Goal: Task Accomplishment & Management: Complete application form

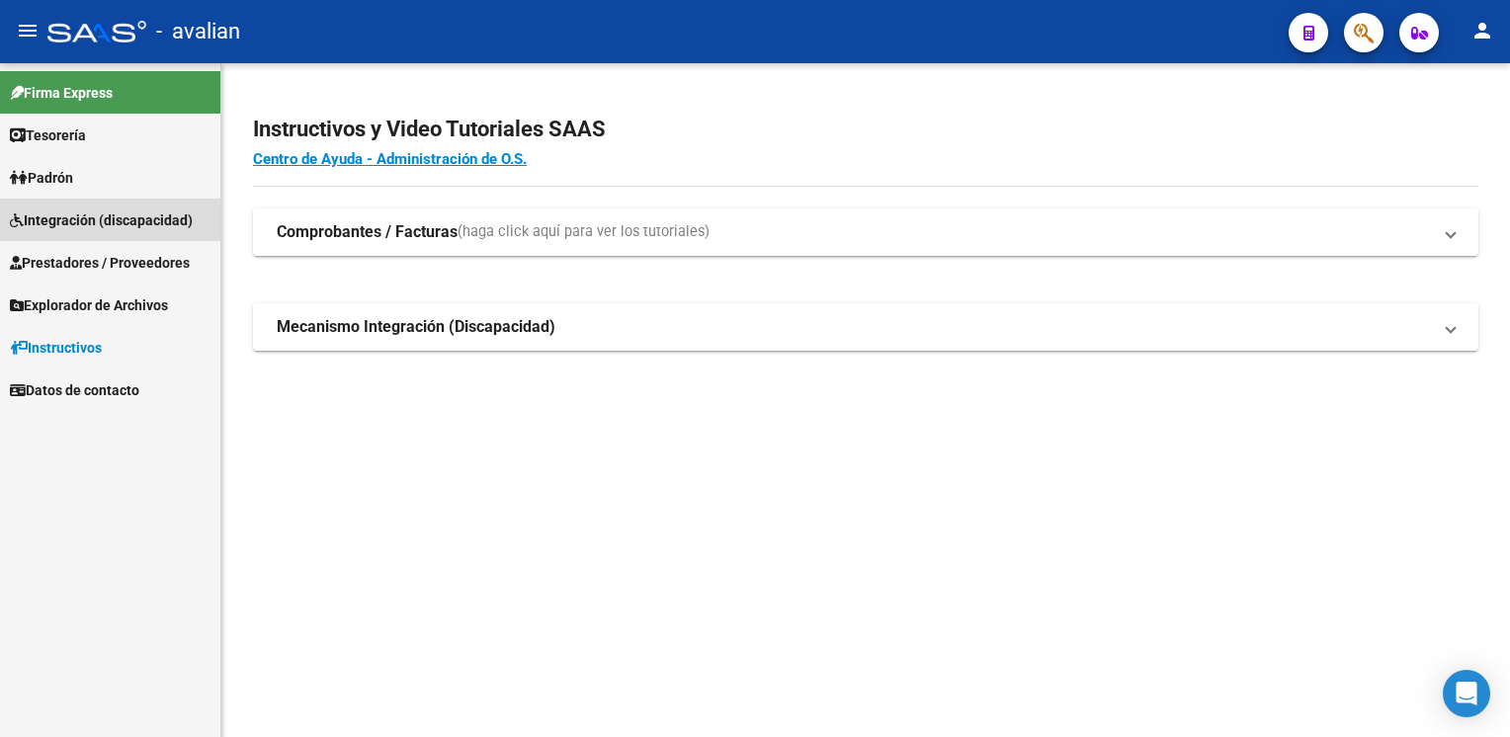
click at [82, 226] on span "Integración (discapacidad)" at bounding box center [101, 220] width 183 height 22
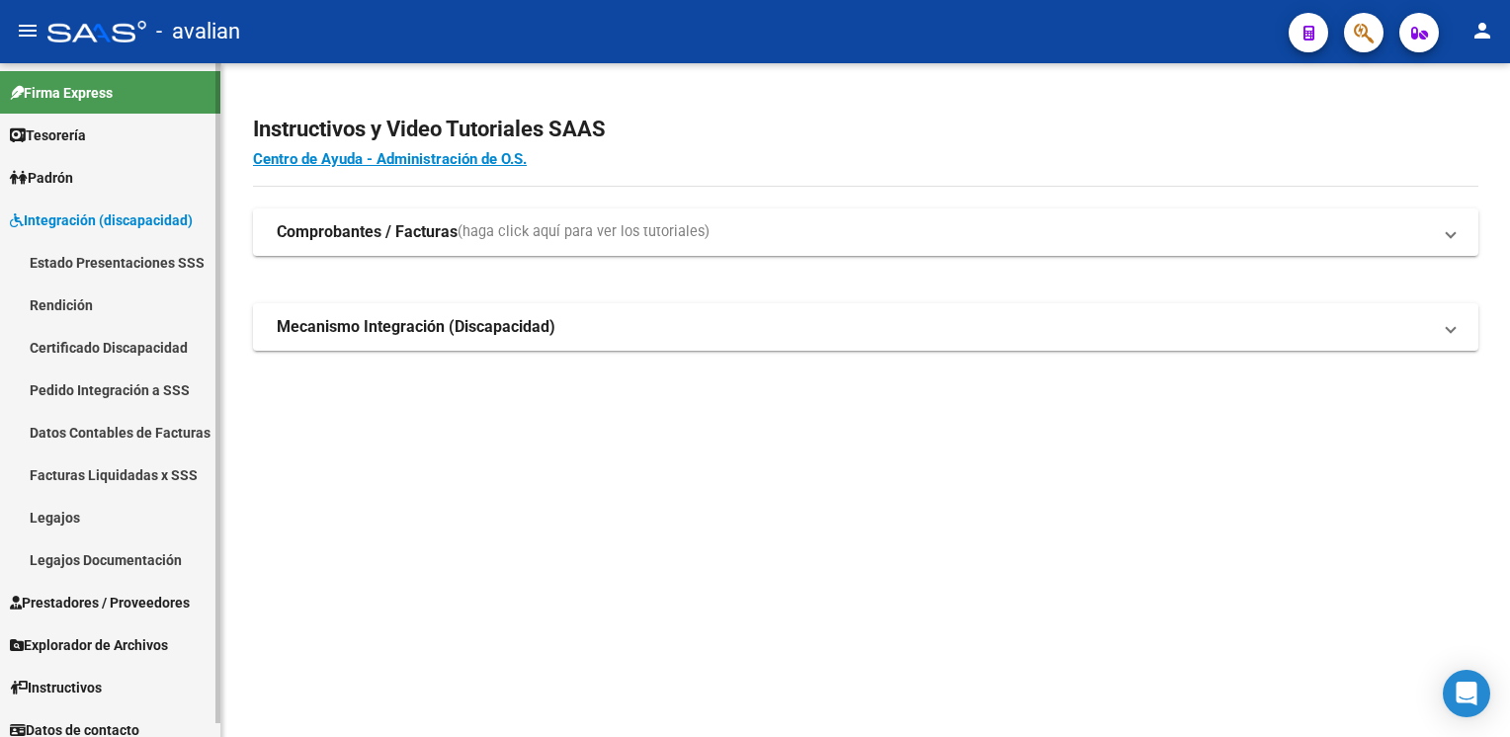
click at [82, 231] on link "Integración (discapacidad)" at bounding box center [110, 220] width 220 height 42
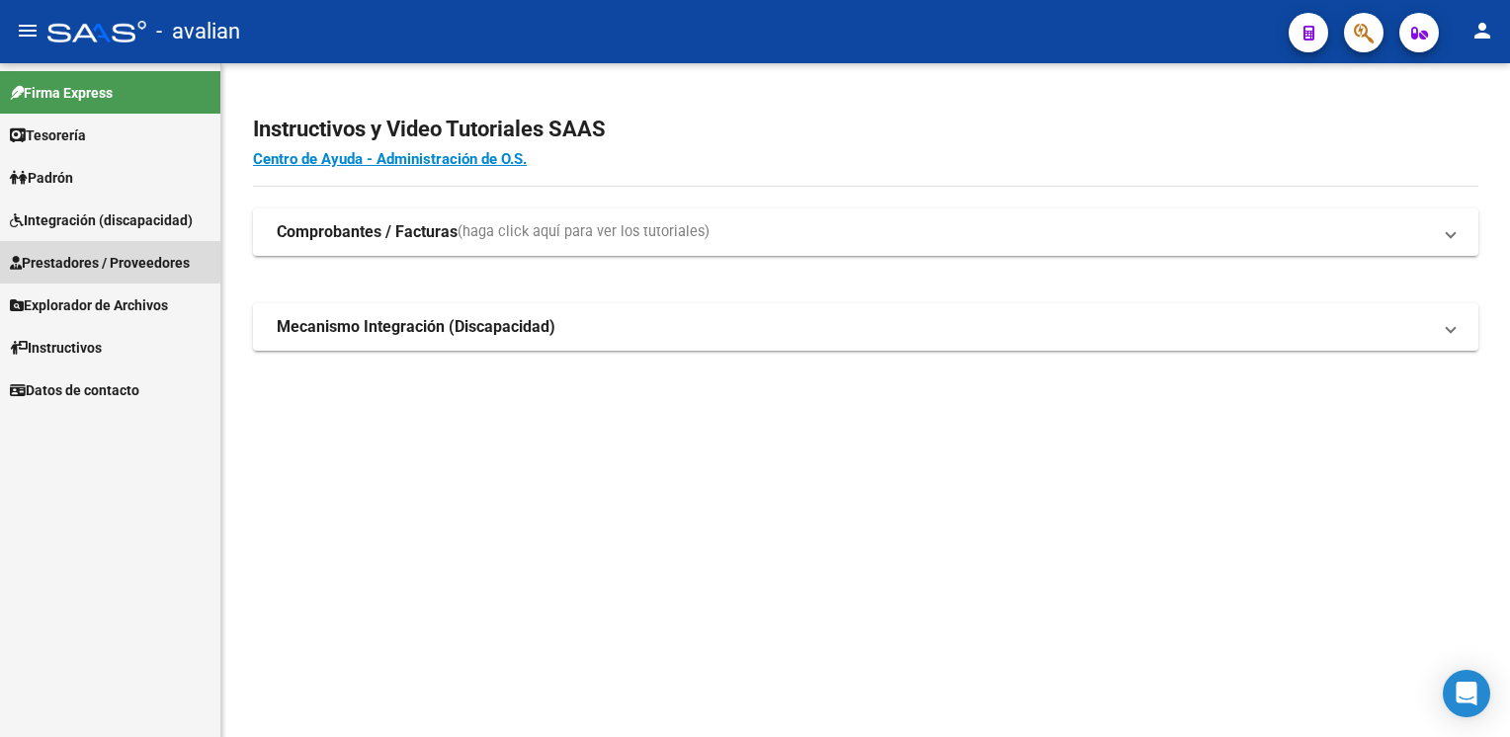
click at [75, 267] on span "Prestadores / Proveedores" at bounding box center [100, 263] width 180 height 22
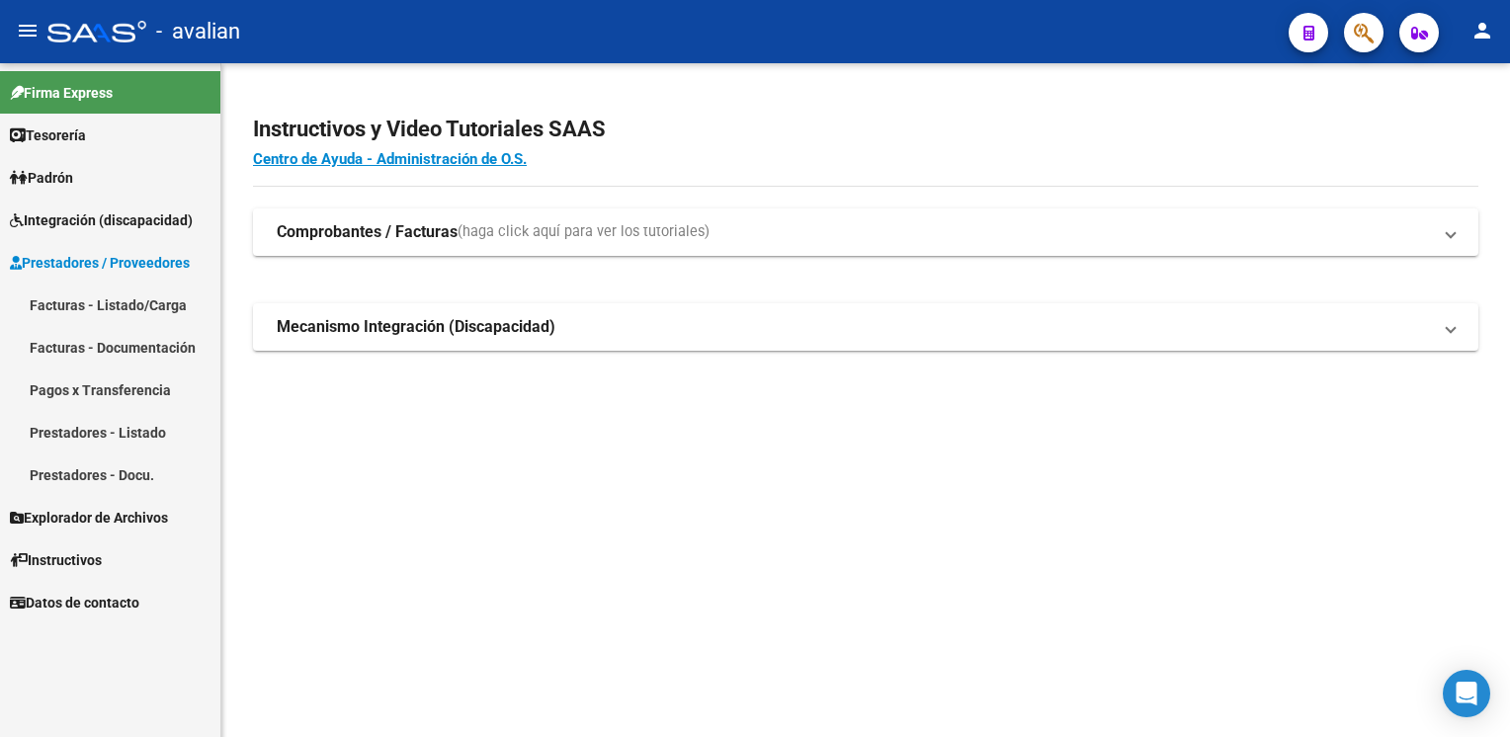
click at [122, 314] on link "Facturas - Listado/Carga" at bounding box center [110, 305] width 220 height 42
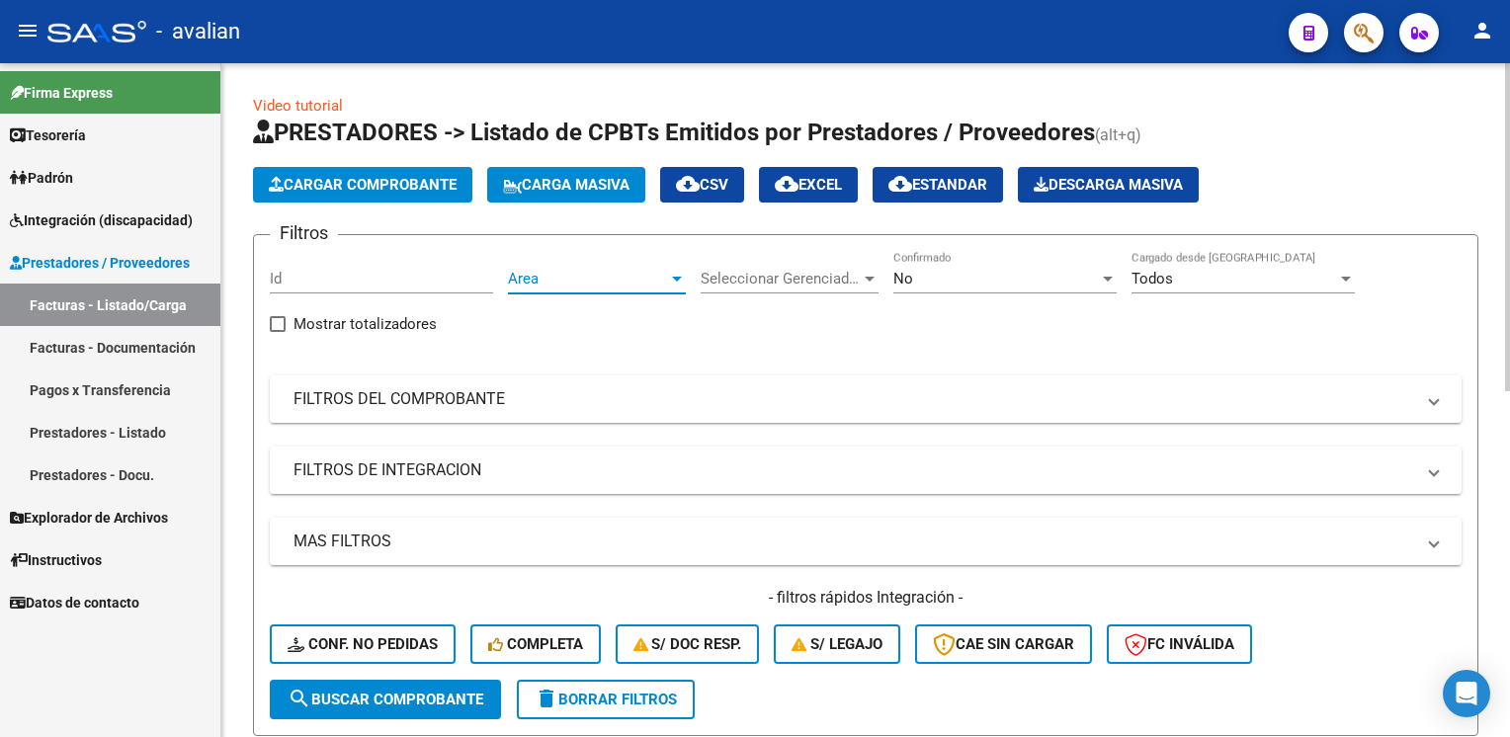
click at [571, 283] on span "Area" at bounding box center [588, 279] width 160 height 18
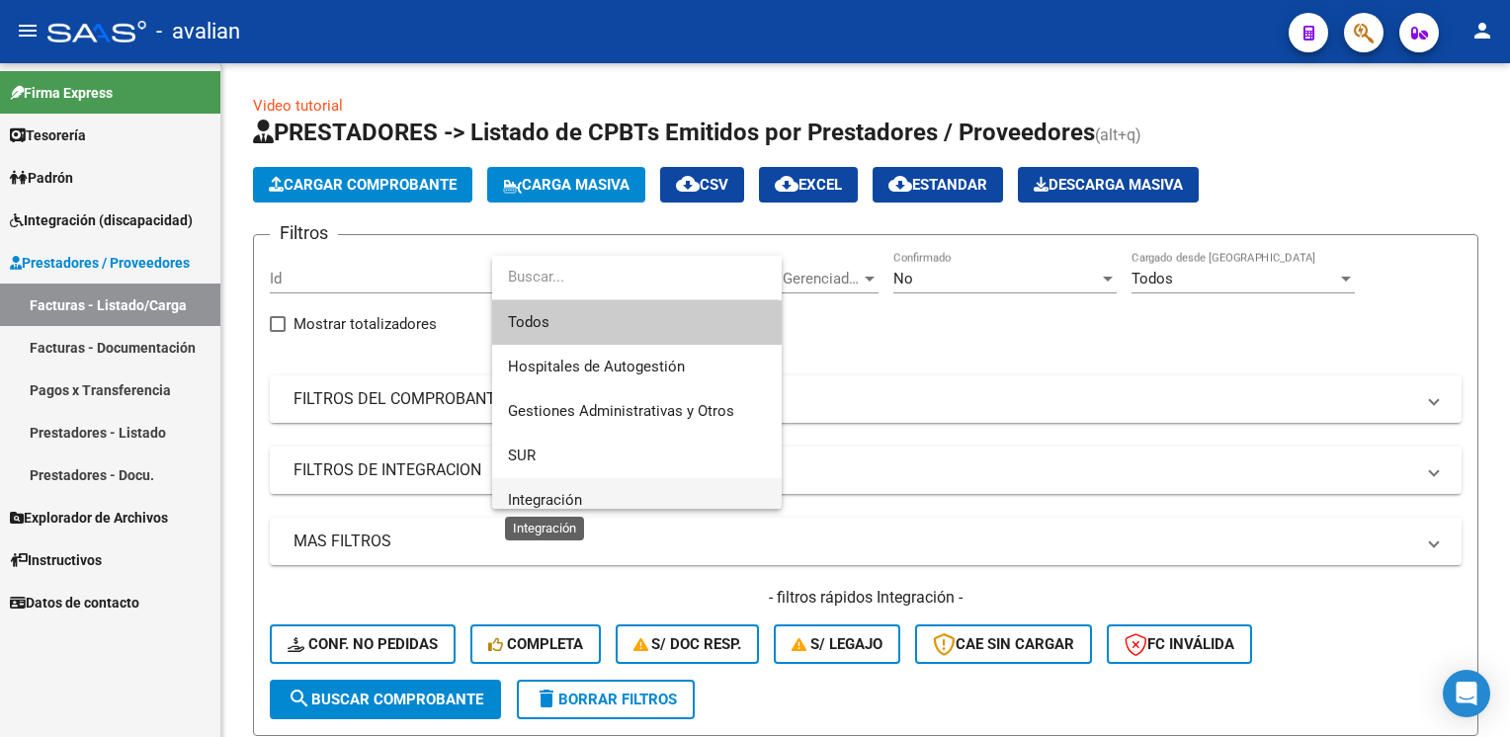
click at [557, 504] on span "Integración" at bounding box center [545, 500] width 74 height 18
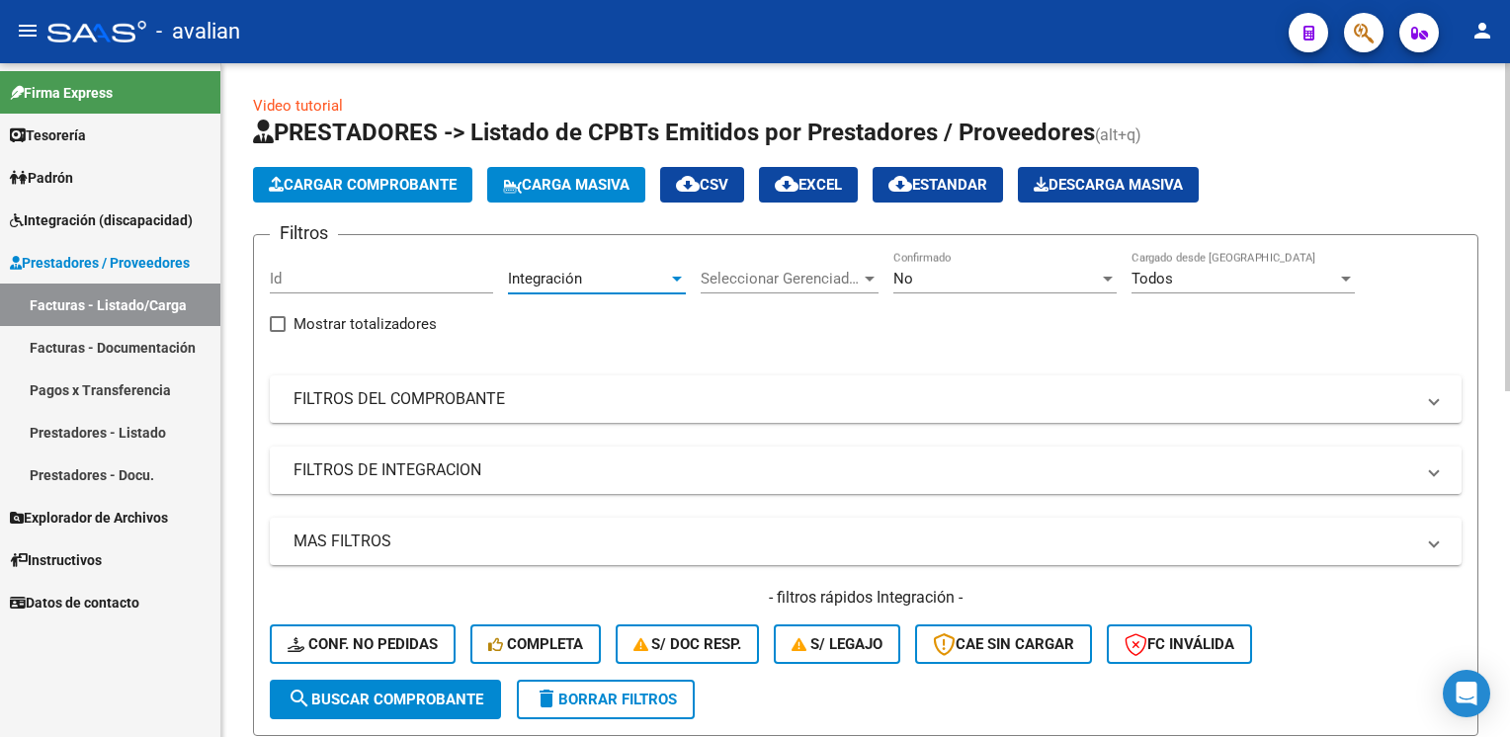
scroll to position [99, 0]
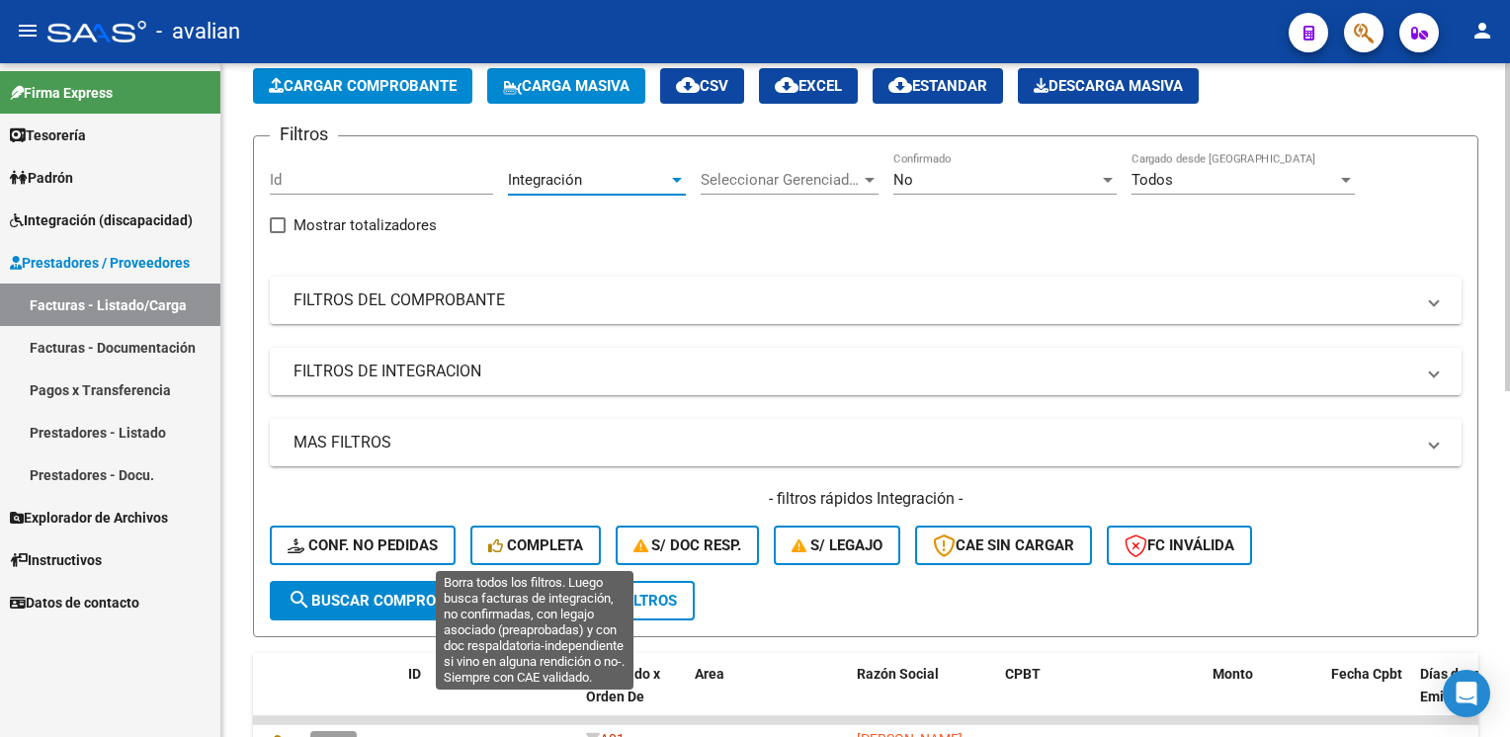
click at [582, 545] on button "Completa" at bounding box center [535, 546] width 130 height 40
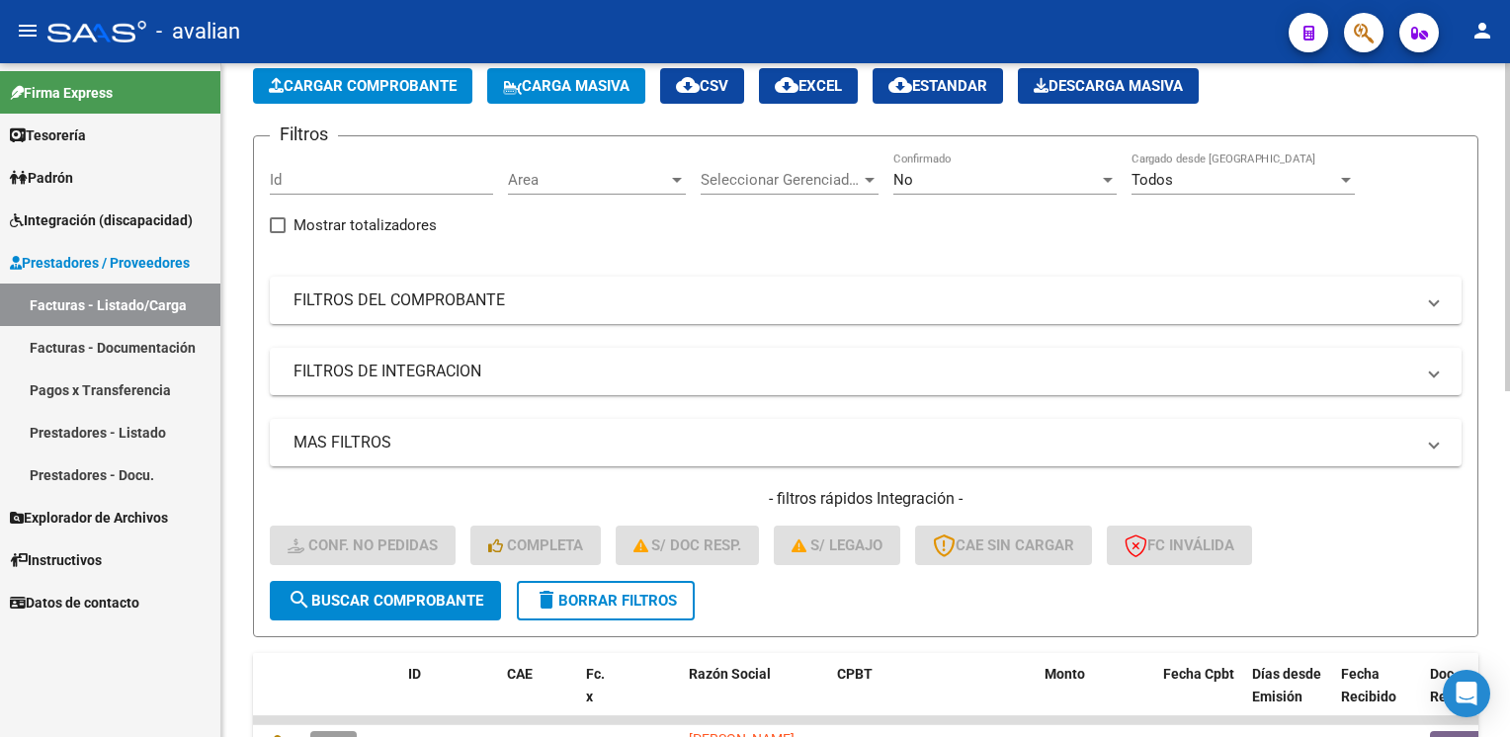
click at [343, 603] on span "search Buscar Comprobante" at bounding box center [386, 601] width 196 height 18
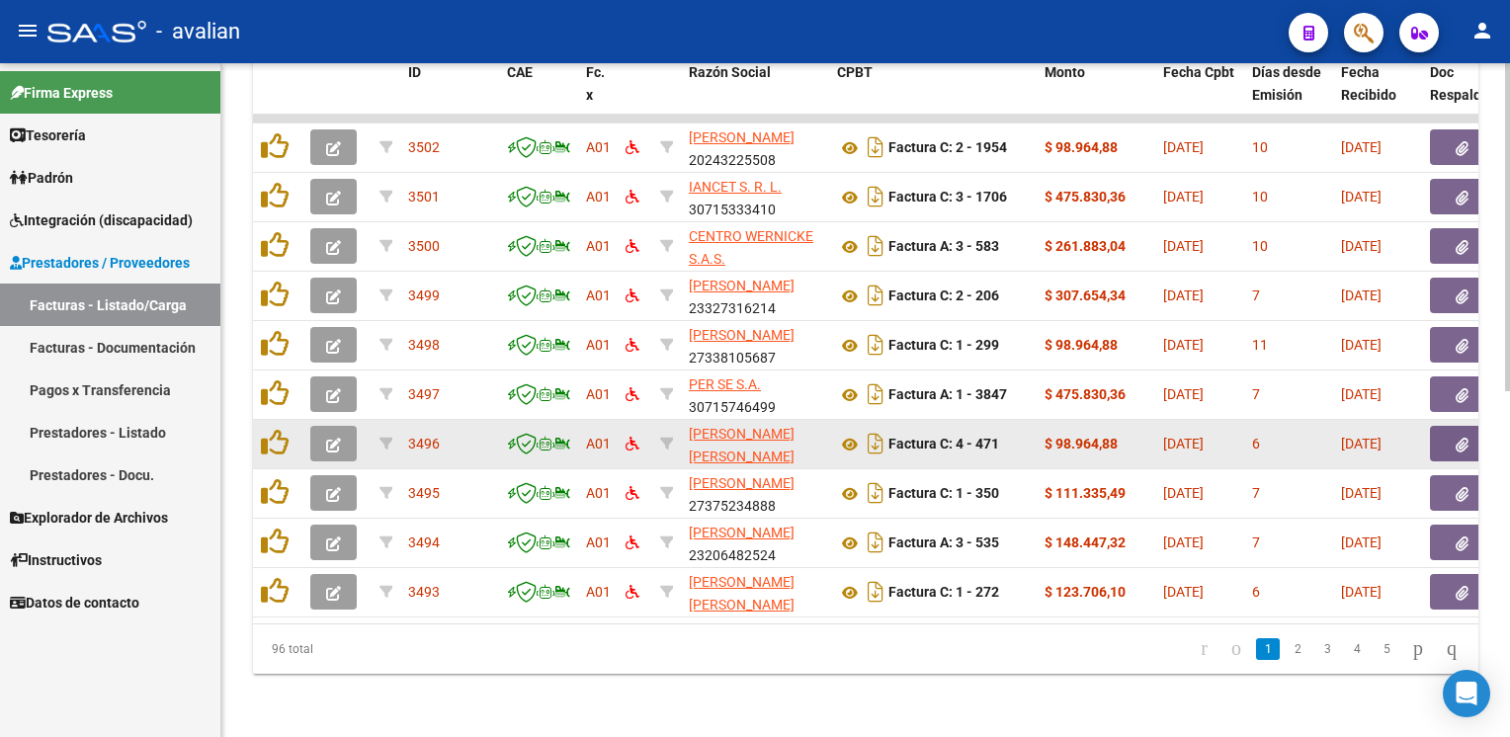
scroll to position [711, 0]
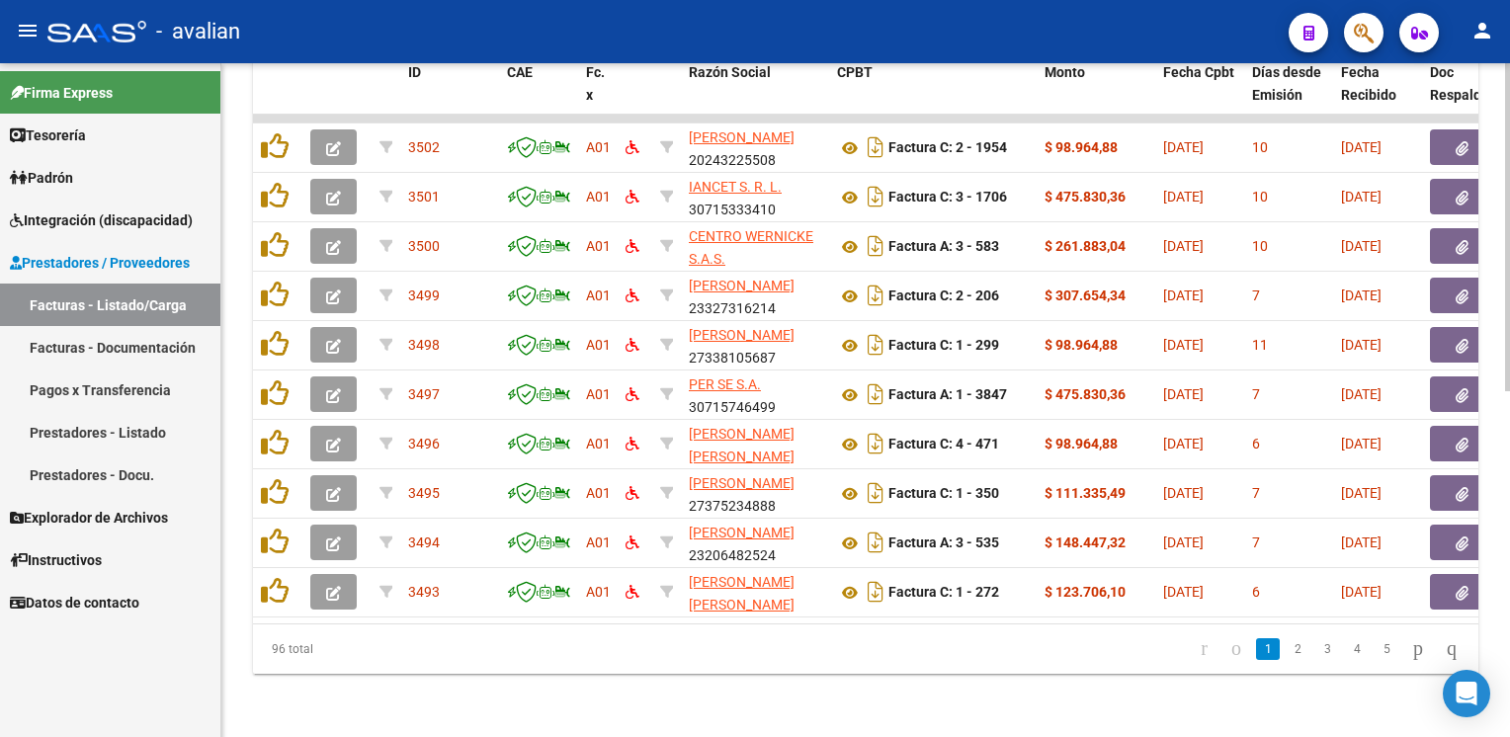
click at [885, 698] on div "Video tutorial PRESTADORES -> Listado de CPBTs Emitidos por Prestadores / Prove…" at bounding box center [865, 50] width 1289 height 1375
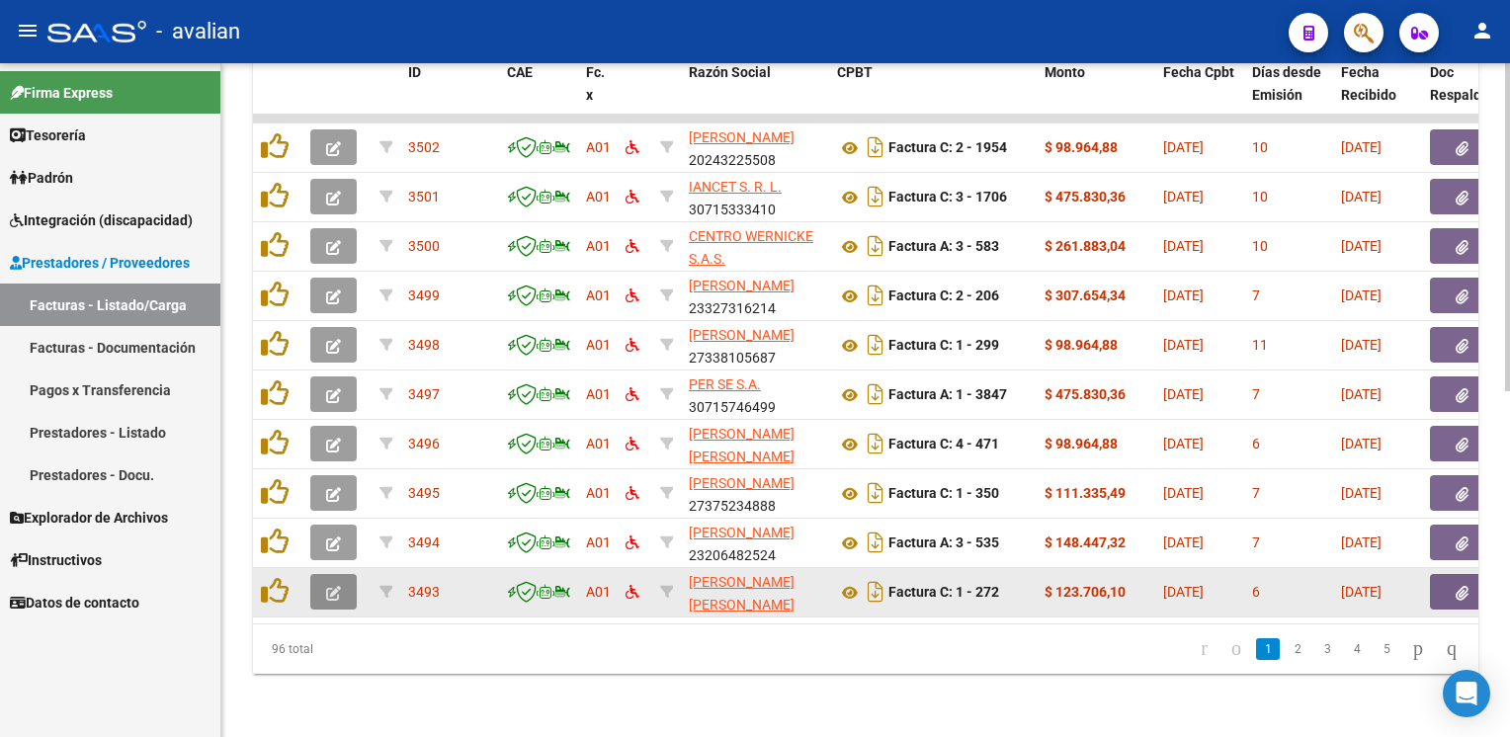
click at [327, 586] on icon "button" at bounding box center [333, 593] width 15 height 15
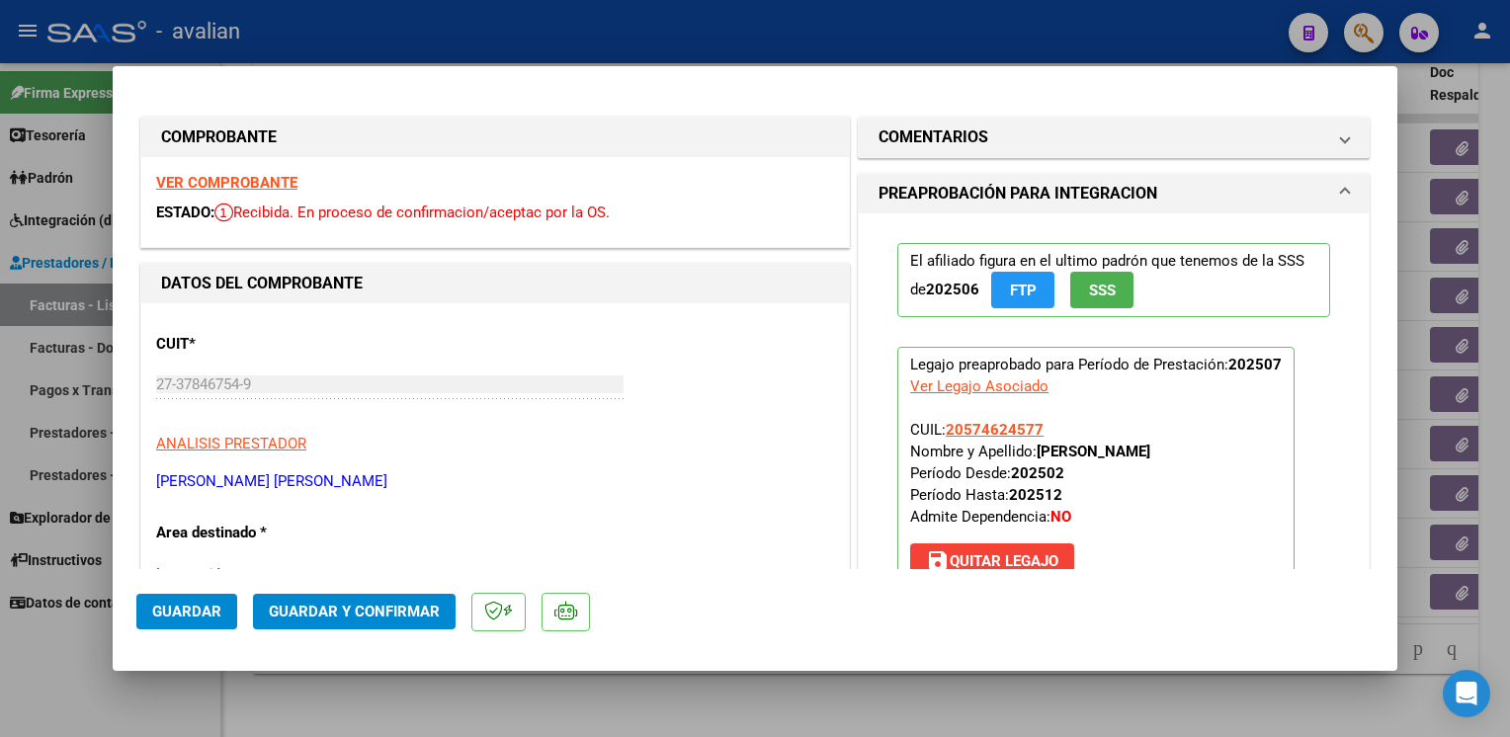
click at [186, 191] on strong "VER COMPROBANTE" at bounding box center [226, 183] width 141 height 18
click at [375, 604] on span "Guardar y Confirmar" at bounding box center [354, 612] width 171 height 18
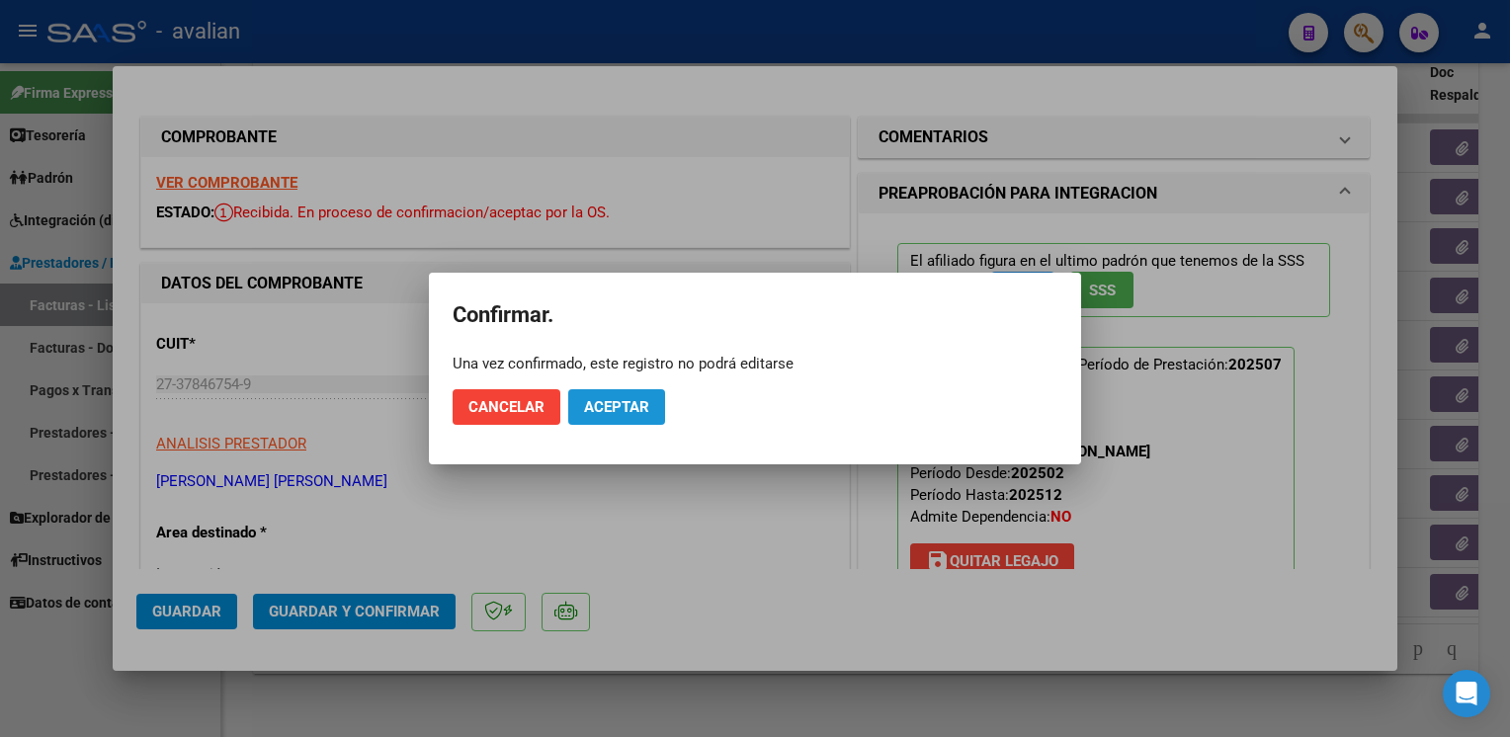
click at [603, 407] on span "Aceptar" at bounding box center [616, 407] width 65 height 18
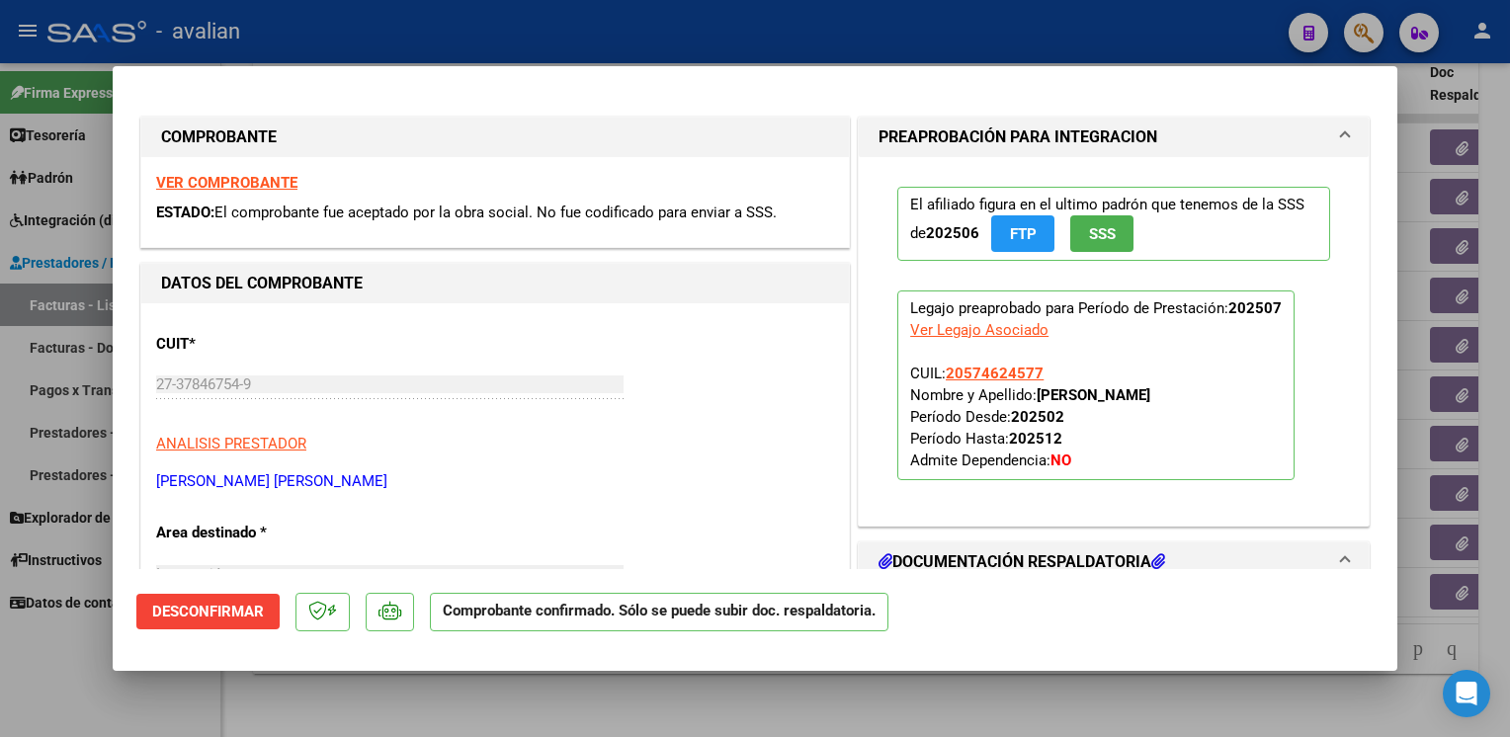
click at [249, 181] on strong "VER COMPROBANTE" at bounding box center [226, 183] width 141 height 18
click at [423, 42] on div at bounding box center [755, 368] width 1510 height 737
type input "$ 0,00"
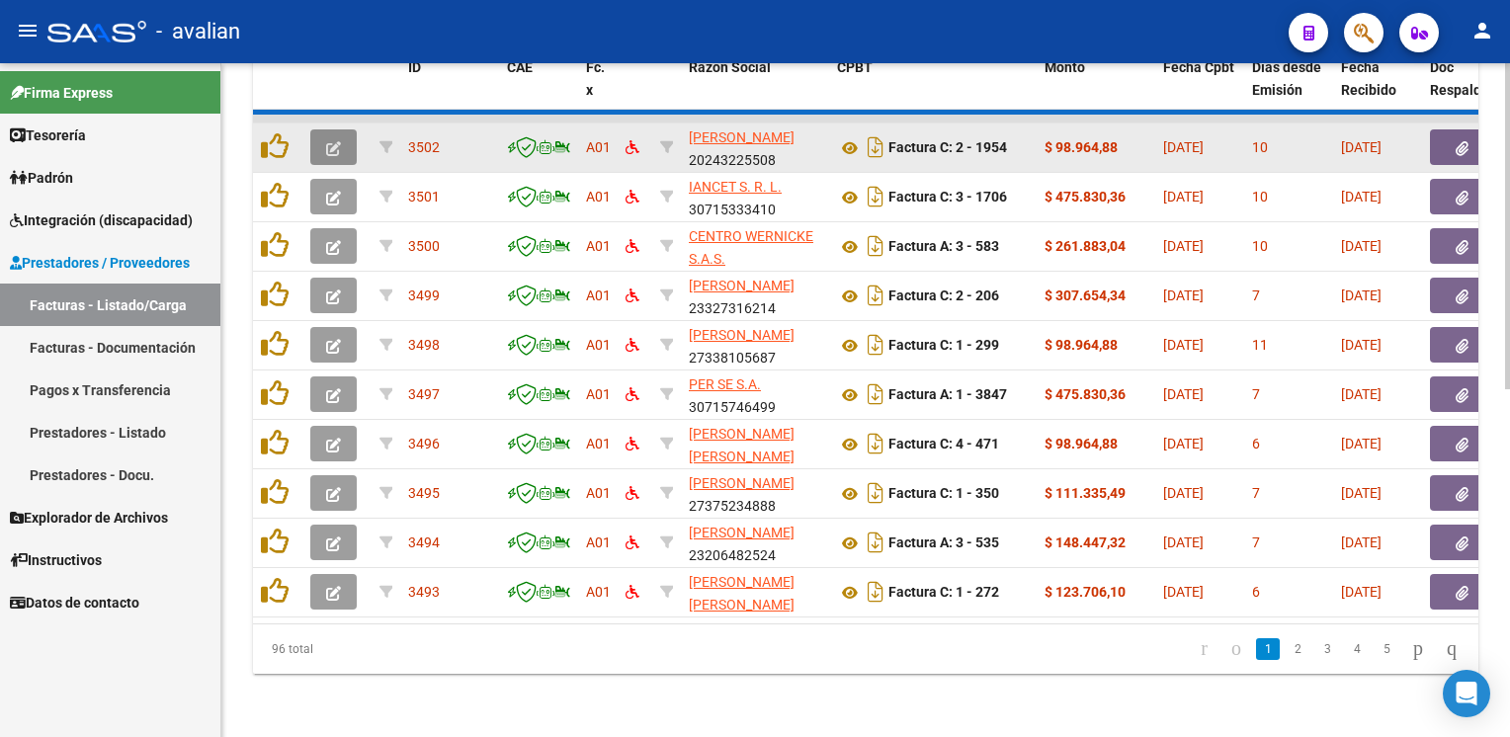
click at [351, 135] on button "button" at bounding box center [333, 147] width 46 height 36
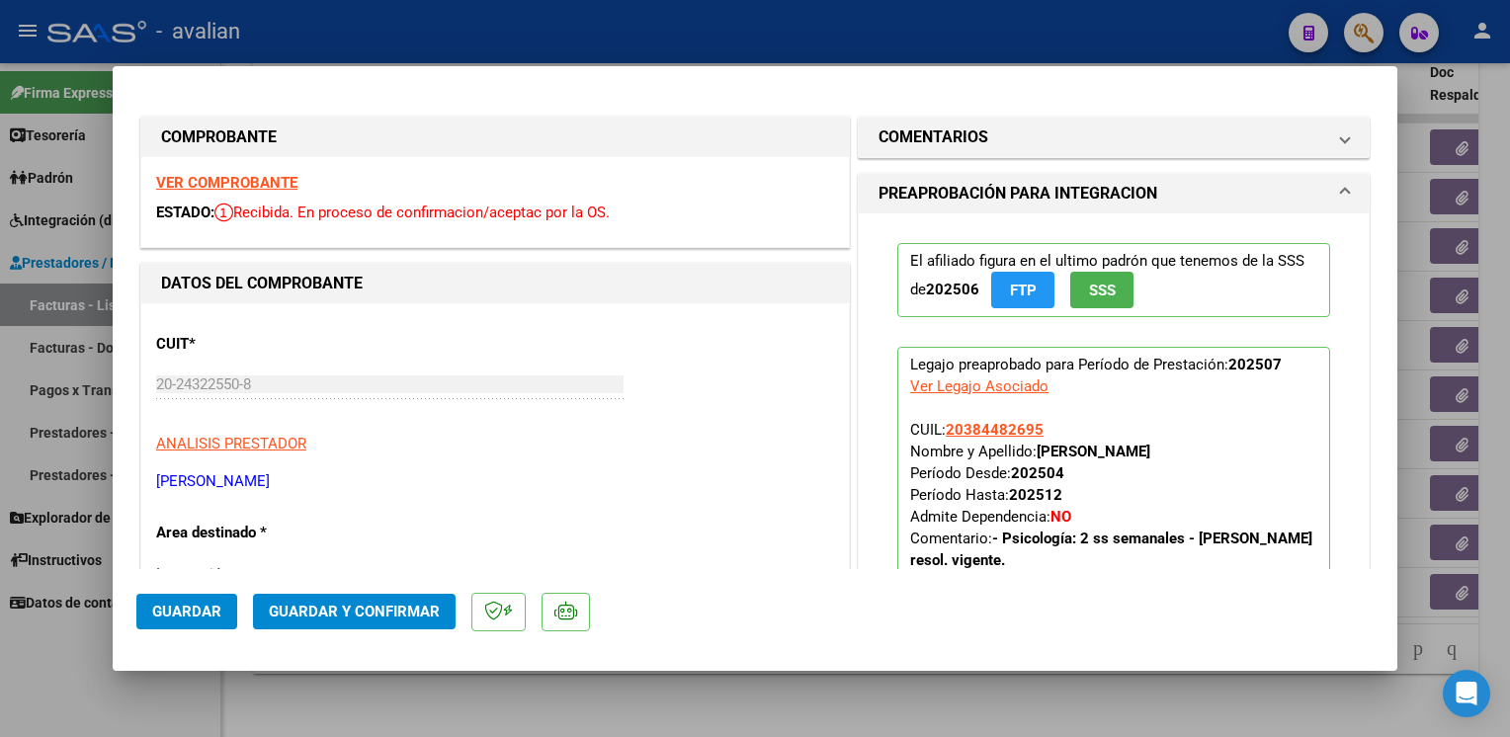
click at [209, 187] on strong "VER COMPROBANTE" at bounding box center [226, 183] width 141 height 18
click at [352, 607] on span "Guardar y Confirmar" at bounding box center [354, 612] width 171 height 18
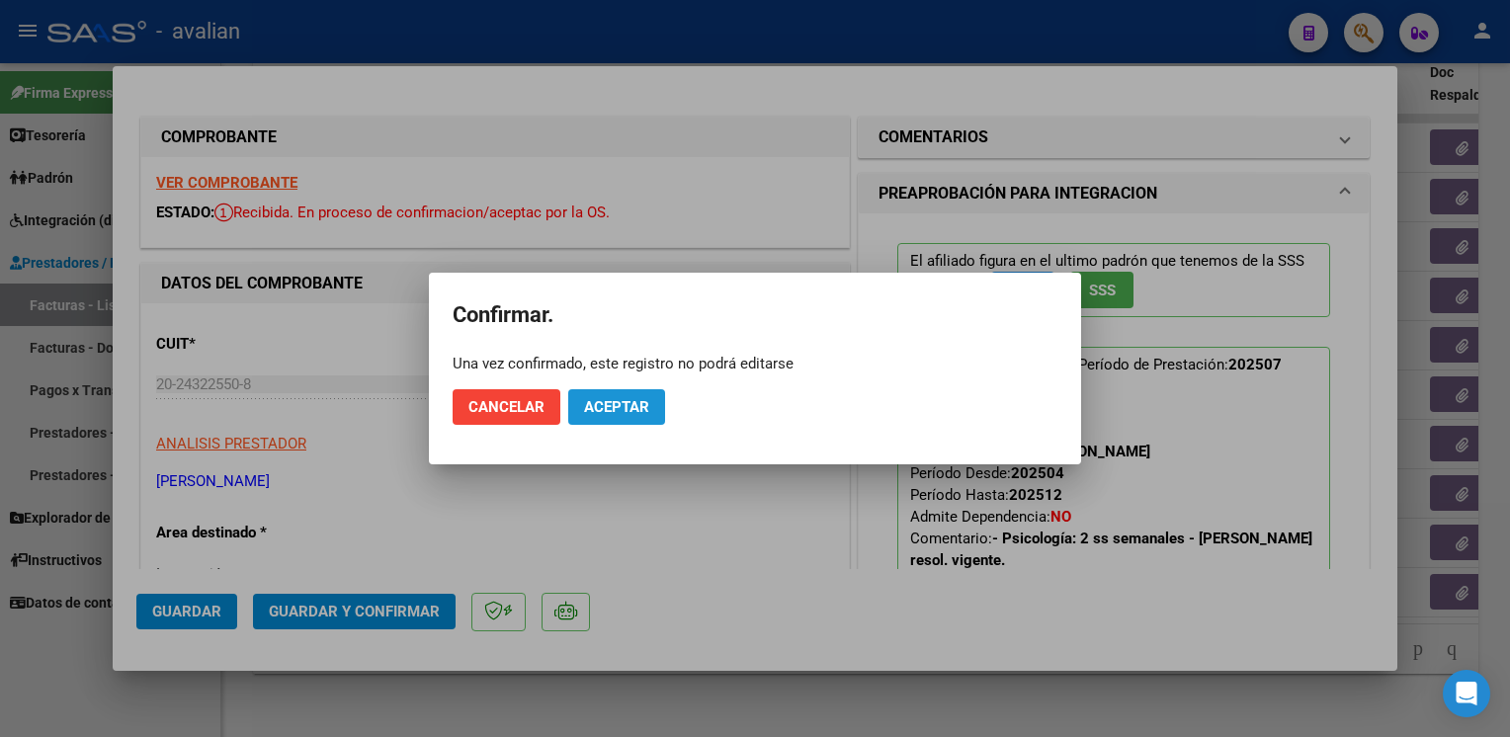
drag, startPoint x: 610, startPoint y: 421, endPoint x: 545, endPoint y: 226, distance: 205.0
click at [610, 420] on button "Aceptar" at bounding box center [616, 407] width 97 height 36
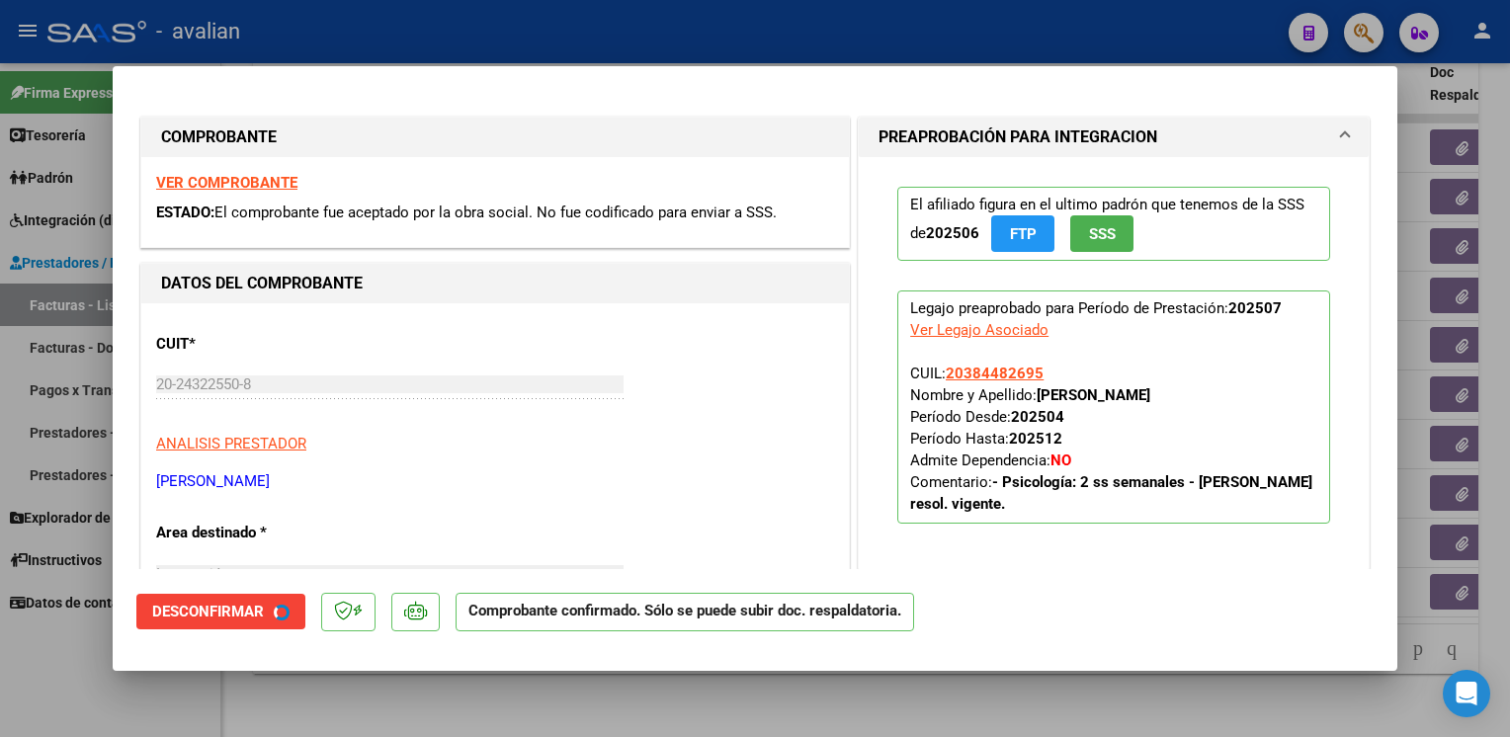
click at [471, 48] on div at bounding box center [755, 368] width 1510 height 737
type input "$ 0,00"
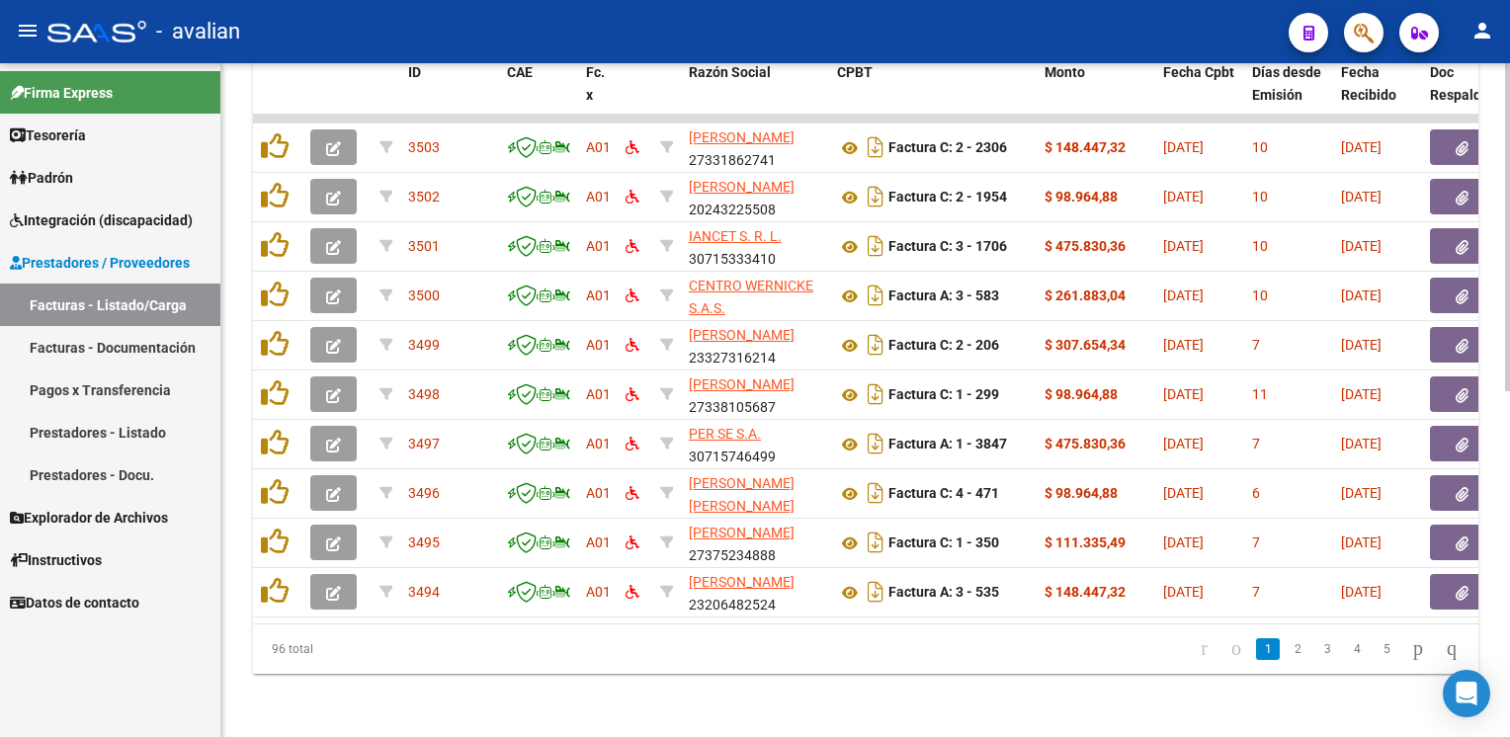
click at [395, 674] on div "Video tutorial PRESTADORES -> Listado de CPBTs Emitidos por Prestadores / Prove…" at bounding box center [865, 50] width 1289 height 1375
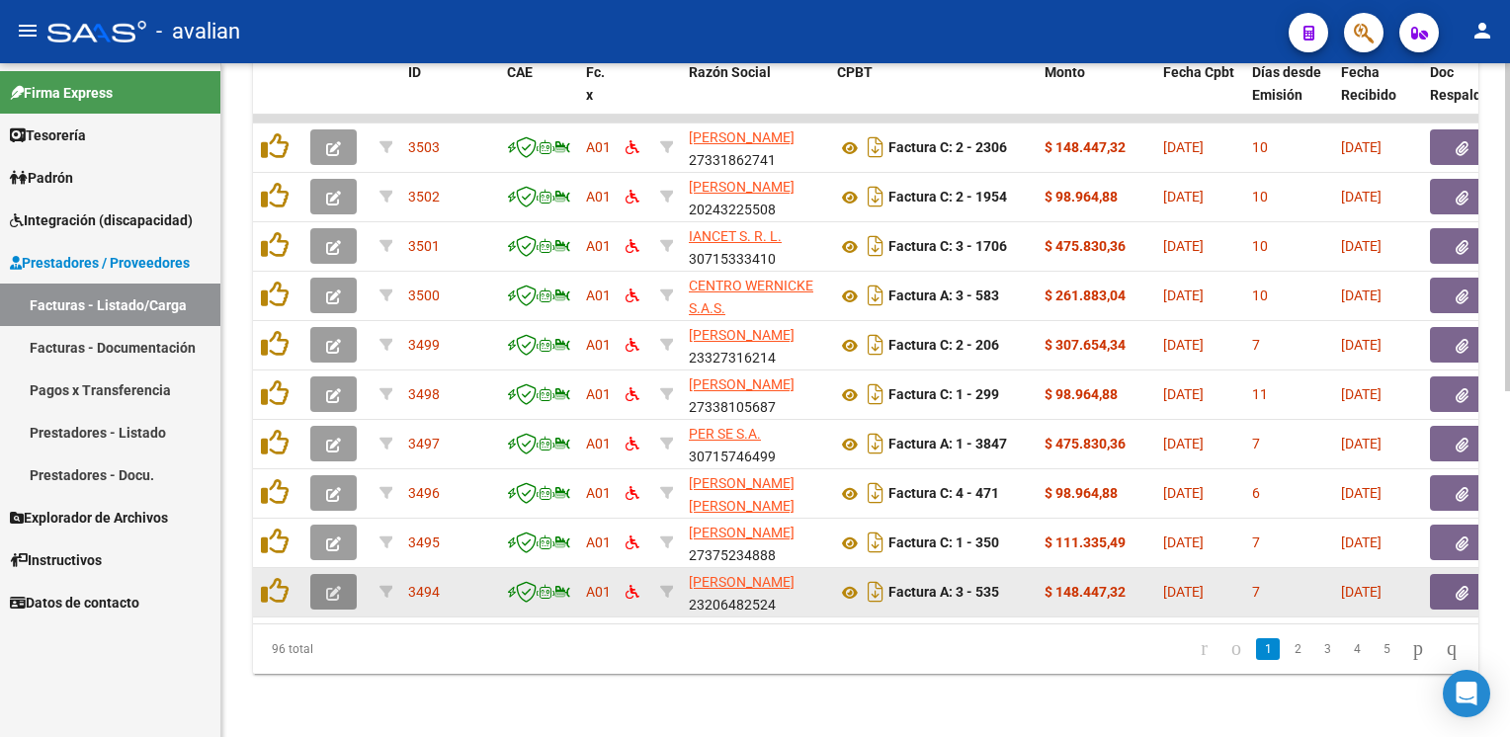
click at [329, 586] on icon "button" at bounding box center [333, 593] width 15 height 15
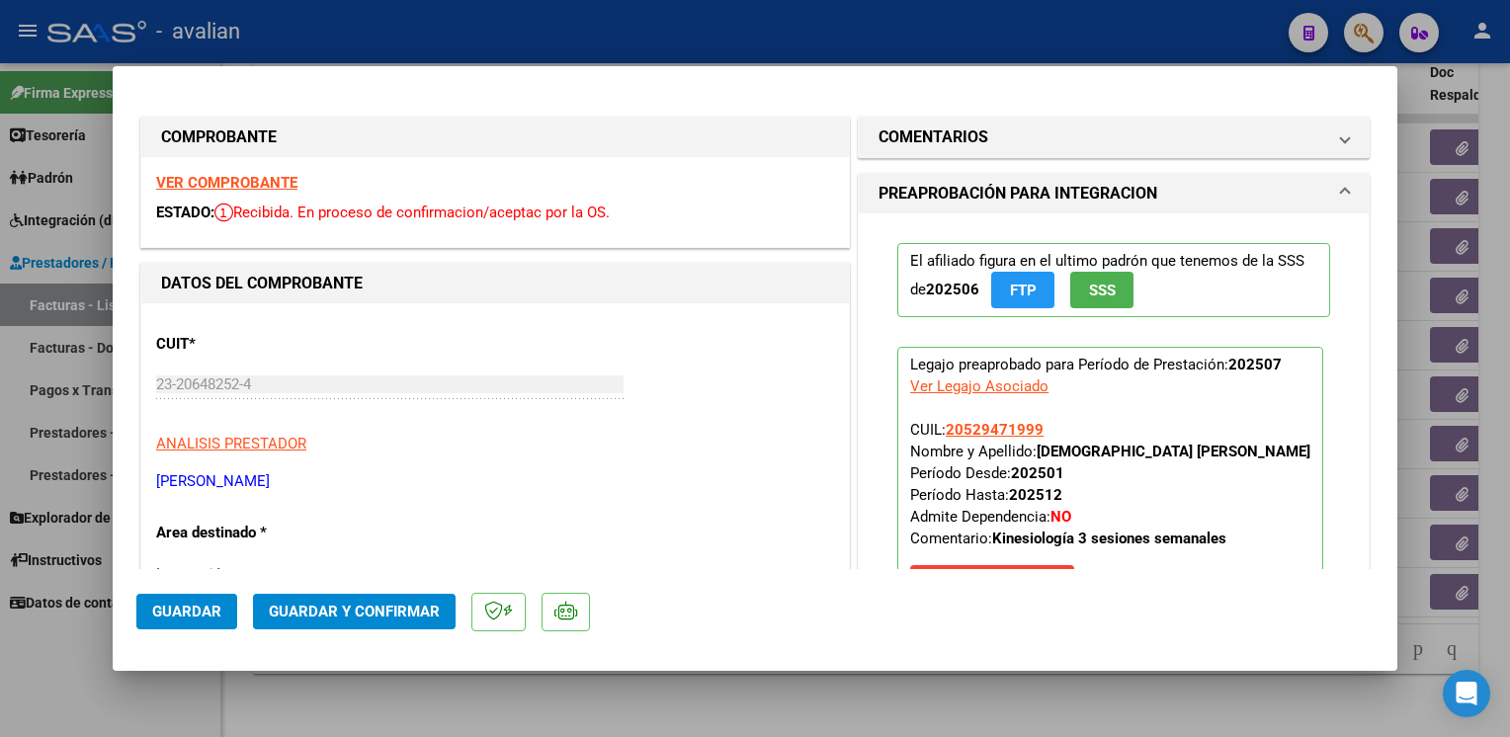
click at [247, 187] on strong "VER COMPROBANTE" at bounding box center [226, 183] width 141 height 18
click at [375, 610] on span "Guardar y Confirmar" at bounding box center [354, 612] width 171 height 18
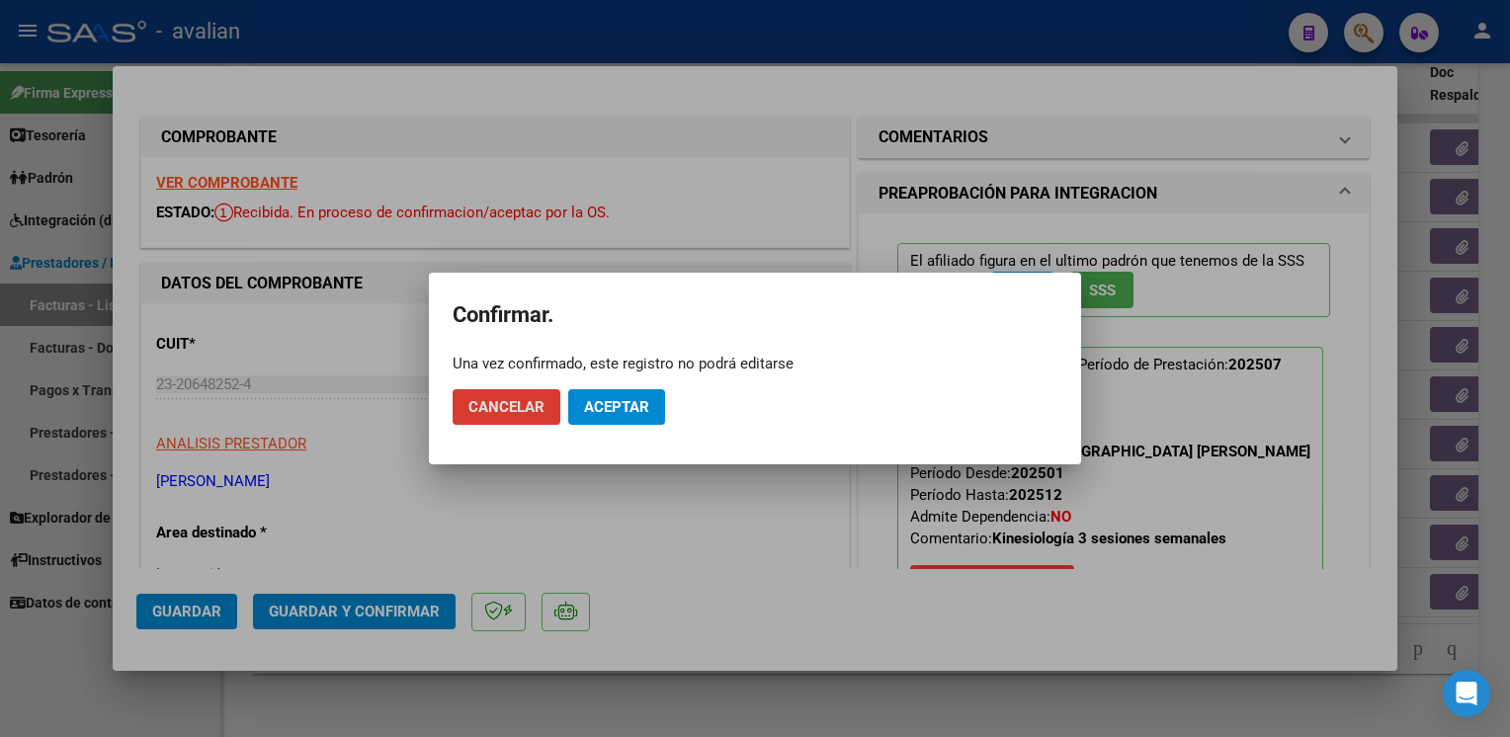
click at [621, 421] on button "Aceptar" at bounding box center [616, 407] width 97 height 36
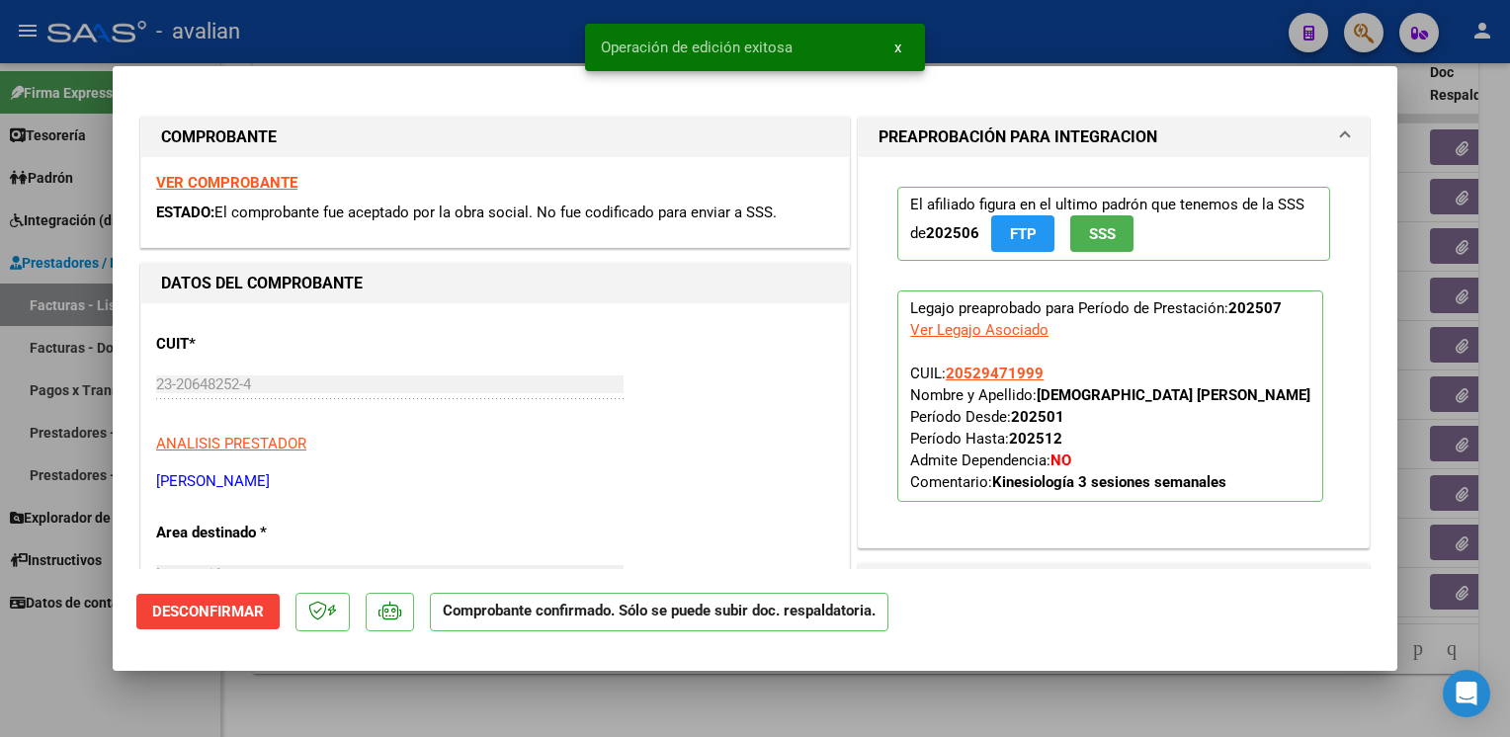
click at [439, 26] on div at bounding box center [755, 368] width 1510 height 737
type input "$ 0,00"
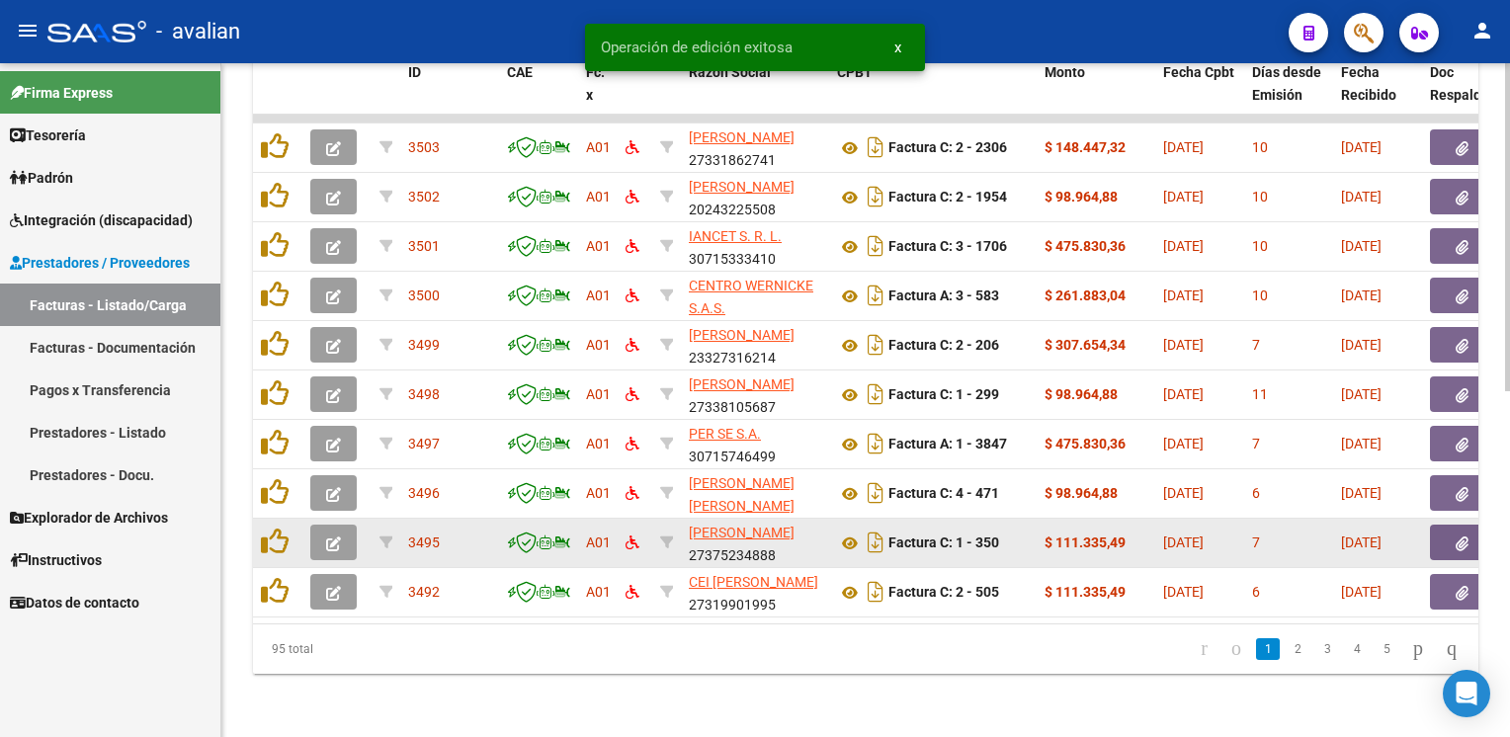
click at [342, 528] on button "button" at bounding box center [333, 543] width 46 height 36
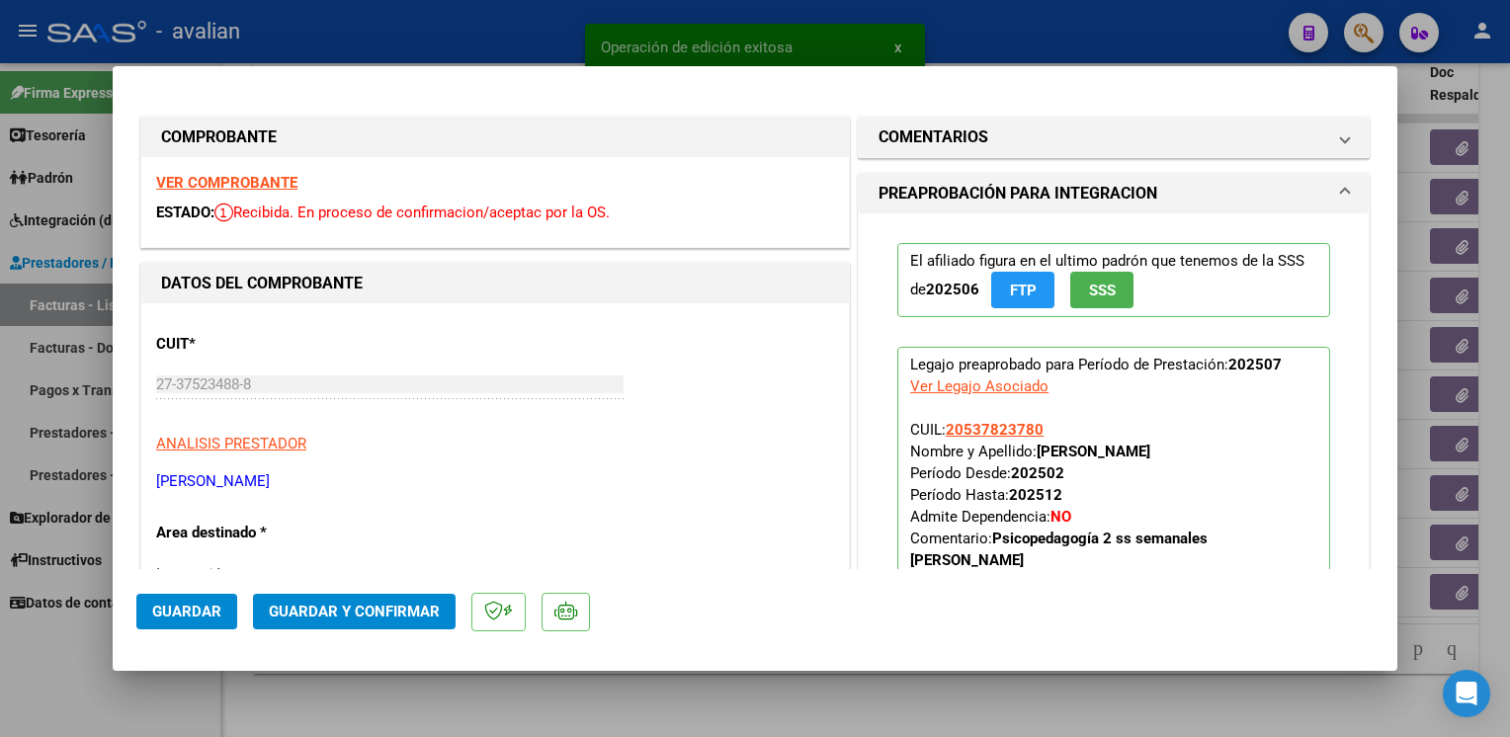
click at [196, 181] on strong "VER COMPROBANTE" at bounding box center [226, 183] width 141 height 18
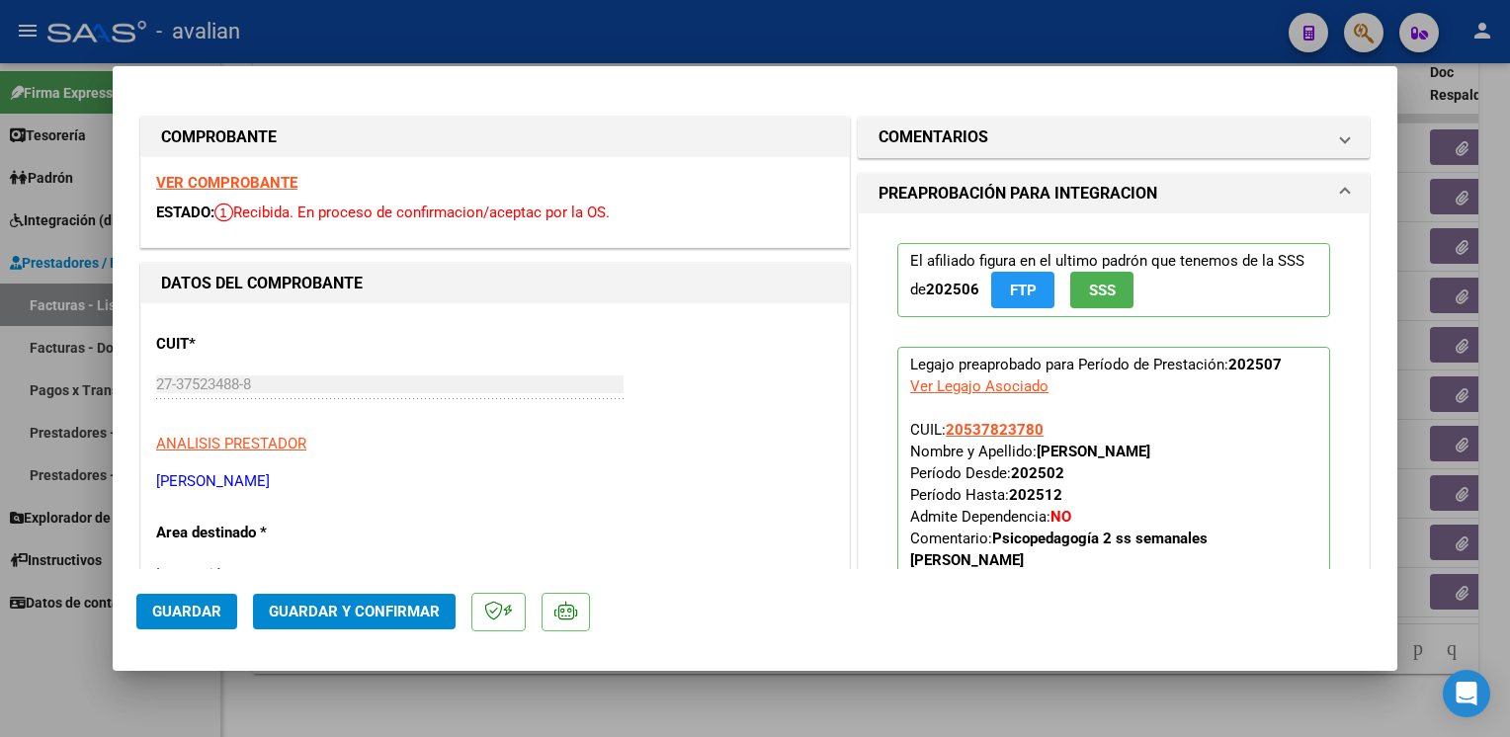
click at [374, 609] on span "Guardar y Confirmar" at bounding box center [354, 612] width 171 height 18
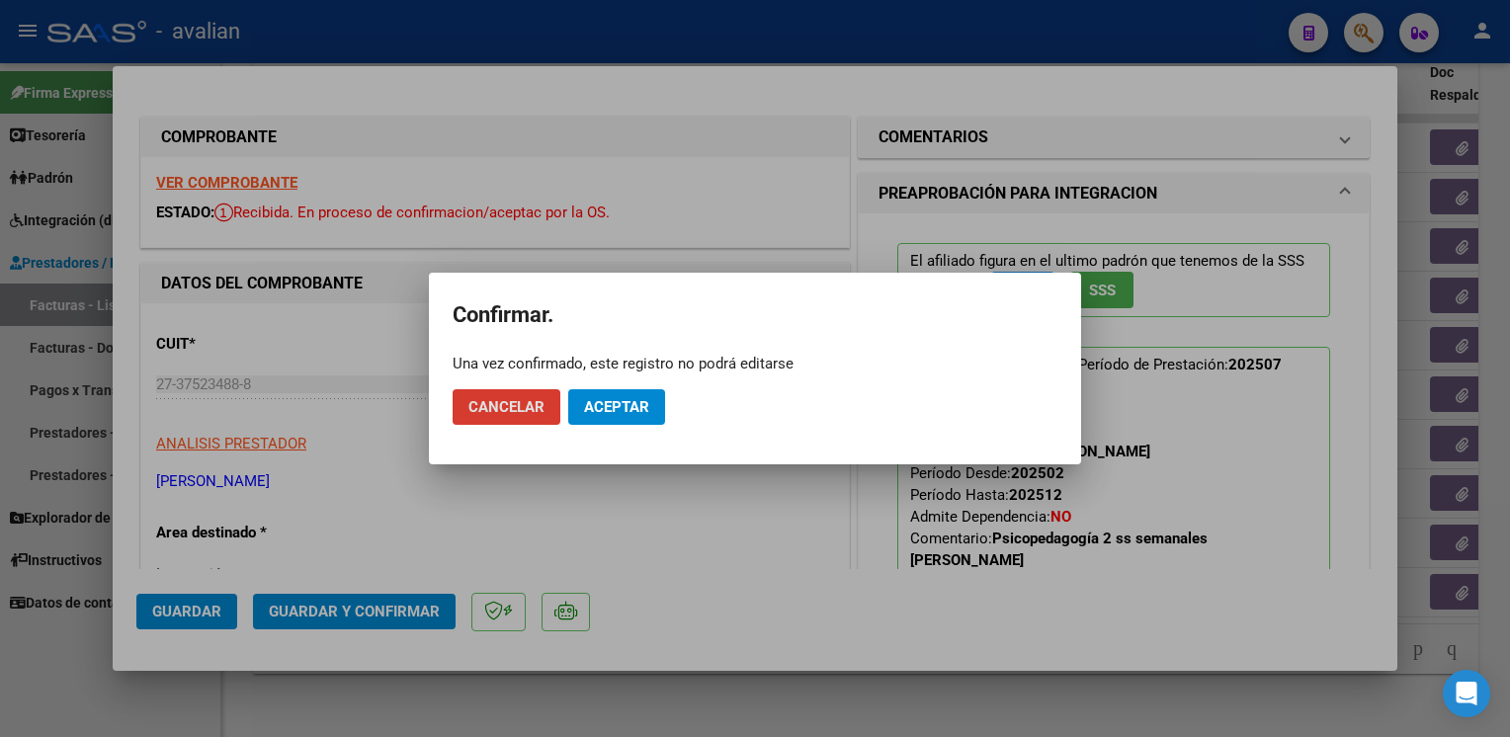
click at [602, 416] on span "Aceptar" at bounding box center [616, 407] width 65 height 18
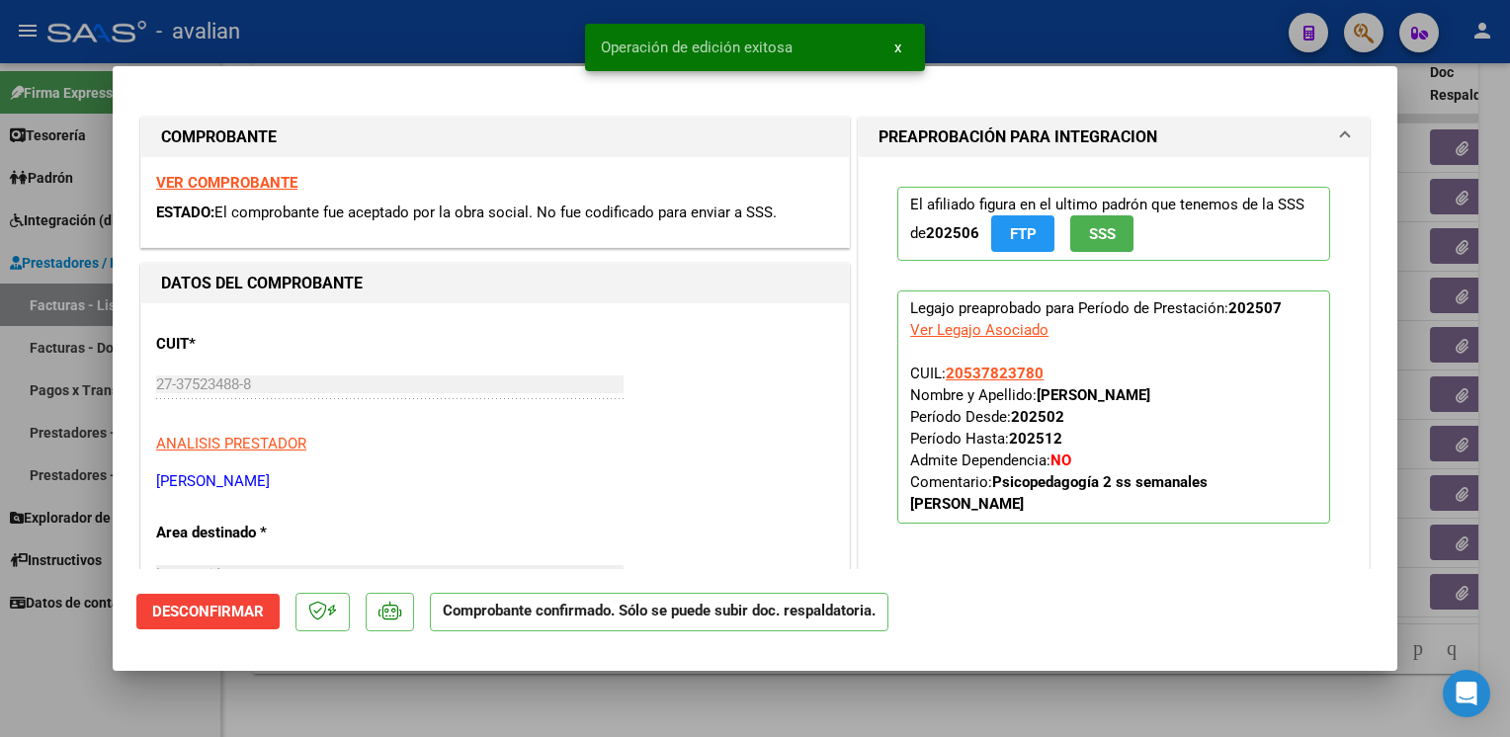
click at [454, 44] on div at bounding box center [755, 368] width 1510 height 737
type input "$ 0,00"
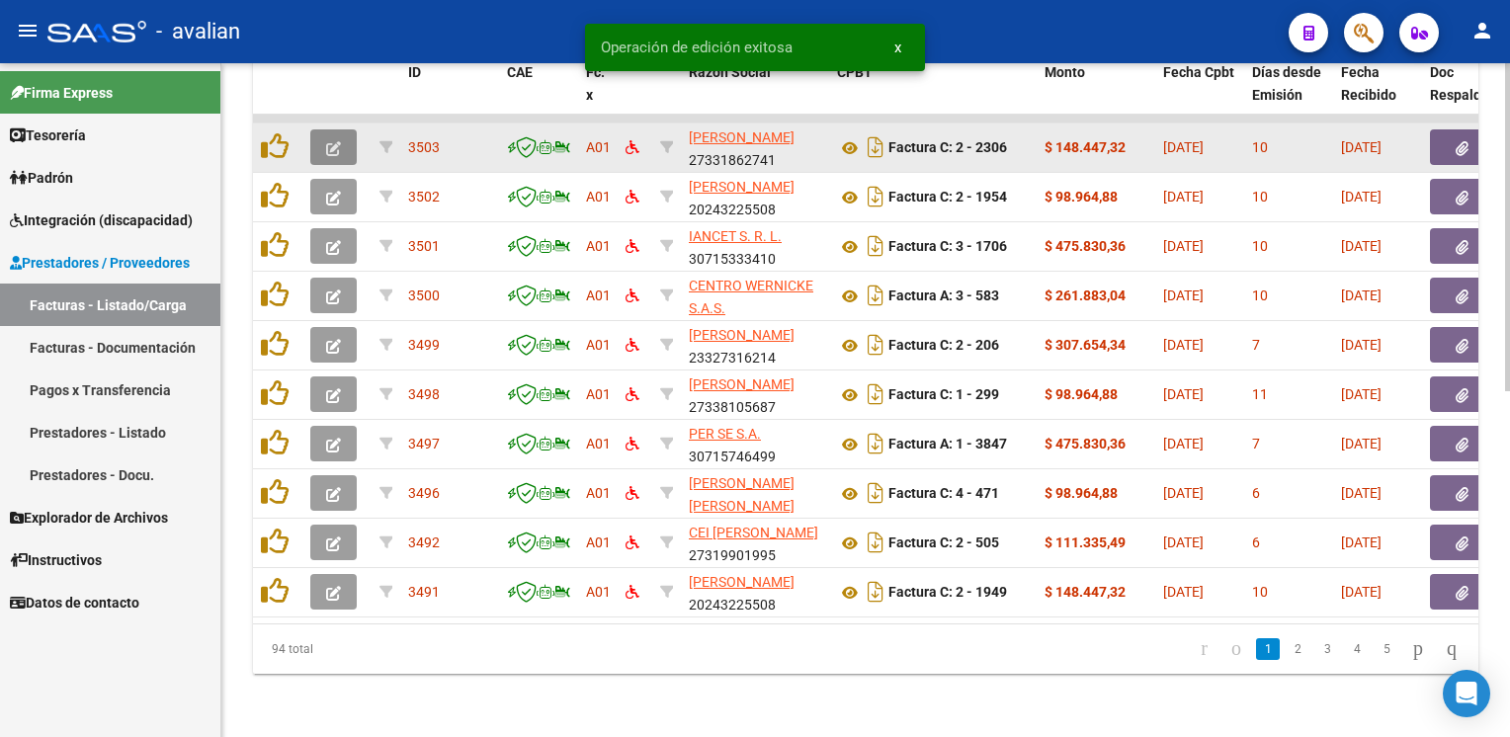
click at [346, 136] on button "button" at bounding box center [333, 147] width 46 height 36
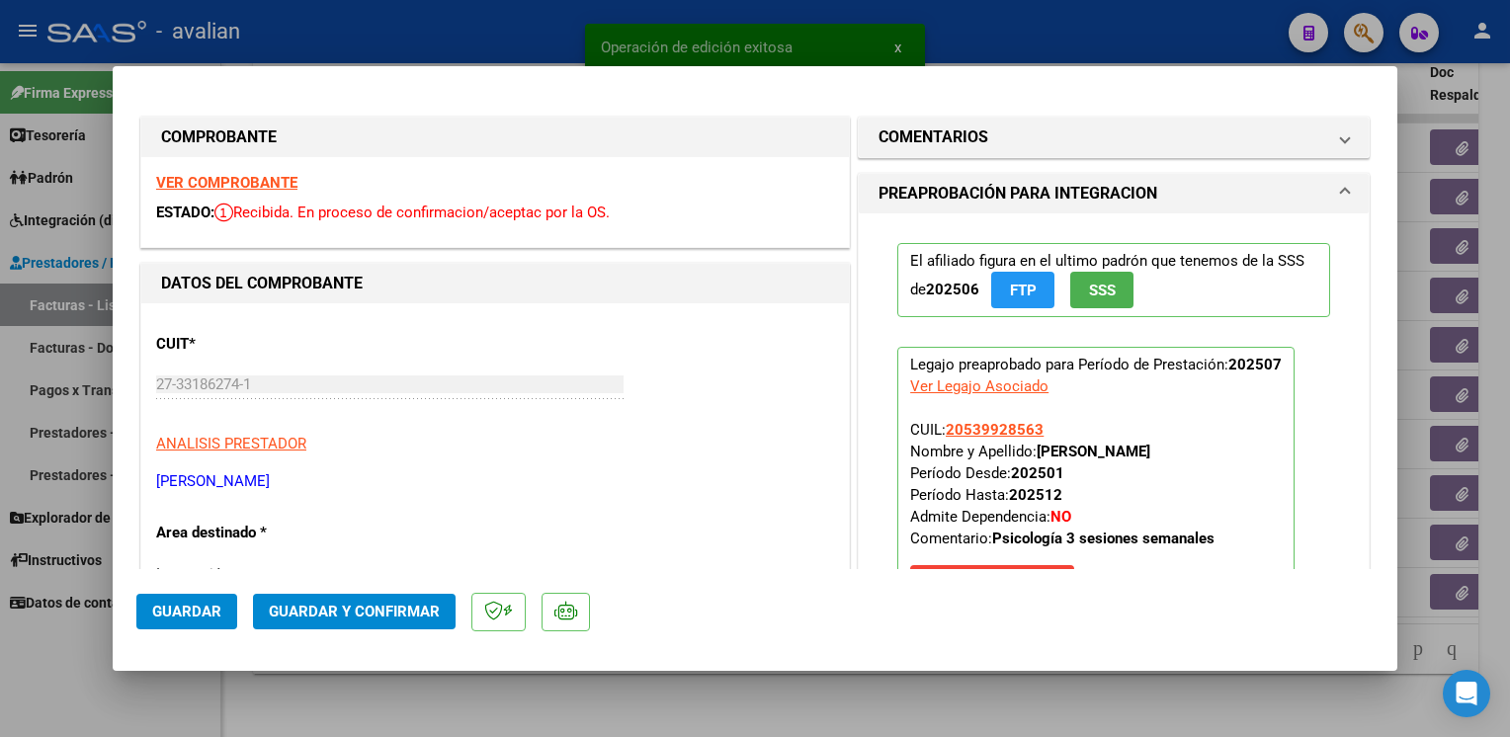
click at [288, 190] on strong "VER COMPROBANTE" at bounding box center [226, 183] width 141 height 18
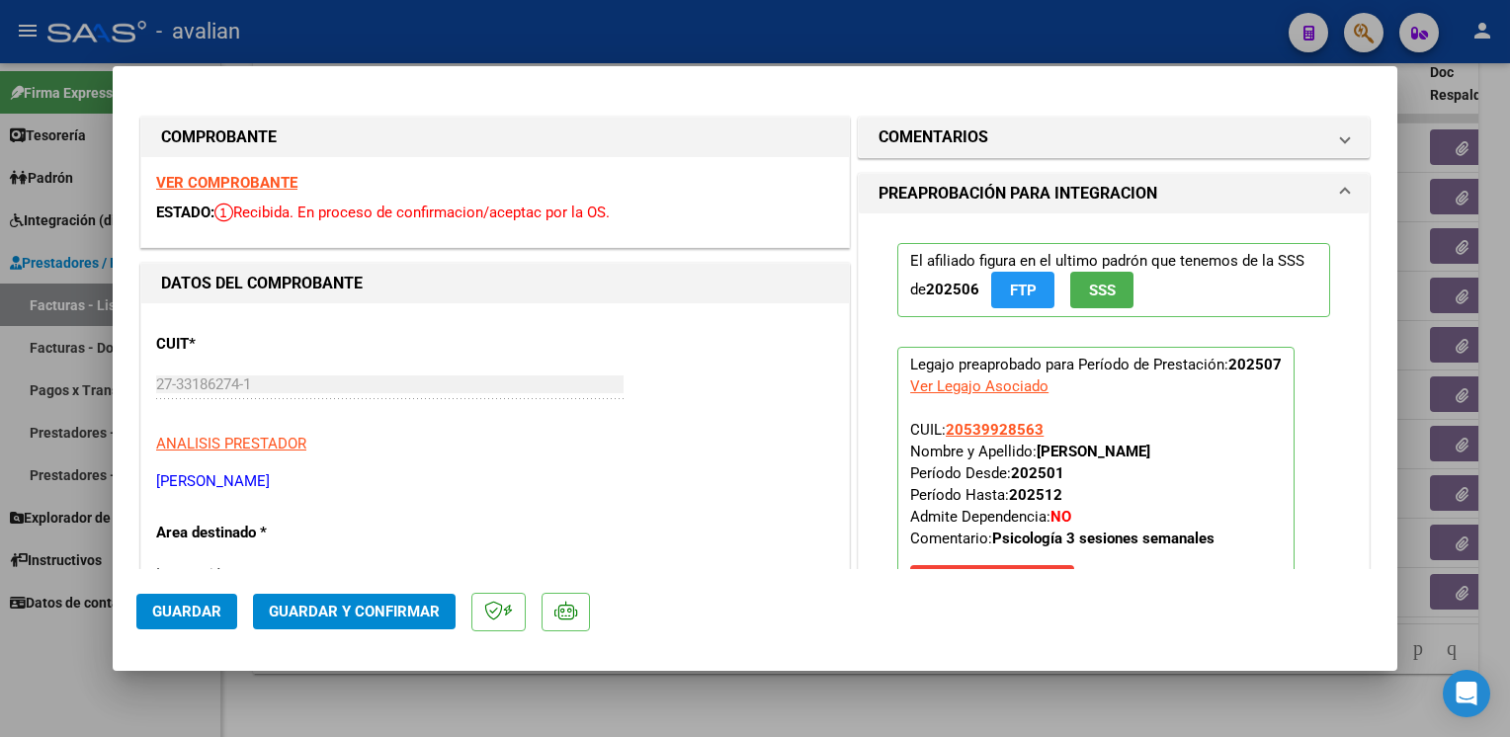
click at [369, 610] on span "Guardar y Confirmar" at bounding box center [354, 612] width 171 height 18
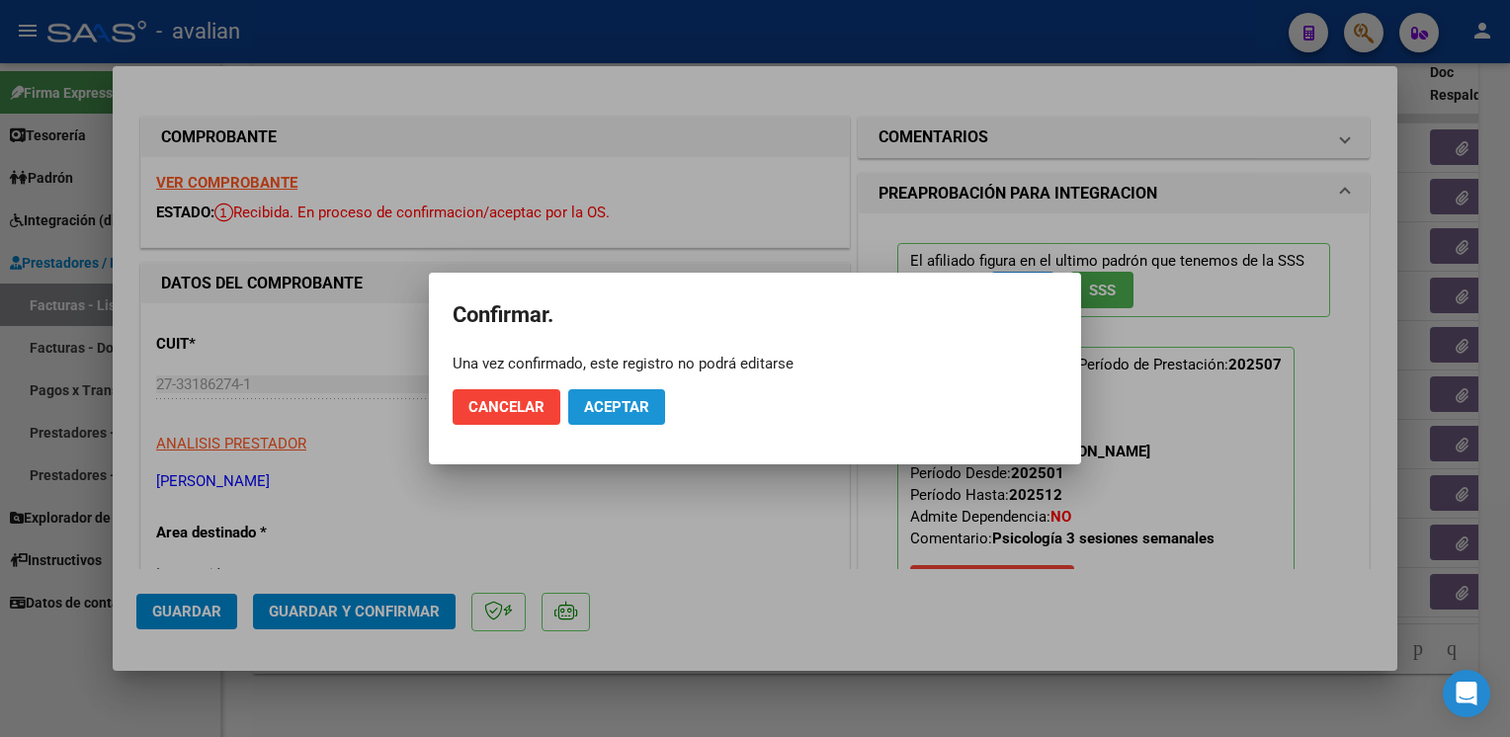
drag, startPoint x: 601, startPoint y: 410, endPoint x: 475, endPoint y: 245, distance: 207.3
click at [601, 409] on span "Aceptar" at bounding box center [616, 407] width 65 height 18
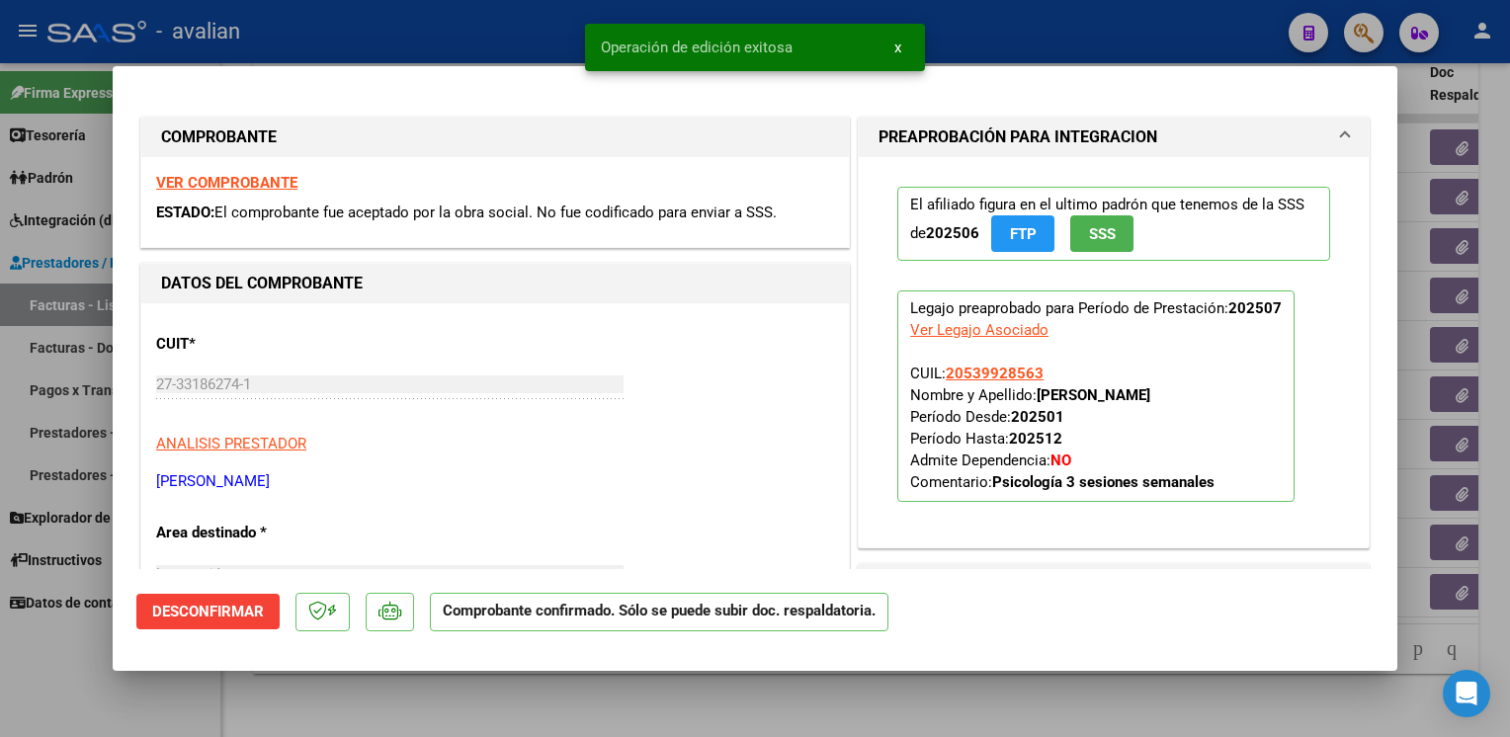
click at [365, 46] on div at bounding box center [755, 368] width 1510 height 737
type input "$ 0,00"
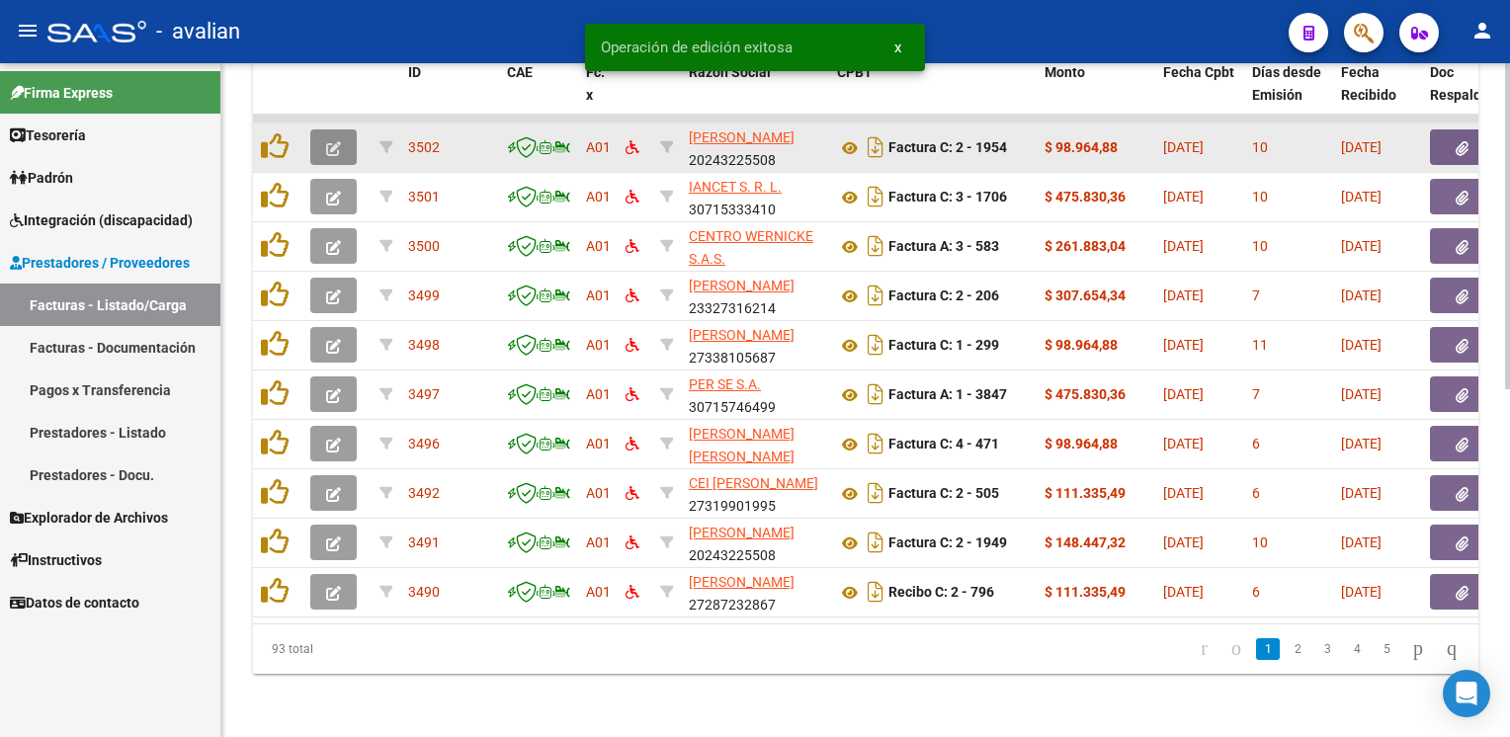
click at [329, 144] on button "button" at bounding box center [333, 147] width 46 height 36
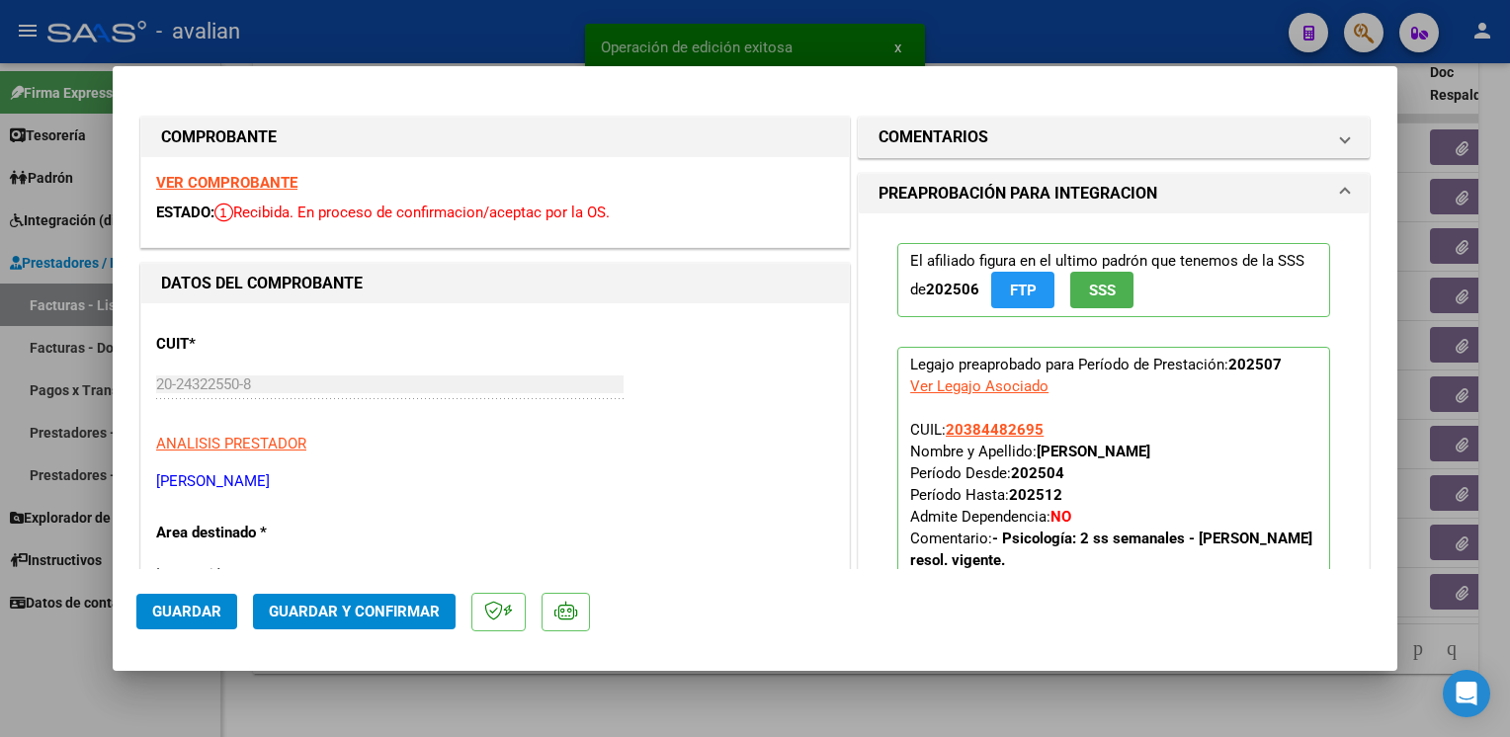
click at [248, 177] on strong "VER COMPROBANTE" at bounding box center [226, 183] width 141 height 18
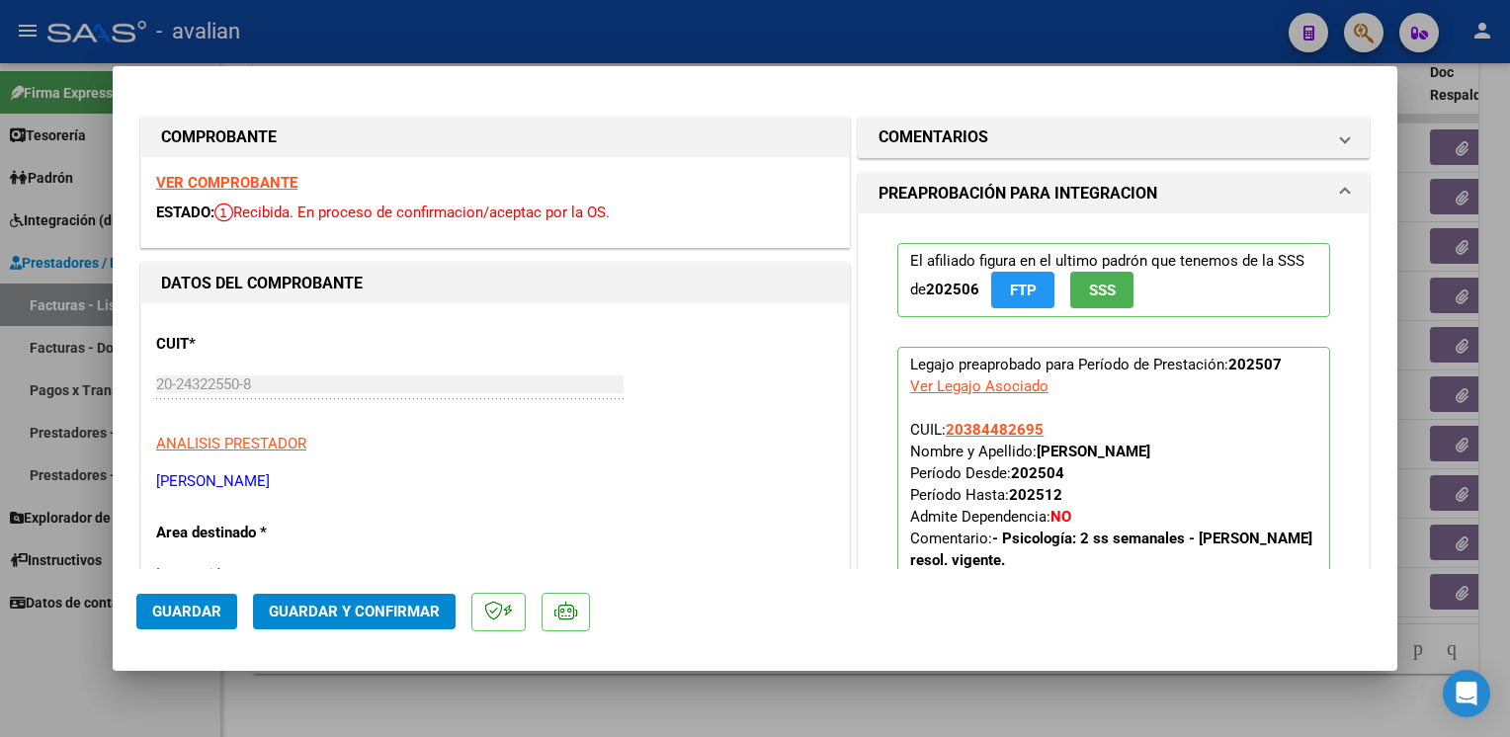
click at [382, 605] on span "Guardar y Confirmar" at bounding box center [354, 612] width 171 height 18
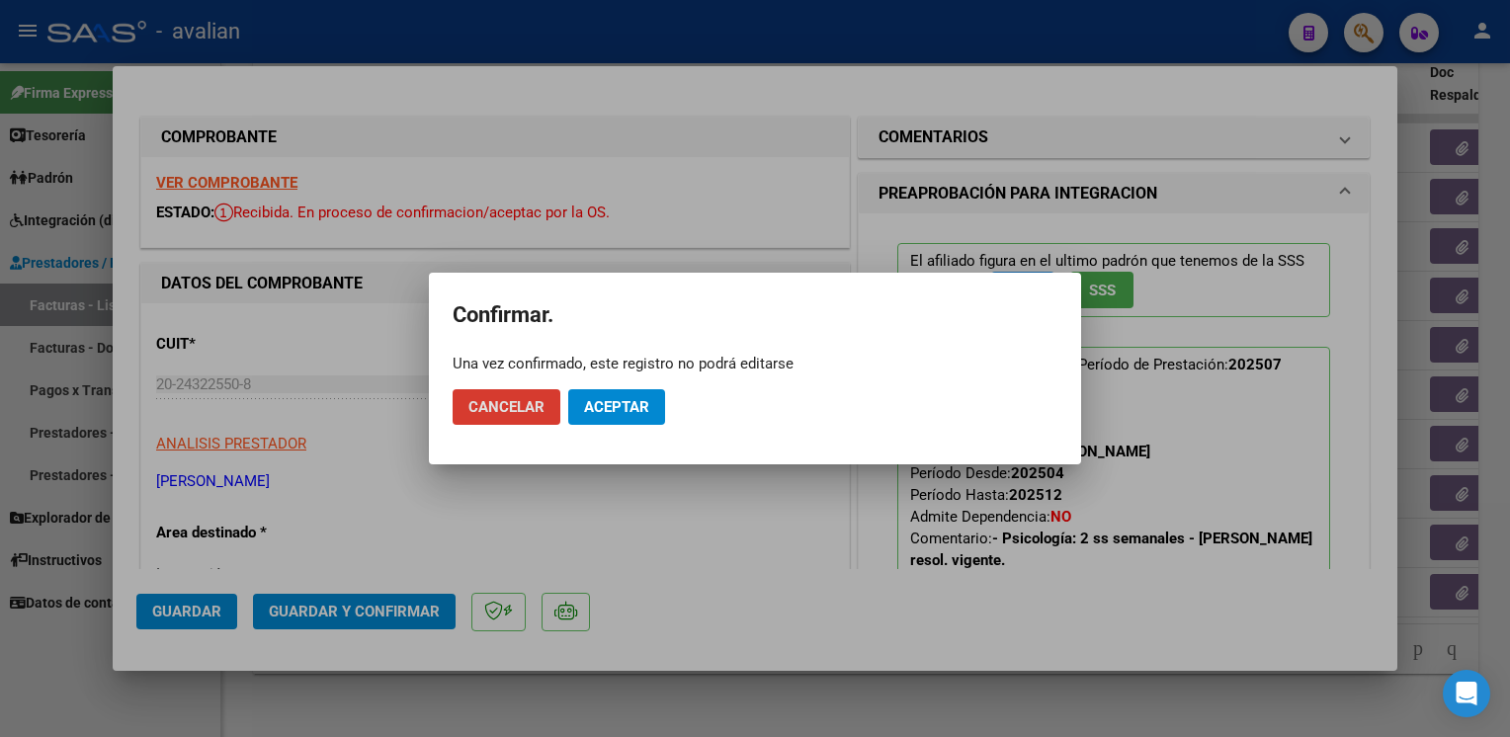
click at [601, 410] on span "Aceptar" at bounding box center [616, 407] width 65 height 18
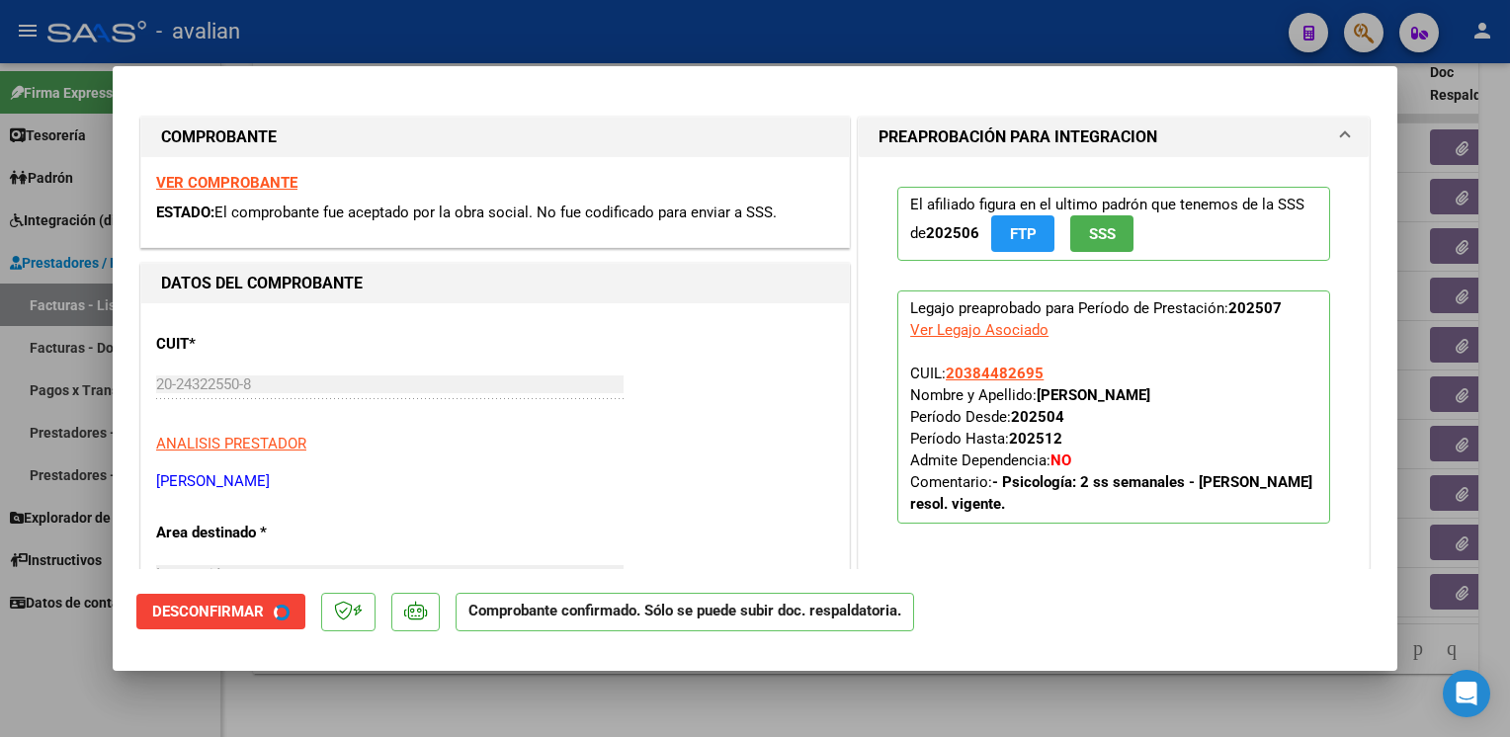
click at [474, 26] on div at bounding box center [755, 368] width 1510 height 737
type input "$ 0,00"
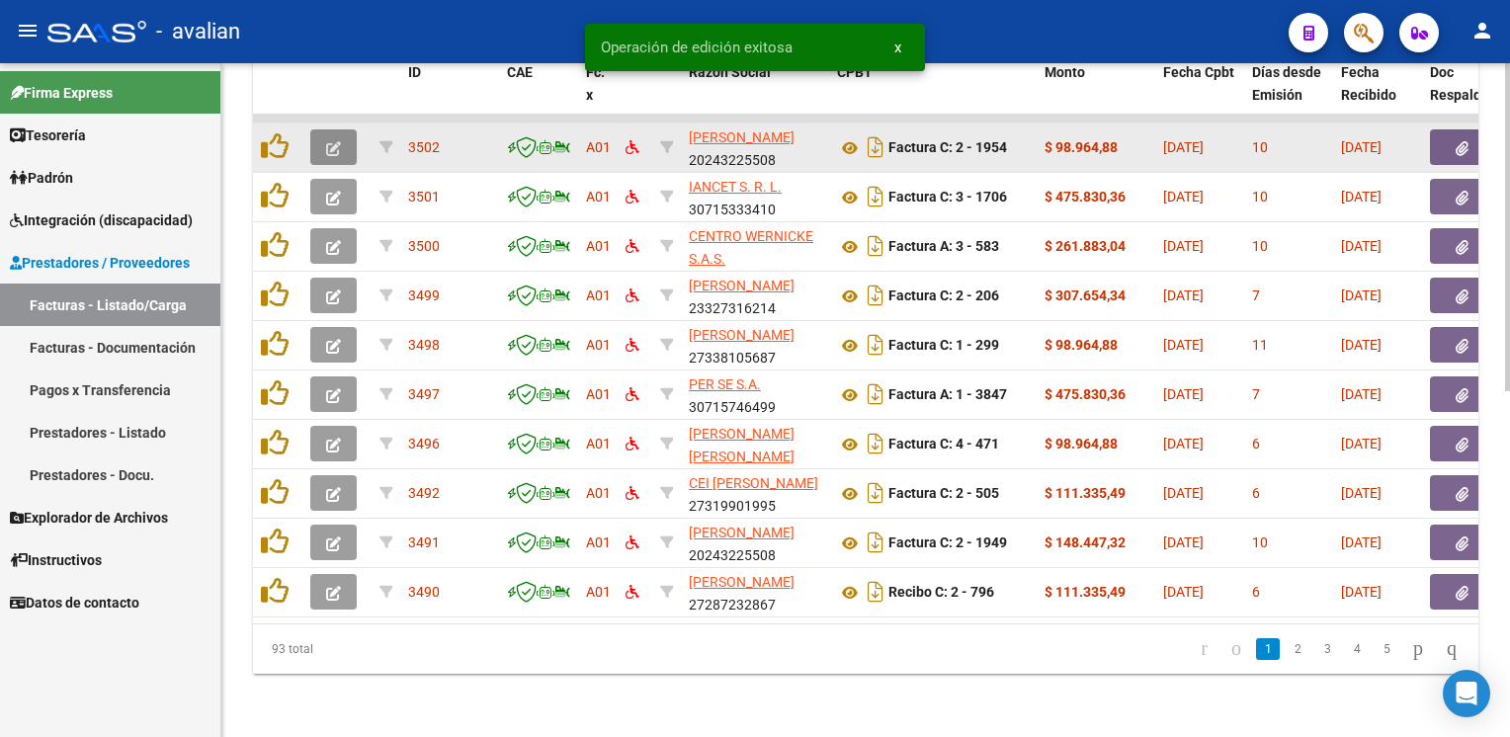
click at [335, 141] on icon "button" at bounding box center [333, 148] width 15 height 15
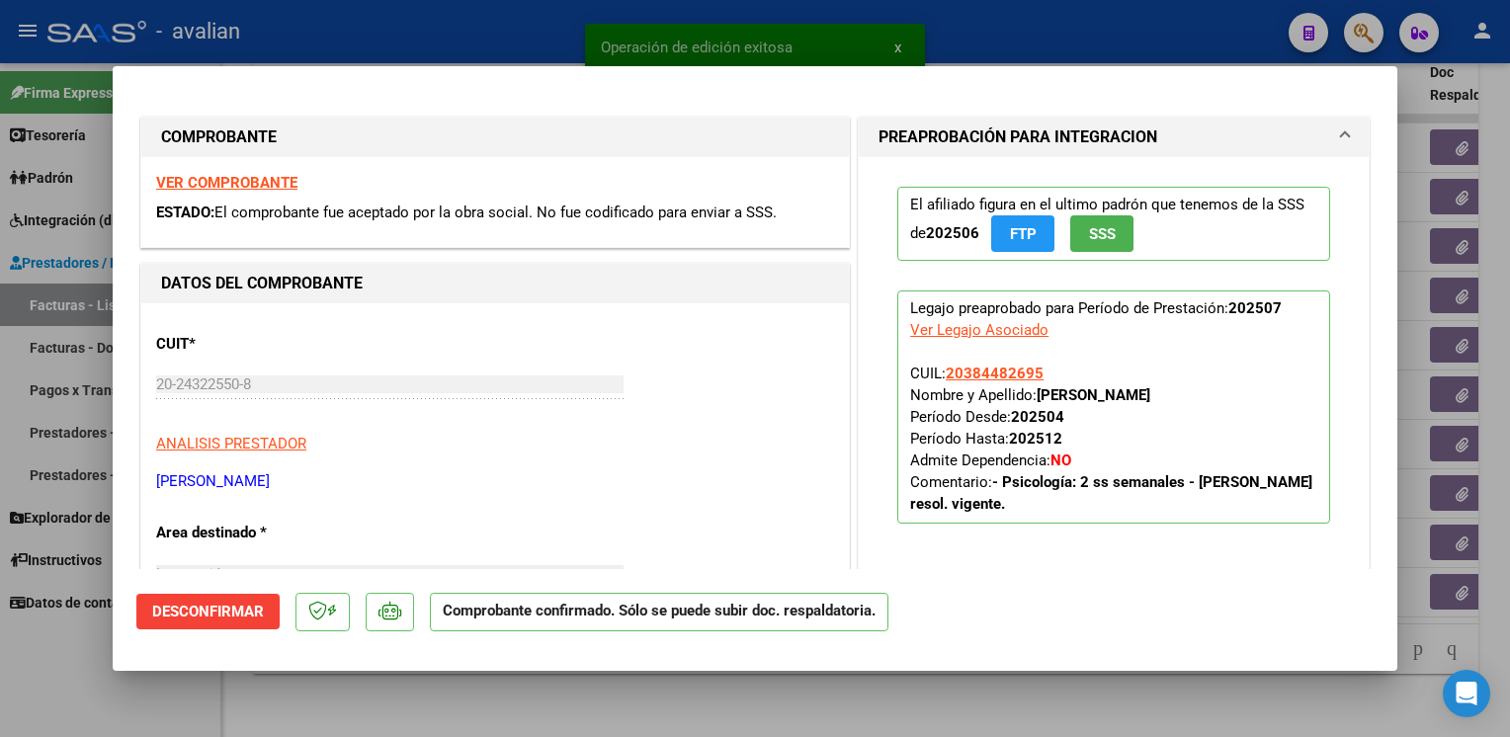
click at [228, 190] on strong "VER COMPROBANTE" at bounding box center [226, 183] width 141 height 18
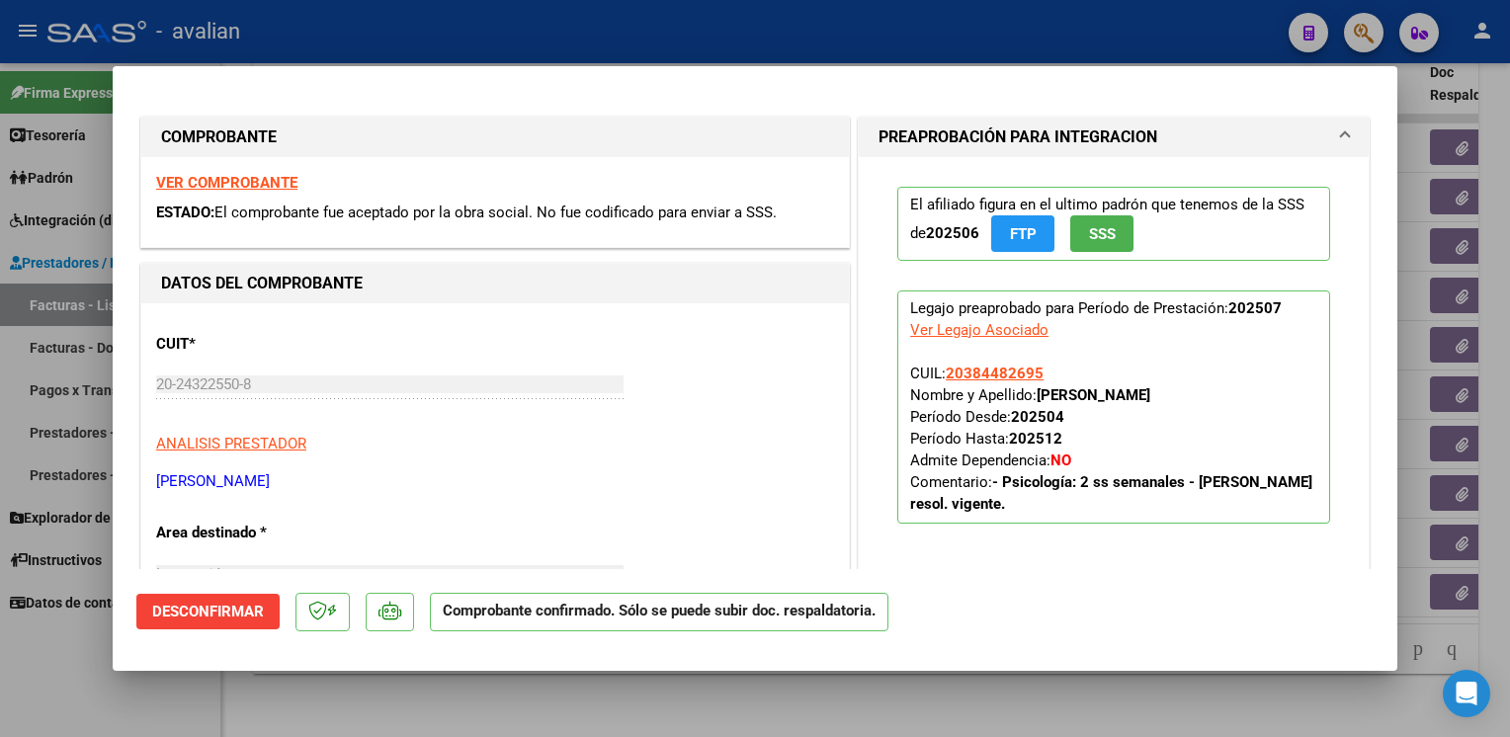
click at [443, 47] on div at bounding box center [755, 368] width 1510 height 737
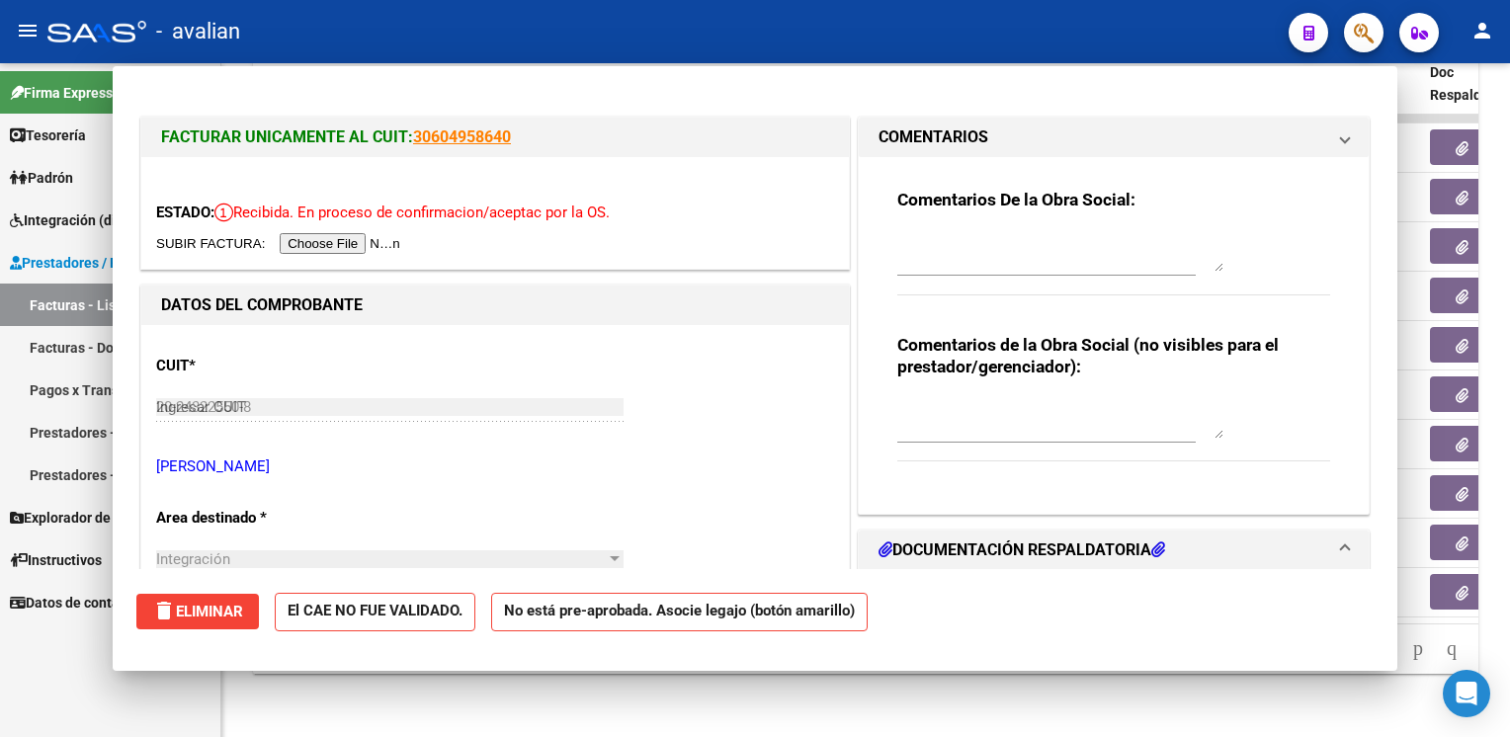
type input "$ 0,00"
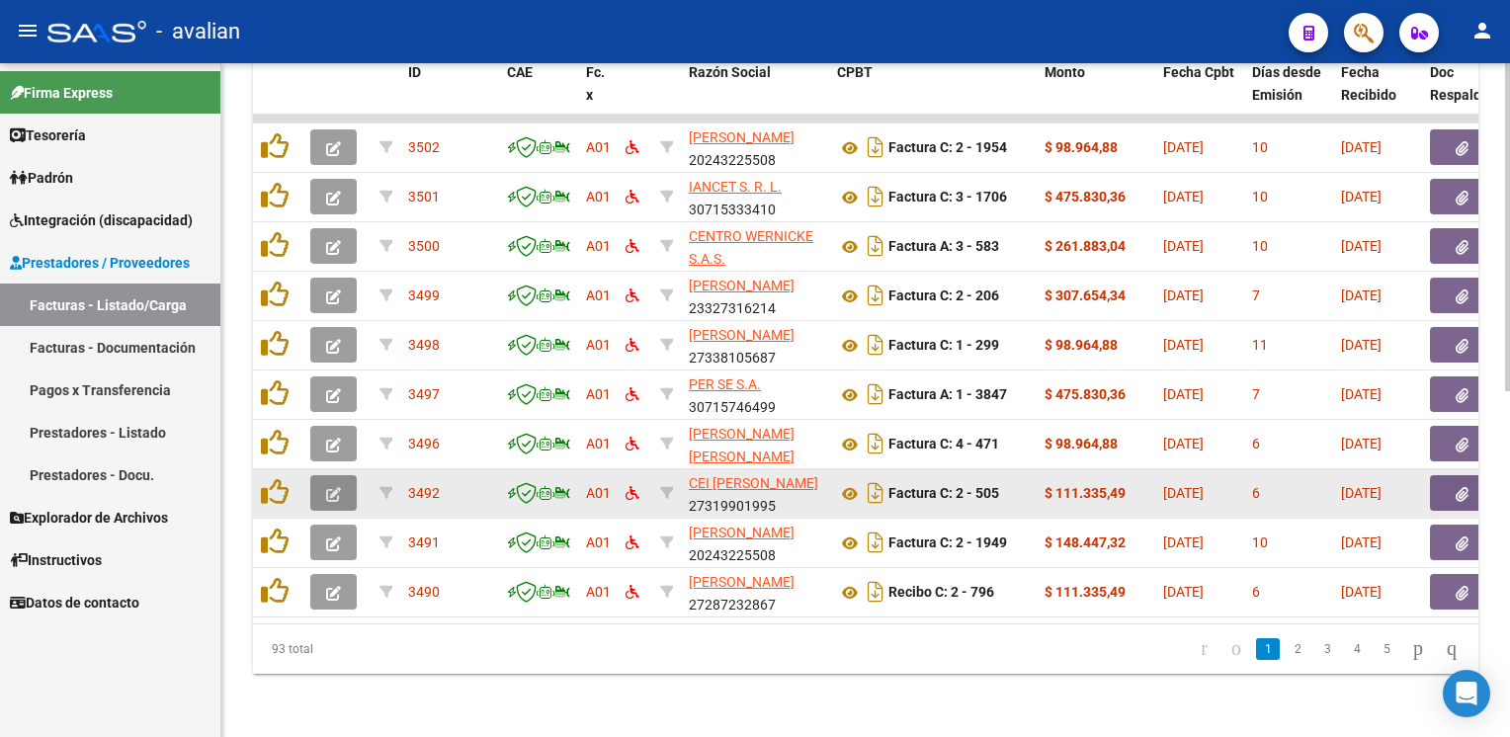
click at [336, 487] on icon "button" at bounding box center [333, 494] width 15 height 15
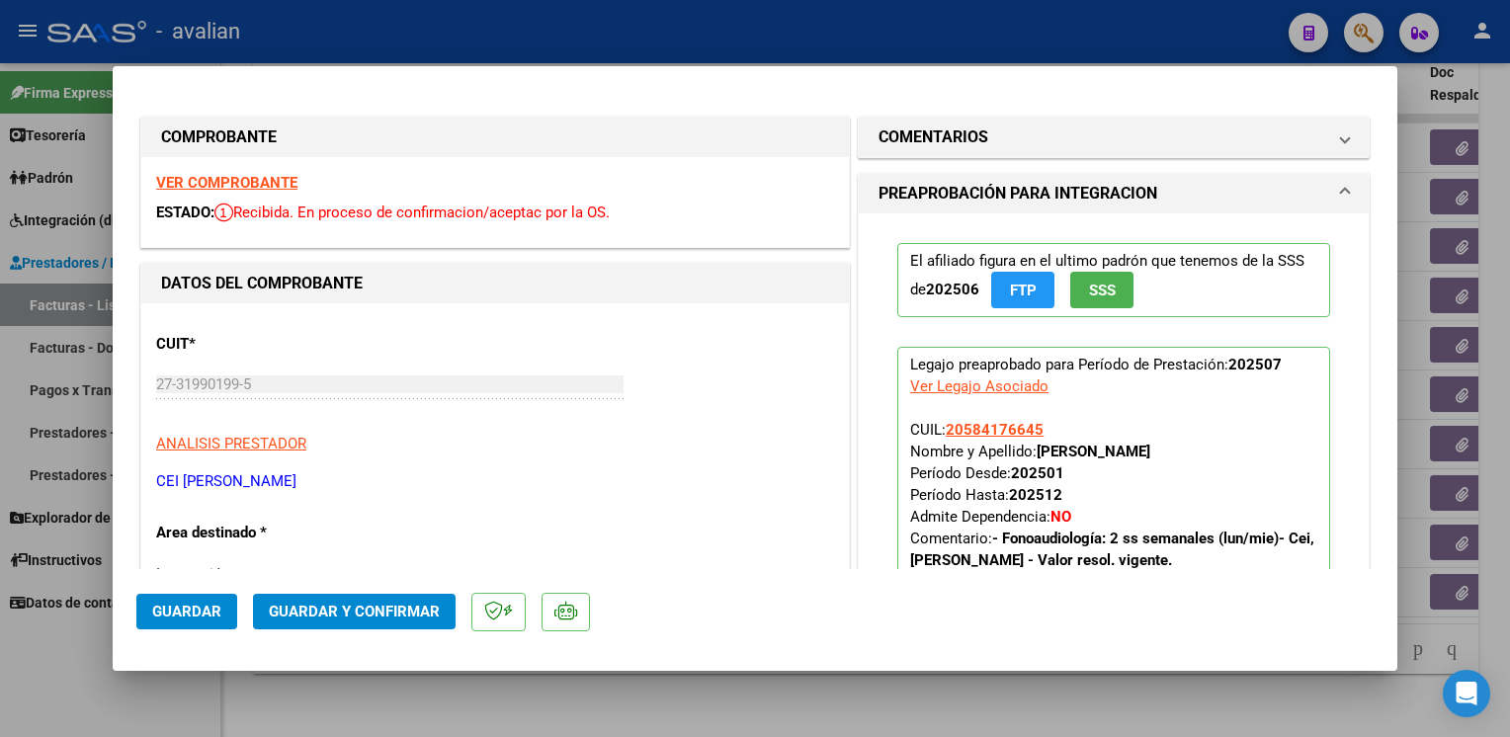
click at [237, 189] on strong "VER COMPROBANTE" at bounding box center [226, 183] width 141 height 18
click at [364, 616] on span "Guardar y Confirmar" at bounding box center [354, 612] width 171 height 18
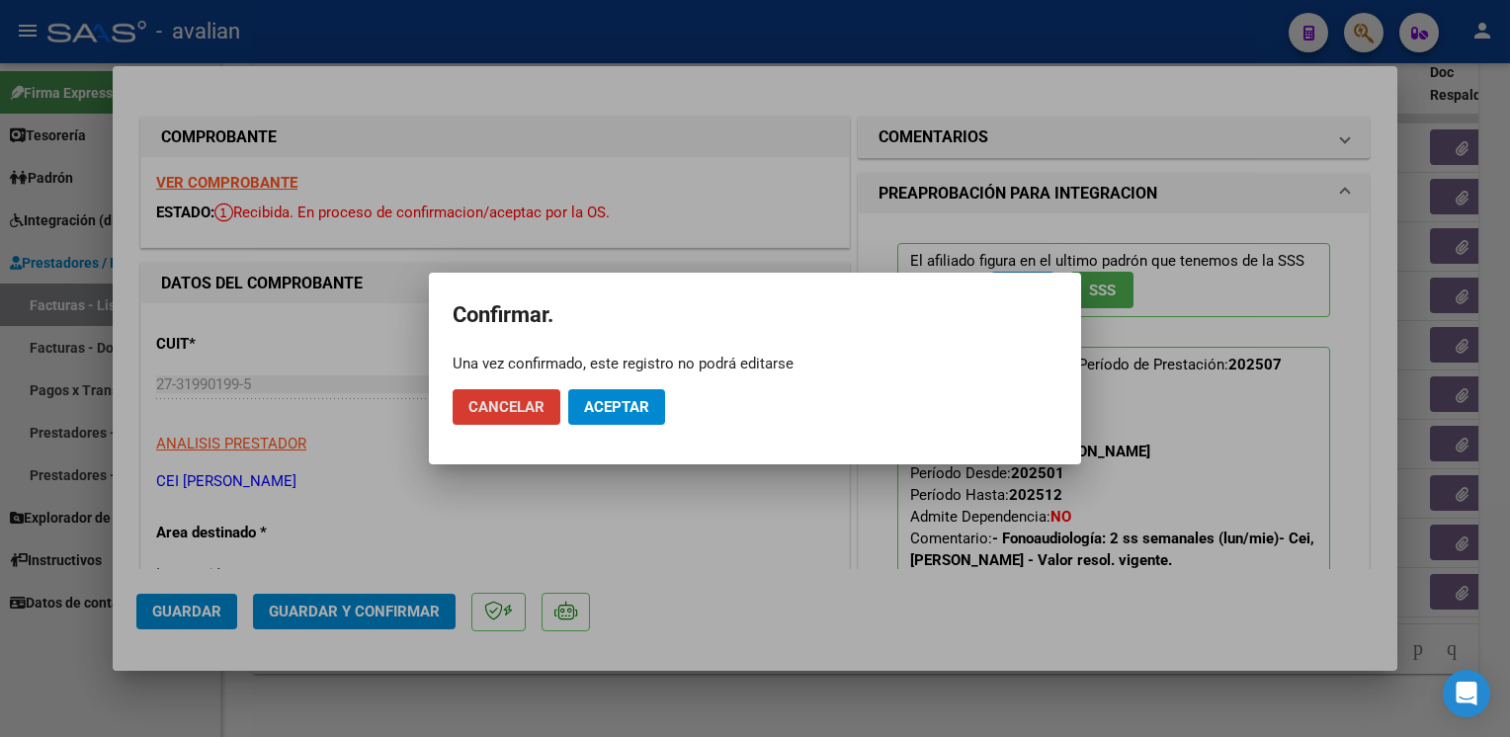
click at [652, 410] on button "Aceptar" at bounding box center [616, 407] width 97 height 36
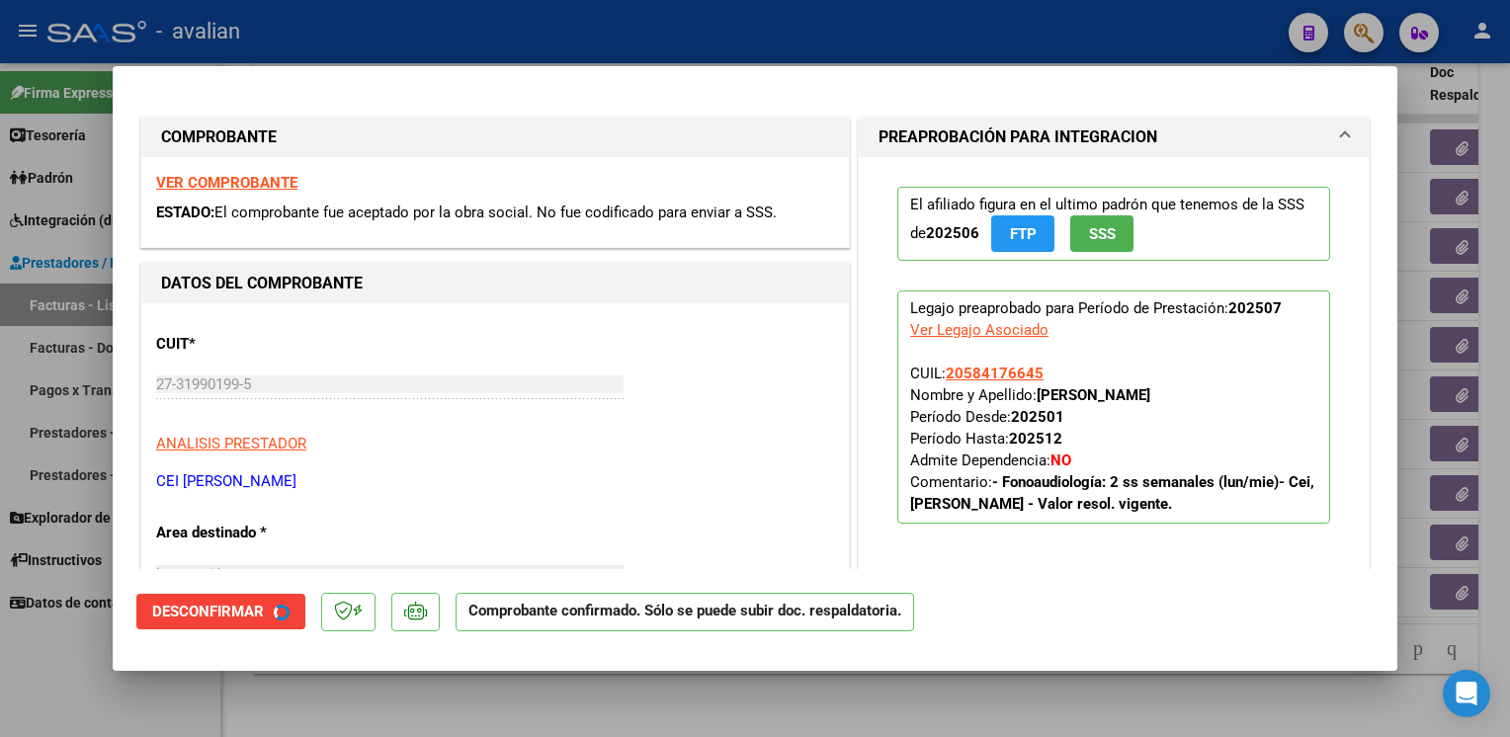
click at [445, 49] on div at bounding box center [755, 368] width 1510 height 737
type input "$ 0,00"
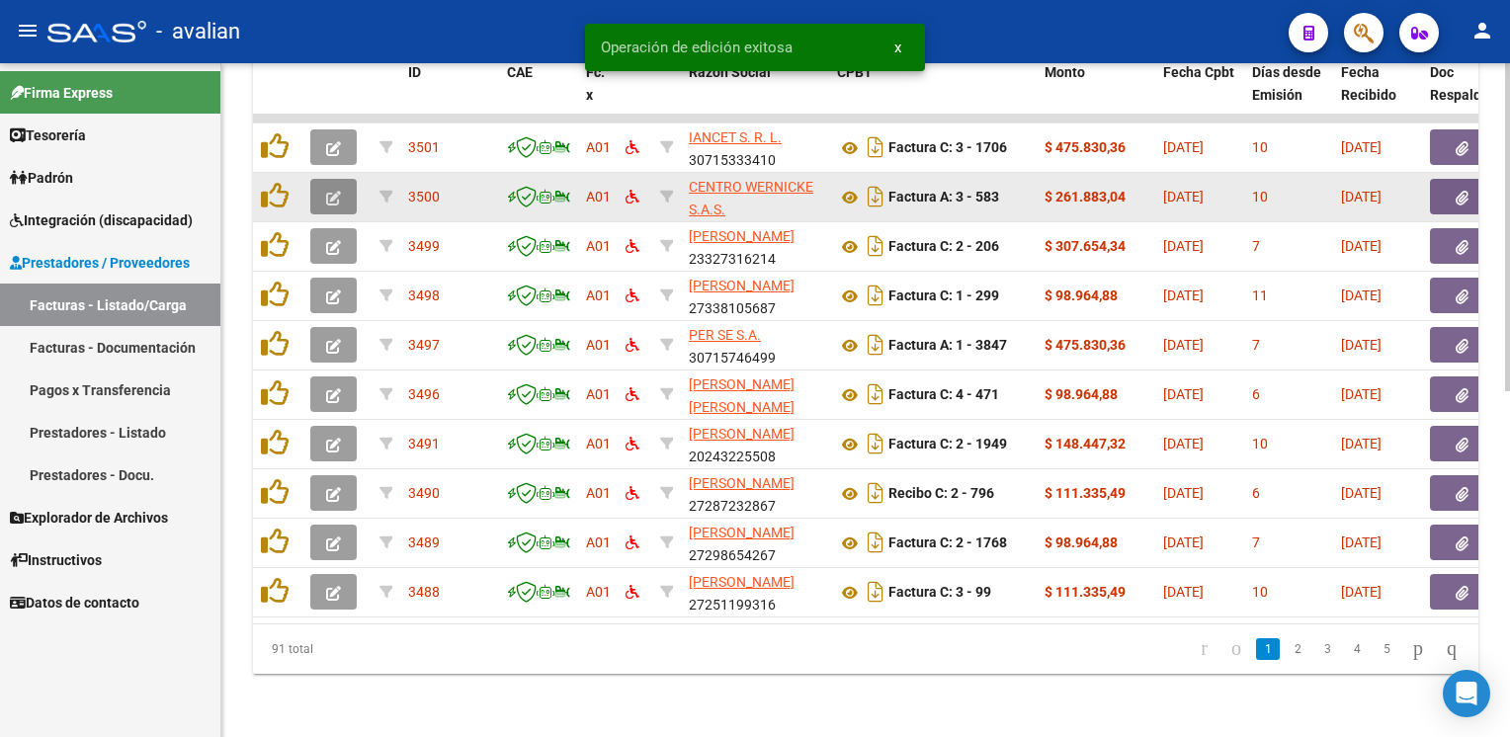
click at [332, 191] on icon "button" at bounding box center [333, 198] width 15 height 15
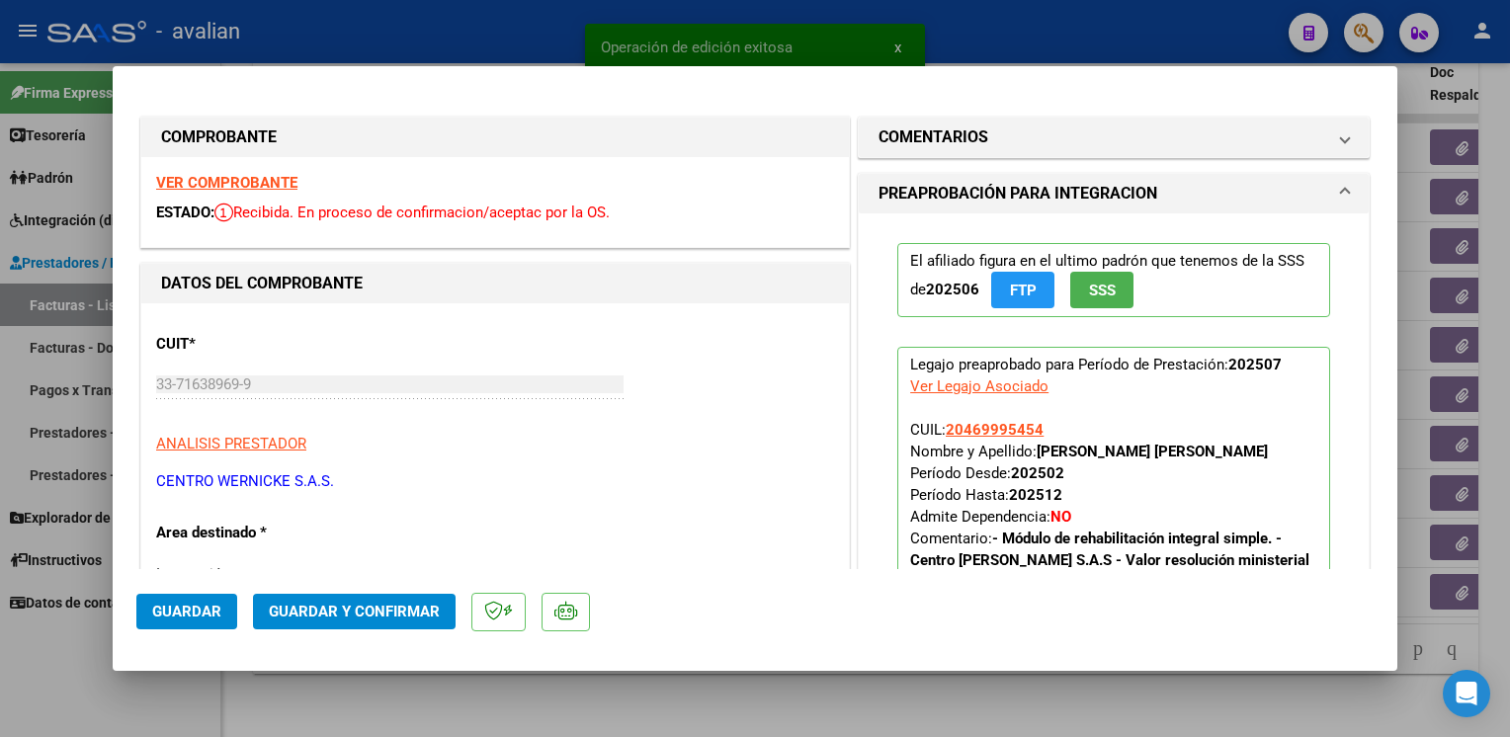
click at [237, 188] on strong "VER COMPROBANTE" at bounding box center [226, 183] width 141 height 18
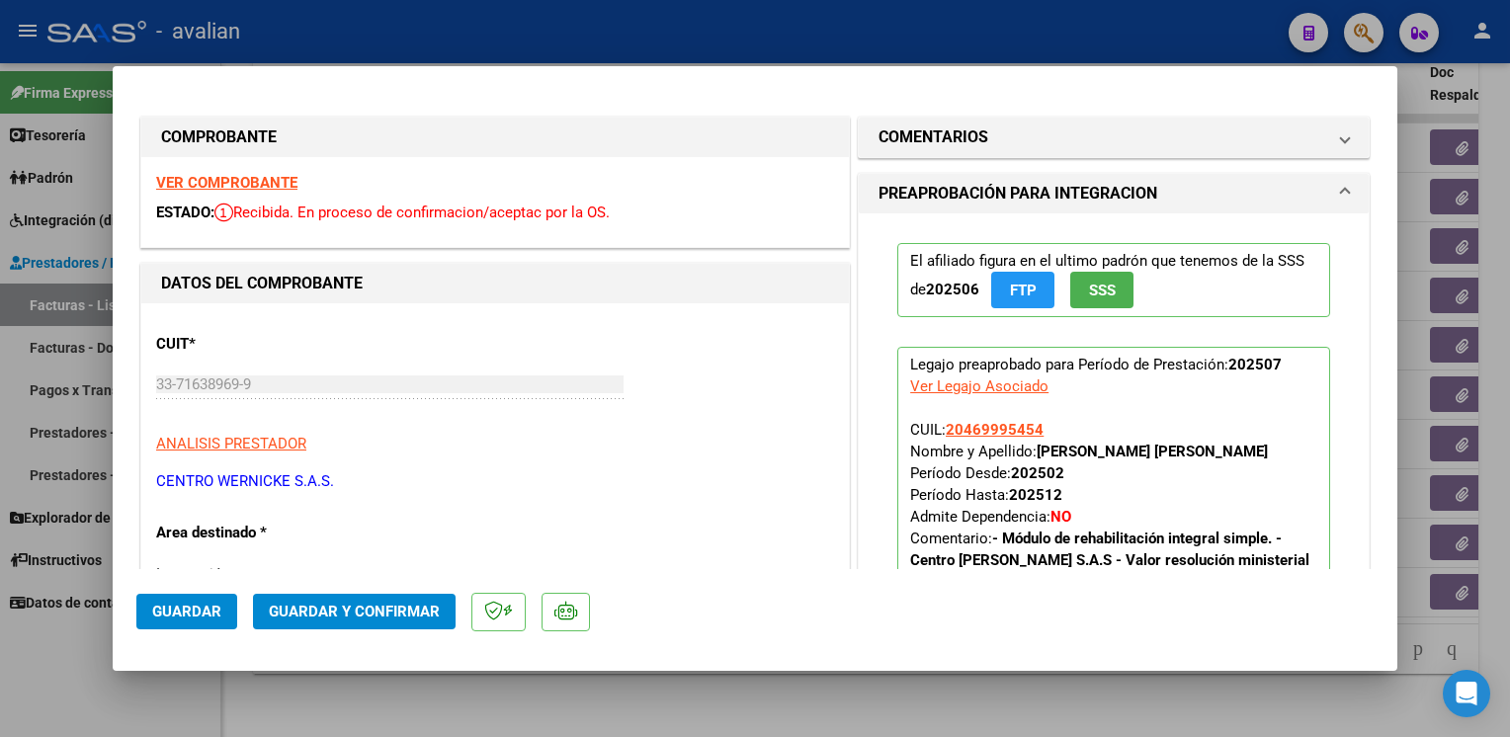
click at [396, 599] on button "Guardar y Confirmar" at bounding box center [354, 612] width 203 height 36
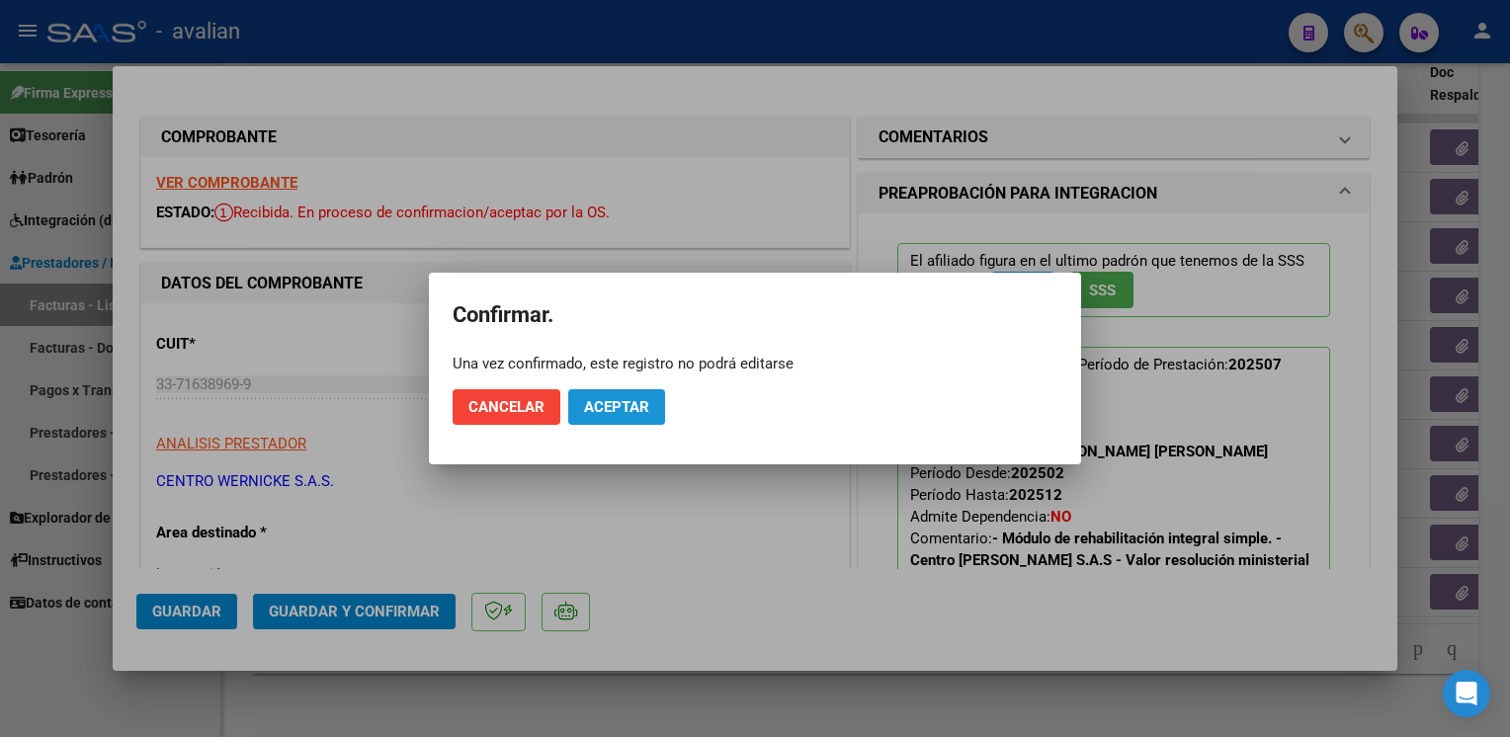
click at [627, 420] on button "Aceptar" at bounding box center [616, 407] width 97 height 36
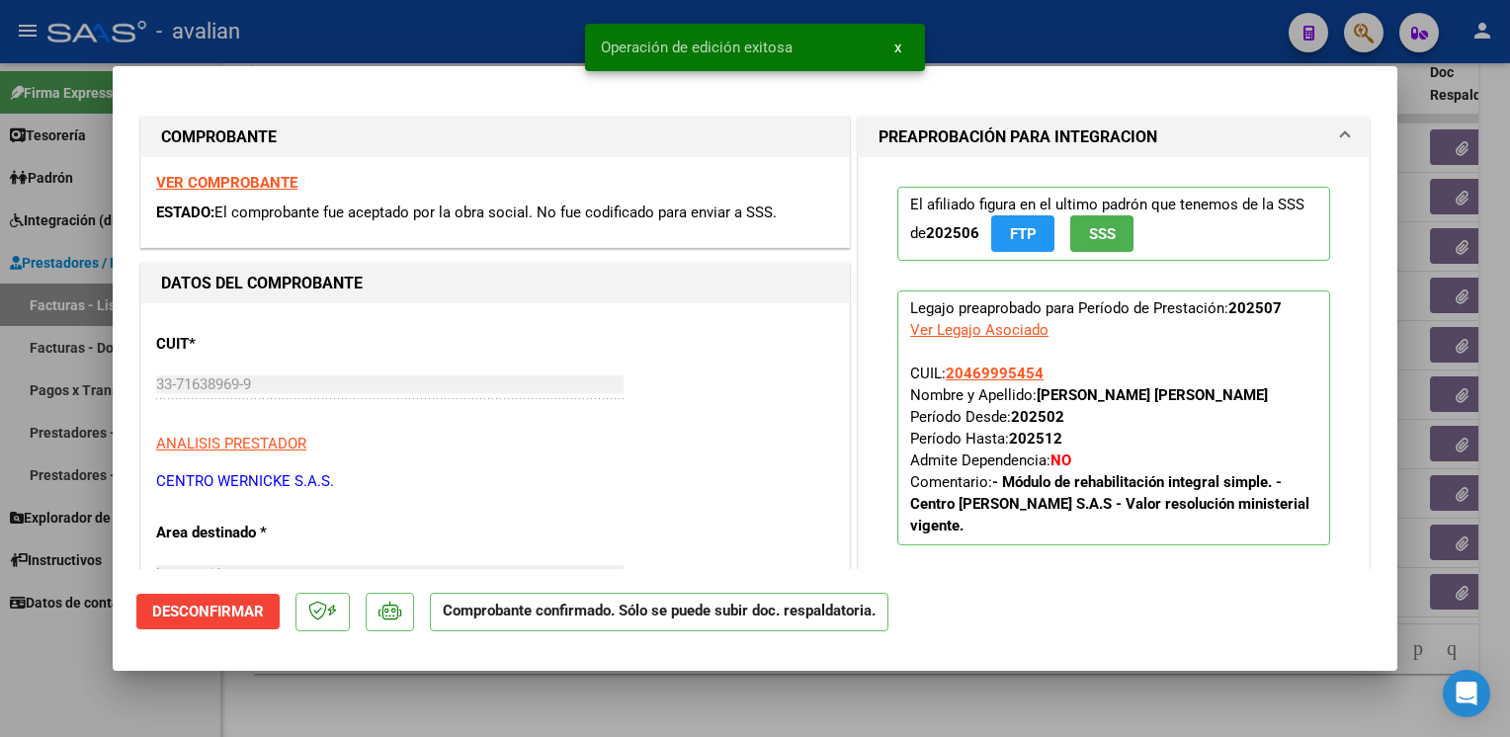
click at [457, 48] on div at bounding box center [755, 368] width 1510 height 737
type input "$ 0,00"
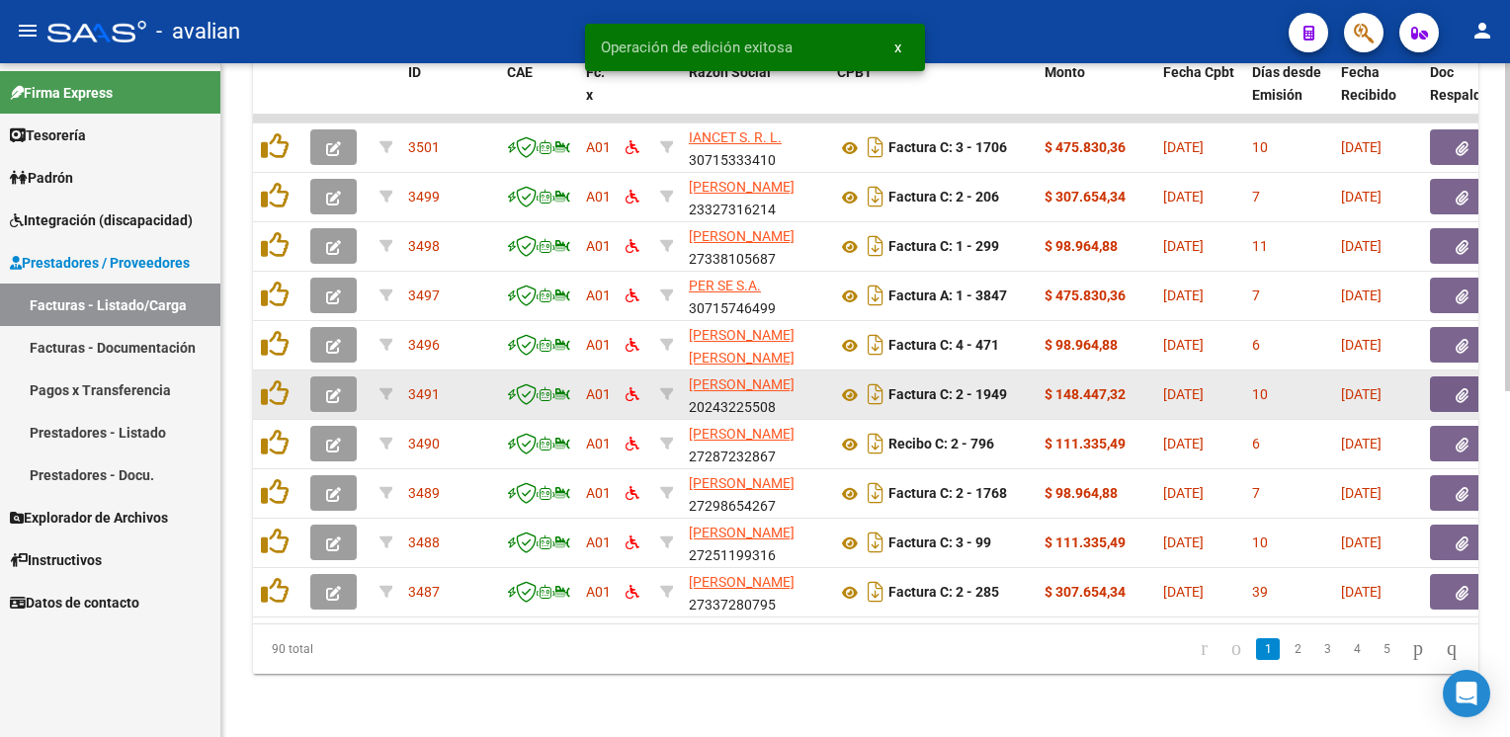
click at [340, 385] on span "button" at bounding box center [333, 394] width 15 height 18
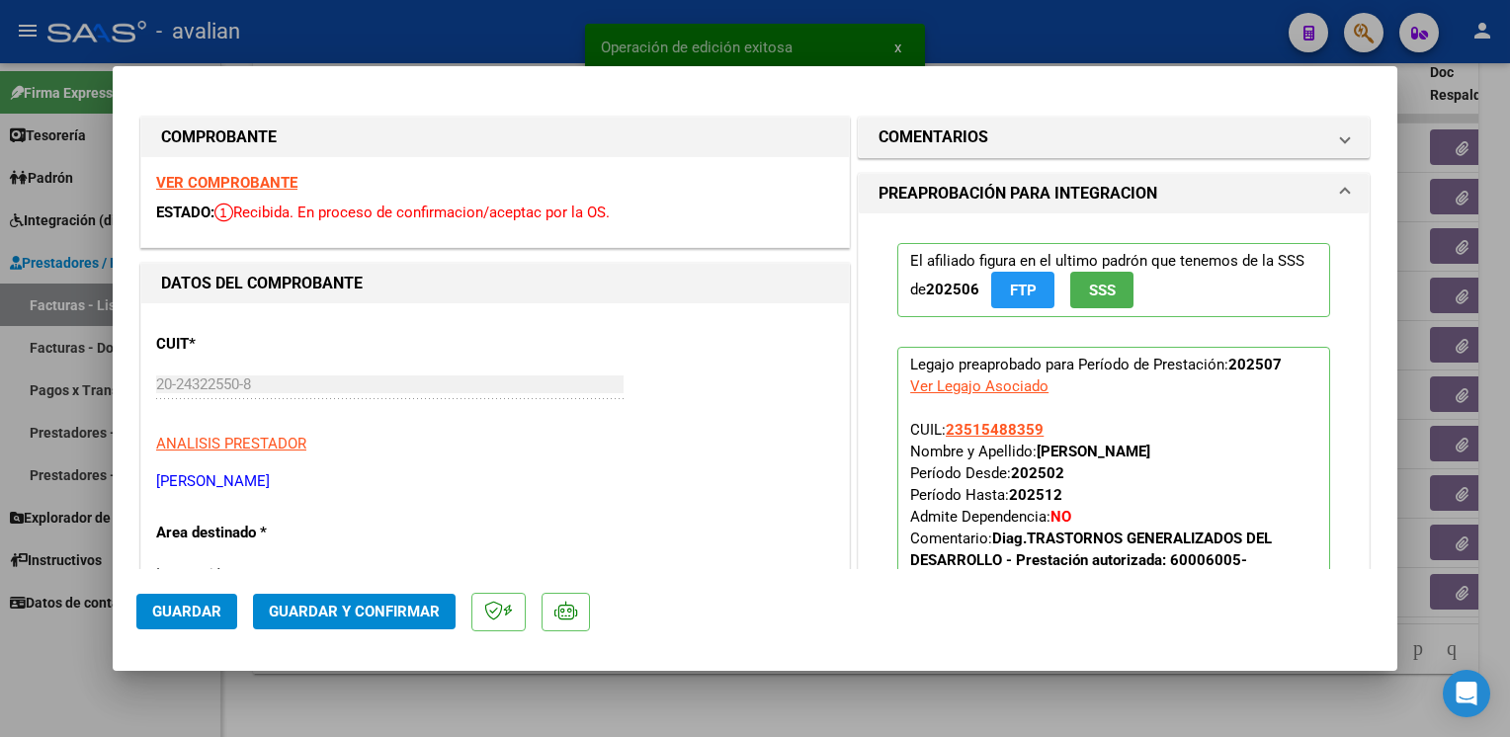
click at [182, 184] on strong "VER COMPROBANTE" at bounding box center [226, 183] width 141 height 18
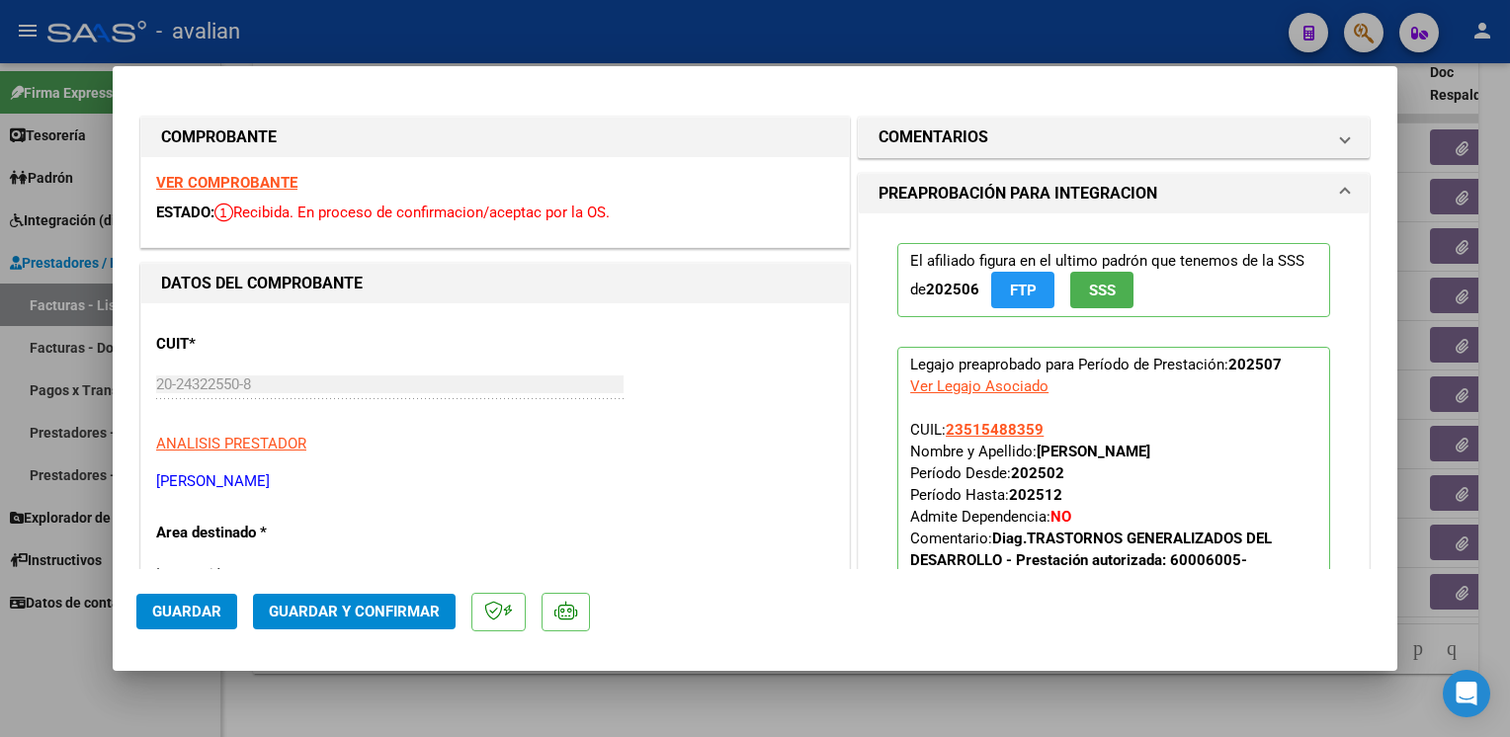
click at [387, 604] on span "Guardar y Confirmar" at bounding box center [354, 612] width 171 height 18
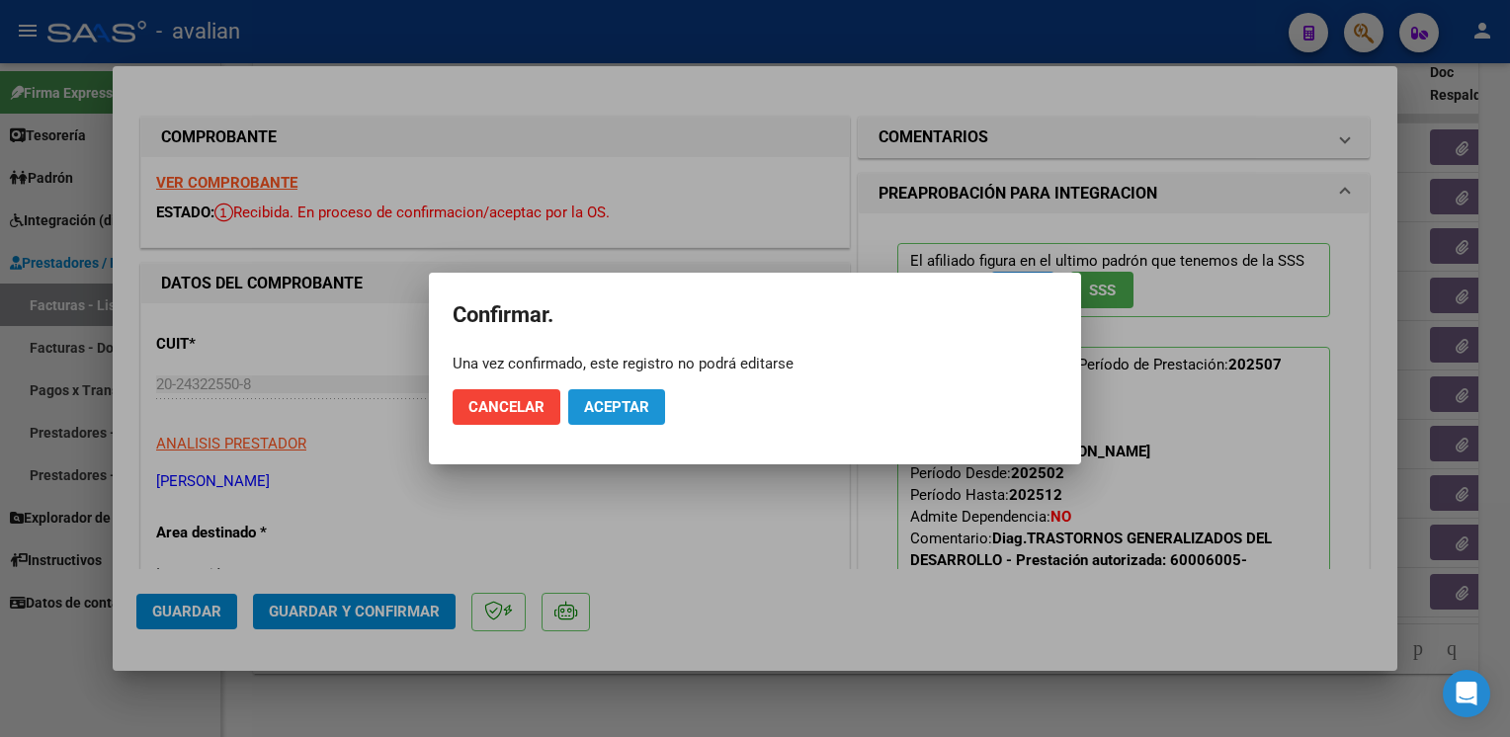
drag, startPoint x: 613, startPoint y: 409, endPoint x: 480, endPoint y: 163, distance: 279.4
click at [613, 406] on span "Aceptar" at bounding box center [616, 407] width 65 height 18
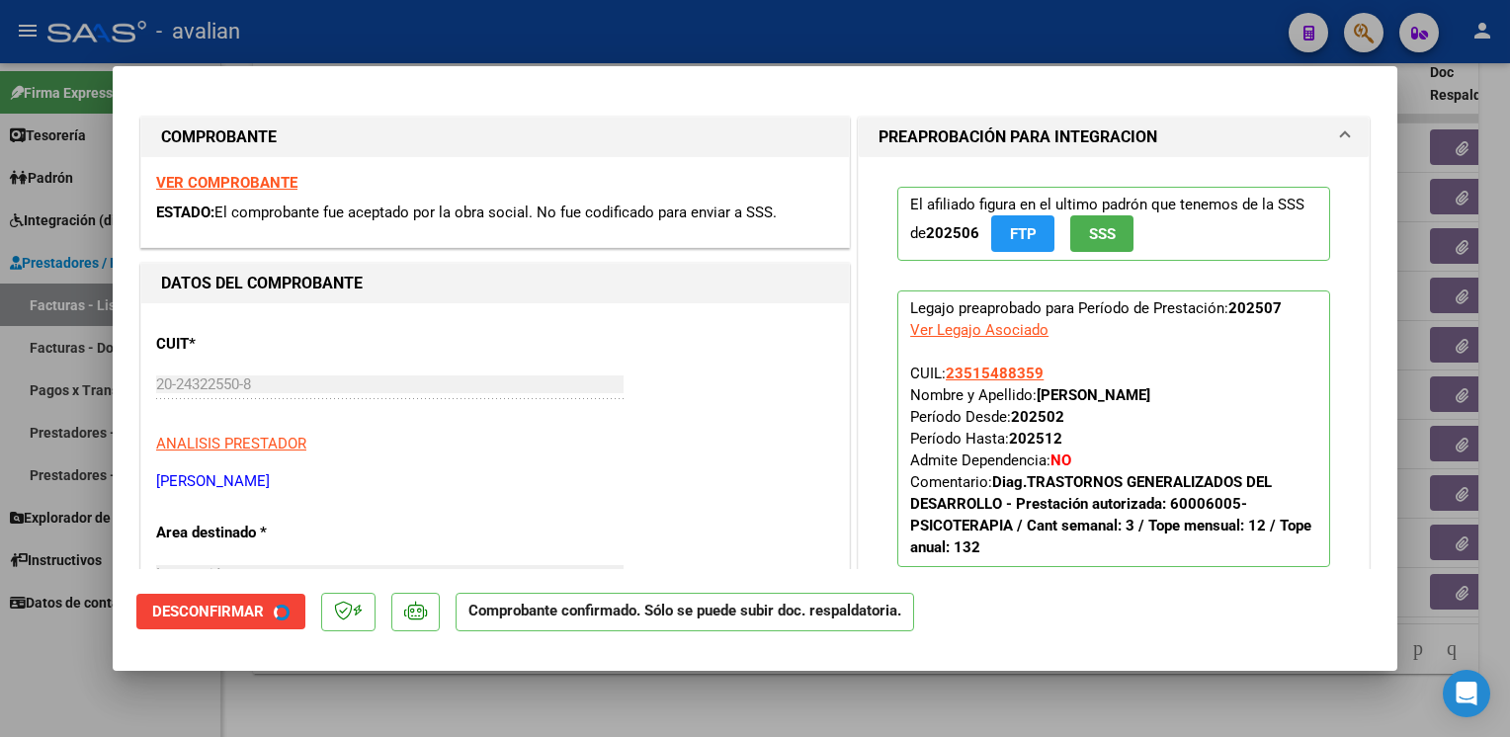
click at [435, 30] on div at bounding box center [755, 368] width 1510 height 737
type input "$ 0,00"
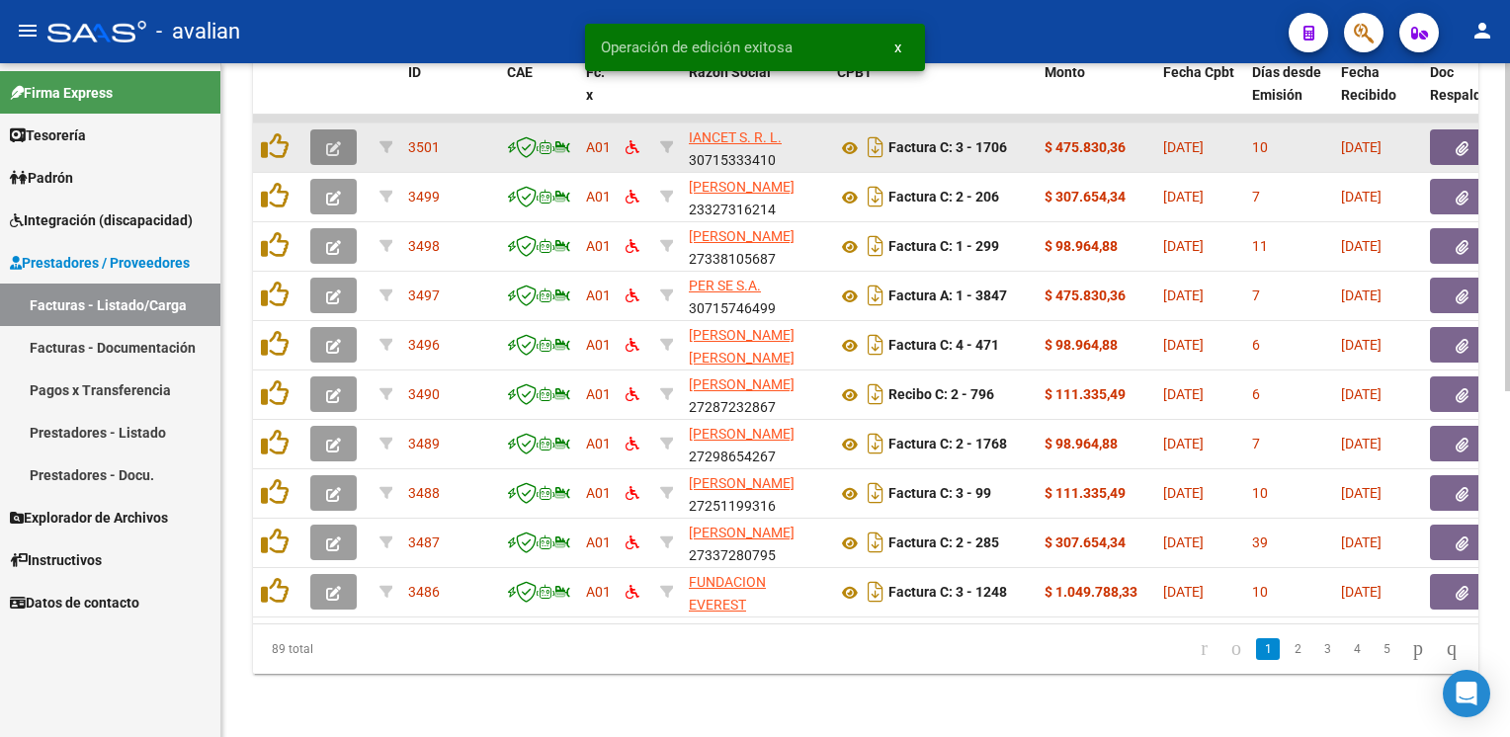
click at [339, 141] on icon "button" at bounding box center [333, 148] width 15 height 15
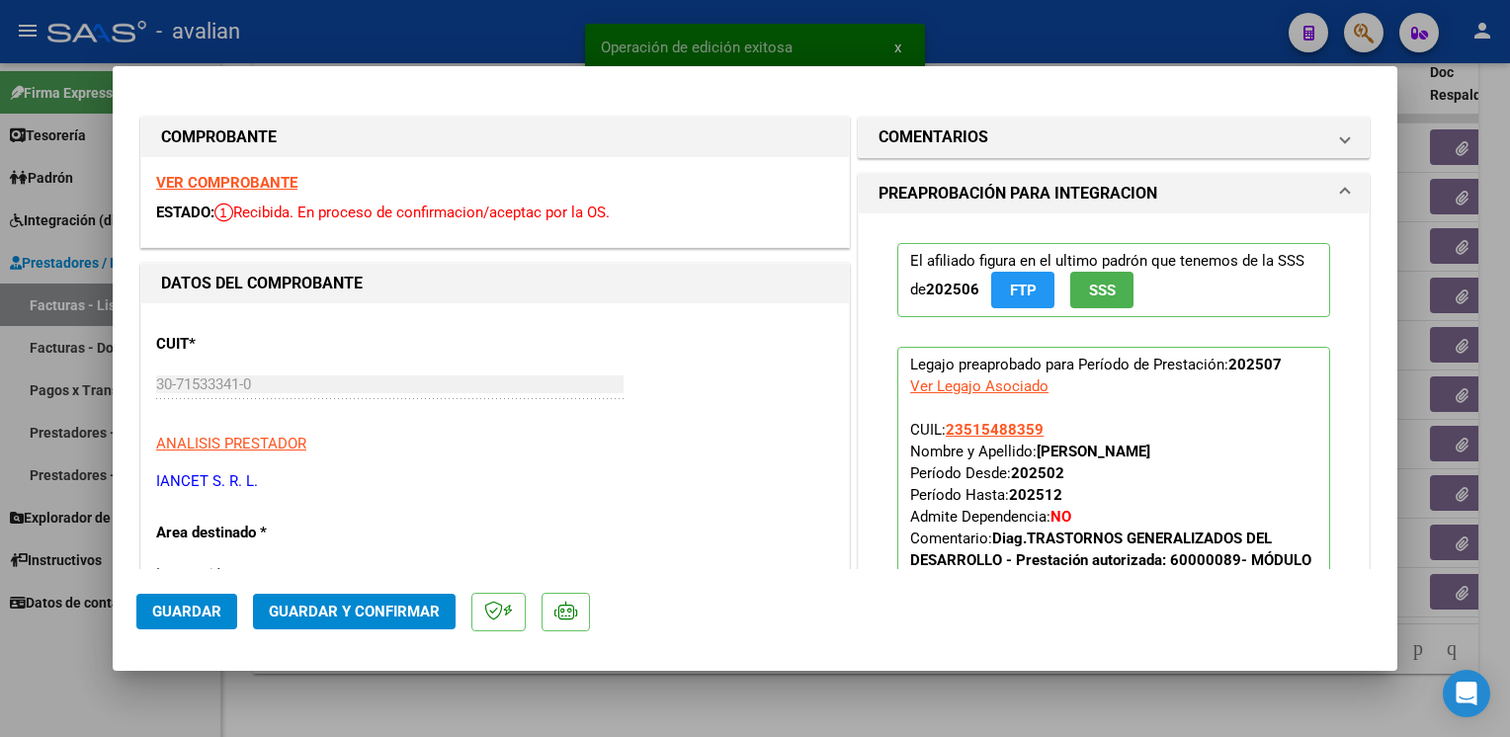
click at [249, 192] on div "VER COMPROBANTE ESTADO: Recibida. En proceso de confirmacion/aceptac por la OS." at bounding box center [495, 202] width 708 height 90
click at [247, 182] on strong "VER COMPROBANTE" at bounding box center [226, 183] width 141 height 18
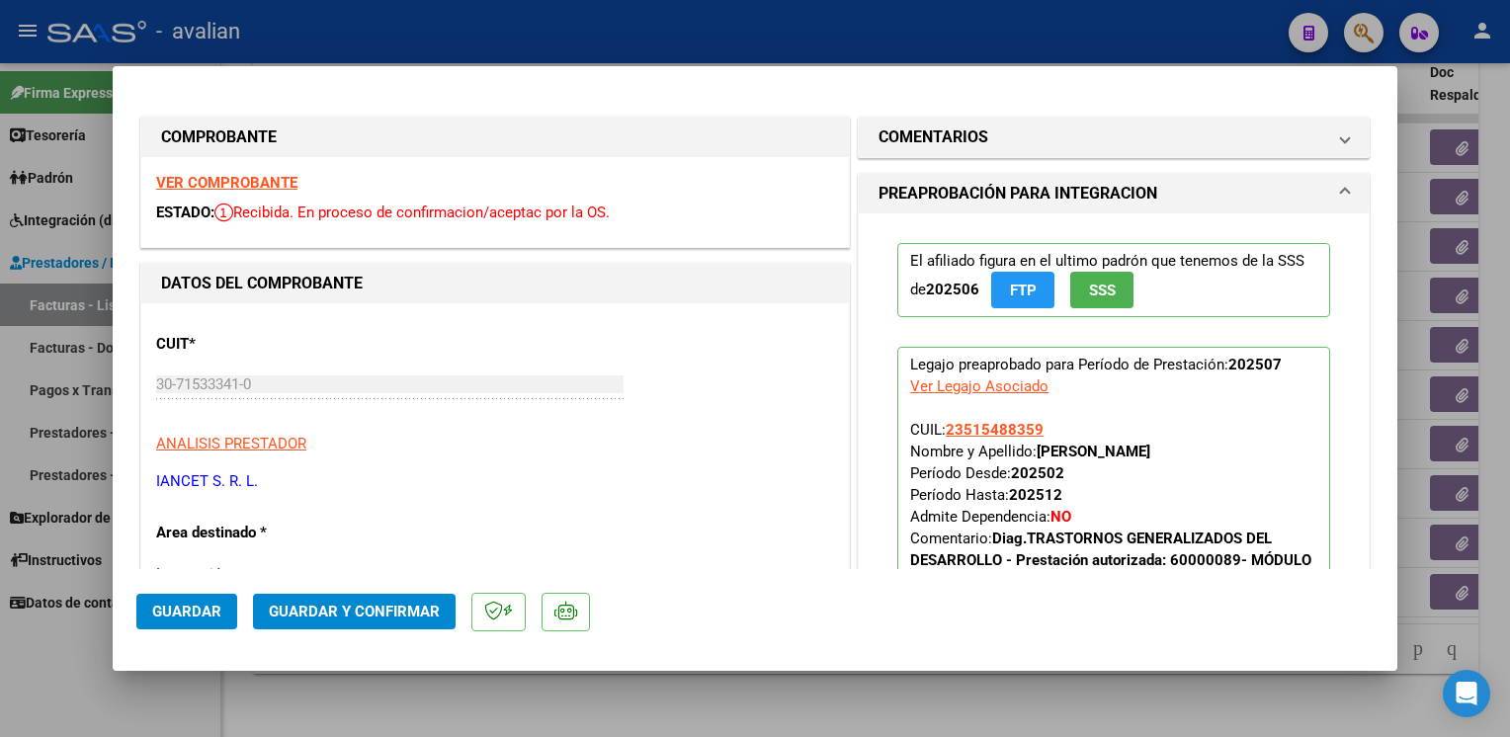
click at [341, 609] on span "Guardar y Confirmar" at bounding box center [354, 612] width 171 height 18
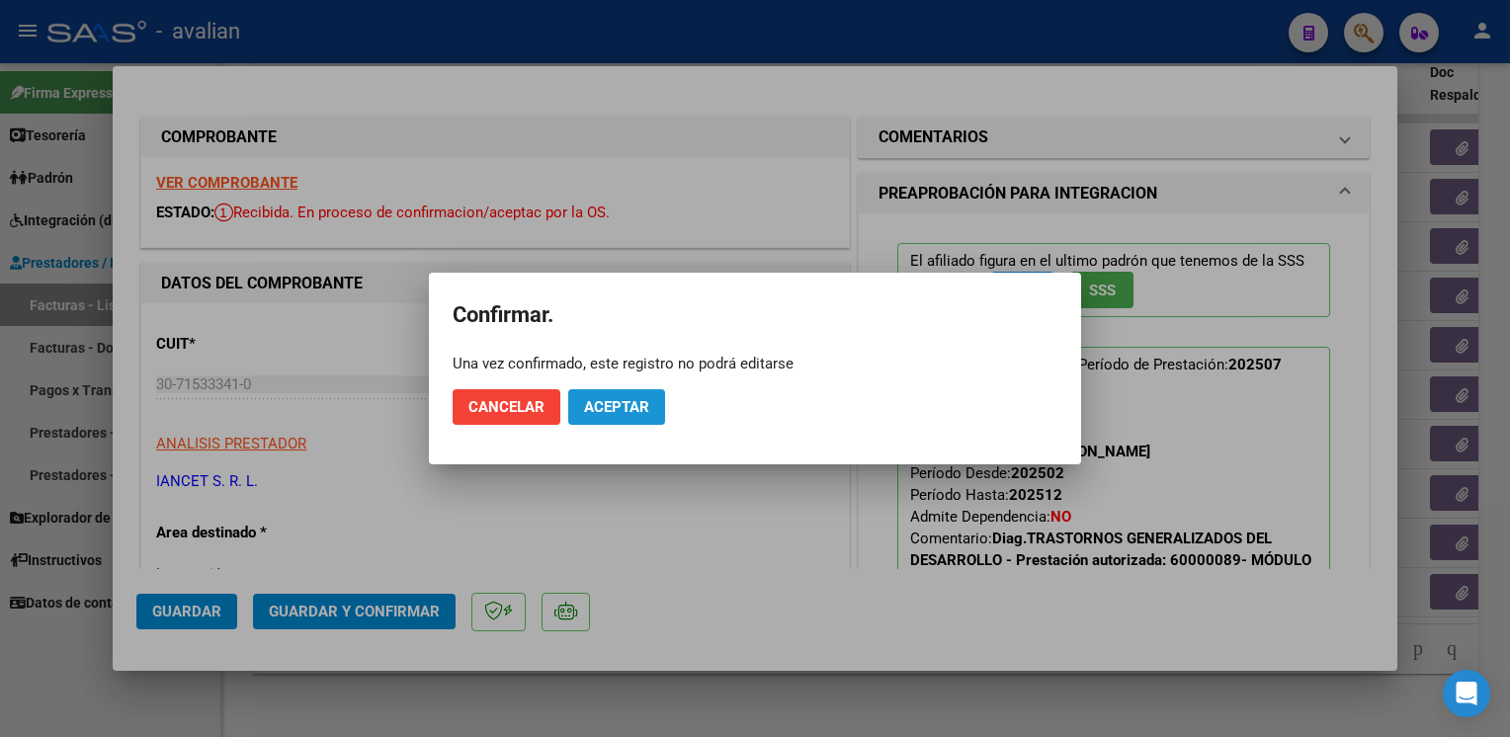
click at [638, 425] on button "Aceptar" at bounding box center [616, 407] width 97 height 36
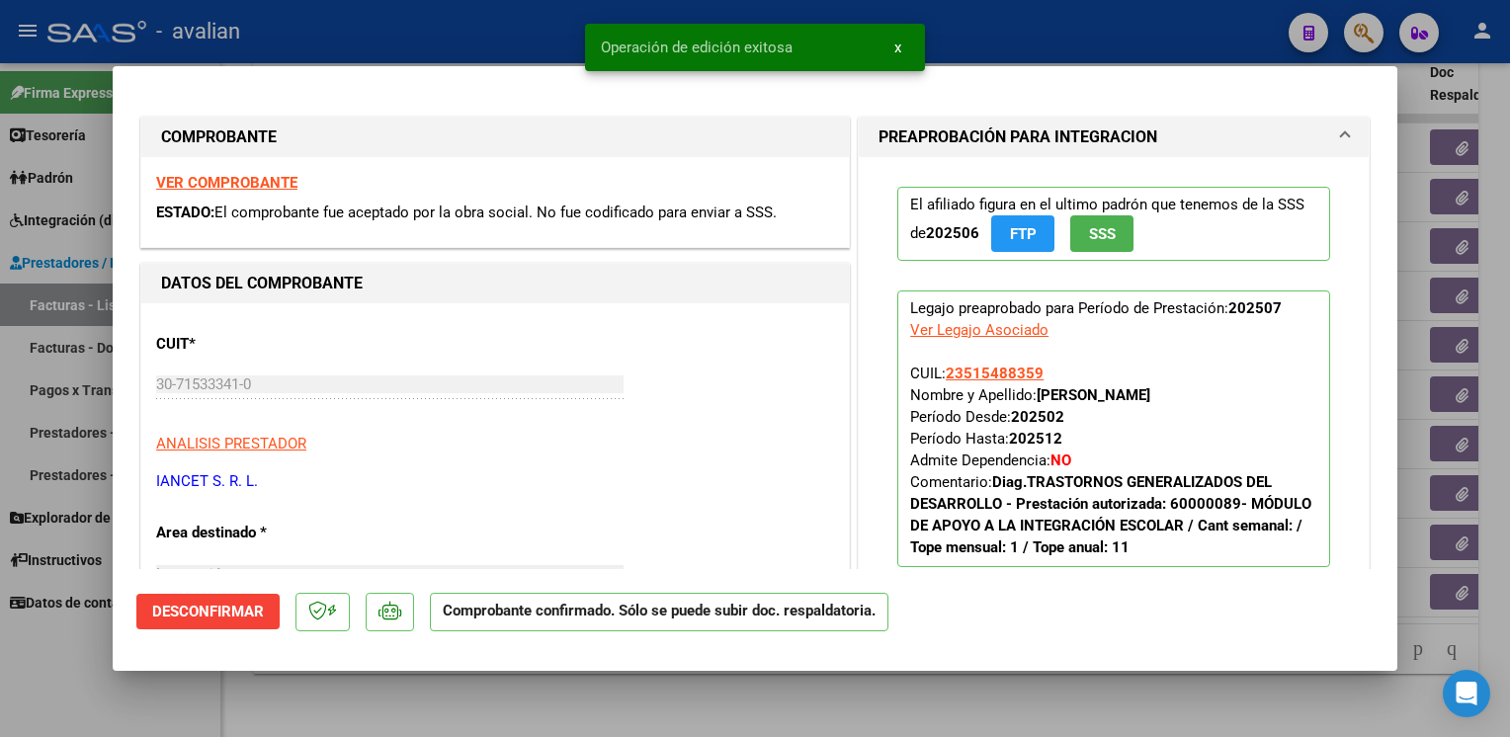
click at [499, 27] on div at bounding box center [755, 368] width 1510 height 737
type input "$ 0,00"
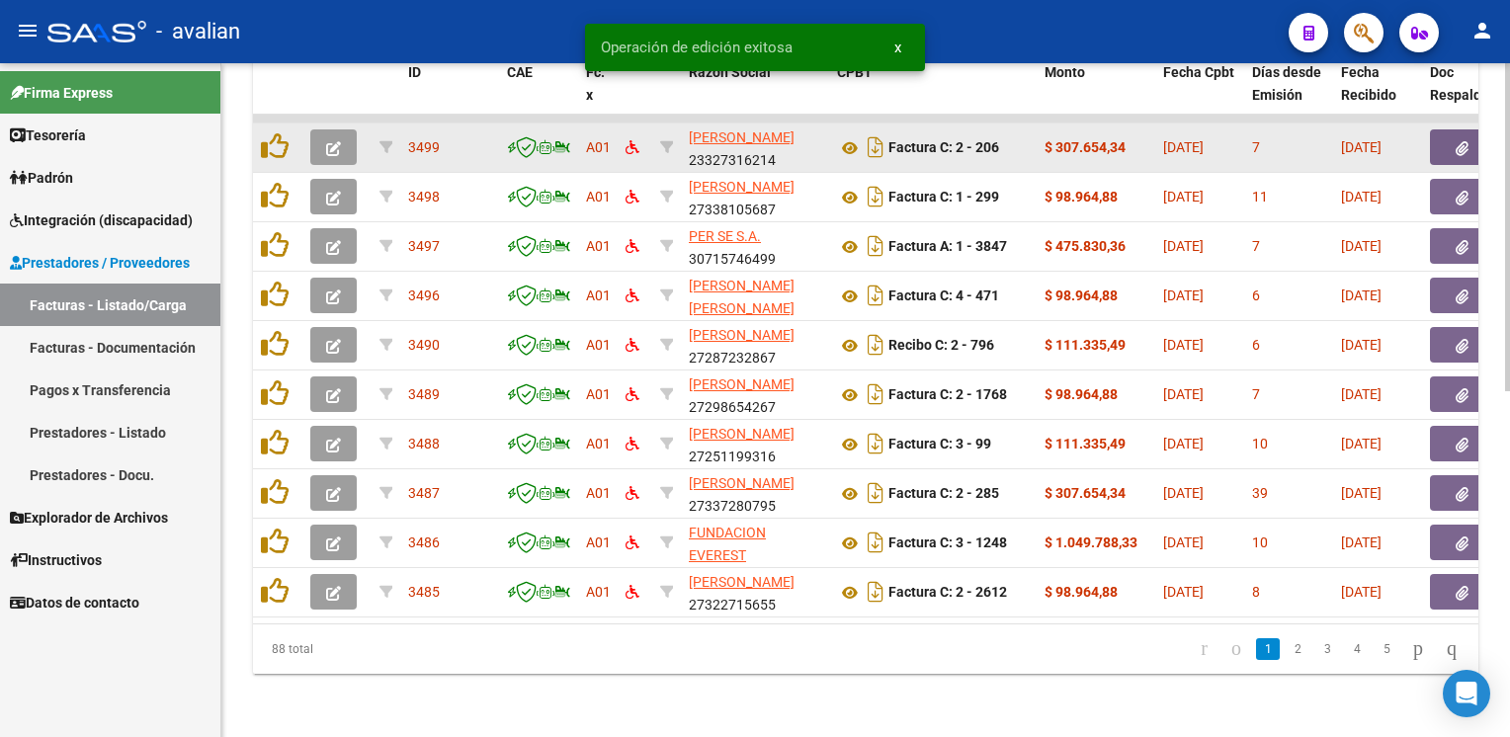
click at [333, 141] on icon "button" at bounding box center [333, 148] width 15 height 15
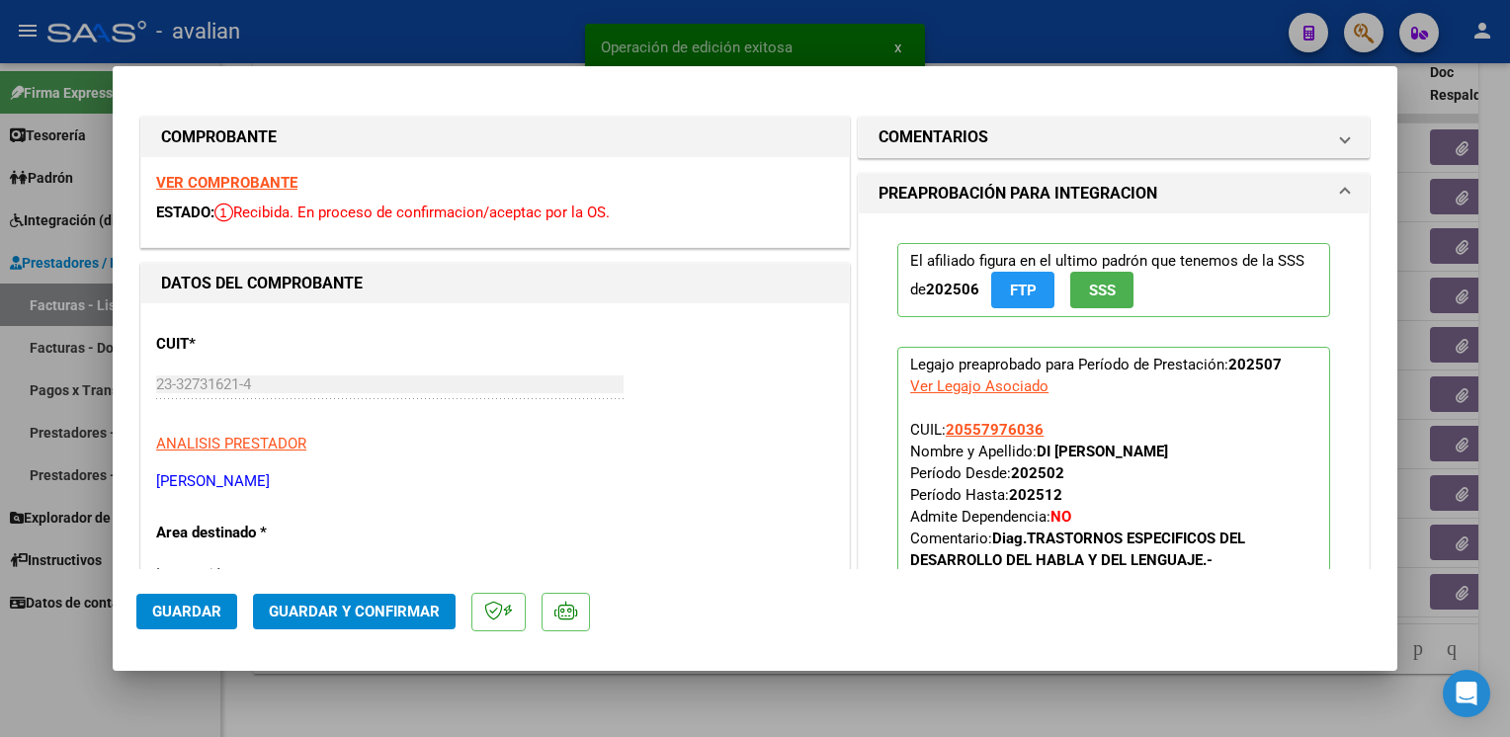
click at [233, 192] on div "VER COMPROBANTE ESTADO: Recibida. En proceso de confirmacion/aceptac por la OS." at bounding box center [495, 202] width 708 height 90
click at [232, 185] on strong "VER COMPROBANTE" at bounding box center [226, 183] width 141 height 18
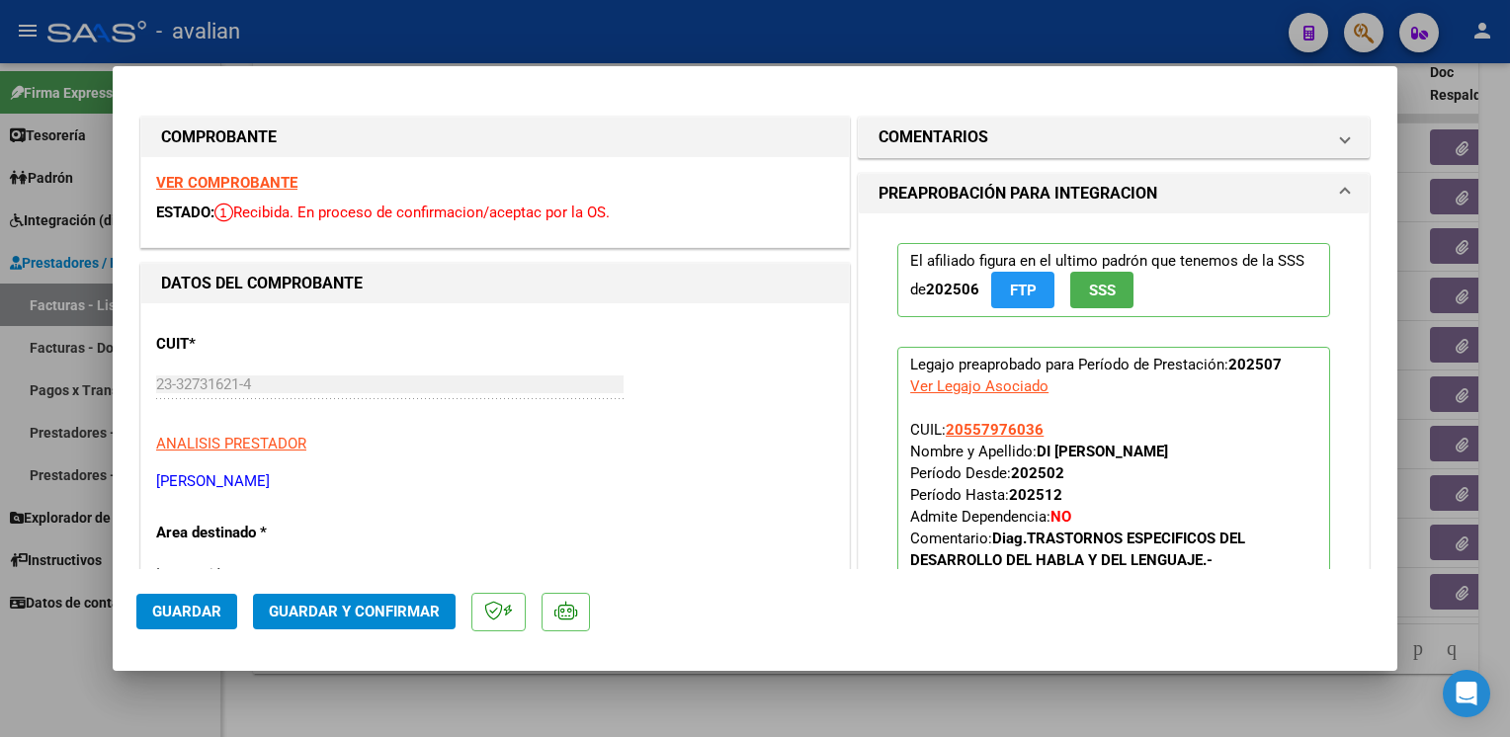
click at [357, 610] on span "Guardar y Confirmar" at bounding box center [354, 612] width 171 height 18
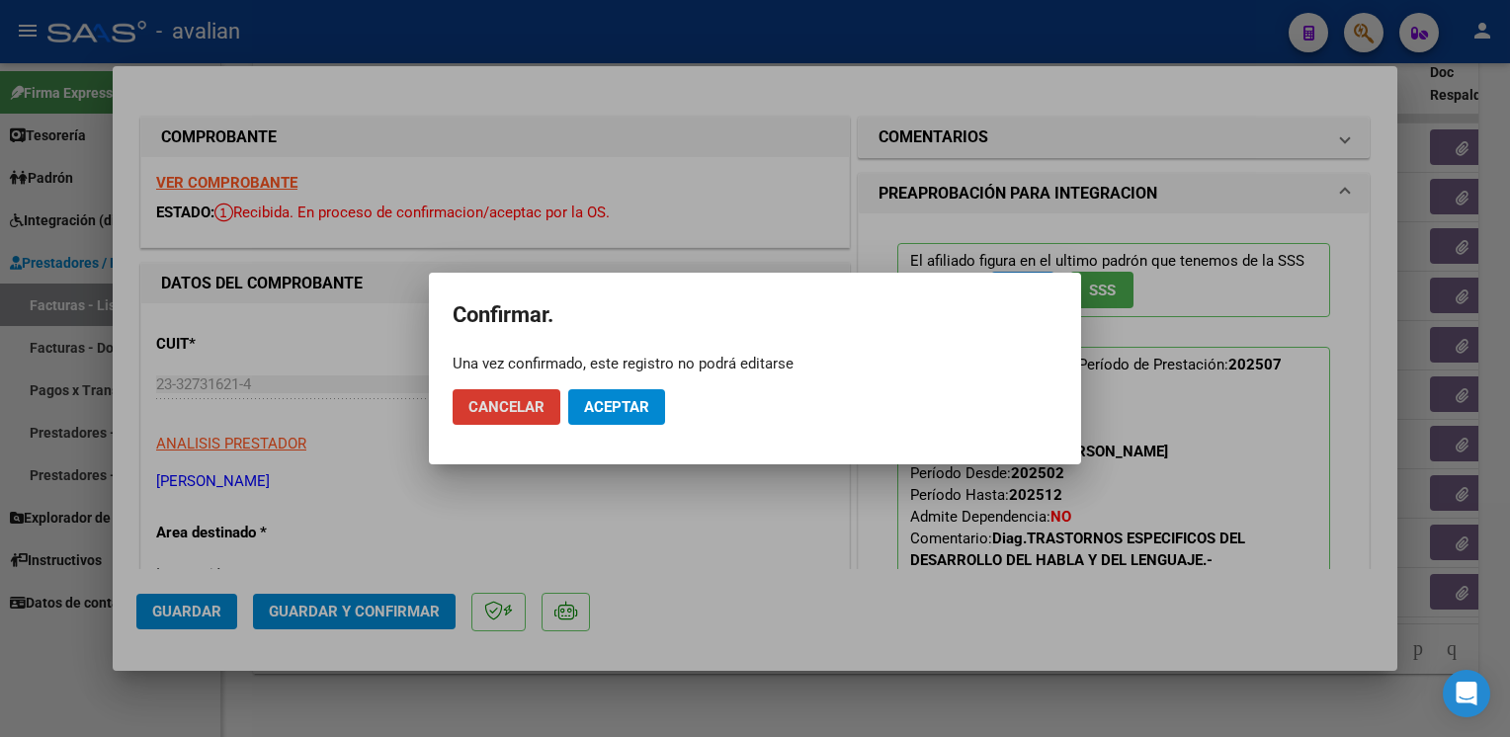
click at [644, 410] on span "Aceptar" at bounding box center [616, 407] width 65 height 18
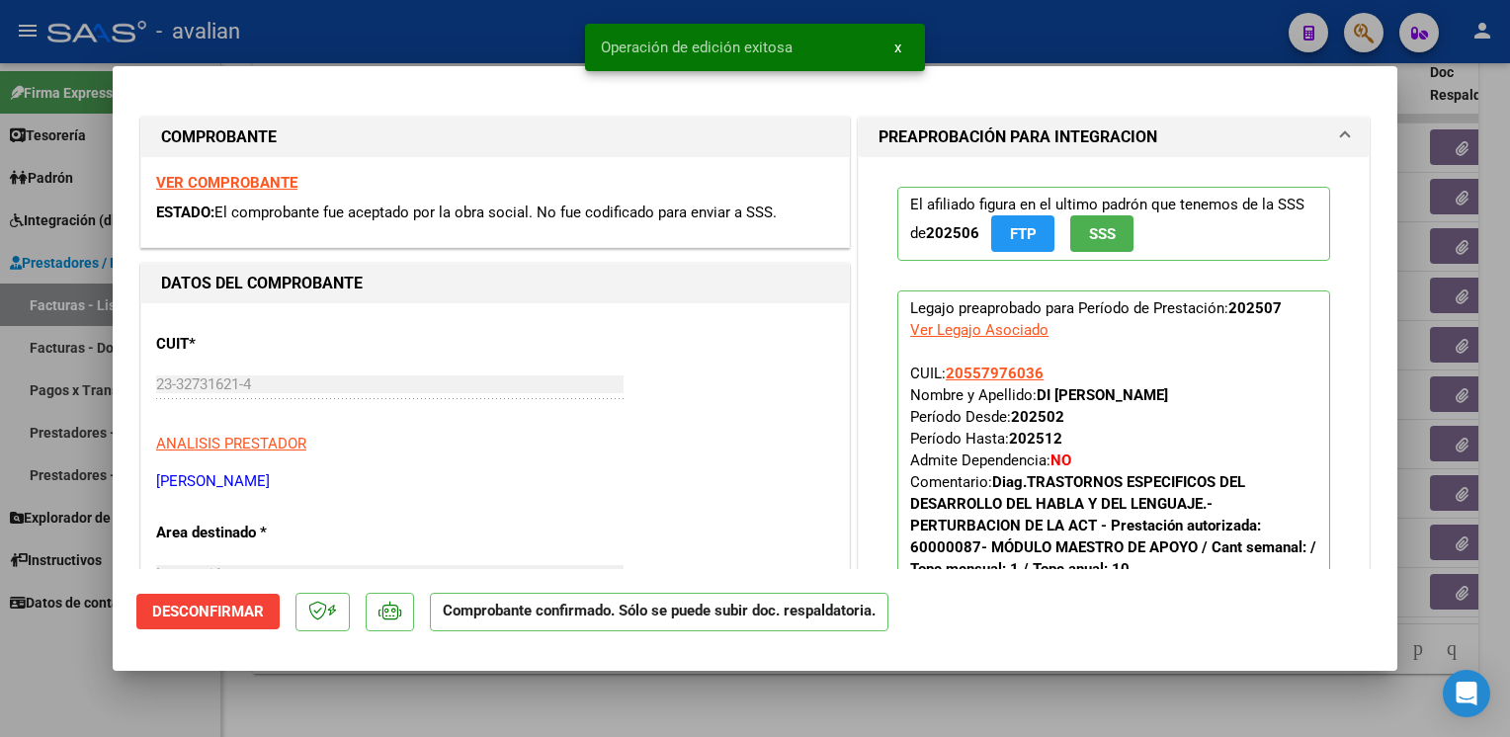
click at [453, 23] on div at bounding box center [755, 368] width 1510 height 737
type input "$ 0,00"
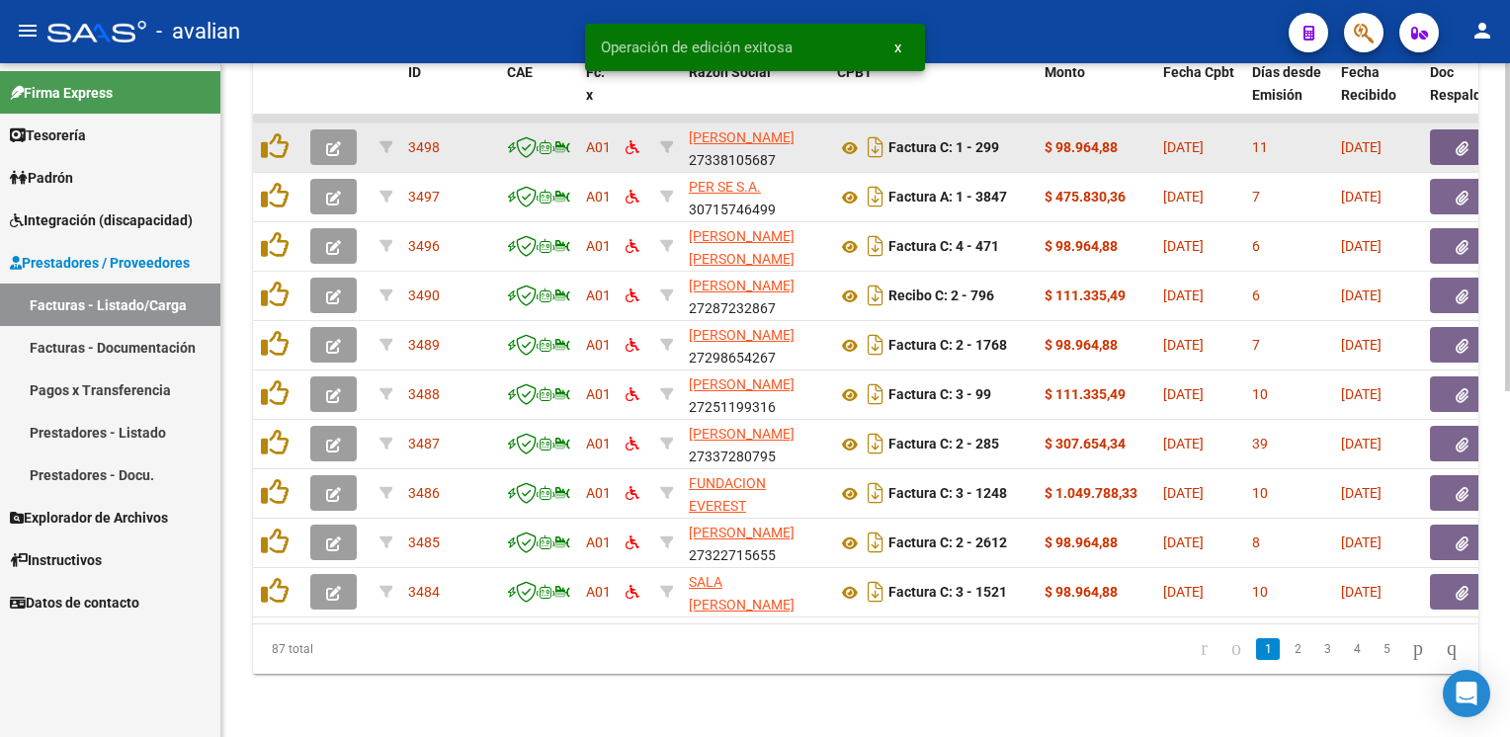
click at [340, 141] on icon "button" at bounding box center [333, 148] width 15 height 15
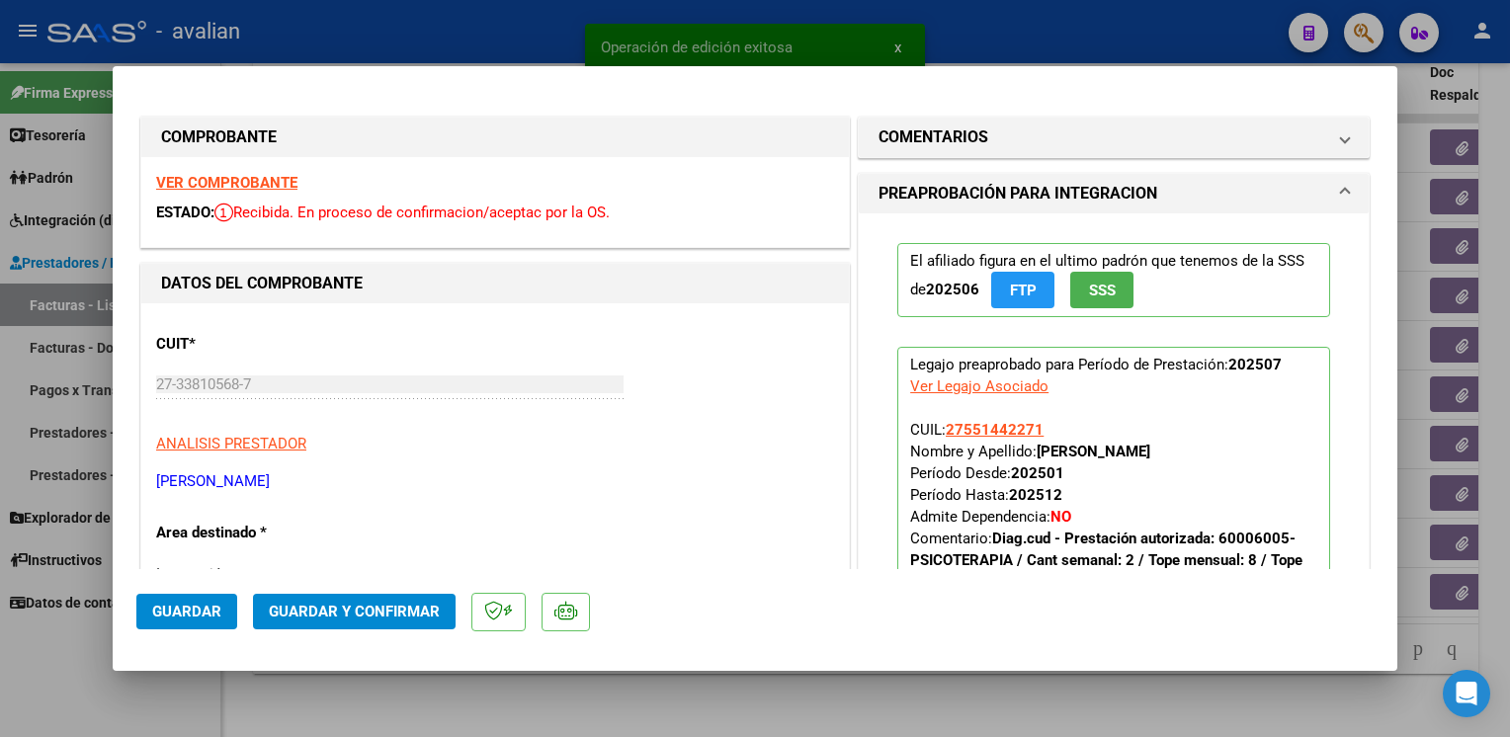
click at [265, 181] on strong "VER COMPROBANTE" at bounding box center [226, 183] width 141 height 18
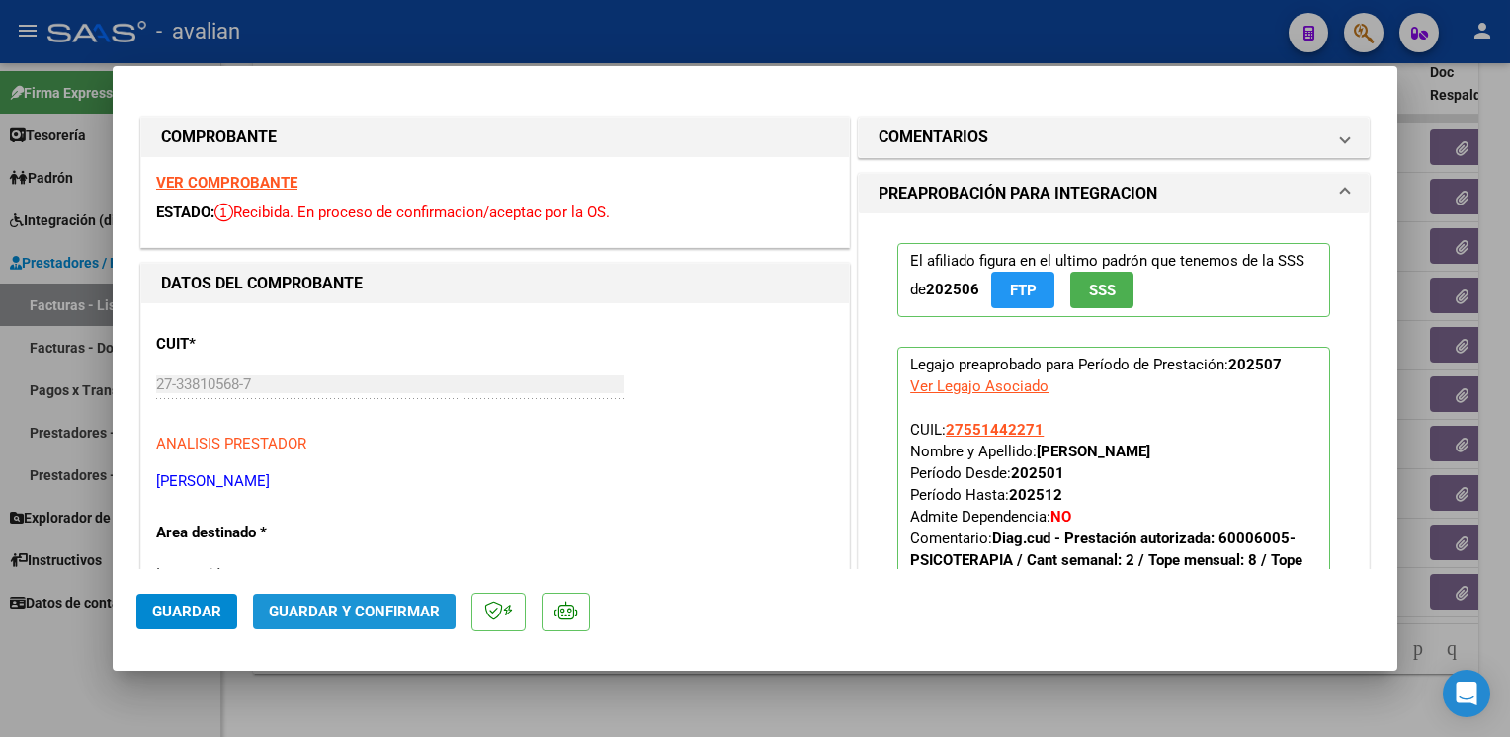
click at [371, 607] on span "Guardar y Confirmar" at bounding box center [354, 612] width 171 height 18
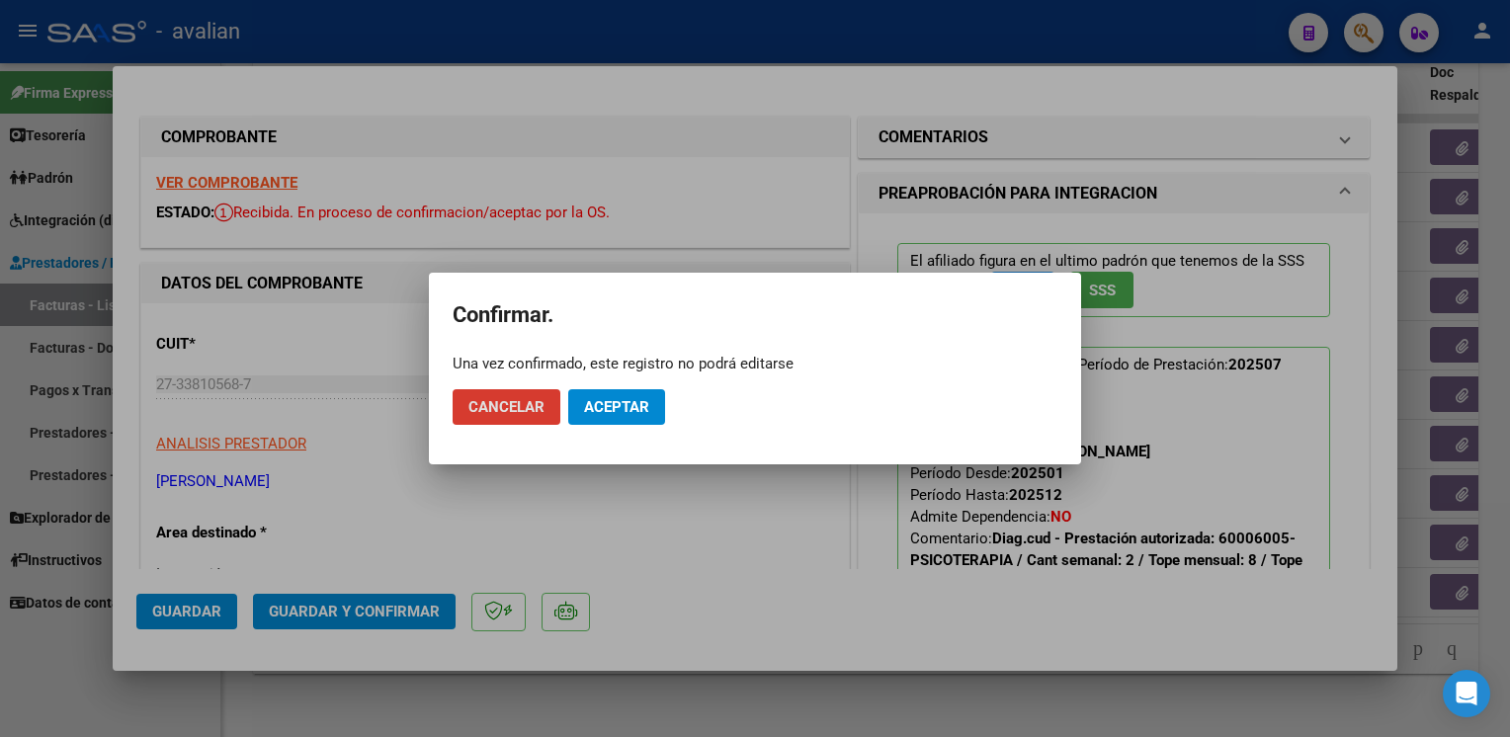
click at [630, 389] on button "Aceptar" at bounding box center [616, 407] width 97 height 36
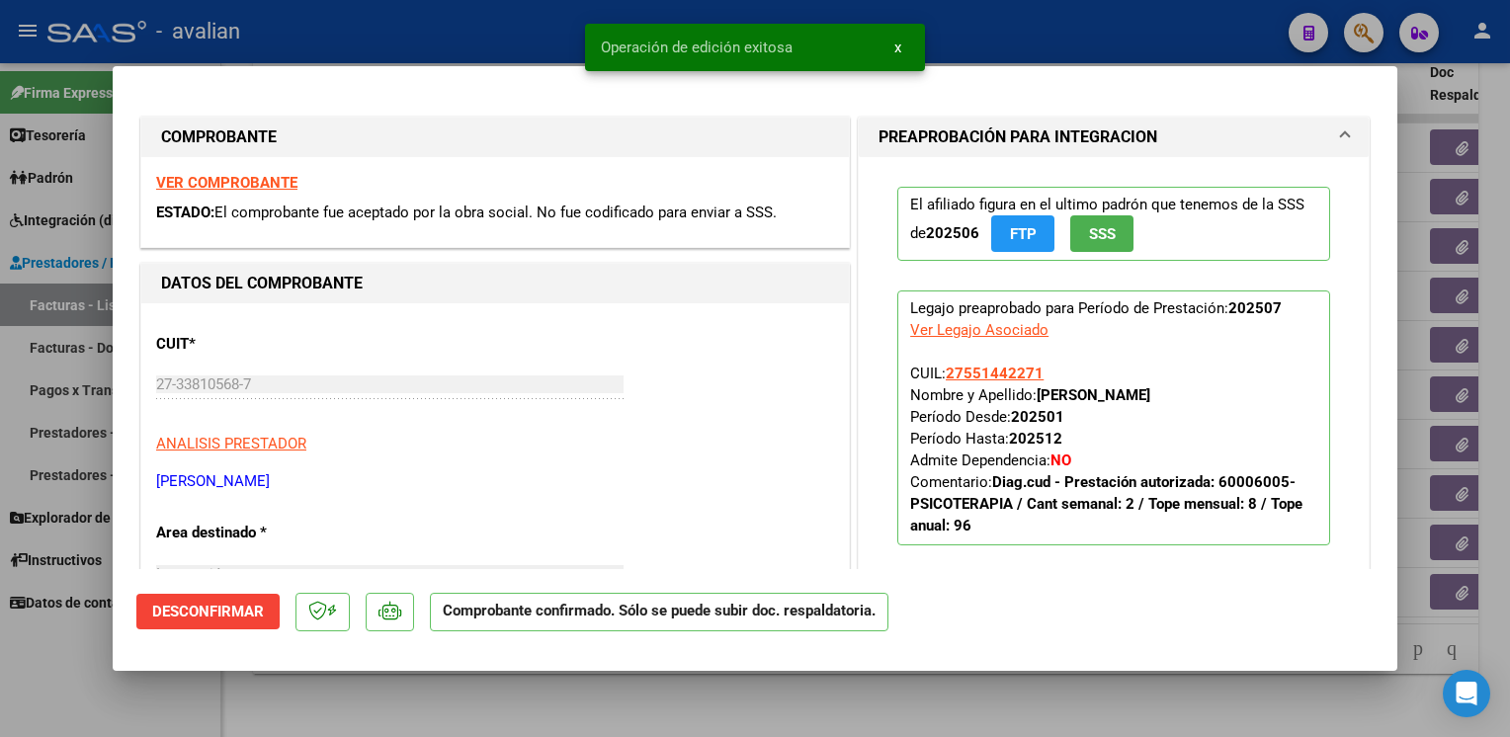
click at [419, 32] on div at bounding box center [755, 368] width 1510 height 737
type input "$ 0,00"
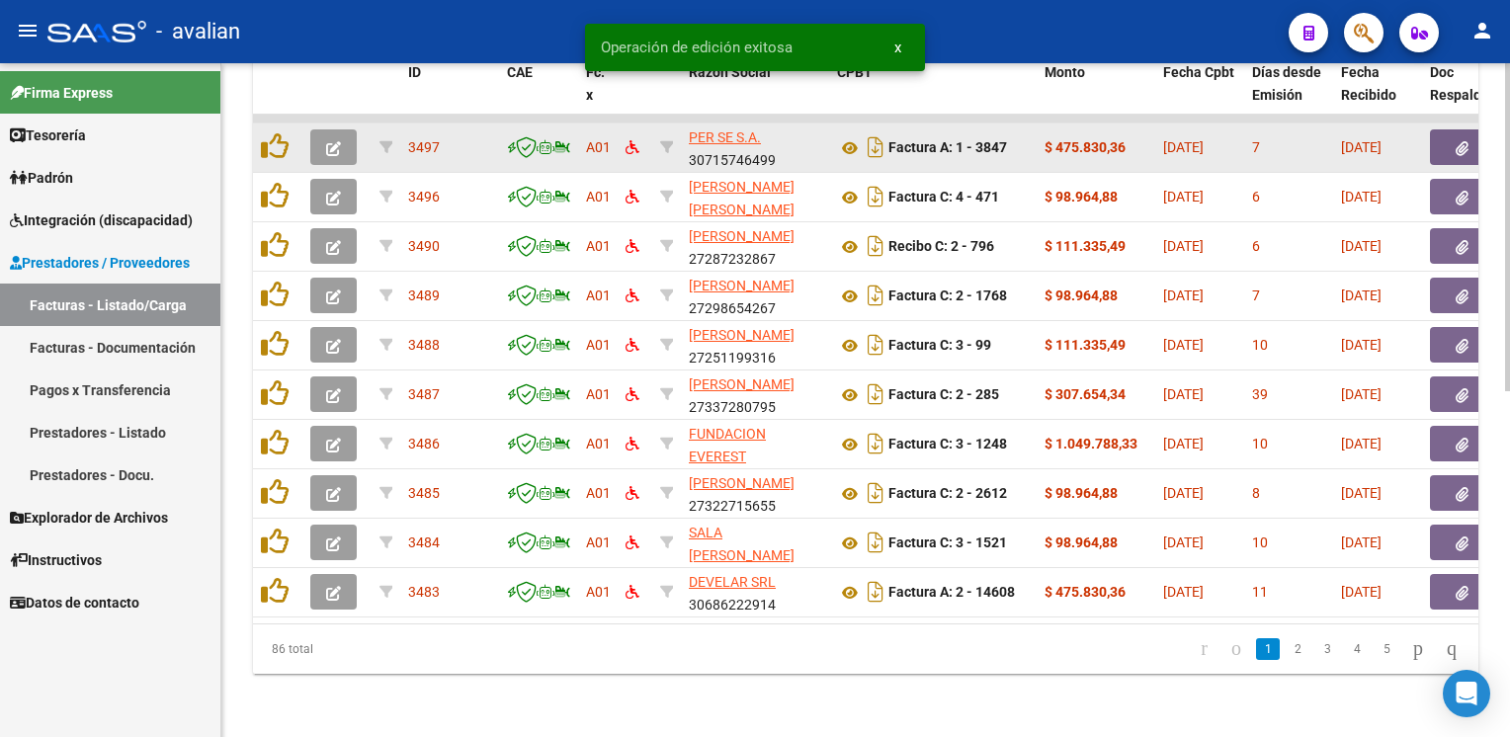
click at [327, 141] on icon "button" at bounding box center [333, 148] width 15 height 15
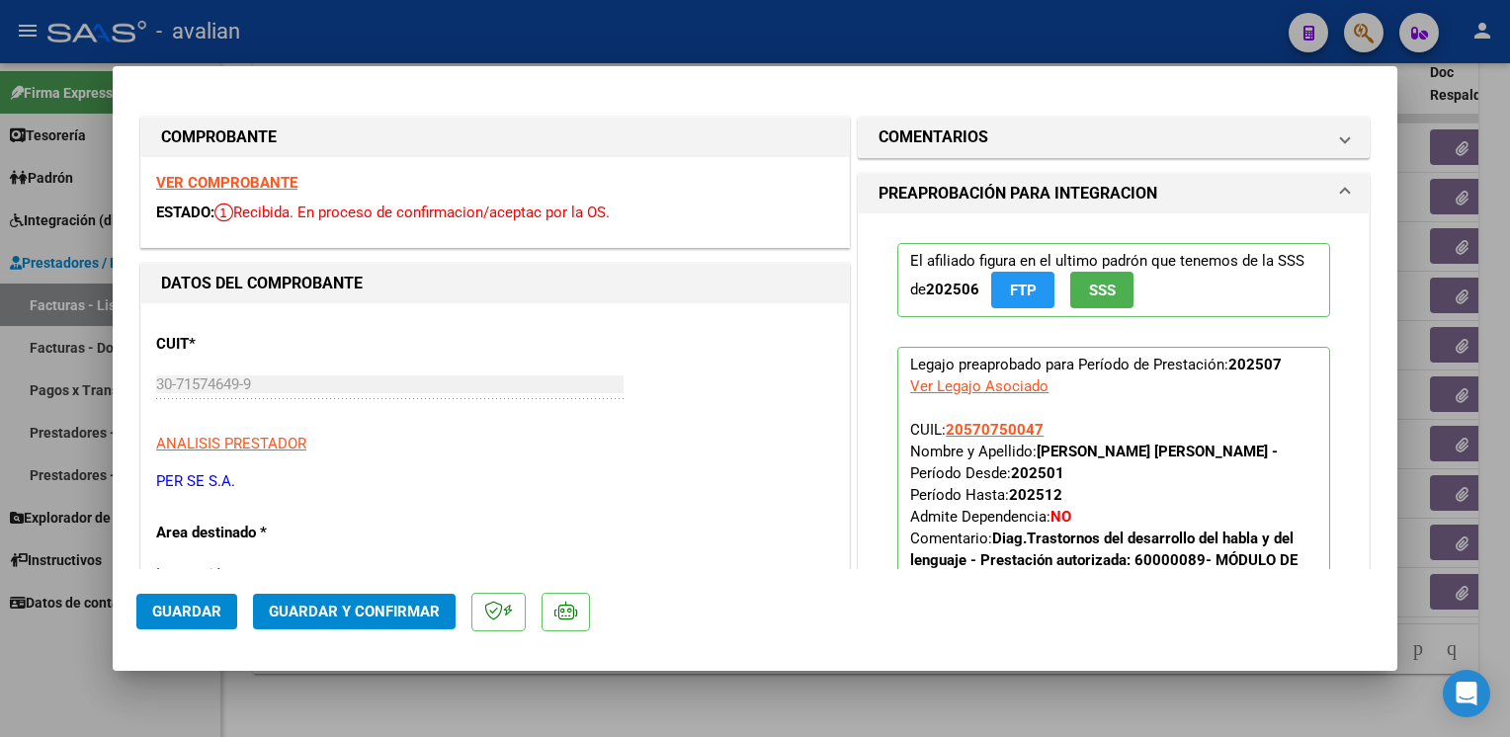
click at [257, 179] on strong "VER COMPROBANTE" at bounding box center [226, 183] width 141 height 18
click at [284, 597] on button "Guardar y Confirmar" at bounding box center [354, 612] width 203 height 36
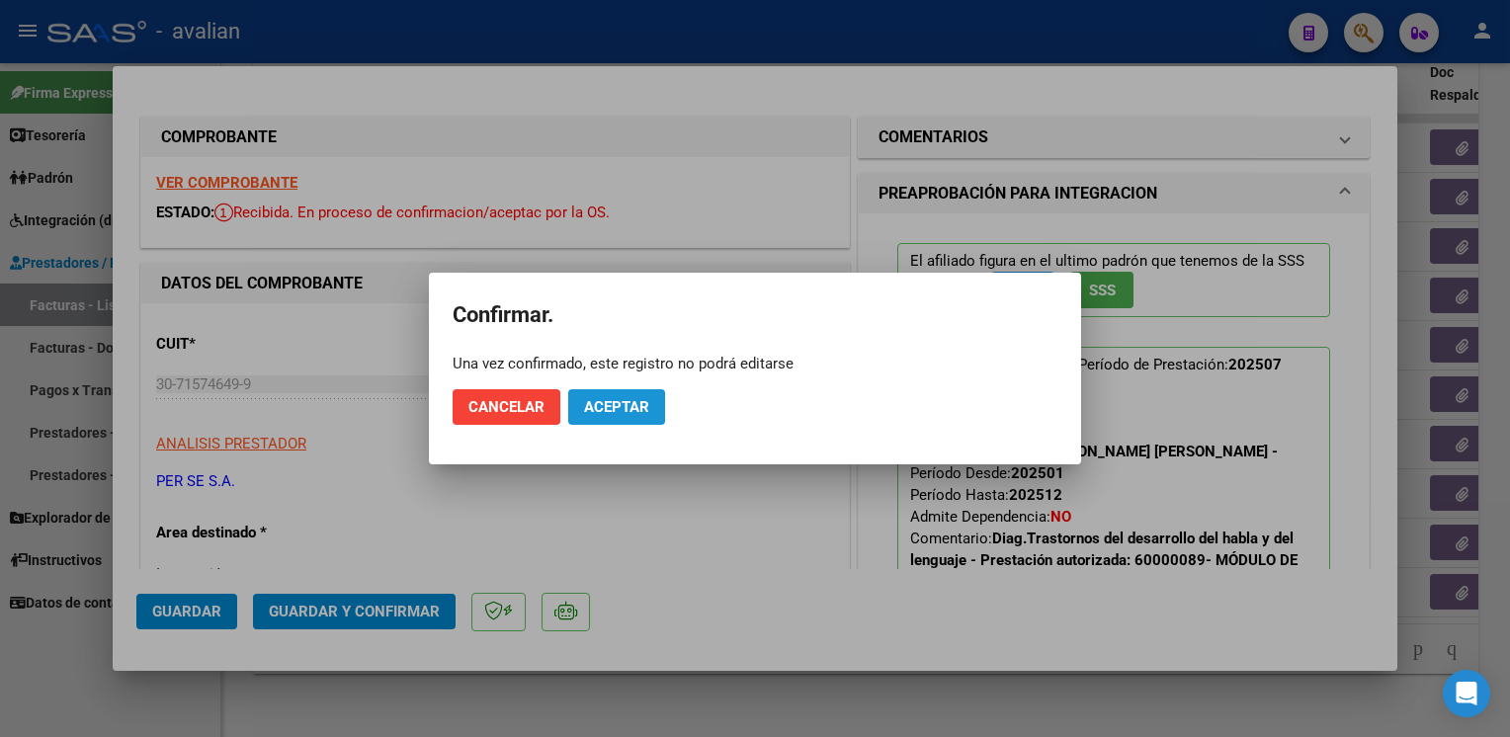
click at [630, 400] on span "Aceptar" at bounding box center [616, 407] width 65 height 18
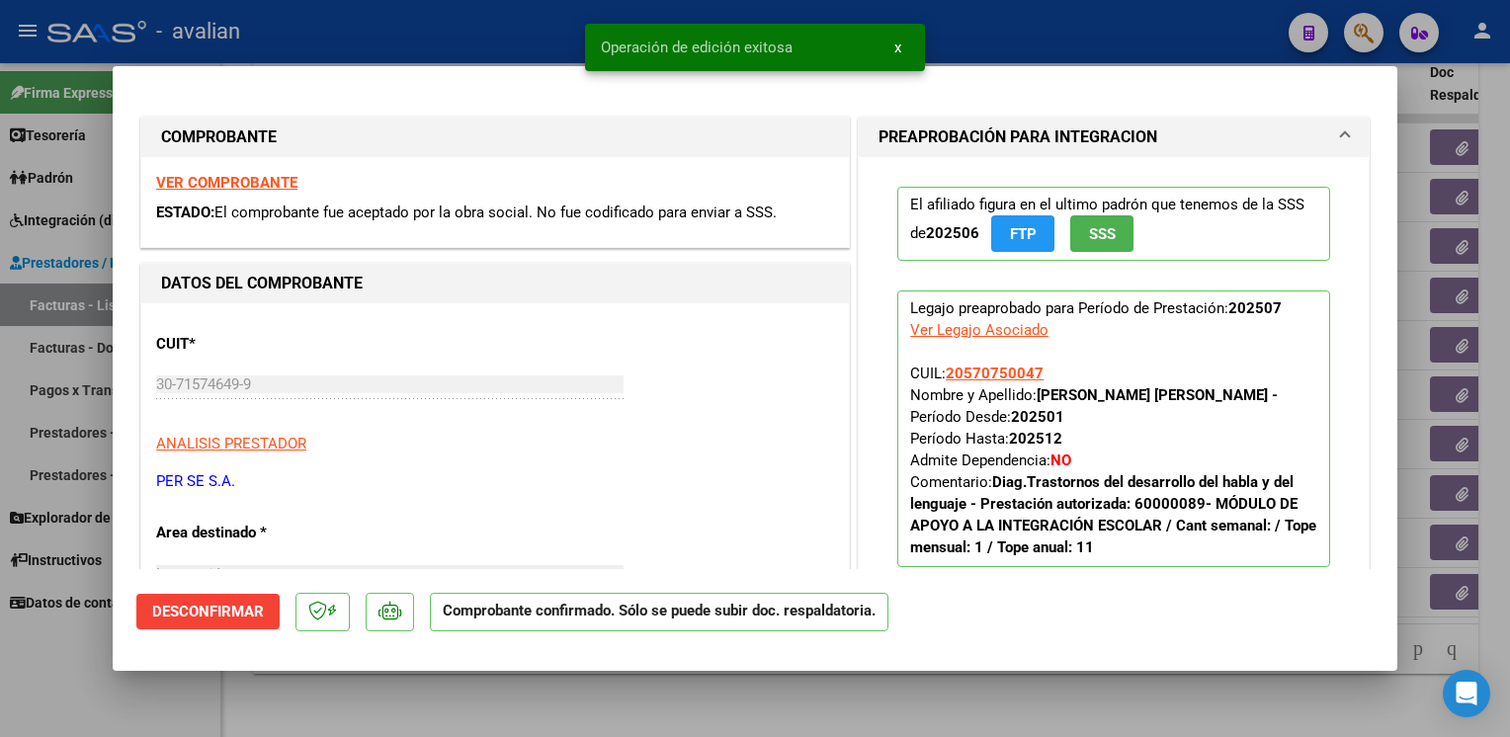
click at [500, 11] on div at bounding box center [755, 368] width 1510 height 737
type input "$ 0,00"
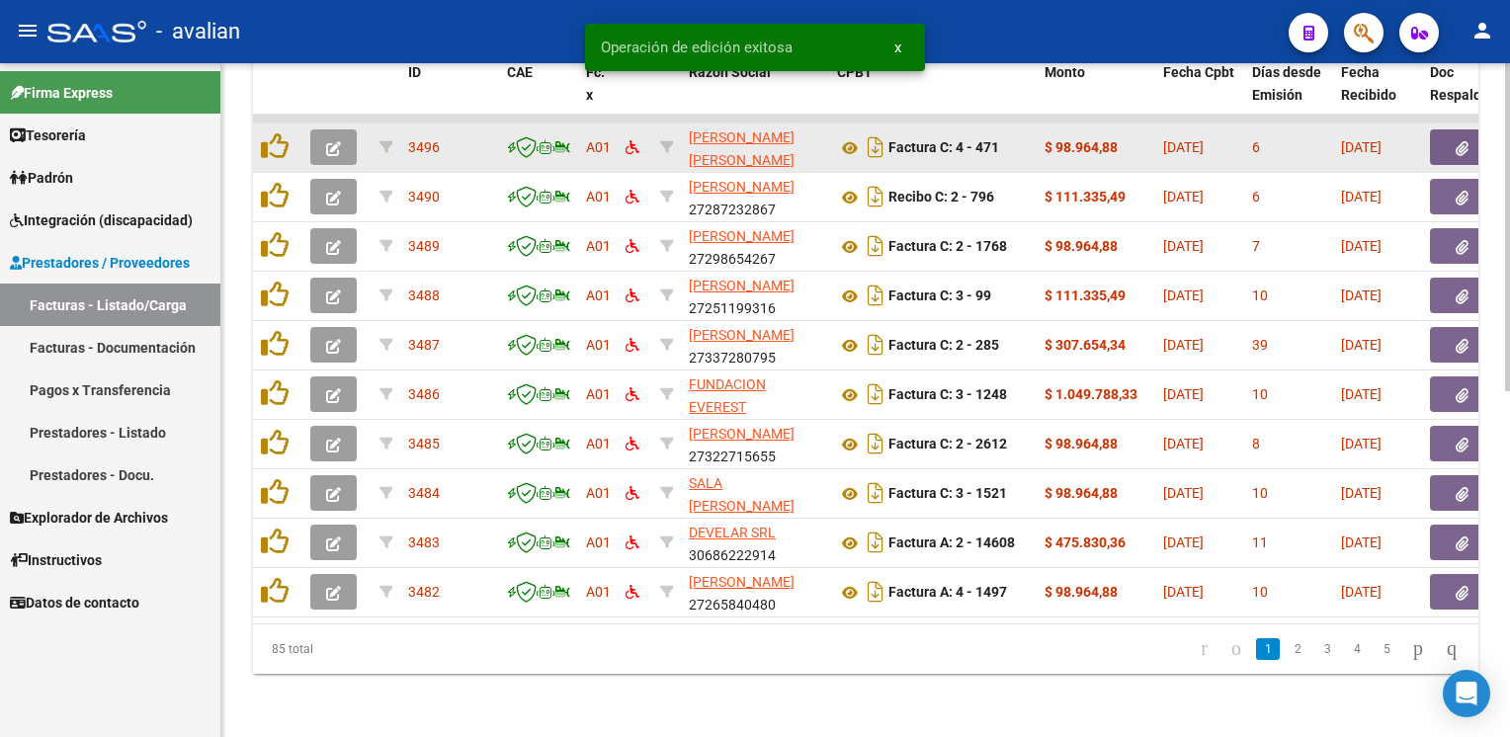
click at [340, 141] on icon "button" at bounding box center [333, 148] width 15 height 15
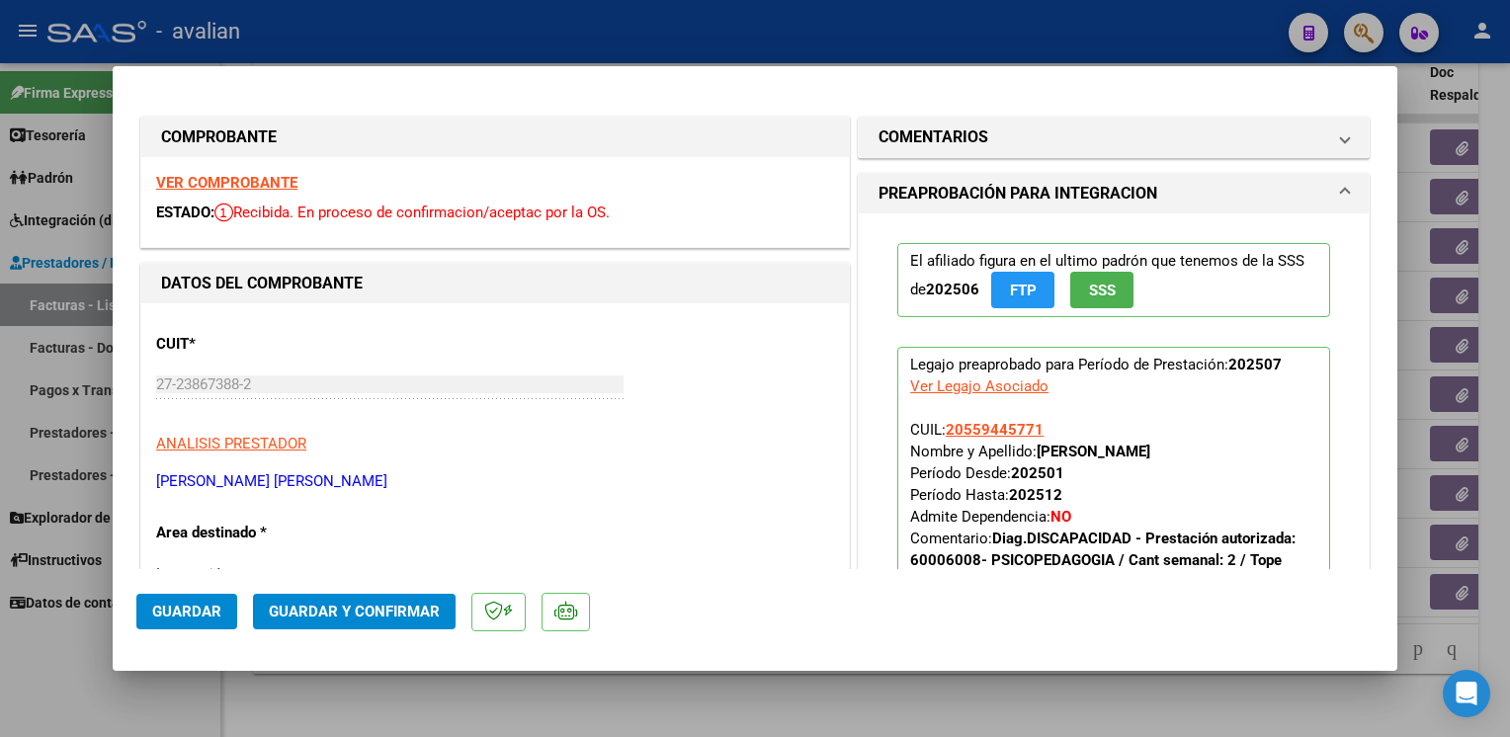
click at [199, 182] on strong "VER COMPROBANTE" at bounding box center [226, 183] width 141 height 18
click at [371, 600] on button "Guardar y Confirmar" at bounding box center [354, 612] width 203 height 36
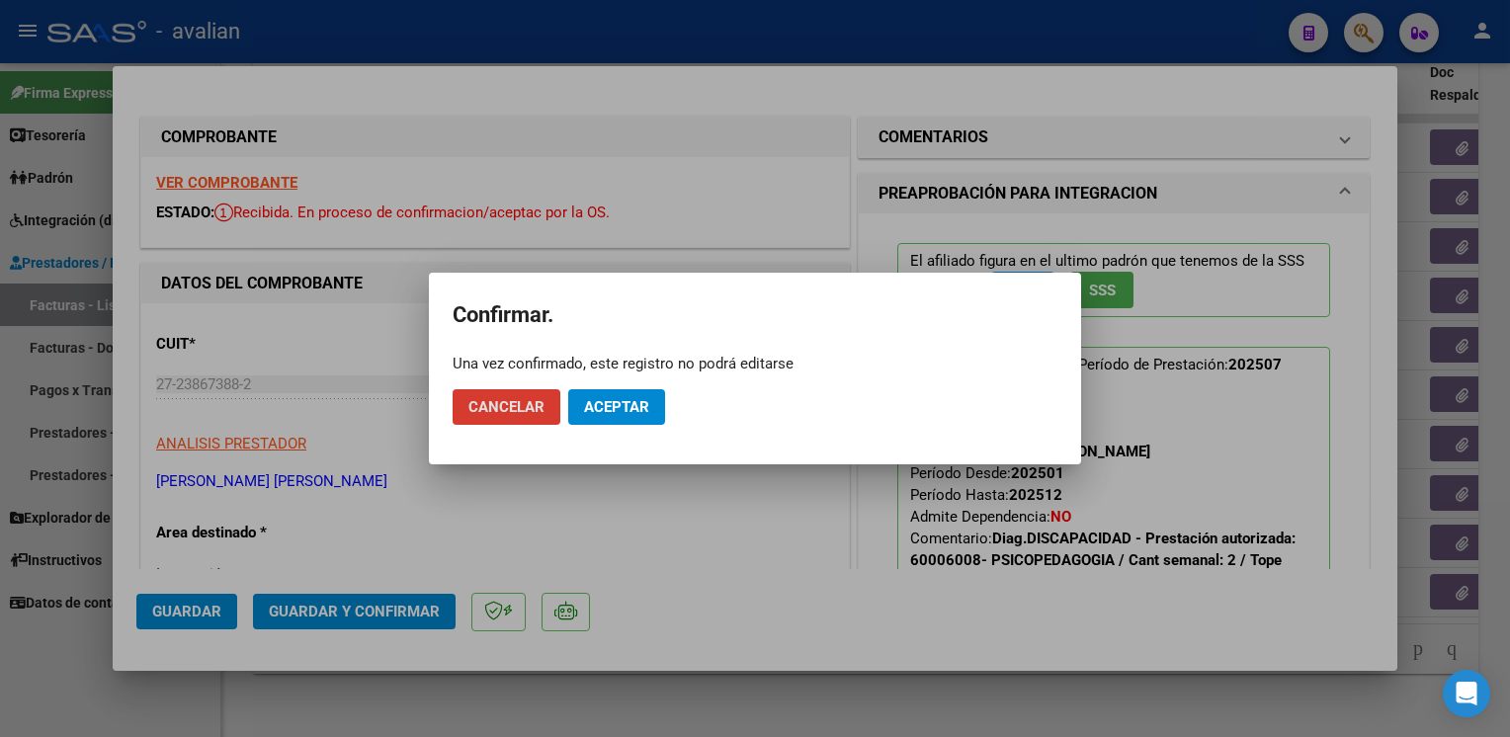
click at [650, 413] on button "Aceptar" at bounding box center [616, 407] width 97 height 36
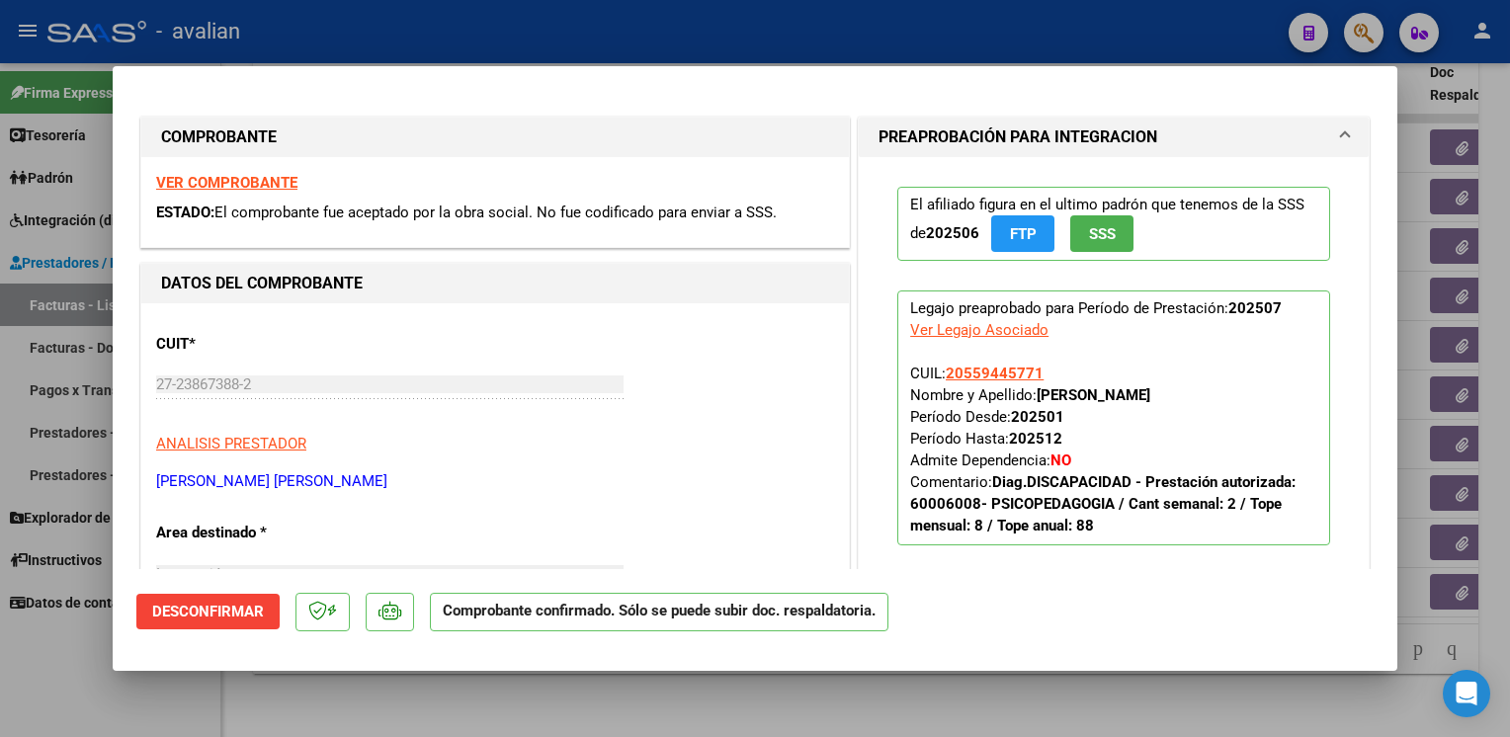
drag, startPoint x: 316, startPoint y: 39, endPoint x: 389, endPoint y: 85, distance: 86.6
click at [320, 39] on div at bounding box center [755, 368] width 1510 height 737
type input "$ 0,00"
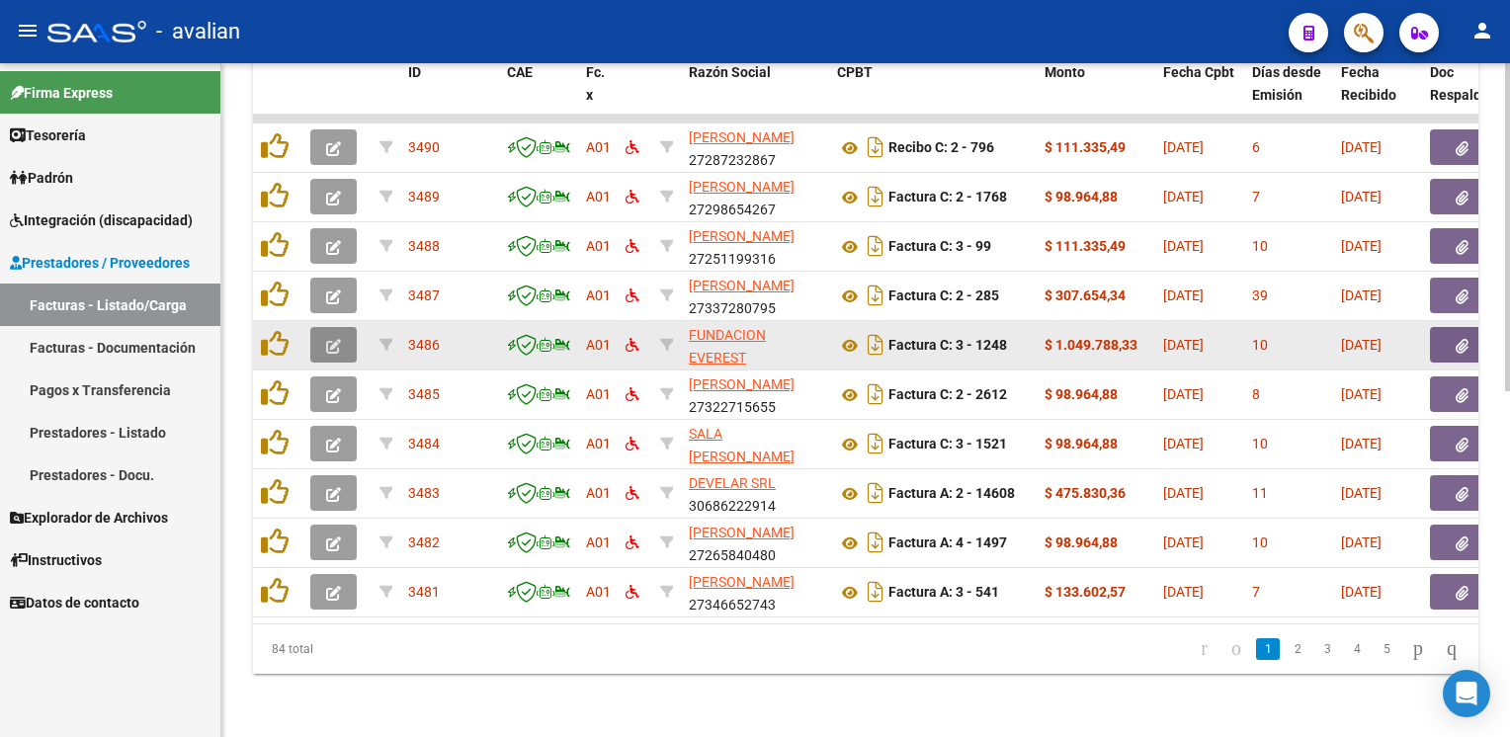
click at [334, 339] on icon "button" at bounding box center [333, 346] width 15 height 15
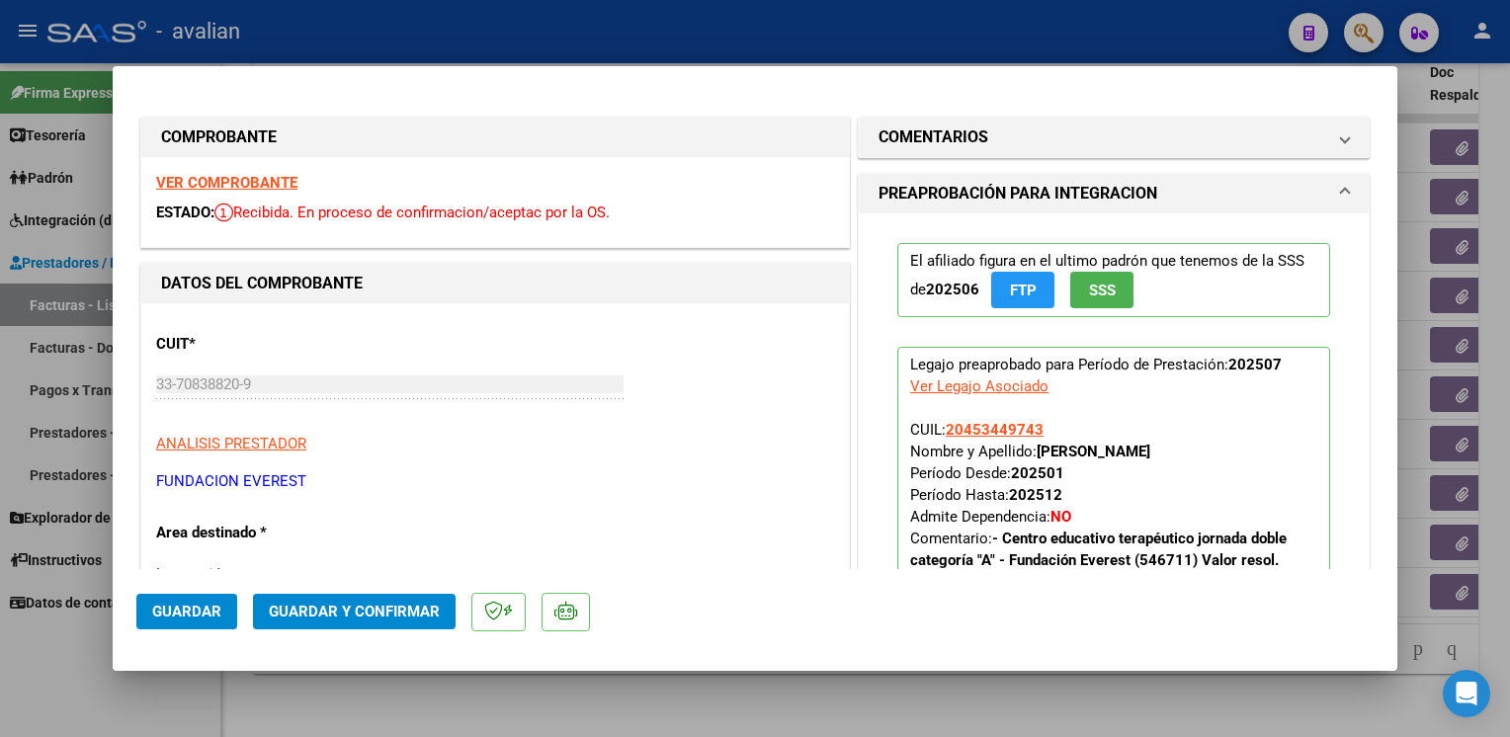
click at [271, 180] on strong "VER COMPROBANTE" at bounding box center [226, 183] width 141 height 18
click at [336, 603] on span "Guardar y Confirmar" at bounding box center [354, 612] width 171 height 18
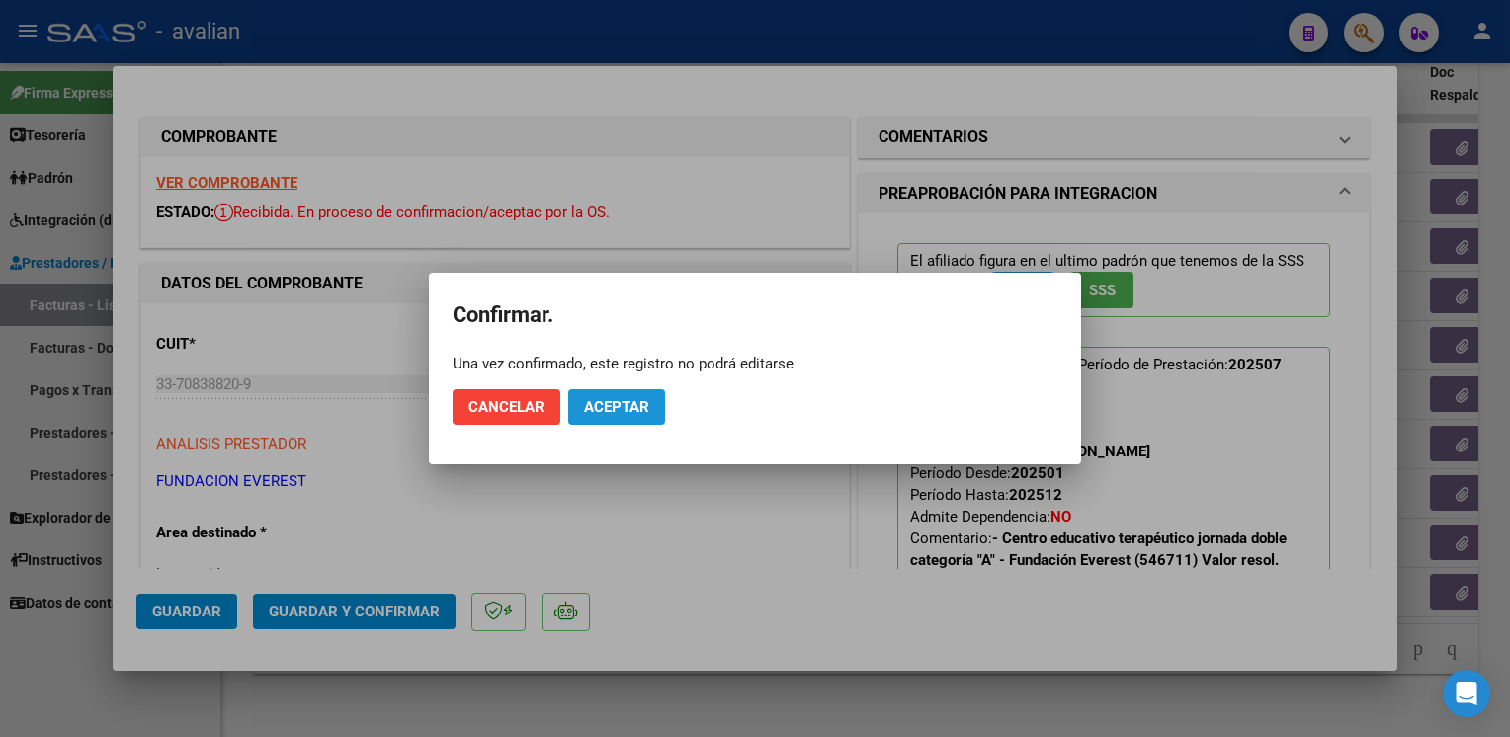
click at [636, 405] on span "Aceptar" at bounding box center [616, 407] width 65 height 18
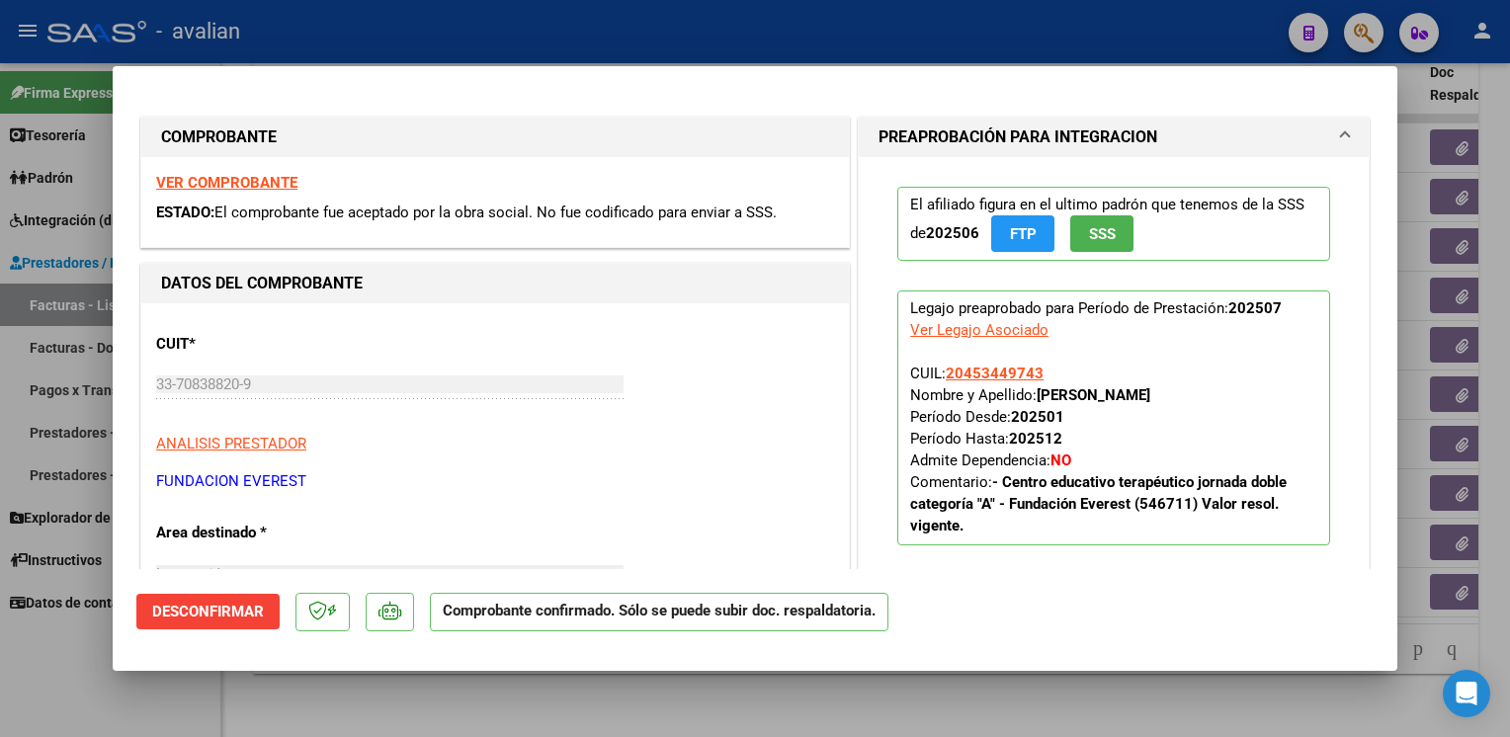
click at [676, 30] on div at bounding box center [755, 368] width 1510 height 737
type input "$ 0,00"
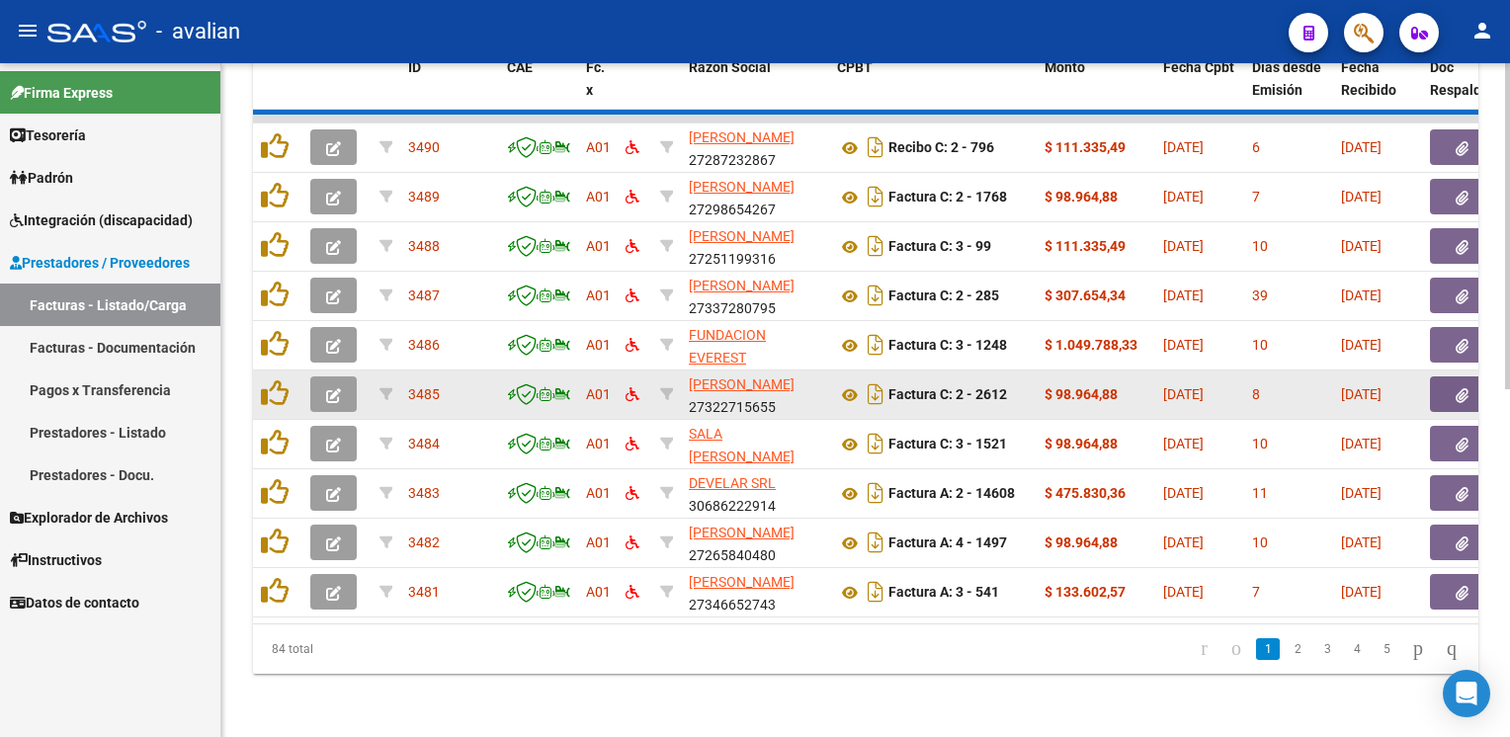
click at [327, 388] on icon "button" at bounding box center [333, 395] width 15 height 15
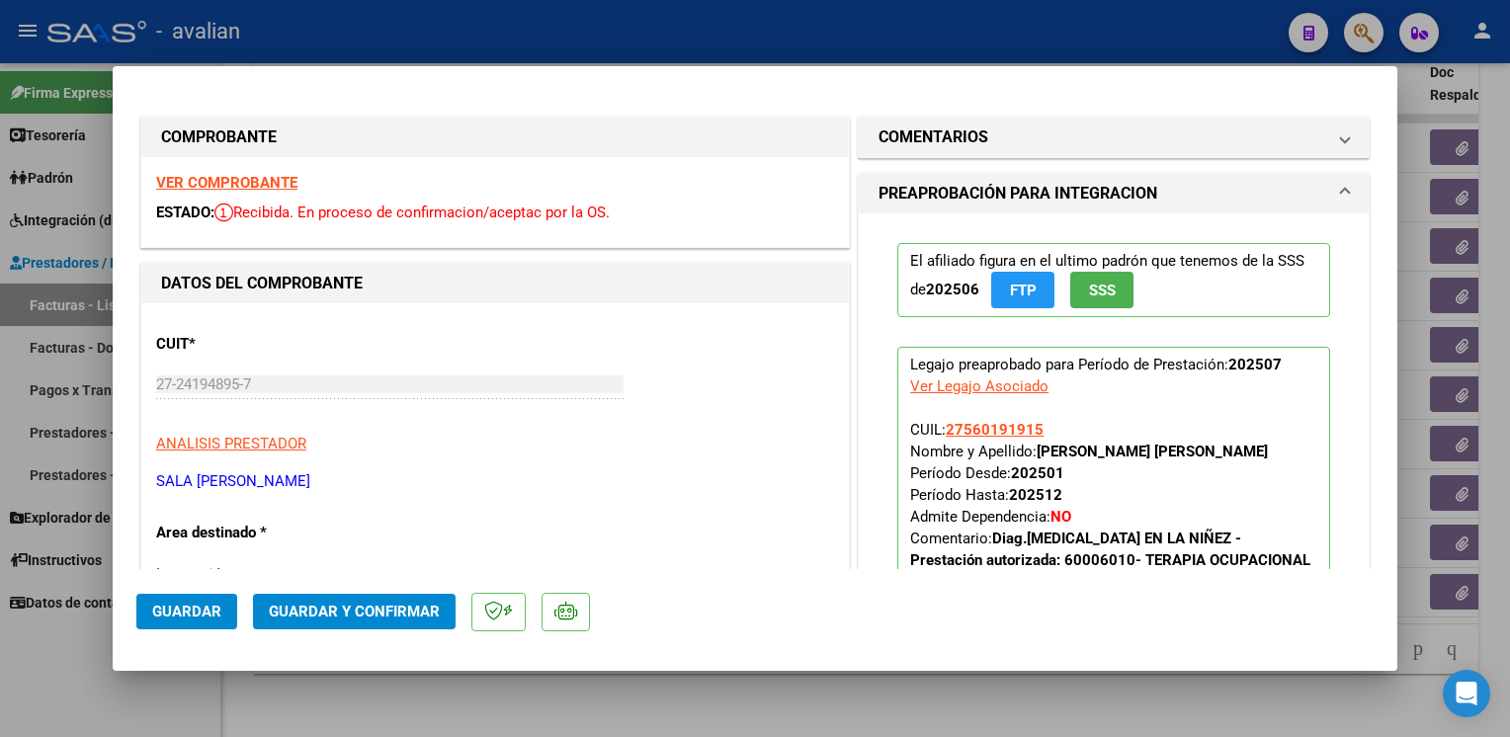
click at [245, 189] on strong "VER COMPROBANTE" at bounding box center [226, 183] width 141 height 18
click at [423, 597] on button "Guardar y Confirmar" at bounding box center [354, 612] width 203 height 36
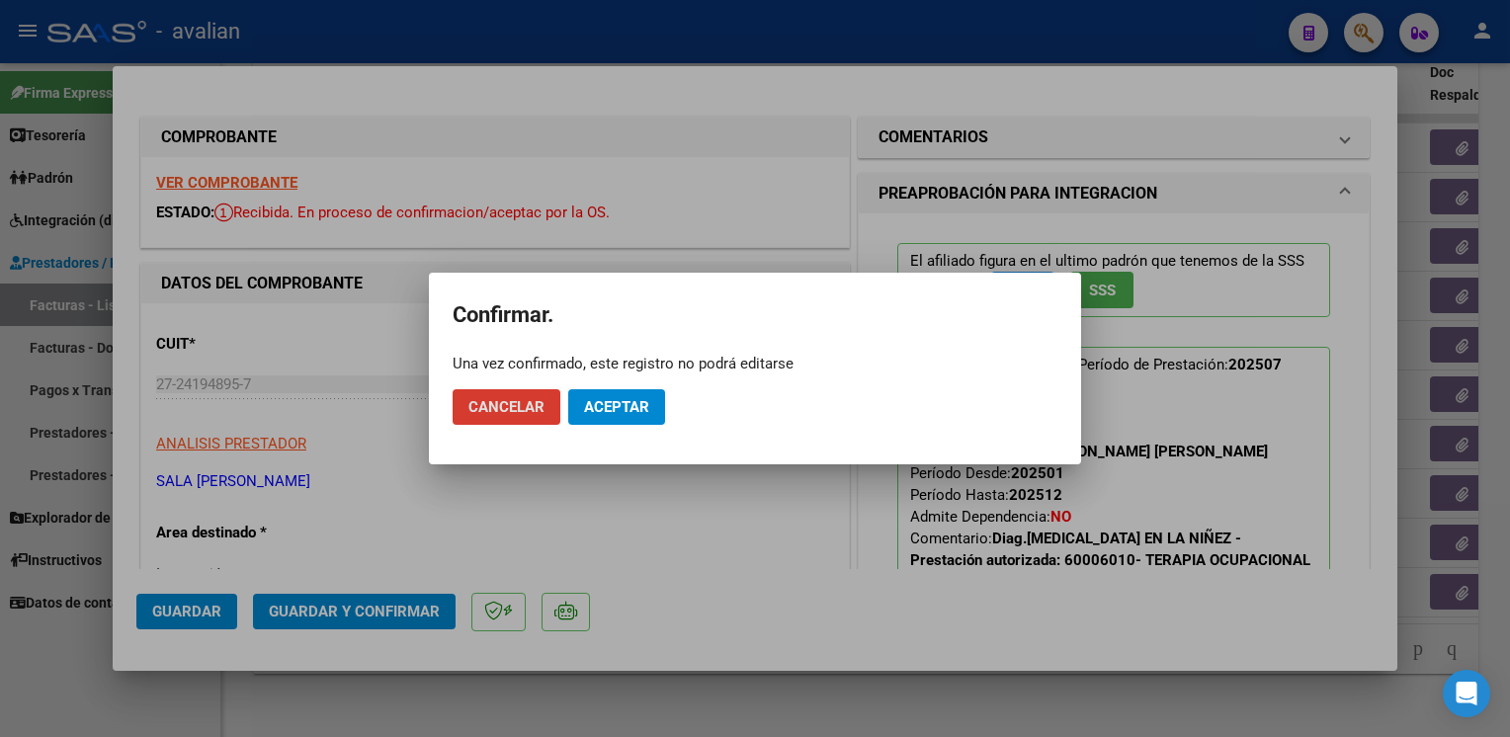
click at [601, 401] on span "Aceptar" at bounding box center [616, 407] width 65 height 18
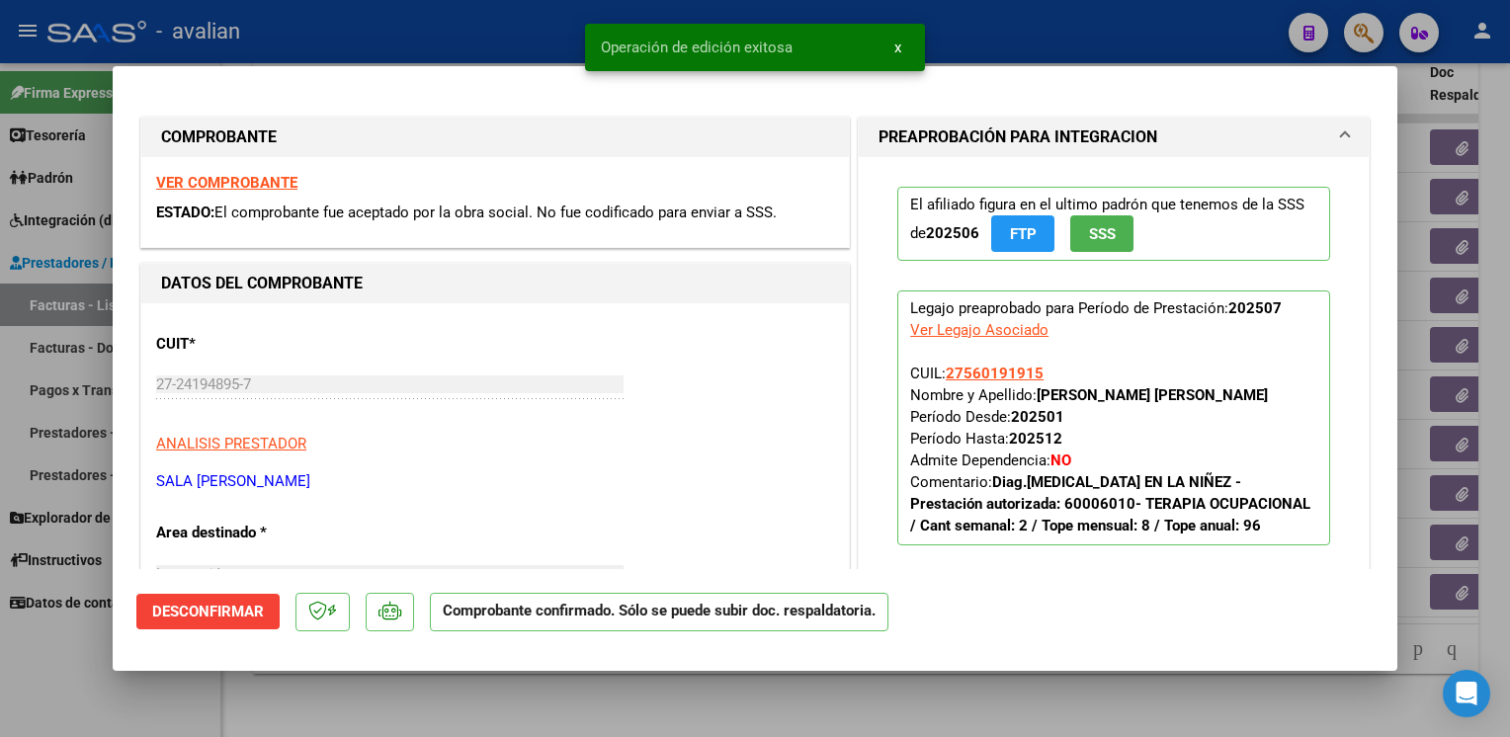
click at [374, 30] on div at bounding box center [755, 368] width 1510 height 737
type input "$ 0,00"
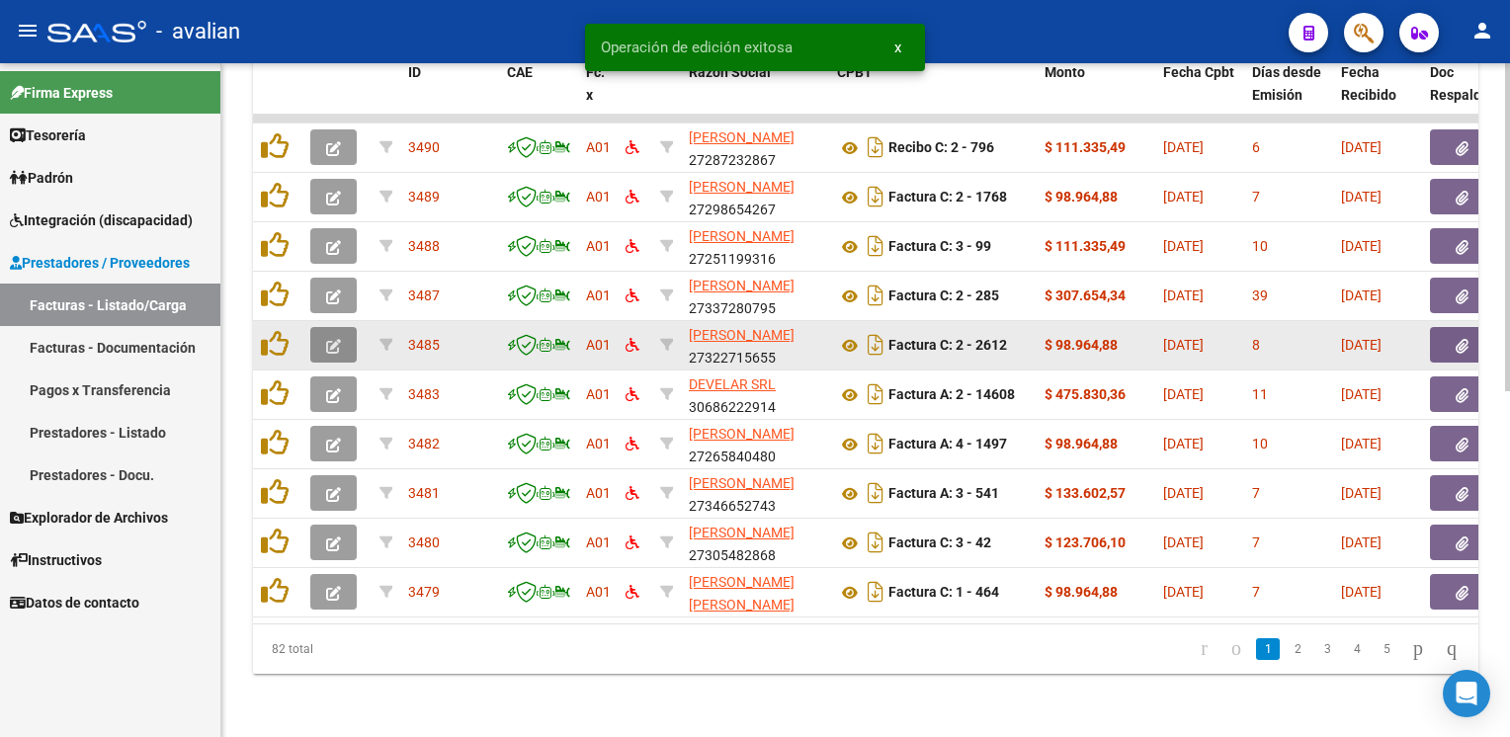
click at [328, 339] on icon "button" at bounding box center [333, 346] width 15 height 15
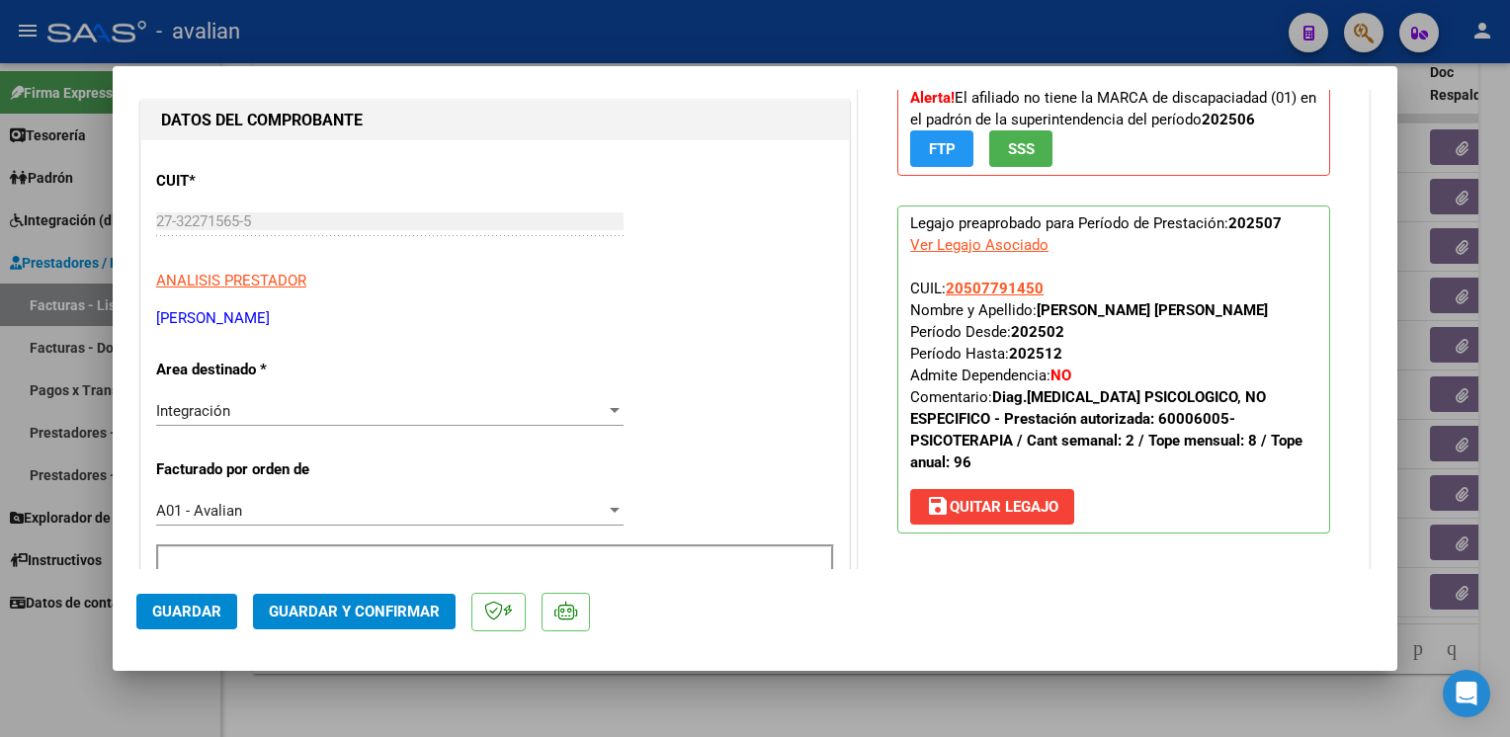
scroll to position [198, 0]
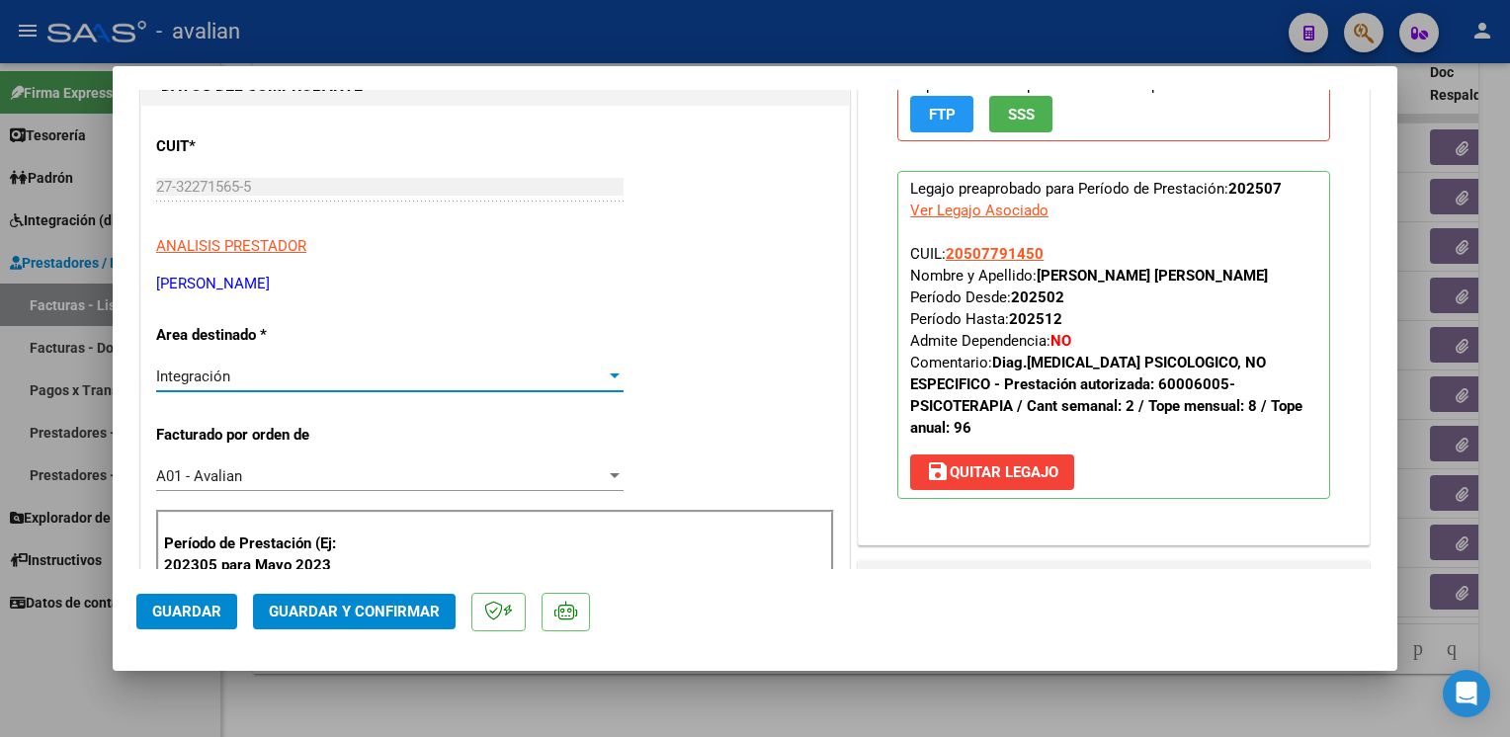
click at [246, 378] on div "Integración" at bounding box center [381, 377] width 450 height 18
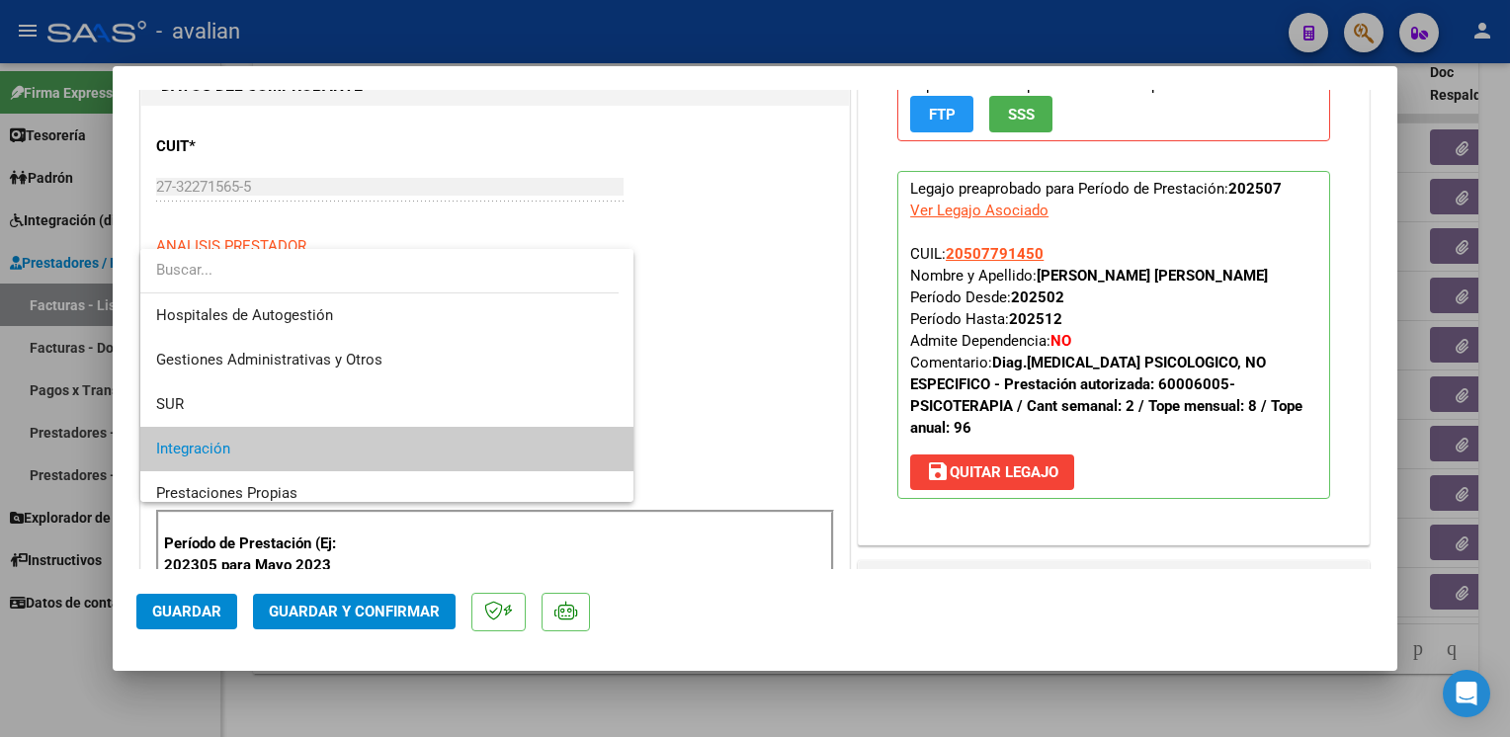
scroll to position [73, 0]
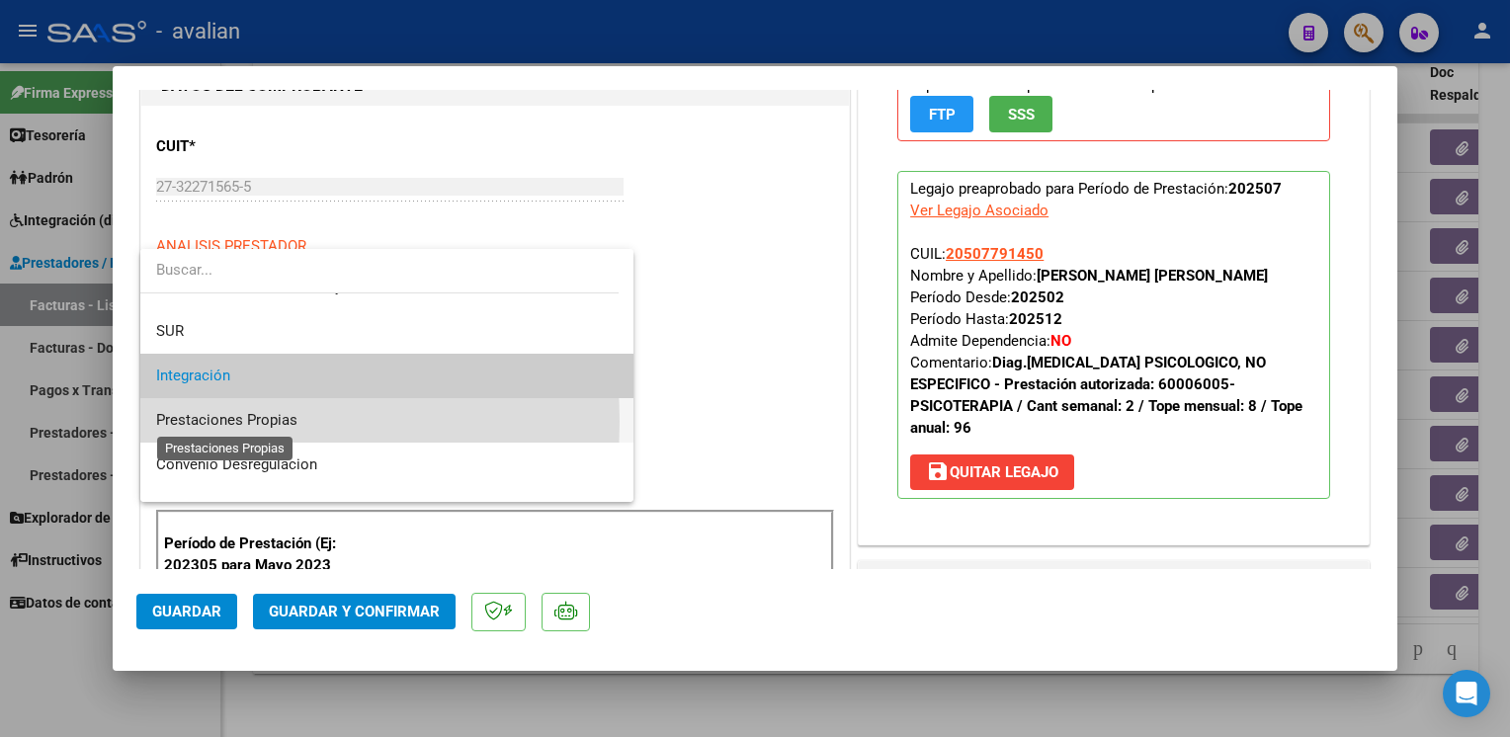
click at [202, 421] on span "Prestaciones Propias" at bounding box center [226, 420] width 141 height 18
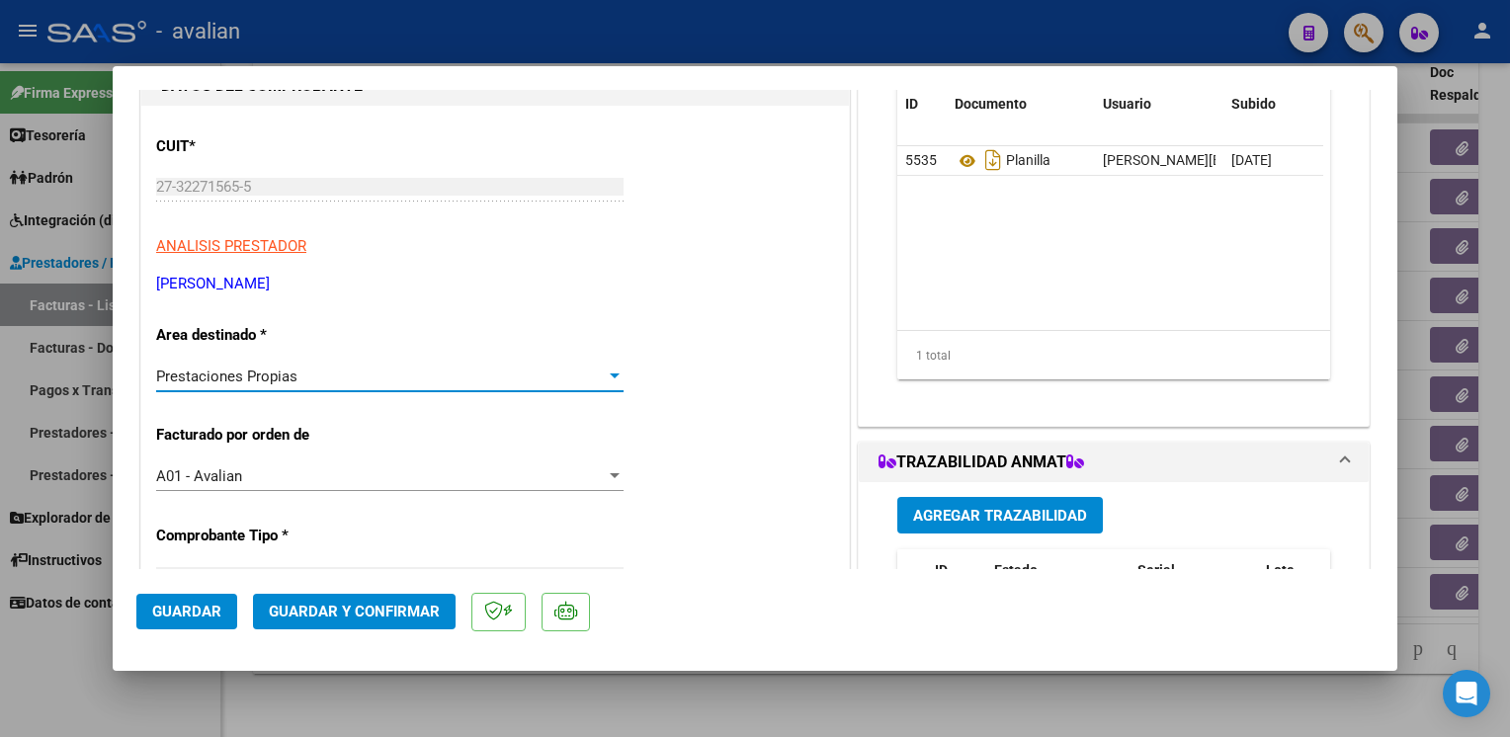
click at [167, 615] on span "Guardar" at bounding box center [186, 612] width 69 height 18
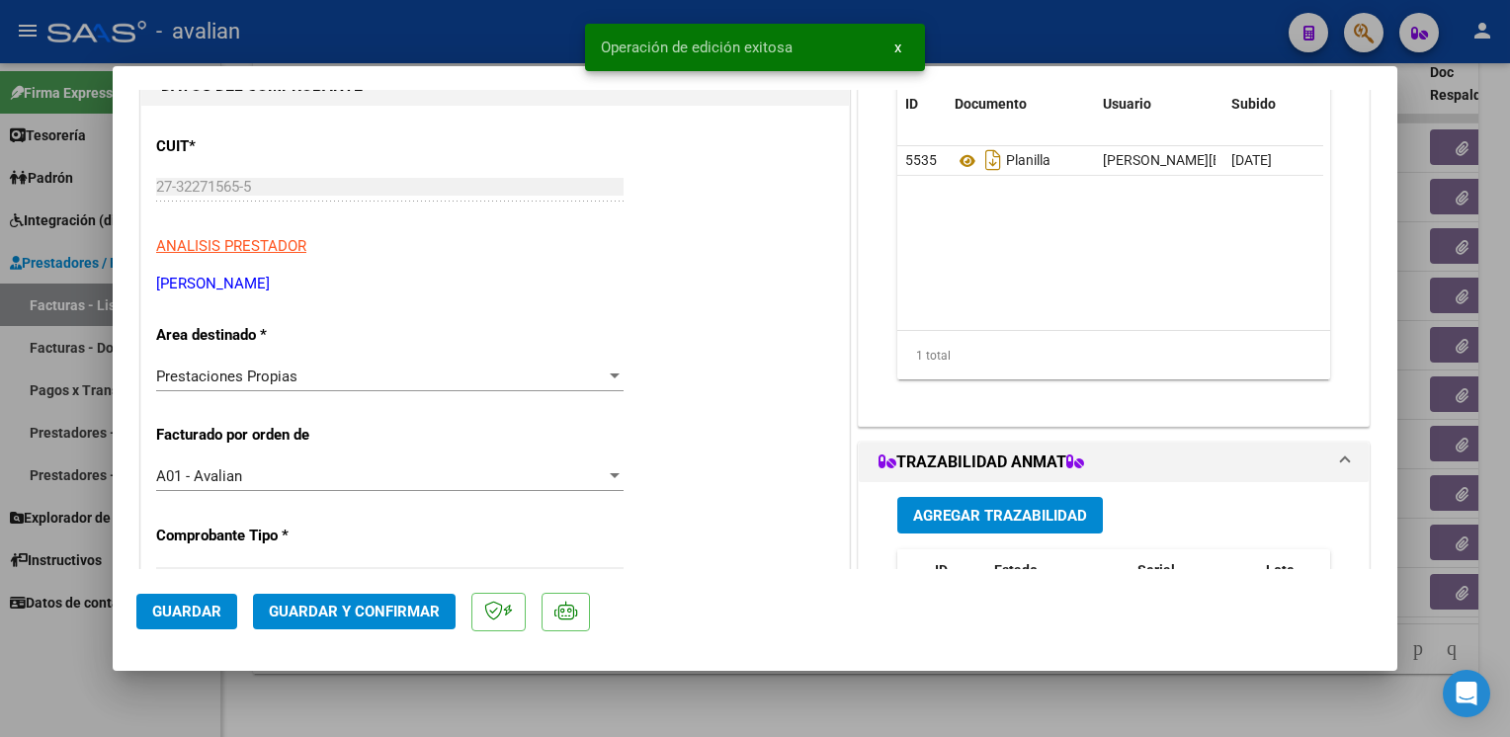
click at [332, 36] on div at bounding box center [755, 368] width 1510 height 737
type input "$ 0,00"
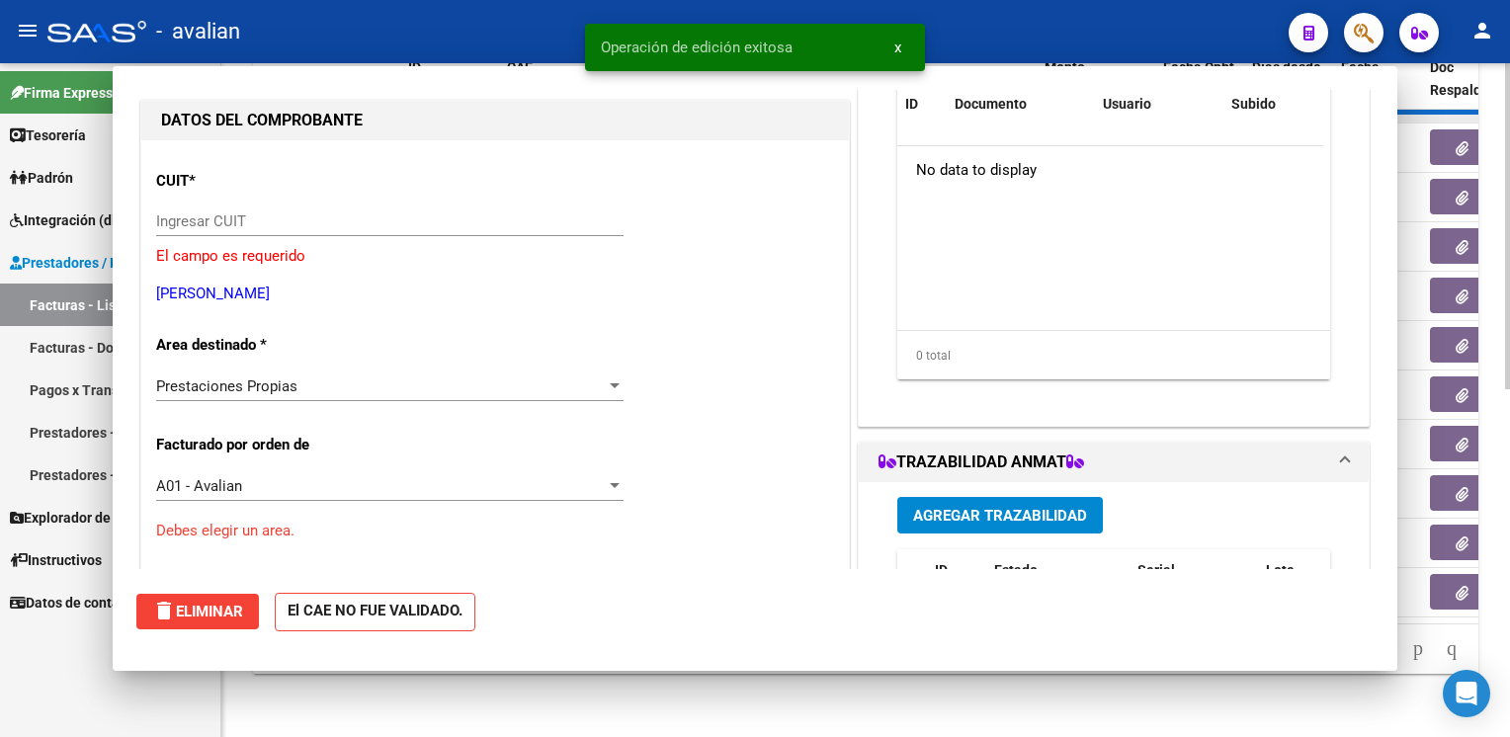
scroll to position [0, 0]
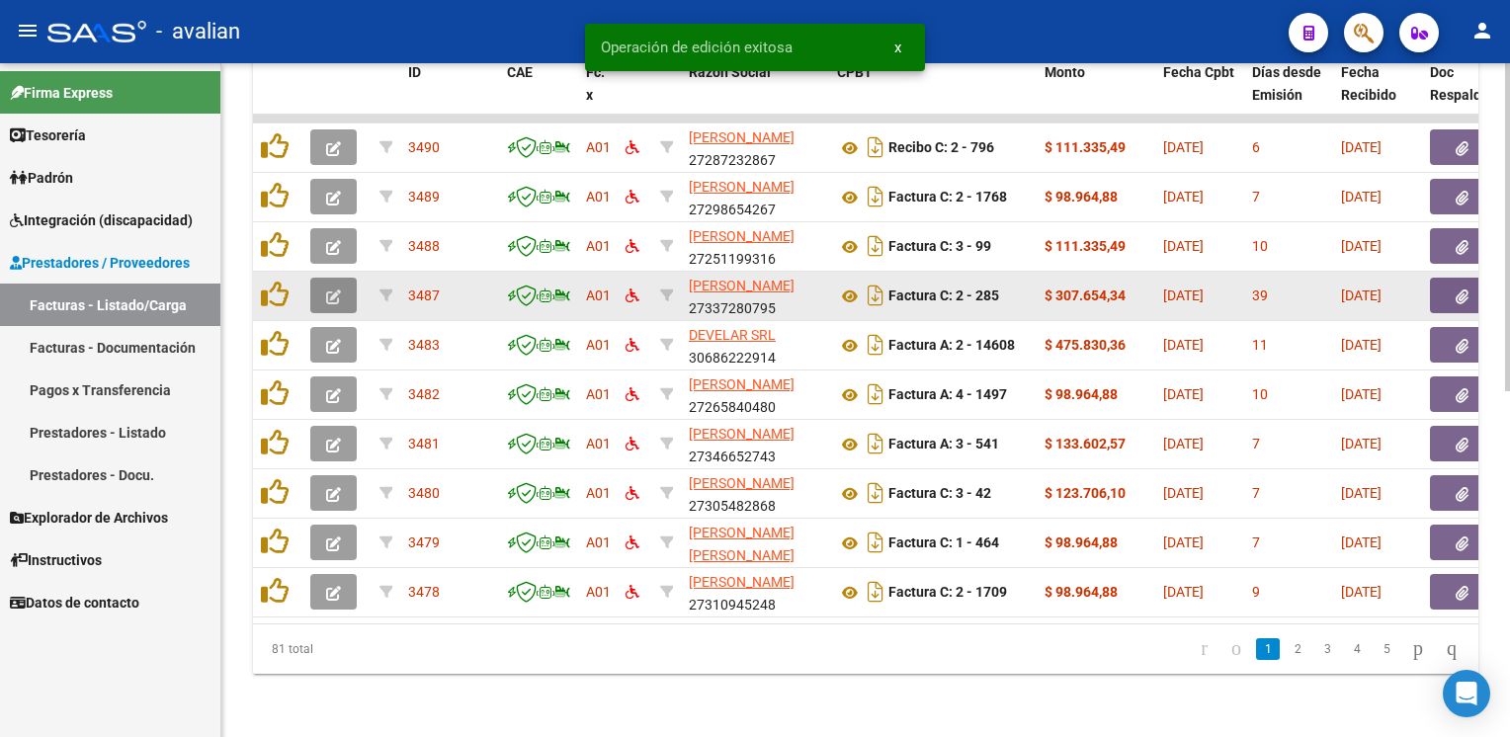
click at [330, 290] on icon "button" at bounding box center [333, 297] width 15 height 15
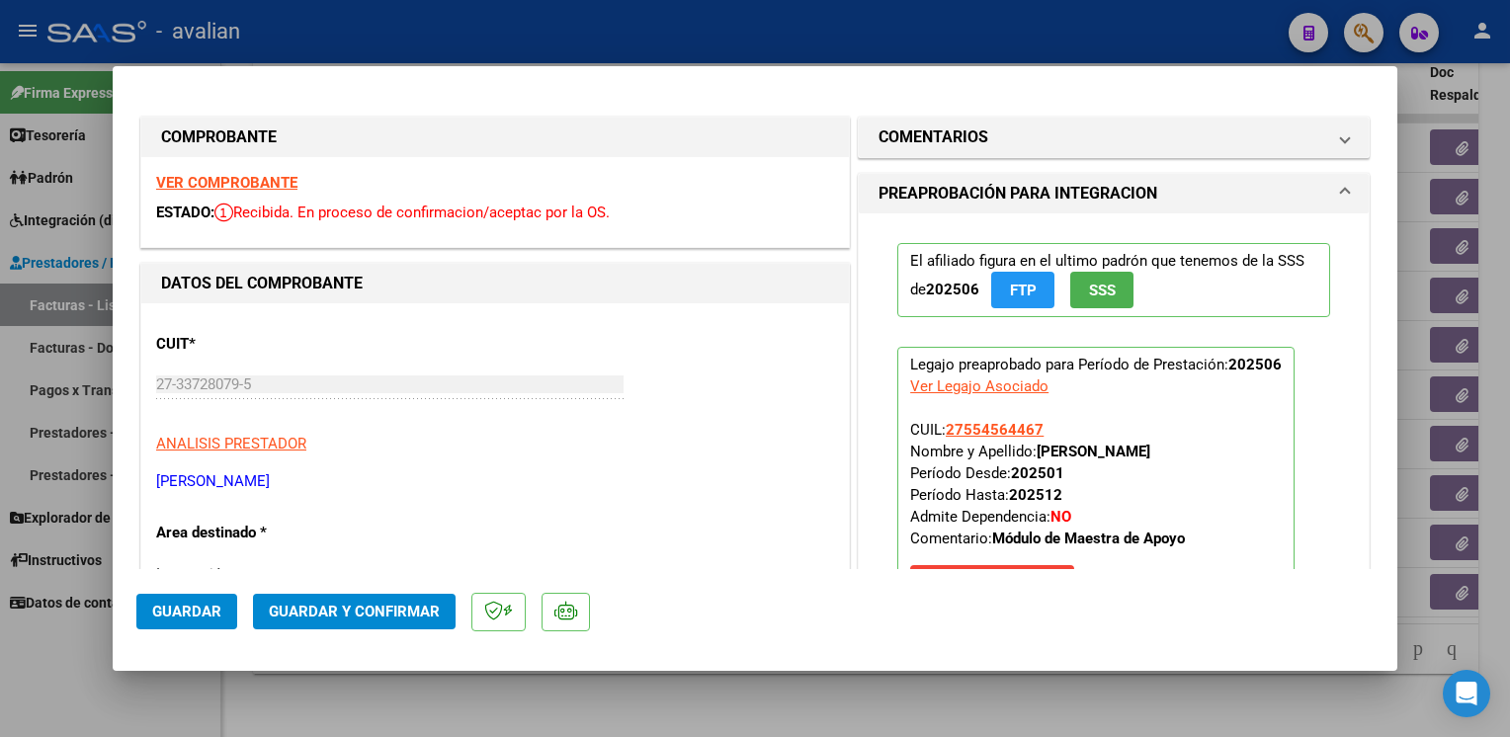
click at [283, 184] on strong "VER COMPROBANTE" at bounding box center [226, 183] width 141 height 18
click at [424, 615] on span "Guardar y Confirmar" at bounding box center [354, 612] width 171 height 18
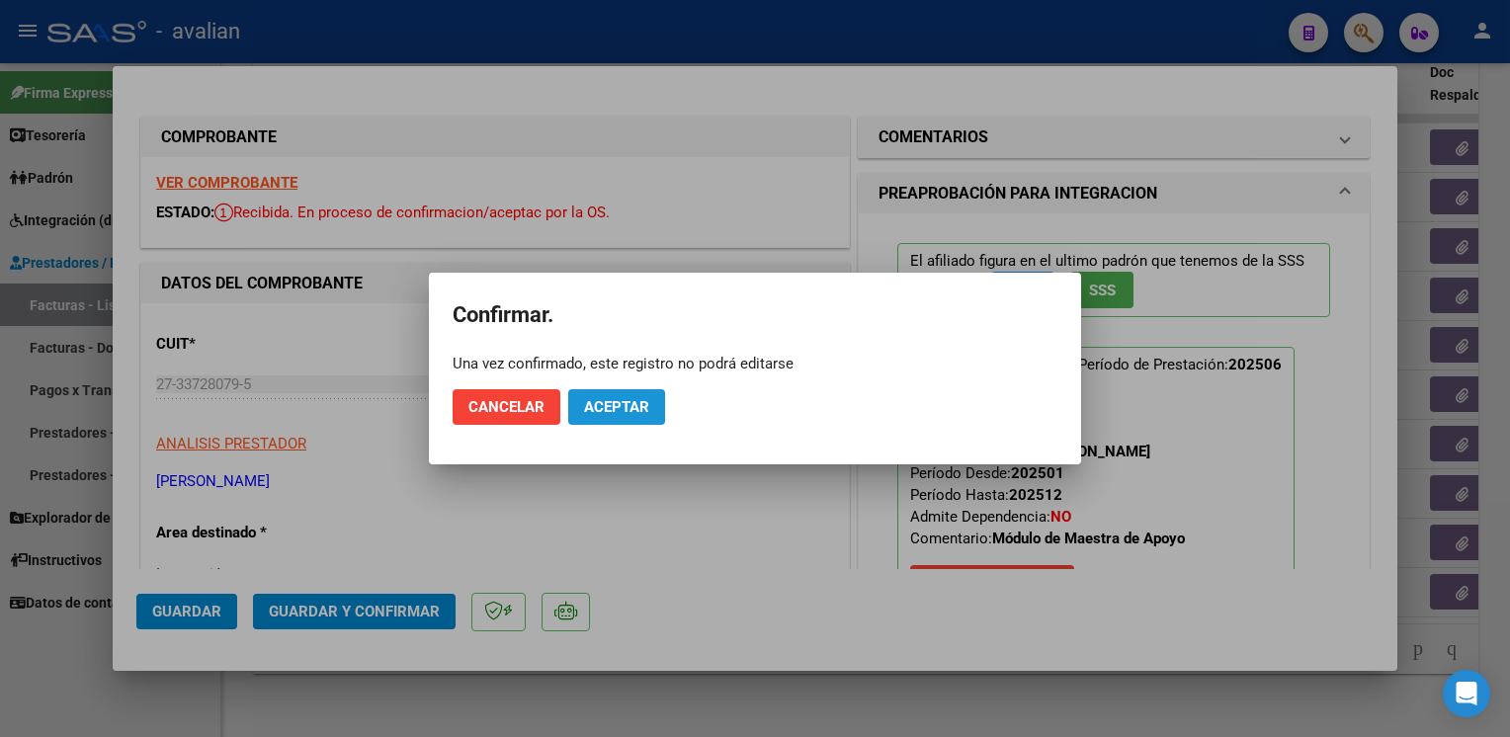
click at [651, 402] on button "Aceptar" at bounding box center [616, 407] width 97 height 36
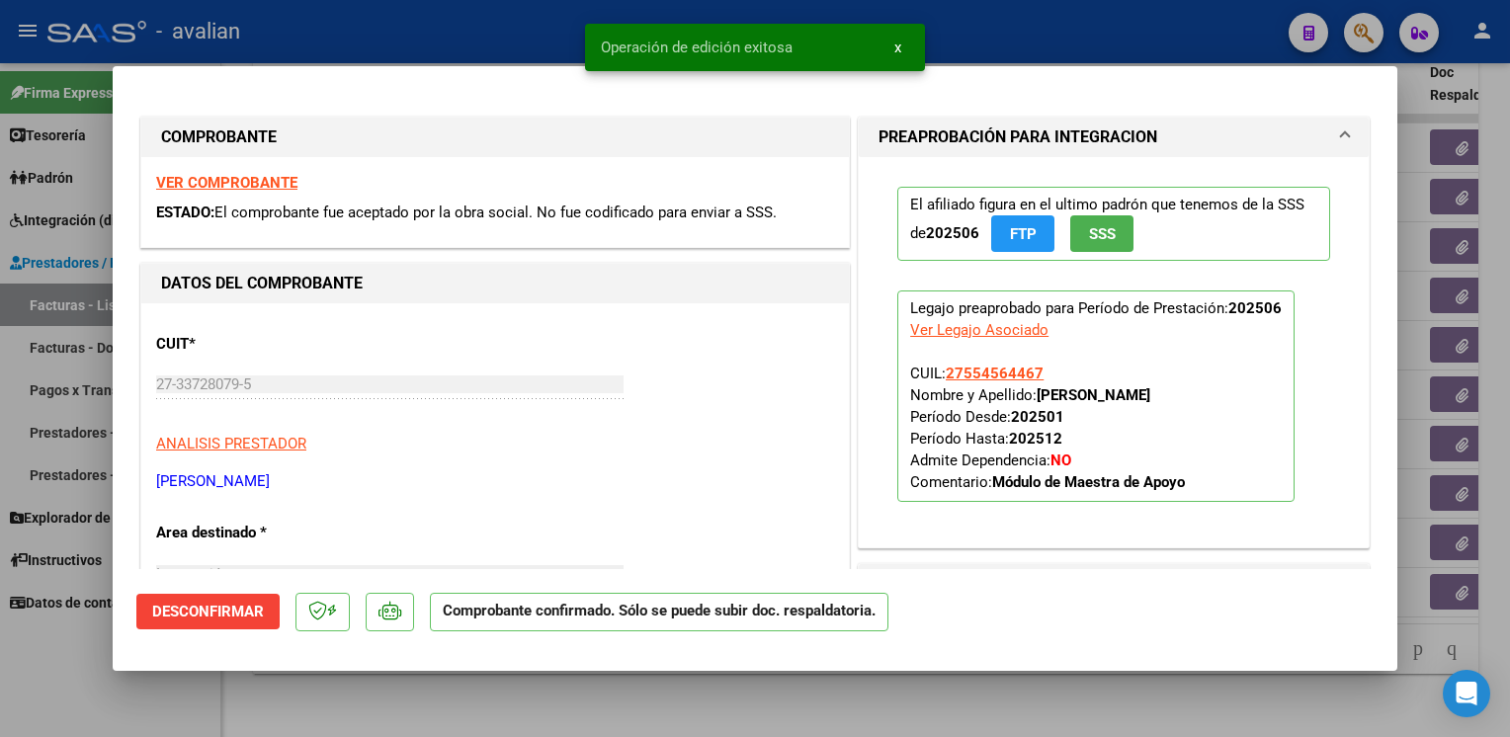
click at [382, 14] on div at bounding box center [755, 368] width 1510 height 737
type input "$ 0,00"
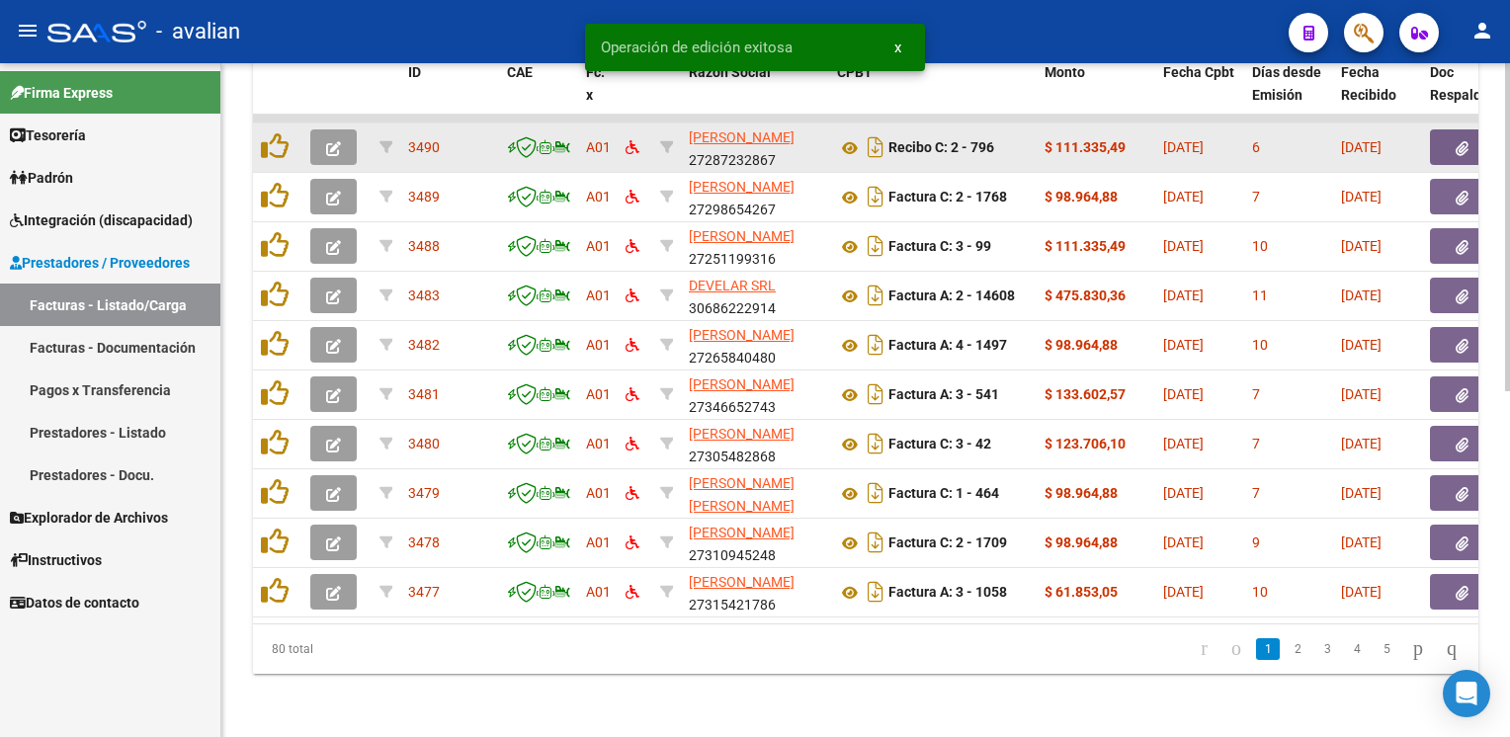
click at [337, 141] on icon "button" at bounding box center [333, 148] width 15 height 15
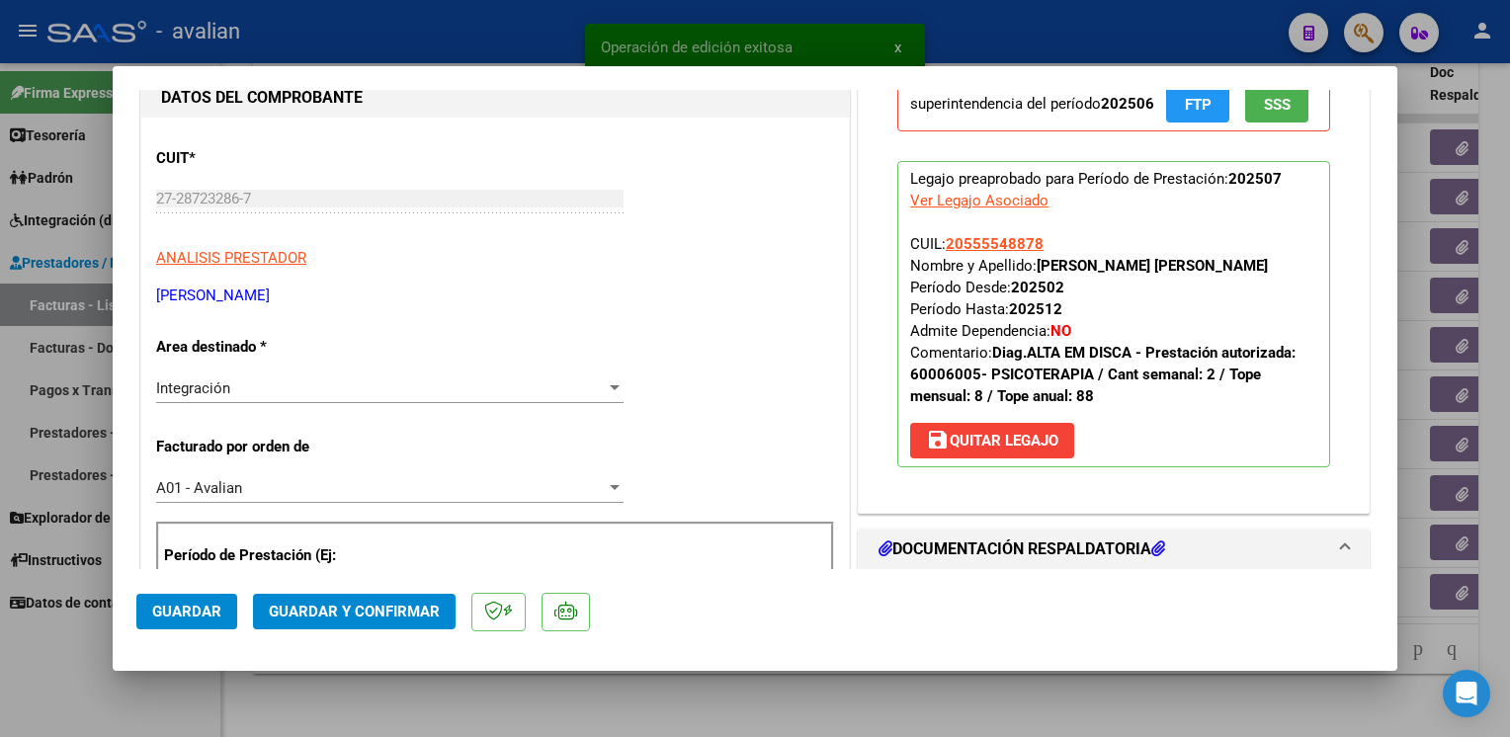
scroll to position [198, 0]
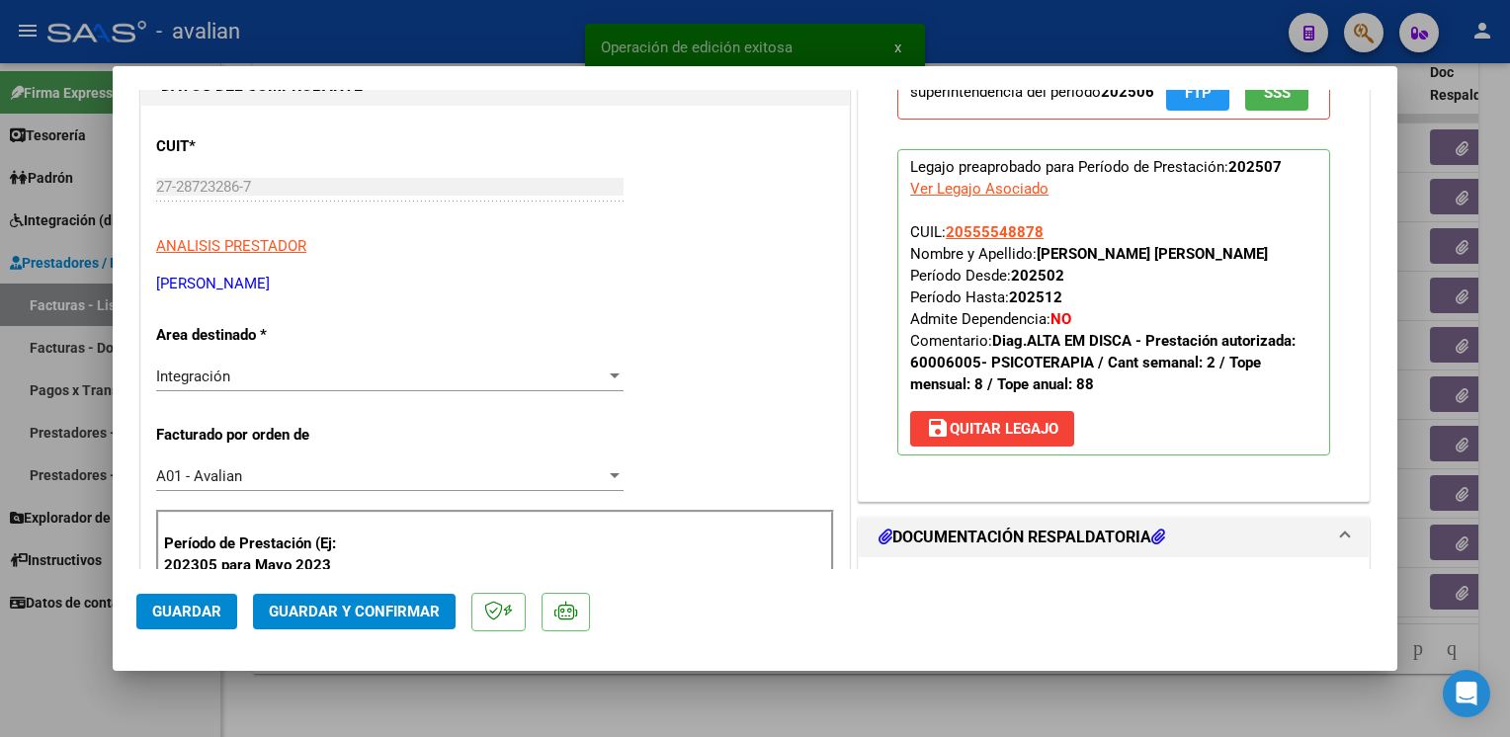
click at [249, 387] on div "Integración Seleccionar Area" at bounding box center [389, 377] width 467 height 30
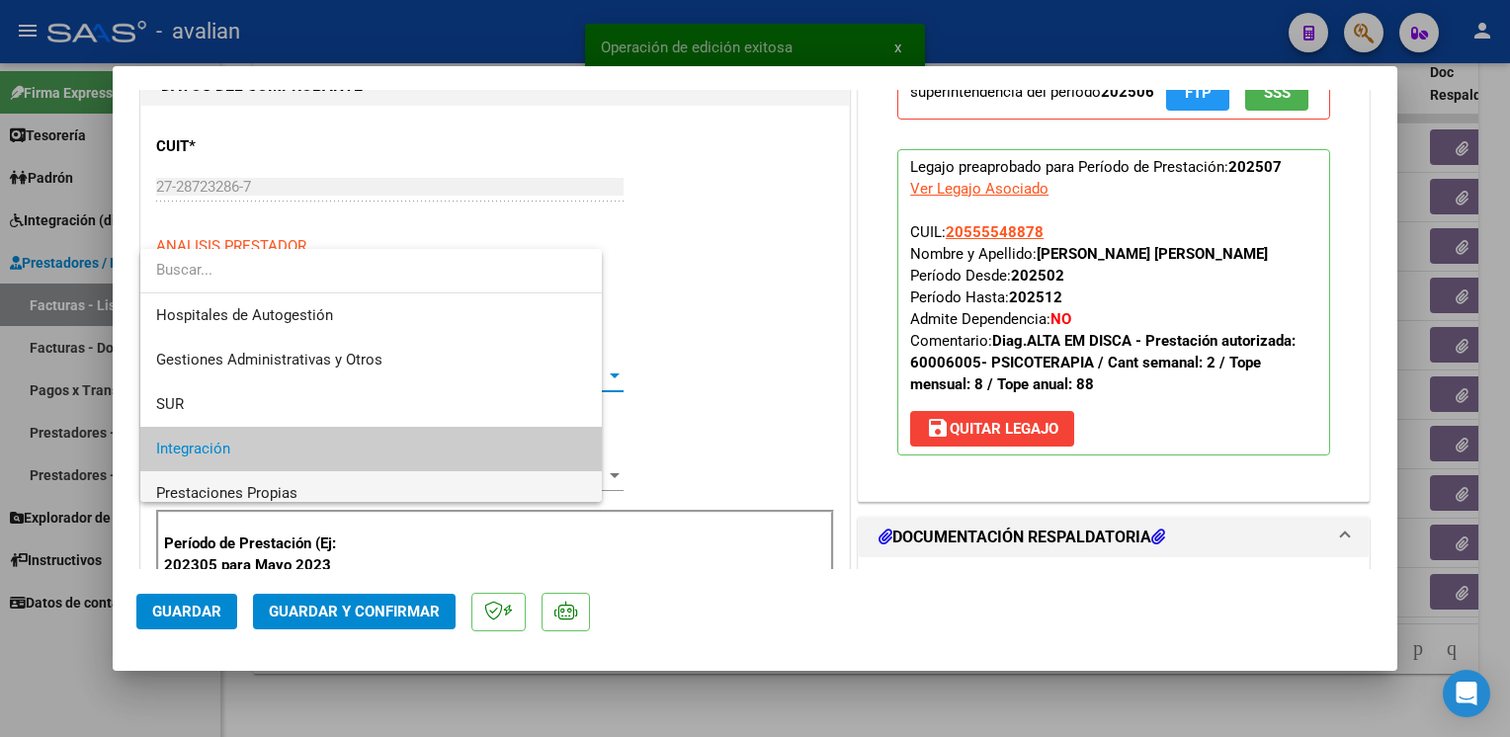
scroll to position [73, 0]
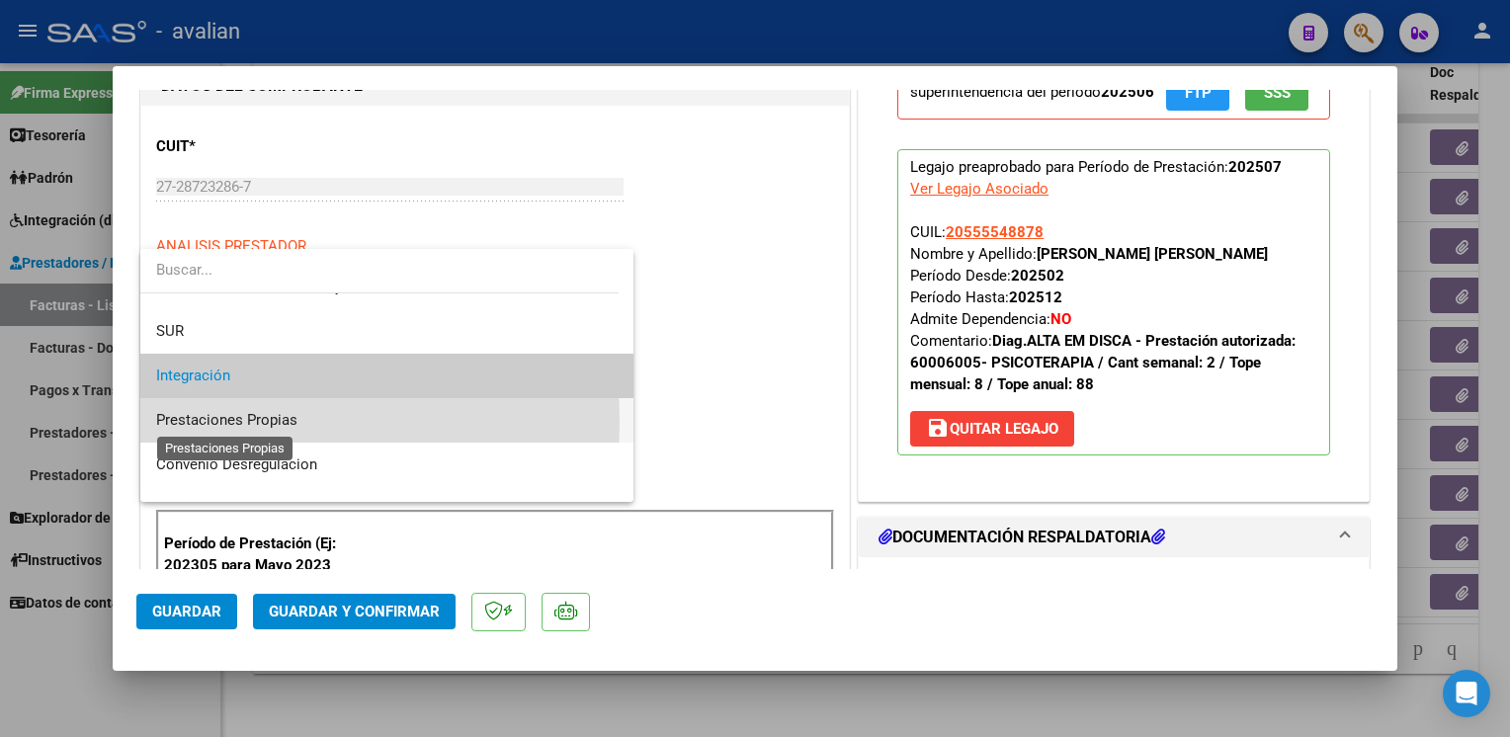
click at [210, 421] on span "Prestaciones Propias" at bounding box center [226, 420] width 141 height 18
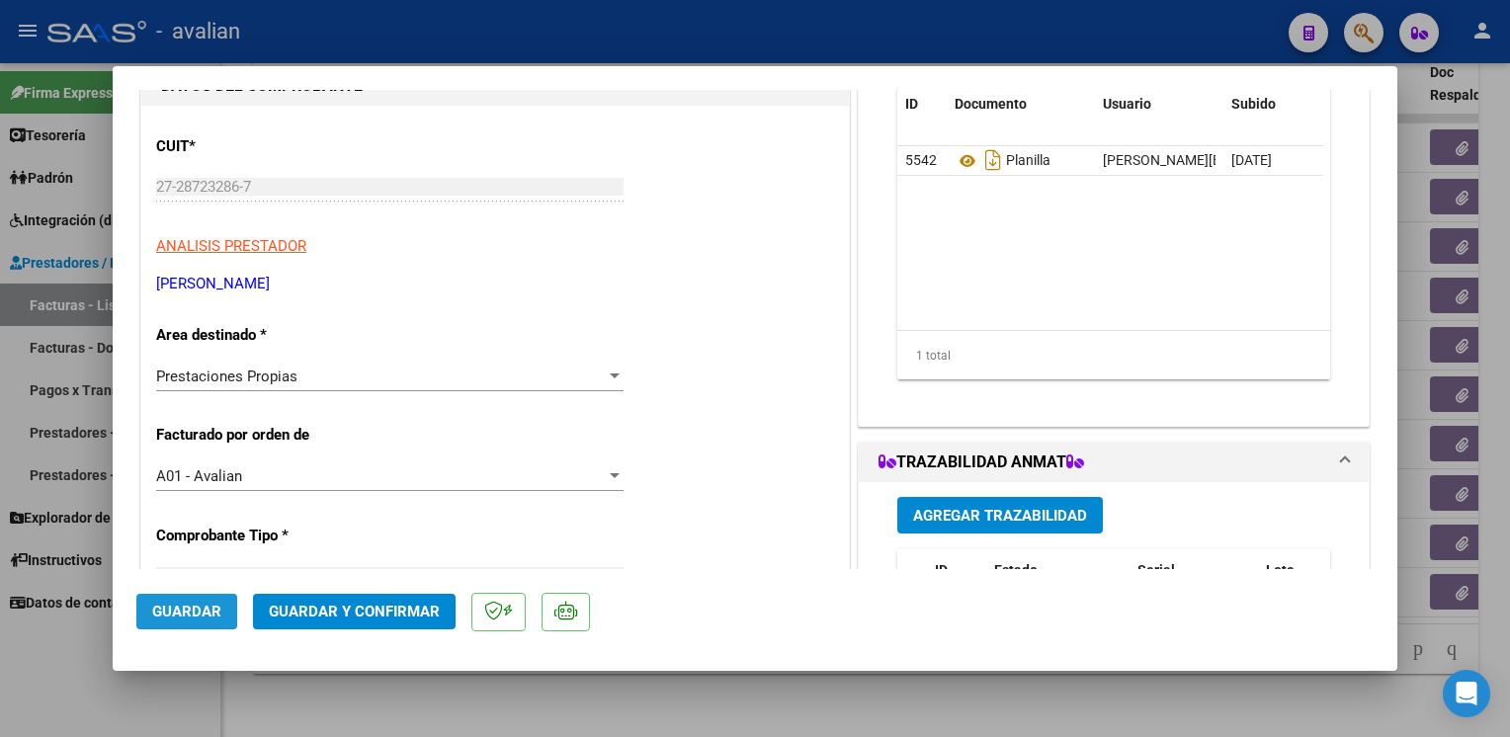
click at [172, 606] on span "Guardar" at bounding box center [186, 612] width 69 height 18
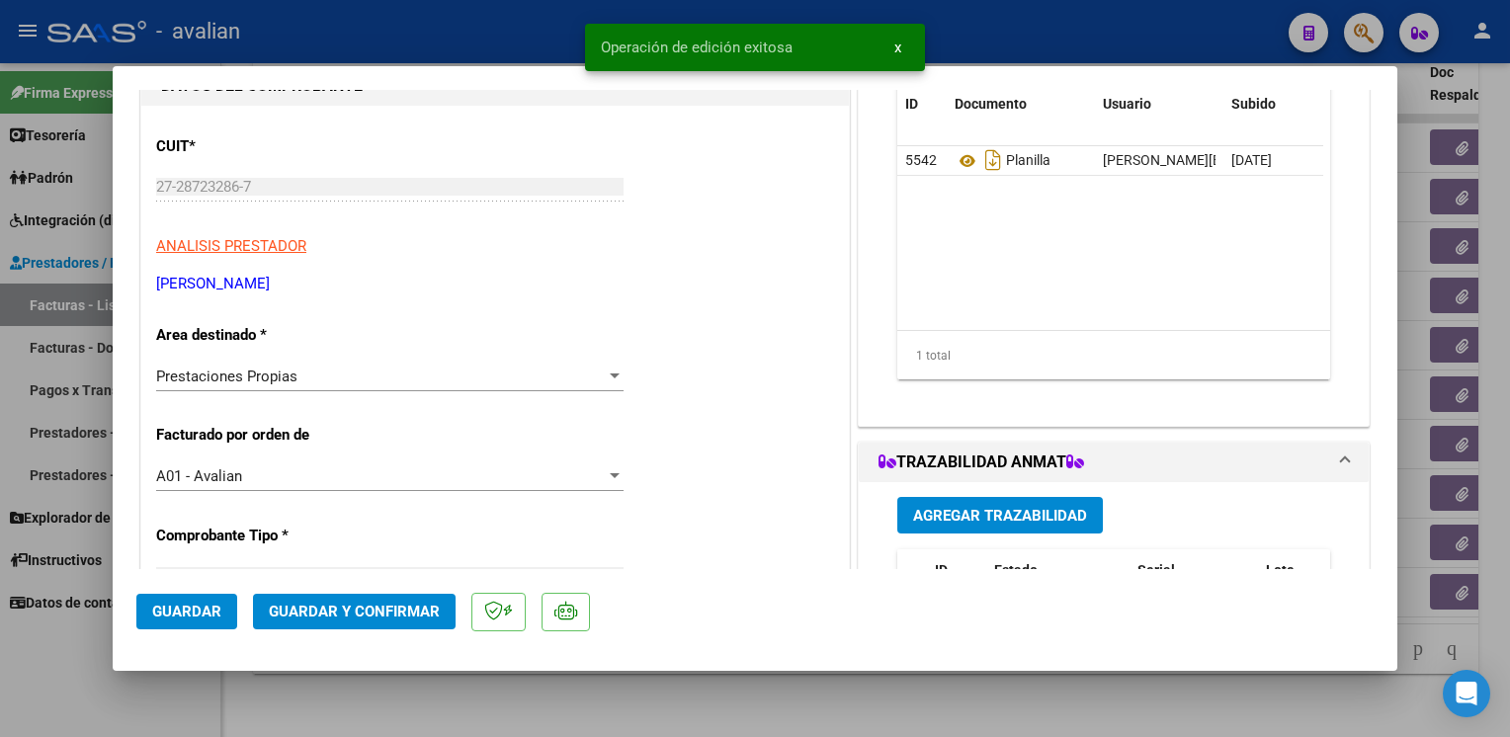
click at [415, 52] on div at bounding box center [755, 368] width 1510 height 737
type input "$ 0,00"
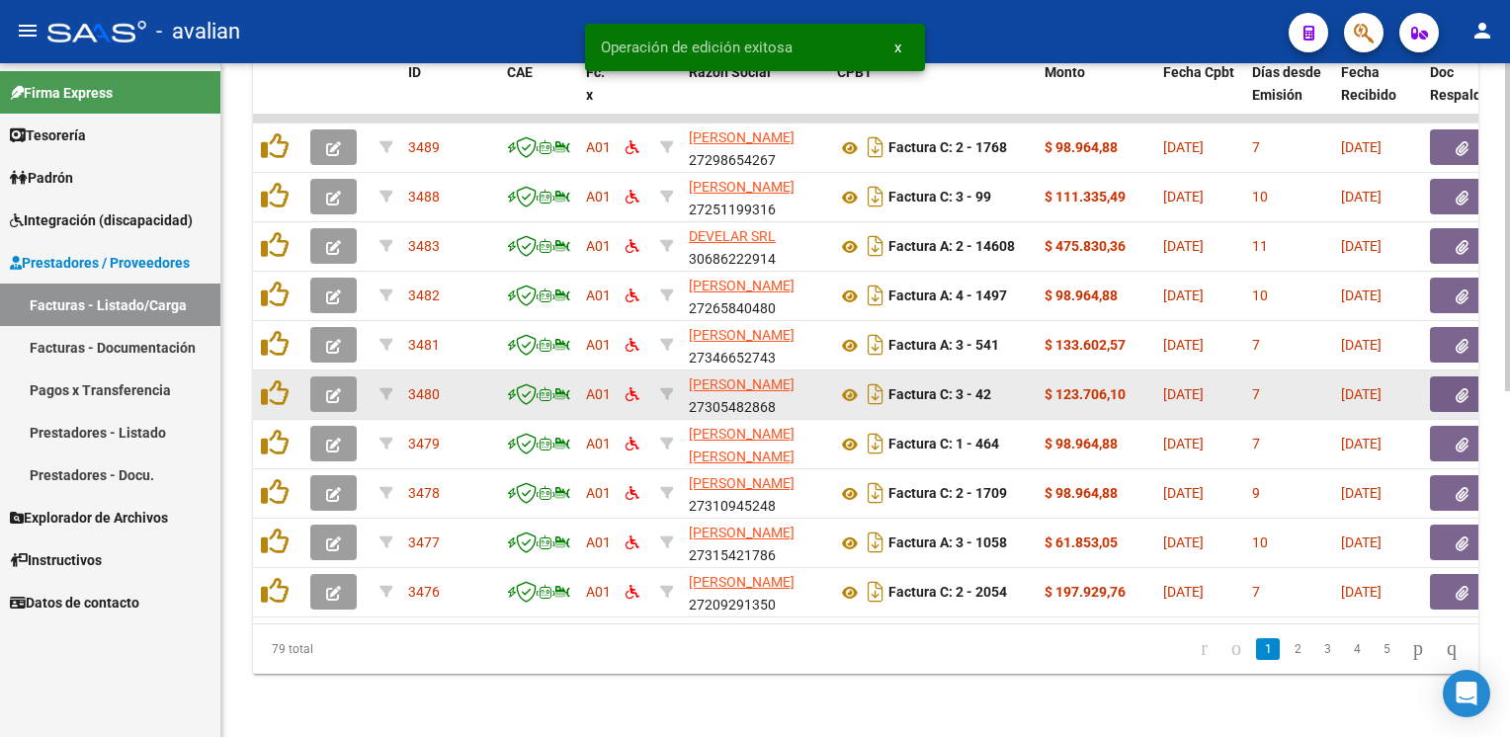
click at [335, 388] on icon "button" at bounding box center [333, 395] width 15 height 15
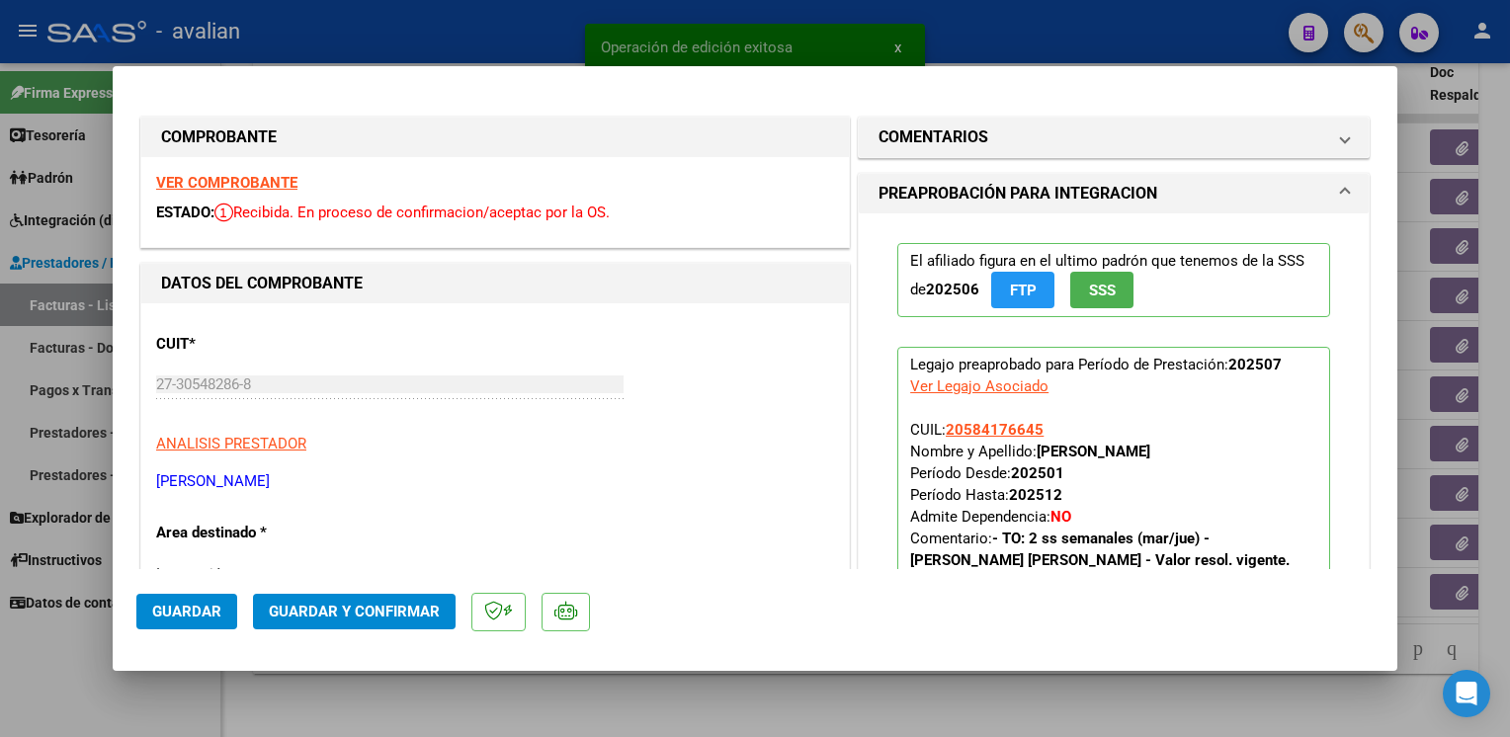
click at [216, 182] on strong "VER COMPROBANTE" at bounding box center [226, 183] width 141 height 18
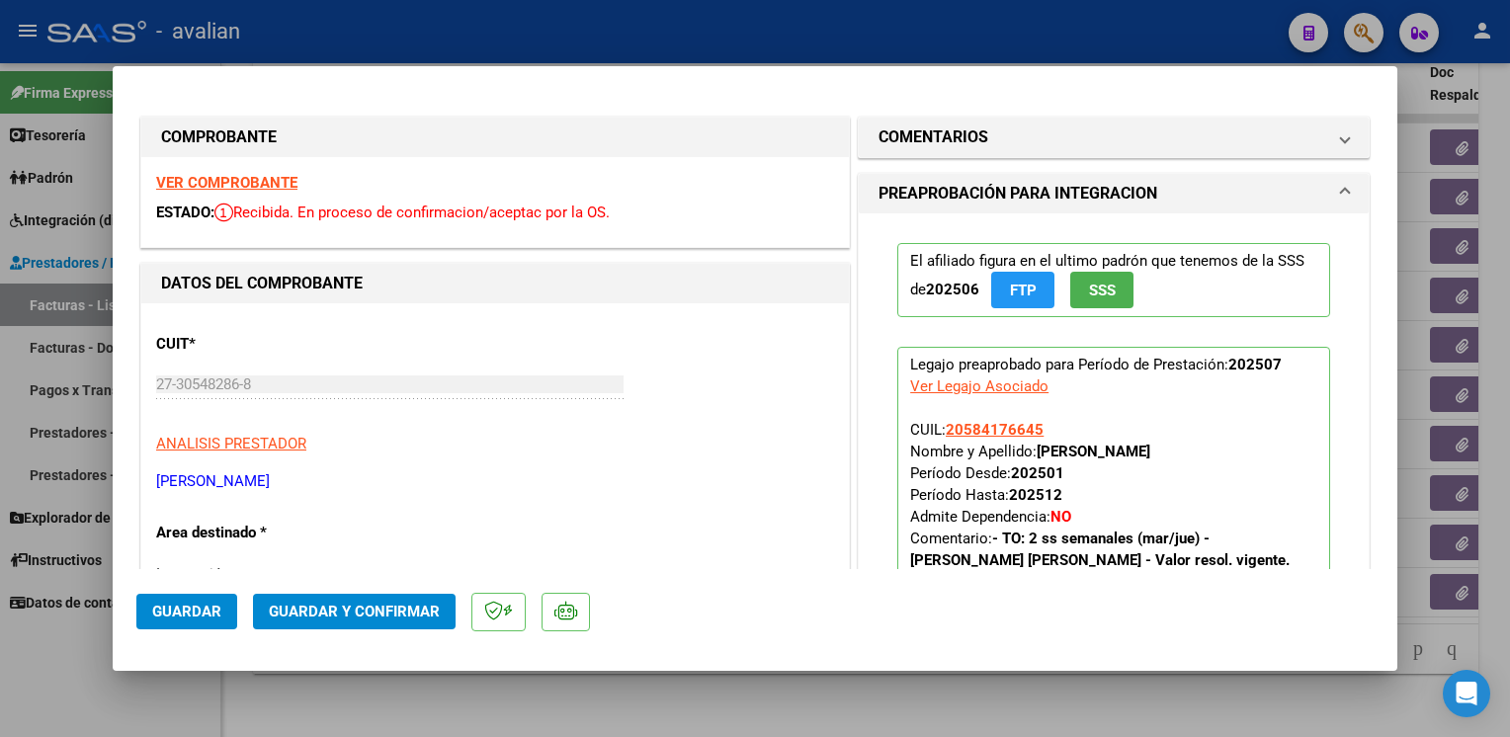
click at [398, 602] on button "Guardar y Confirmar" at bounding box center [354, 612] width 203 height 36
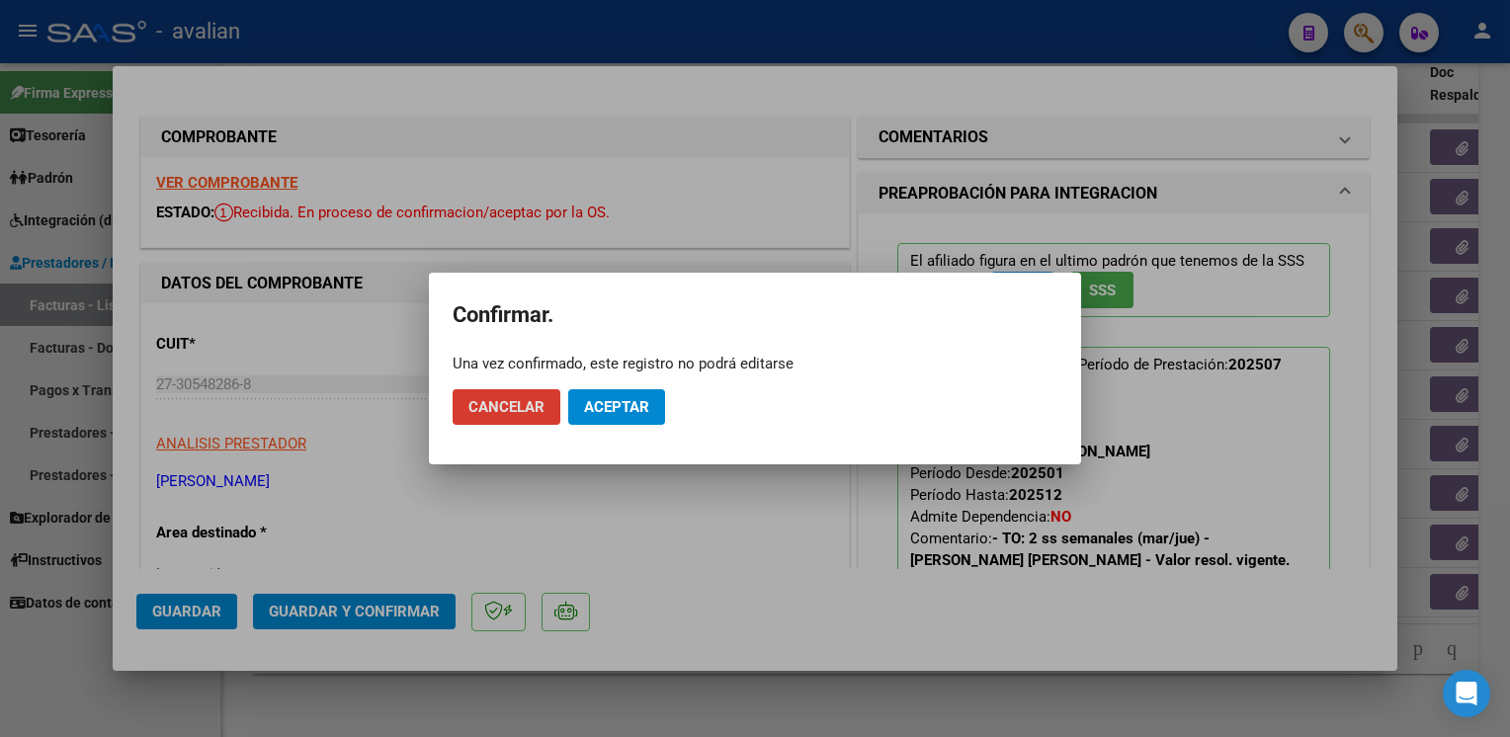
click at [609, 420] on button "Aceptar" at bounding box center [616, 407] width 97 height 36
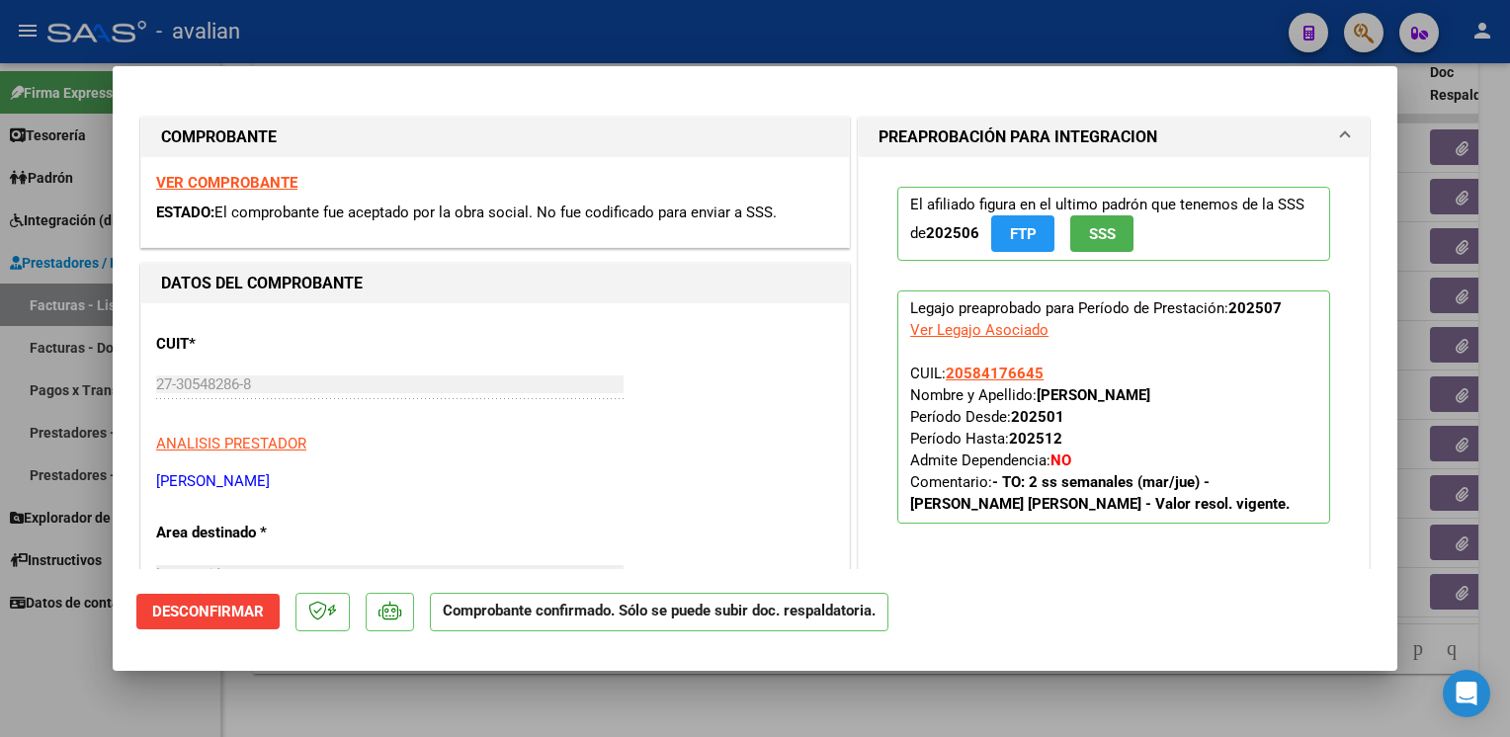
click at [496, 40] on div at bounding box center [755, 368] width 1510 height 737
type input "$ 0,00"
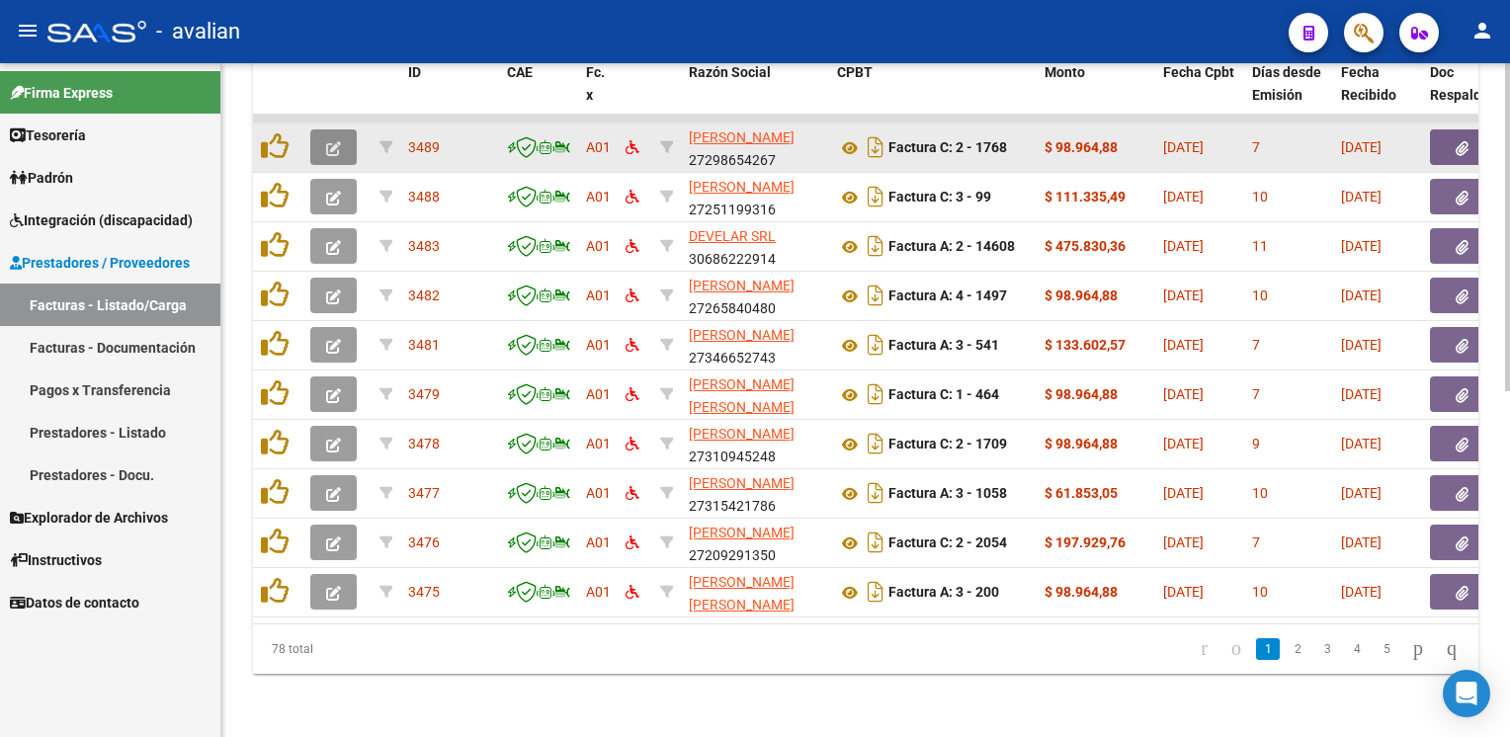
click at [336, 141] on icon "button" at bounding box center [333, 148] width 15 height 15
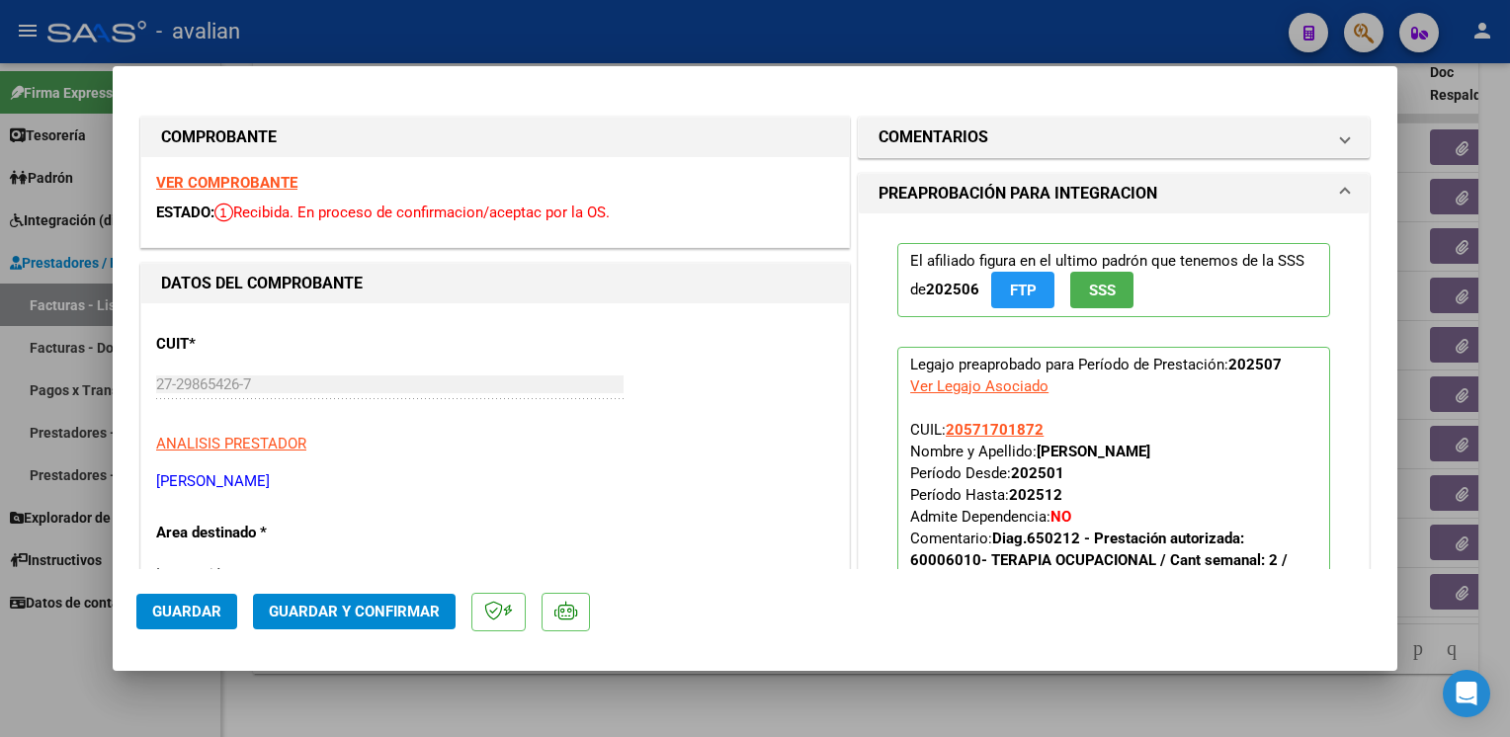
click at [212, 176] on strong "VER COMPROBANTE" at bounding box center [226, 183] width 141 height 18
click at [357, 618] on span "Guardar y Confirmar" at bounding box center [354, 612] width 171 height 18
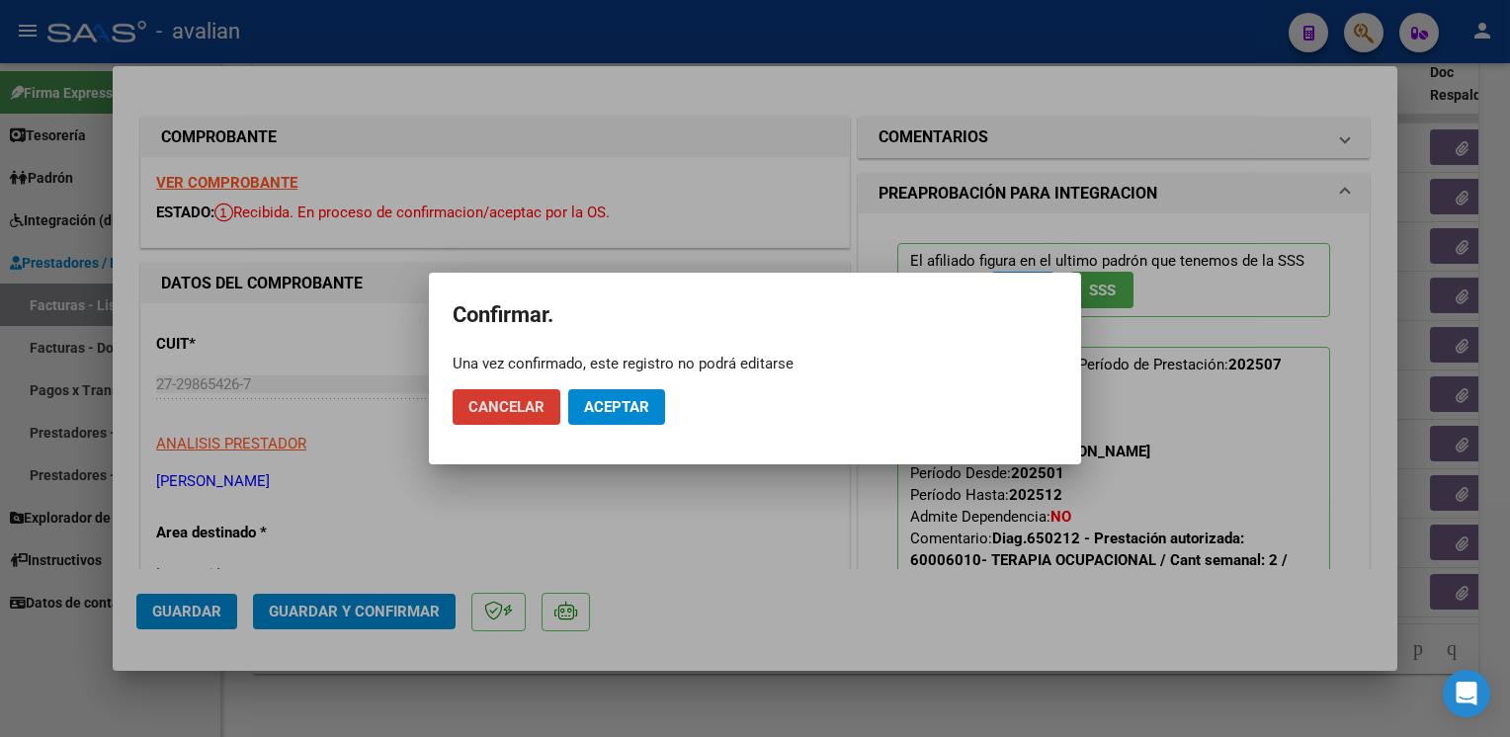
drag, startPoint x: 630, startPoint y: 414, endPoint x: 568, endPoint y: 343, distance: 94.5
click at [630, 413] on span "Aceptar" at bounding box center [616, 407] width 65 height 18
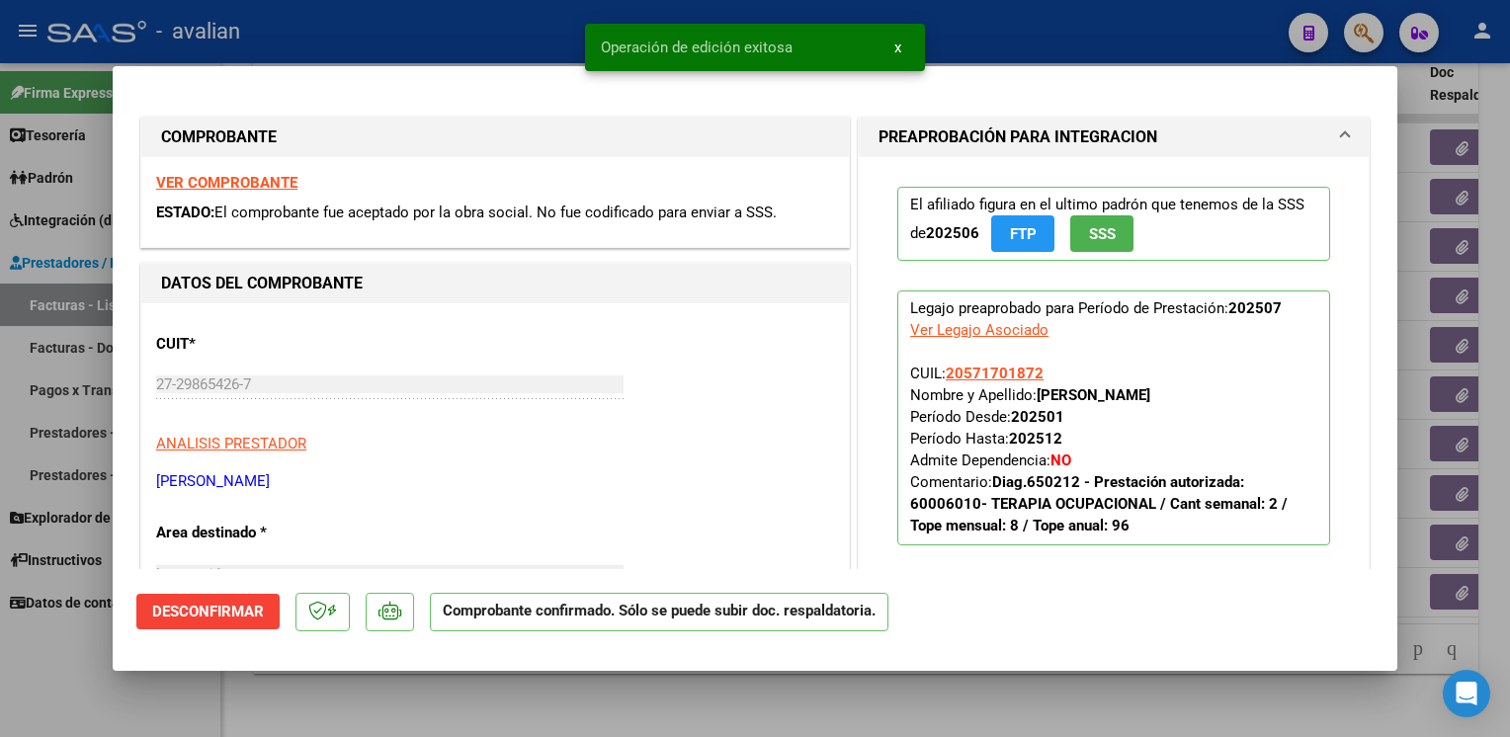
click at [424, 53] on div at bounding box center [755, 368] width 1510 height 737
type input "$ 0,00"
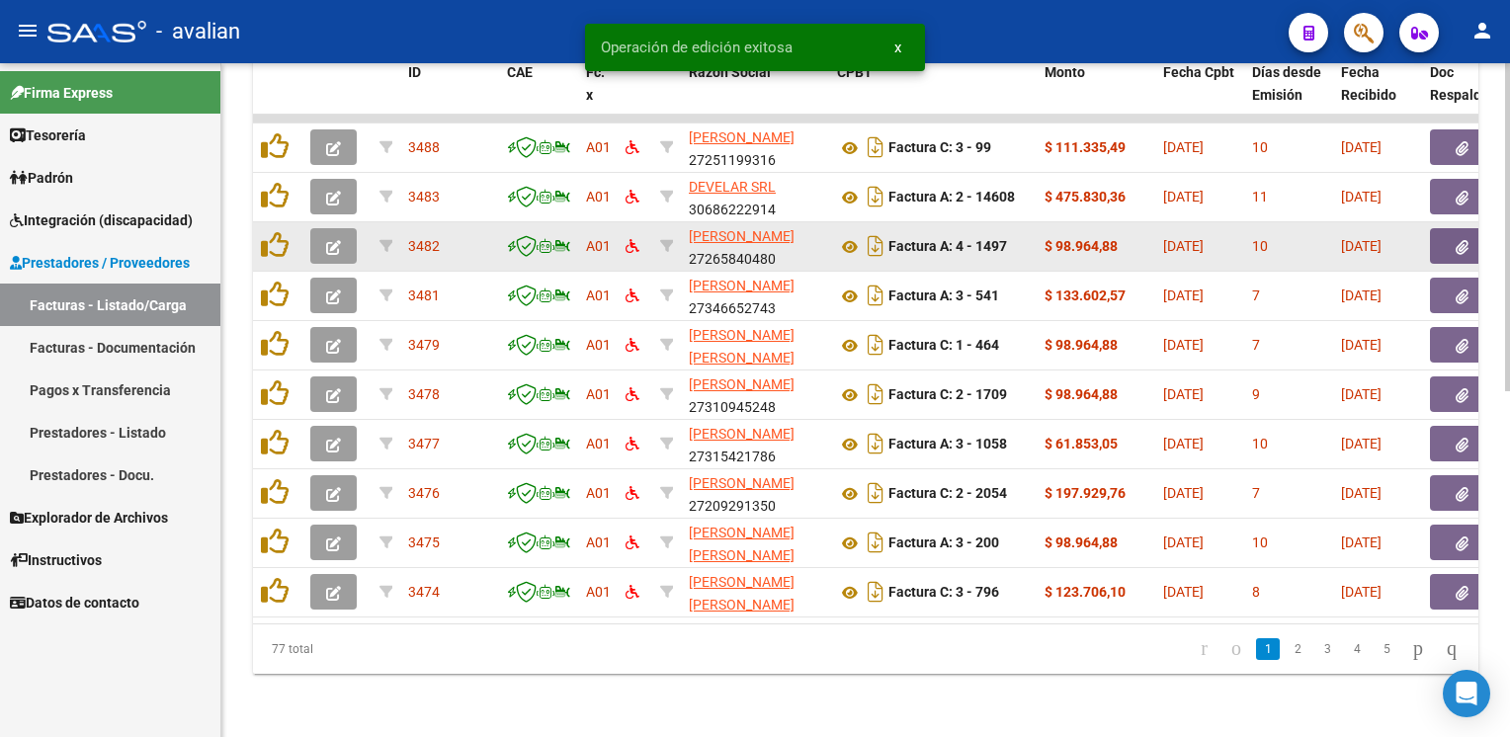
click at [345, 228] on button "button" at bounding box center [333, 246] width 46 height 36
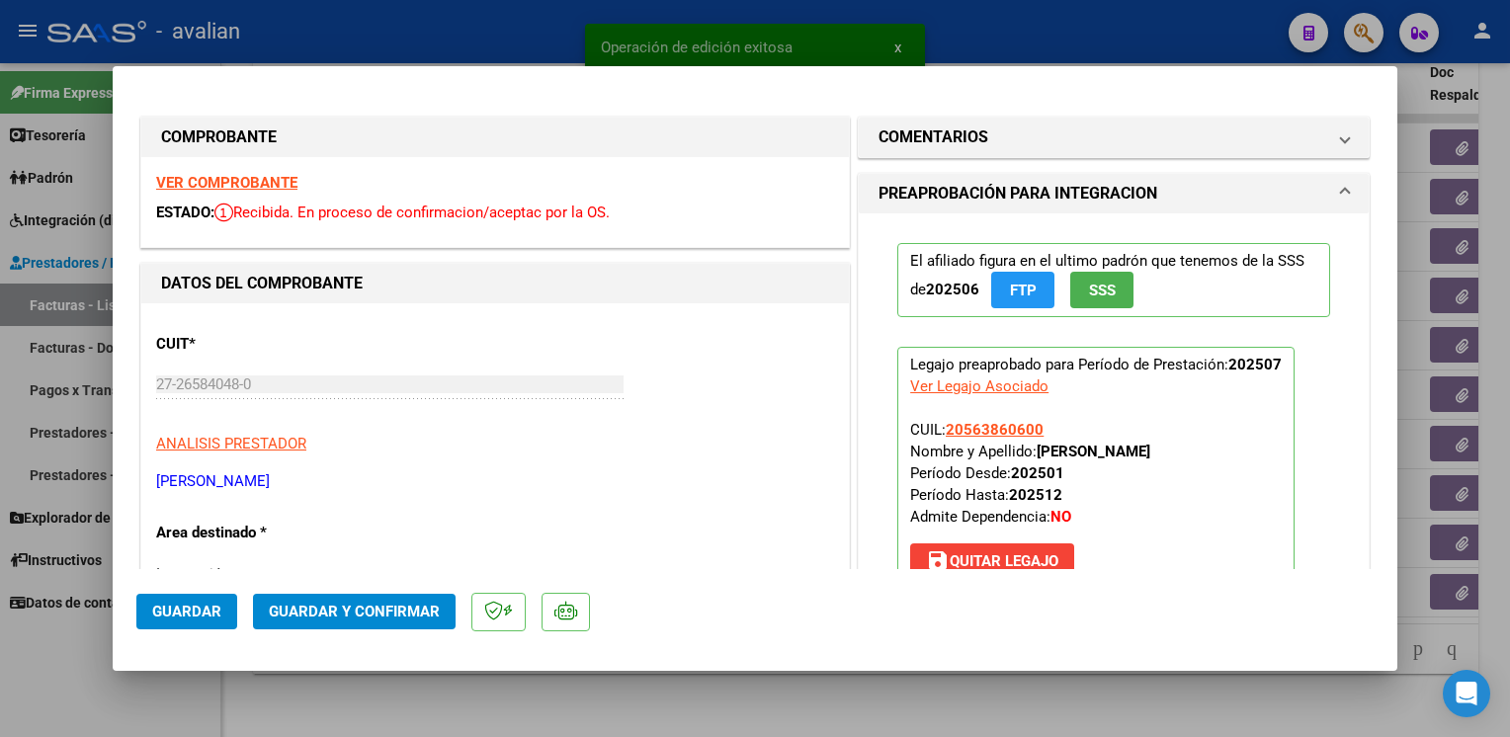
click at [237, 184] on strong "VER COMPROBANTE" at bounding box center [226, 183] width 141 height 18
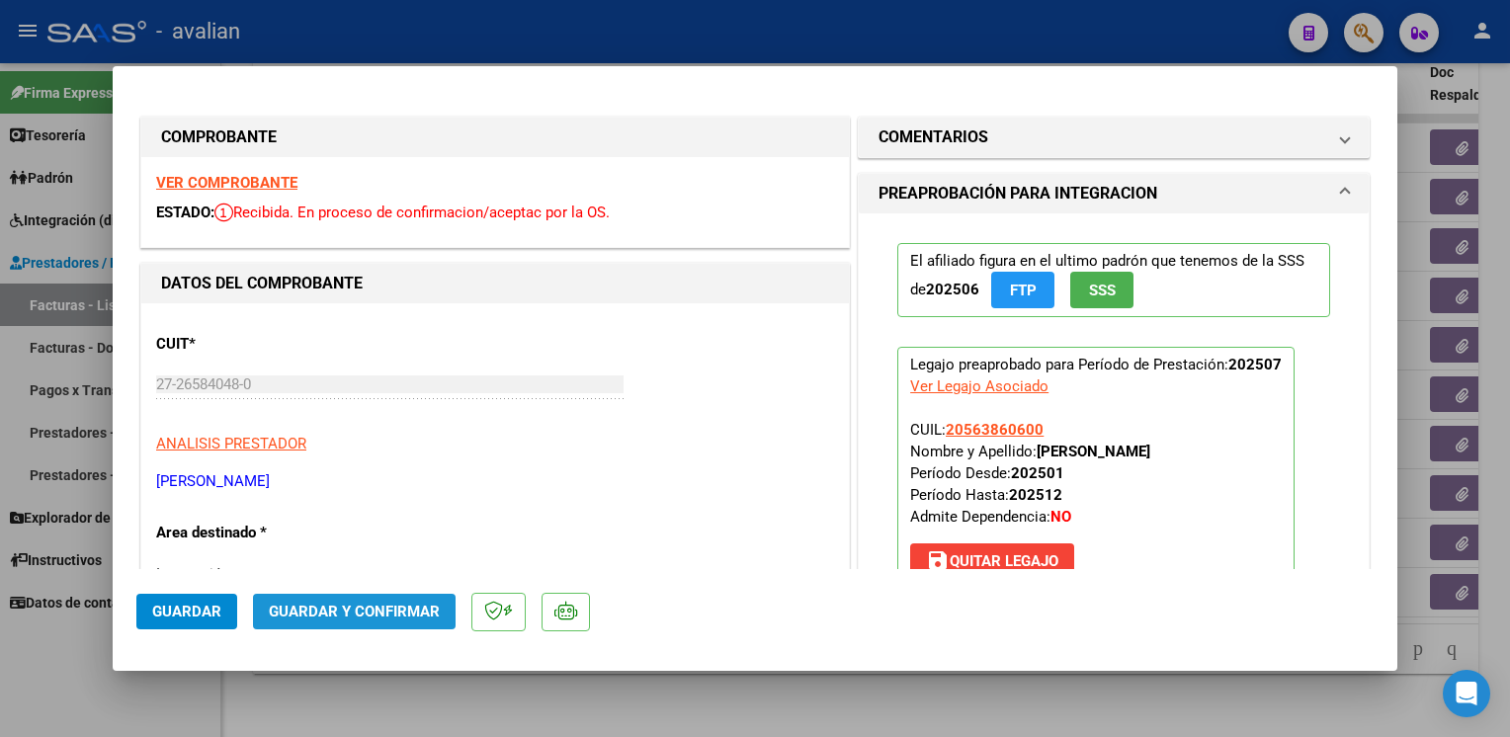
click at [379, 599] on button "Guardar y Confirmar" at bounding box center [354, 612] width 203 height 36
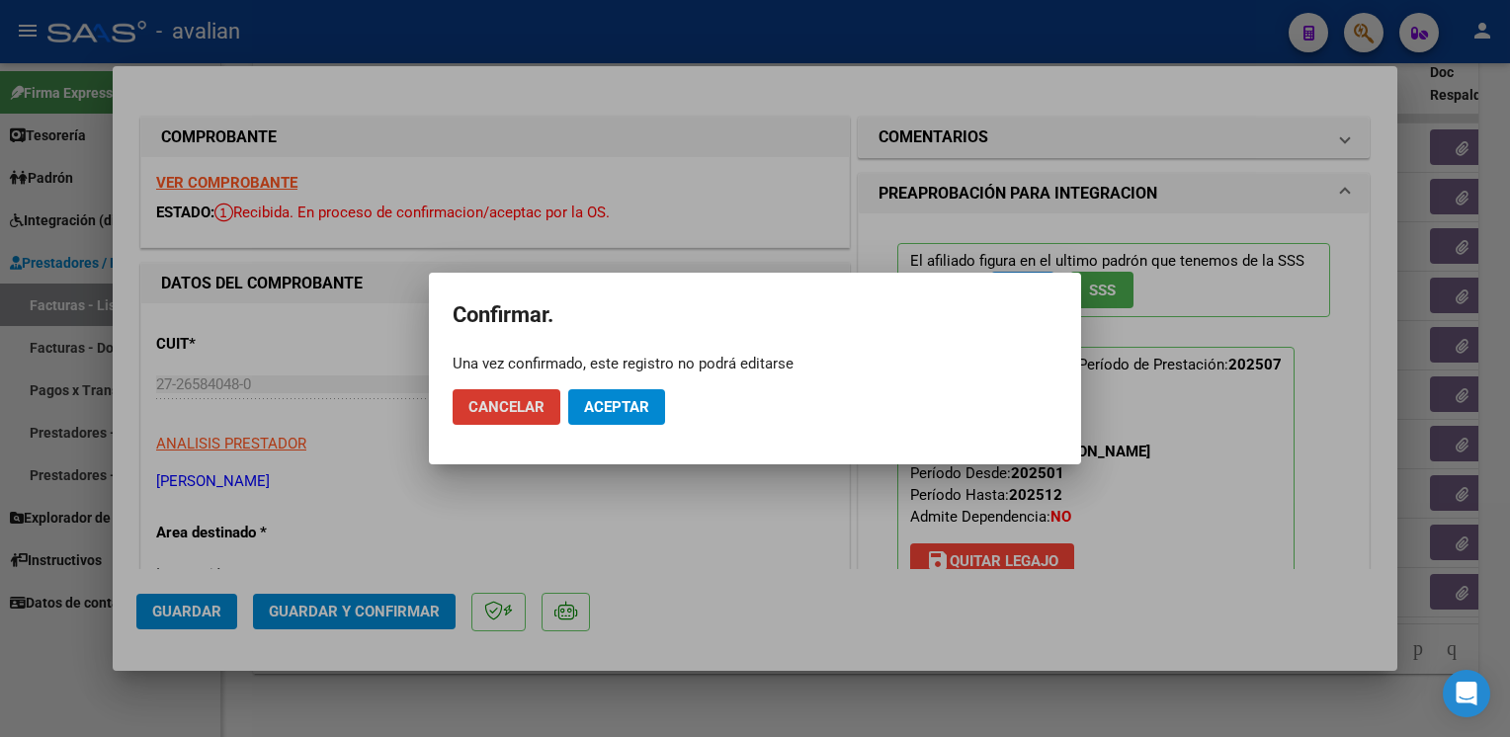
click at [626, 401] on span "Aceptar" at bounding box center [616, 407] width 65 height 18
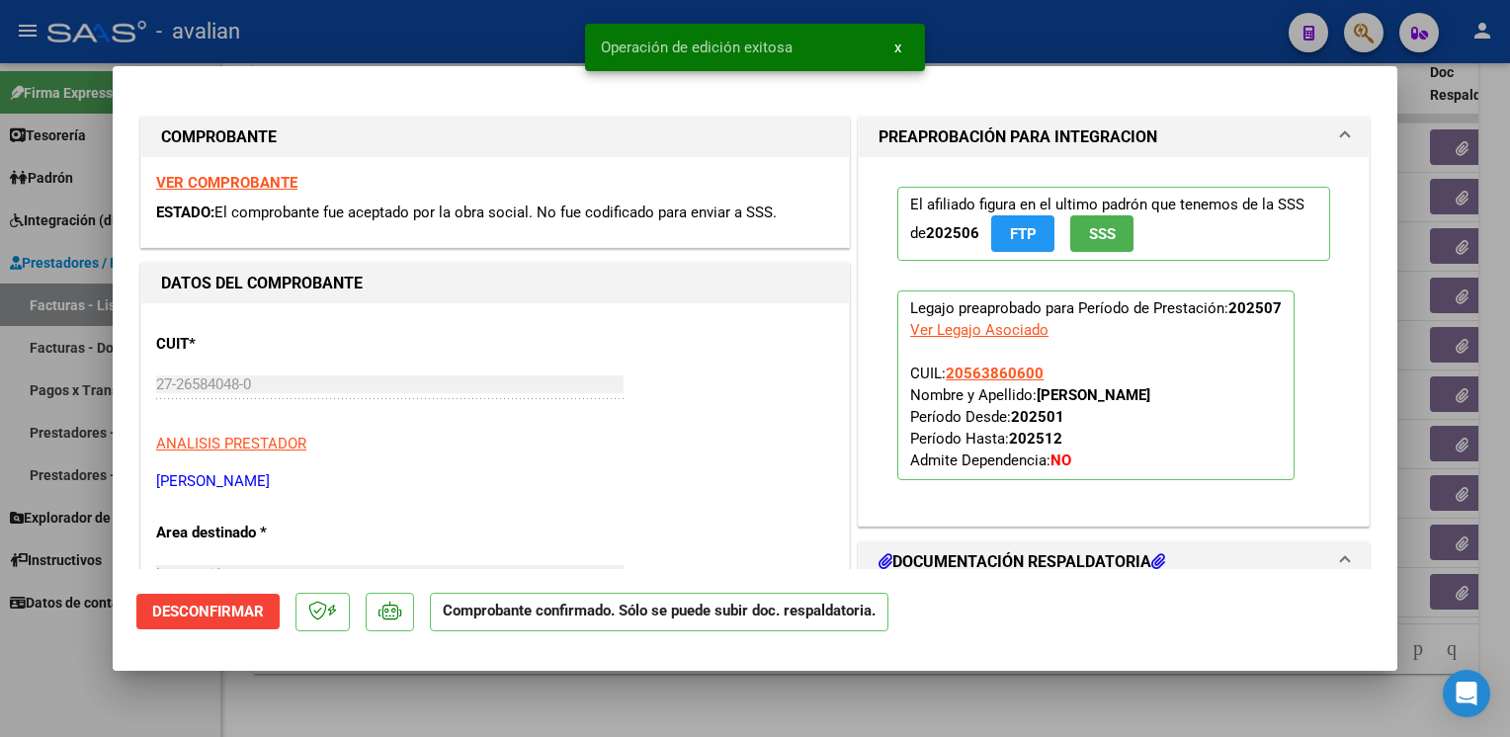
click at [423, 34] on div at bounding box center [755, 368] width 1510 height 737
type input "$ 0,00"
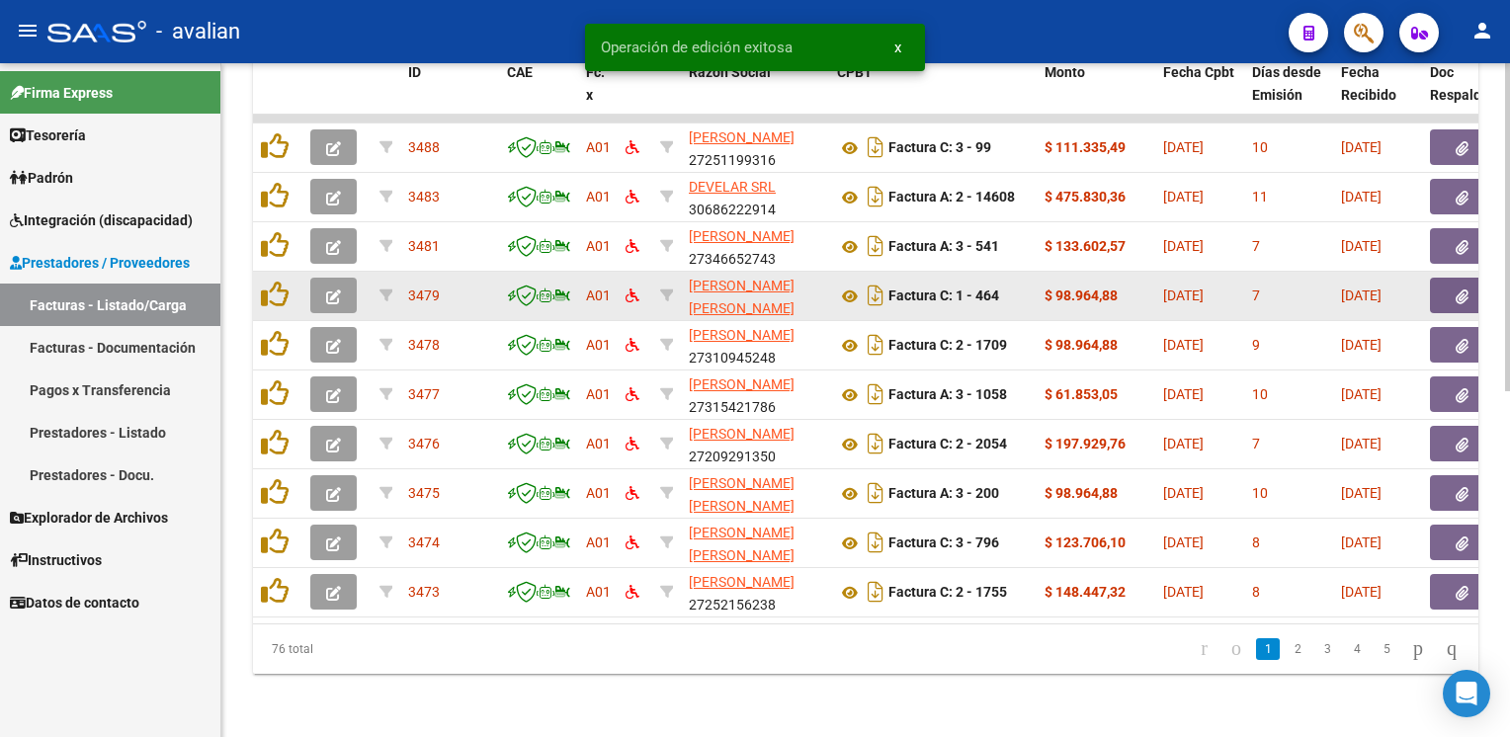
click at [342, 278] on button "button" at bounding box center [333, 296] width 46 height 36
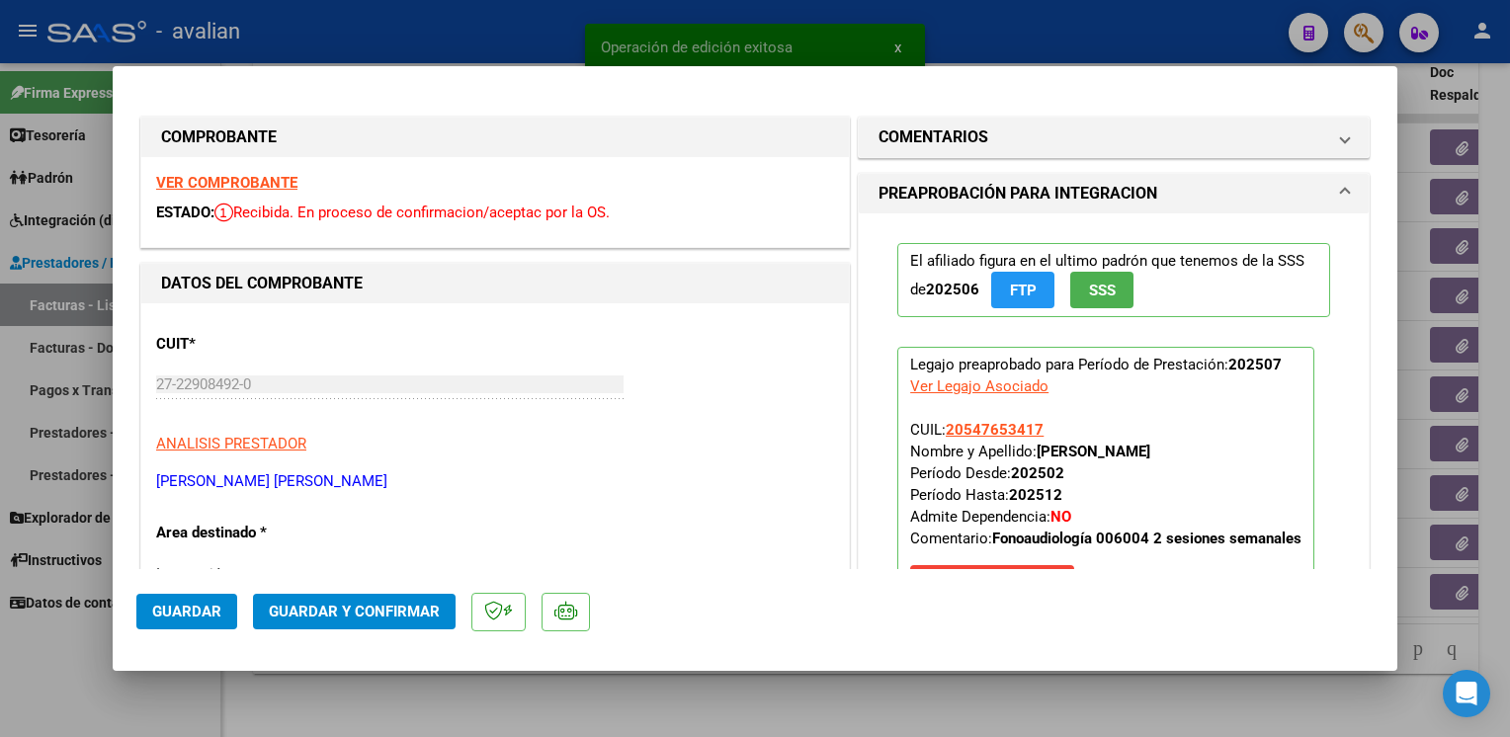
click at [229, 185] on strong "VER COMPROBANTE" at bounding box center [226, 183] width 141 height 18
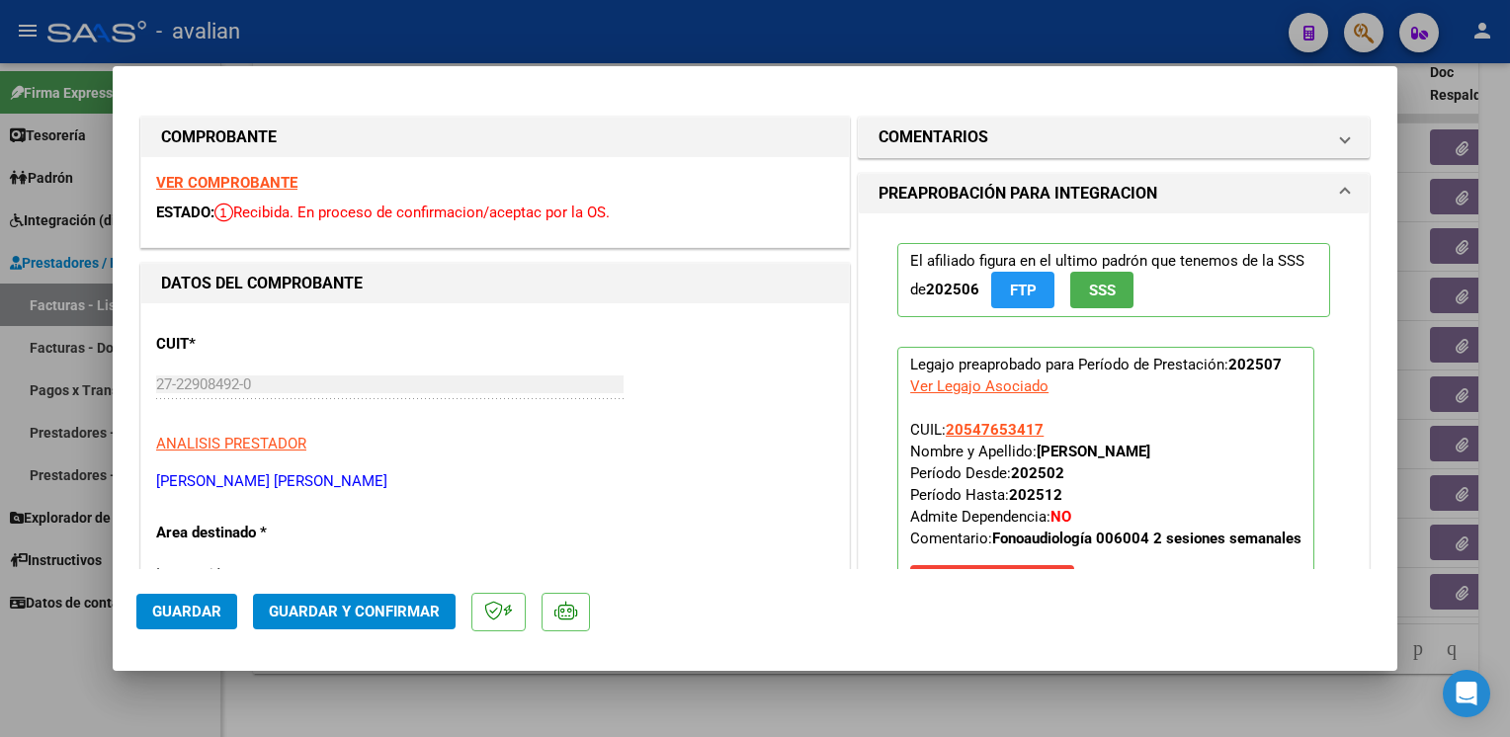
click at [364, 612] on span "Guardar y Confirmar" at bounding box center [354, 612] width 171 height 18
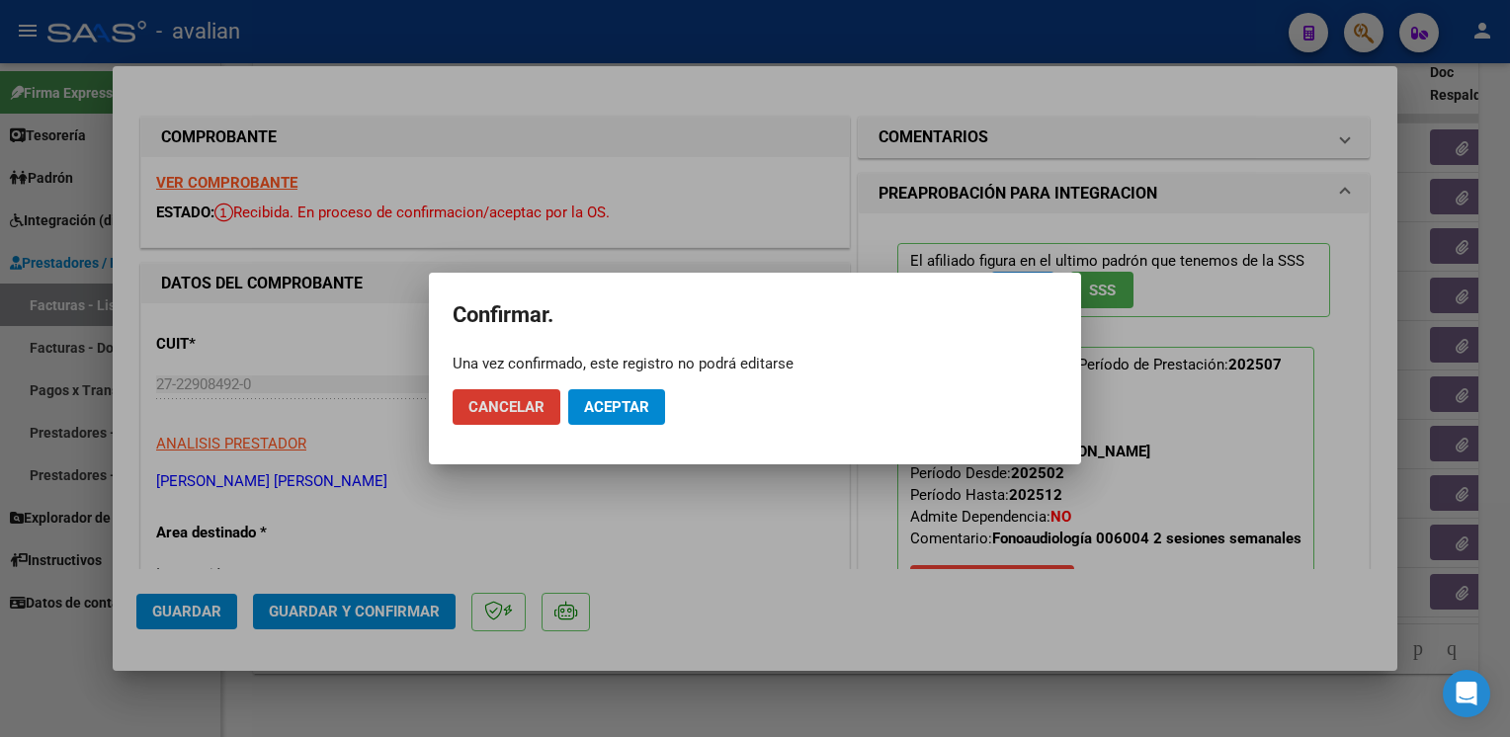
click at [643, 399] on span "Aceptar" at bounding box center [616, 407] width 65 height 18
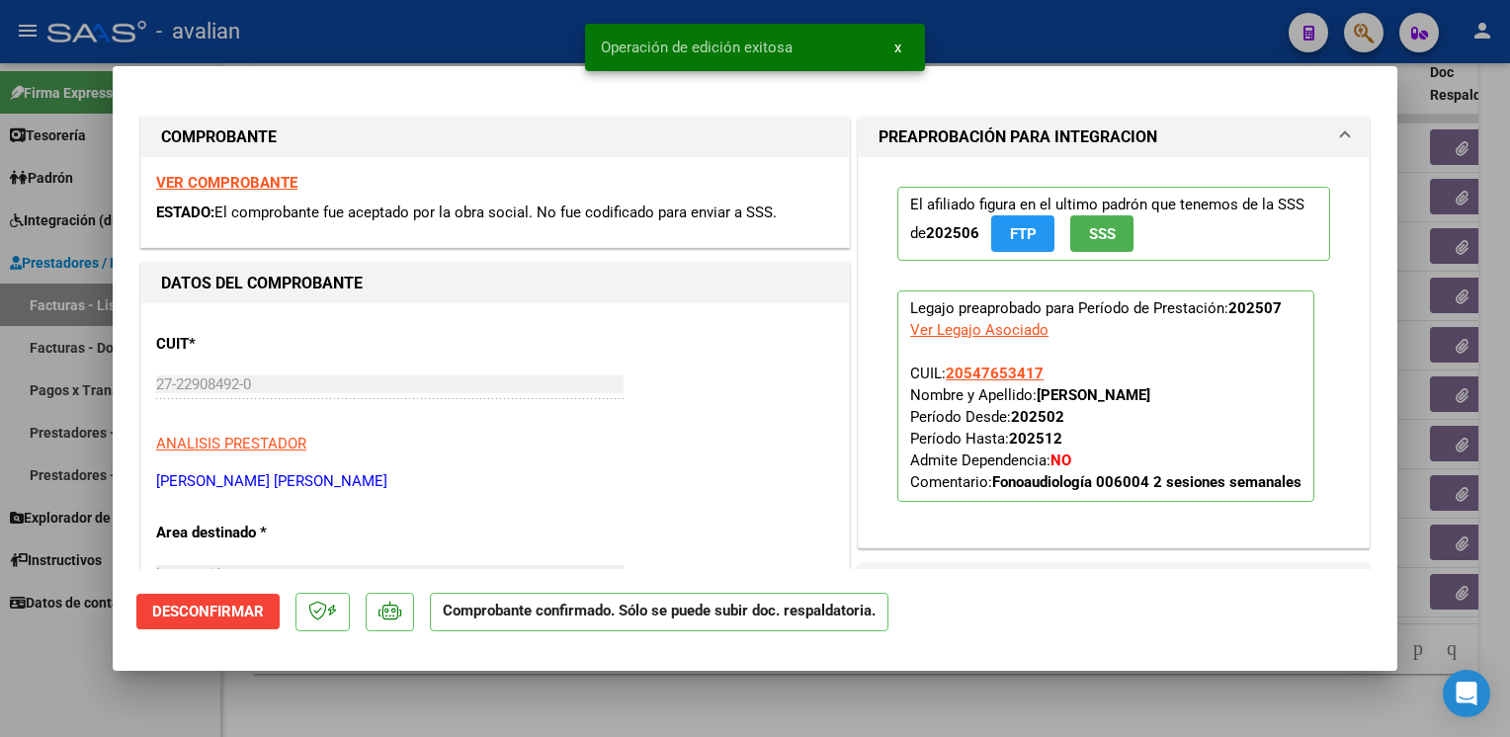
click at [474, 36] on div at bounding box center [755, 368] width 1510 height 737
type input "$ 0,00"
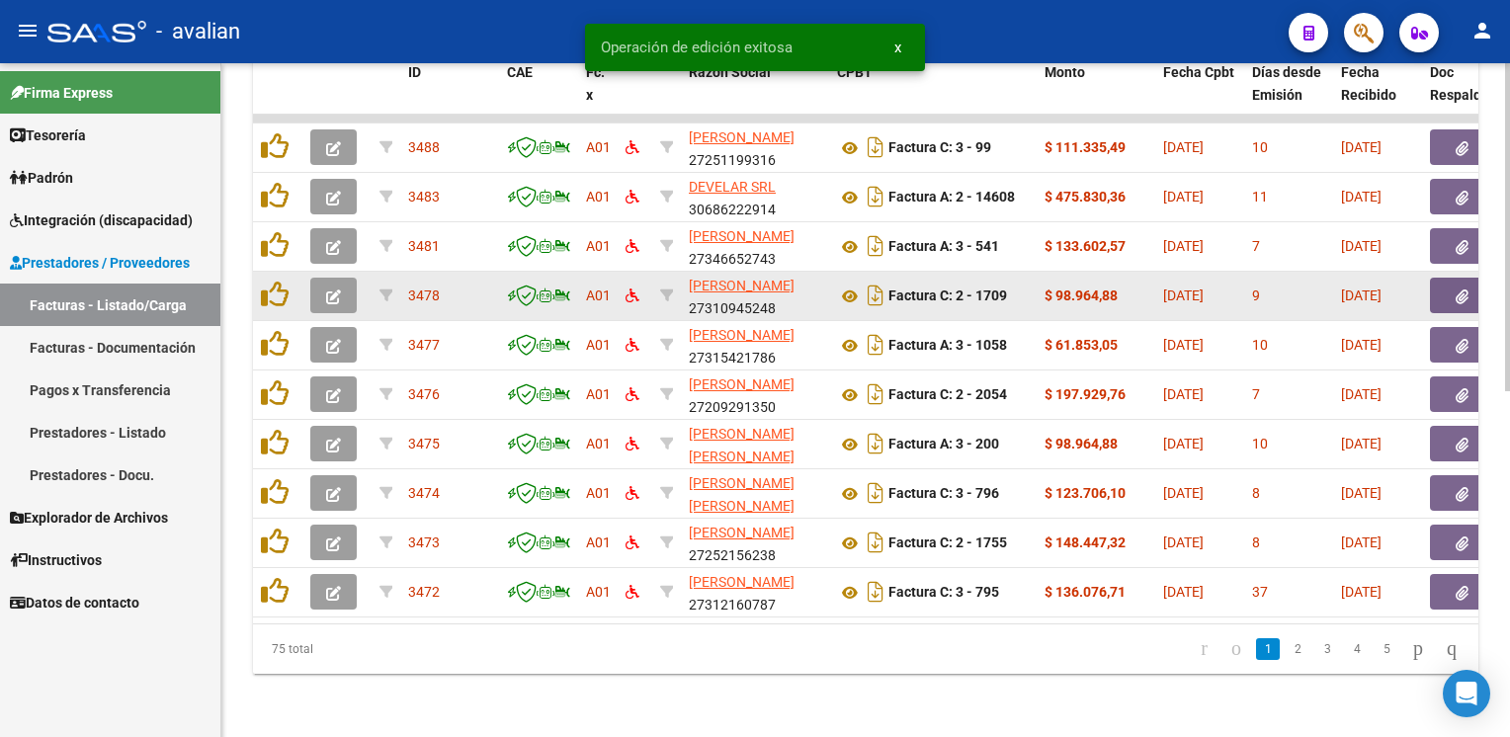
click at [332, 290] on icon "button" at bounding box center [333, 297] width 15 height 15
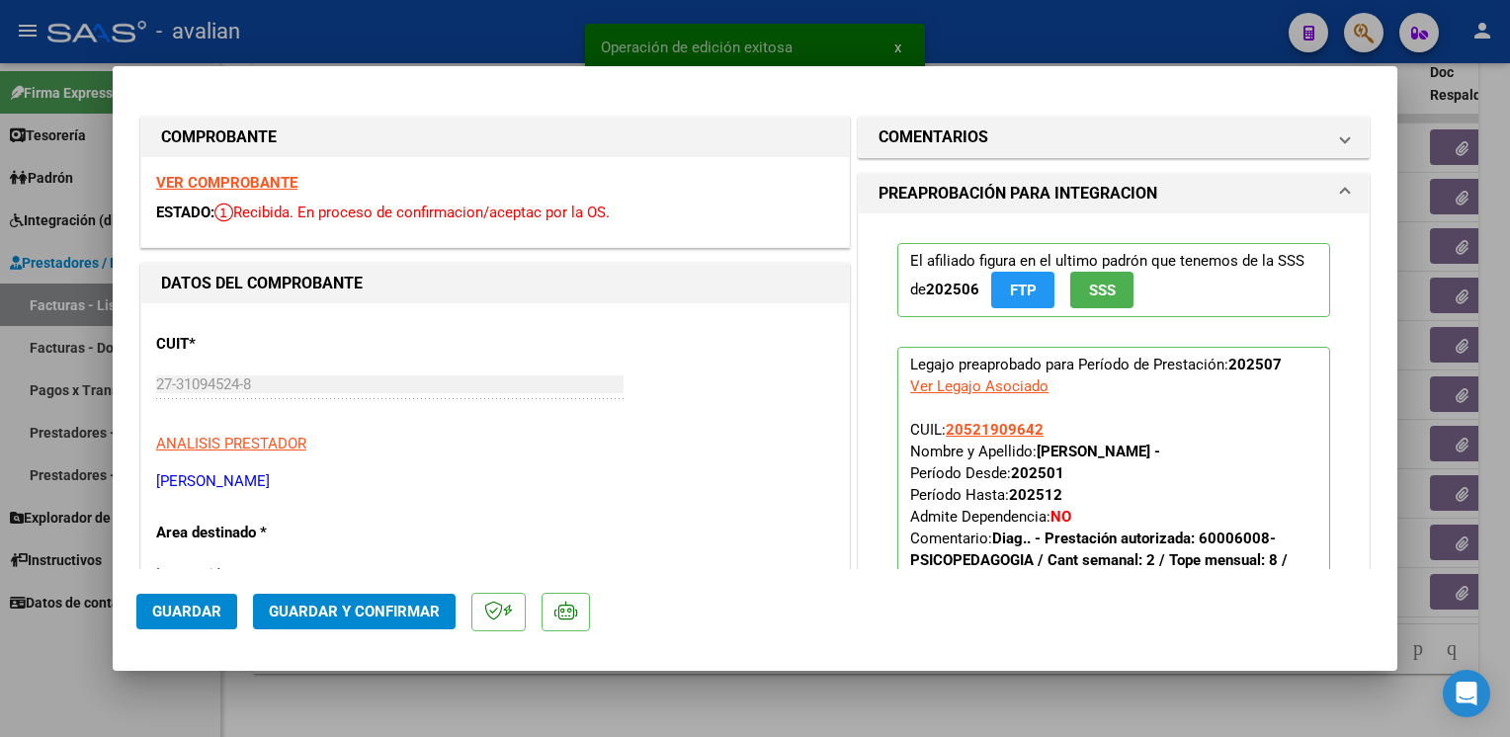
click at [251, 185] on strong "VER COMPROBANTE" at bounding box center [226, 183] width 141 height 18
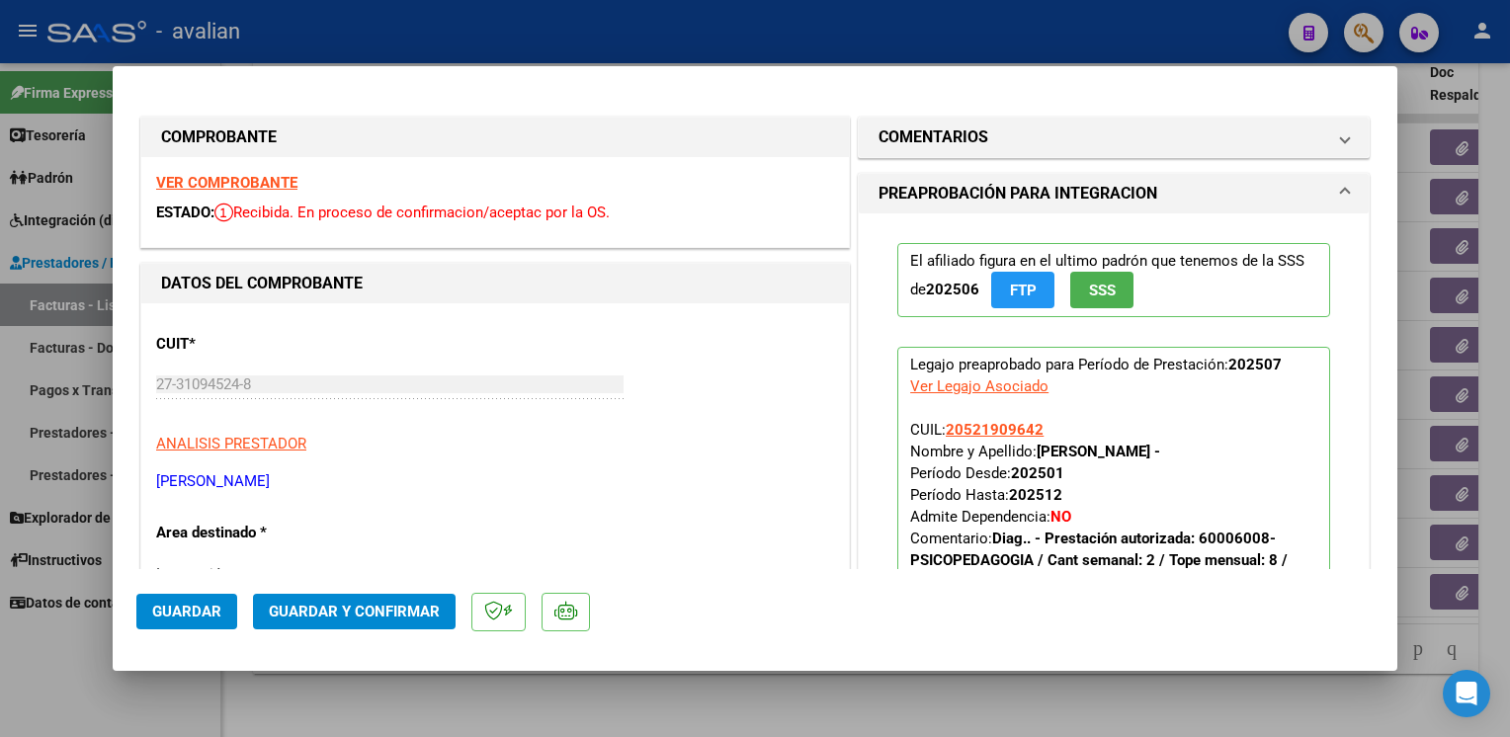
click at [368, 611] on span "Guardar y Confirmar" at bounding box center [354, 612] width 171 height 18
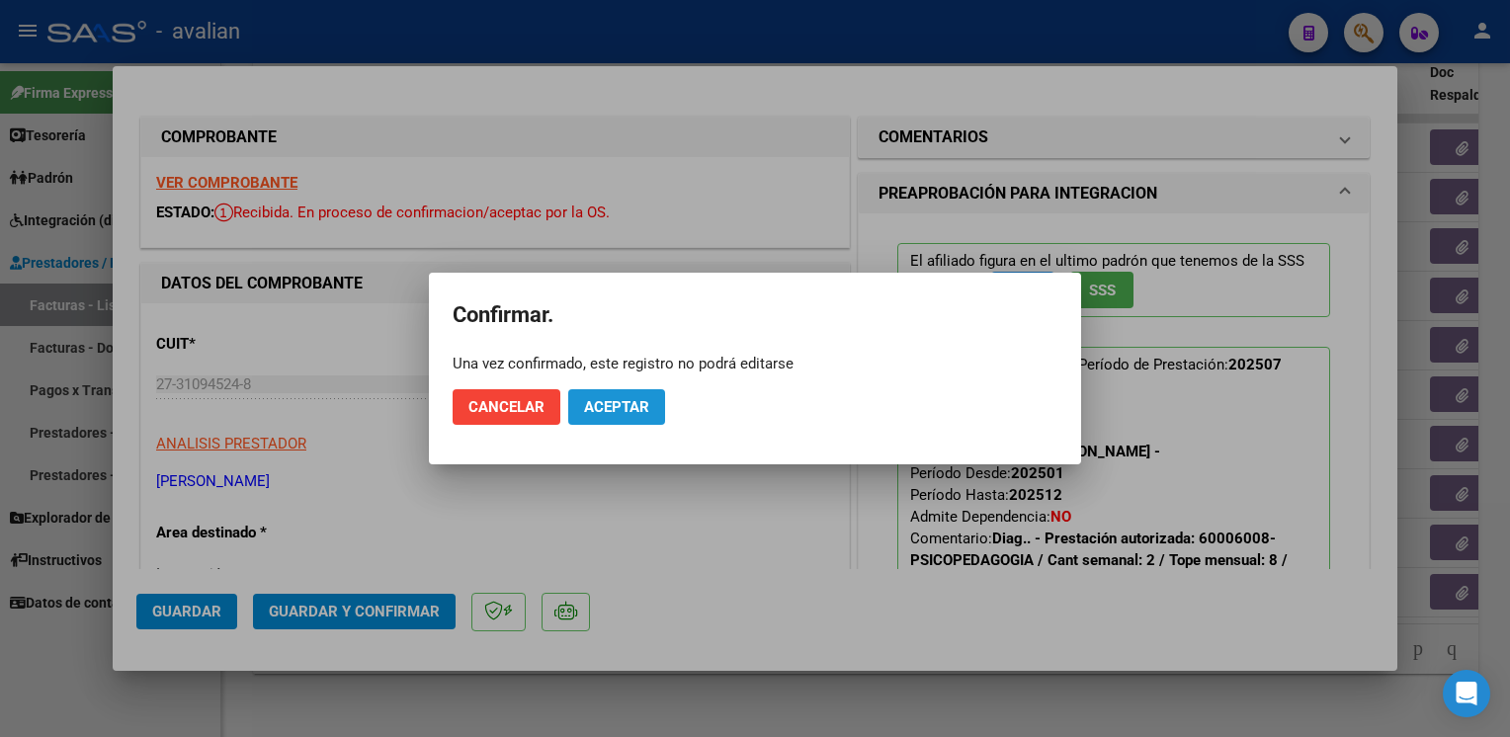
click at [625, 412] on span "Aceptar" at bounding box center [616, 407] width 65 height 18
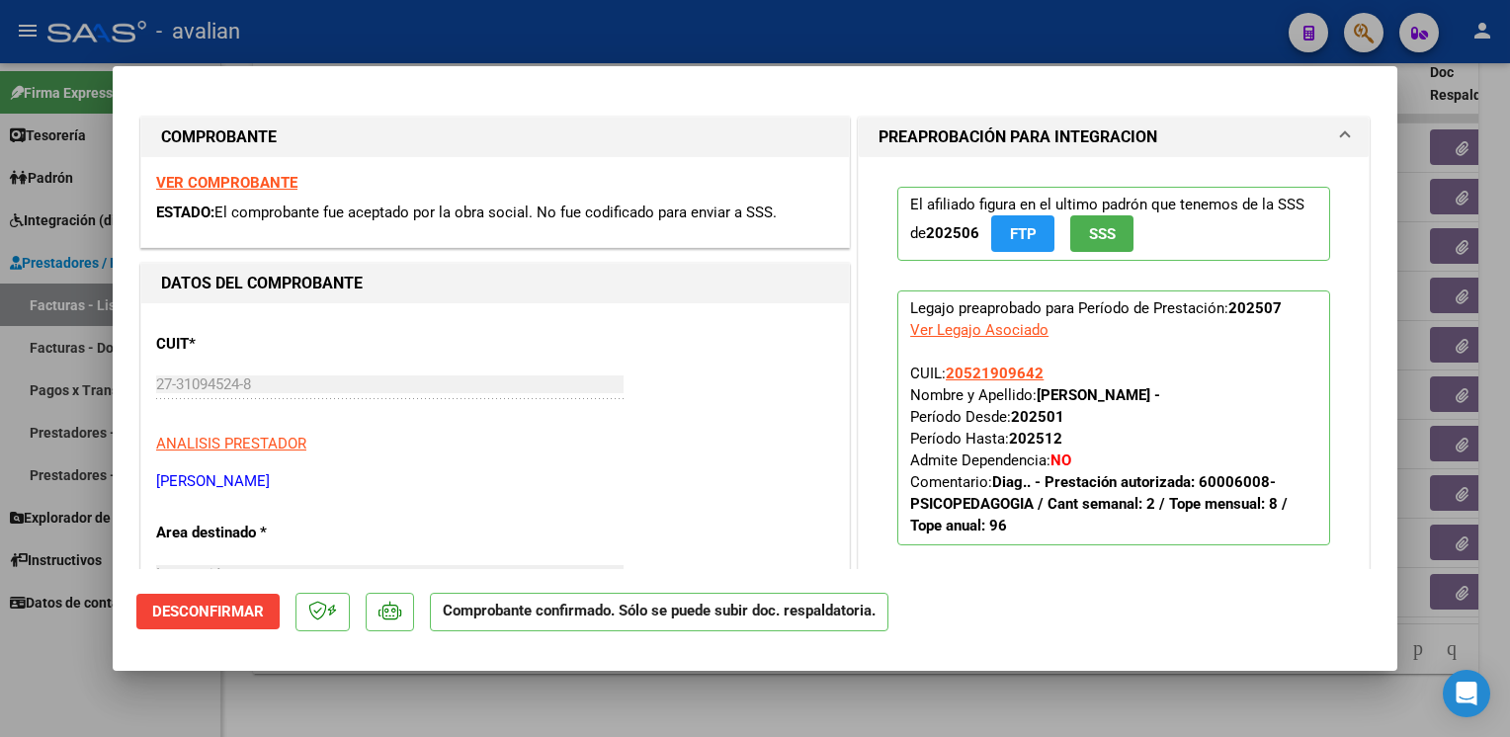
click at [604, 18] on div at bounding box center [755, 368] width 1510 height 737
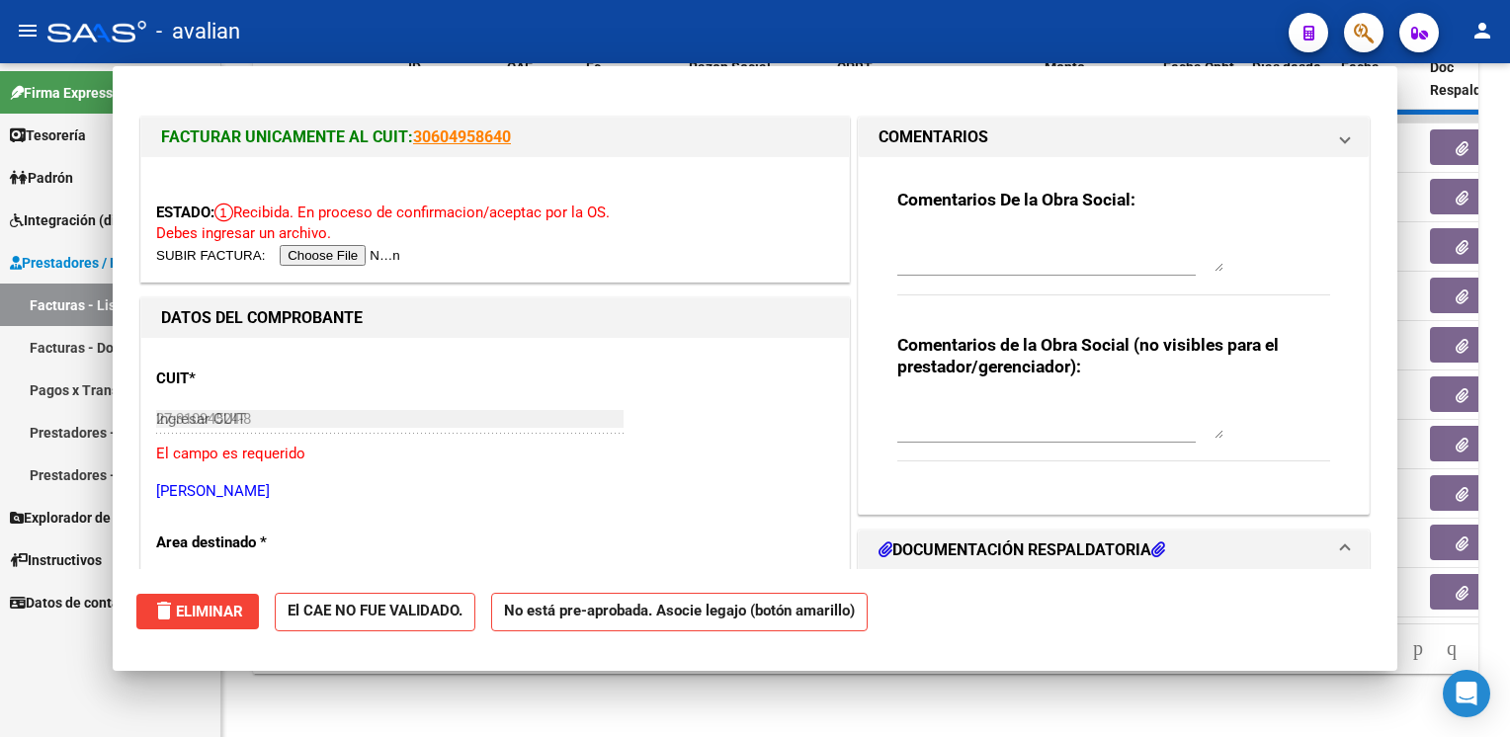
type input "$ 0,00"
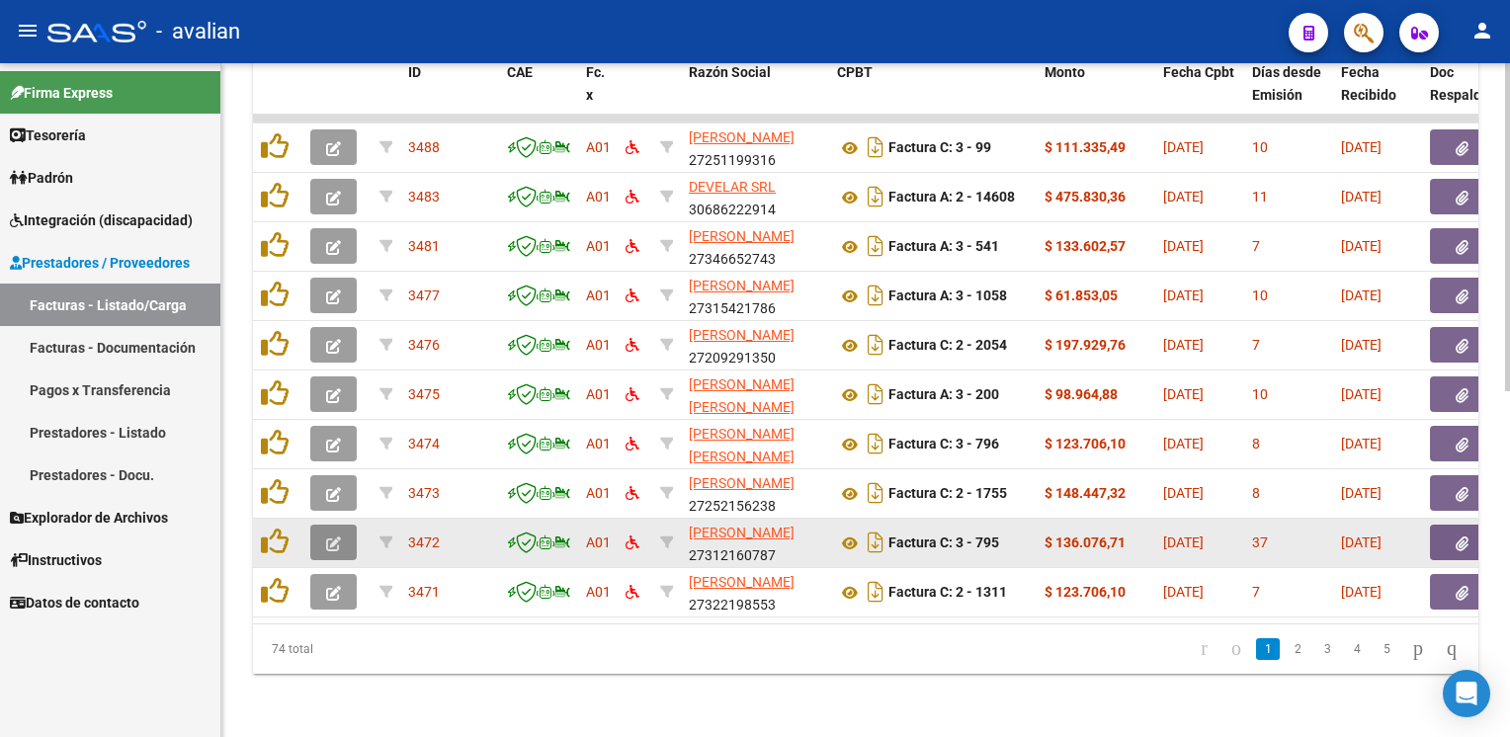
click at [324, 541] on button "button" at bounding box center [333, 543] width 46 height 36
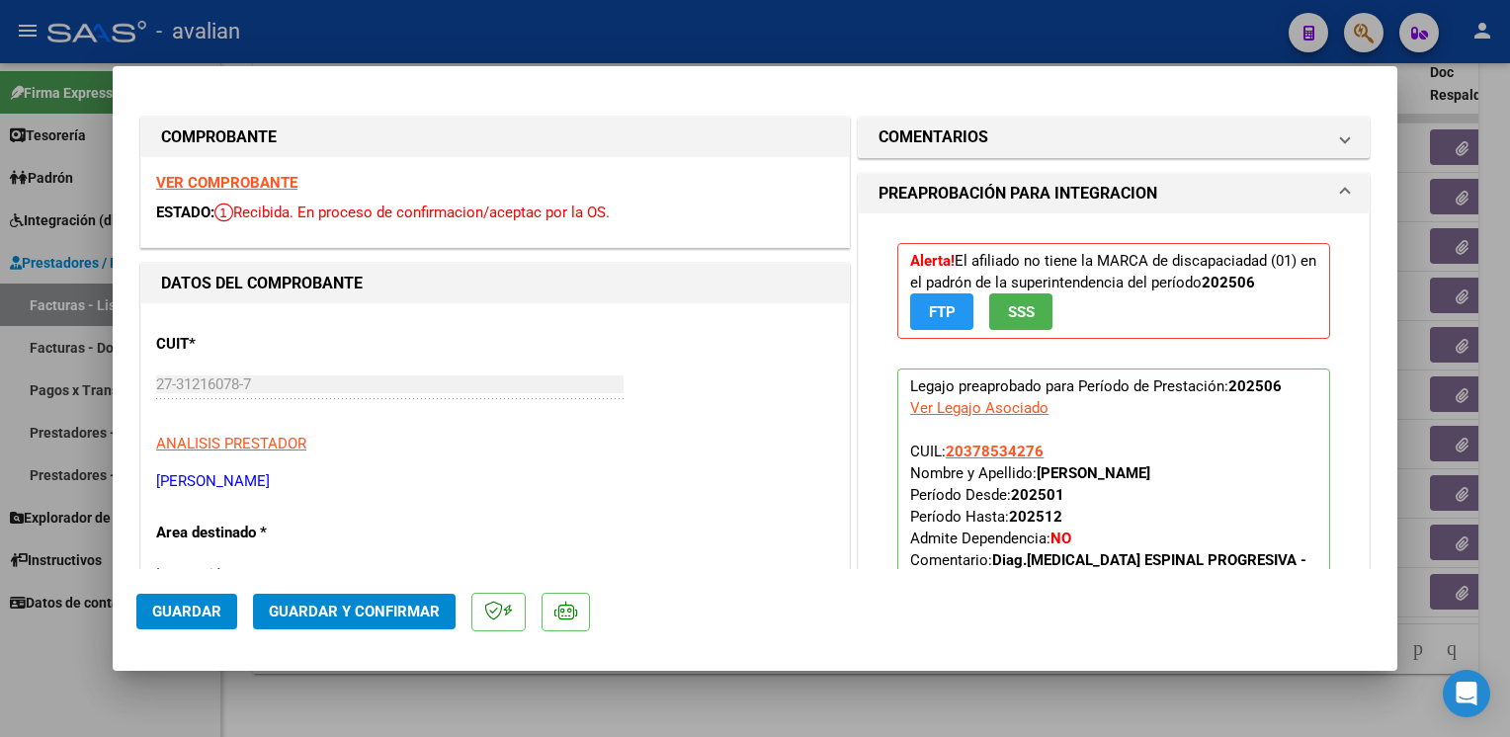
scroll to position [99, 0]
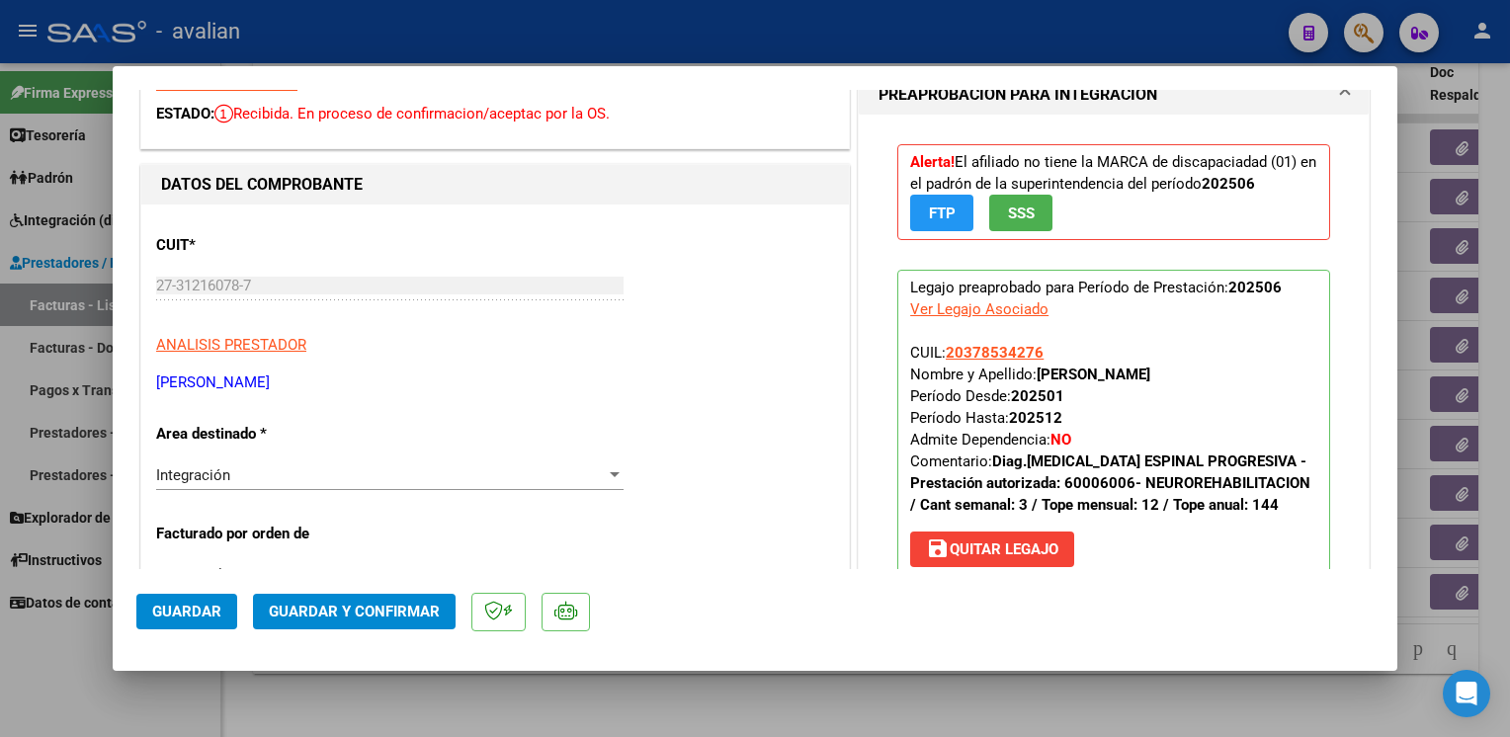
click at [249, 488] on div "Integración Seleccionar Area" at bounding box center [389, 475] width 467 height 30
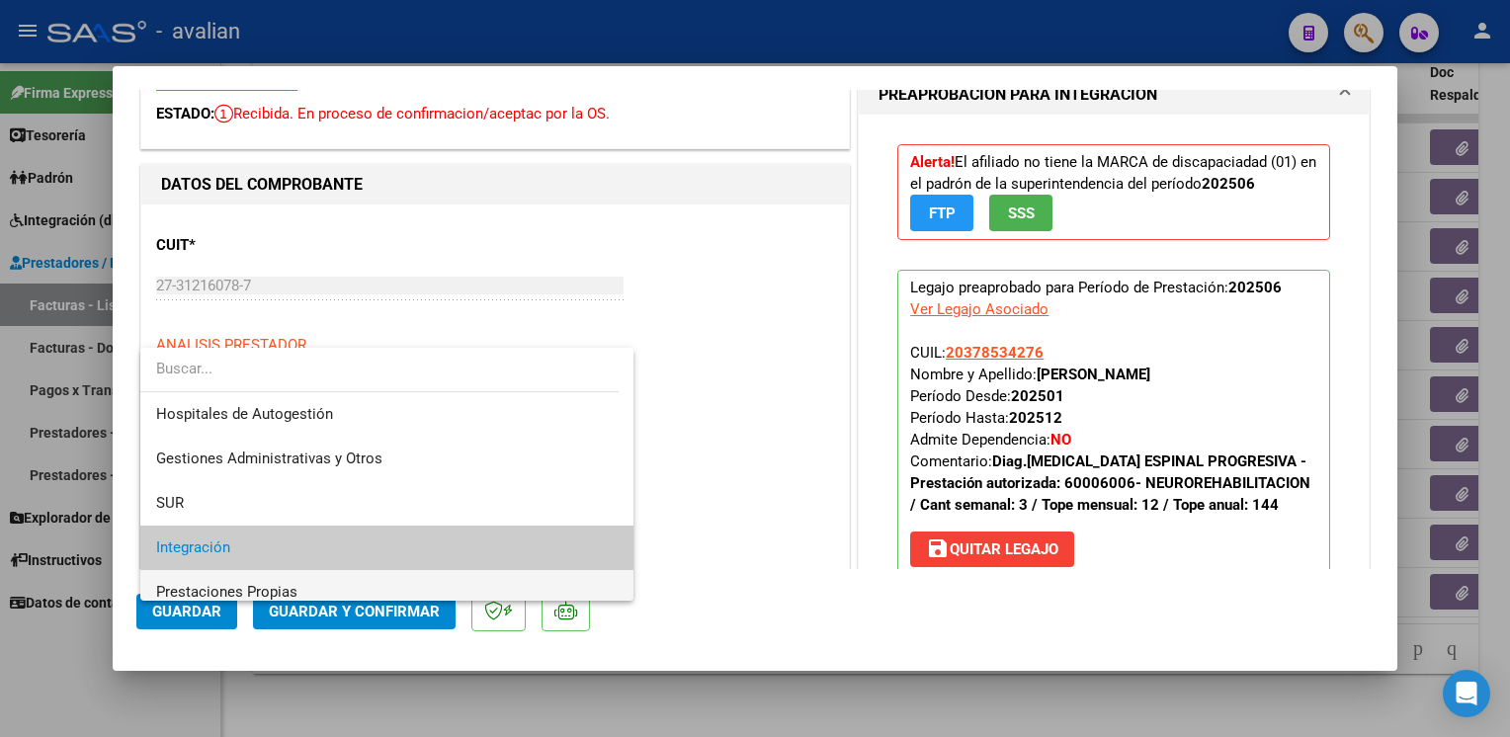
scroll to position [73, 0]
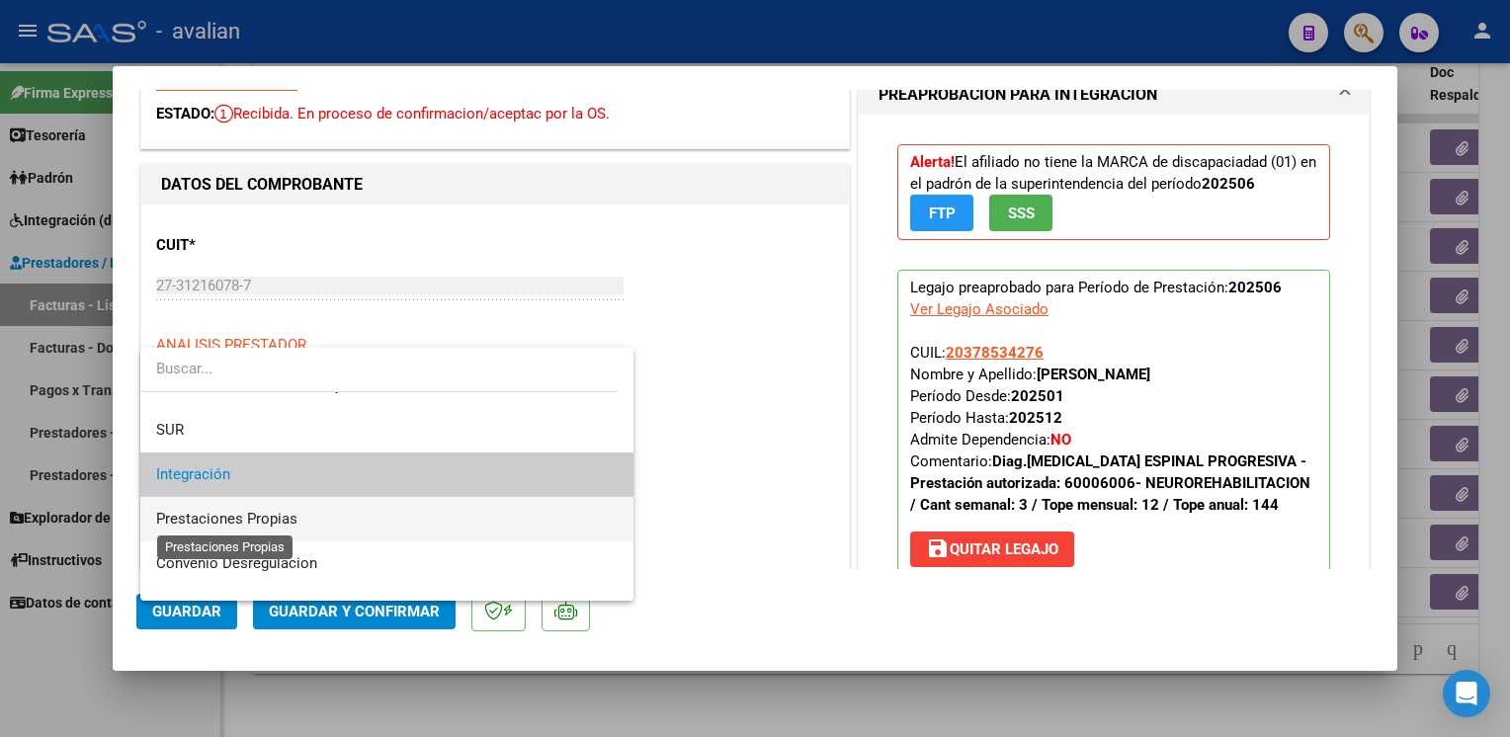
click at [204, 517] on span "Prestaciones Propias" at bounding box center [226, 519] width 141 height 18
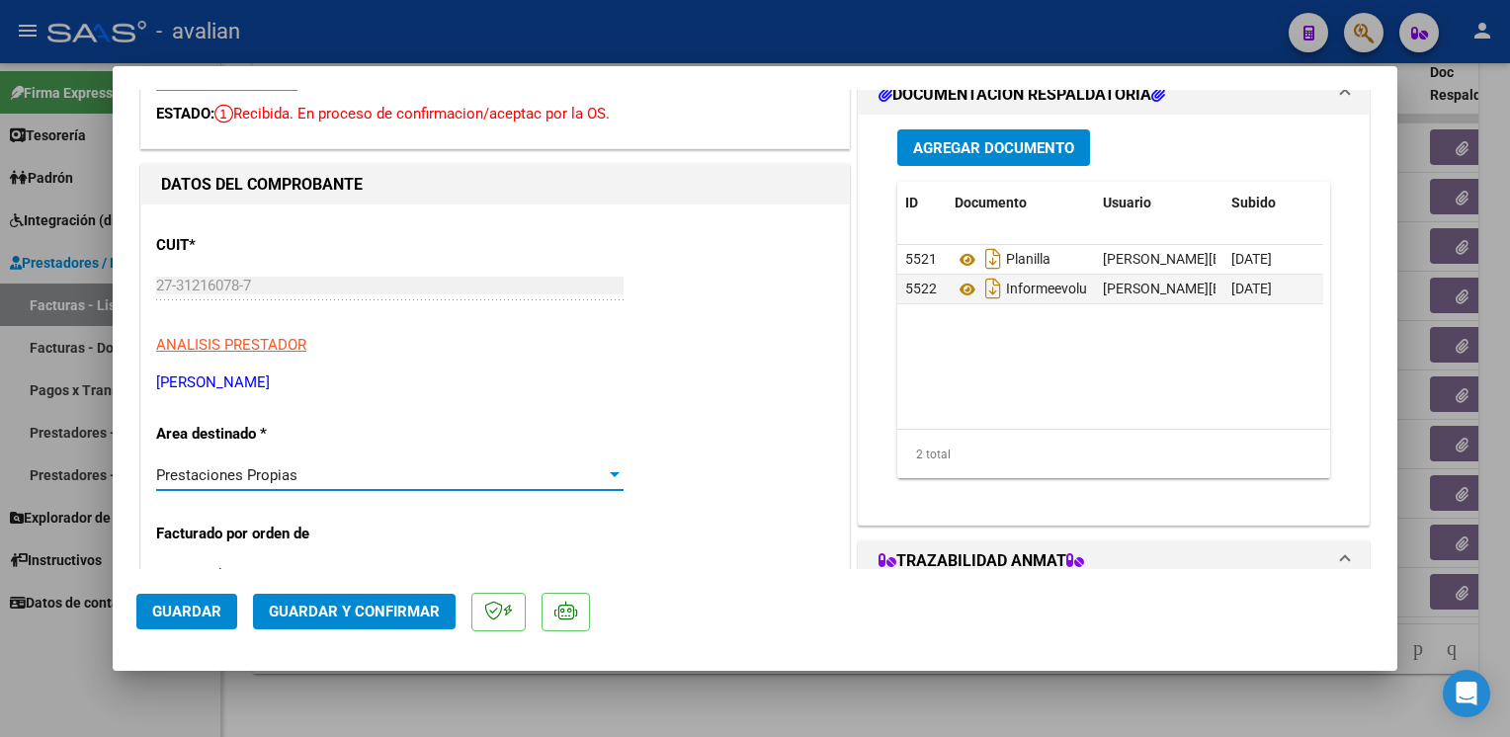
click at [210, 589] on mat-dialog-actions "Guardar Guardar y Confirmar" at bounding box center [754, 608] width 1237 height 78
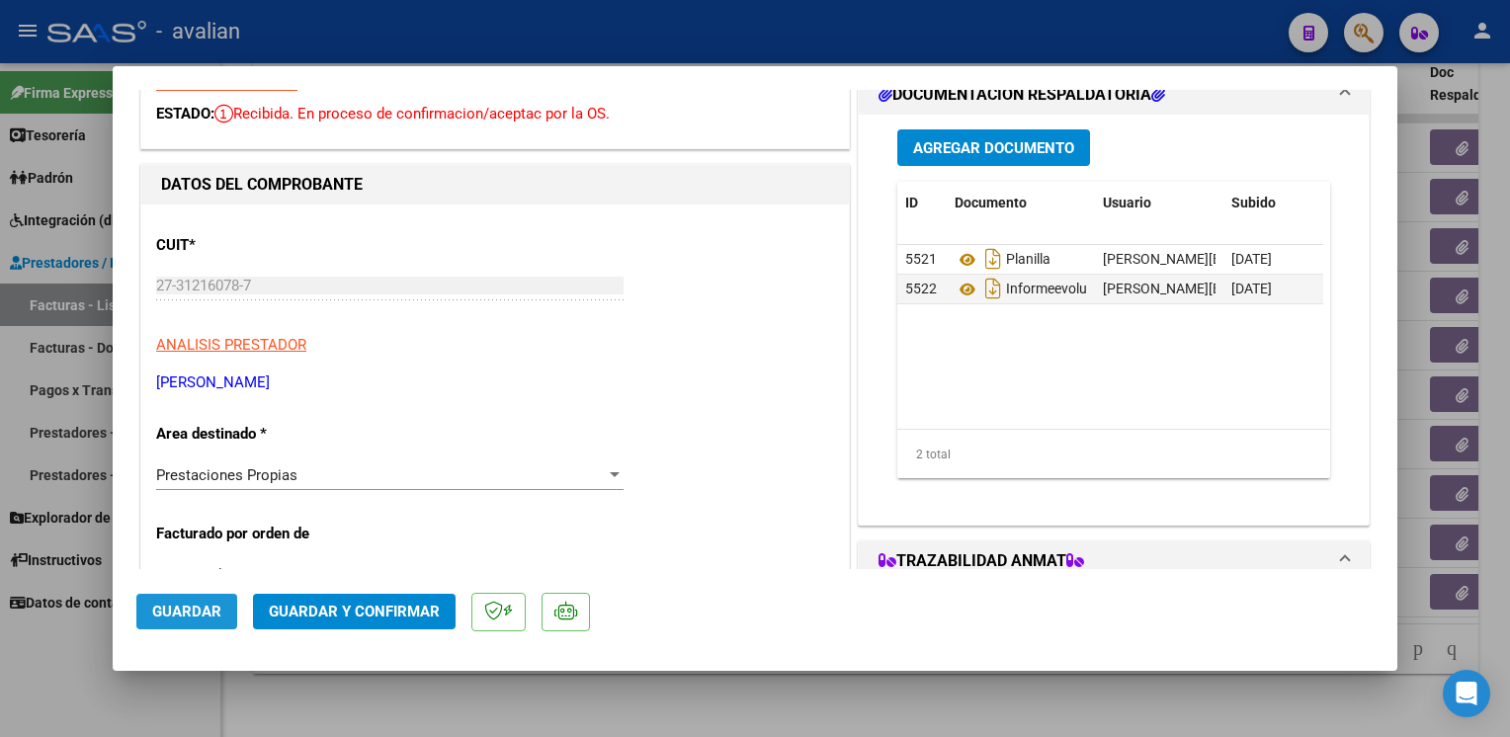
click at [206, 603] on span "Guardar" at bounding box center [186, 612] width 69 height 18
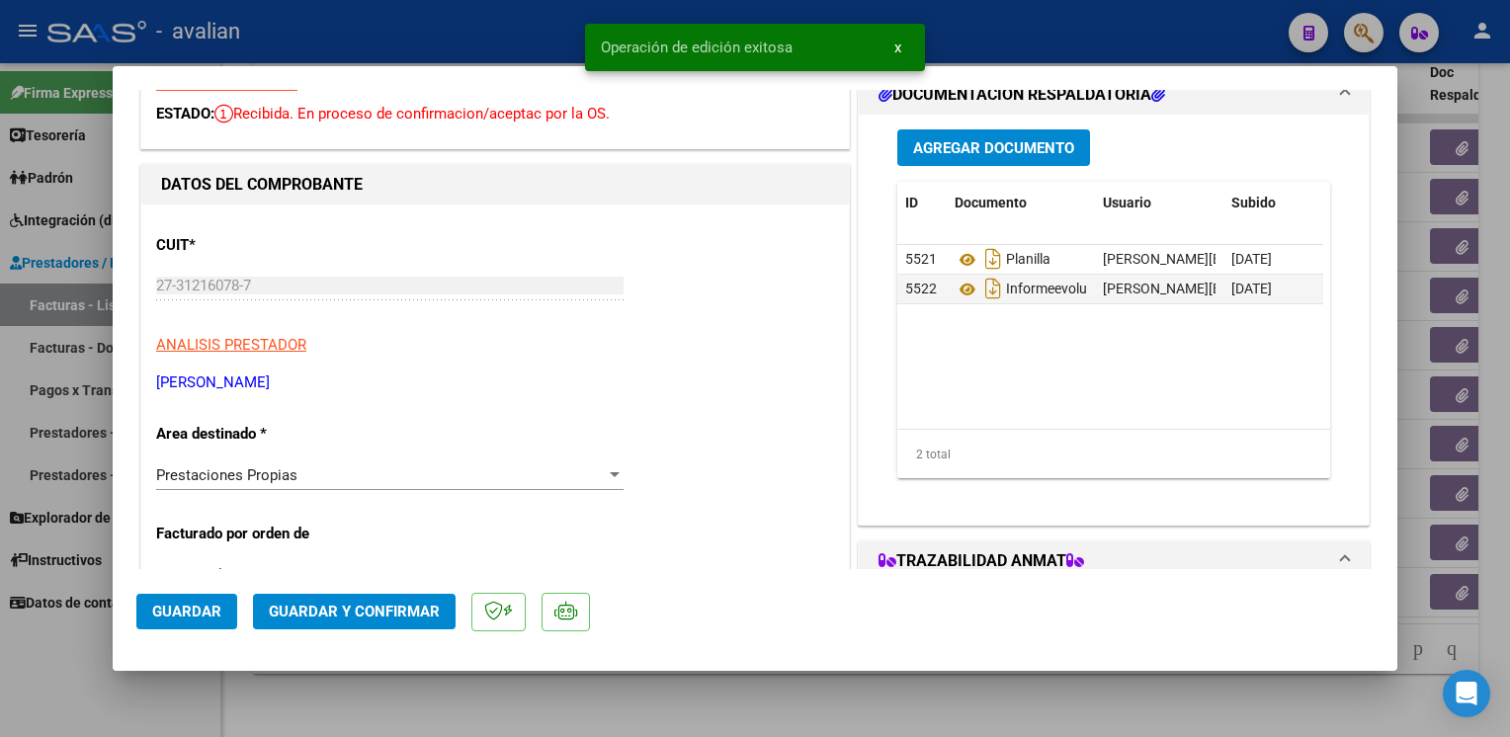
click at [375, 30] on div at bounding box center [755, 368] width 1510 height 737
type input "$ 0,00"
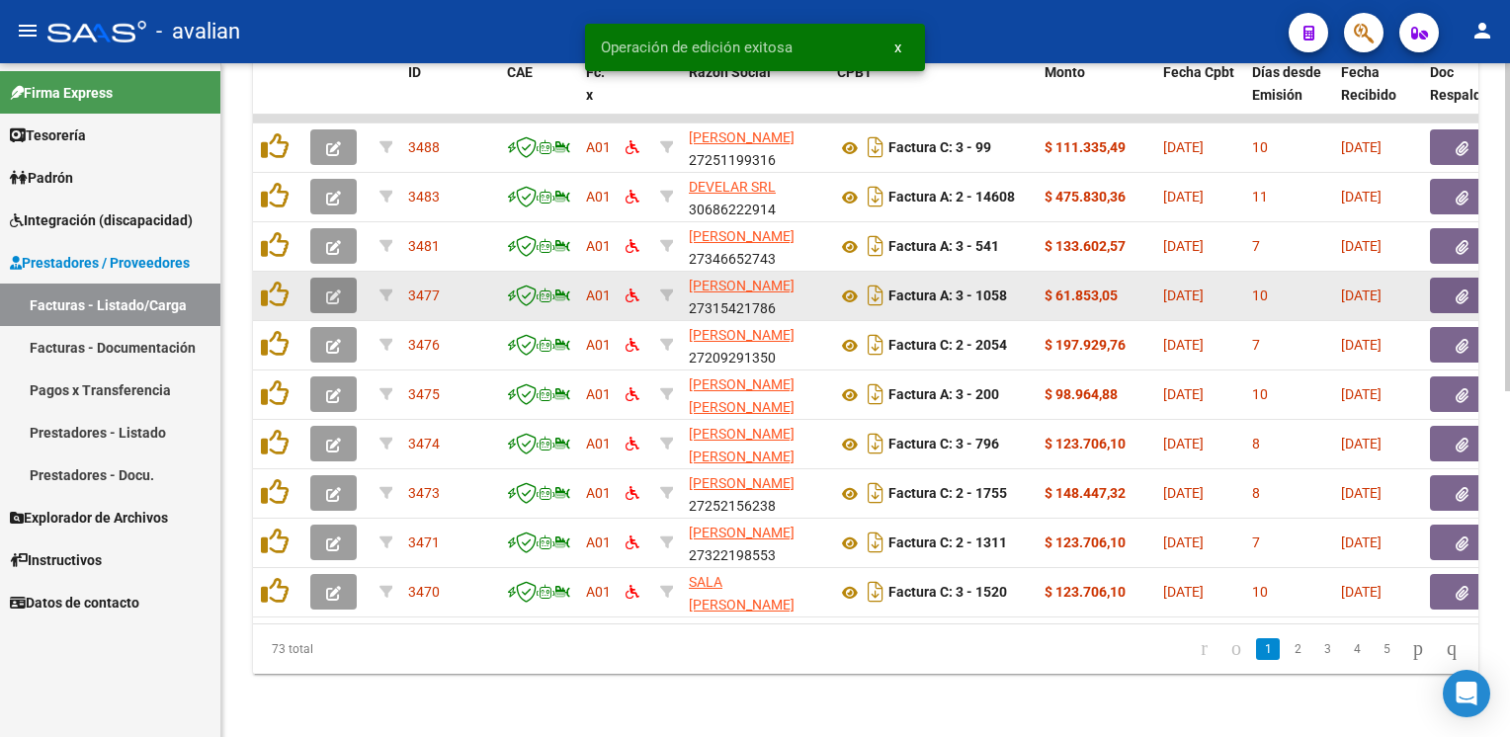
click at [331, 290] on icon "button" at bounding box center [333, 297] width 15 height 15
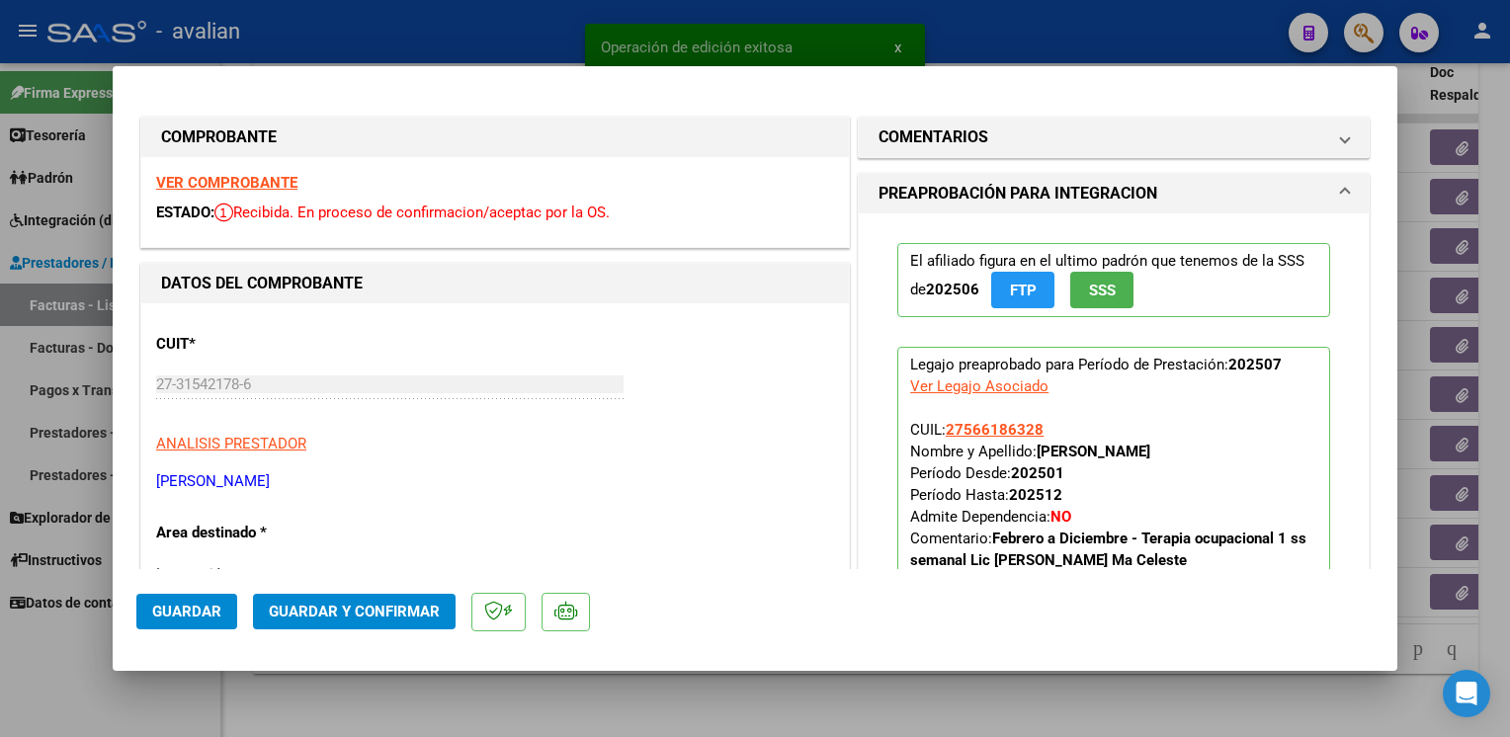
click at [213, 180] on strong "VER COMPROBANTE" at bounding box center [226, 183] width 141 height 18
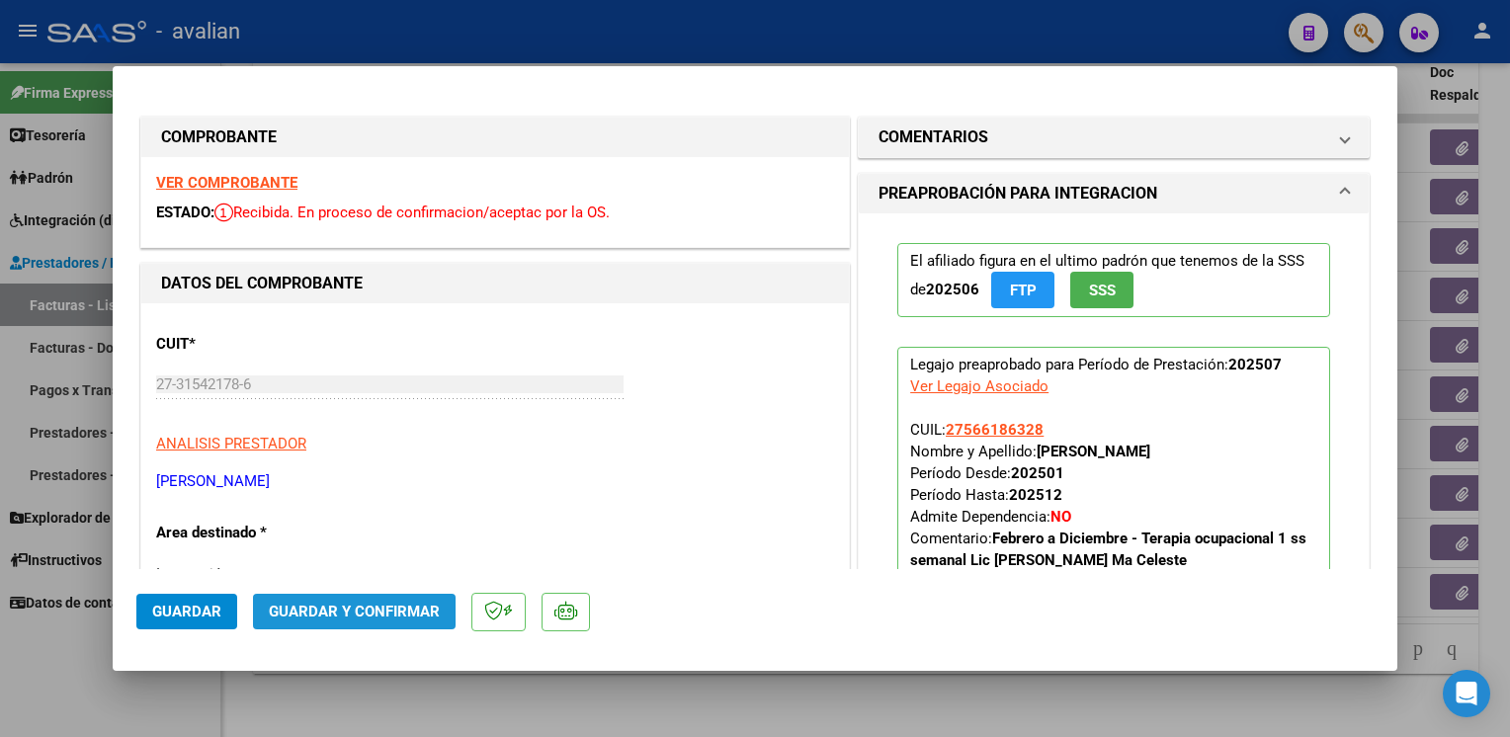
click at [422, 617] on span "Guardar y Confirmar" at bounding box center [354, 612] width 171 height 18
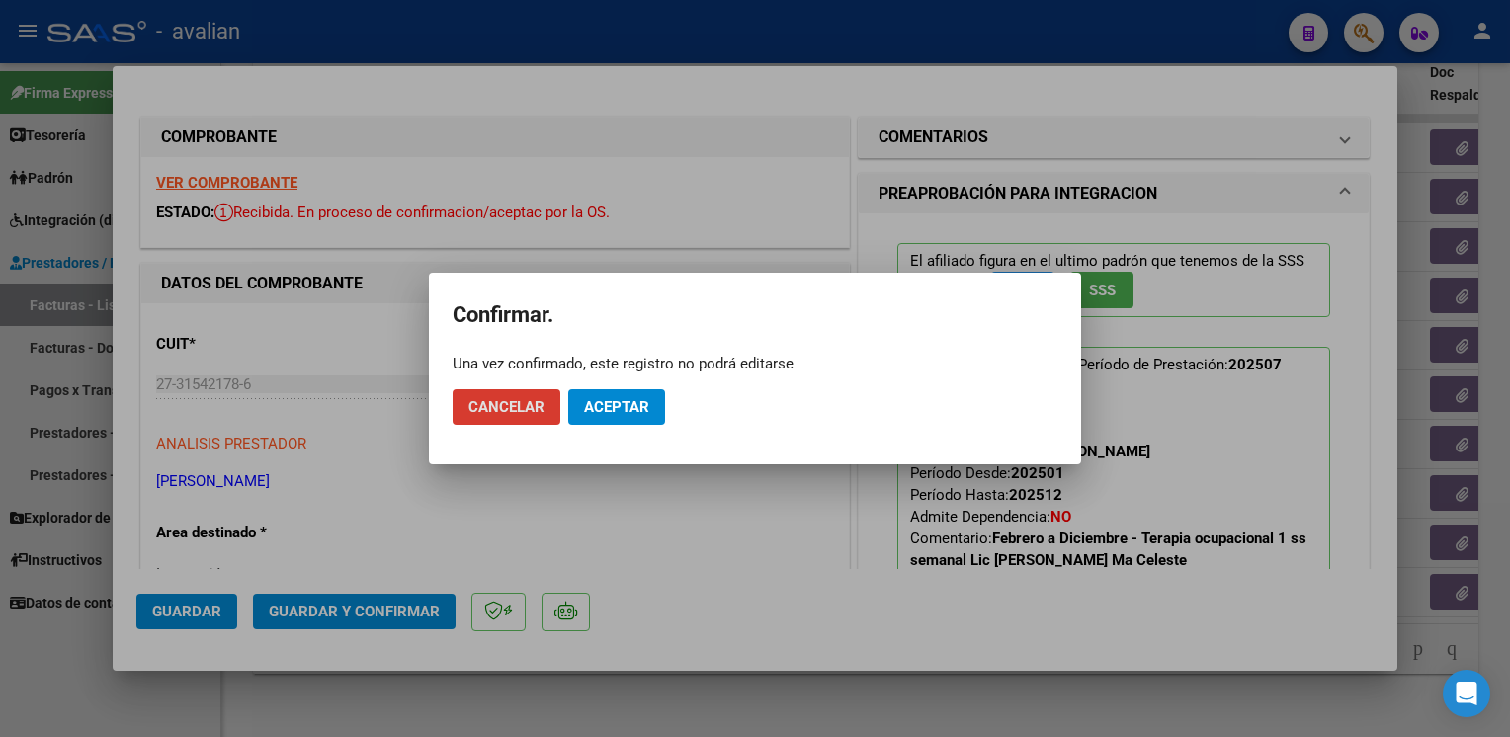
drag, startPoint x: 643, startPoint y: 404, endPoint x: 668, endPoint y: 373, distance: 40.1
click at [643, 403] on span "Aceptar" at bounding box center [616, 407] width 65 height 18
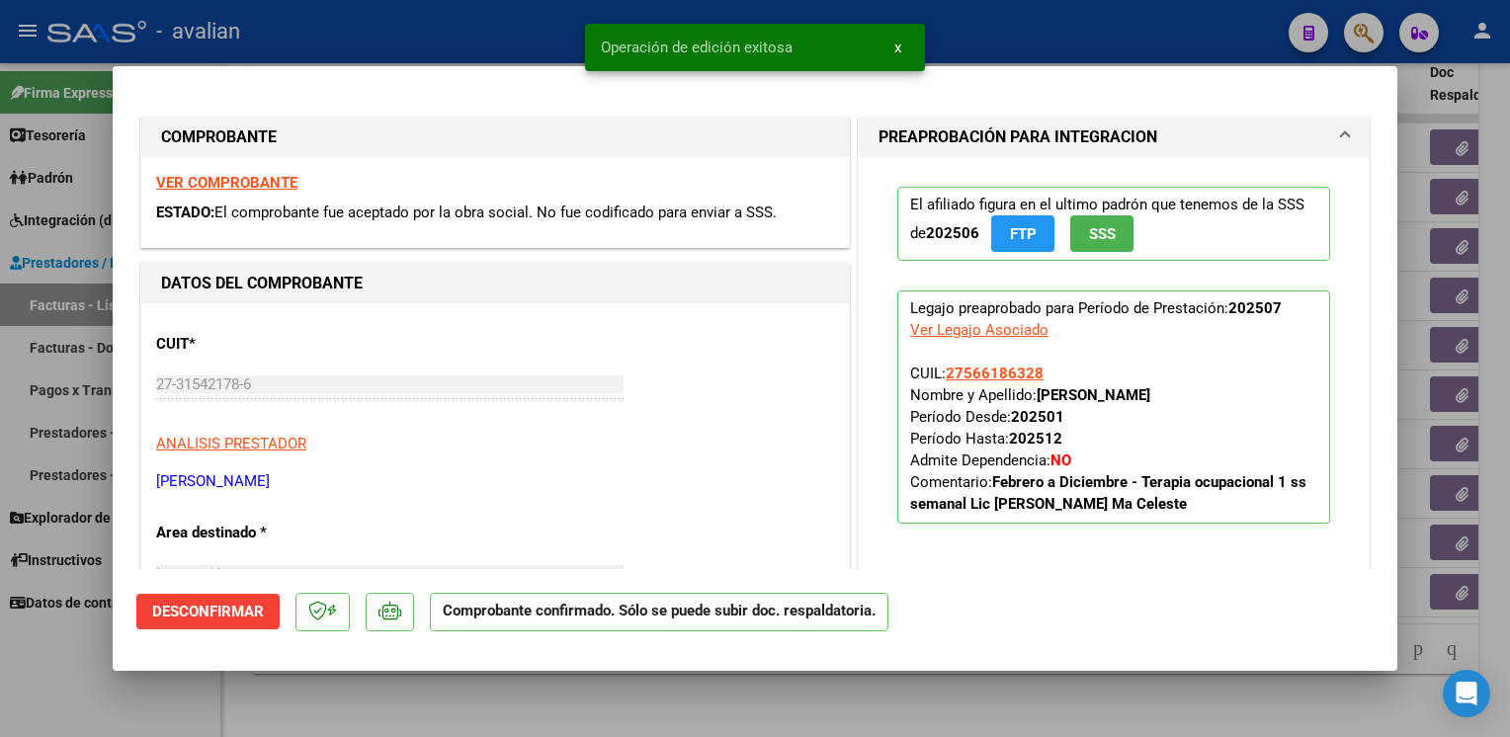
click at [435, 43] on div at bounding box center [755, 368] width 1510 height 737
type input "$ 0,00"
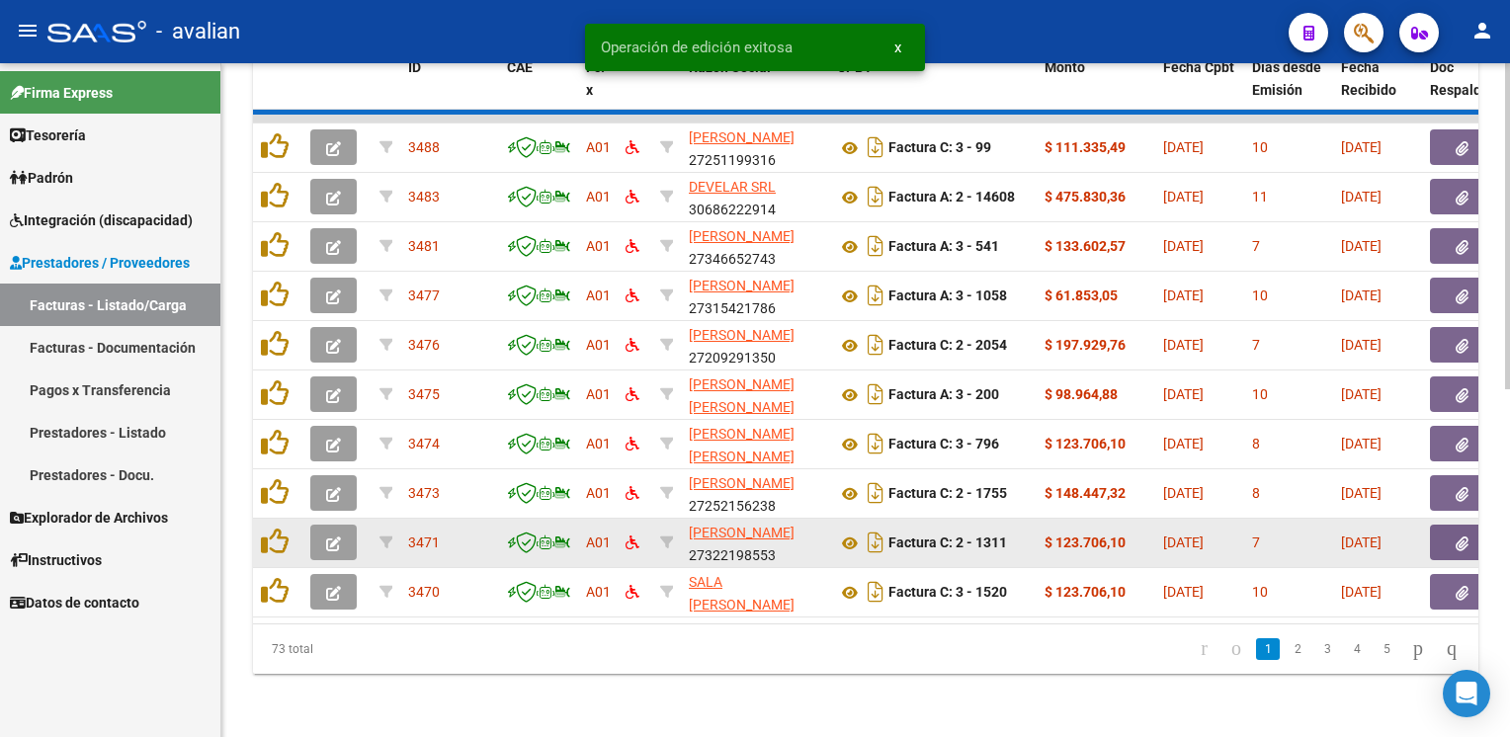
click at [331, 537] on icon "button" at bounding box center [333, 544] width 15 height 15
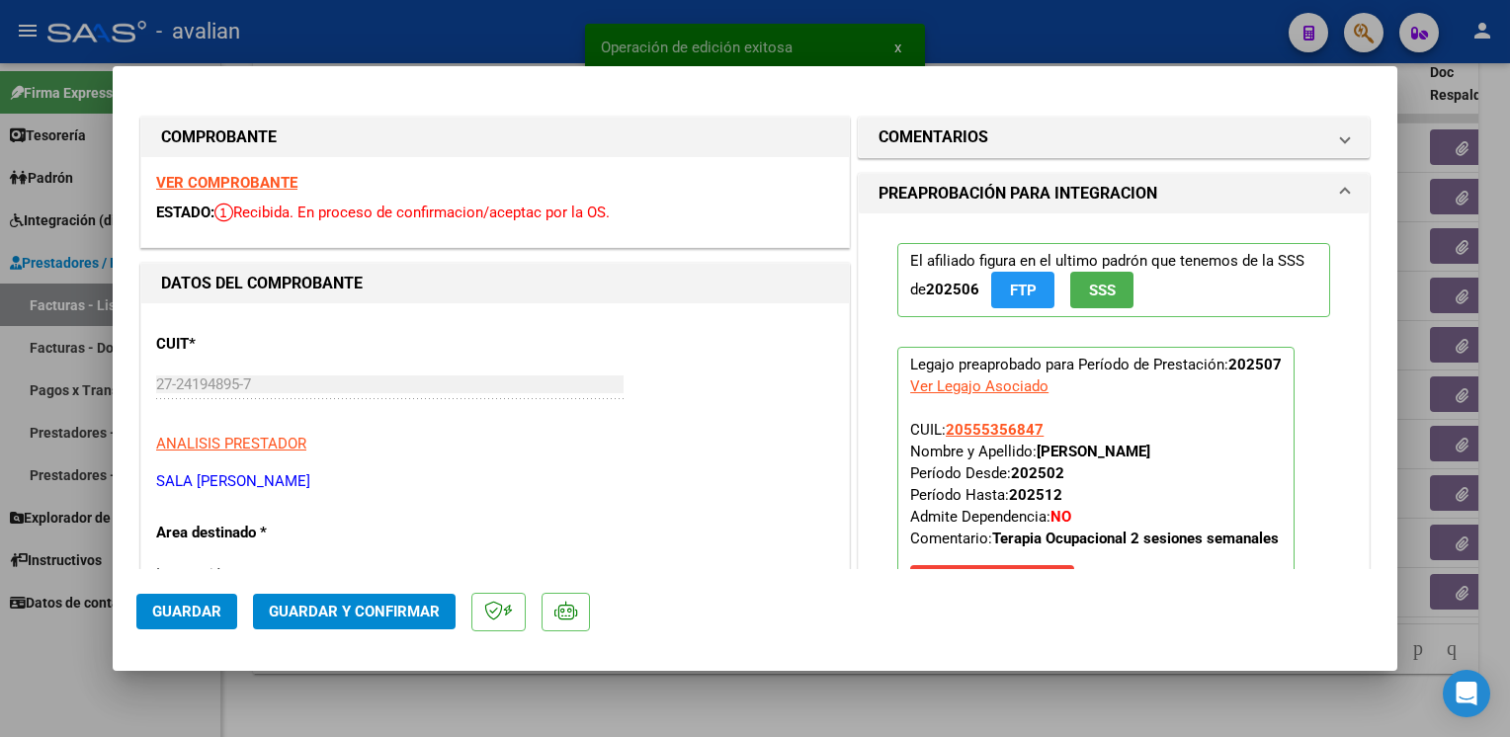
click at [171, 185] on strong "VER COMPROBANTE" at bounding box center [226, 183] width 141 height 18
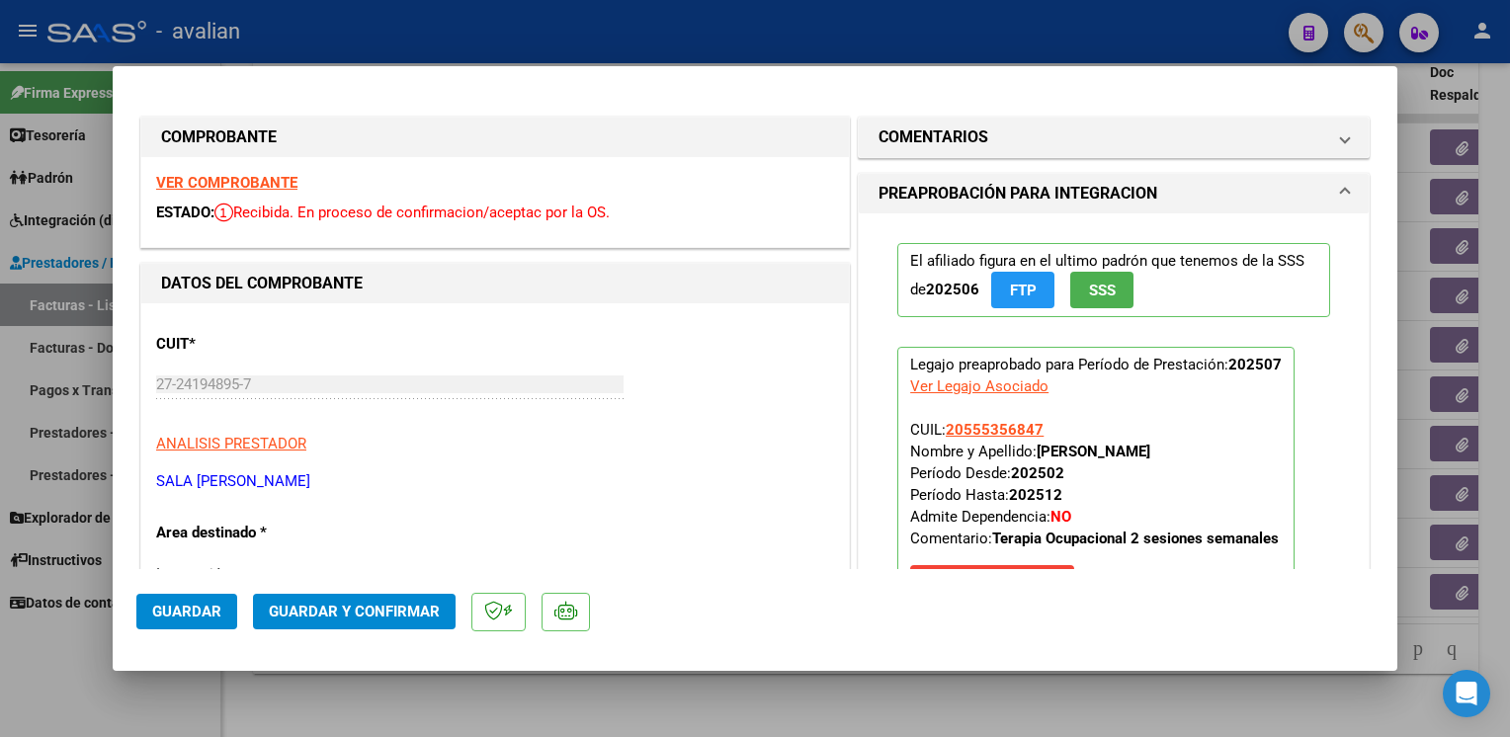
click at [376, 618] on span "Guardar y Confirmar" at bounding box center [354, 612] width 171 height 18
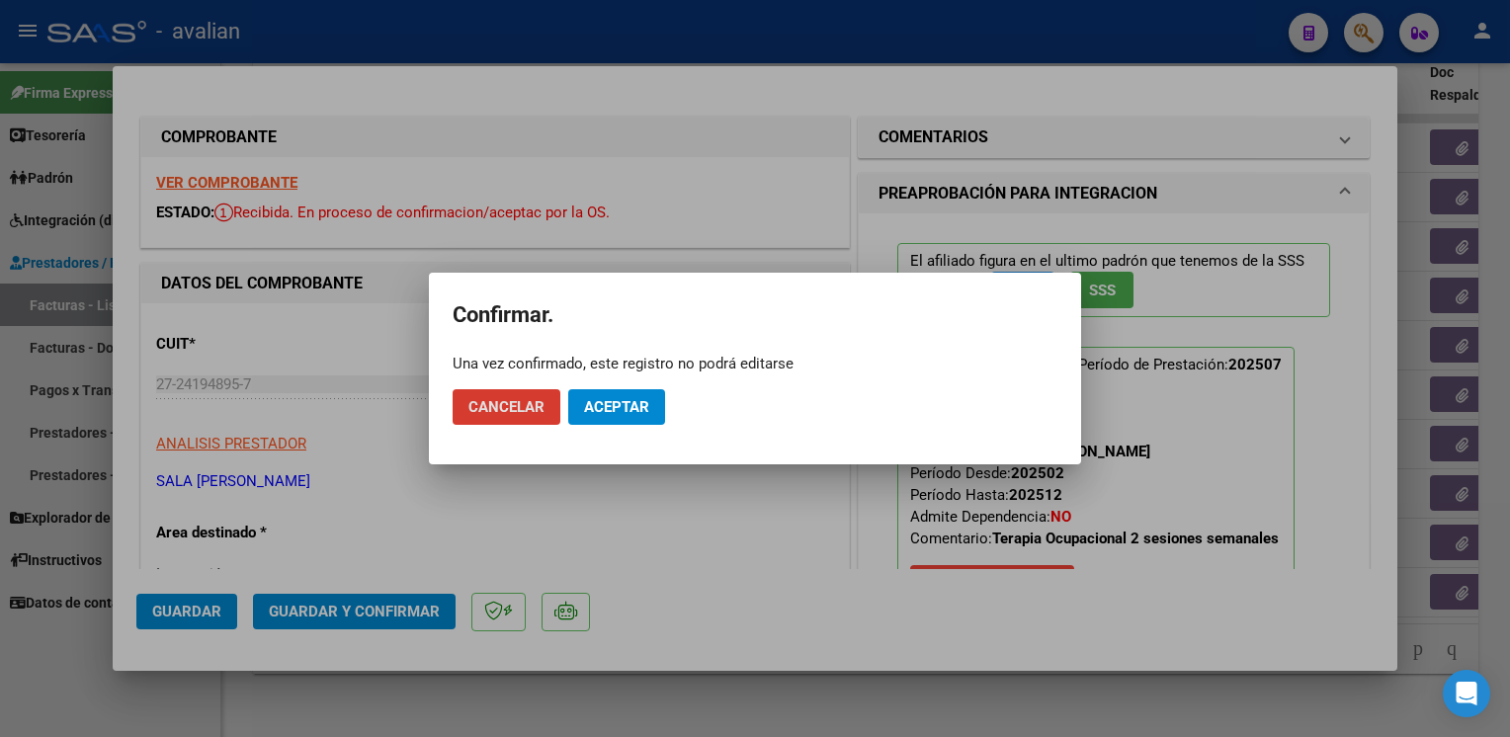
click at [605, 414] on span "Aceptar" at bounding box center [616, 407] width 65 height 18
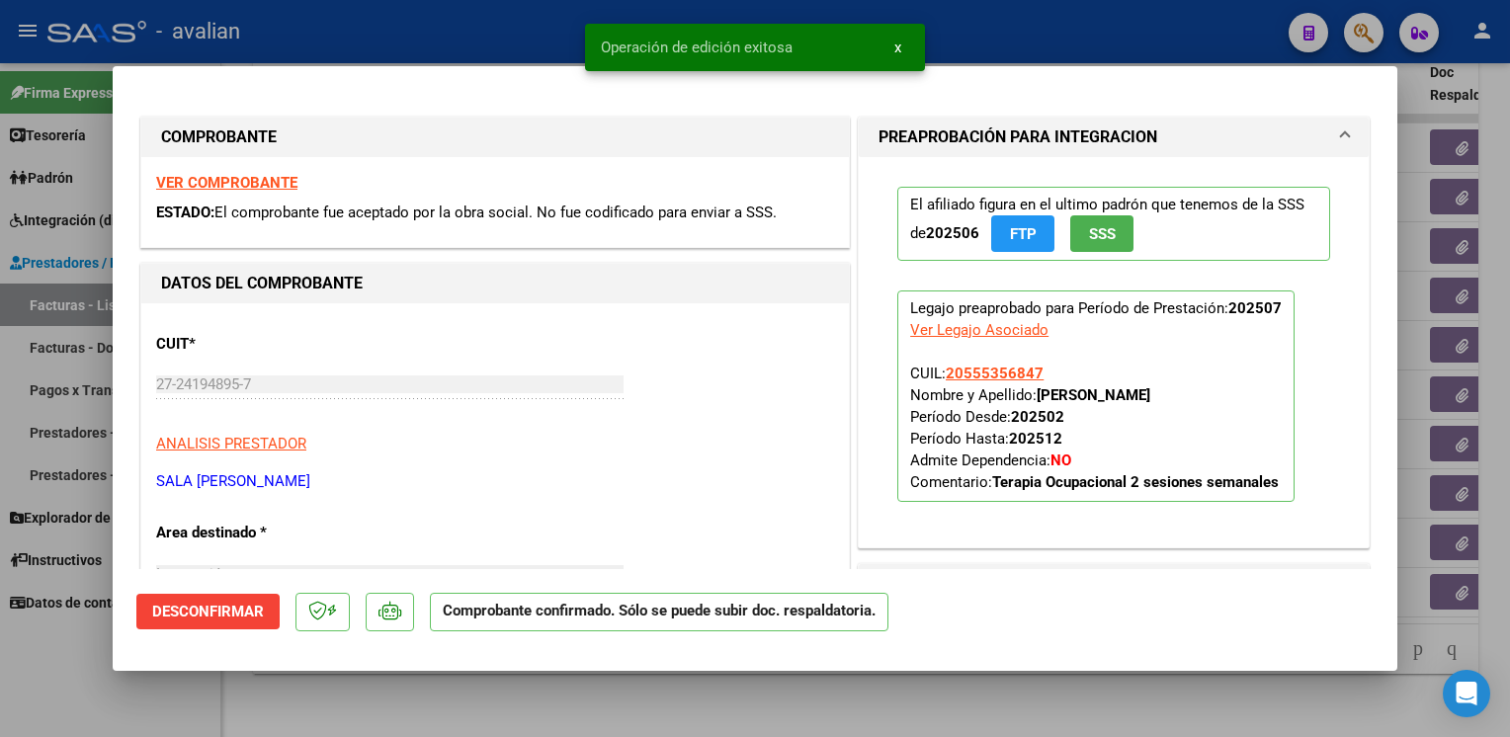
click at [447, 28] on div at bounding box center [755, 368] width 1510 height 737
type input "$ 0,00"
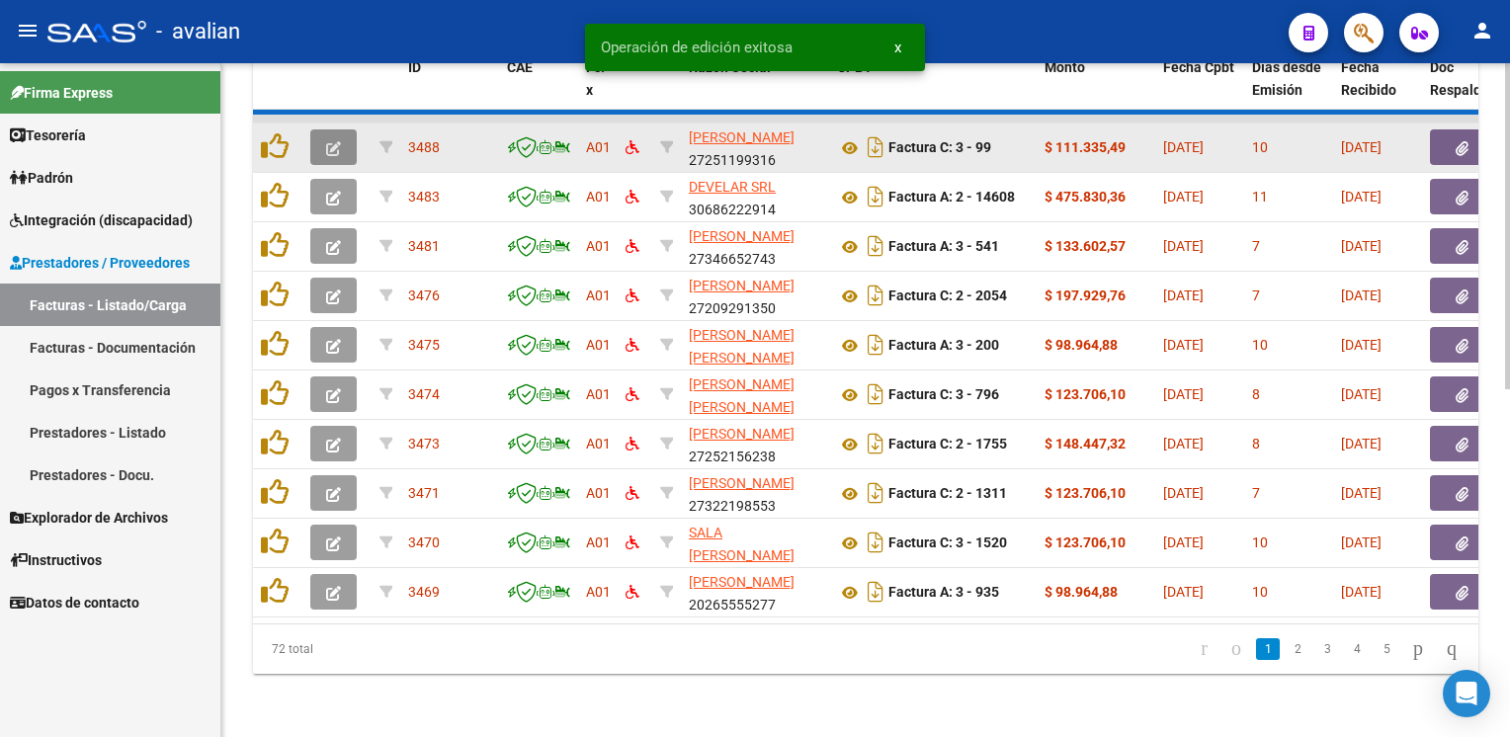
click at [342, 140] on button "button" at bounding box center [333, 147] width 46 height 36
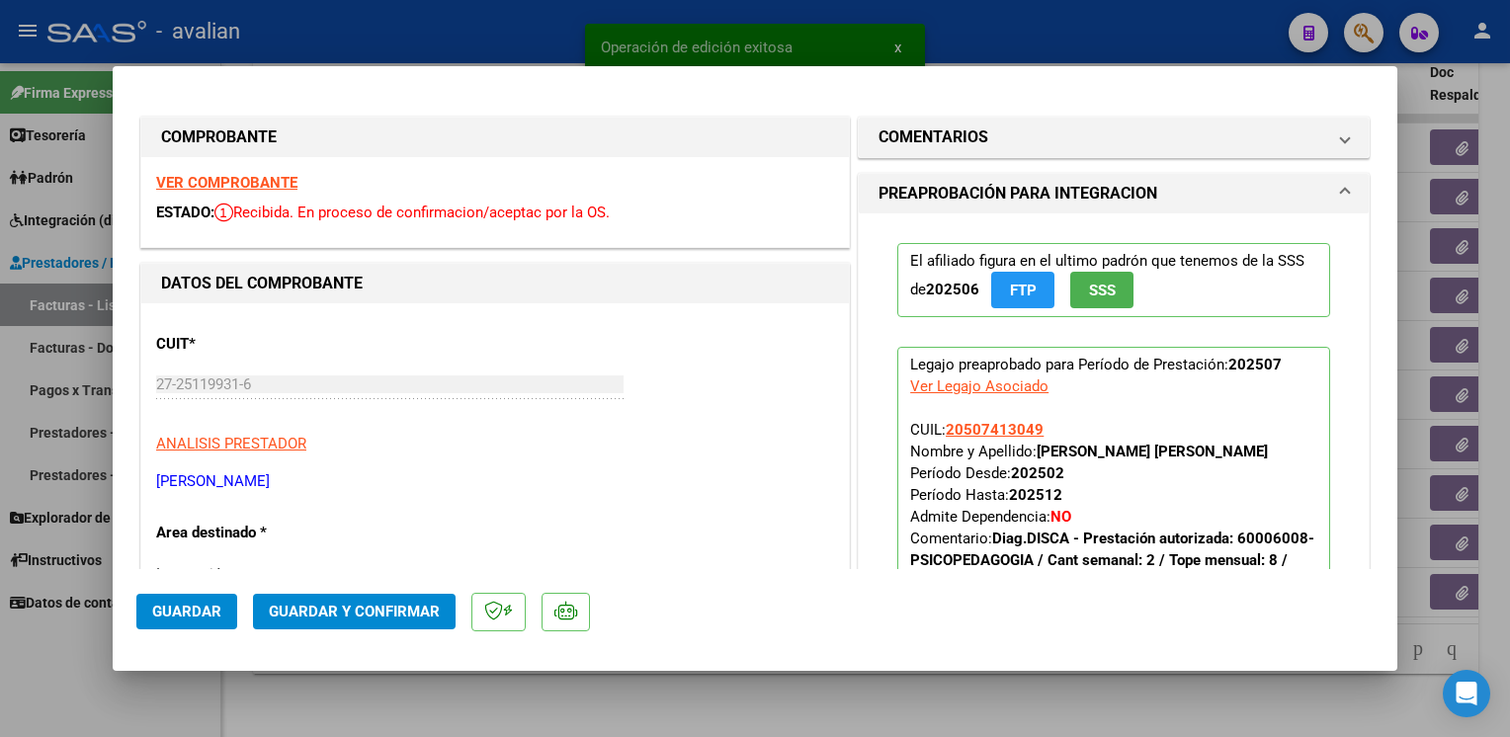
click at [258, 185] on strong "VER COMPROBANTE" at bounding box center [226, 183] width 141 height 18
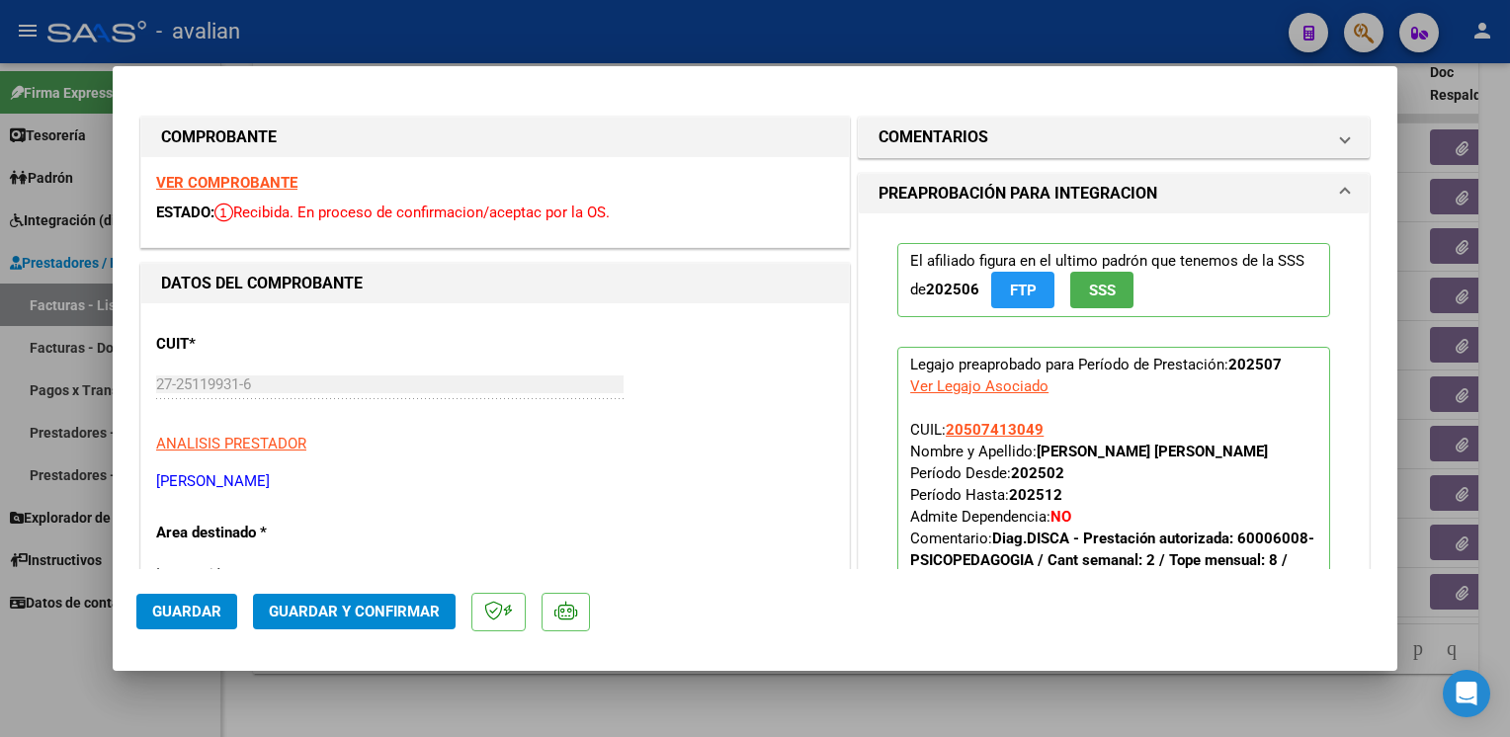
click at [369, 611] on span "Guardar y Confirmar" at bounding box center [354, 612] width 171 height 18
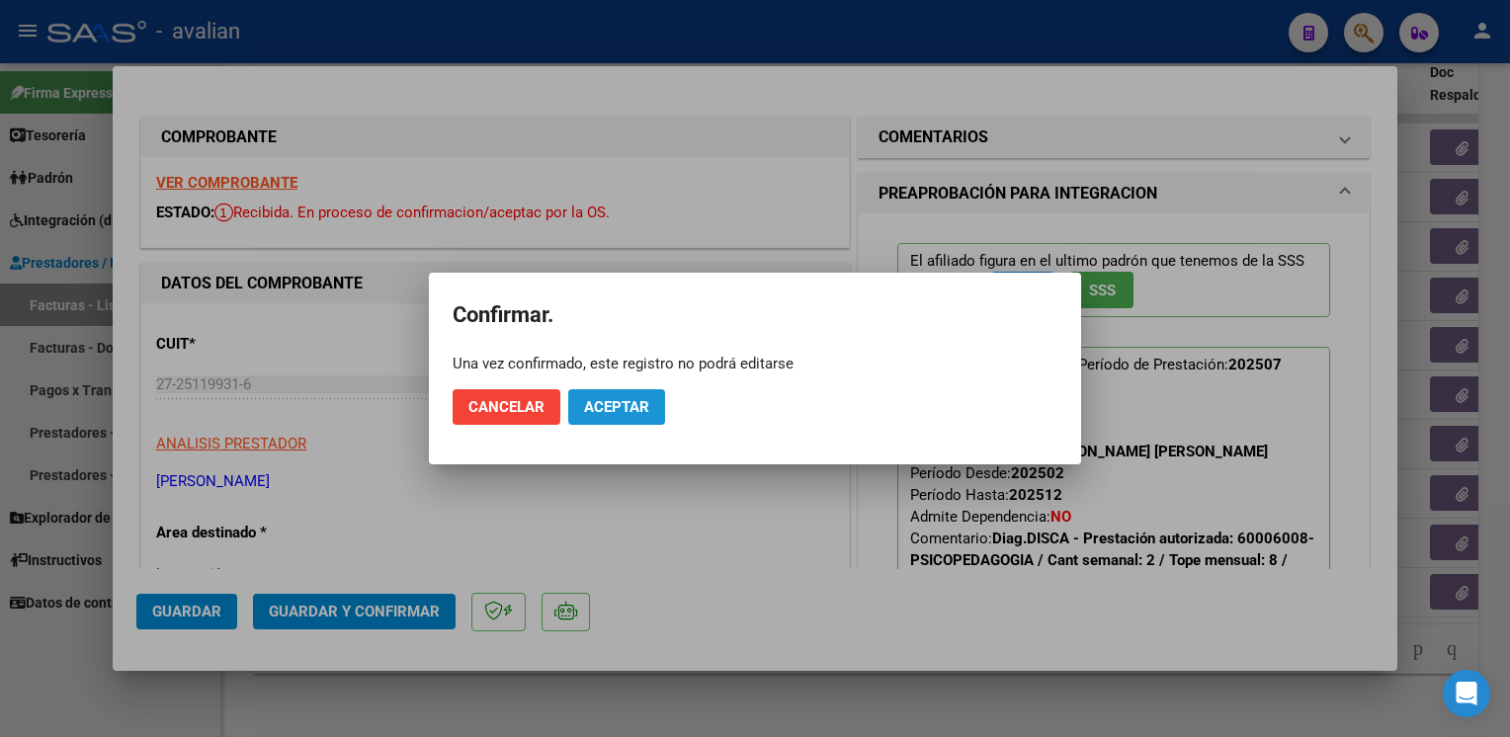
click at [650, 401] on button "Aceptar" at bounding box center [616, 407] width 97 height 36
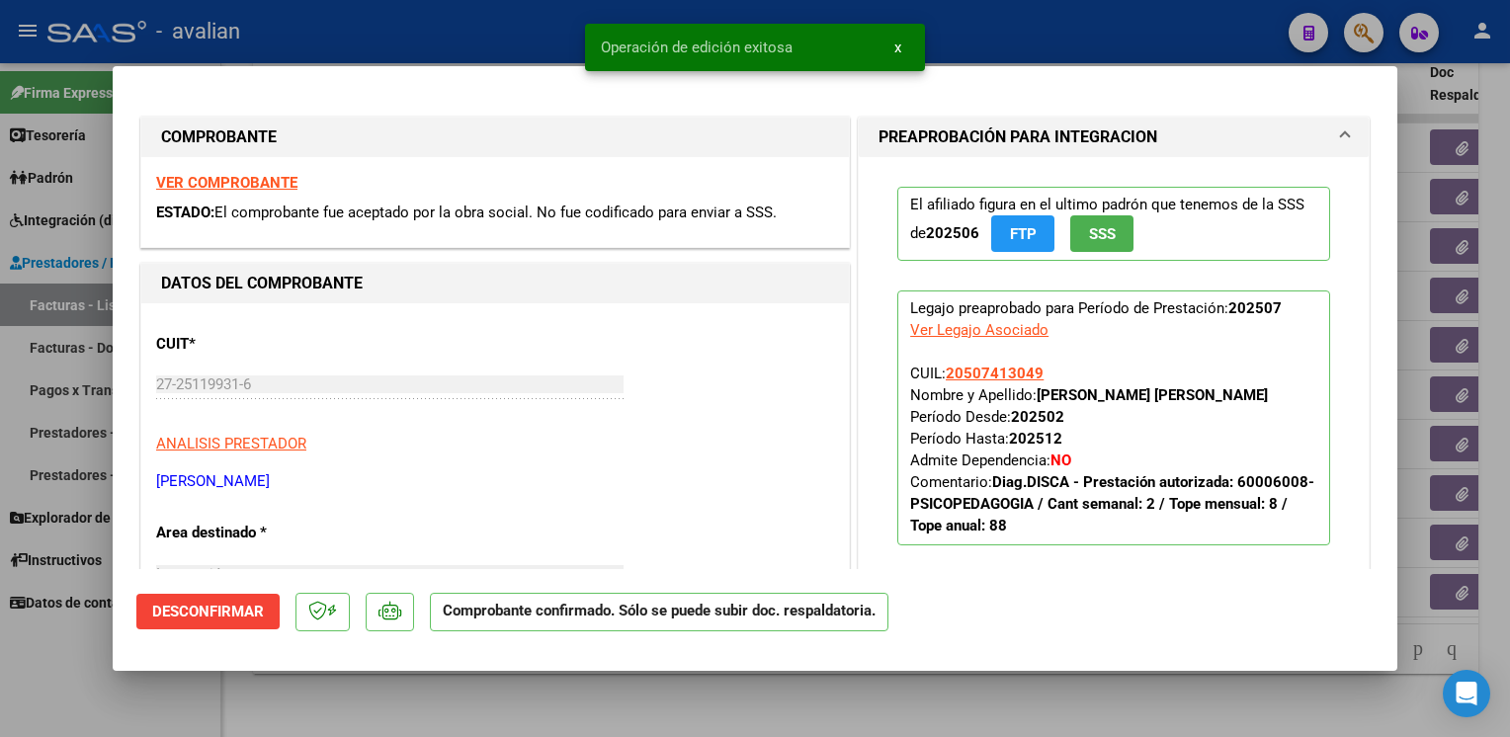
click at [465, 18] on div at bounding box center [755, 368] width 1510 height 737
type input "$ 0,00"
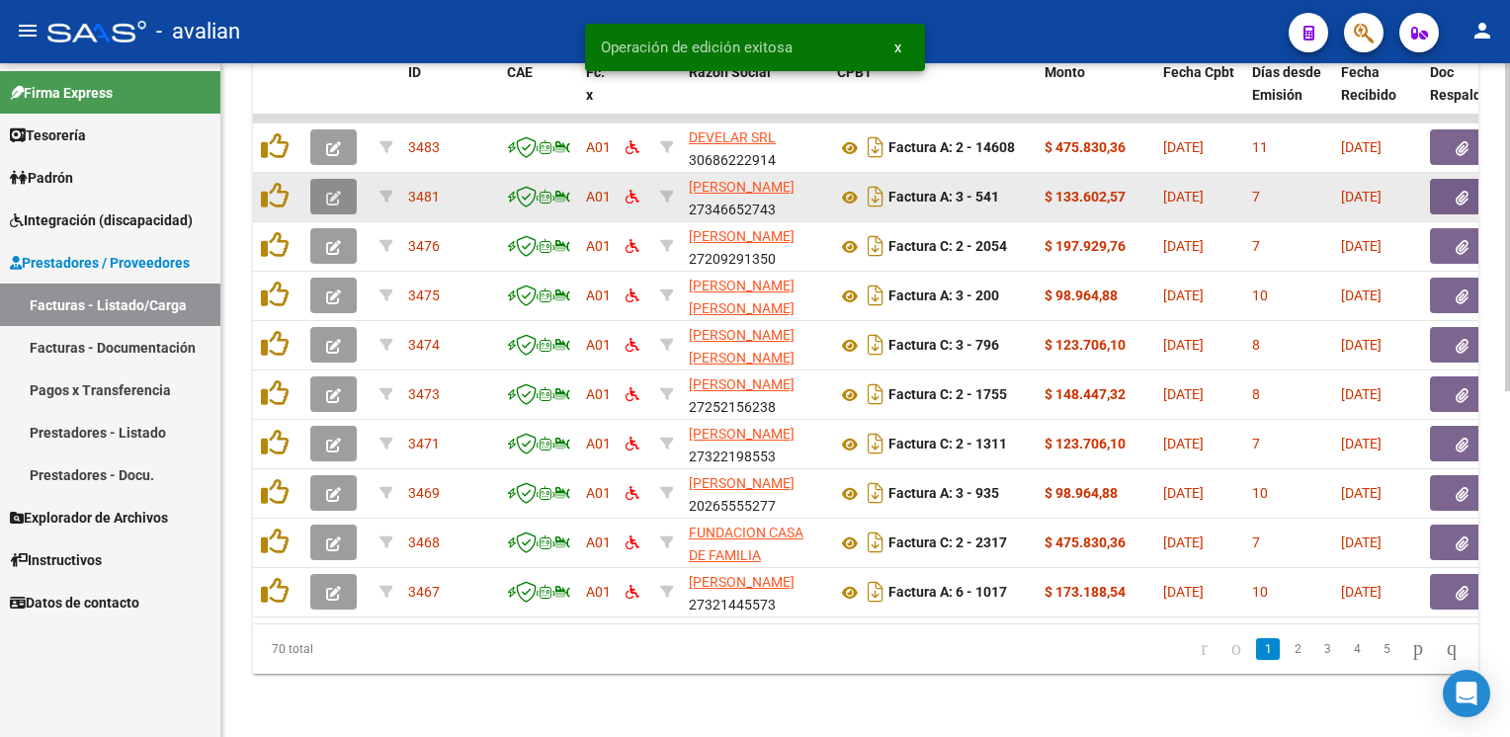
click at [344, 188] on button "button" at bounding box center [333, 197] width 46 height 36
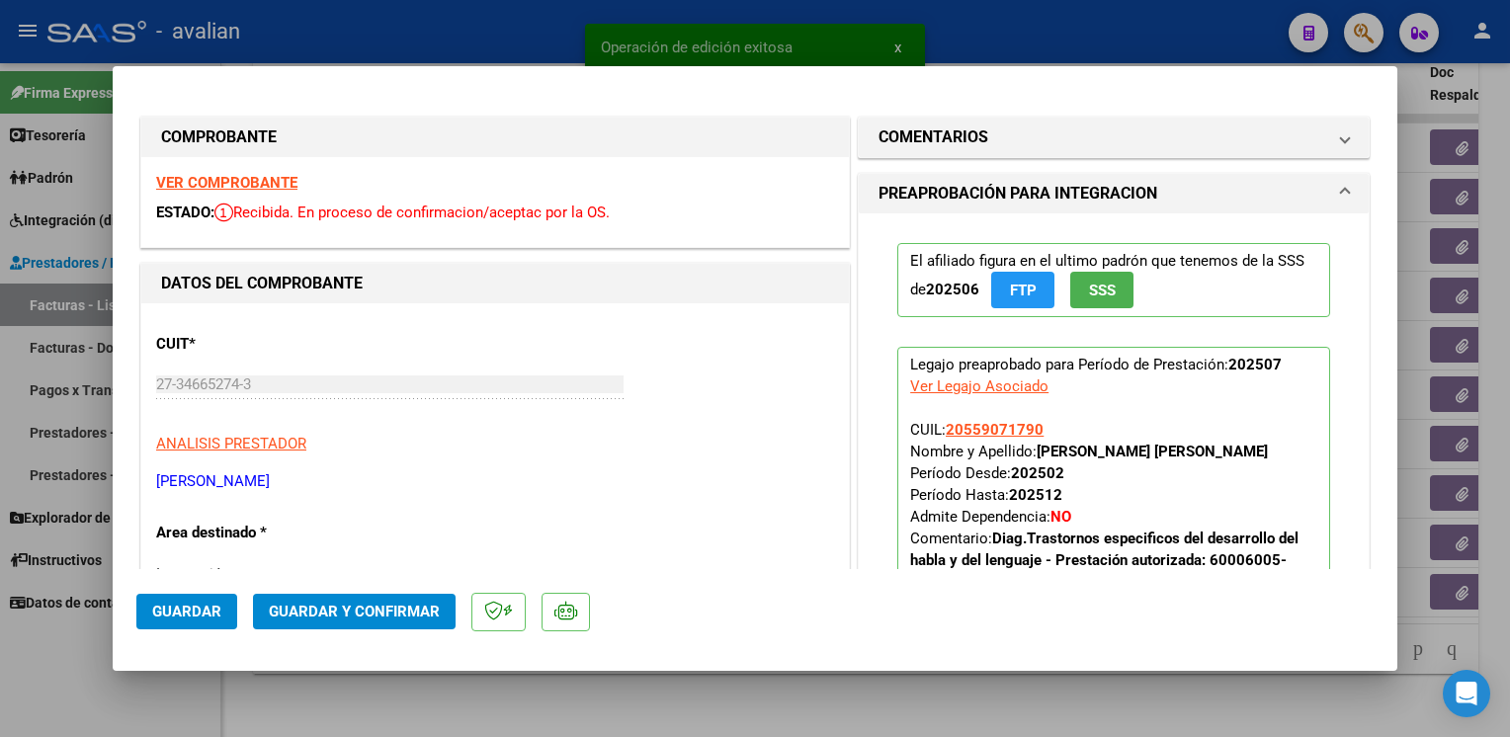
click at [233, 185] on strong "VER COMPROBANTE" at bounding box center [226, 183] width 141 height 18
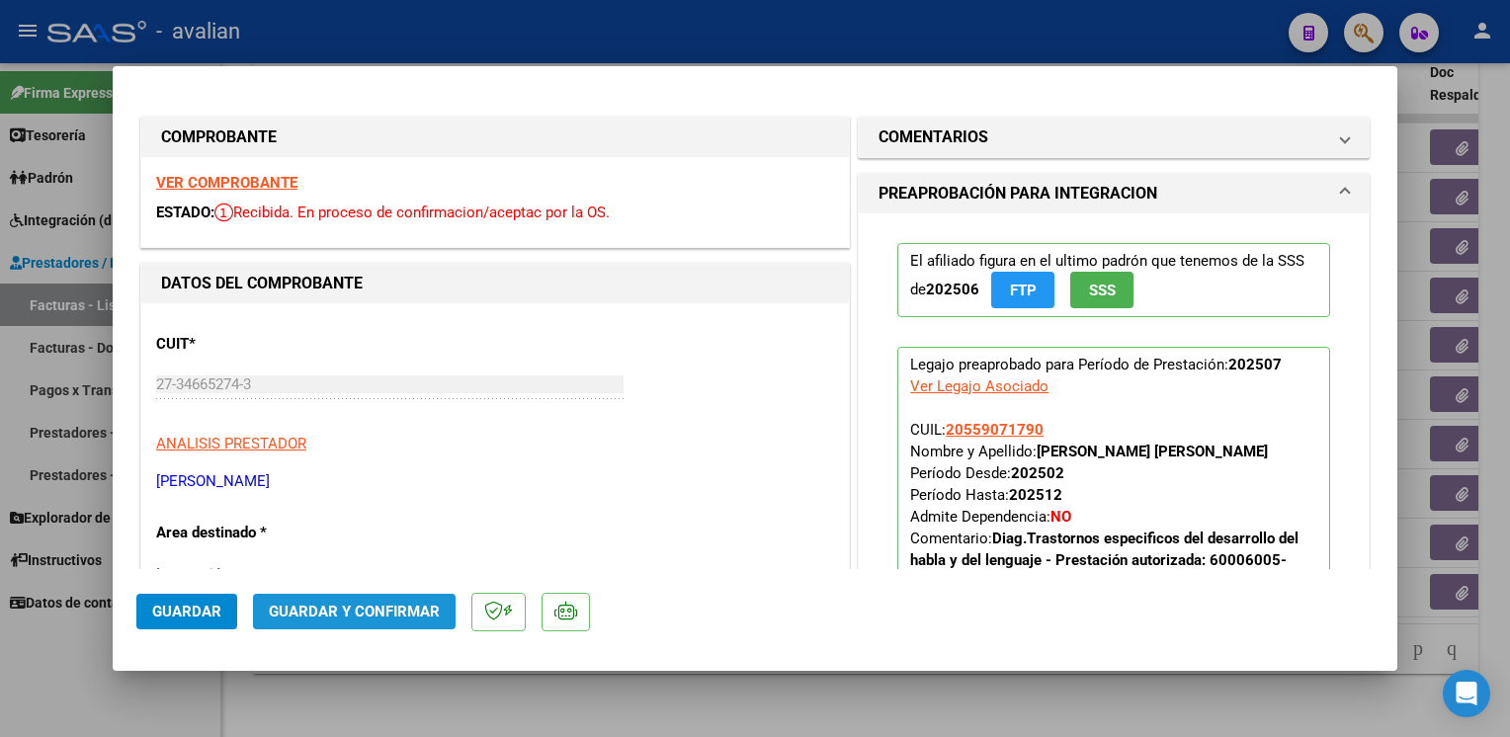
click at [383, 612] on span "Guardar y Confirmar" at bounding box center [354, 612] width 171 height 18
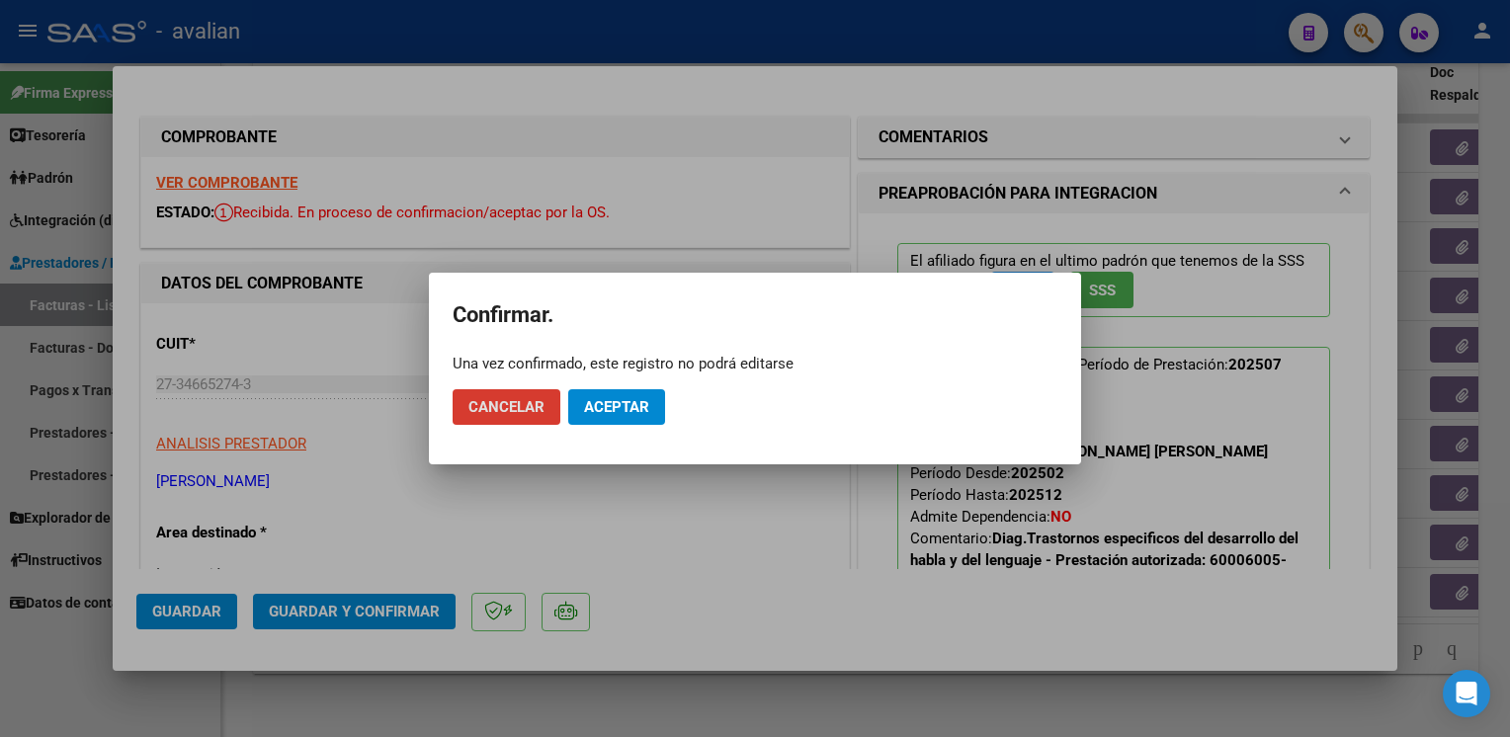
drag, startPoint x: 625, startPoint y: 402, endPoint x: 621, endPoint y: 390, distance: 12.5
click at [626, 402] on span "Aceptar" at bounding box center [616, 407] width 65 height 18
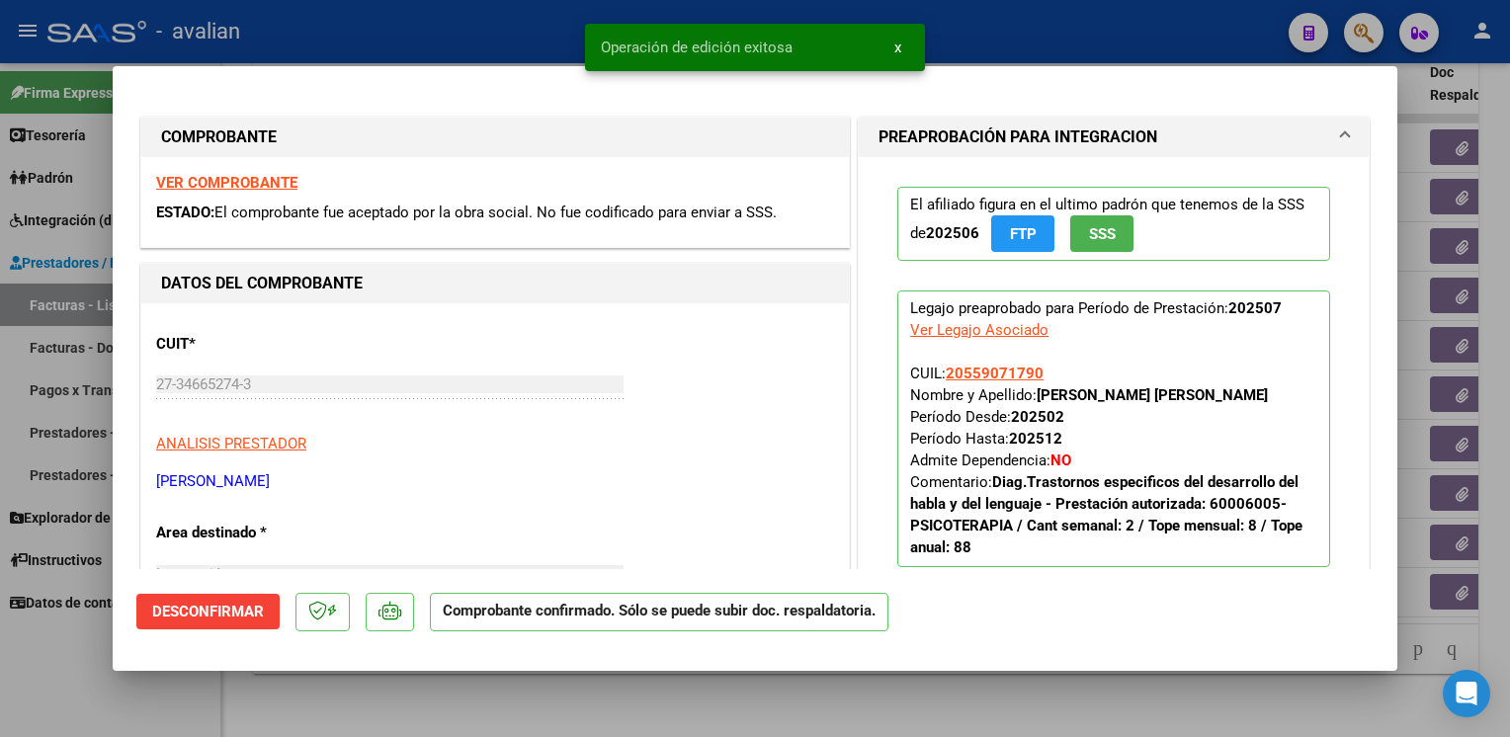
click at [467, 34] on div at bounding box center [755, 368] width 1510 height 737
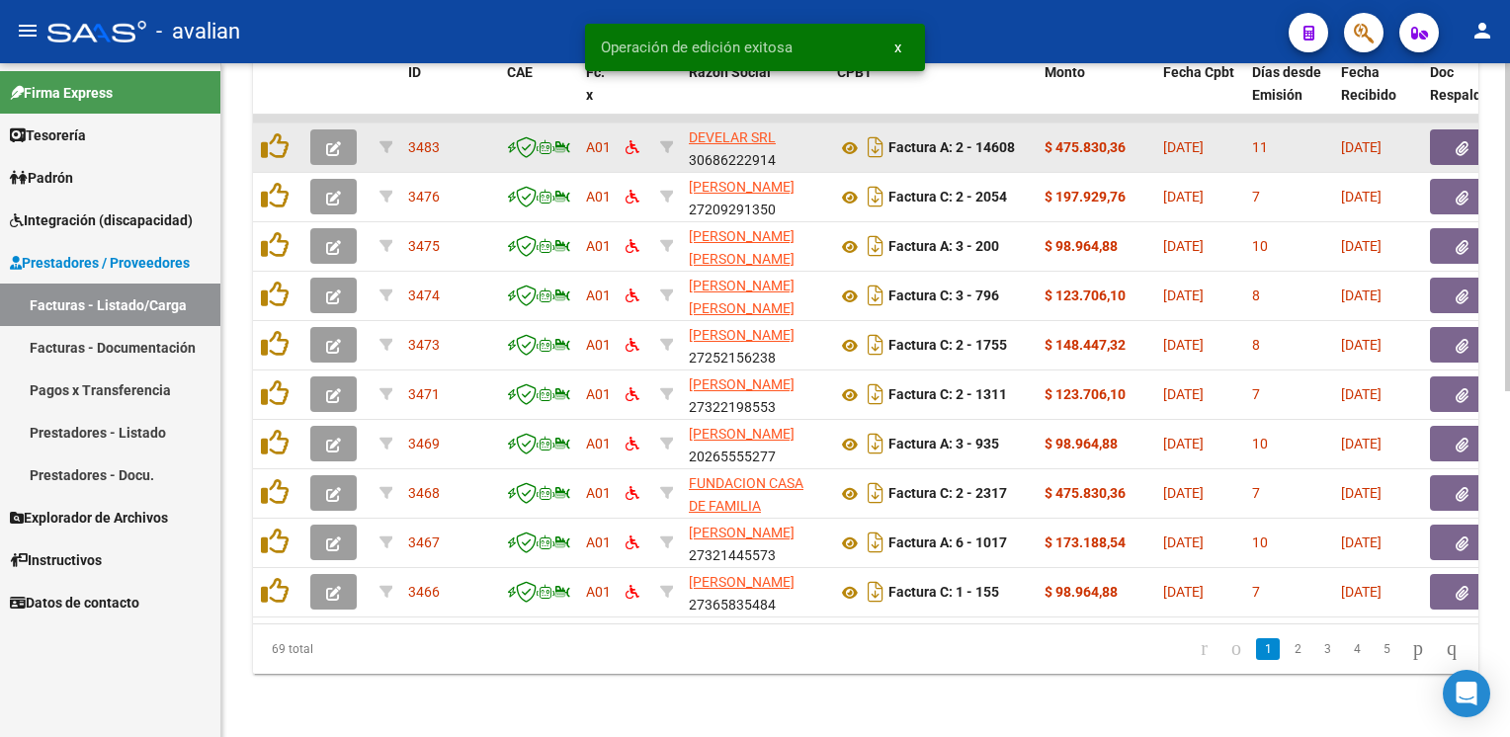
click at [345, 140] on button "button" at bounding box center [333, 147] width 46 height 36
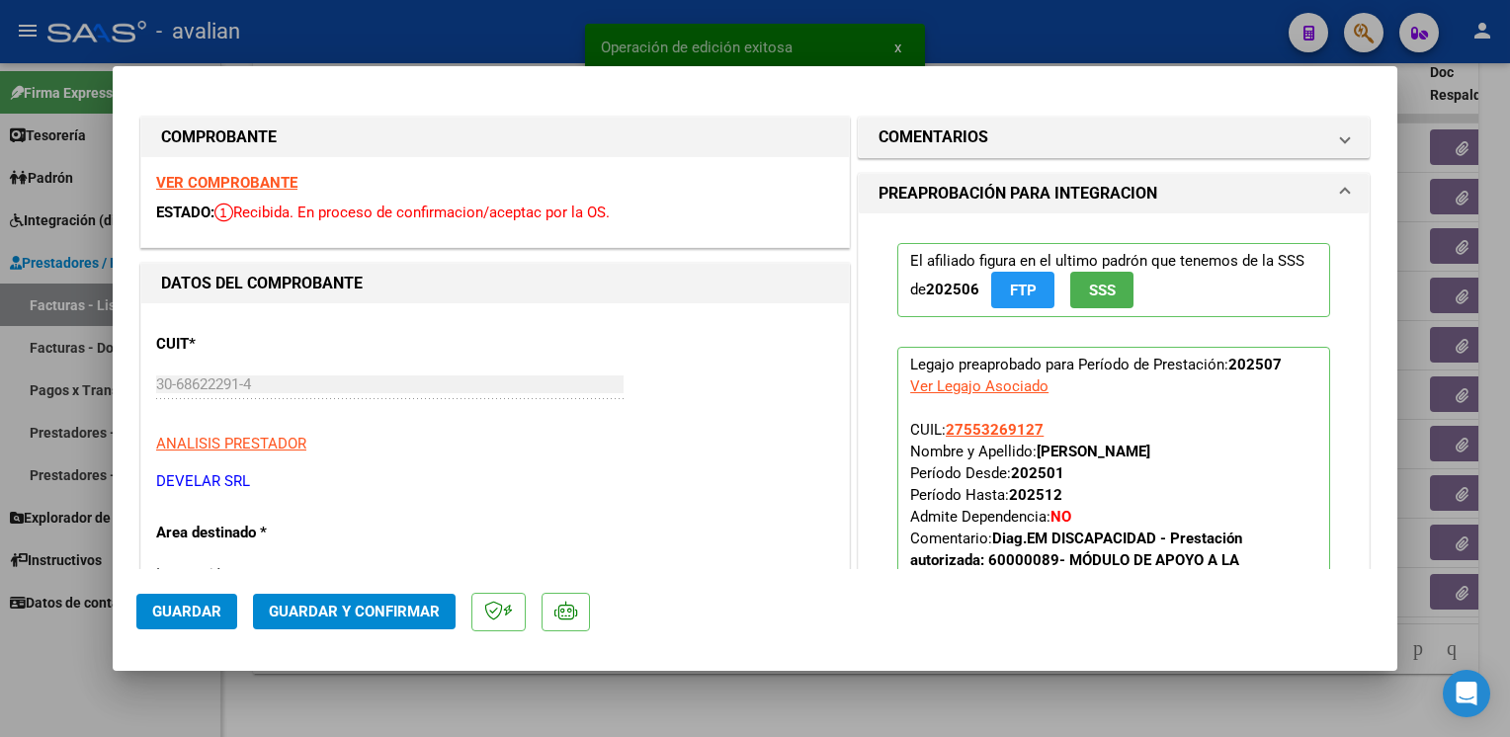
click at [297, 182] on div "VER COMPROBANTE ESTADO: Recibida. En proceso de confirmacion/aceptac por la OS." at bounding box center [495, 202] width 708 height 90
click at [292, 188] on strong "VER COMPROBANTE" at bounding box center [226, 183] width 141 height 18
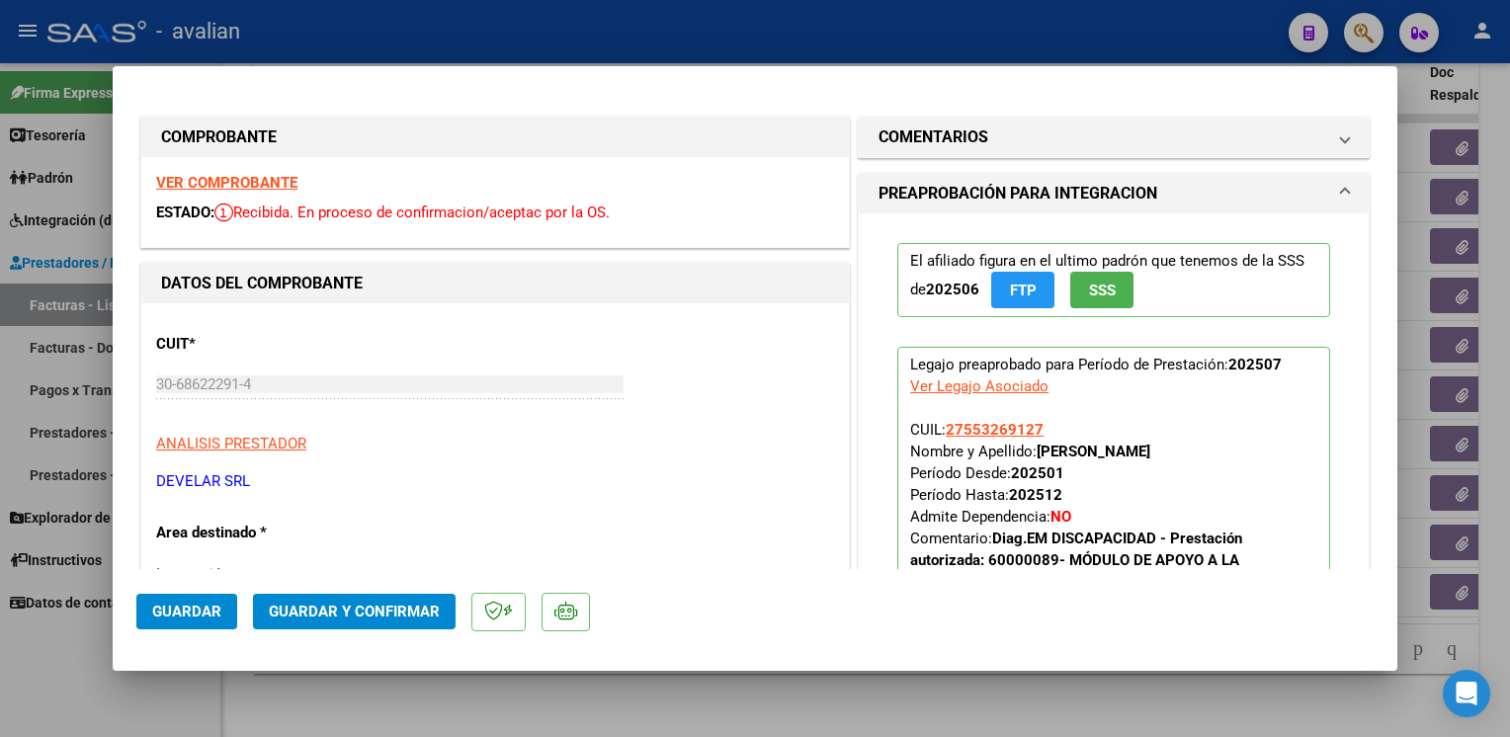
click at [312, 615] on span "Guardar y Confirmar" at bounding box center [354, 612] width 171 height 18
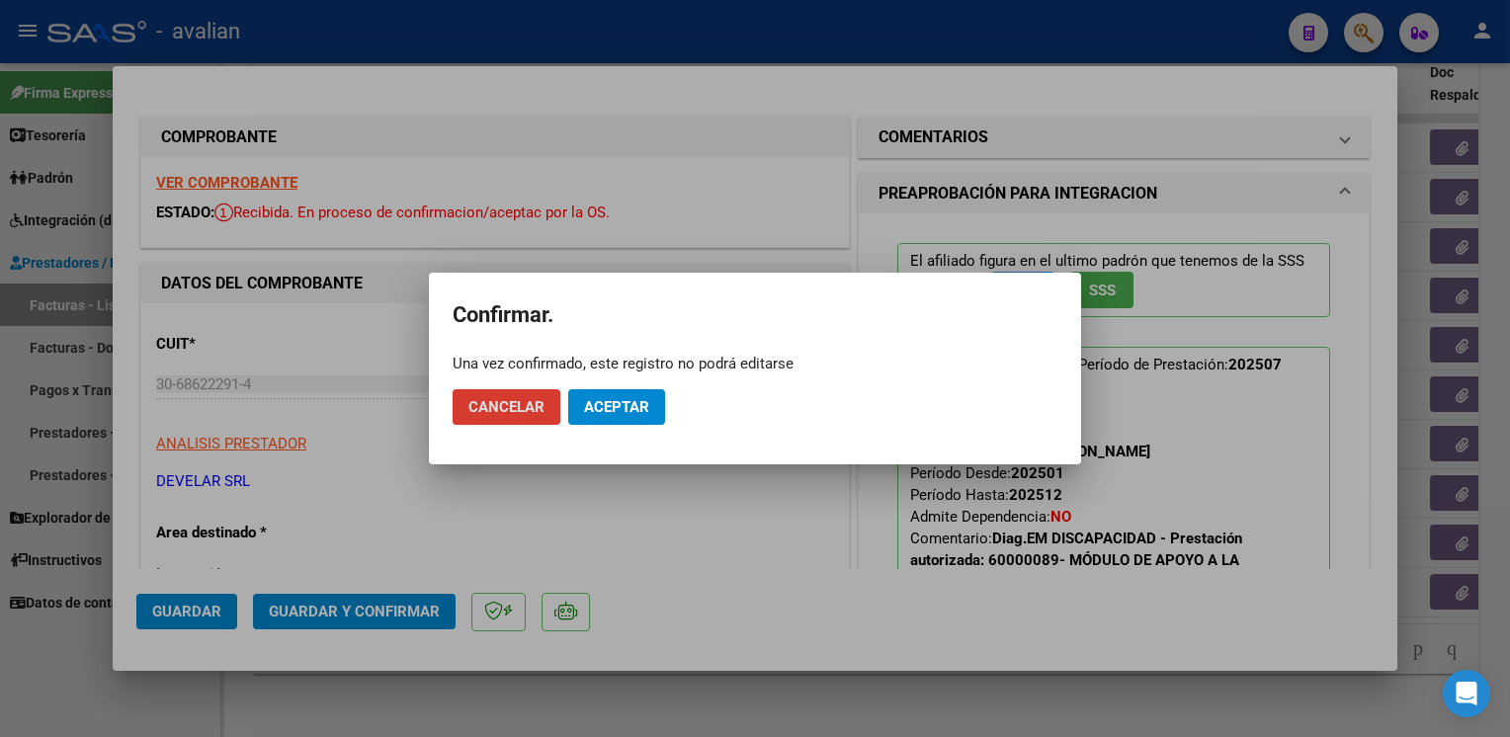
click at [630, 398] on span "Aceptar" at bounding box center [616, 407] width 65 height 18
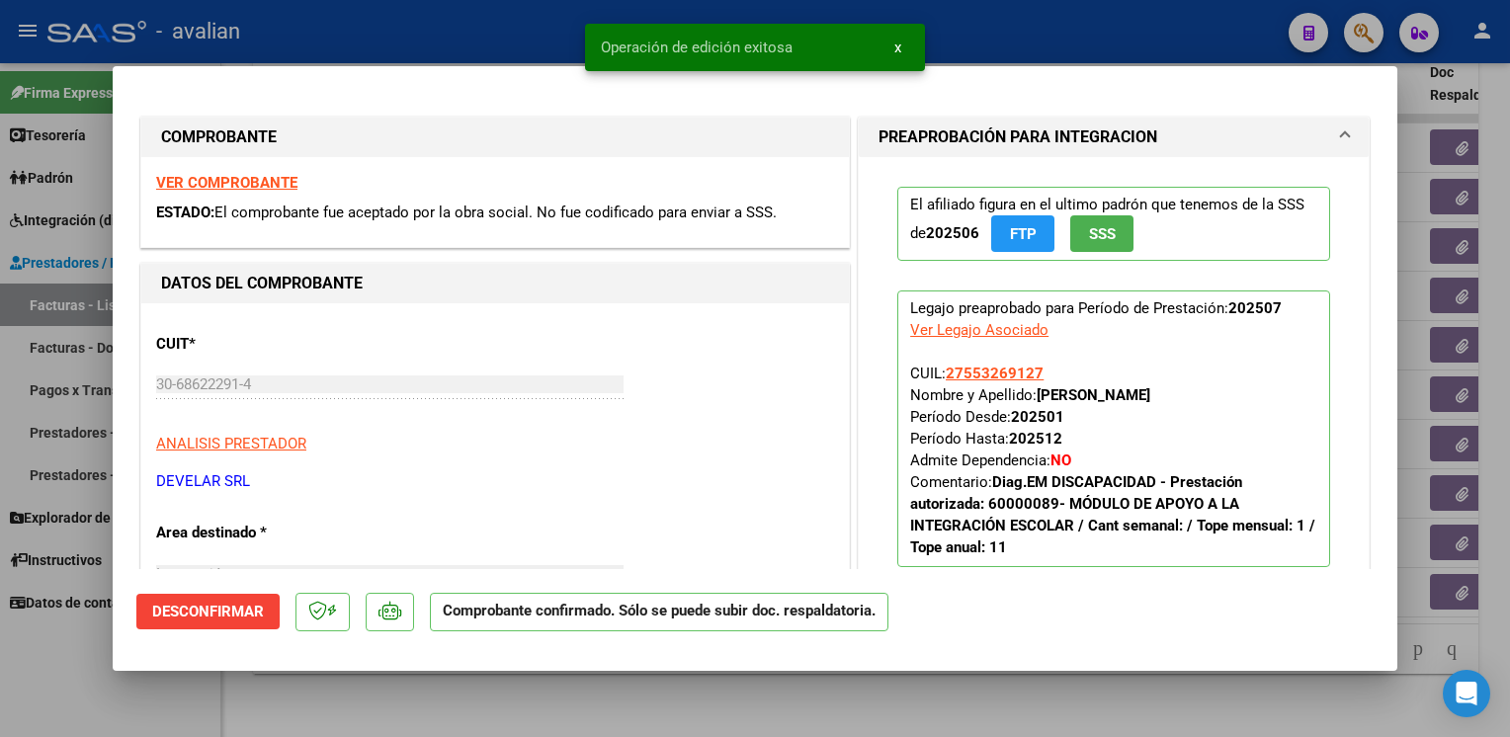
click at [485, 27] on div at bounding box center [755, 368] width 1510 height 737
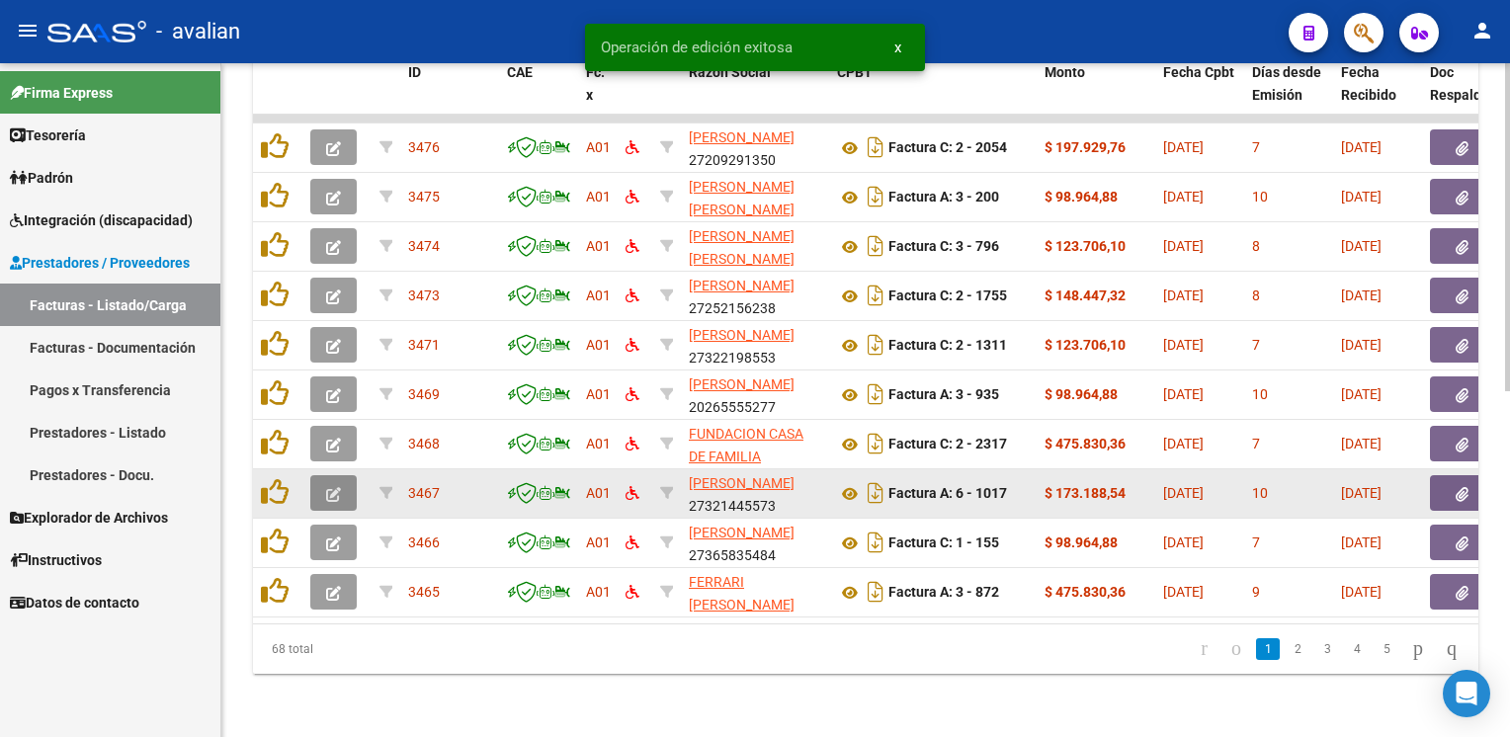
click at [332, 487] on icon "button" at bounding box center [333, 494] width 15 height 15
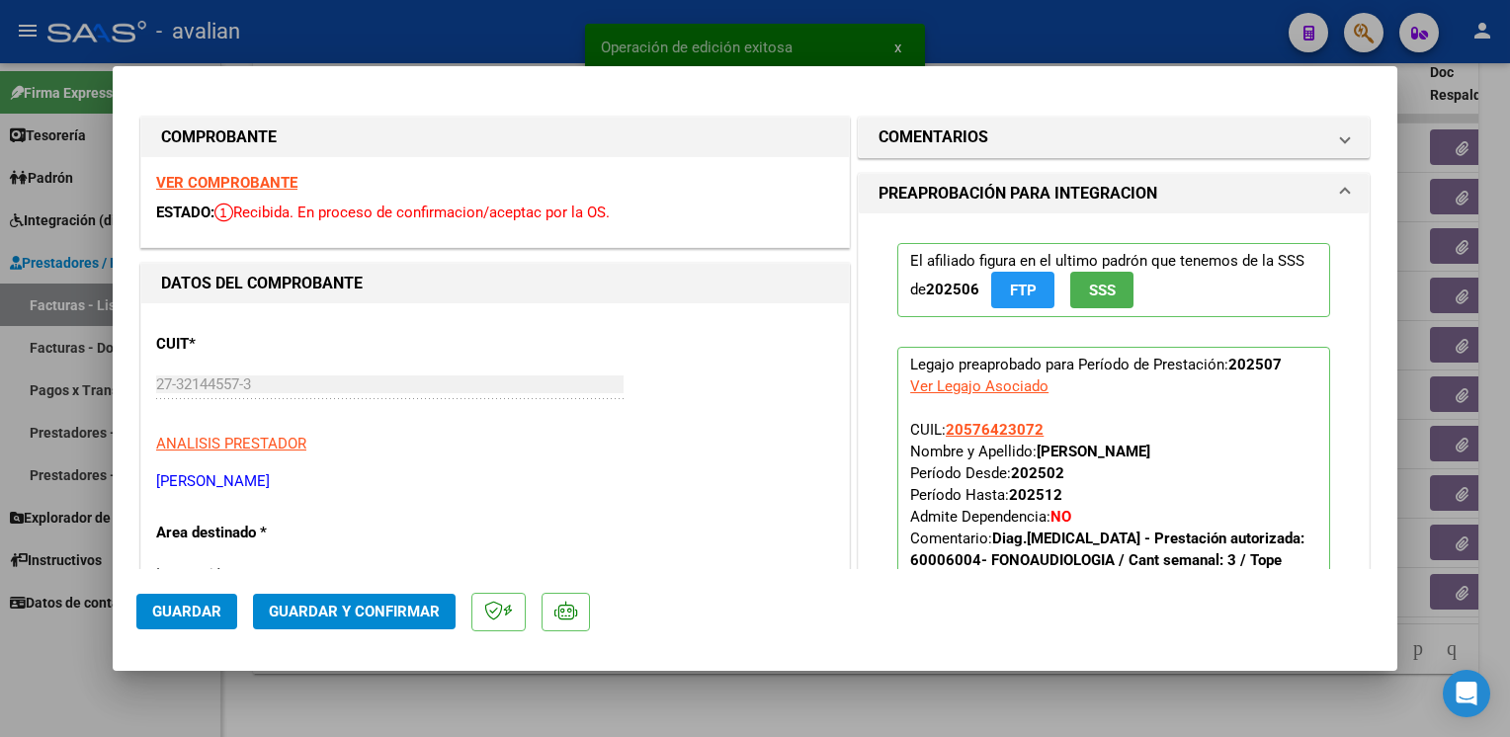
click at [261, 184] on strong "VER COMPROBANTE" at bounding box center [226, 183] width 141 height 18
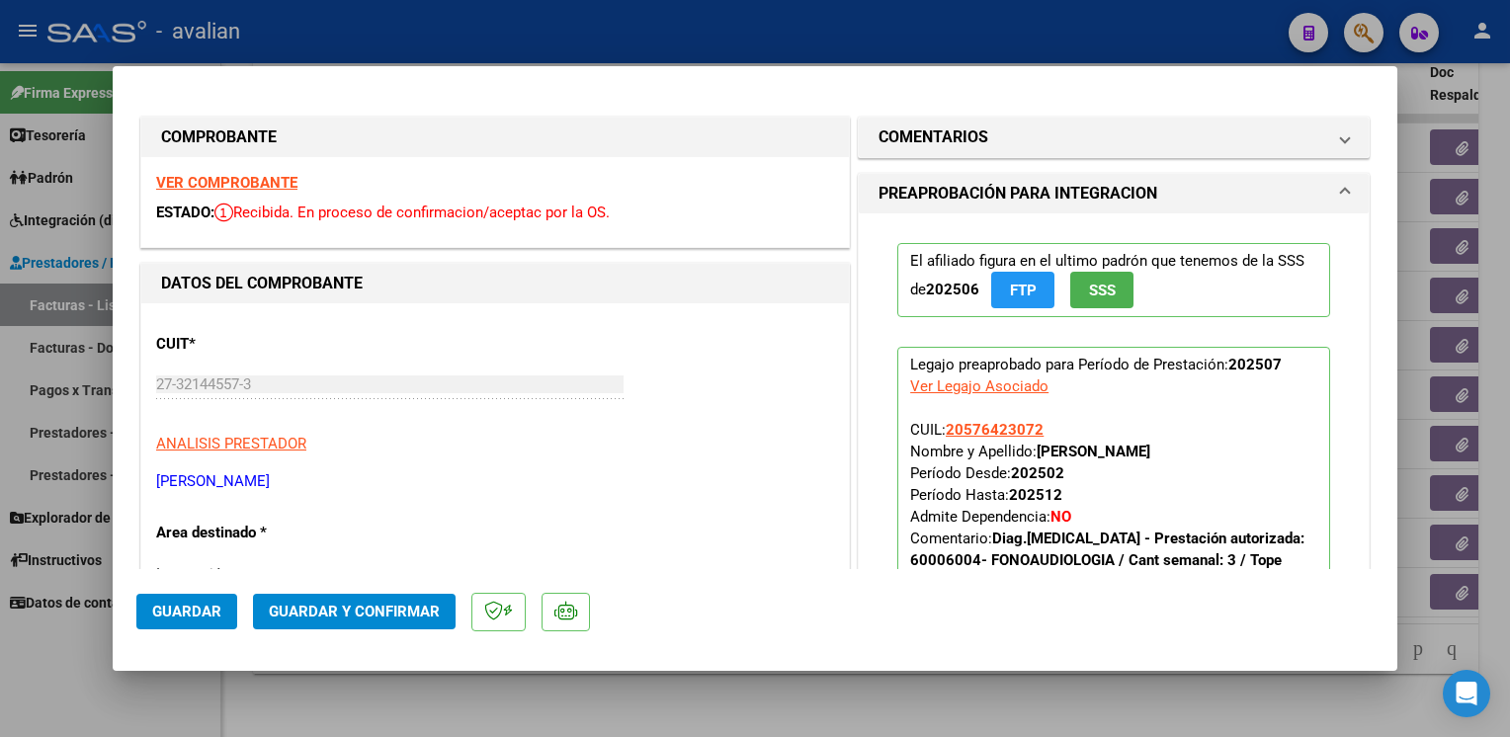
click at [408, 619] on span "Guardar y Confirmar" at bounding box center [354, 612] width 171 height 18
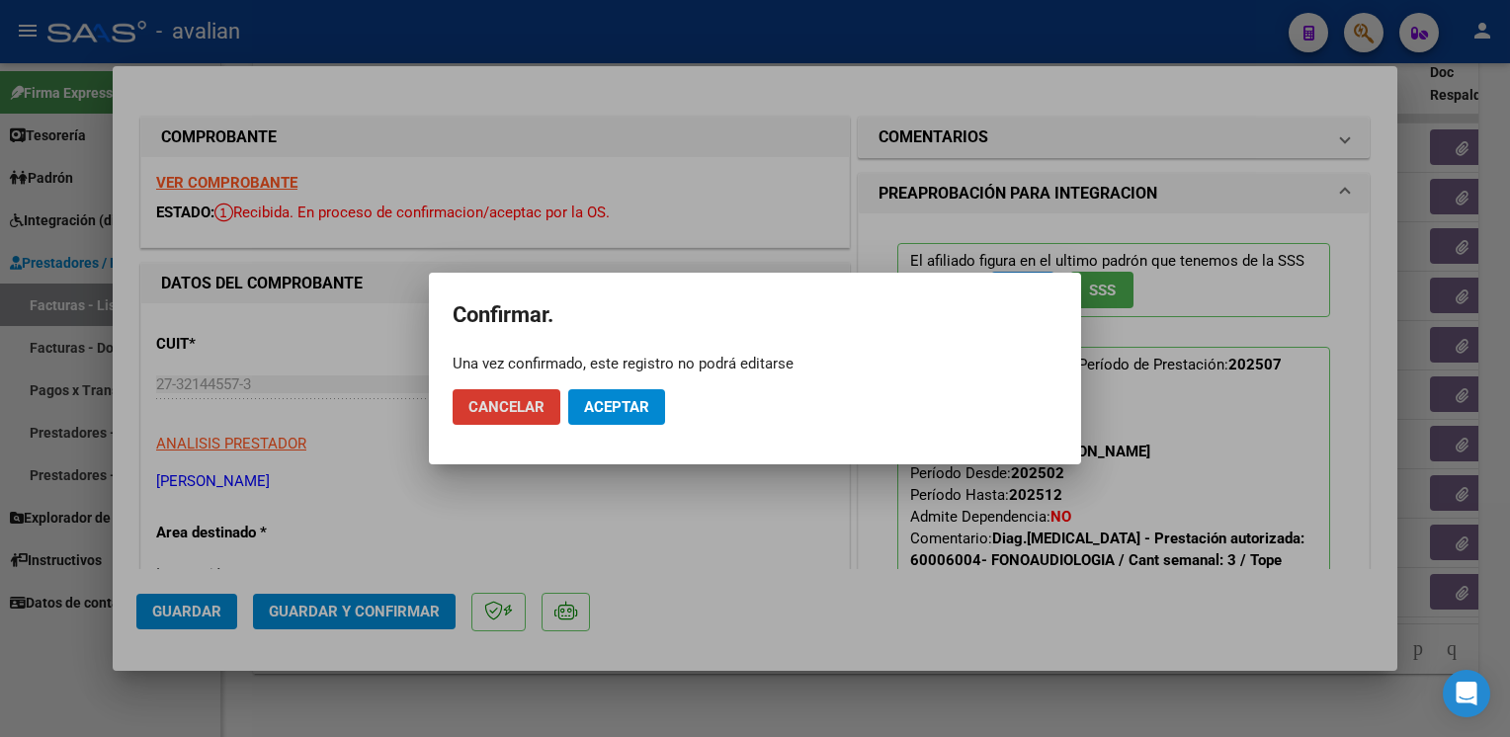
click at [628, 409] on span "Aceptar" at bounding box center [616, 407] width 65 height 18
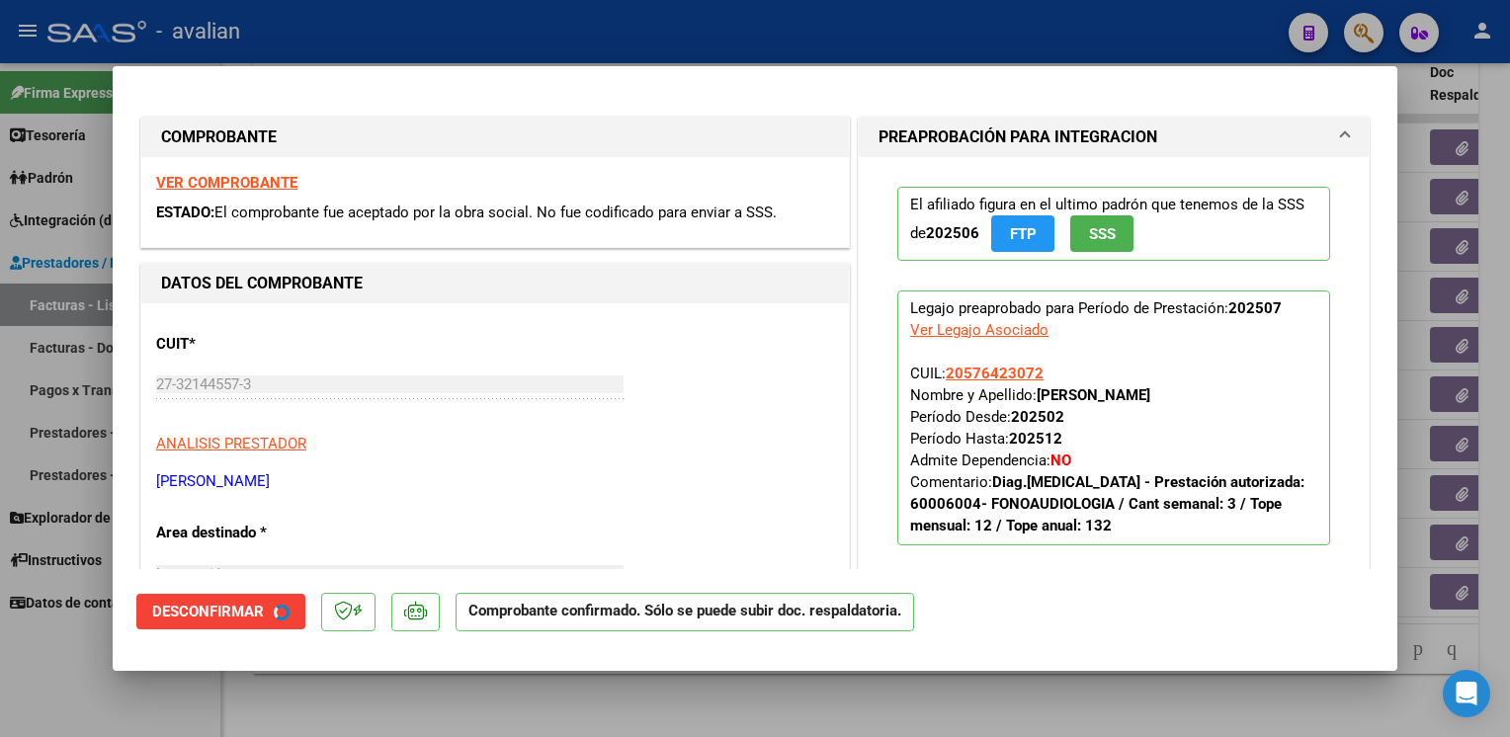
click at [419, 49] on div at bounding box center [755, 368] width 1510 height 737
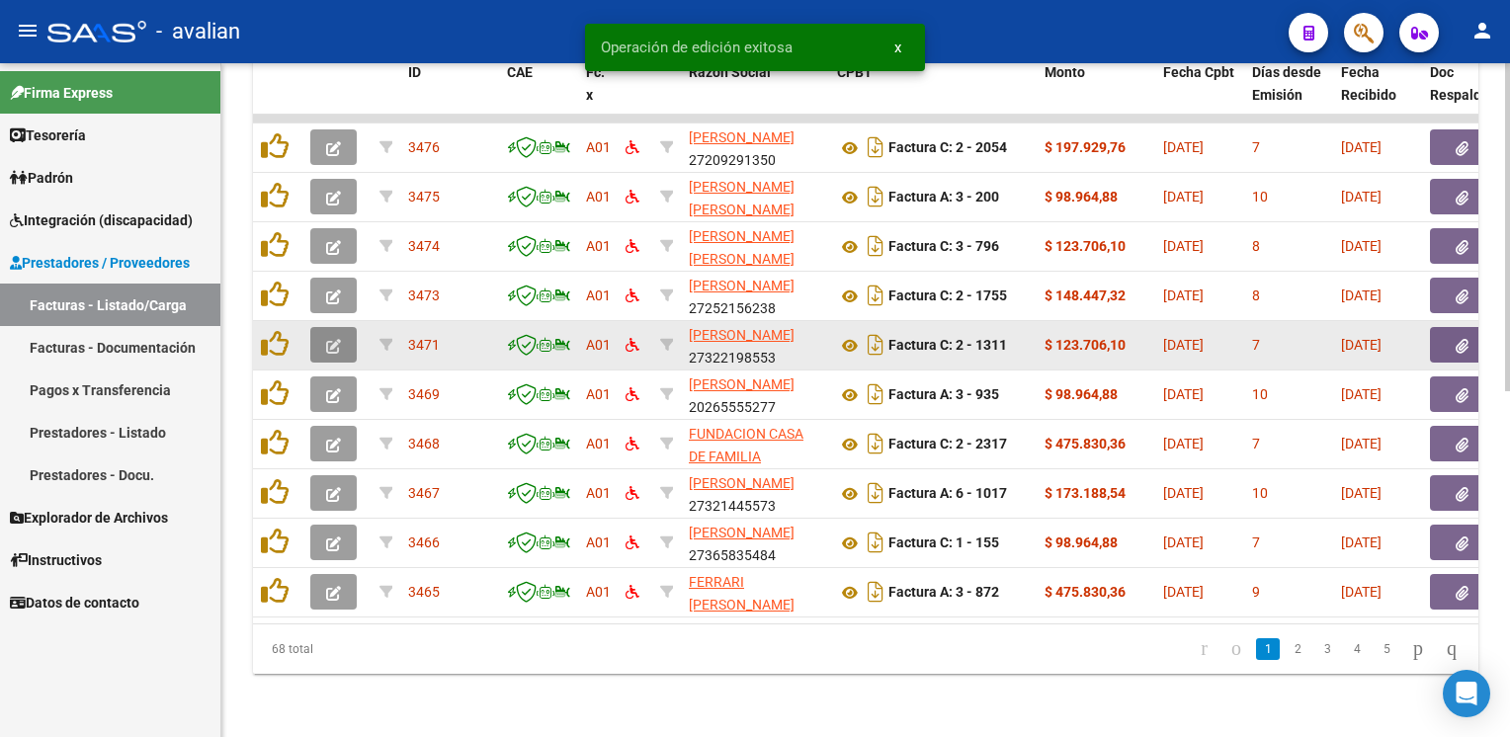
click at [328, 339] on icon "button" at bounding box center [333, 346] width 15 height 15
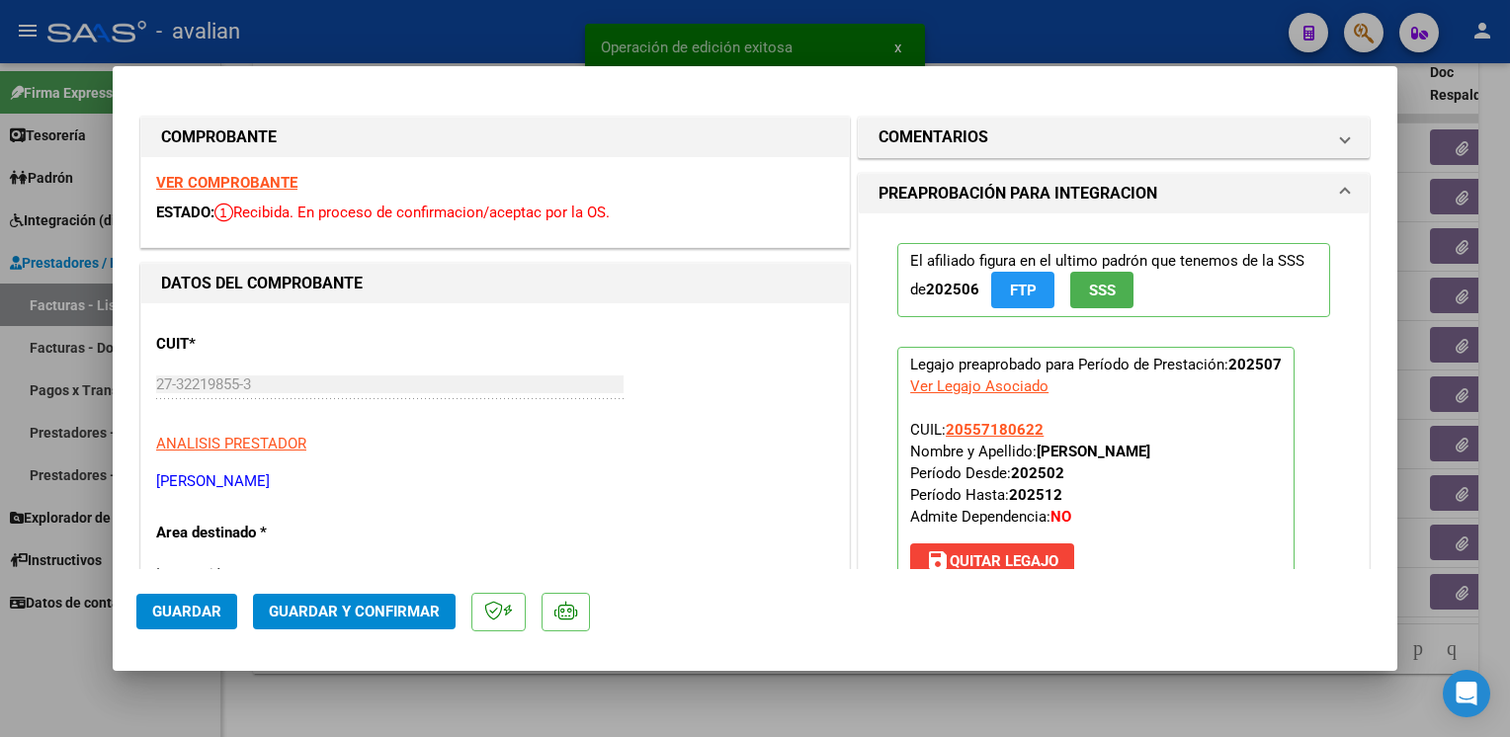
click at [206, 187] on strong "VER COMPROBANTE" at bounding box center [226, 183] width 141 height 18
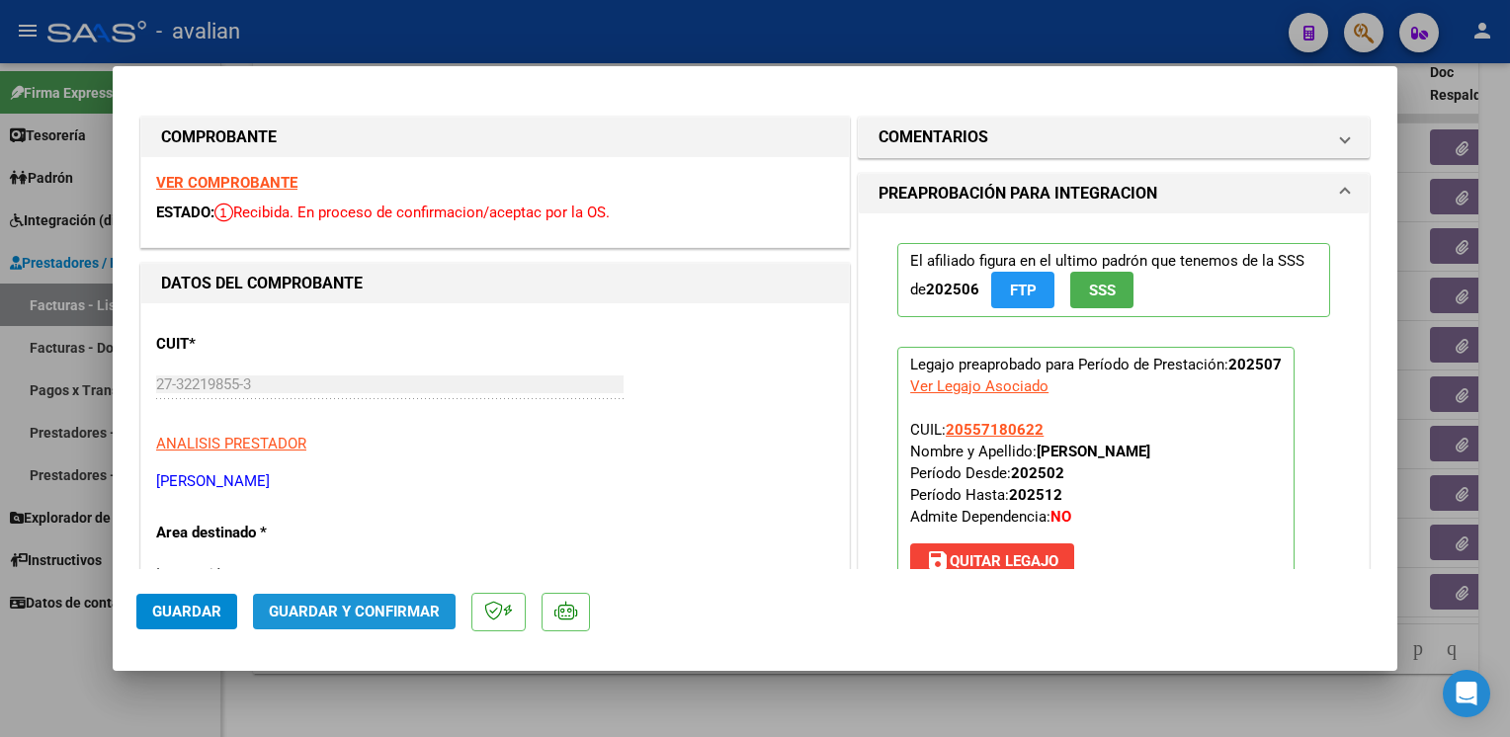
click at [409, 609] on span "Guardar y Confirmar" at bounding box center [354, 612] width 171 height 18
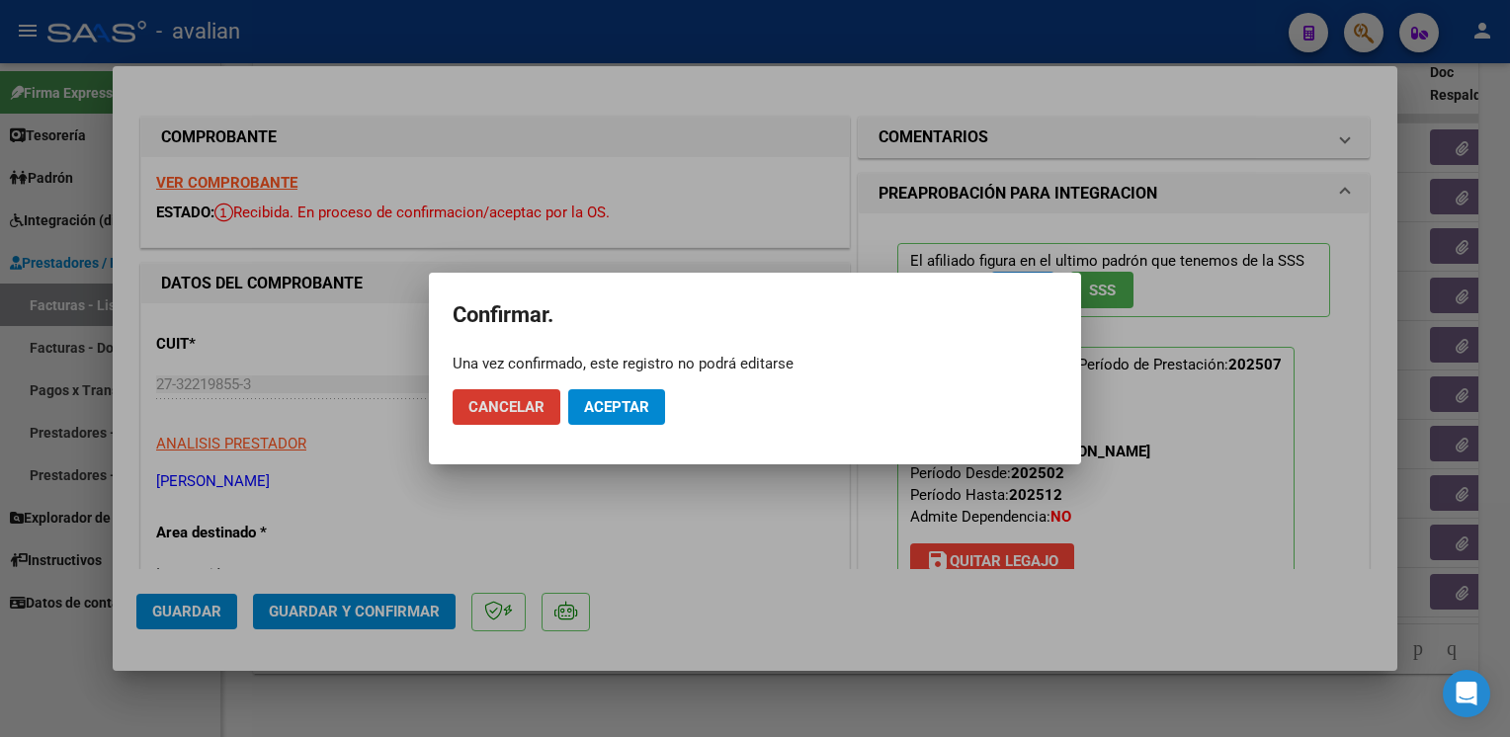
click at [645, 401] on span "Aceptar" at bounding box center [616, 407] width 65 height 18
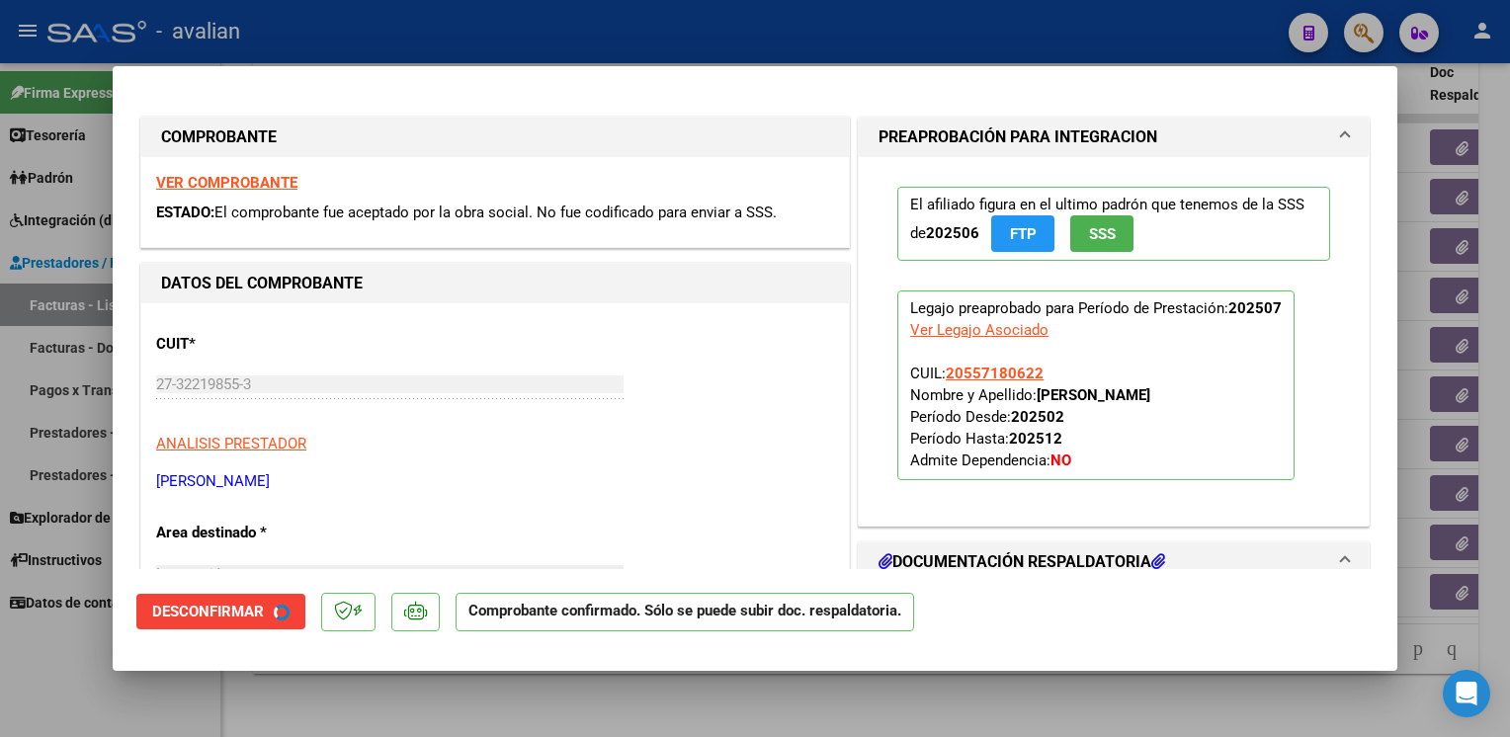
click at [570, 38] on div "COMPROBANTE VER COMPROBANTE ESTADO: El comprobante fue aceptado por la obra soc…" at bounding box center [755, 368] width 1510 height 737
click at [325, 38] on div at bounding box center [755, 368] width 1510 height 737
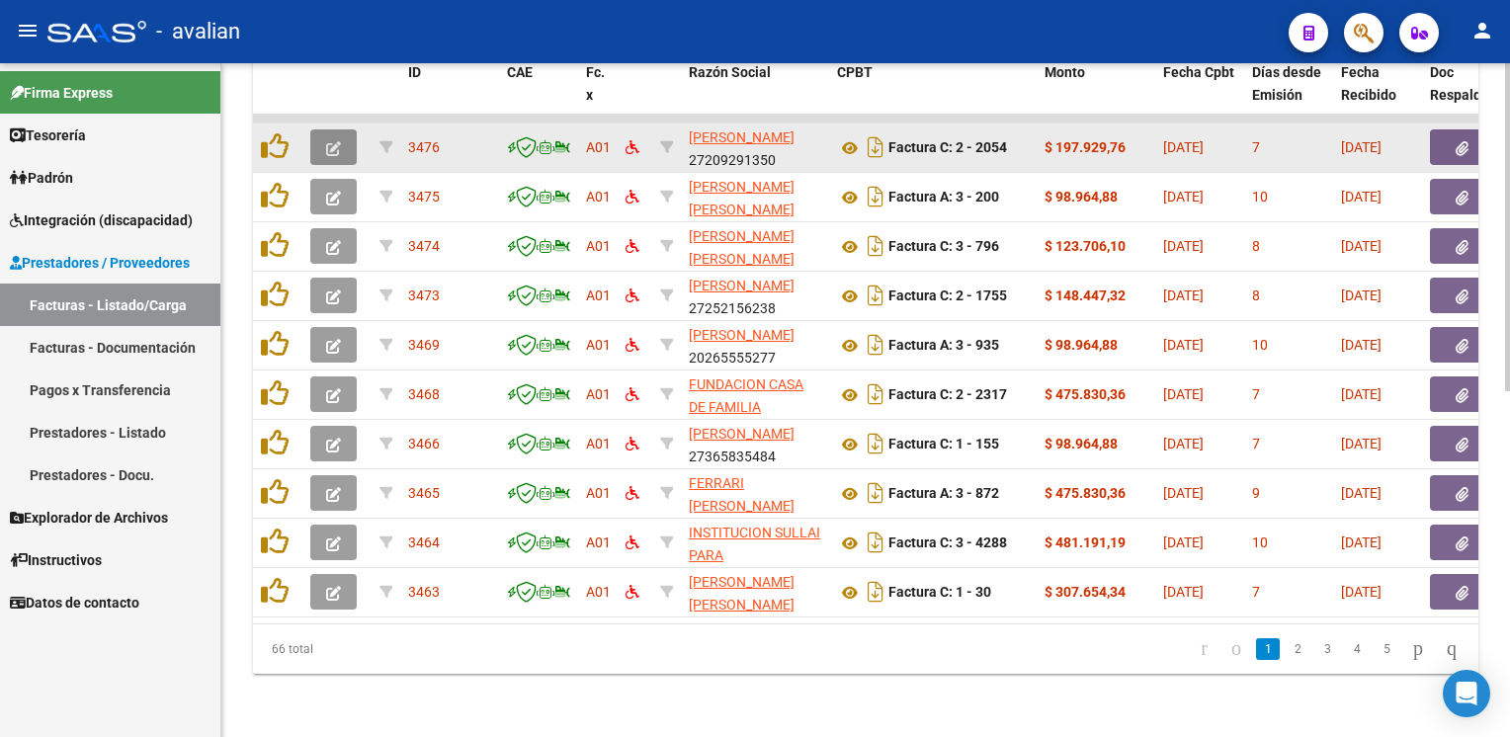
click at [317, 131] on button "button" at bounding box center [333, 147] width 46 height 36
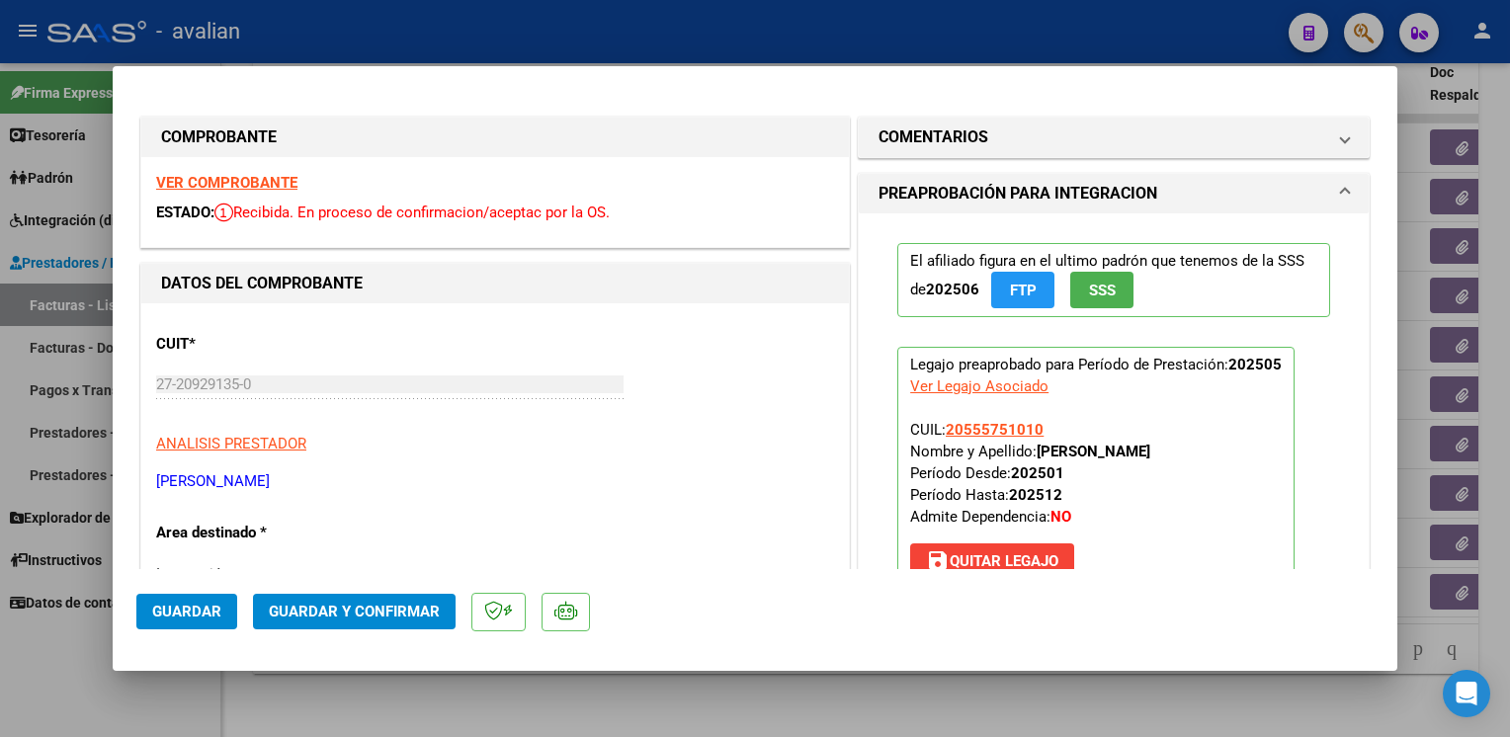
click at [261, 185] on strong "VER COMPROBANTE" at bounding box center [226, 183] width 141 height 18
click at [381, 621] on span "Guardar y Confirmar" at bounding box center [354, 612] width 171 height 18
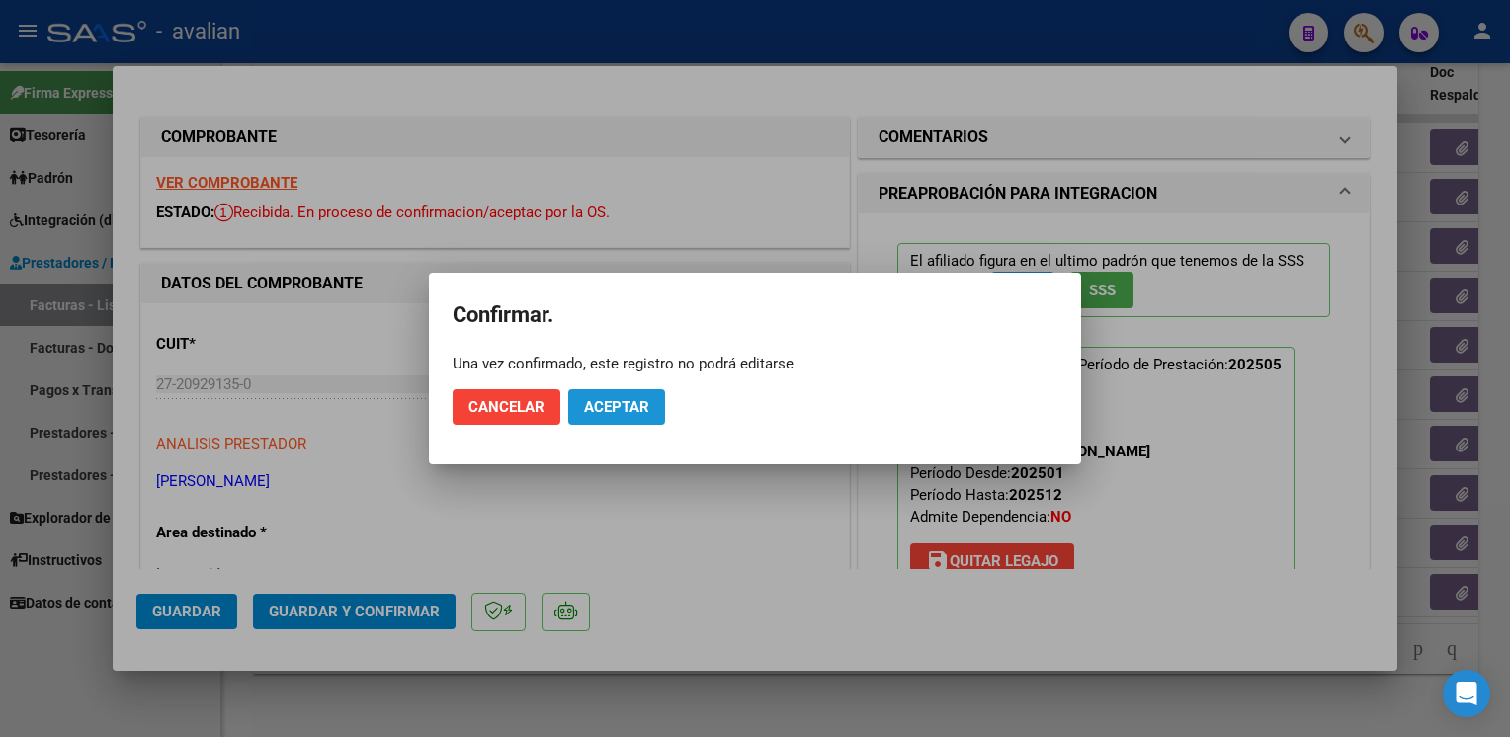
click at [597, 411] on span "Aceptar" at bounding box center [616, 407] width 65 height 18
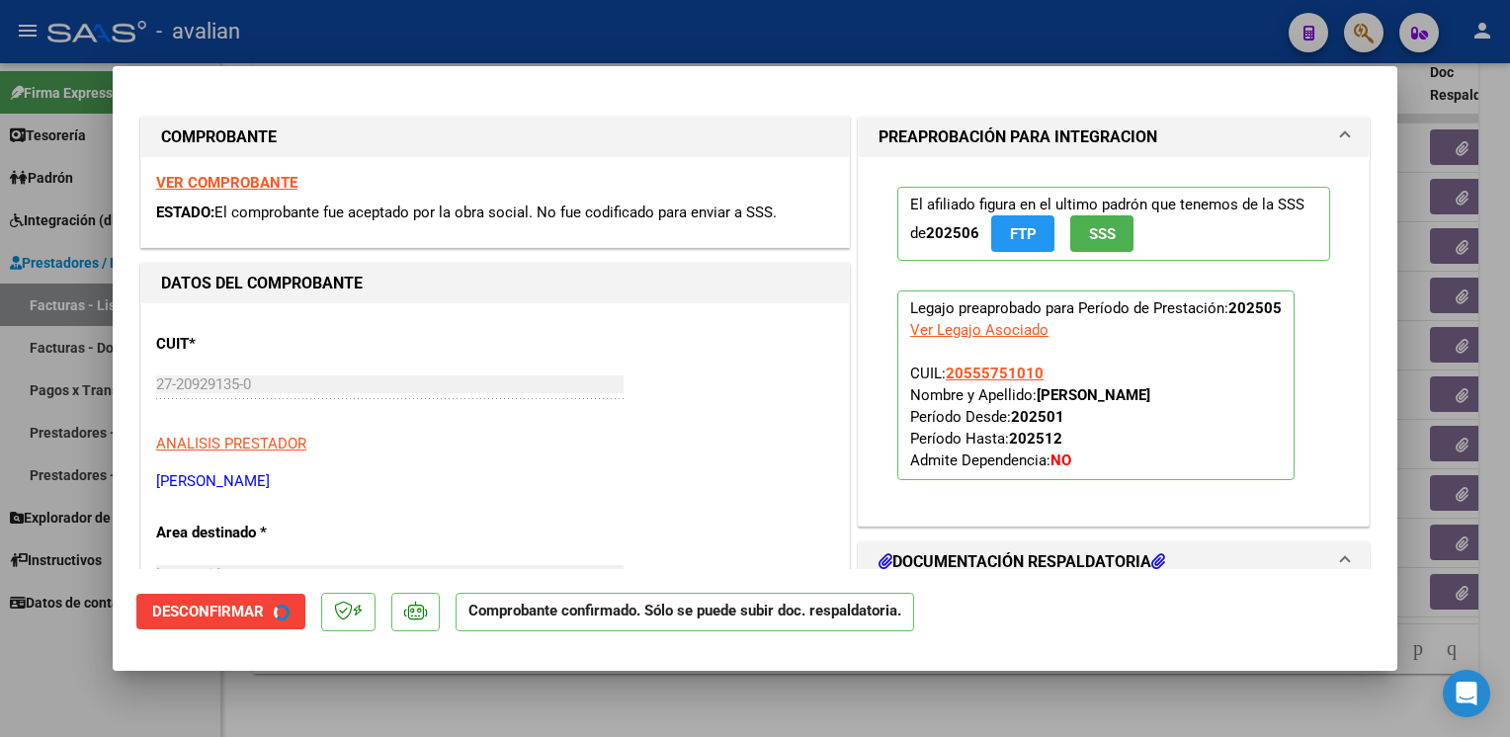
click at [422, 34] on div at bounding box center [755, 368] width 1510 height 737
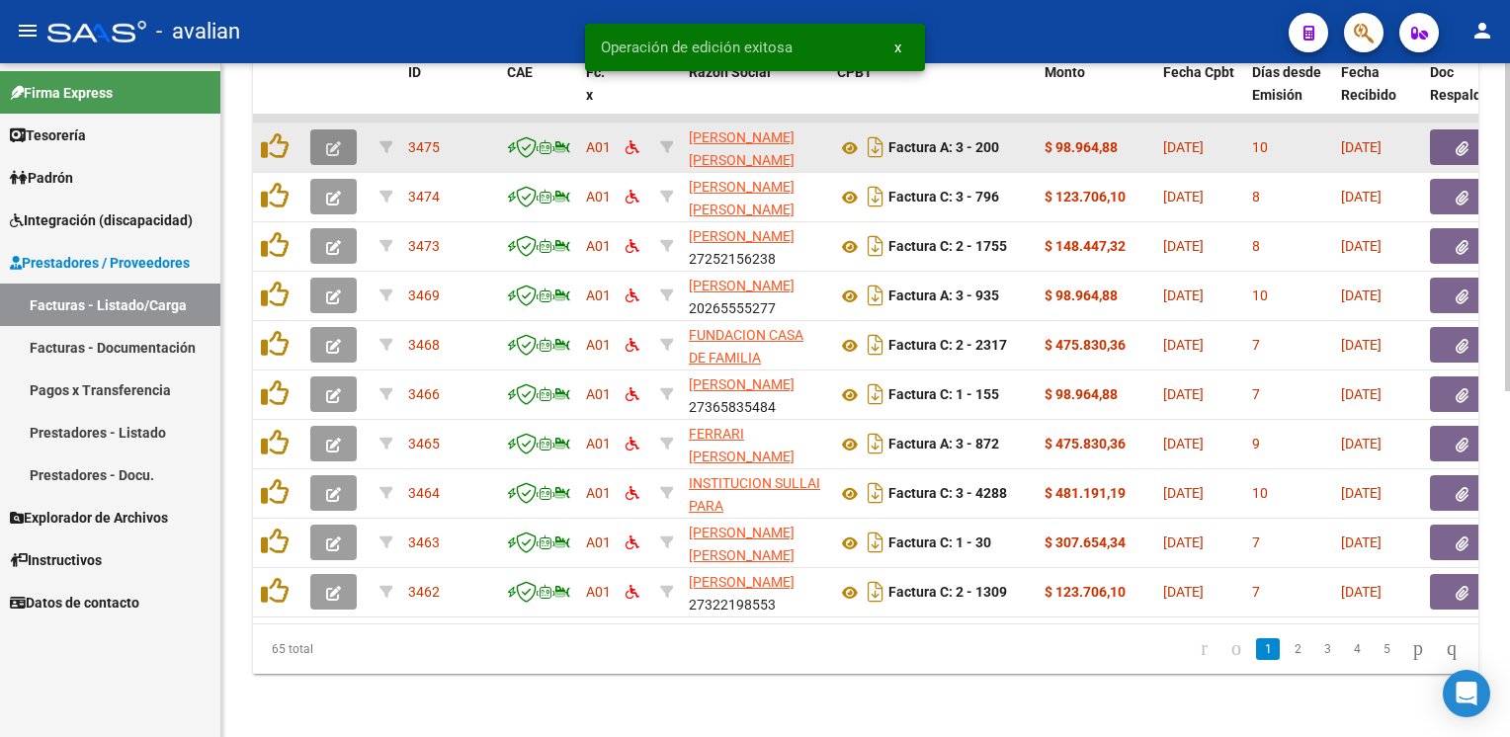
click at [332, 141] on icon "button" at bounding box center [333, 148] width 15 height 15
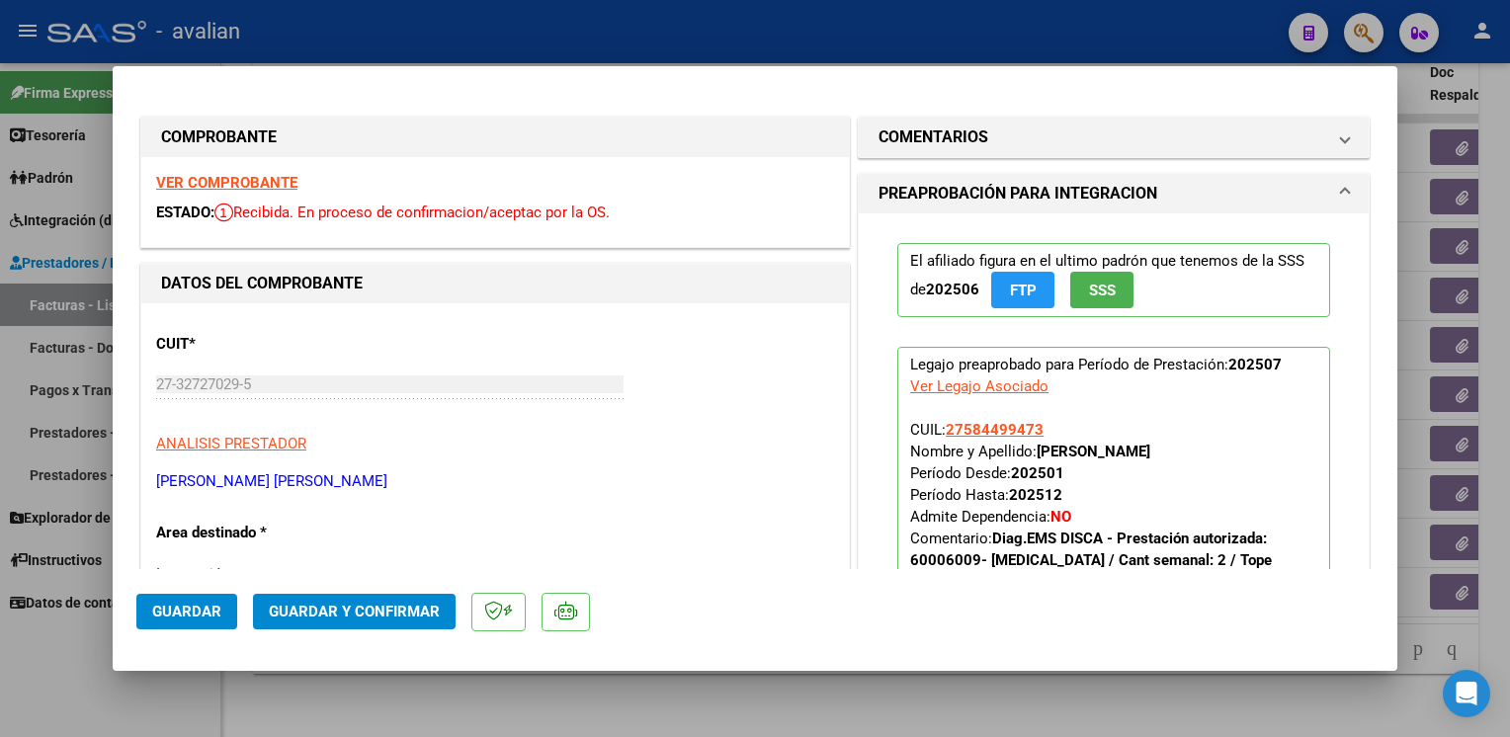
click at [263, 186] on strong "VER COMPROBANTE" at bounding box center [226, 183] width 141 height 18
click at [445, 619] on button "Guardar y Confirmar" at bounding box center [354, 612] width 203 height 36
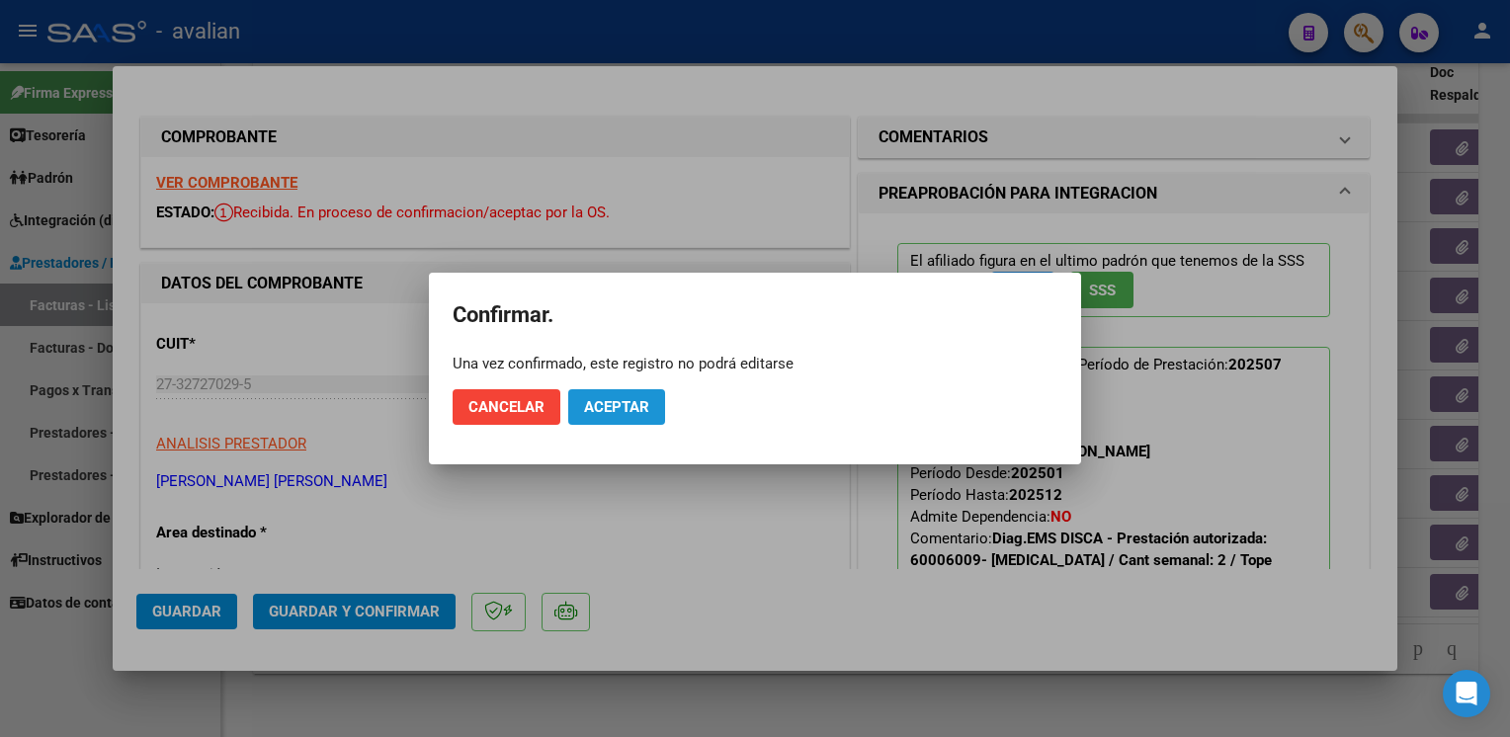
click at [644, 422] on button "Aceptar" at bounding box center [616, 407] width 97 height 36
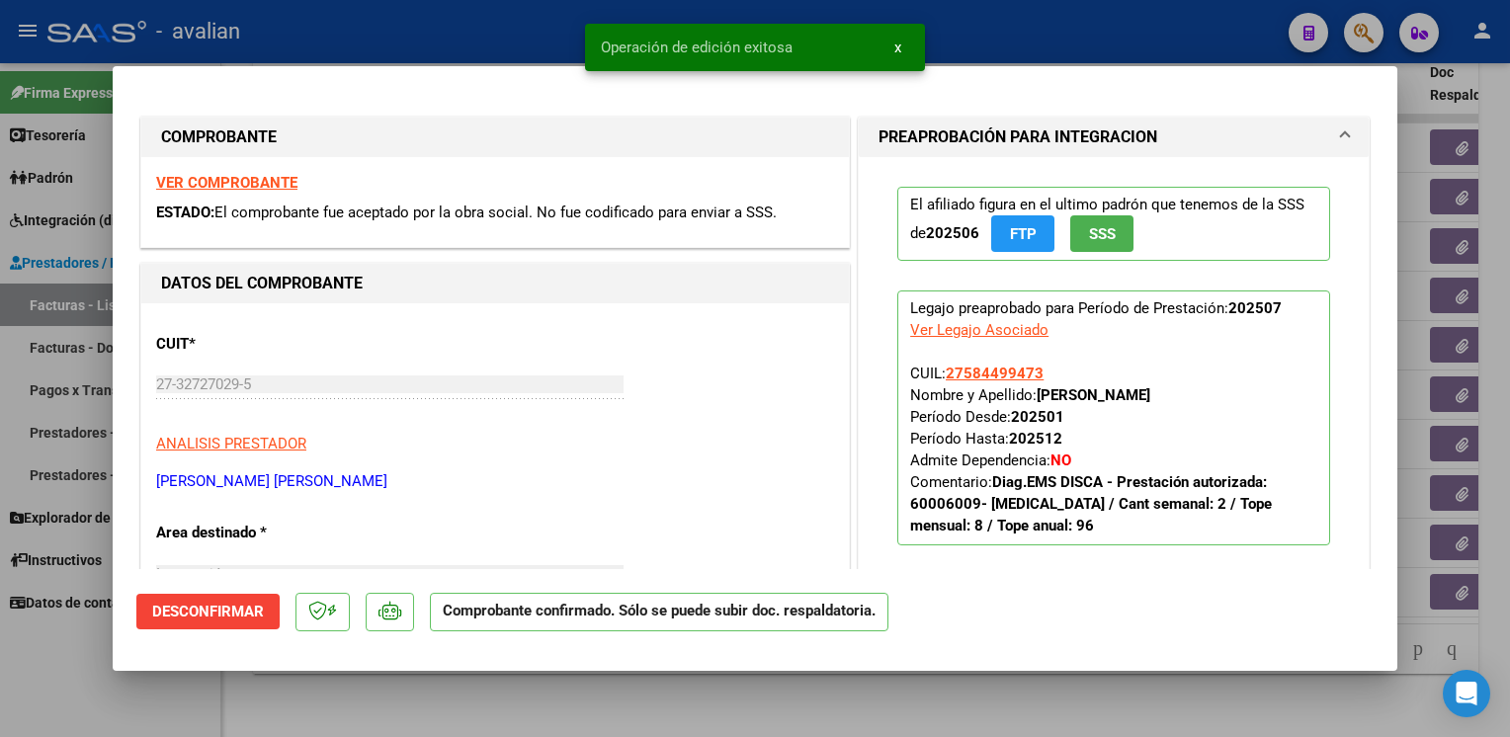
drag, startPoint x: 520, startPoint y: 32, endPoint x: 511, endPoint y: 45, distance: 16.4
click at [521, 34] on div at bounding box center [755, 368] width 1510 height 737
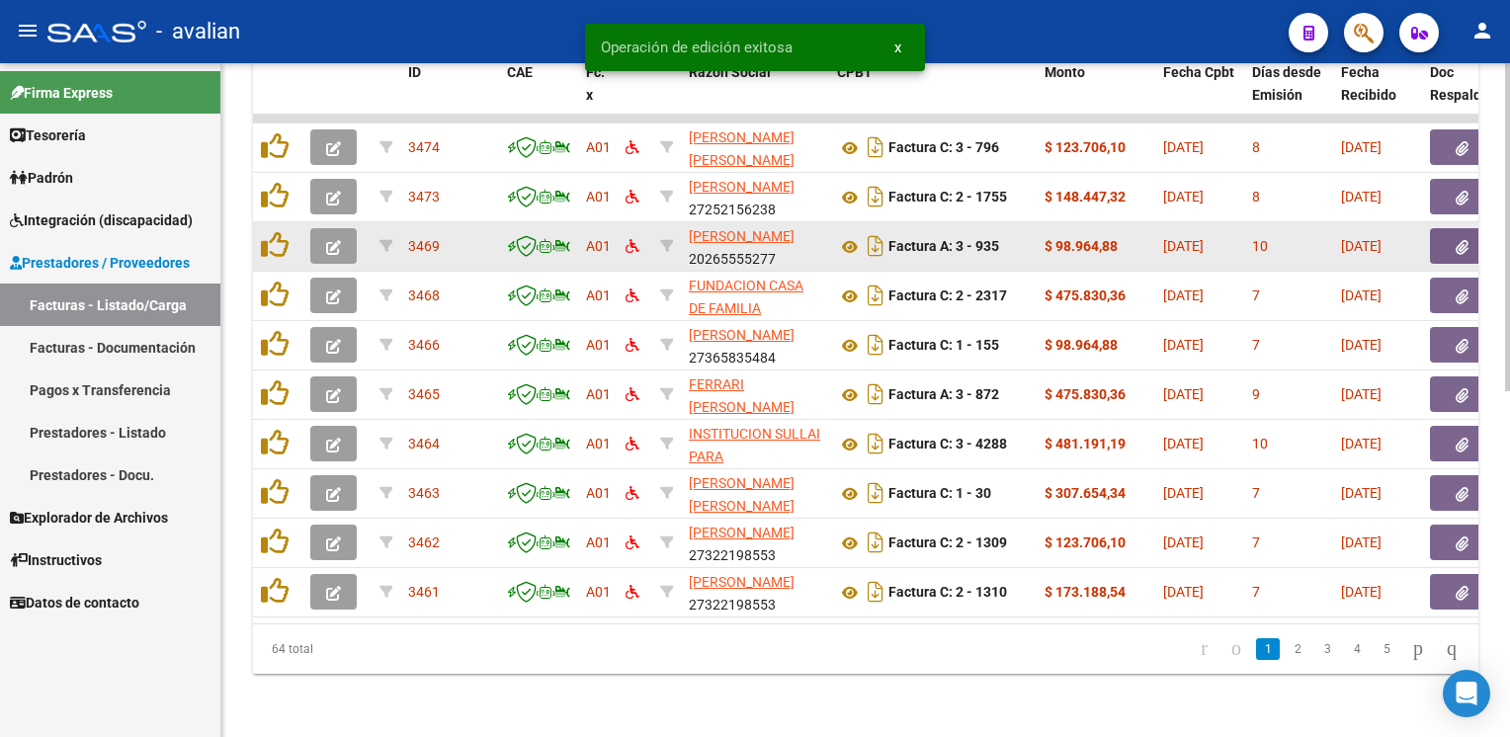
click at [340, 240] on icon "button" at bounding box center [333, 247] width 15 height 15
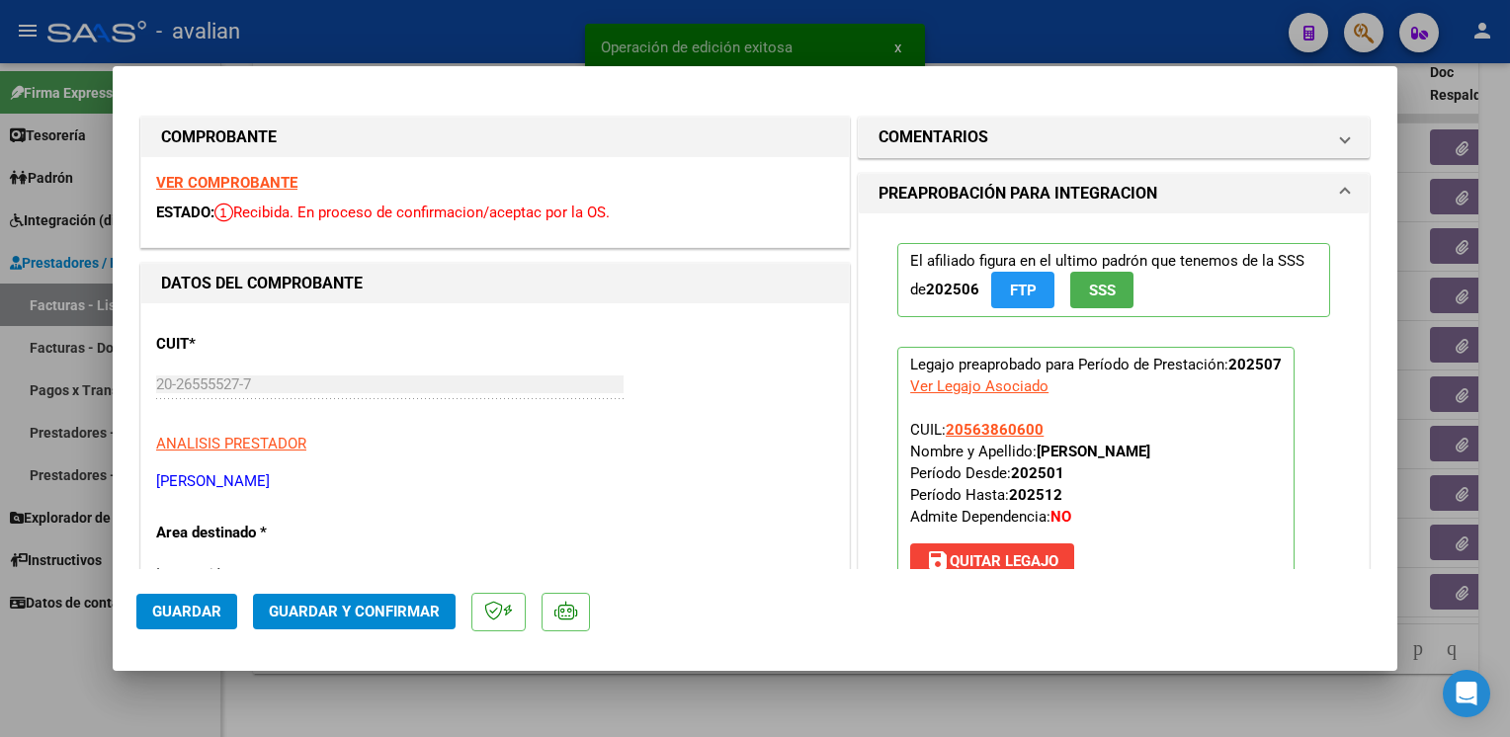
click at [276, 183] on strong "VER COMPROBANTE" at bounding box center [226, 183] width 141 height 18
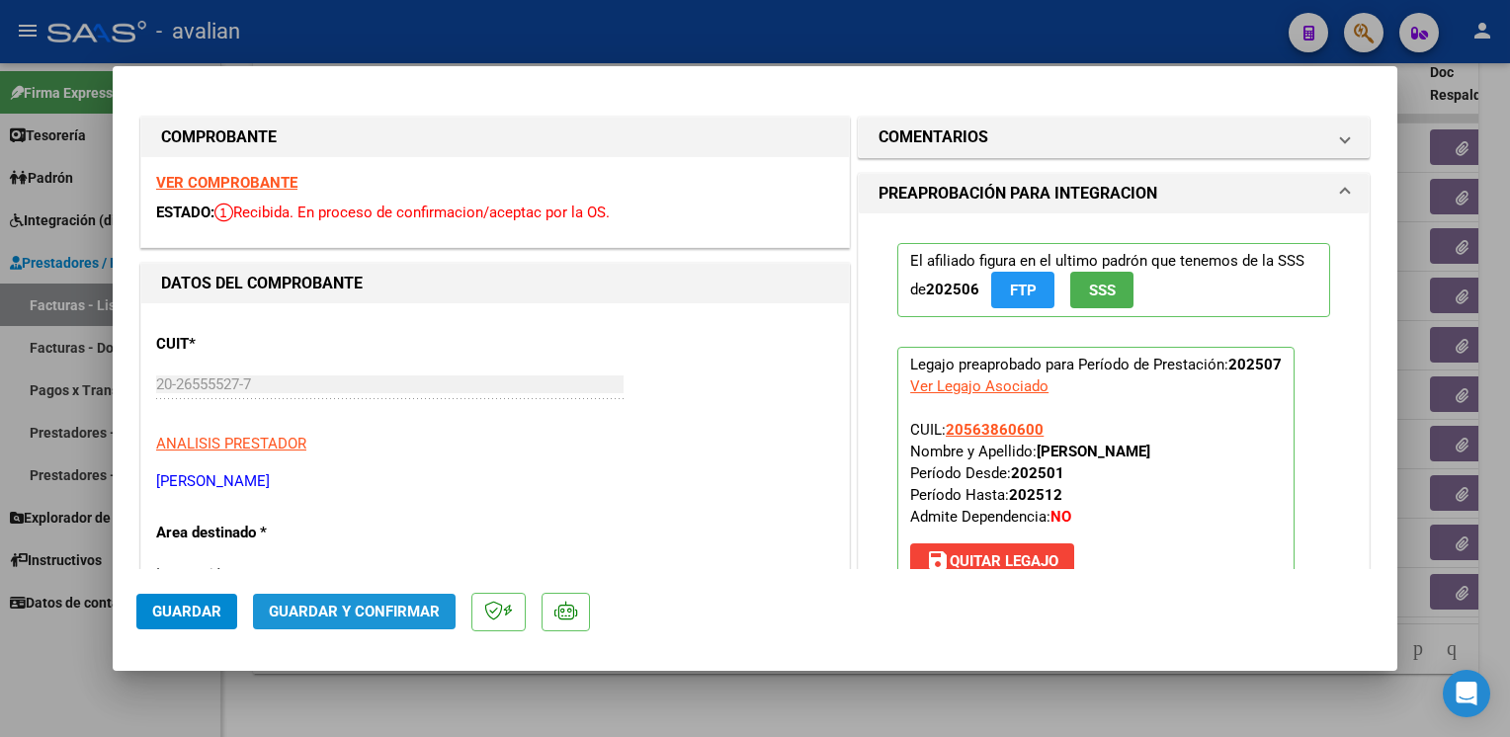
click at [376, 611] on span "Guardar y Confirmar" at bounding box center [354, 612] width 171 height 18
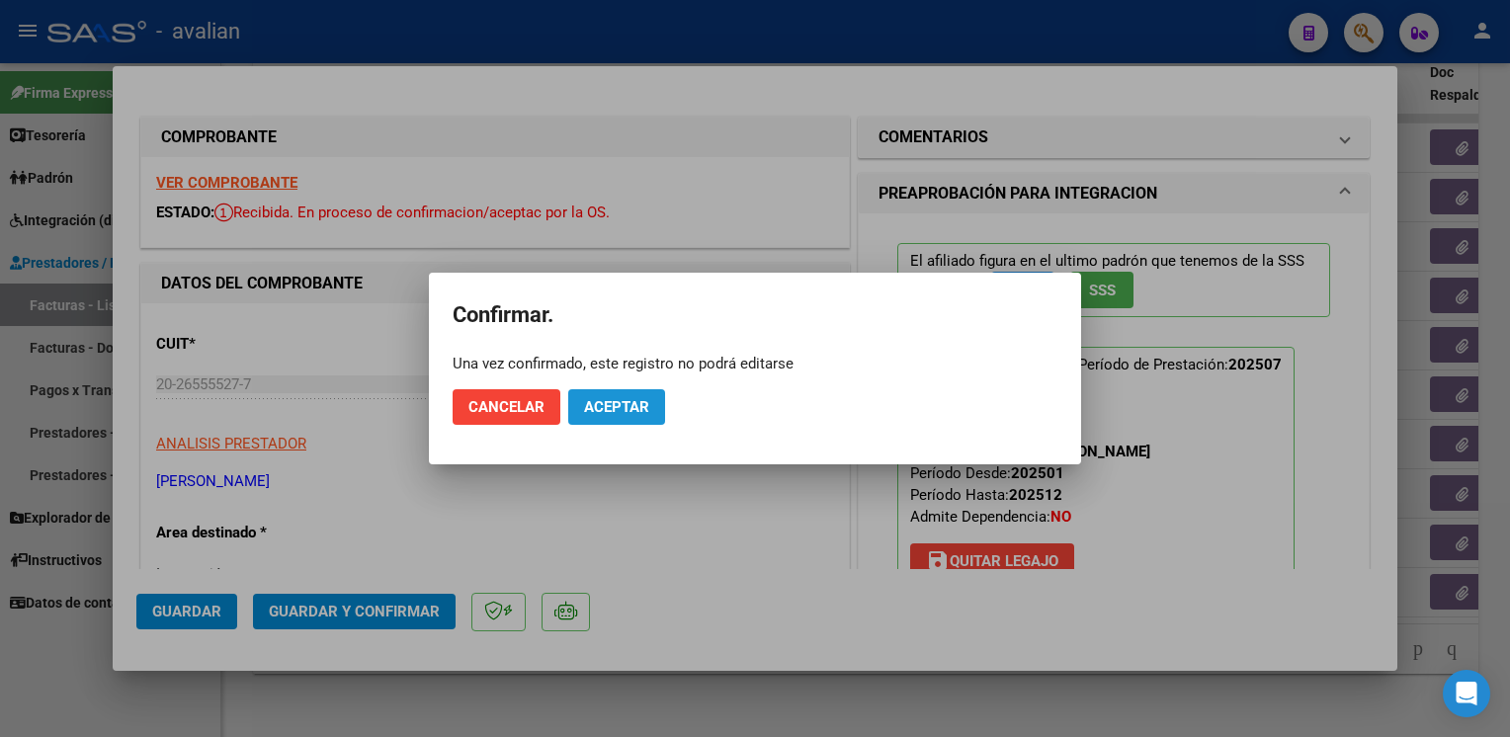
drag, startPoint x: 625, startPoint y: 406, endPoint x: 627, endPoint y: 364, distance: 42.6
click at [623, 408] on span "Aceptar" at bounding box center [616, 407] width 65 height 18
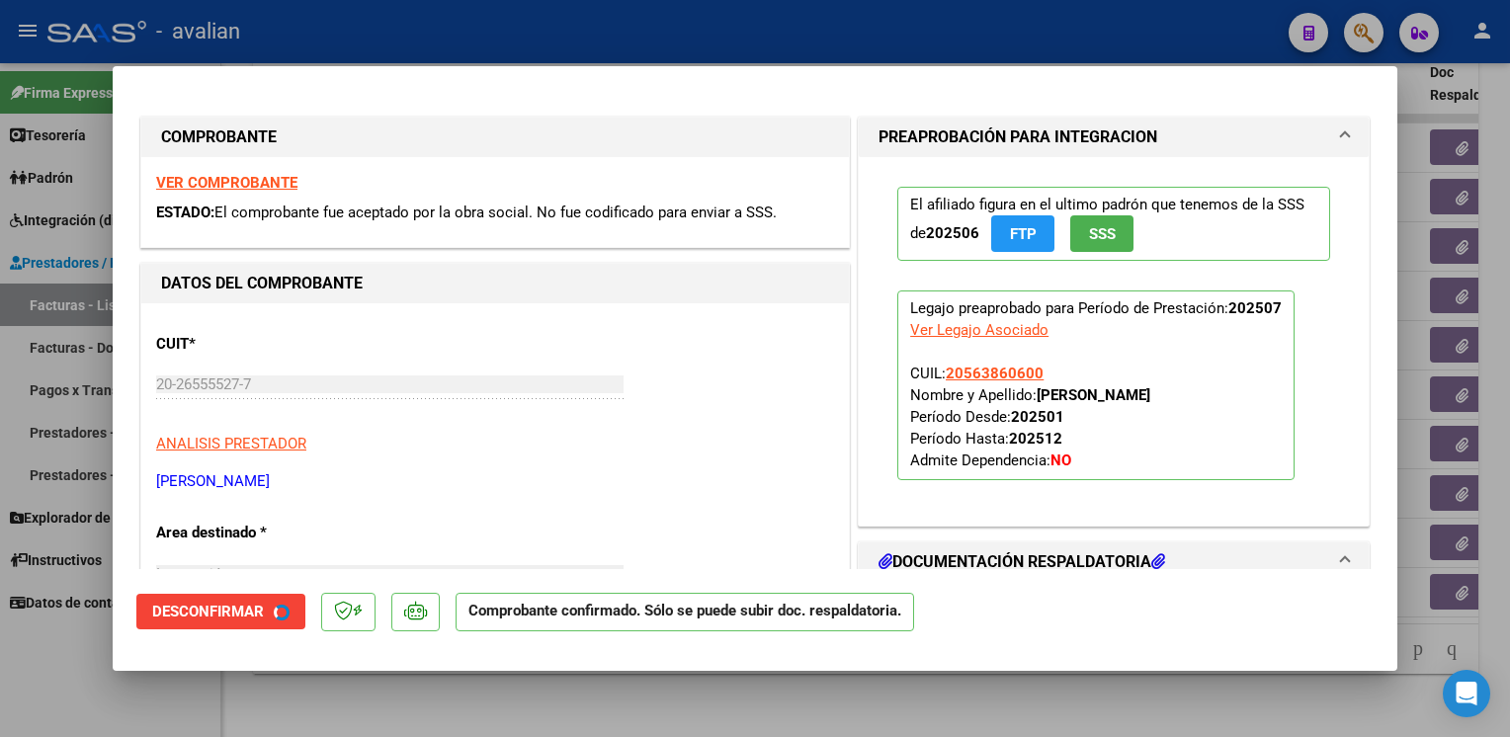
click at [506, 41] on div at bounding box center [755, 368] width 1510 height 737
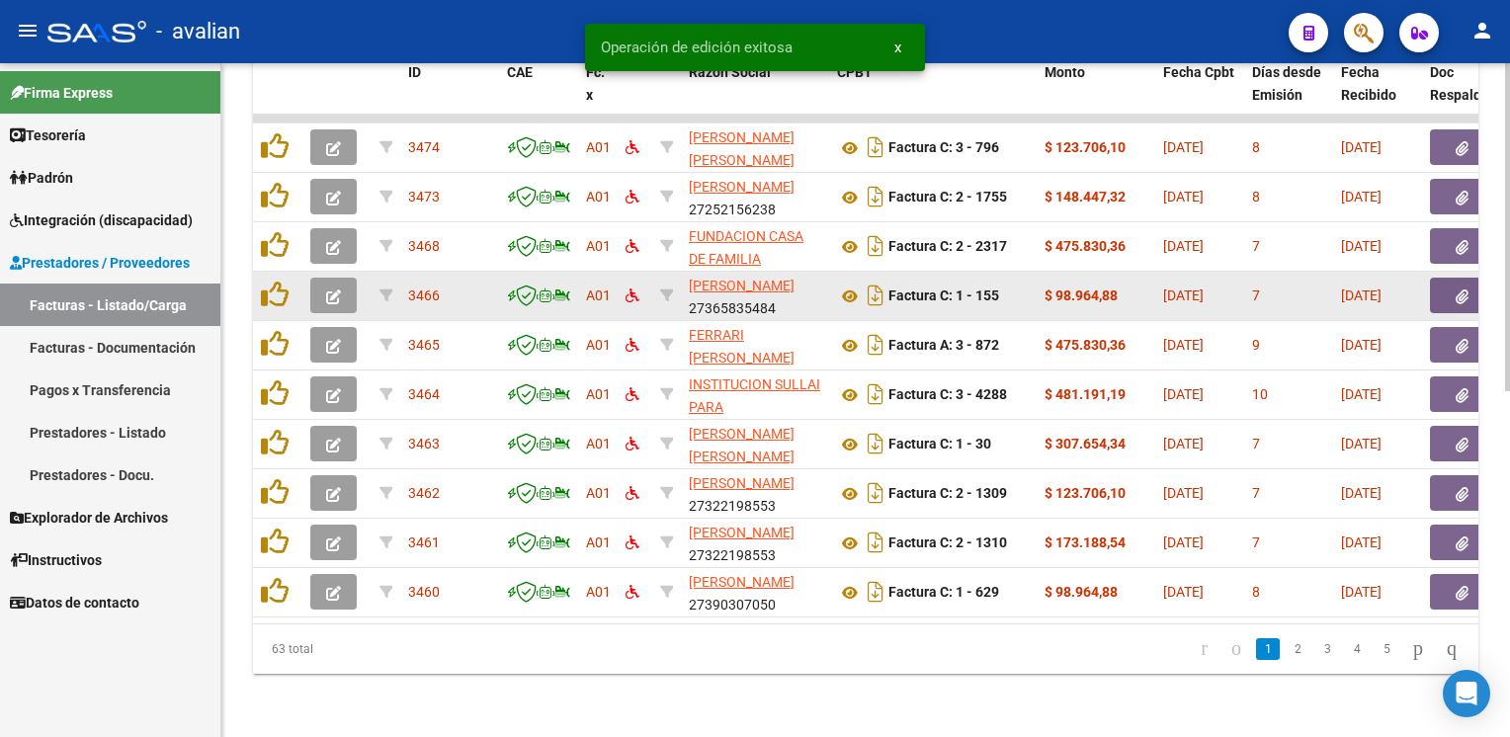
click at [329, 290] on icon "button" at bounding box center [333, 297] width 15 height 15
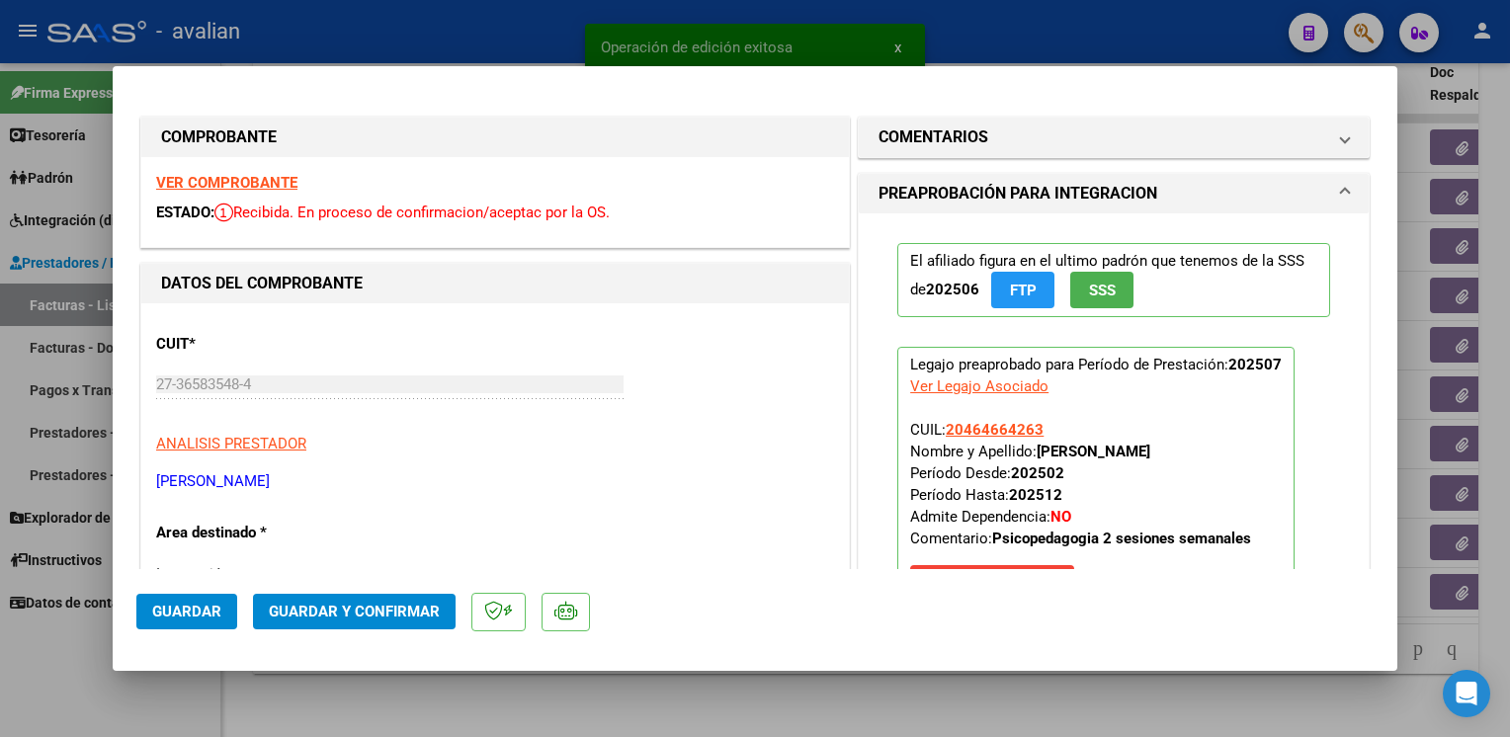
click at [275, 190] on strong "VER COMPROBANTE" at bounding box center [226, 183] width 141 height 18
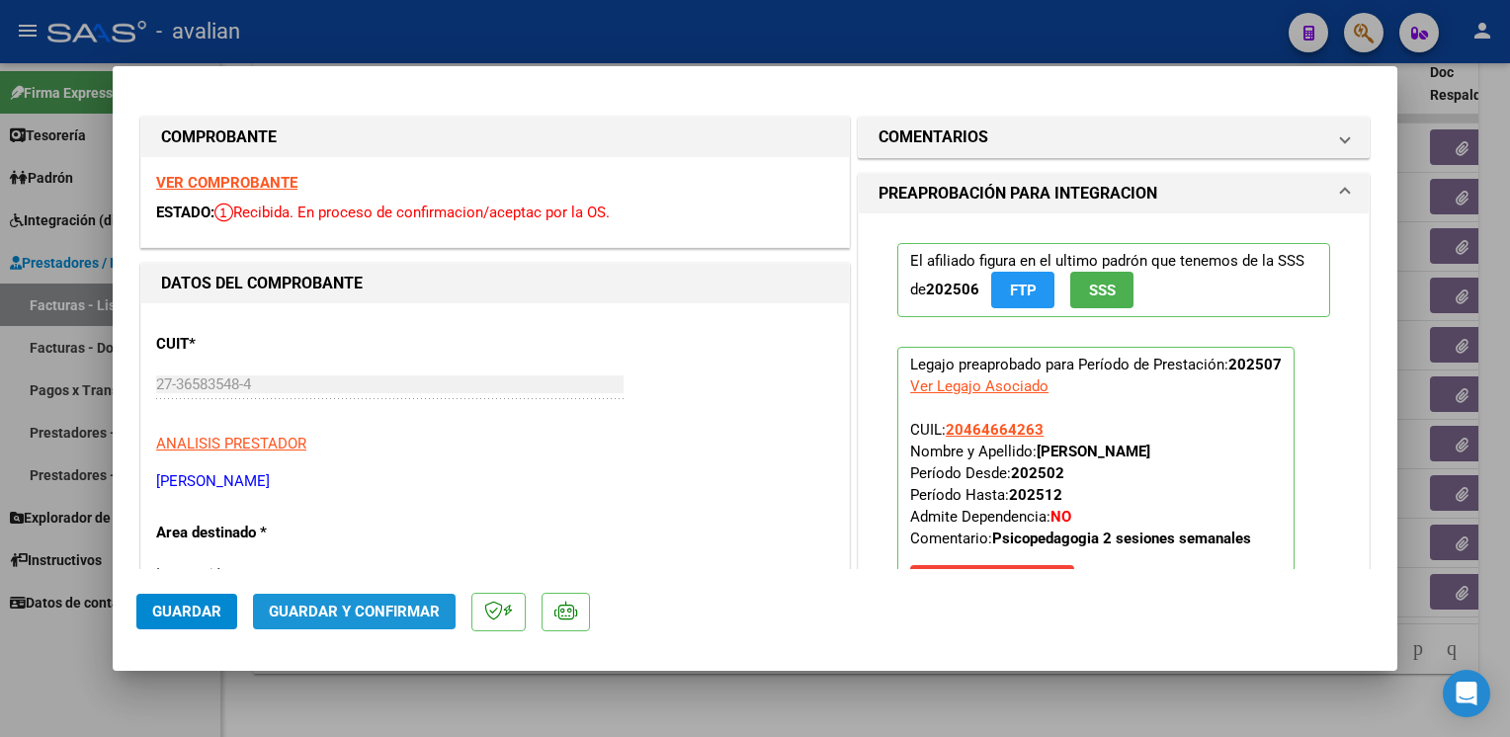
click at [343, 607] on span "Guardar y Confirmar" at bounding box center [354, 612] width 171 height 18
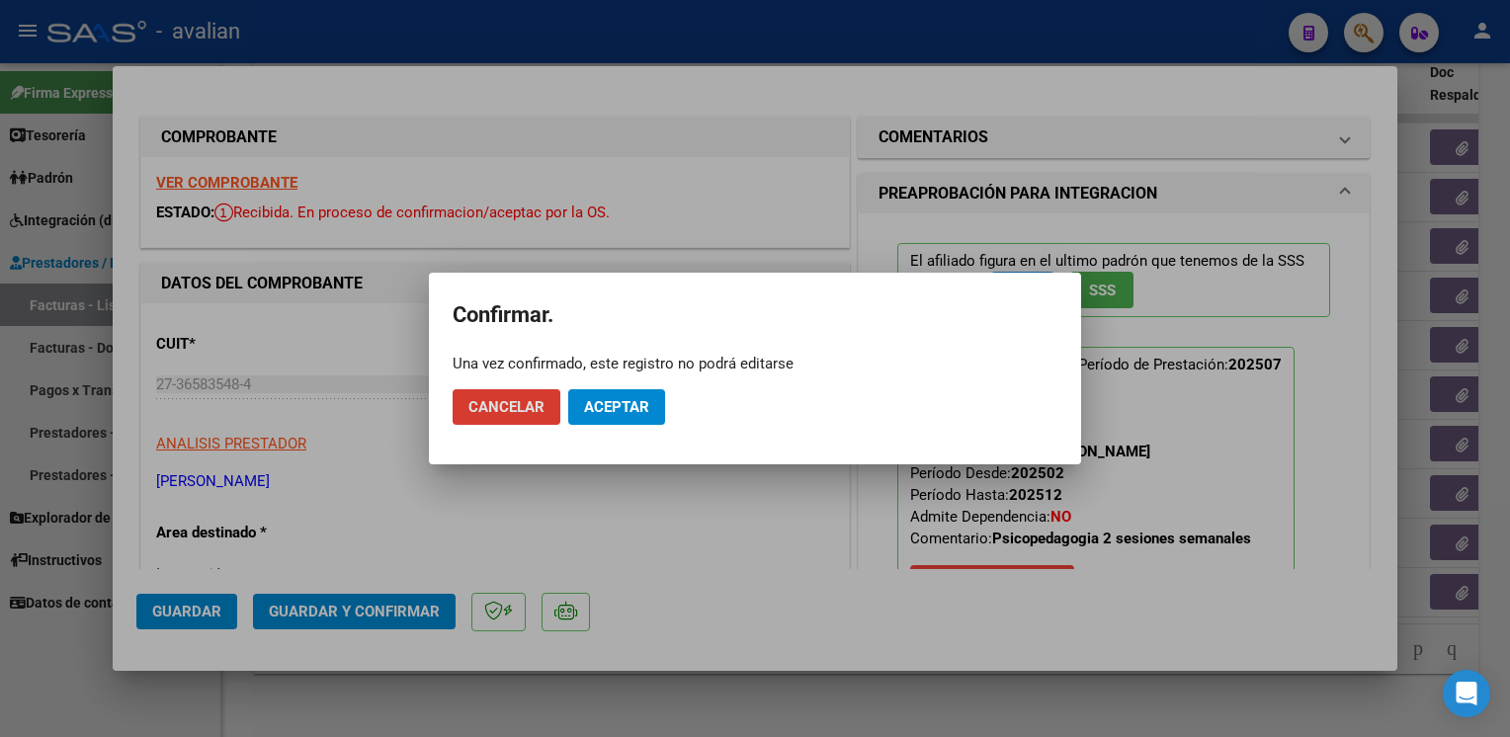
click at [608, 413] on span "Aceptar" at bounding box center [616, 407] width 65 height 18
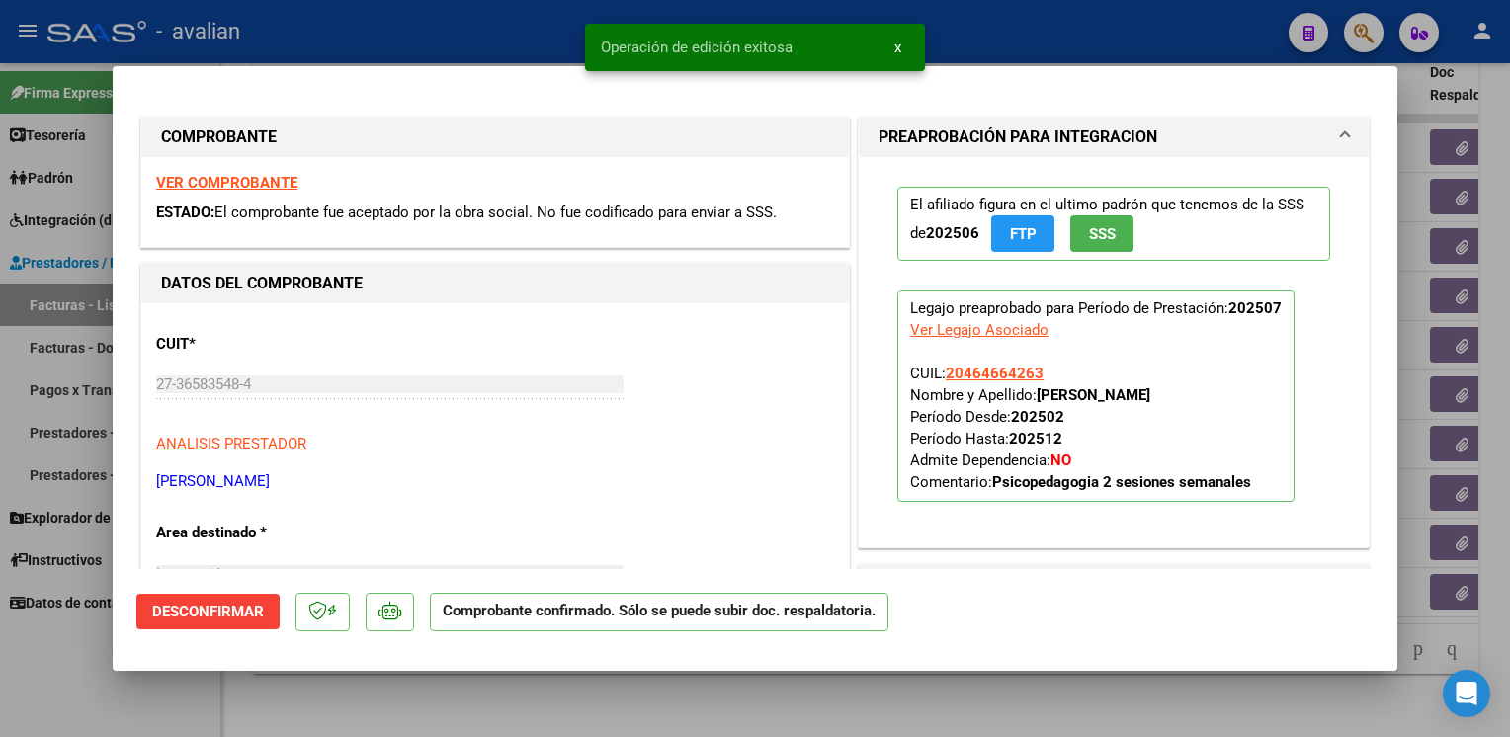
click at [470, 38] on div at bounding box center [755, 368] width 1510 height 737
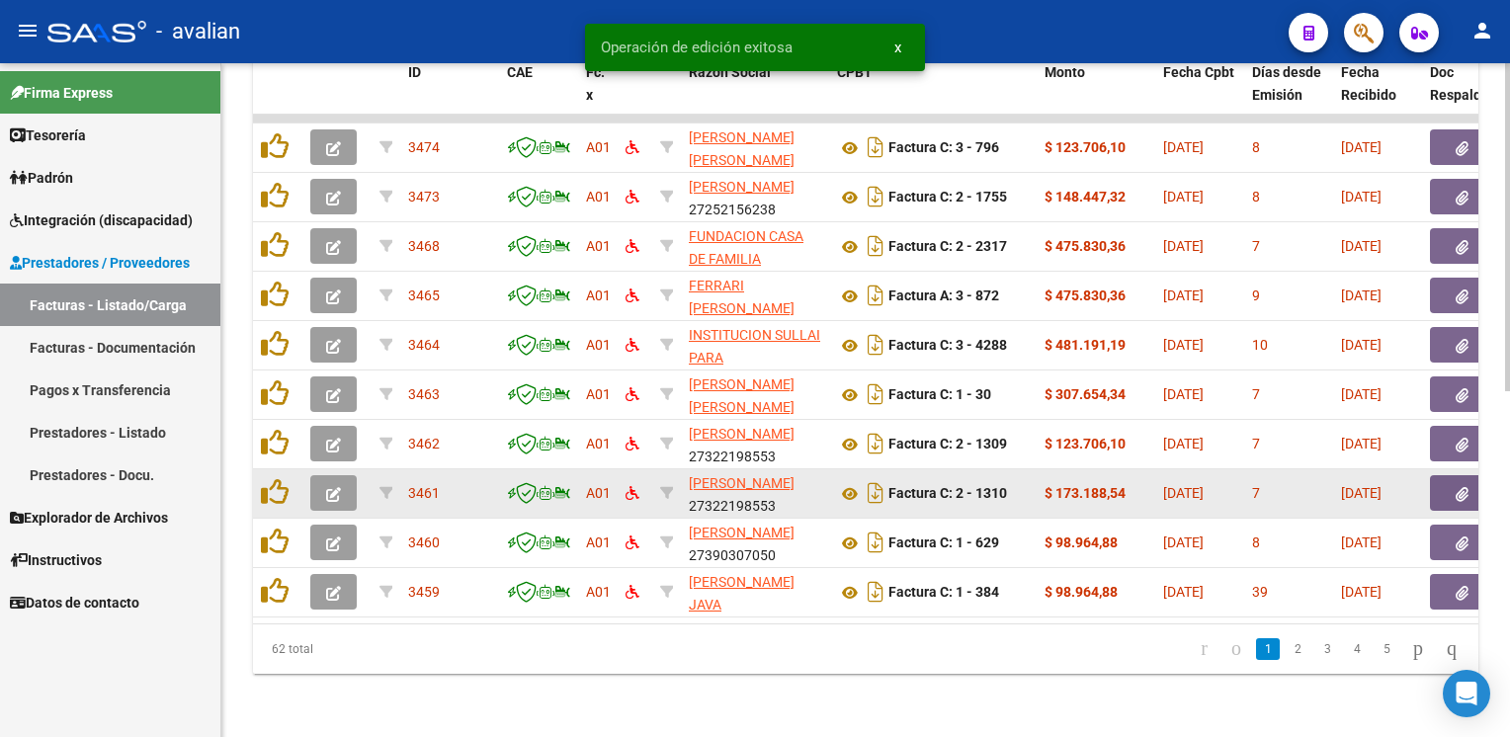
click at [331, 487] on icon "button" at bounding box center [333, 494] width 15 height 15
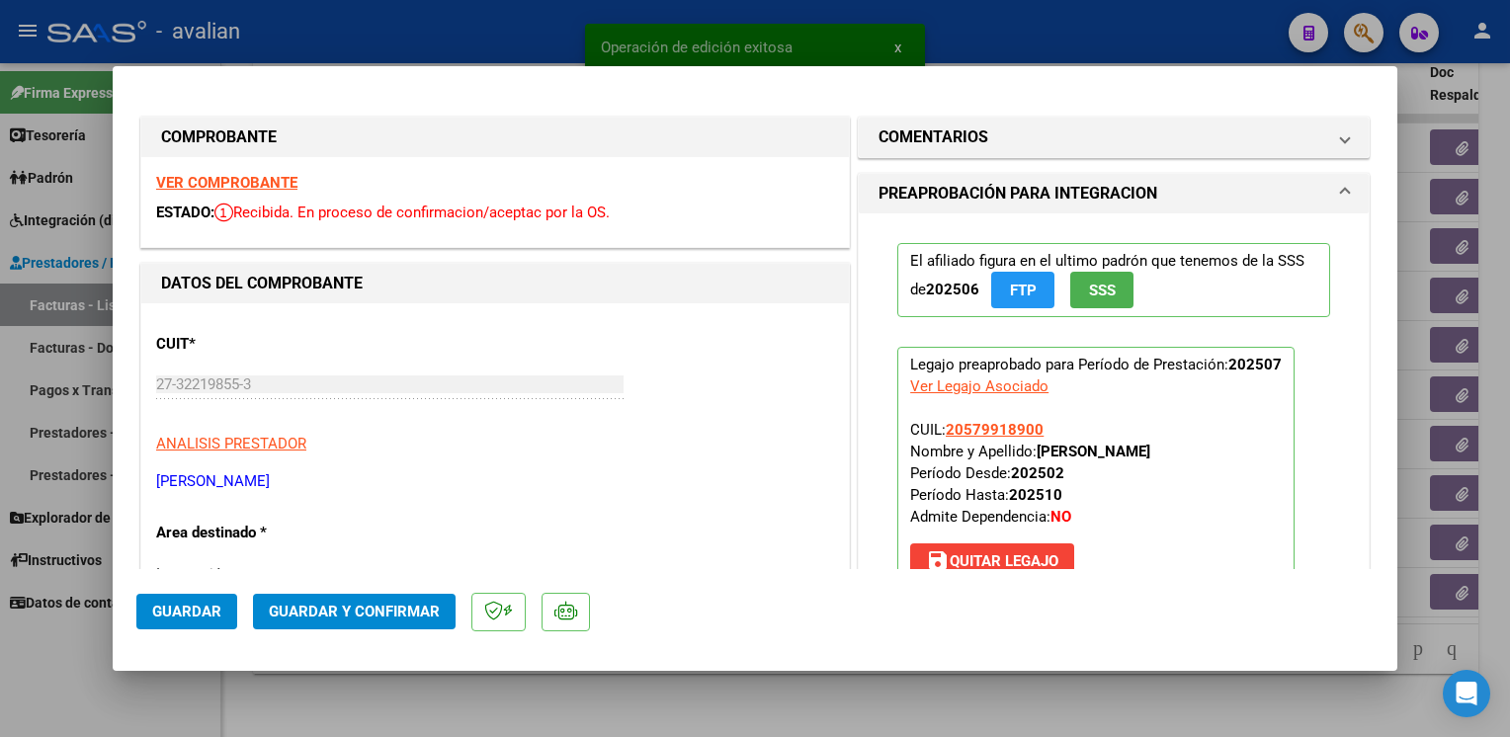
click at [261, 191] on strong "VER COMPROBANTE" at bounding box center [226, 183] width 141 height 18
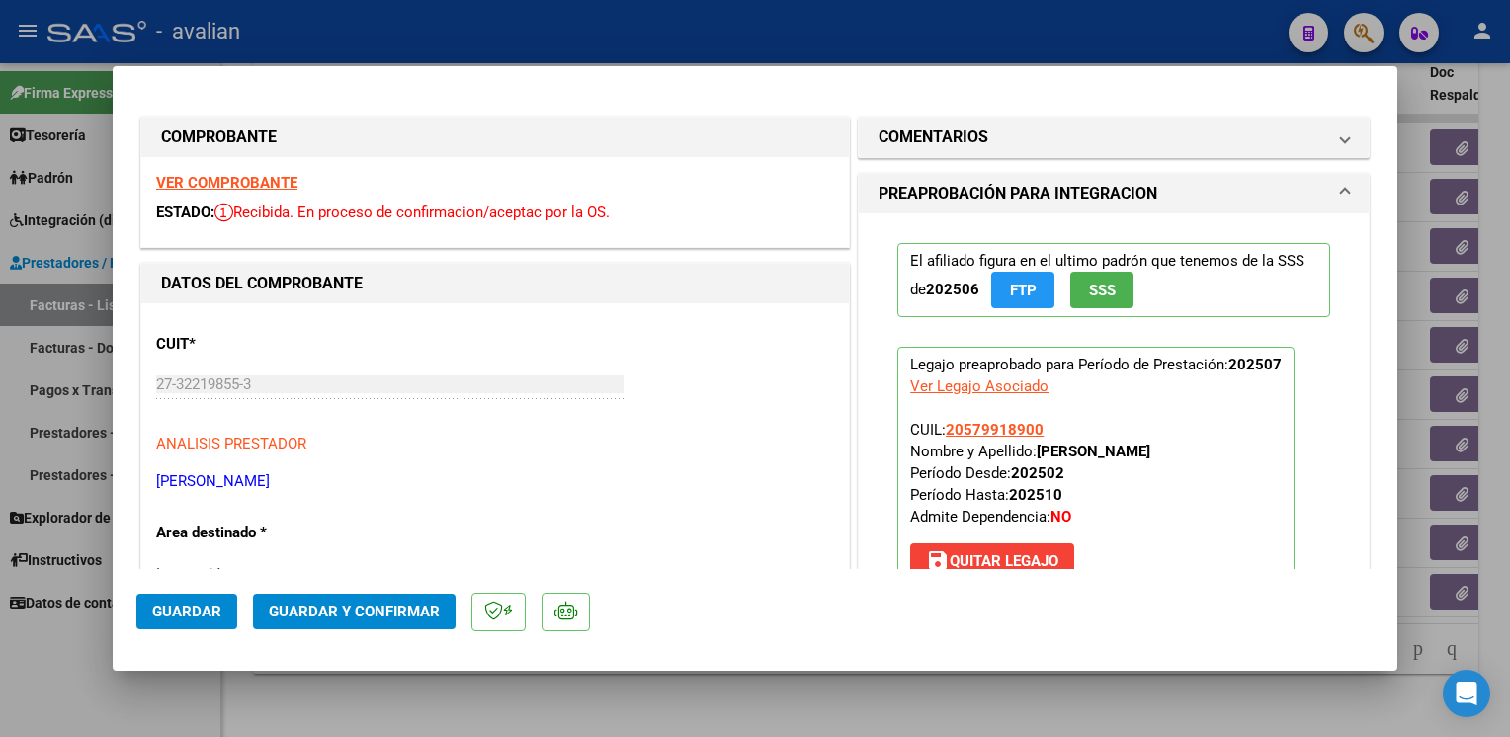
click at [328, 616] on span "Guardar y Confirmar" at bounding box center [354, 612] width 171 height 18
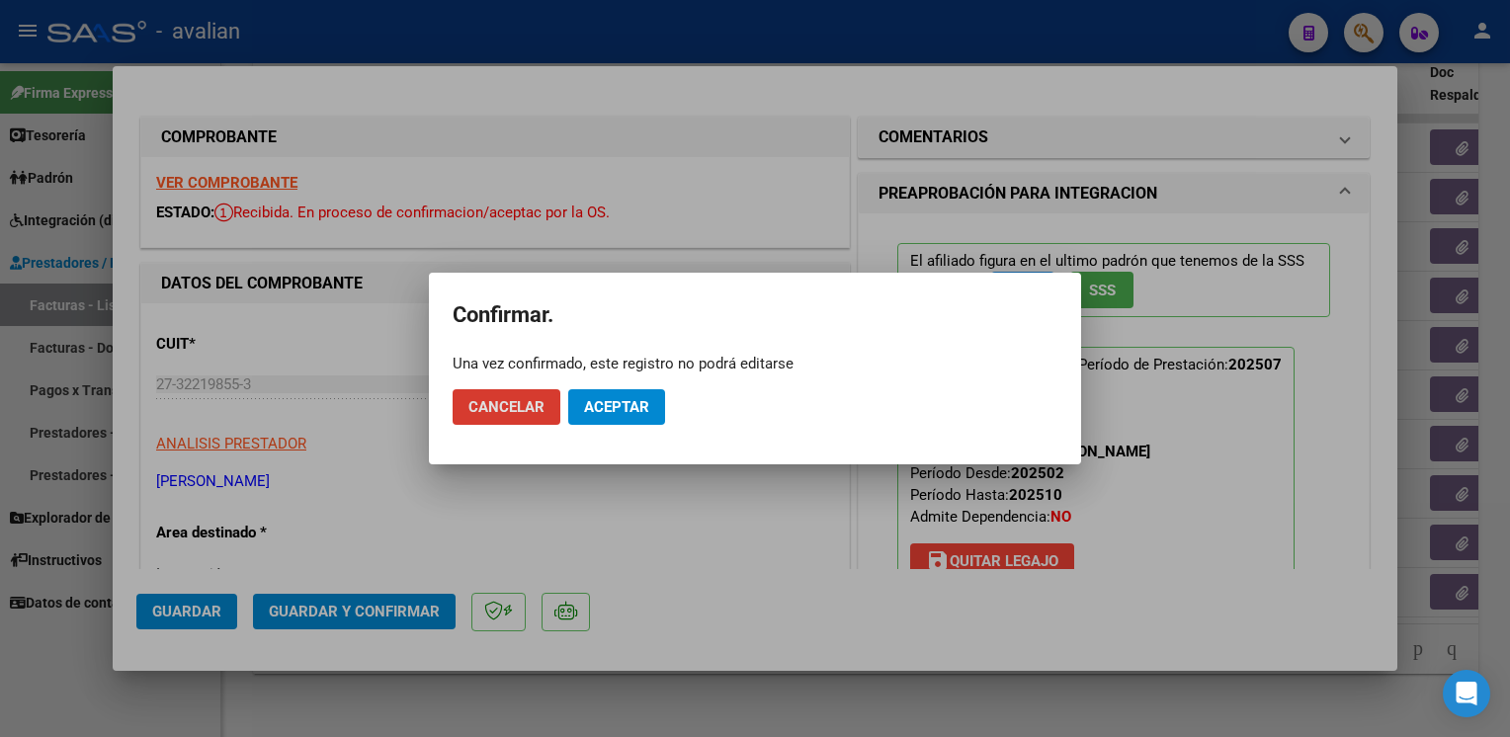
click at [614, 420] on button "Aceptar" at bounding box center [616, 407] width 97 height 36
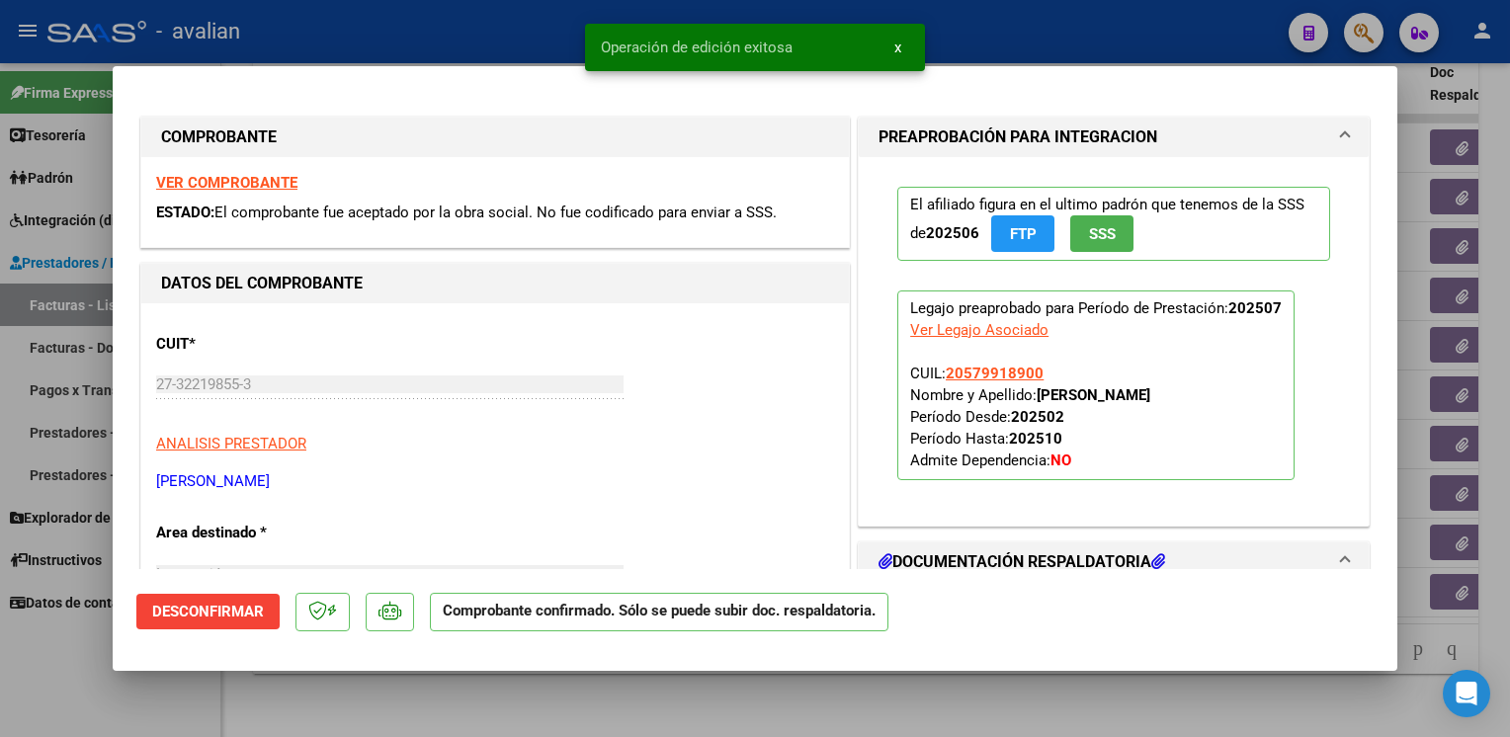
drag, startPoint x: 525, startPoint y: 33, endPoint x: 522, endPoint y: 51, distance: 19.0
click at [525, 34] on div at bounding box center [755, 368] width 1510 height 737
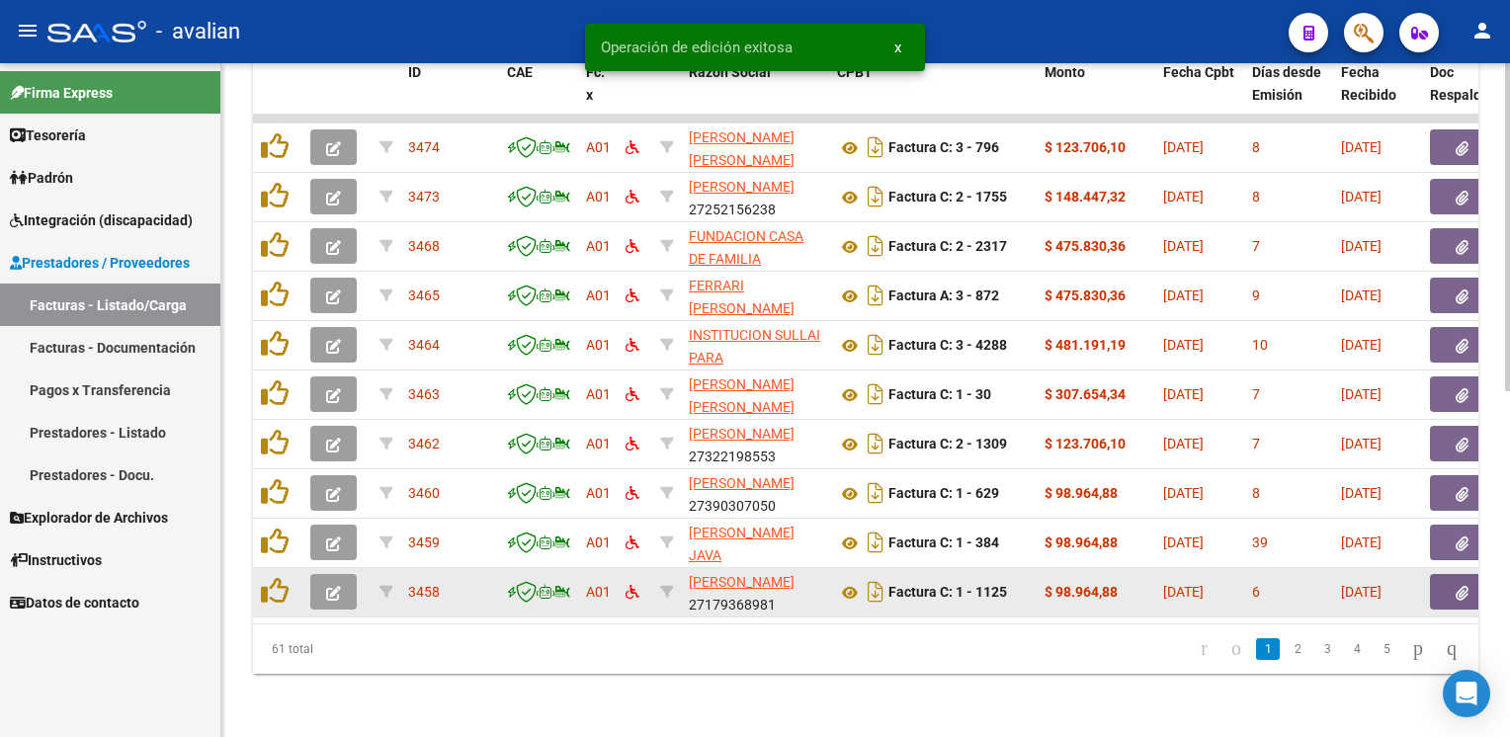
click at [330, 586] on icon "button" at bounding box center [333, 593] width 15 height 15
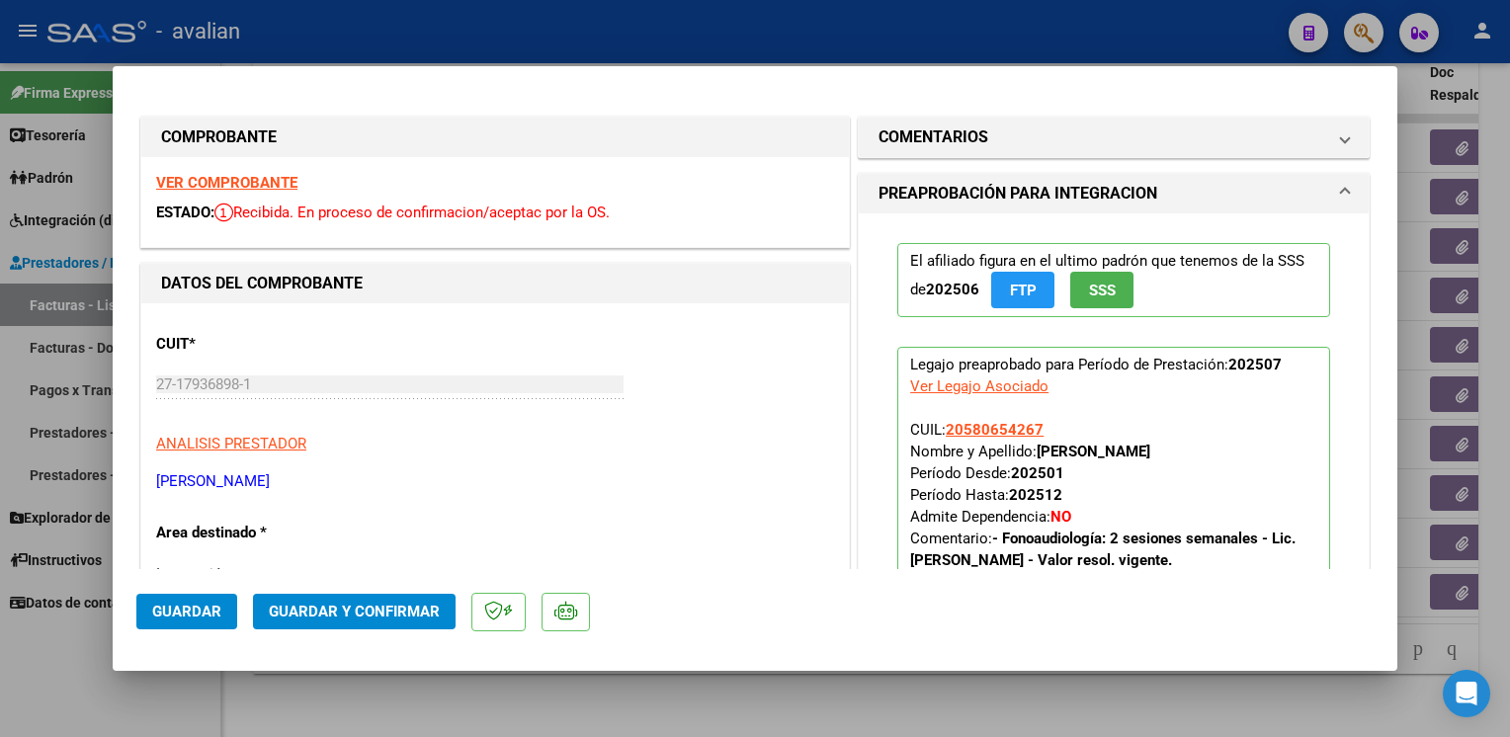
click at [255, 188] on strong "VER COMPROBANTE" at bounding box center [226, 183] width 141 height 18
click at [373, 606] on span "Guardar y Confirmar" at bounding box center [354, 612] width 171 height 18
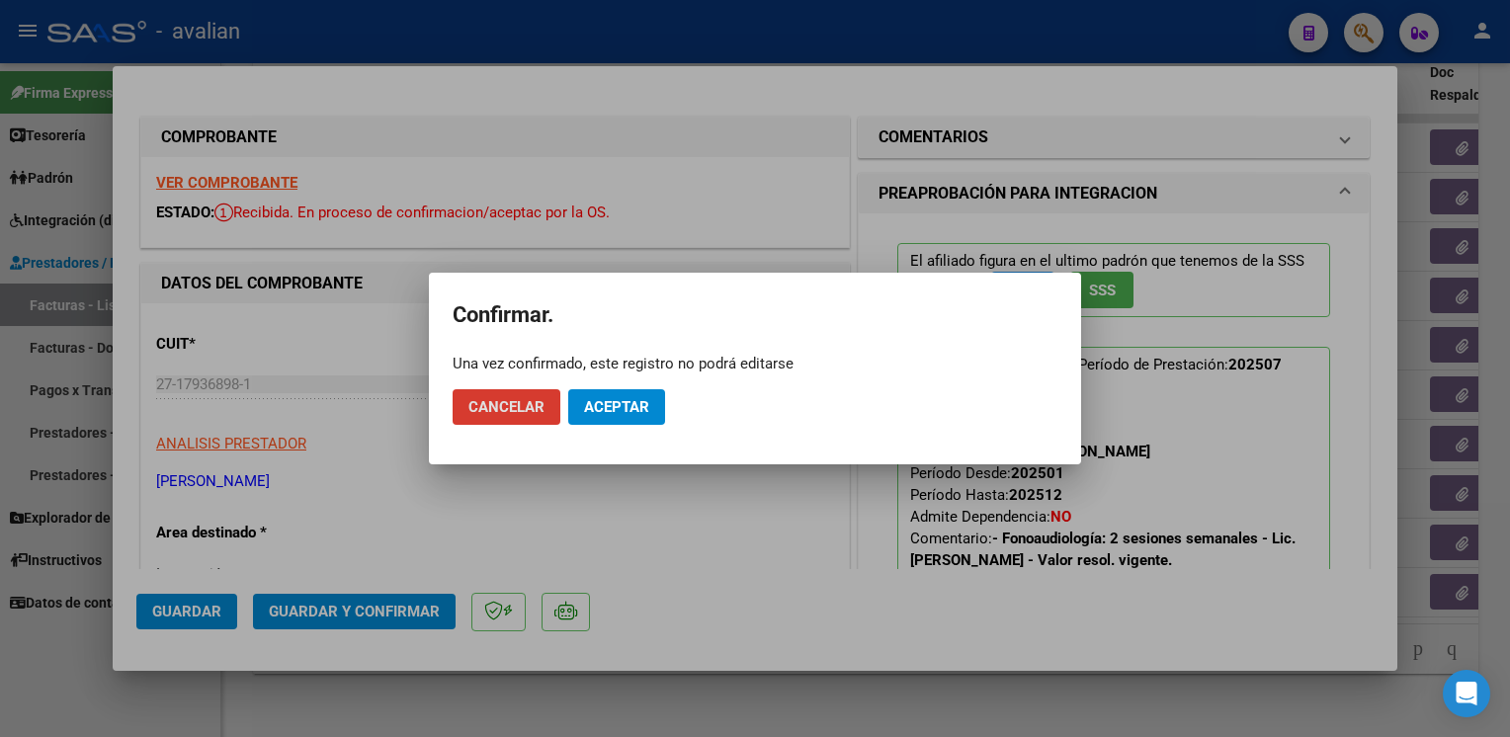
click at [618, 415] on span "Aceptar" at bounding box center [616, 407] width 65 height 18
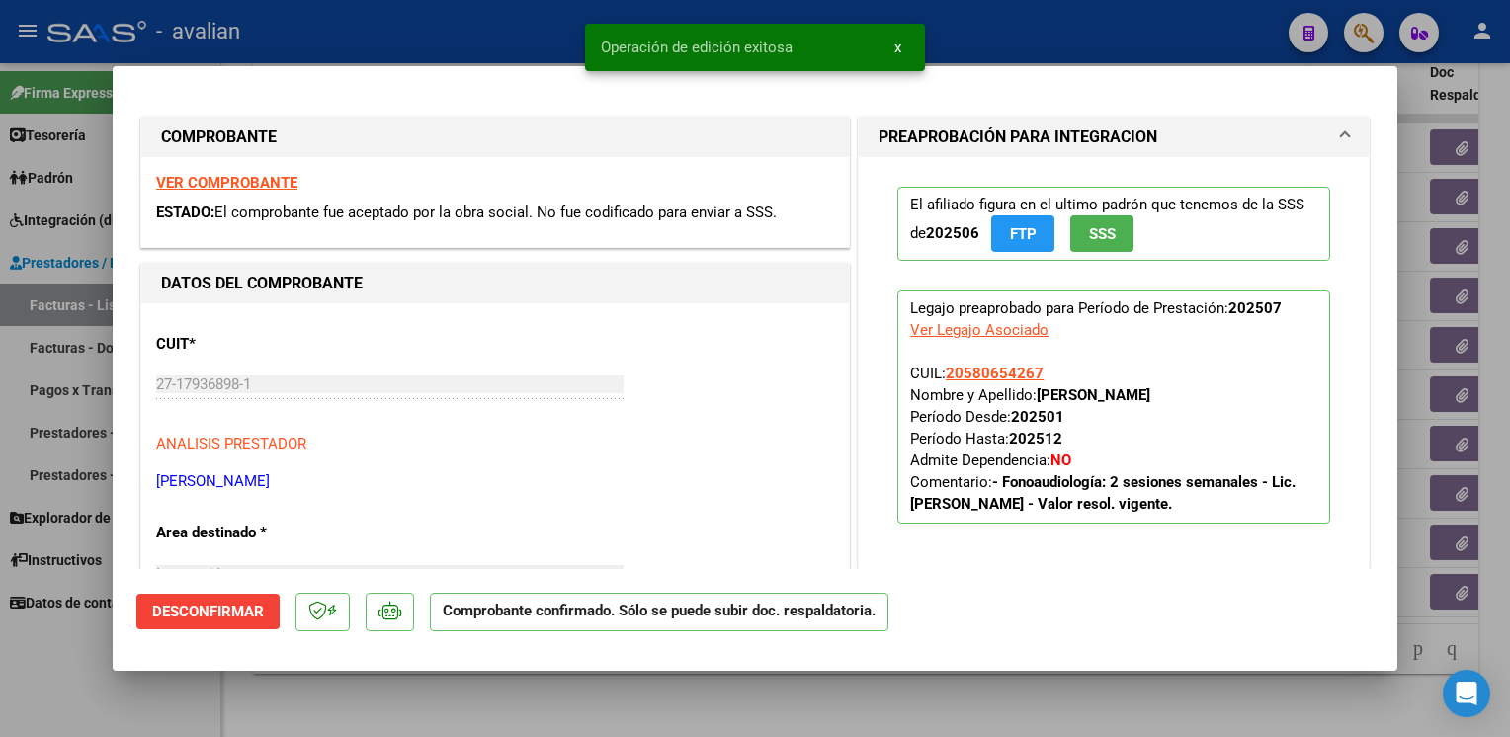
click at [448, 39] on div at bounding box center [755, 368] width 1510 height 737
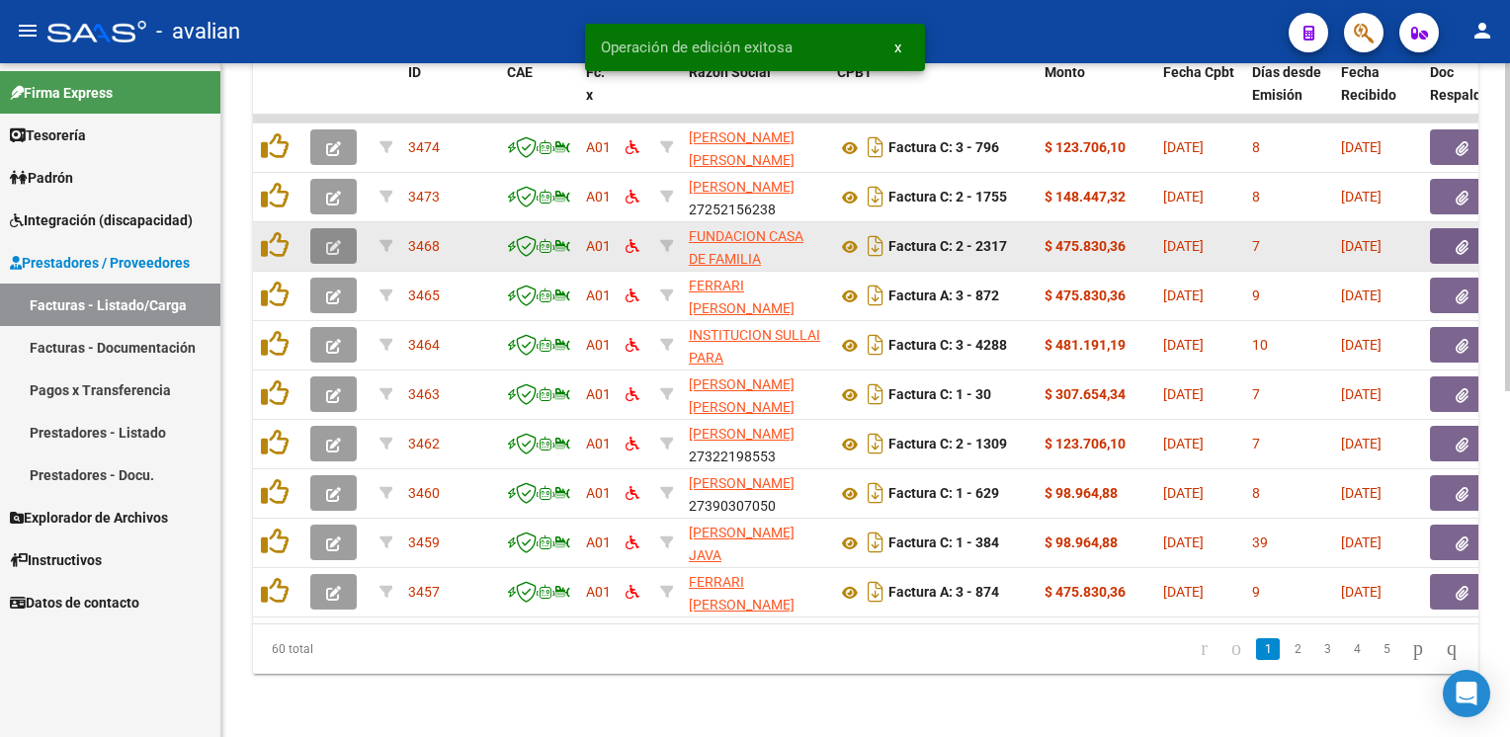
click at [335, 240] on icon "button" at bounding box center [333, 247] width 15 height 15
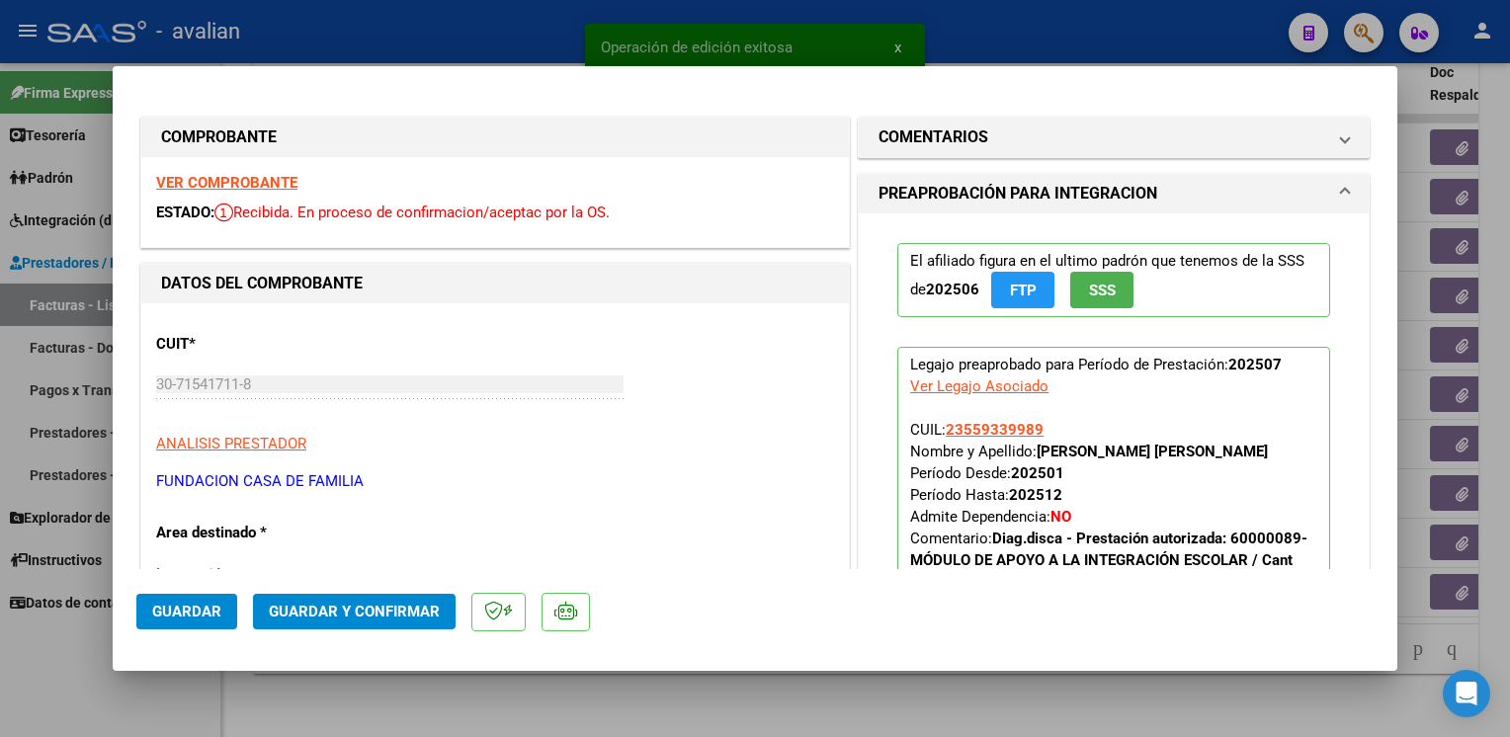
click at [266, 183] on strong "VER COMPROBANTE" at bounding box center [226, 183] width 141 height 18
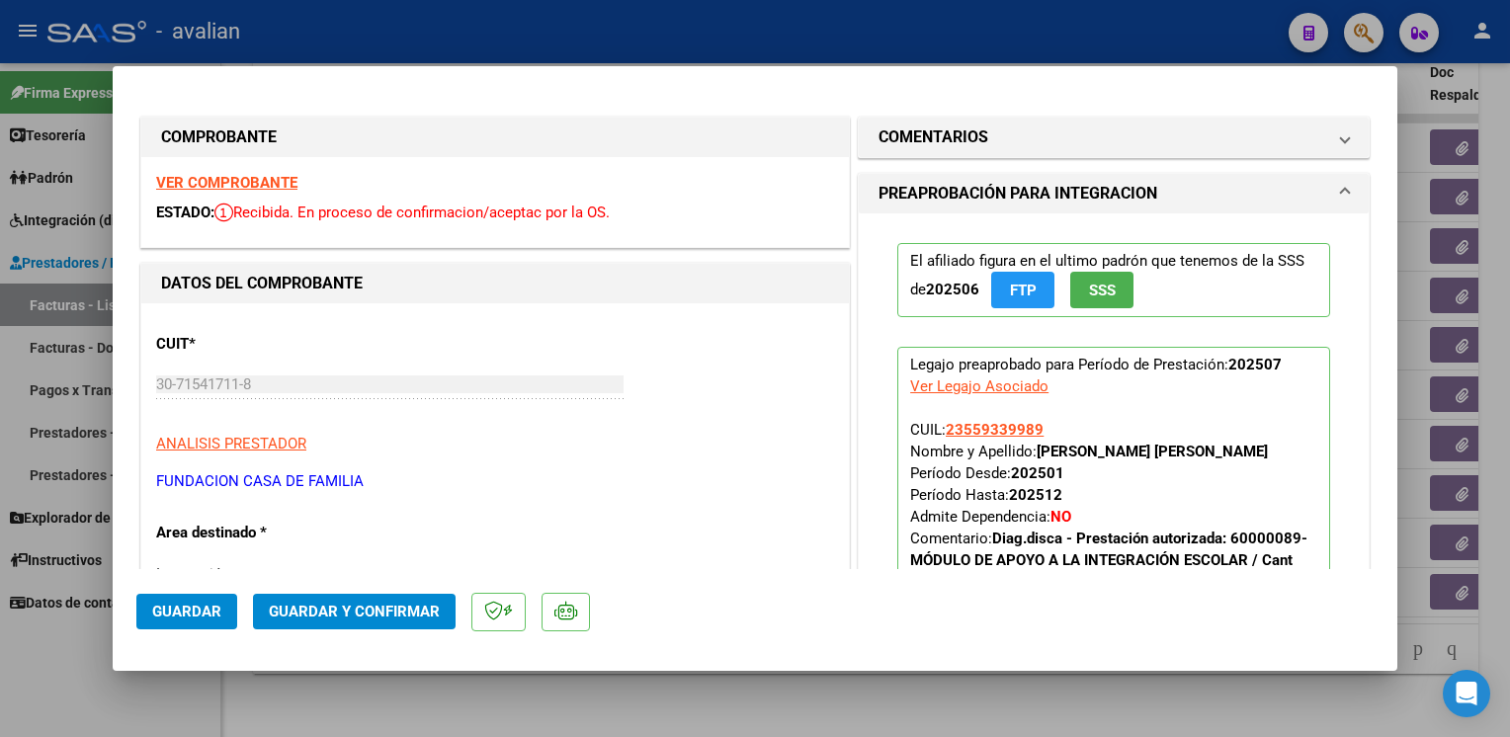
click at [348, 614] on span "Guardar y Confirmar" at bounding box center [354, 612] width 171 height 18
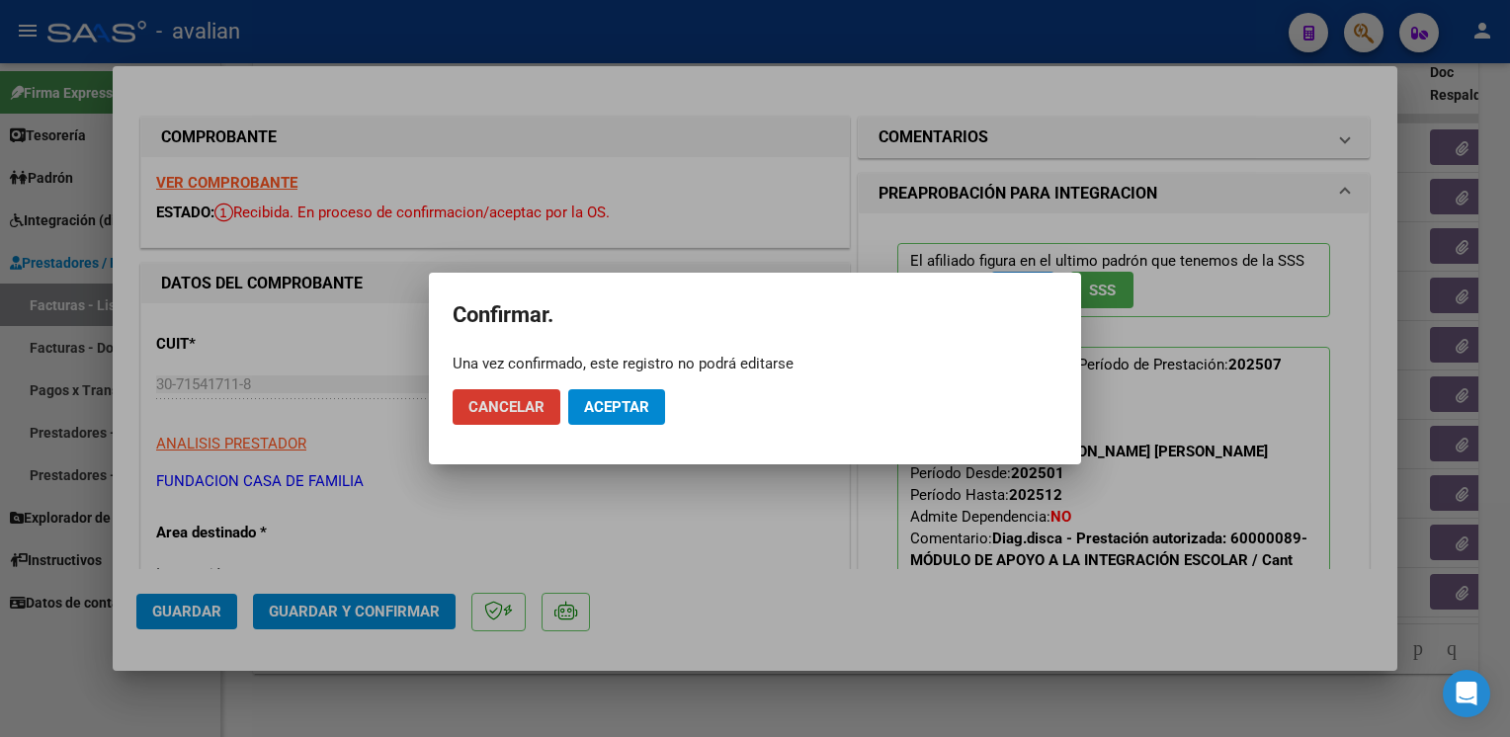
click at [605, 402] on span "Aceptar" at bounding box center [616, 407] width 65 height 18
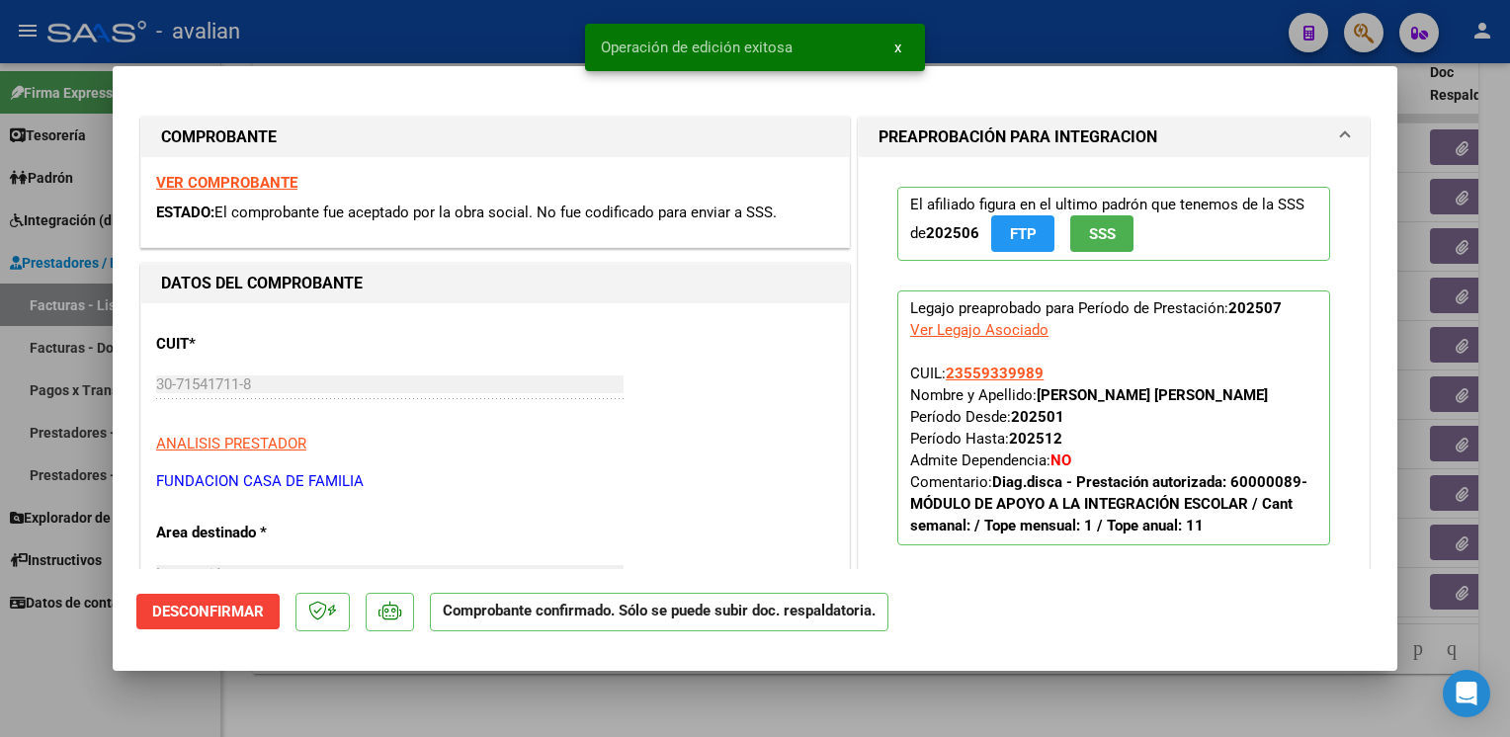
click at [478, 33] on div at bounding box center [755, 368] width 1510 height 737
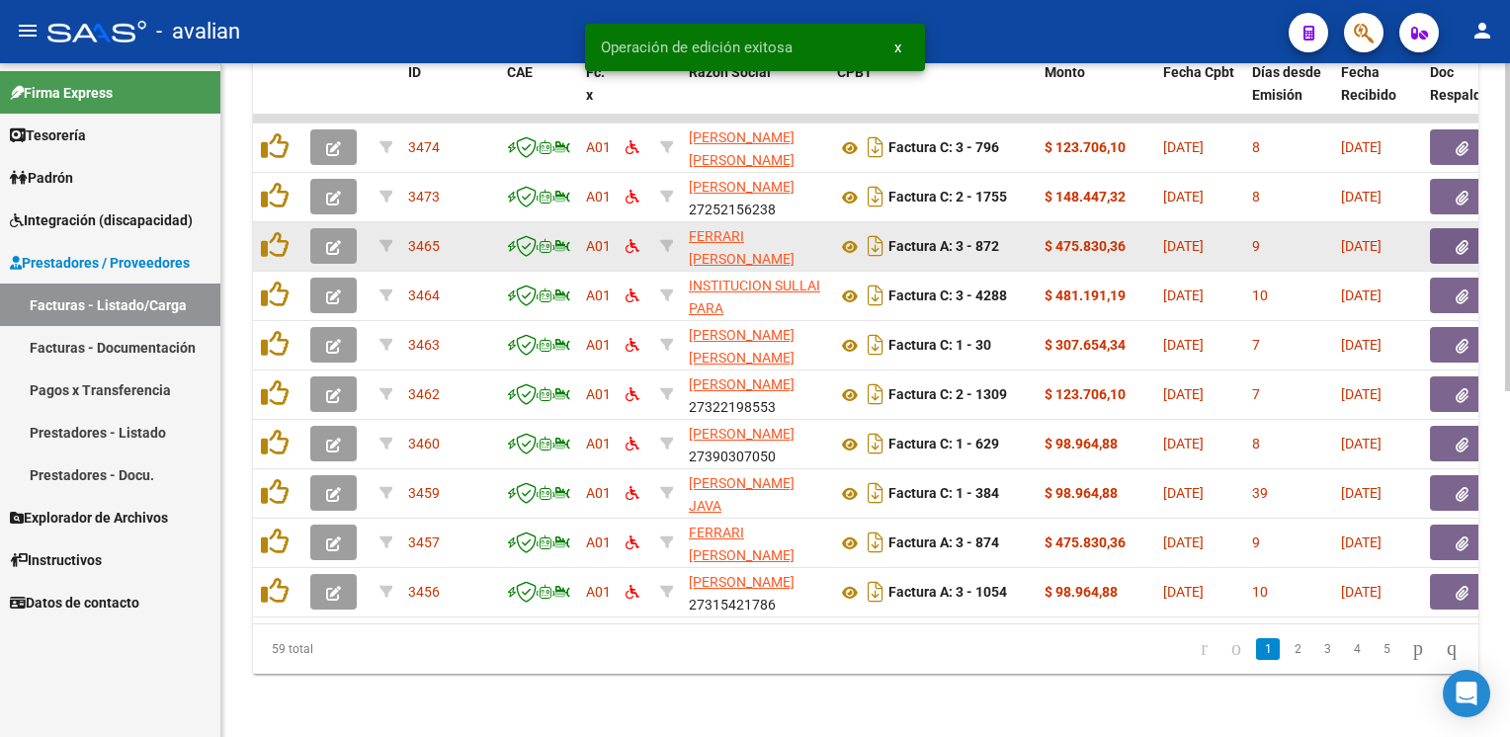
click at [327, 240] on icon "button" at bounding box center [333, 247] width 15 height 15
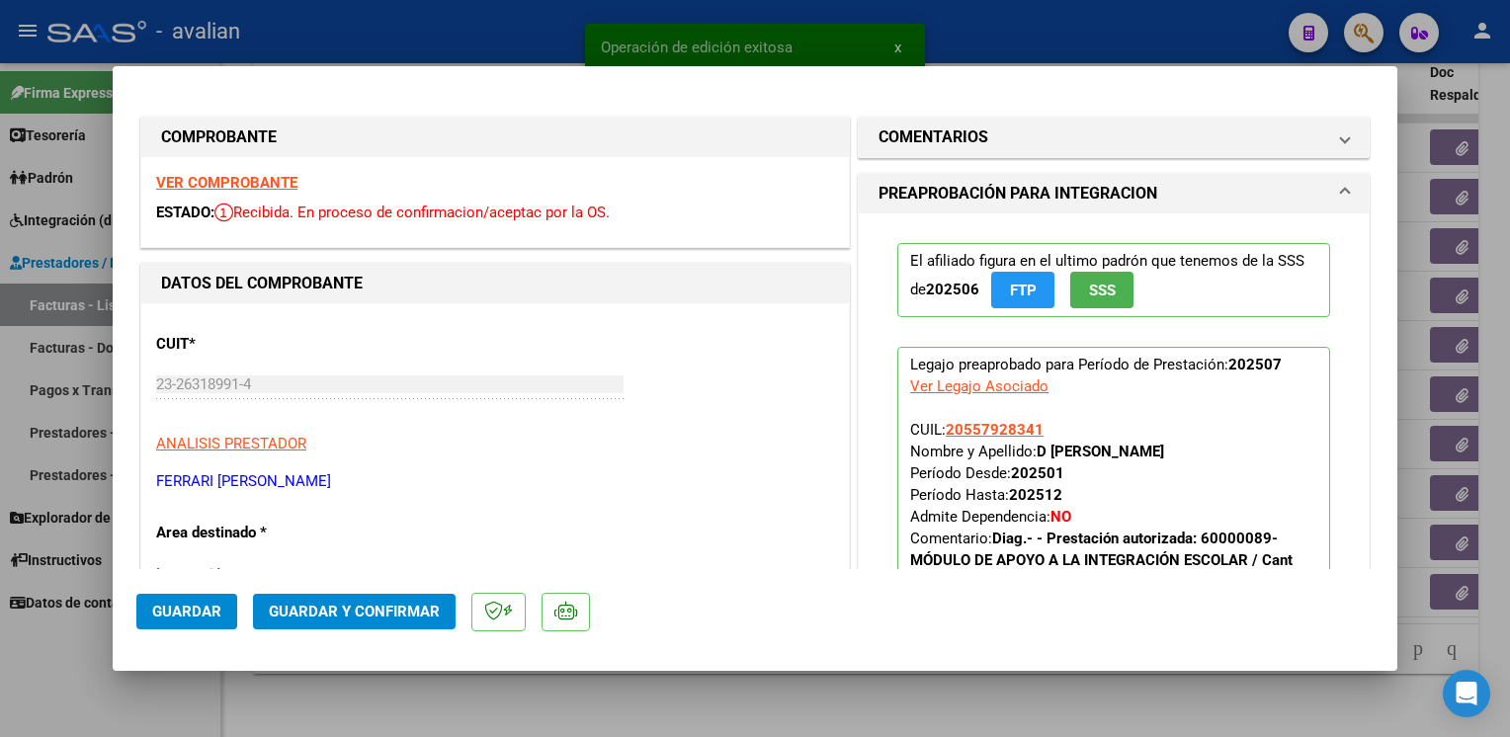
click at [281, 182] on strong "VER COMPROBANTE" at bounding box center [226, 183] width 141 height 18
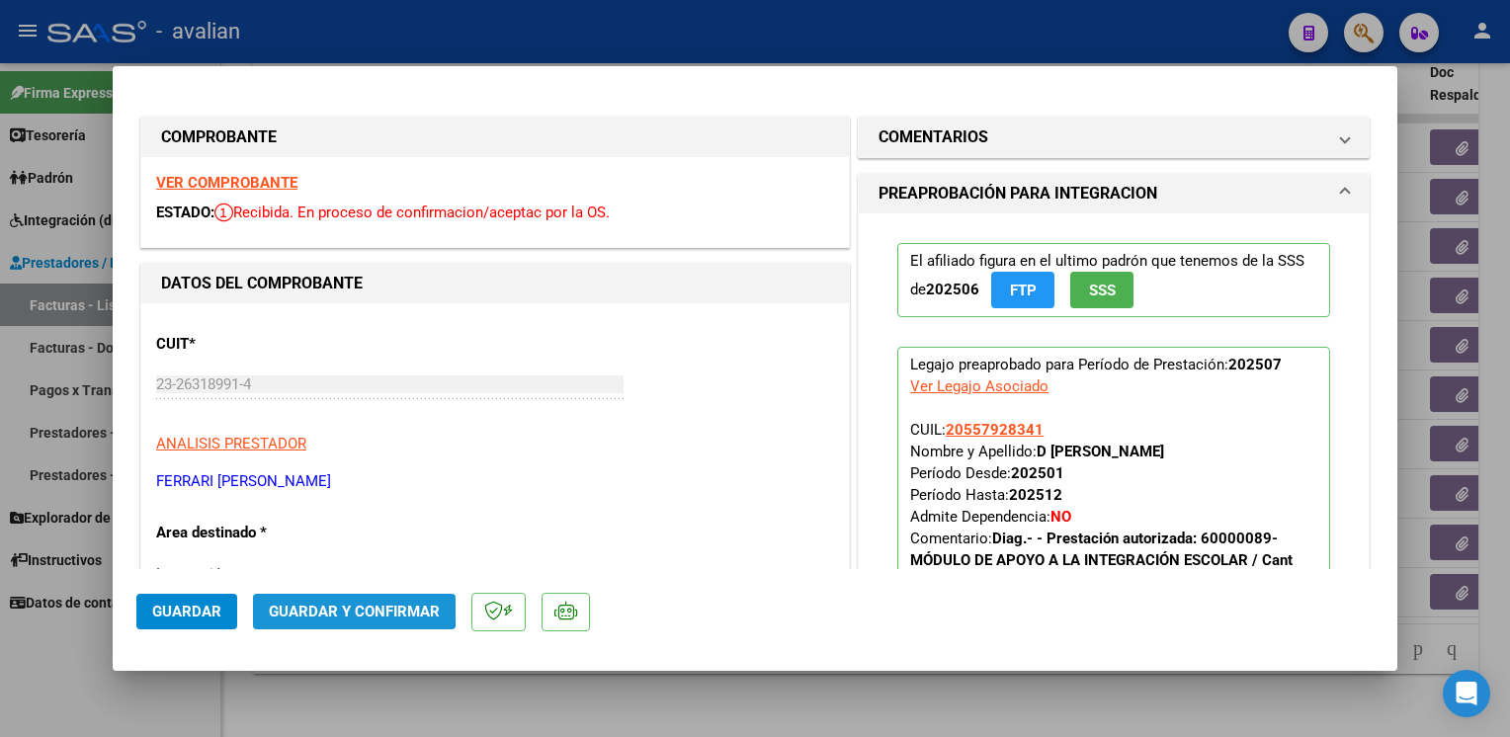
click at [312, 603] on span "Guardar y Confirmar" at bounding box center [354, 612] width 171 height 18
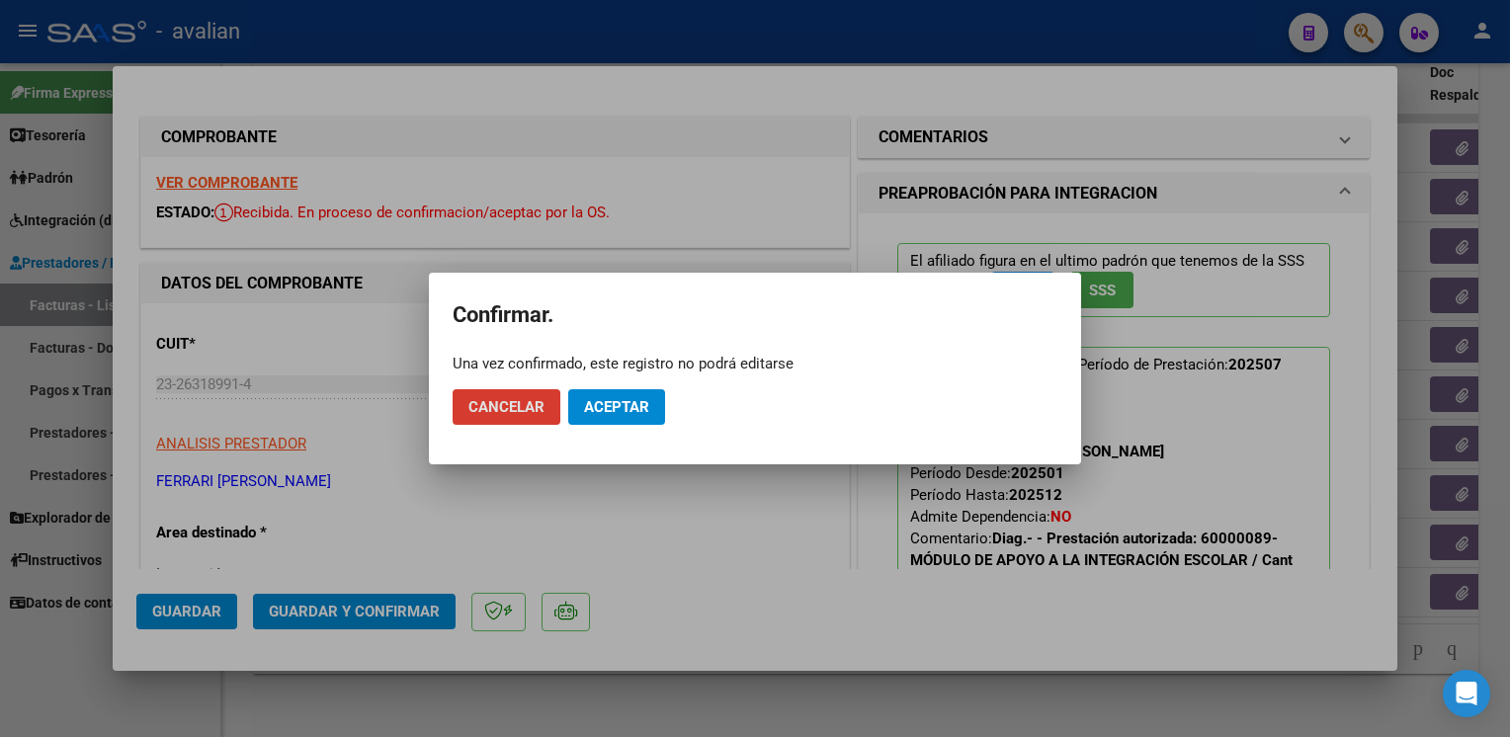
click at [609, 409] on span "Aceptar" at bounding box center [616, 407] width 65 height 18
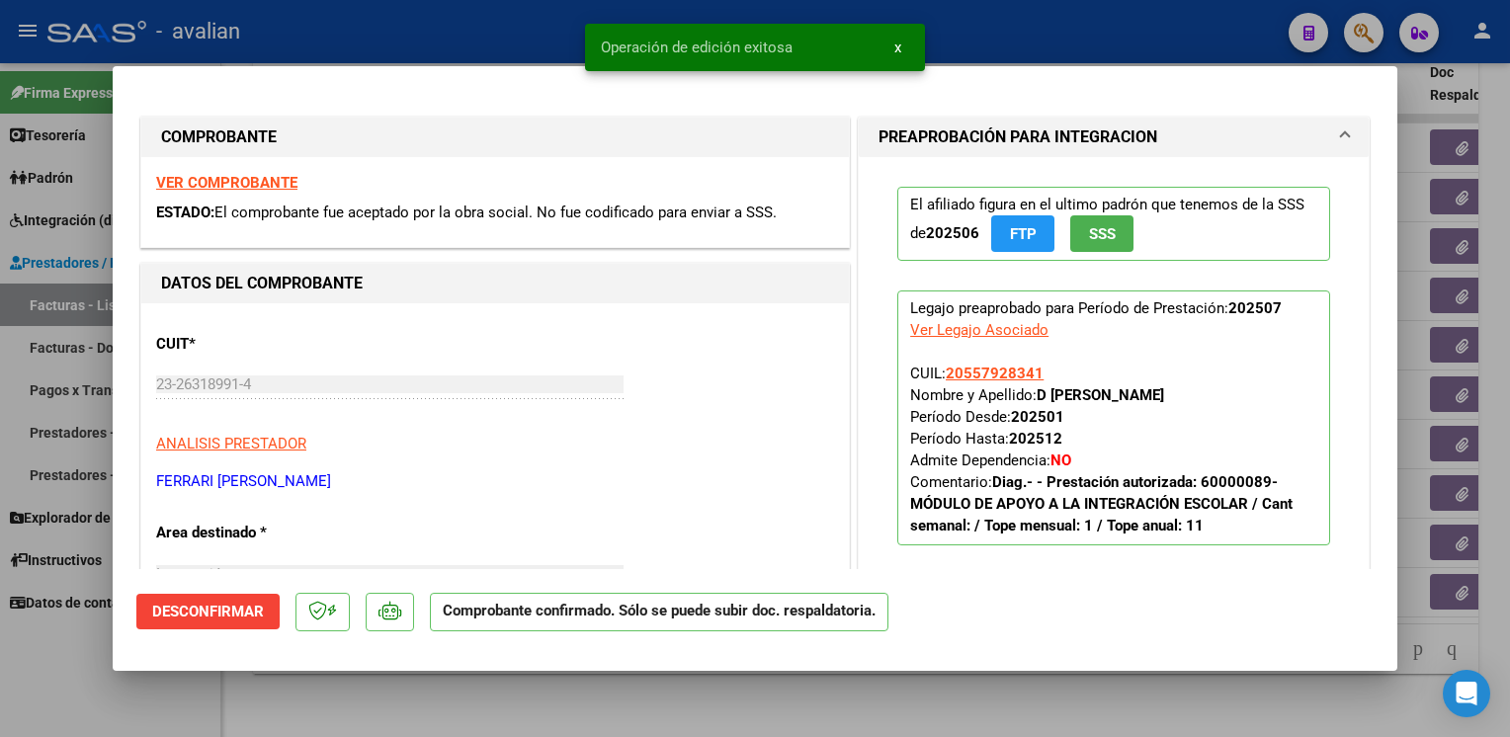
click at [500, 34] on div at bounding box center [755, 368] width 1510 height 737
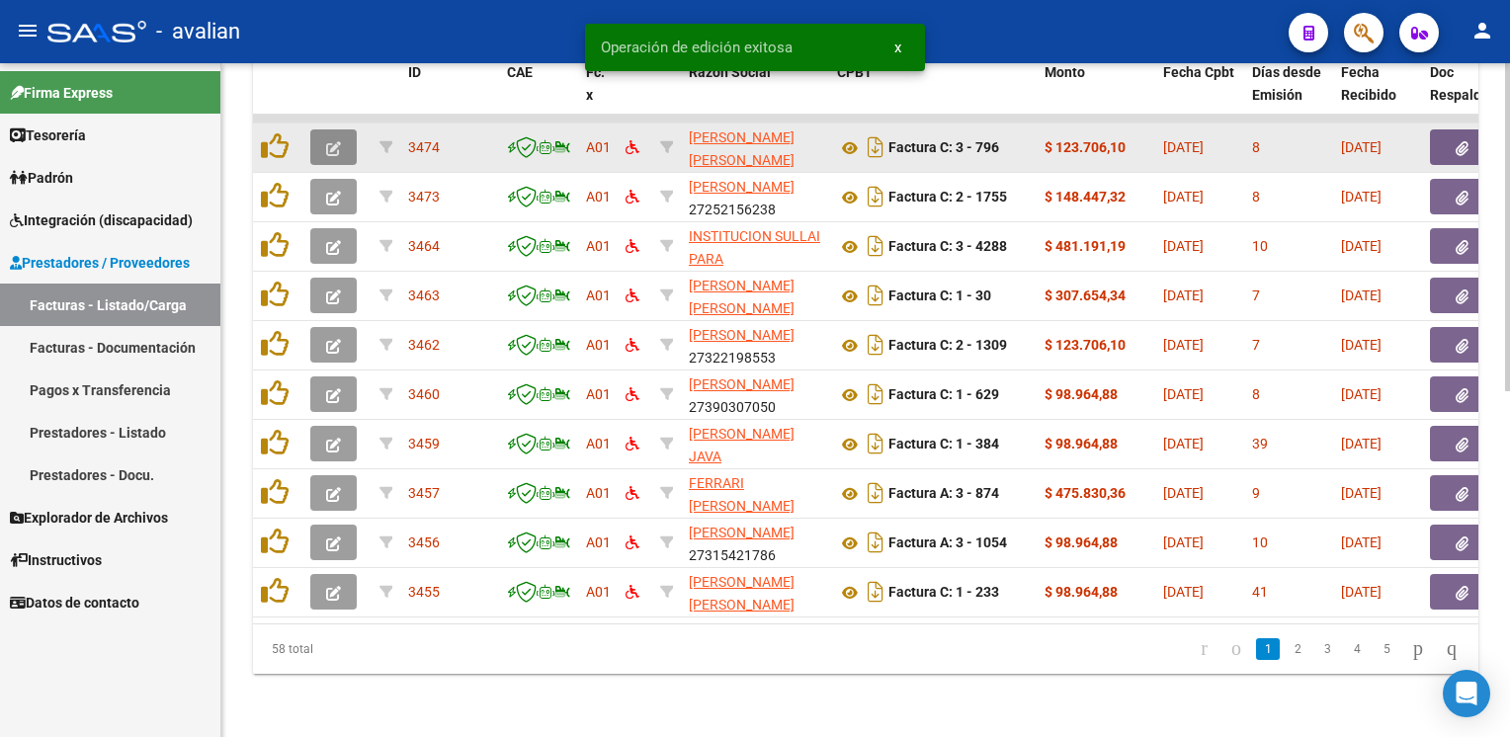
click at [344, 135] on button "button" at bounding box center [333, 147] width 46 height 36
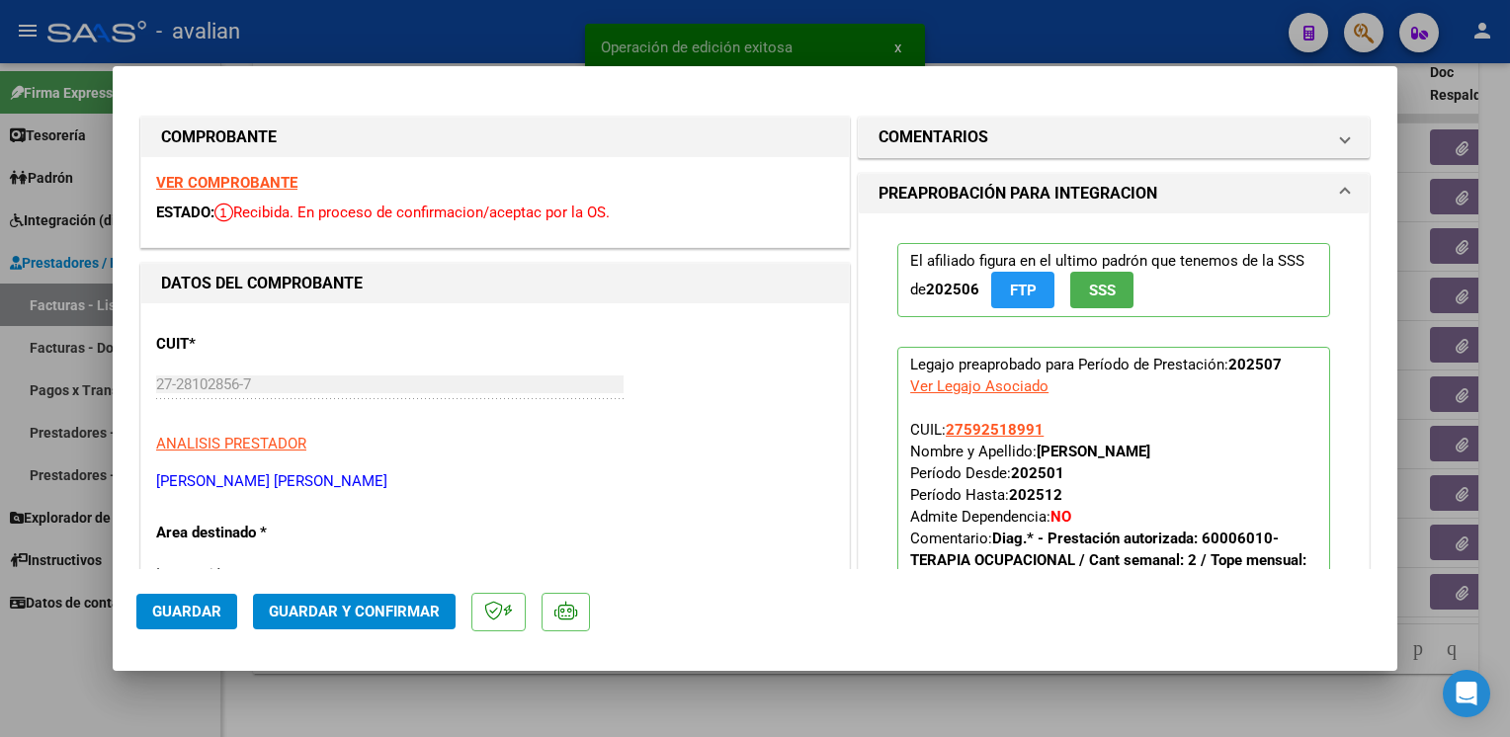
click at [267, 188] on strong "VER COMPROBANTE" at bounding box center [226, 183] width 141 height 18
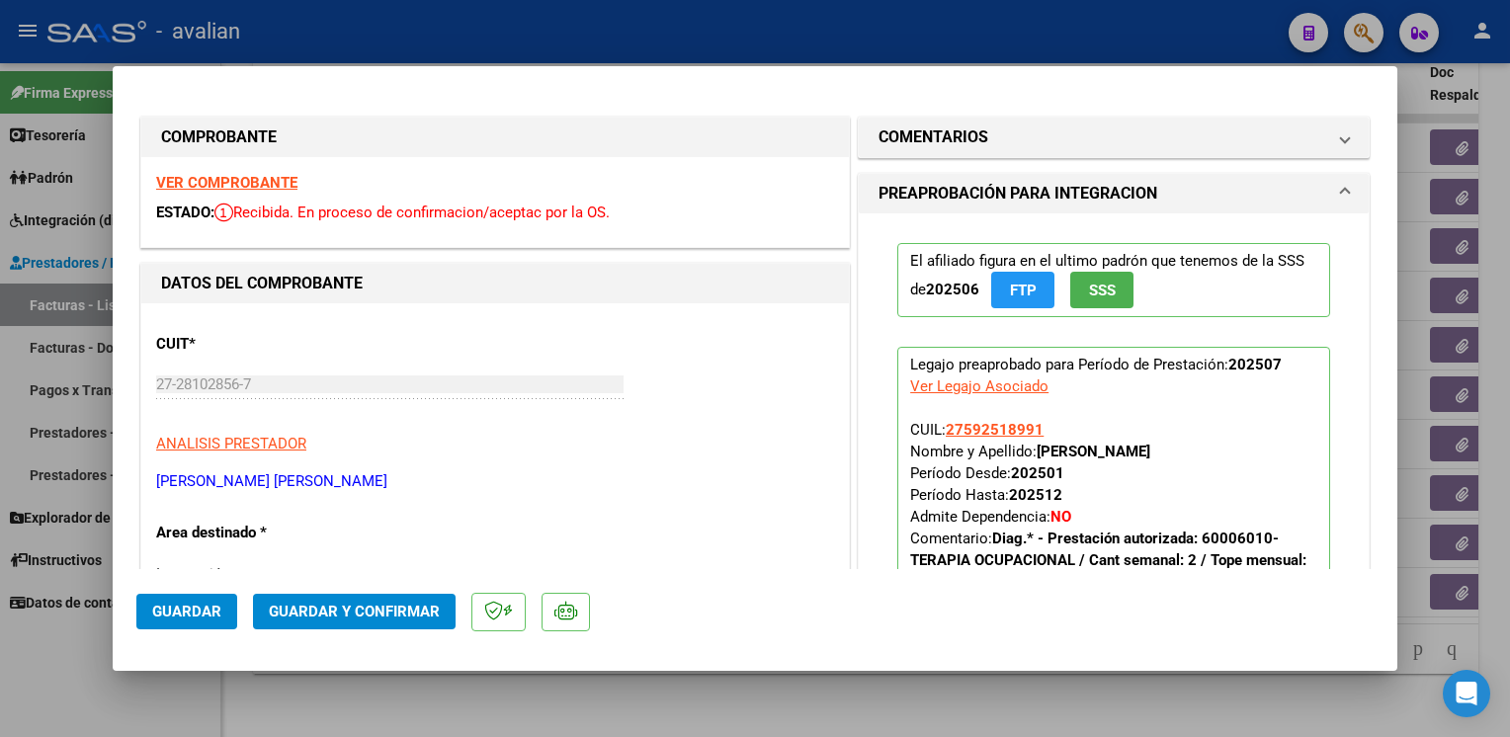
click at [330, 616] on span "Guardar y Confirmar" at bounding box center [354, 612] width 171 height 18
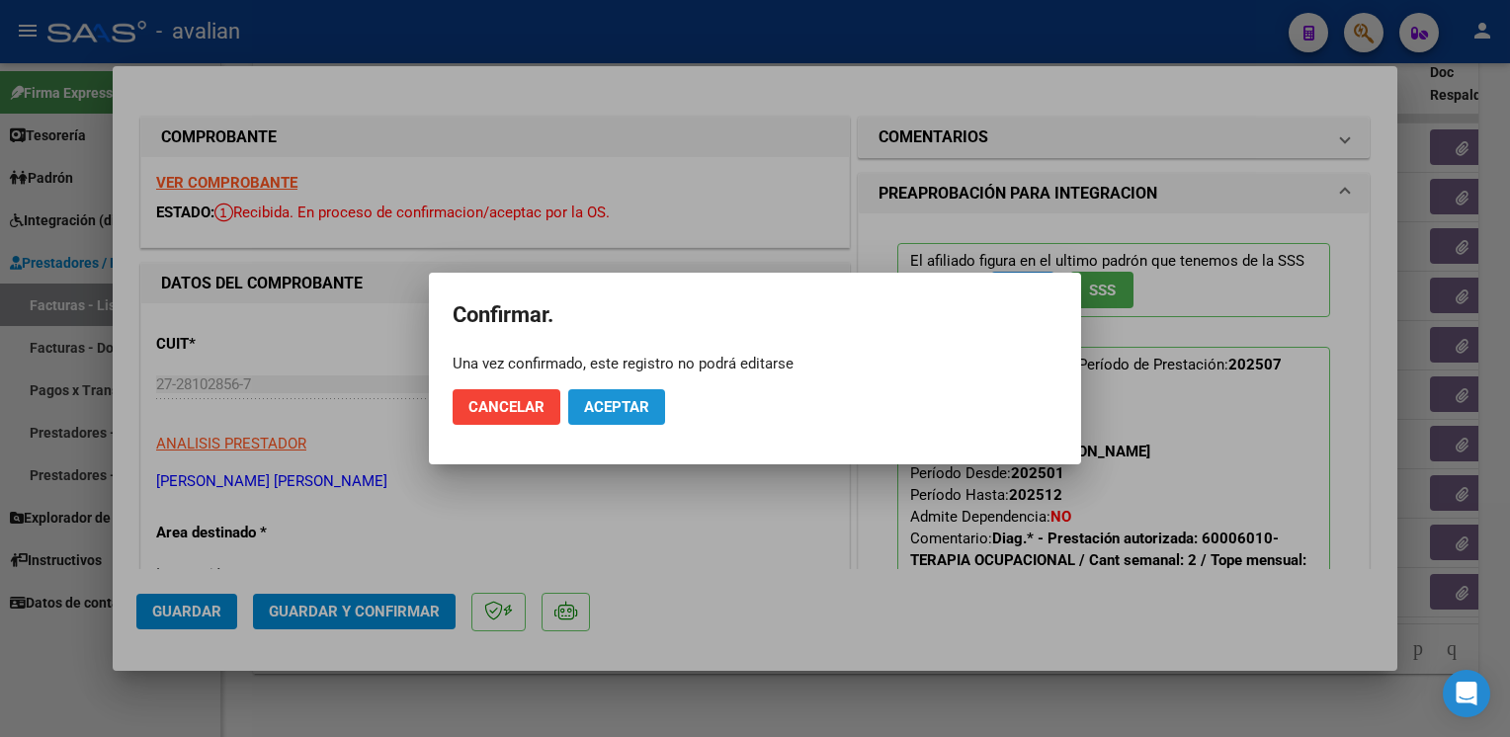
click at [644, 403] on span "Aceptar" at bounding box center [616, 407] width 65 height 18
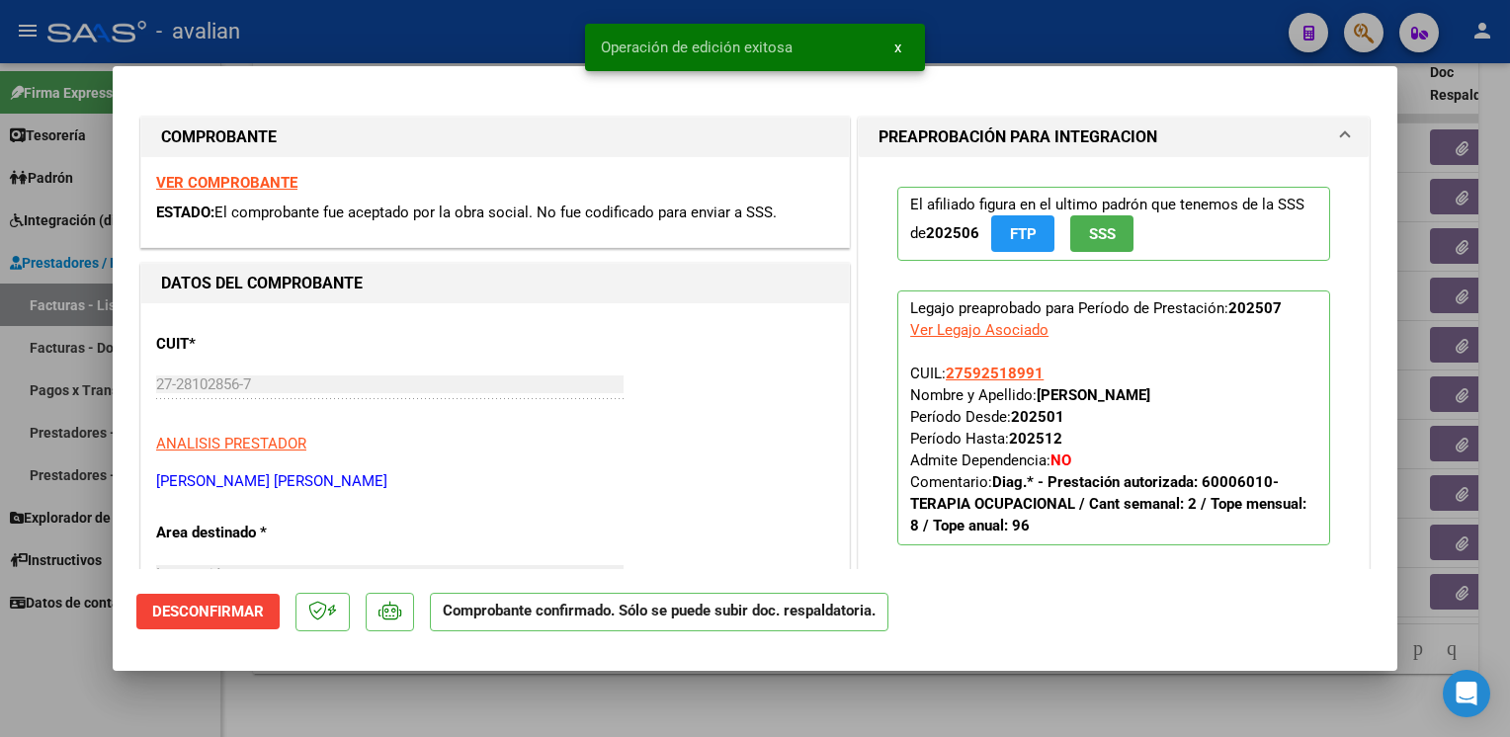
click at [428, 42] on div at bounding box center [755, 368] width 1510 height 737
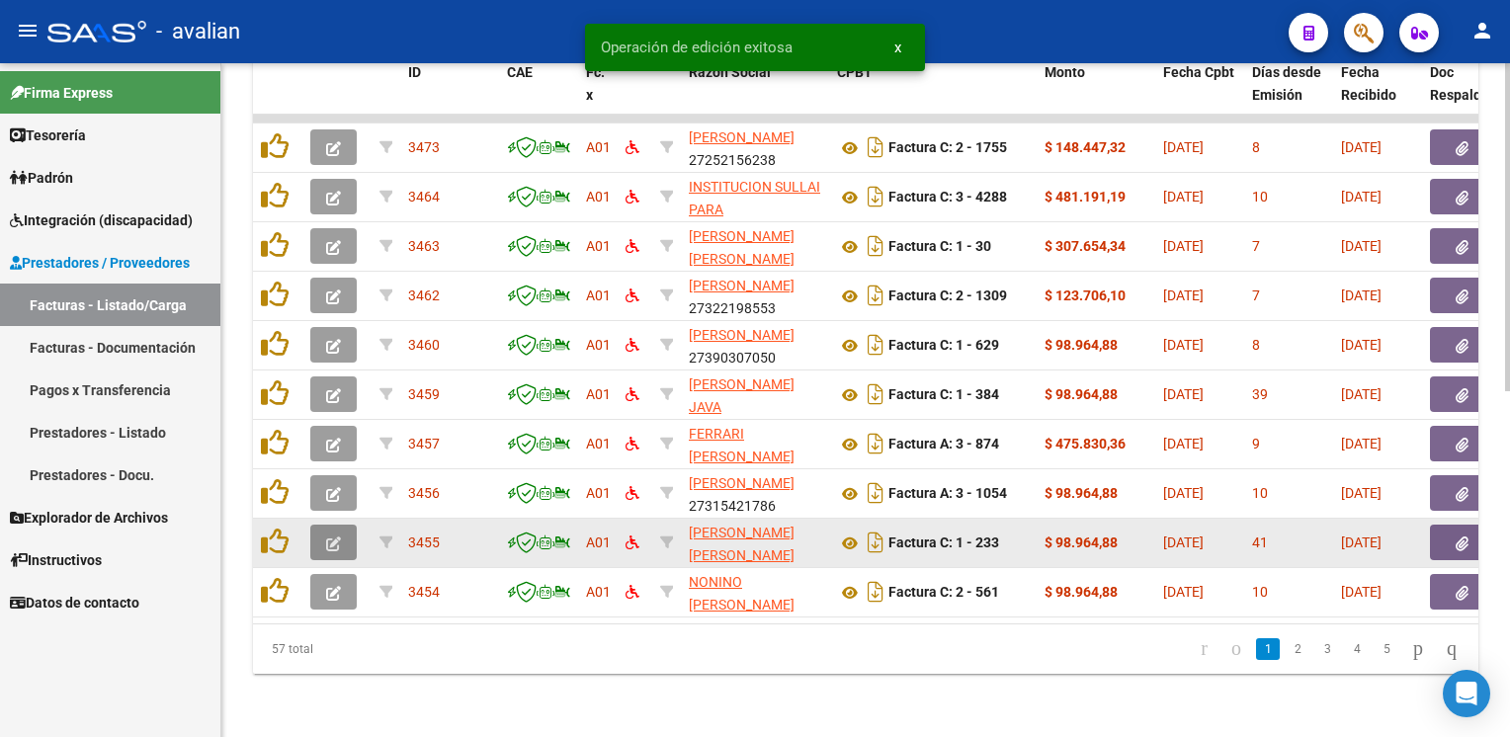
click at [335, 538] on span "button" at bounding box center [333, 543] width 15 height 18
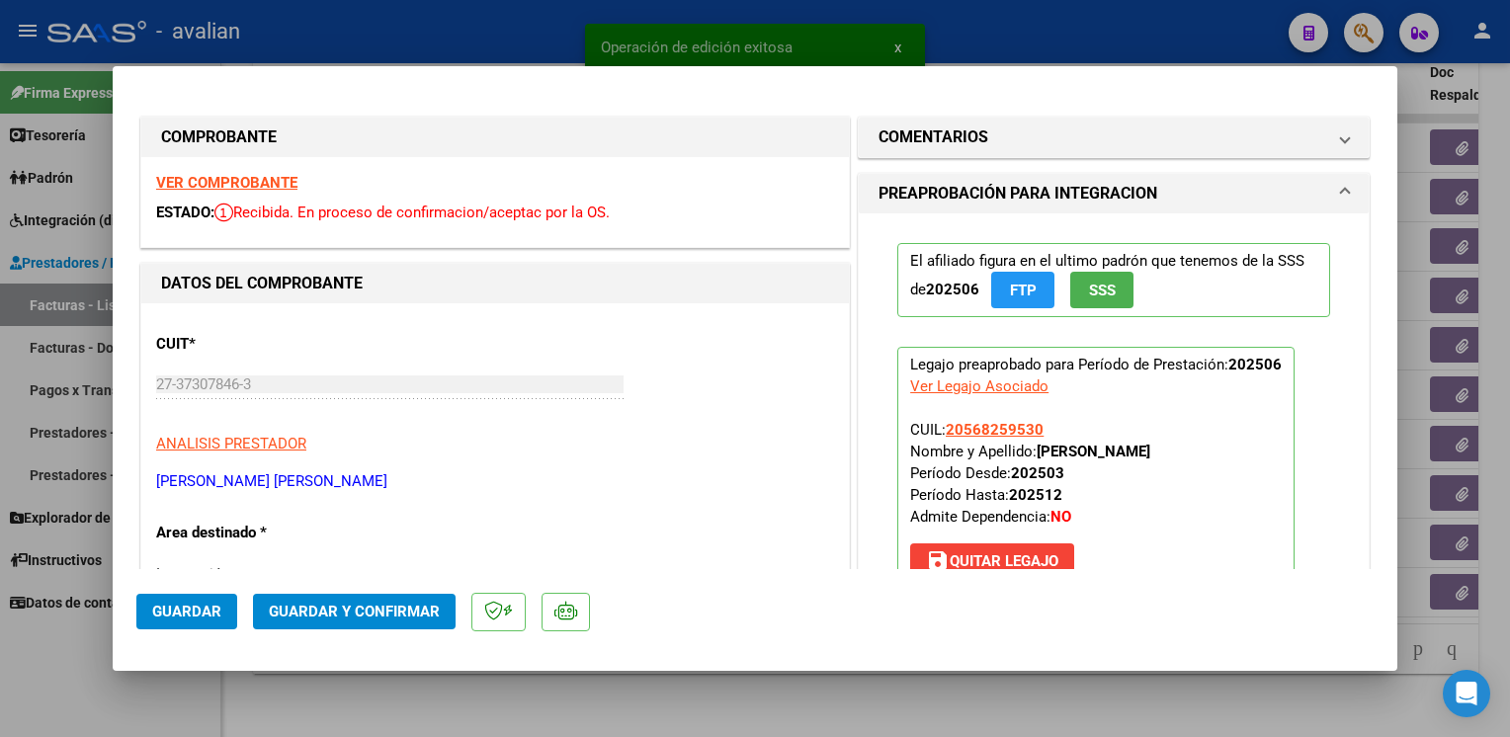
click at [279, 187] on strong "VER COMPROBANTE" at bounding box center [226, 183] width 141 height 18
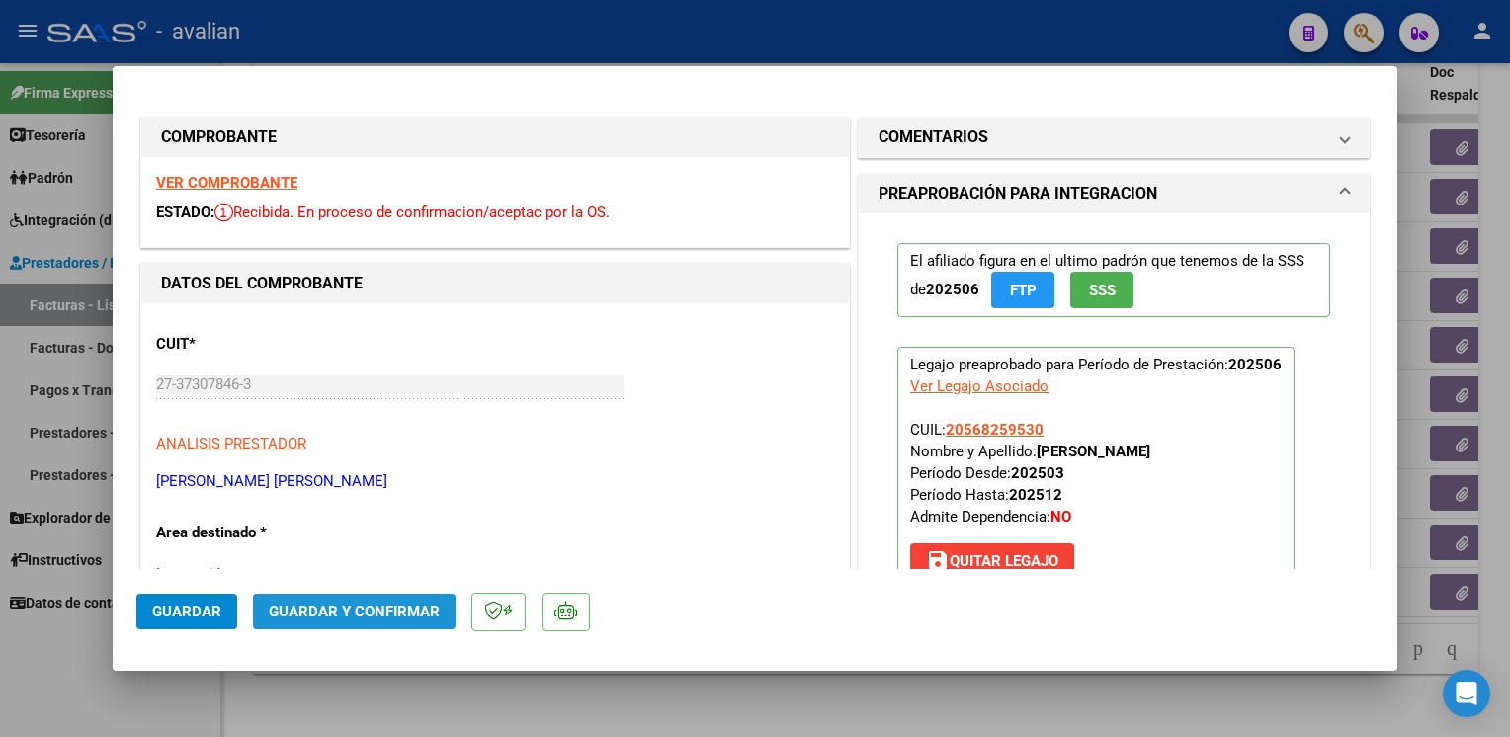
click at [352, 622] on button "Guardar y Confirmar" at bounding box center [354, 612] width 203 height 36
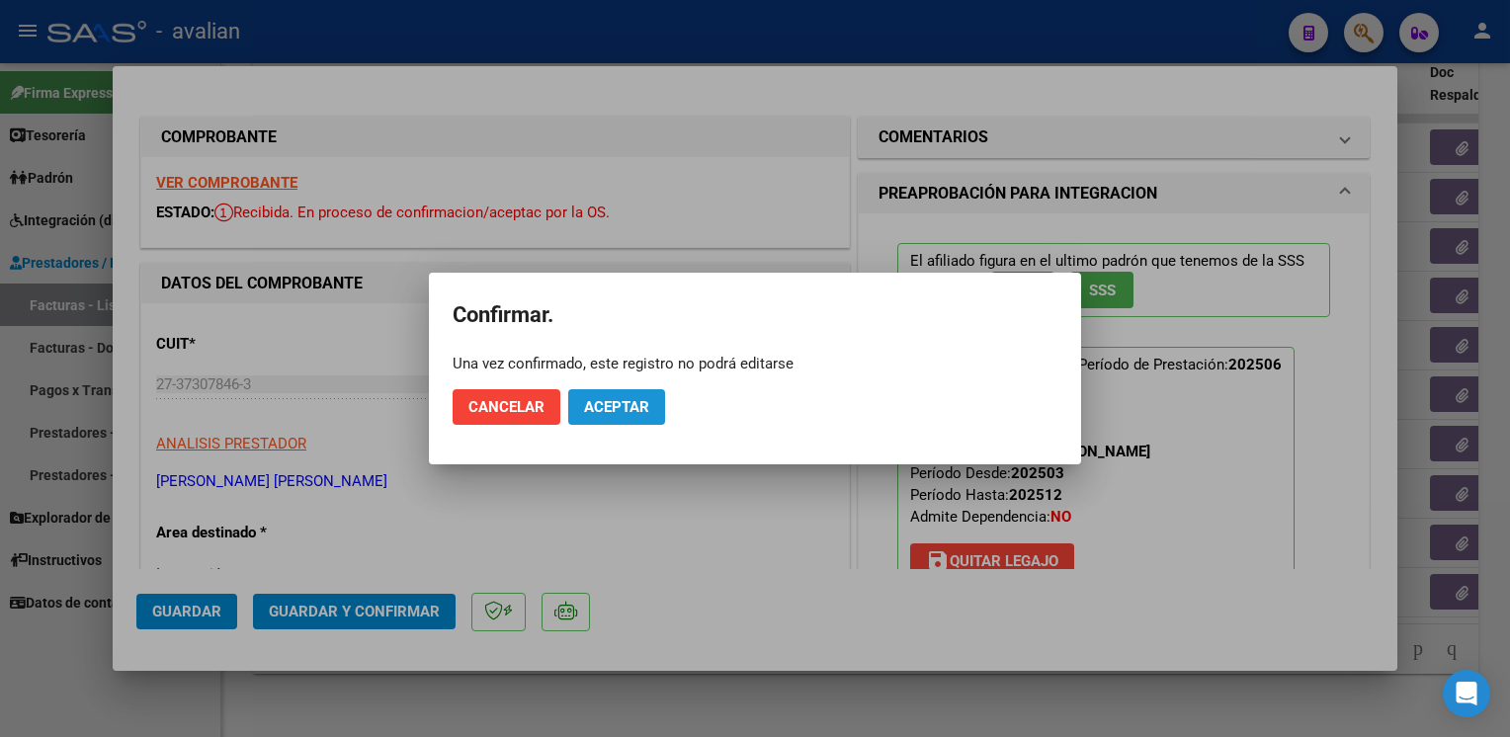
click at [617, 400] on span "Aceptar" at bounding box center [616, 407] width 65 height 18
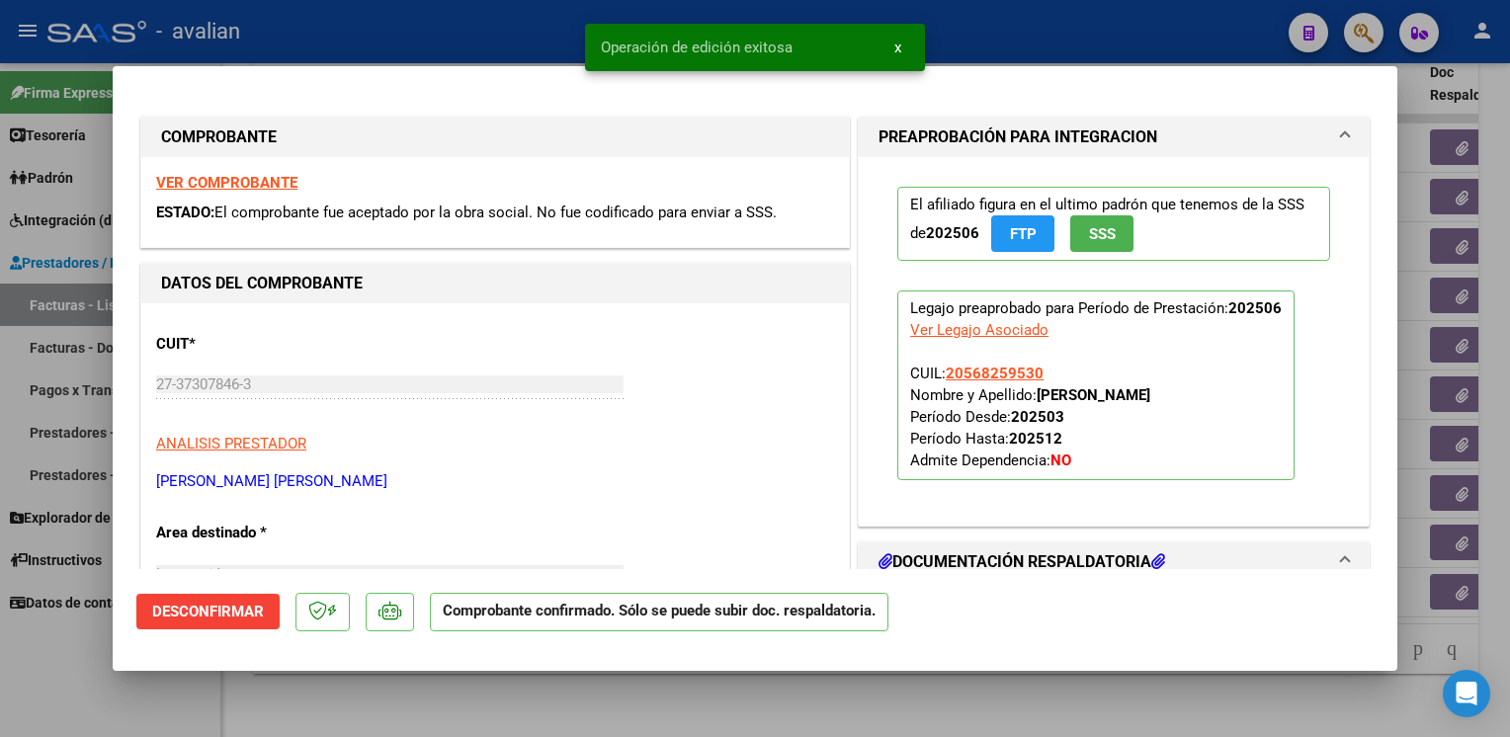
click at [466, 18] on div at bounding box center [755, 368] width 1510 height 737
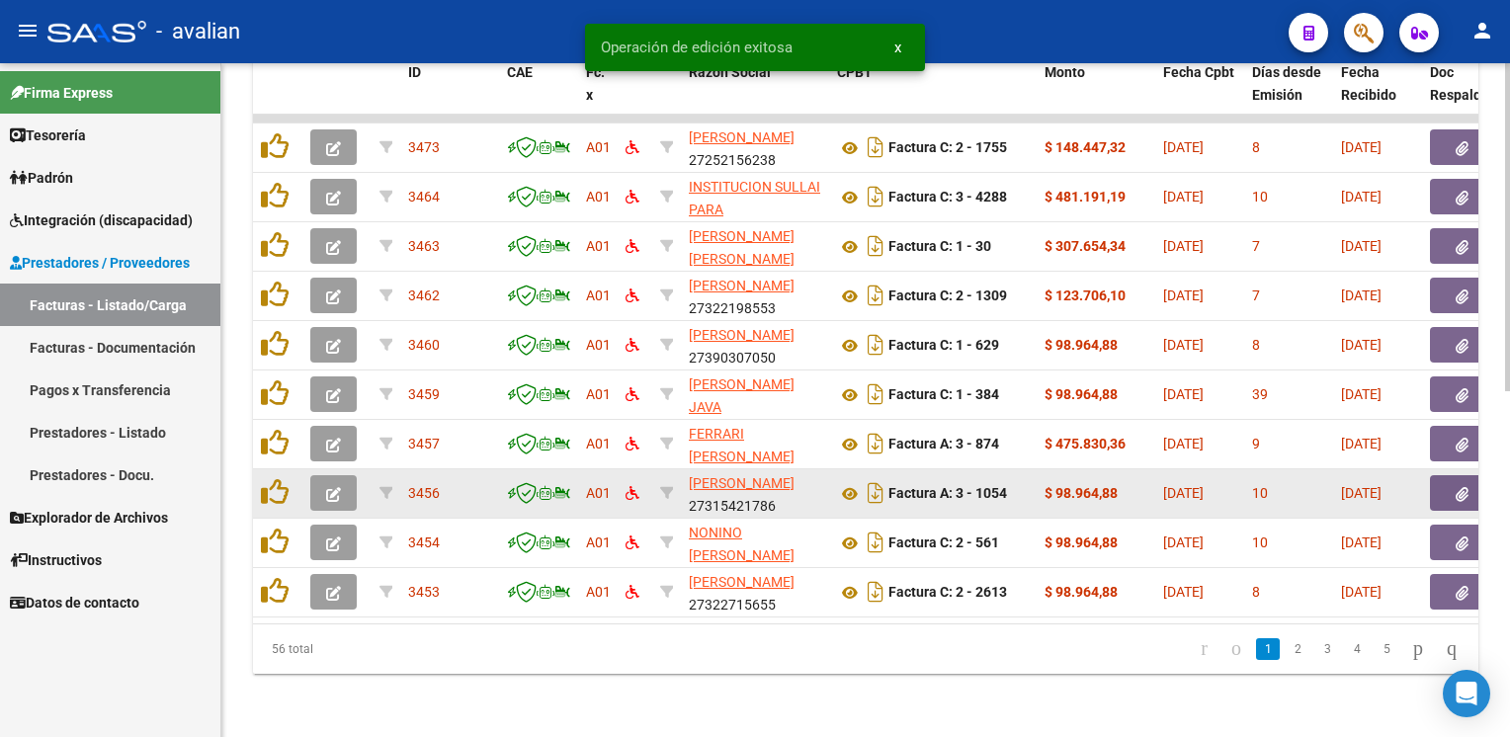
click at [330, 487] on icon "button" at bounding box center [333, 494] width 15 height 15
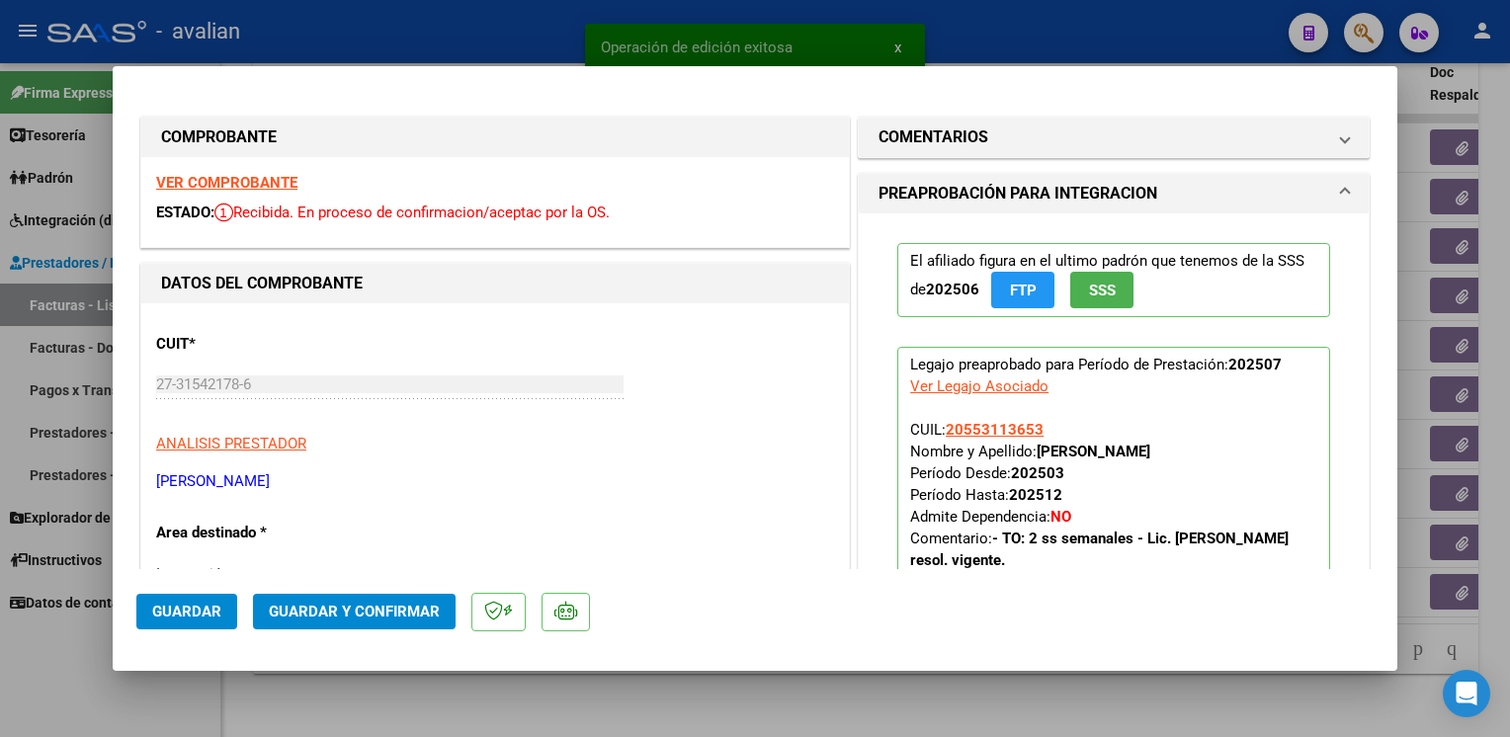
click at [231, 188] on strong "VER COMPROBANTE" at bounding box center [226, 183] width 141 height 18
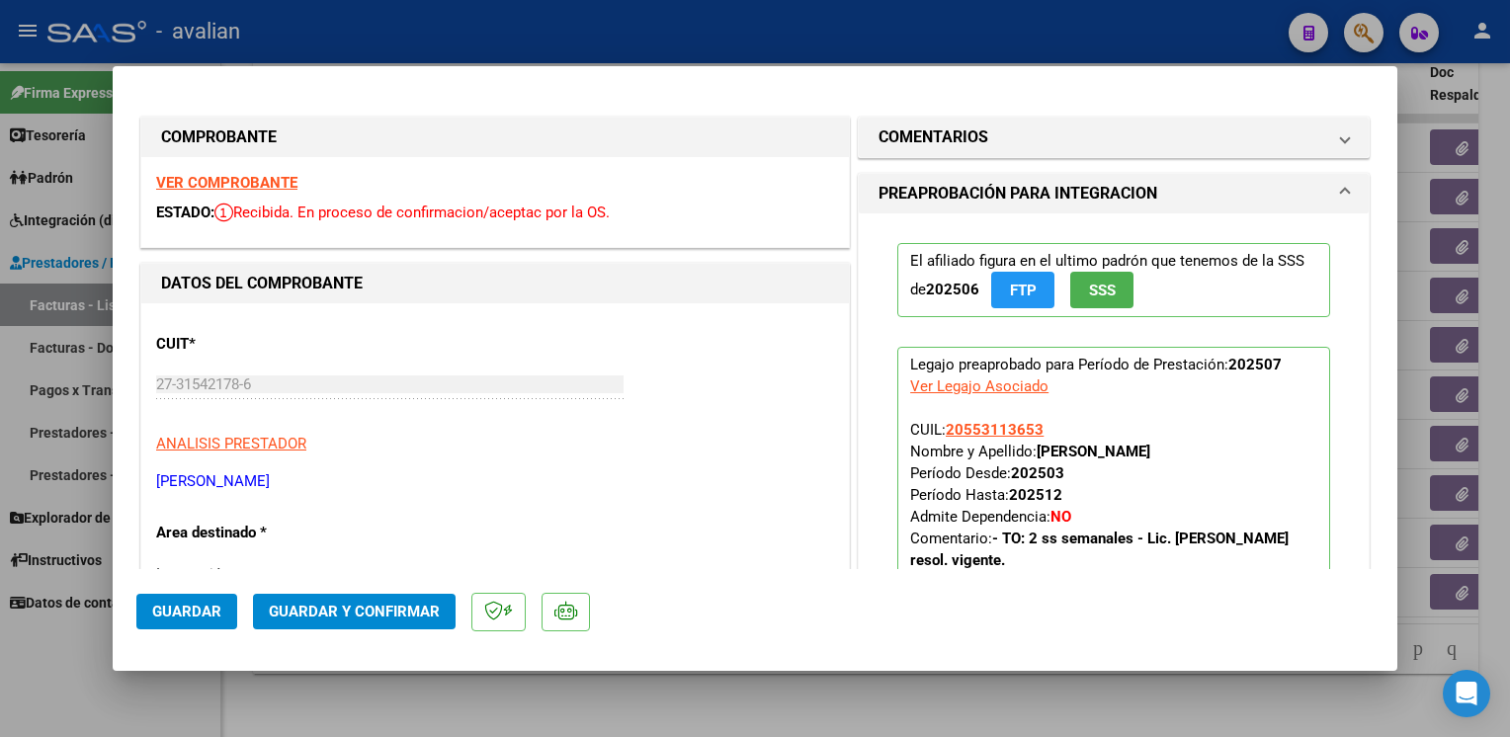
click at [399, 608] on span "Guardar y Confirmar" at bounding box center [354, 612] width 171 height 18
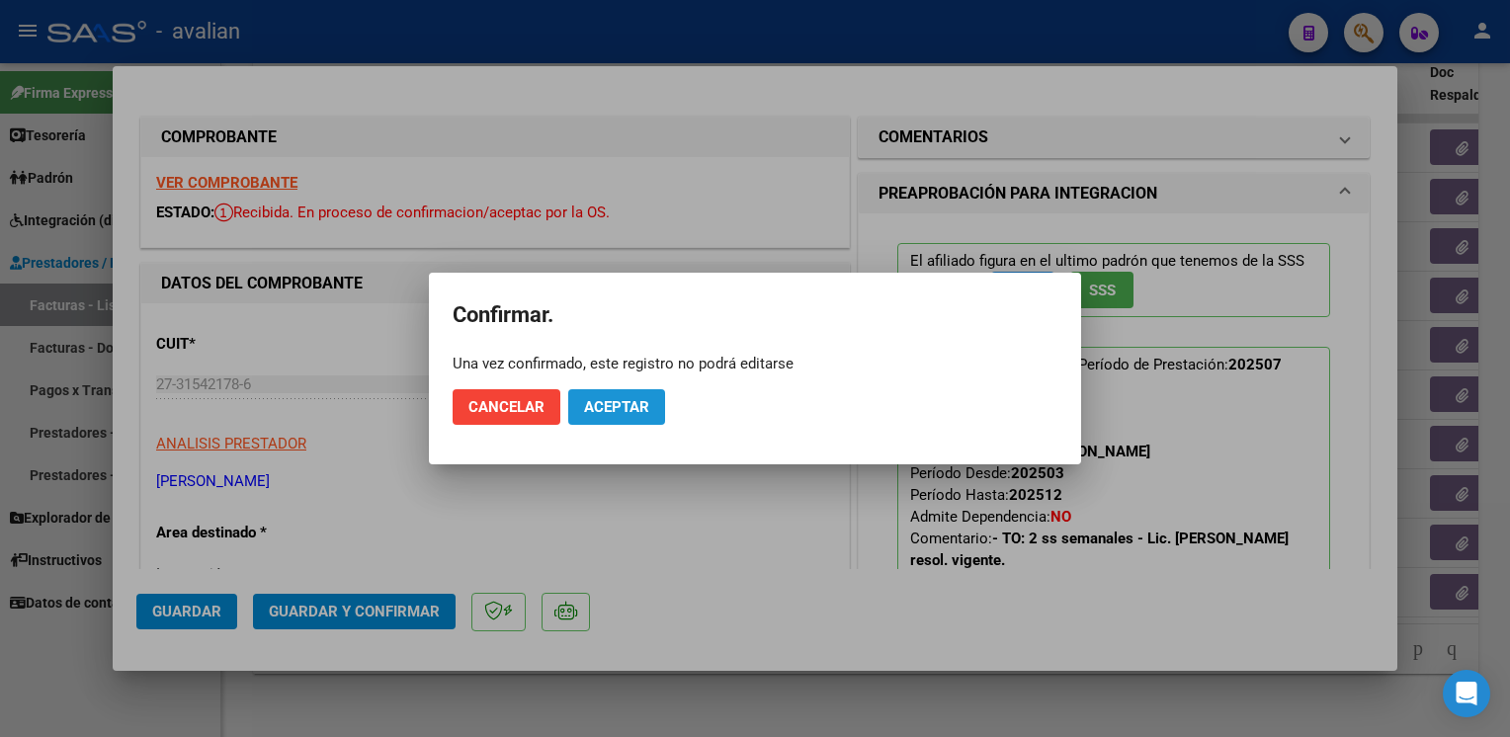
click at [634, 392] on button "Aceptar" at bounding box center [616, 407] width 97 height 36
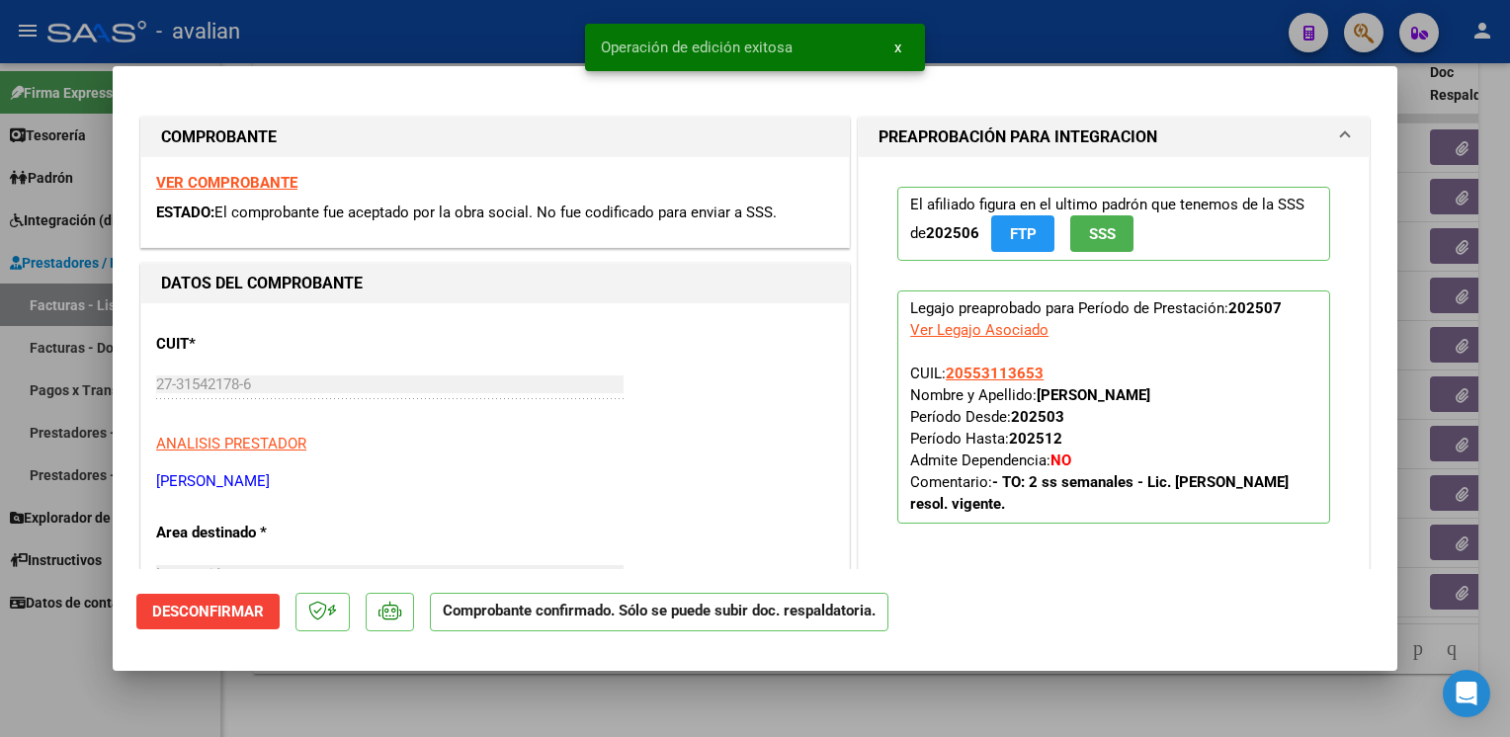
click at [449, 35] on div at bounding box center [755, 368] width 1510 height 737
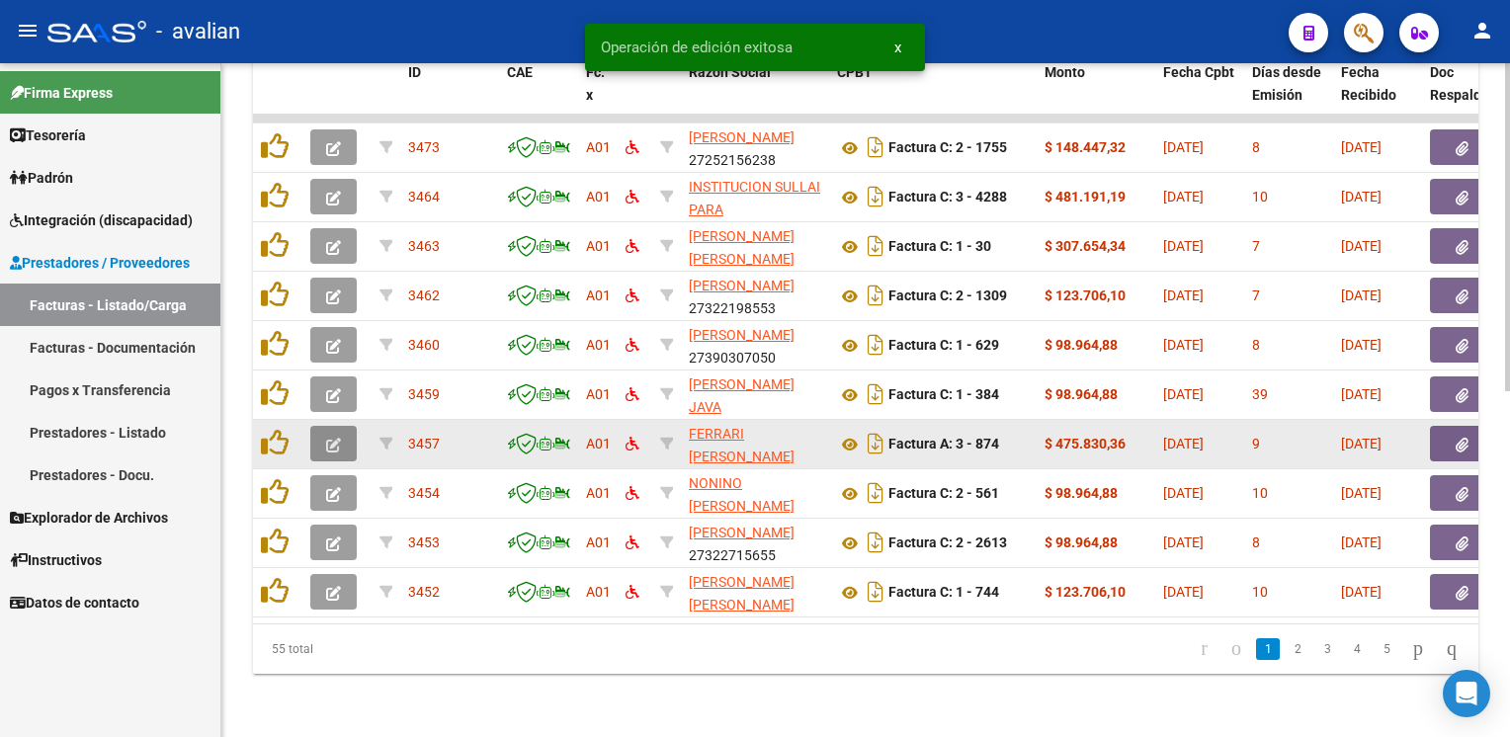
click at [340, 438] on icon "button" at bounding box center [333, 445] width 15 height 15
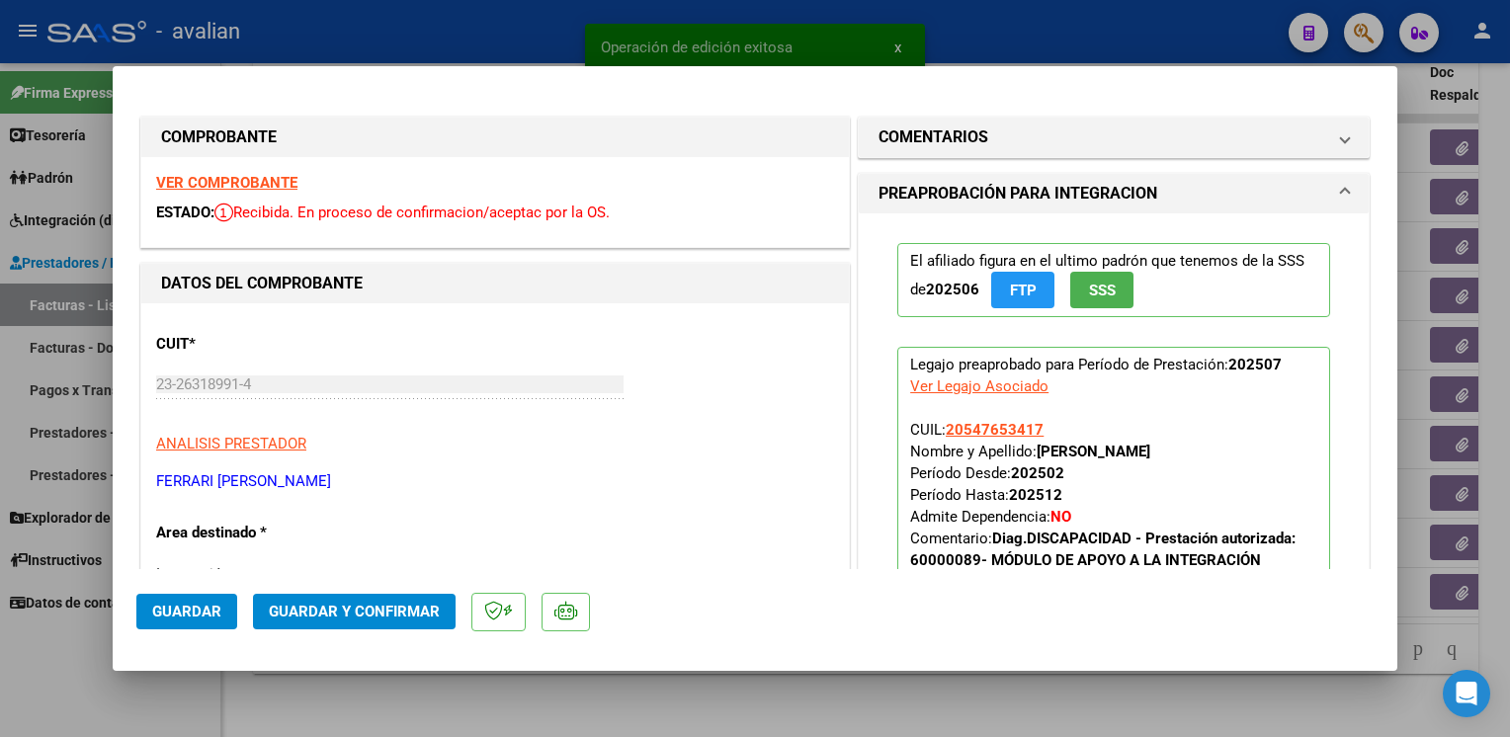
click at [254, 183] on strong "VER COMPROBANTE" at bounding box center [226, 183] width 141 height 18
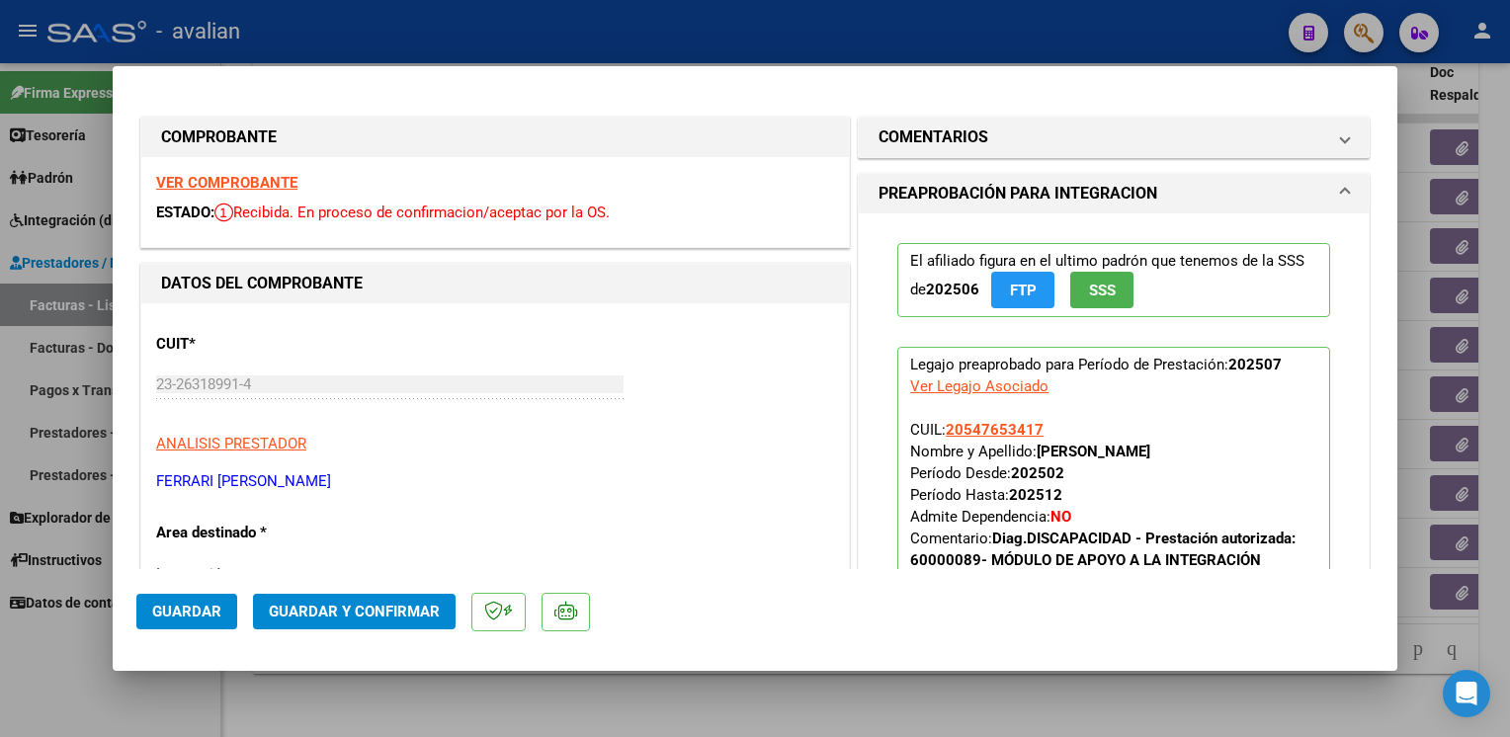
click at [360, 619] on span "Guardar y Confirmar" at bounding box center [354, 612] width 171 height 18
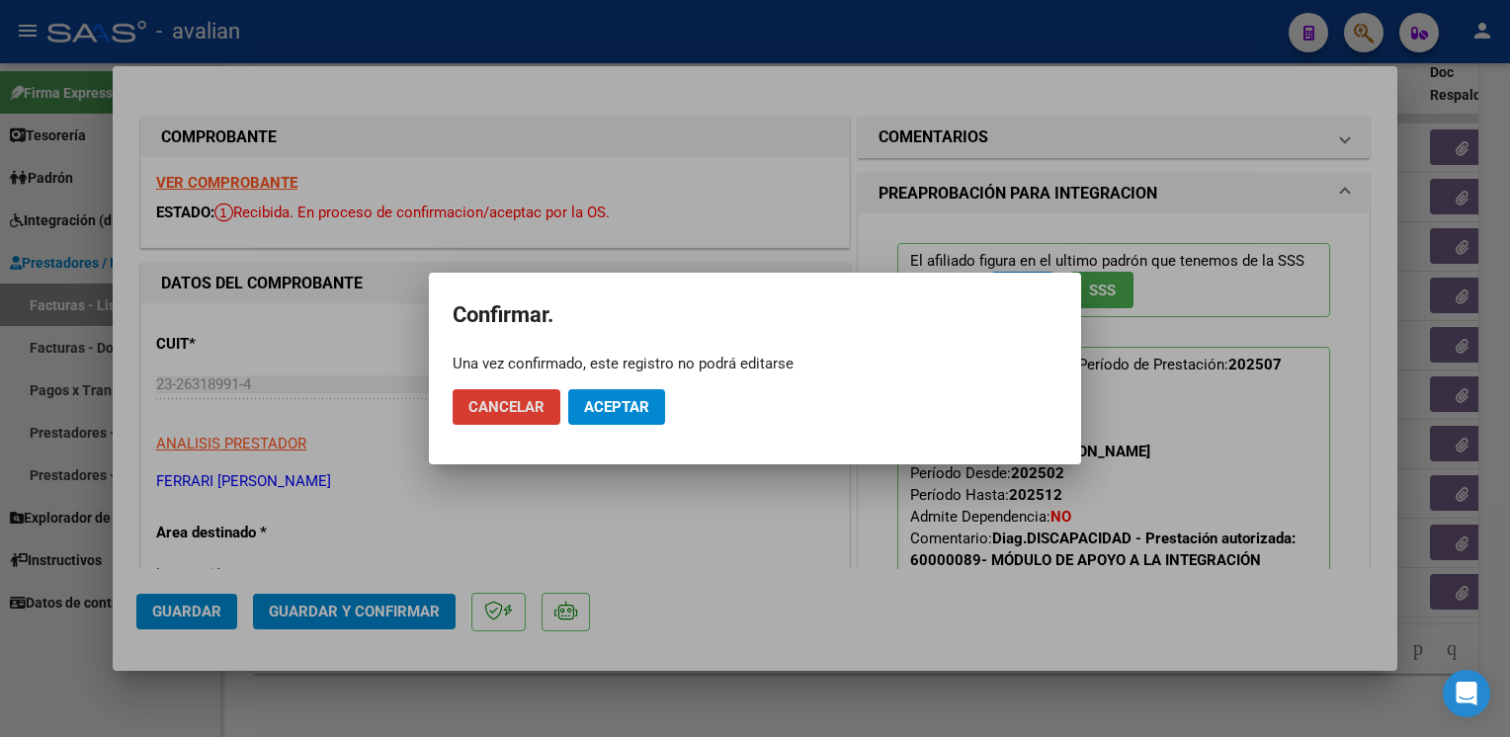
click at [613, 407] on span "Aceptar" at bounding box center [616, 407] width 65 height 18
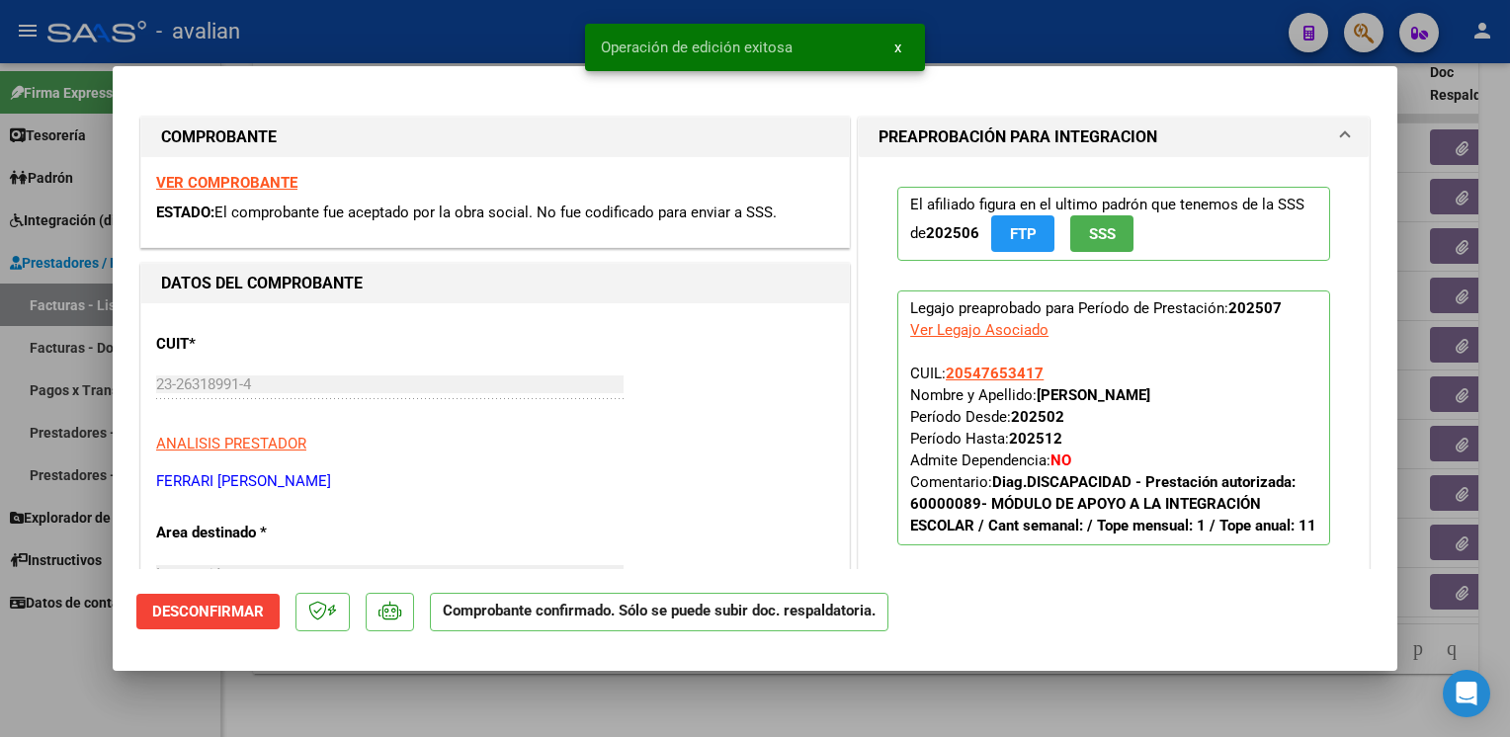
click at [433, 38] on div at bounding box center [755, 368] width 1510 height 737
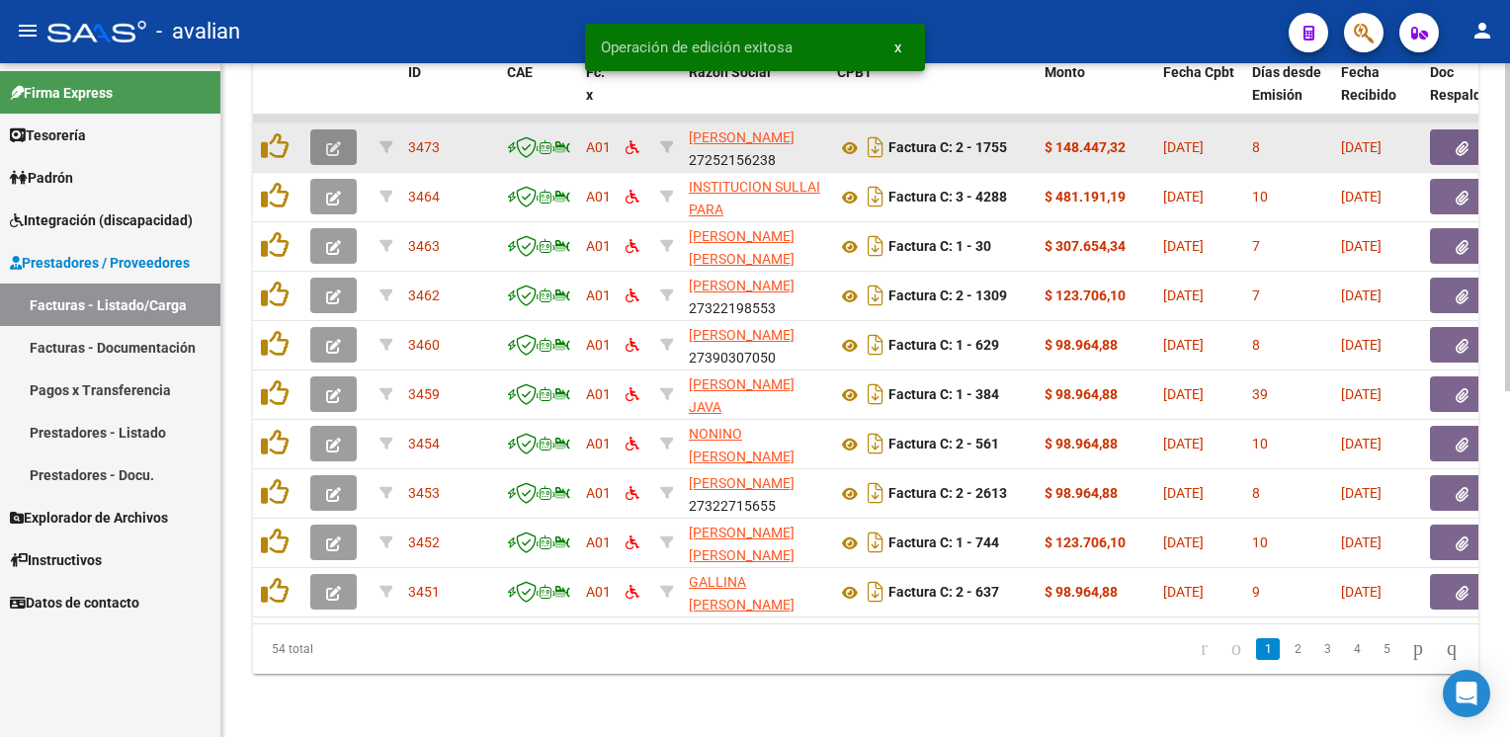
click at [327, 141] on icon "button" at bounding box center [333, 148] width 15 height 15
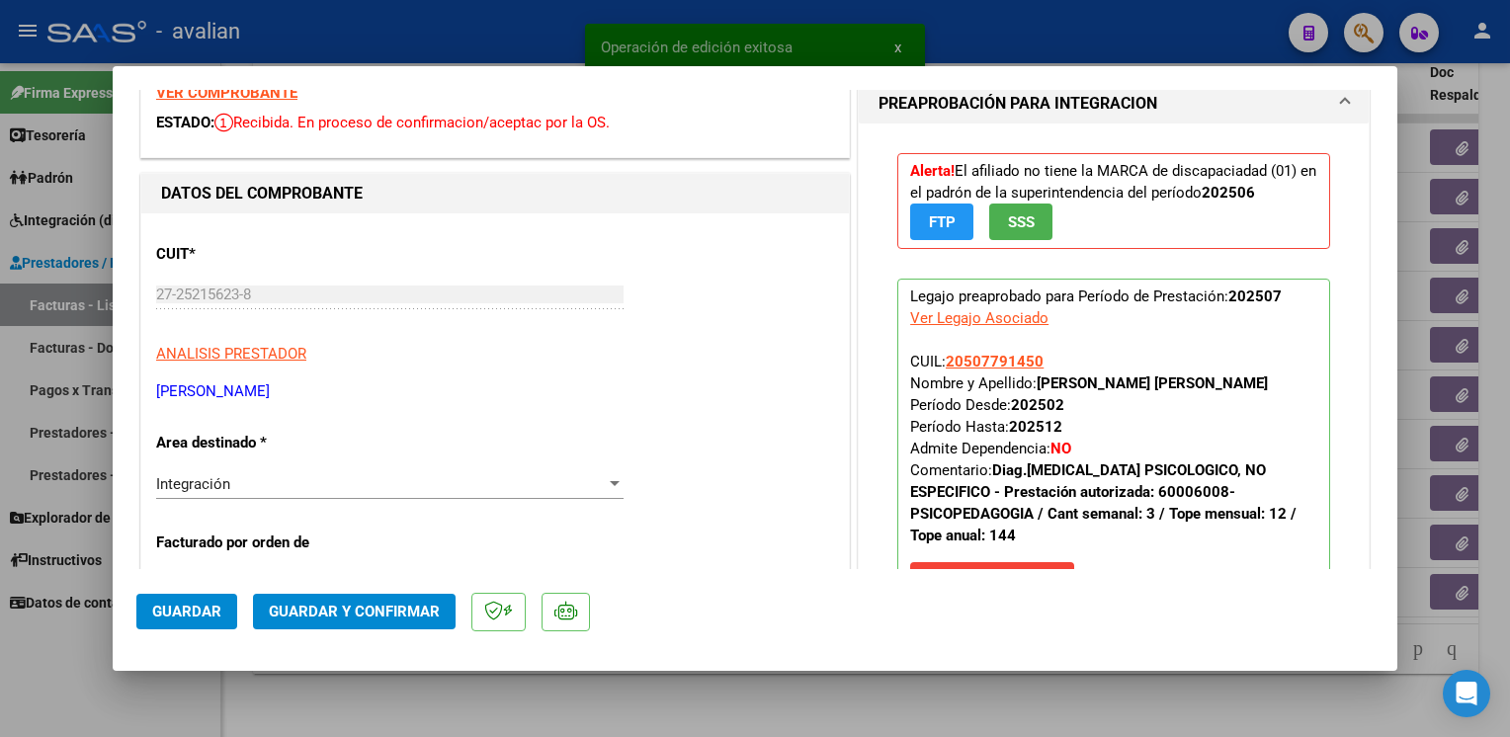
scroll to position [296, 0]
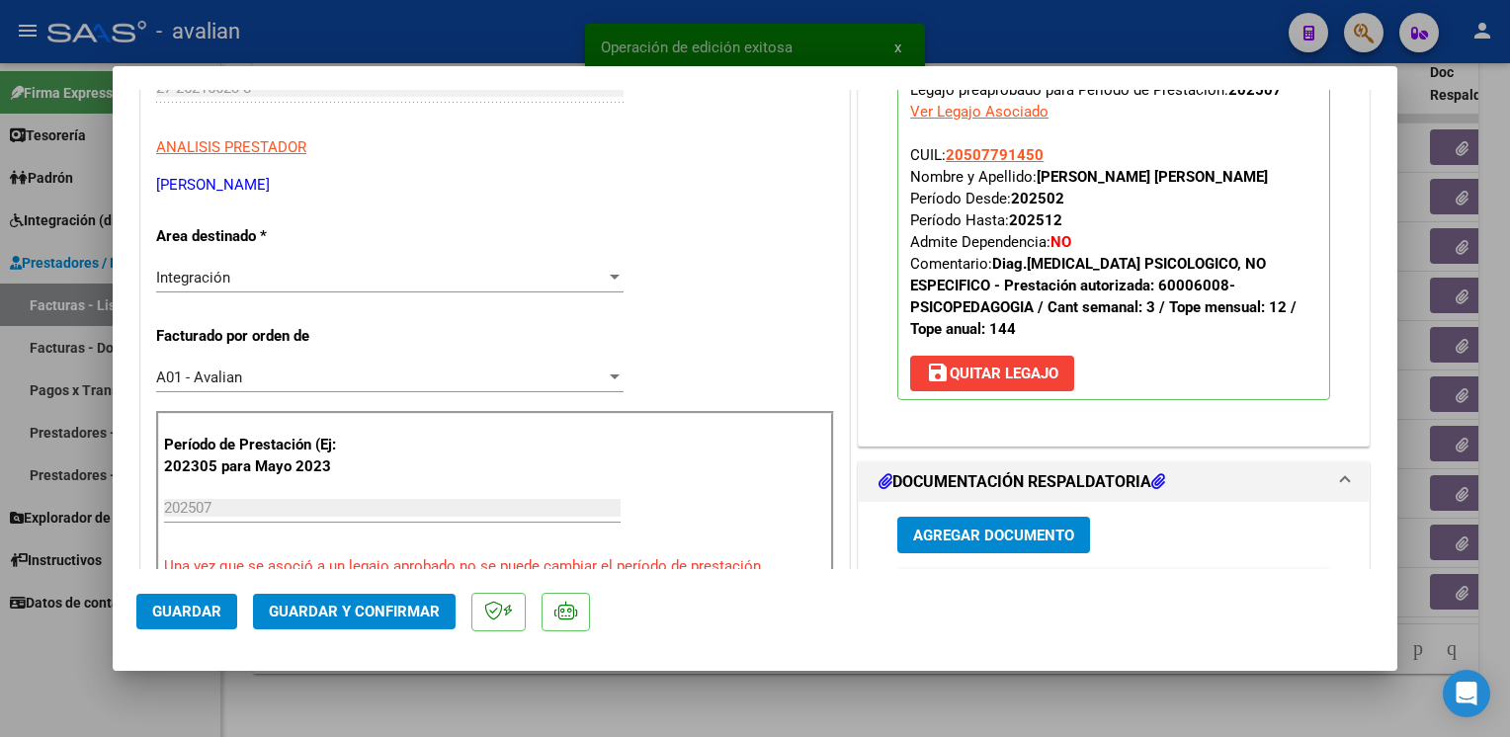
click at [268, 275] on div "Integración" at bounding box center [381, 278] width 450 height 18
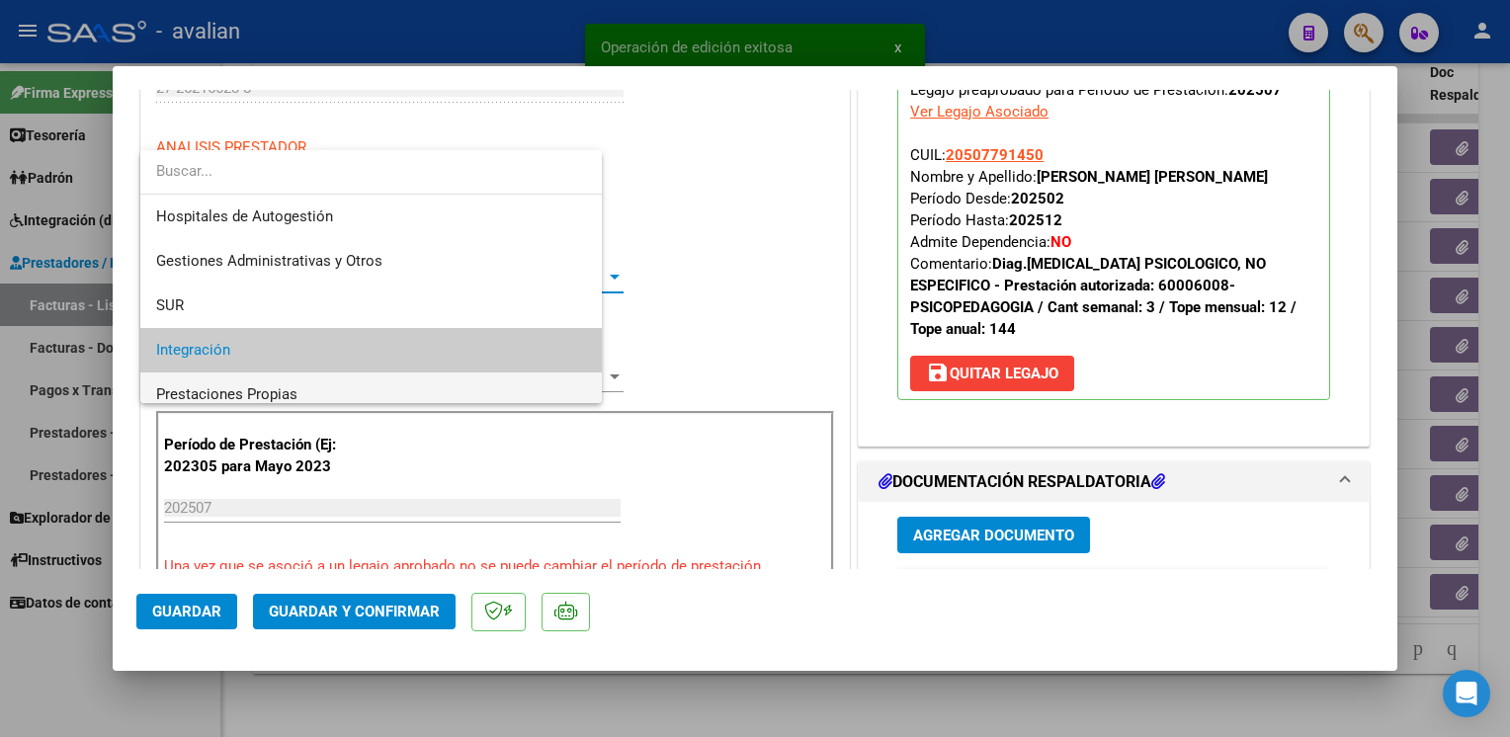
scroll to position [73, 0]
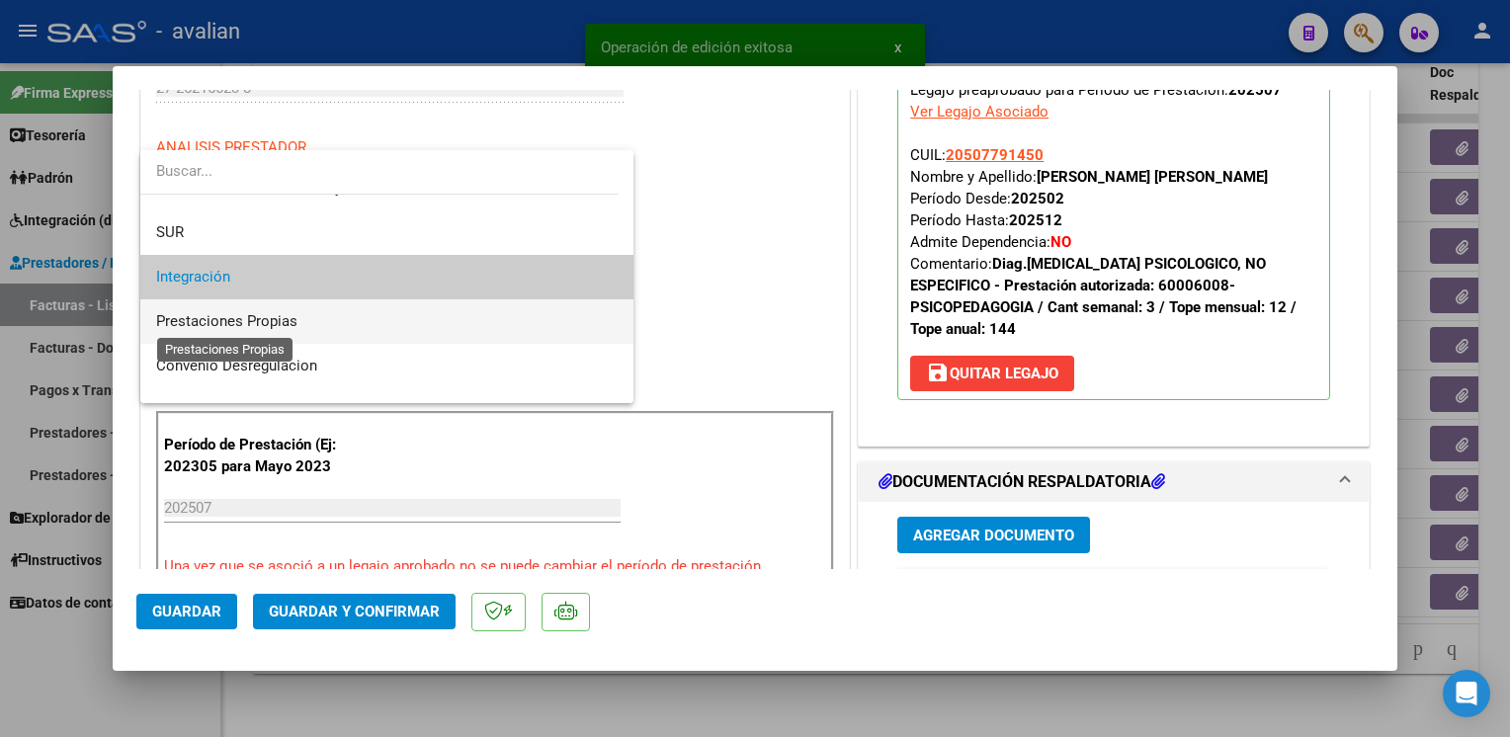
click at [234, 316] on span "Prestaciones Propias" at bounding box center [226, 321] width 141 height 18
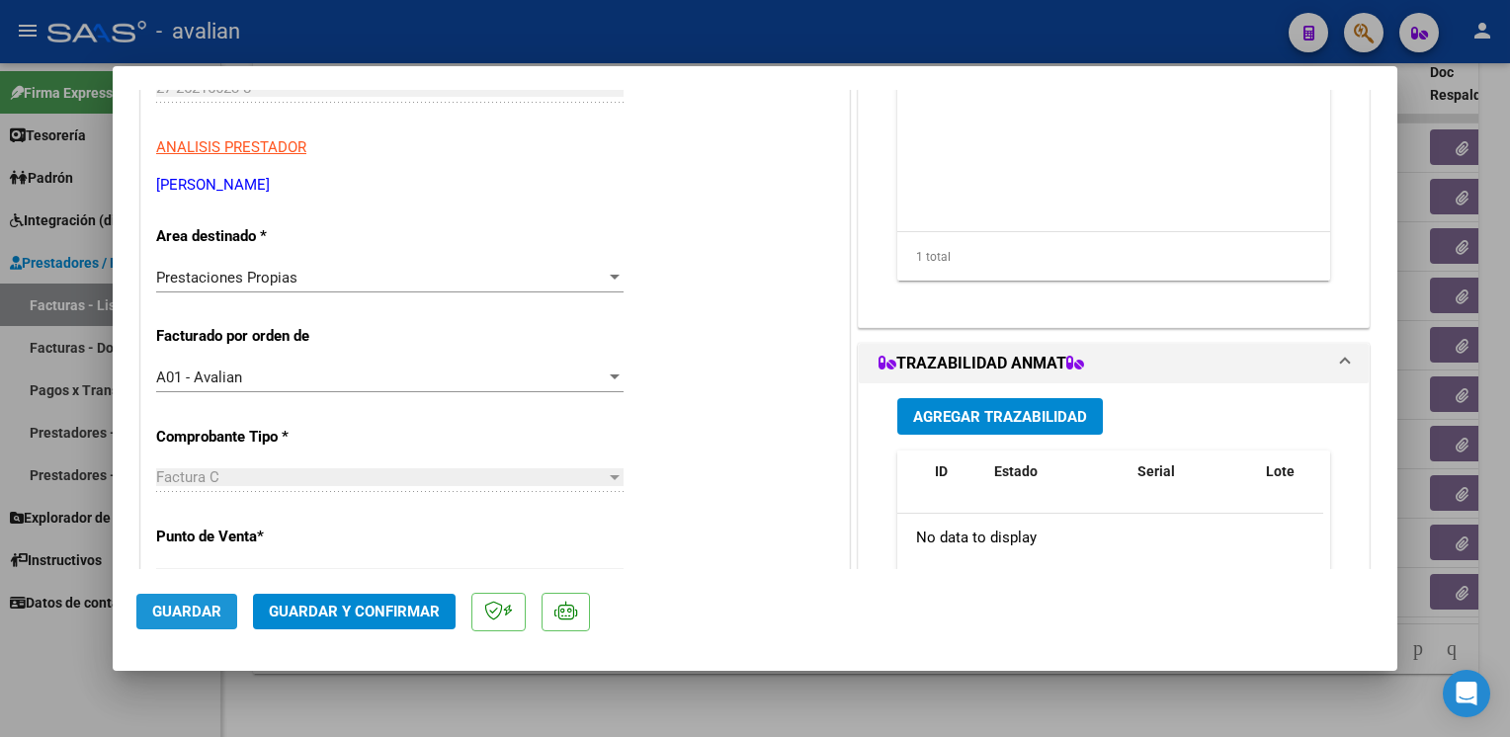
click at [196, 601] on button "Guardar" at bounding box center [186, 612] width 101 height 36
click at [365, 607] on span "Guardar y Confirmar" at bounding box center [354, 612] width 171 height 18
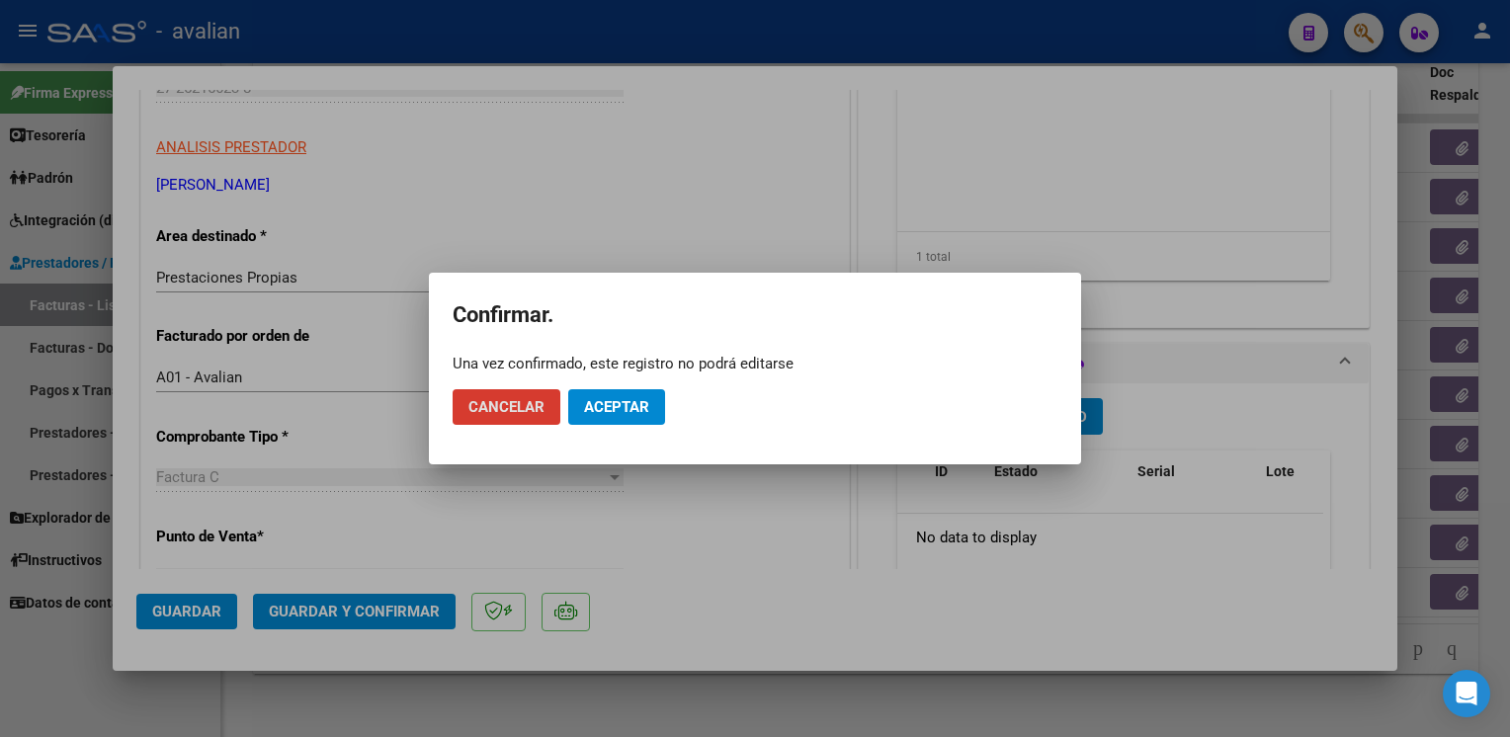
drag, startPoint x: 626, startPoint y: 401, endPoint x: 603, endPoint y: 300, distance: 103.3
click at [626, 399] on span "Aceptar" at bounding box center [616, 407] width 65 height 18
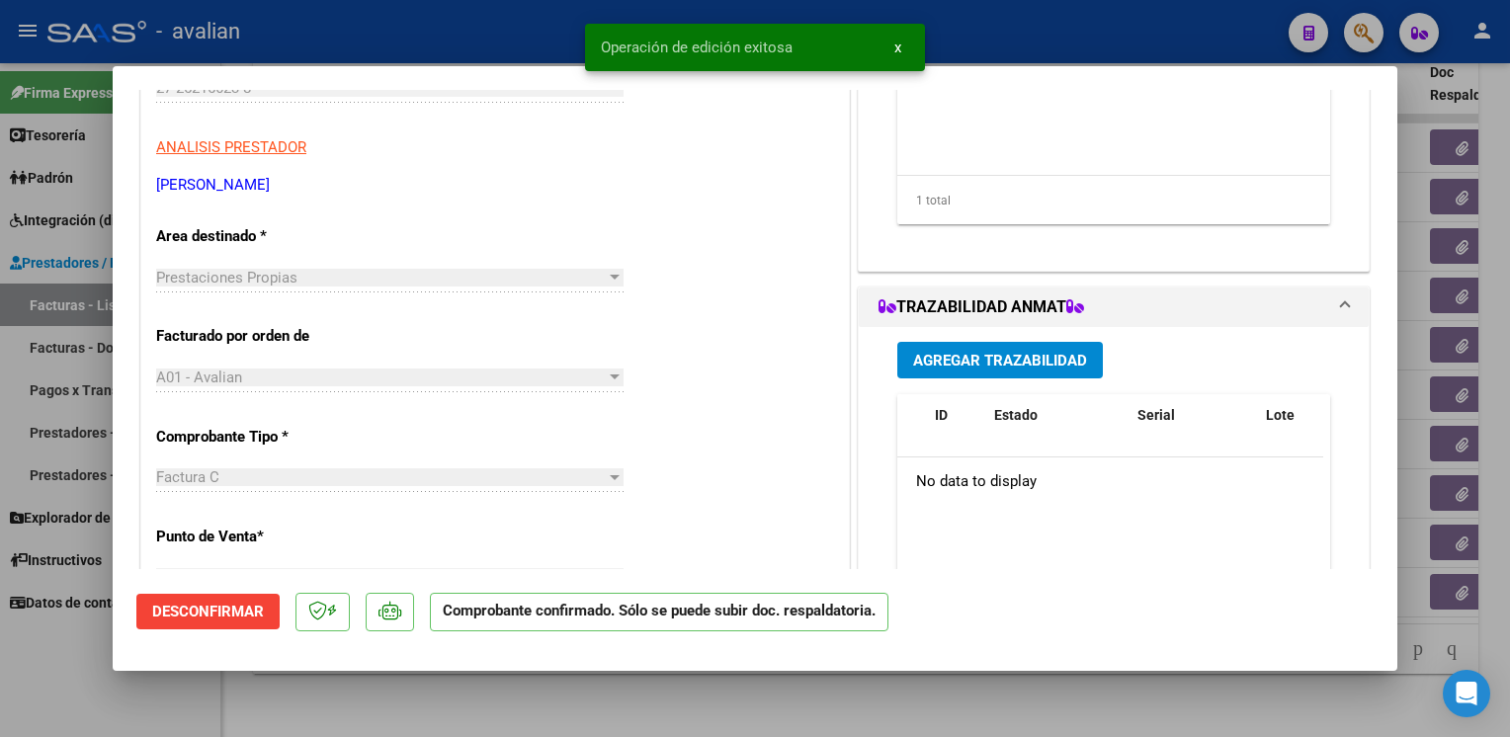
click at [434, 22] on div at bounding box center [755, 368] width 1510 height 737
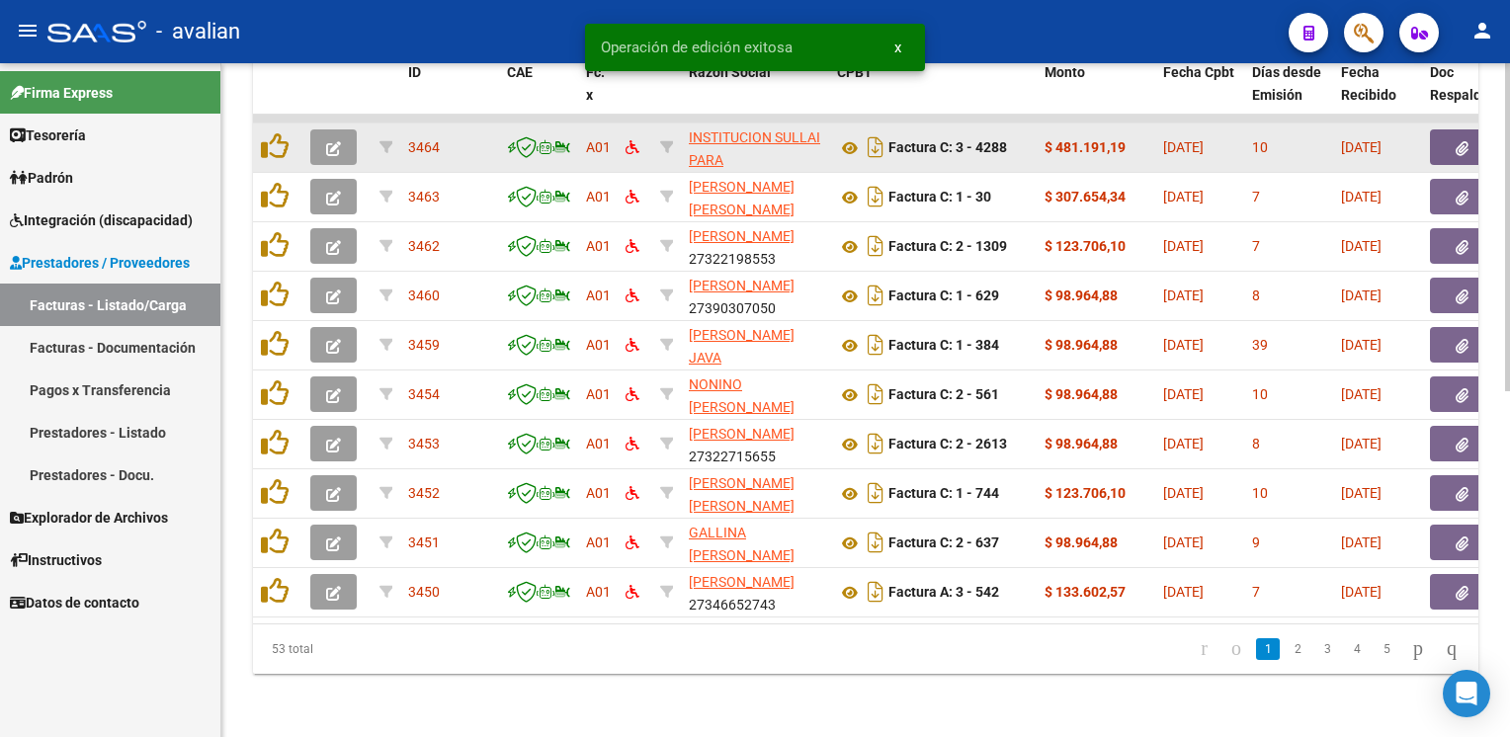
click at [334, 141] on icon "button" at bounding box center [333, 148] width 15 height 15
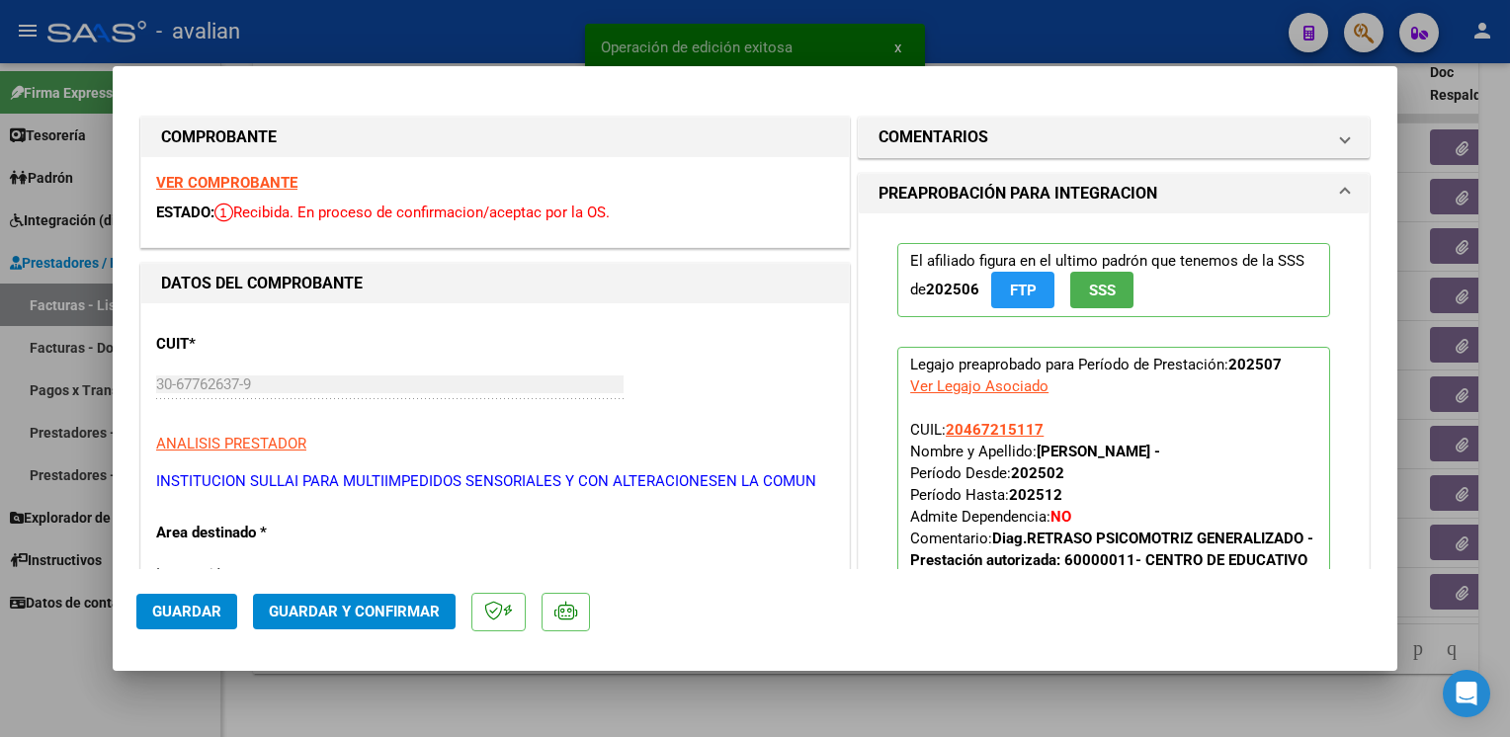
click at [216, 183] on strong "VER COMPROBANTE" at bounding box center [226, 183] width 141 height 18
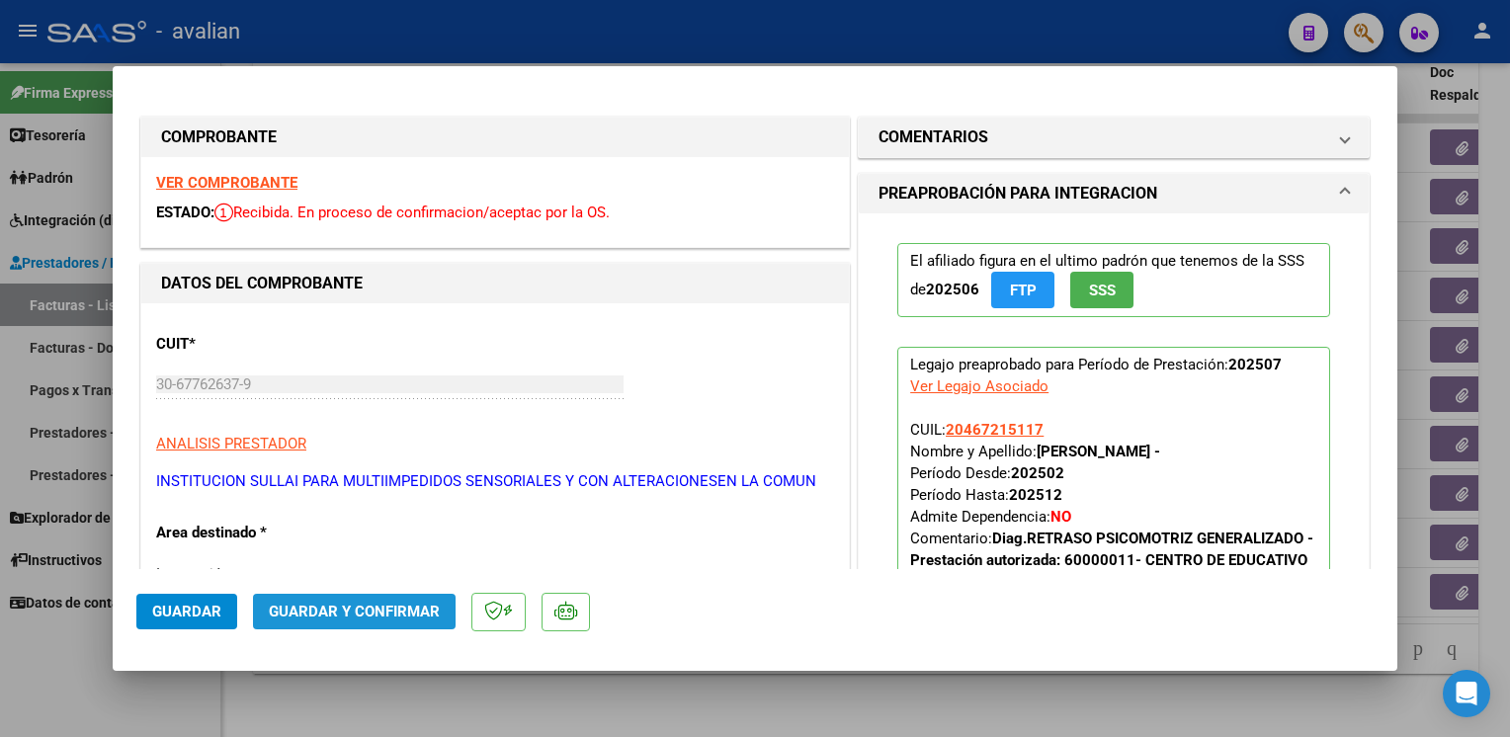
click at [408, 619] on span "Guardar y Confirmar" at bounding box center [354, 612] width 171 height 18
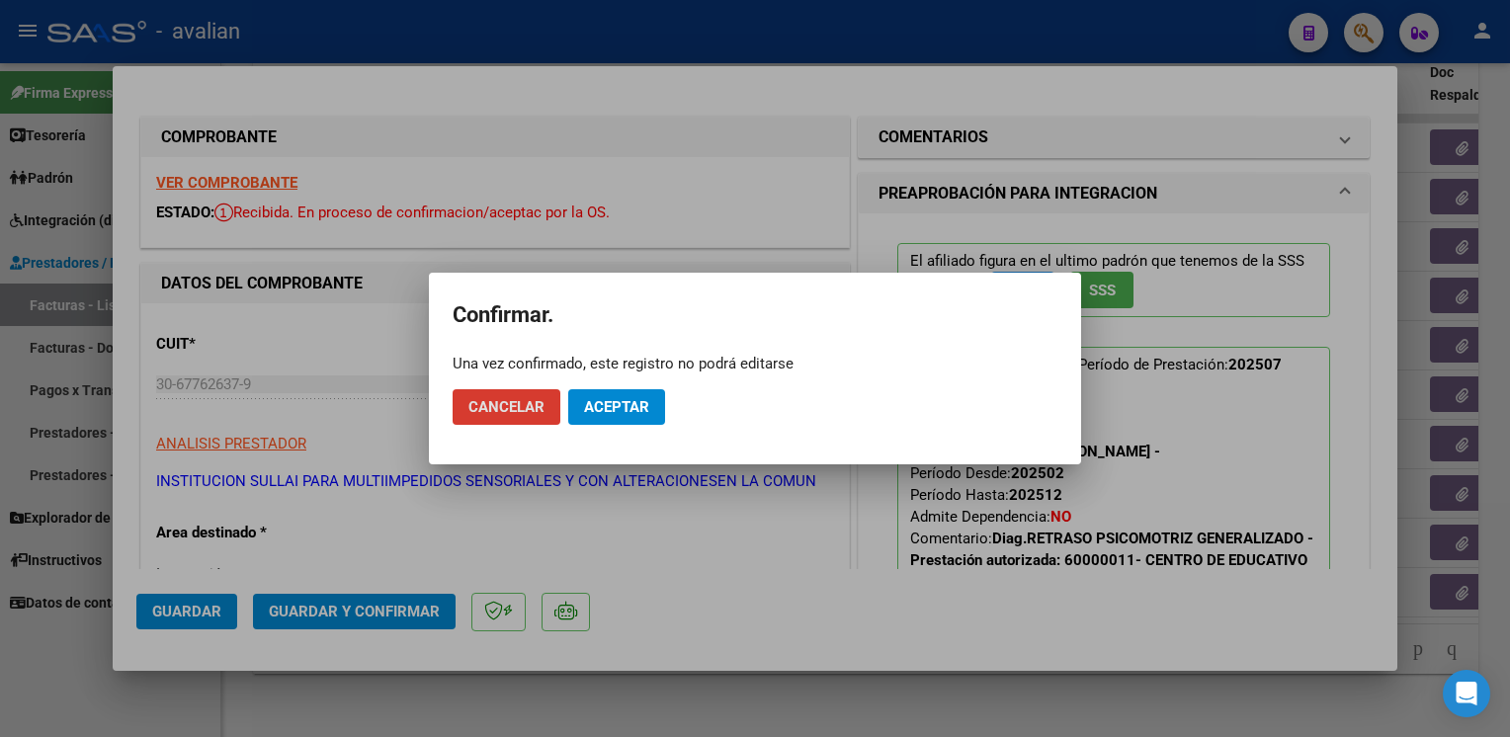
click at [625, 425] on mat-dialog-actions "Cancelar Aceptar" at bounding box center [755, 407] width 605 height 67
click at [589, 394] on button "Aceptar" at bounding box center [616, 407] width 97 height 36
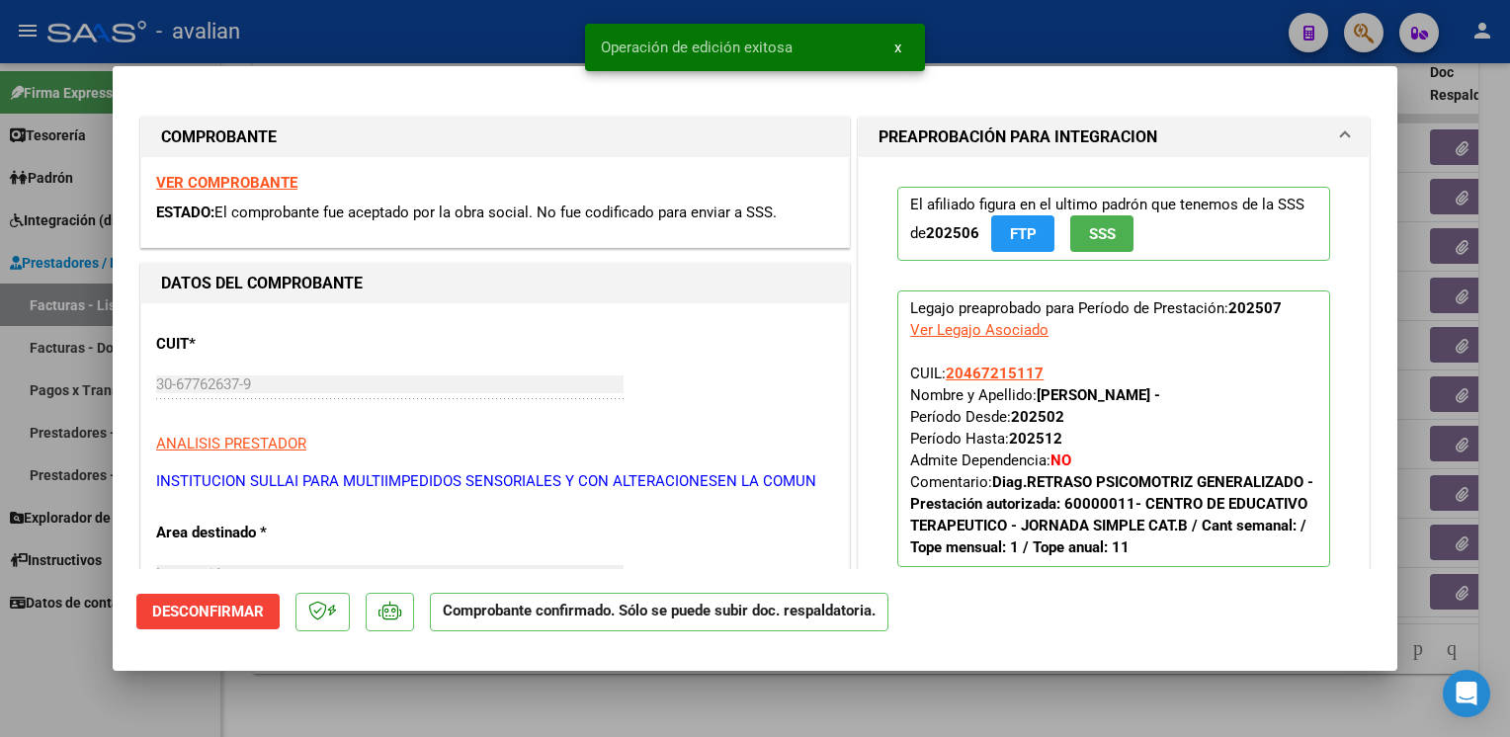
click at [460, 28] on div at bounding box center [755, 368] width 1510 height 737
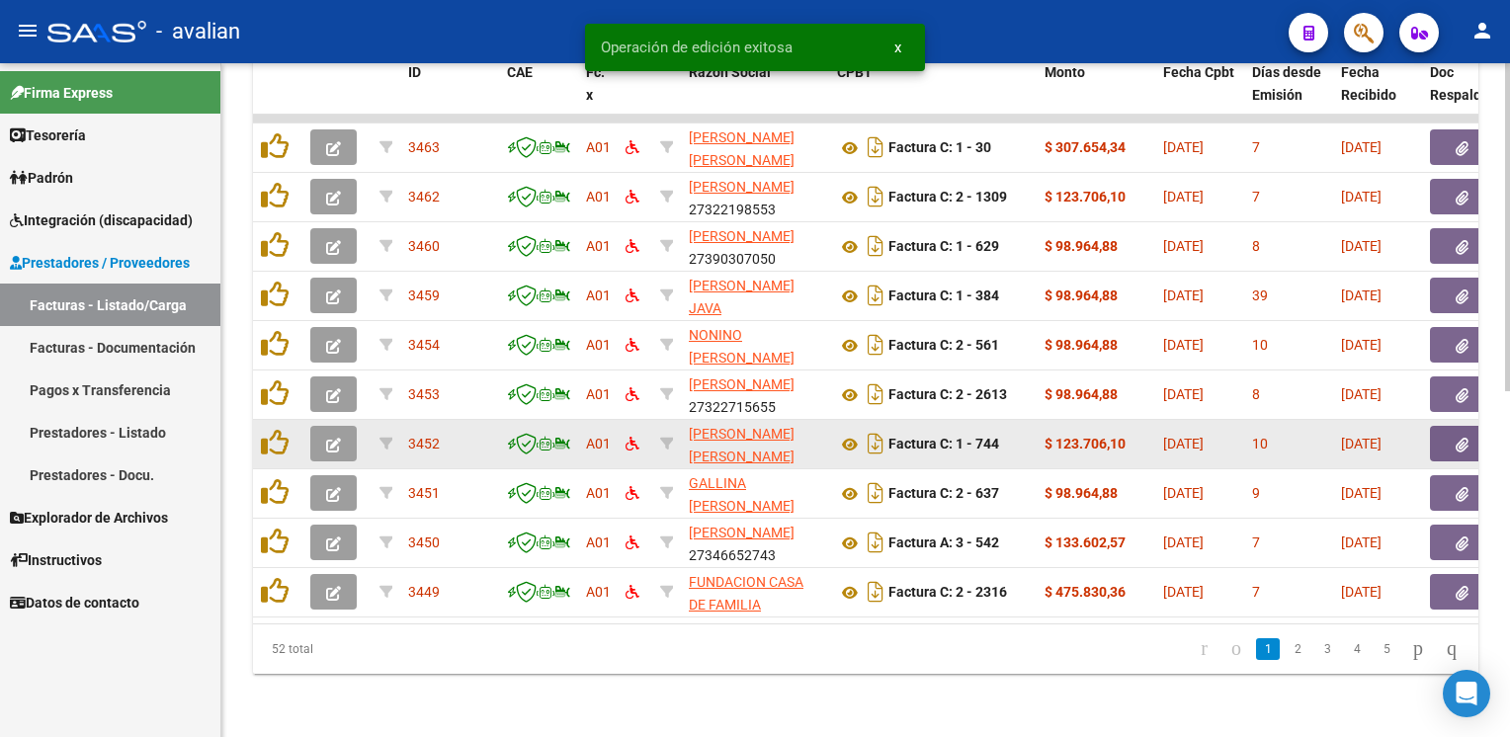
click at [336, 438] on icon "button" at bounding box center [333, 445] width 15 height 15
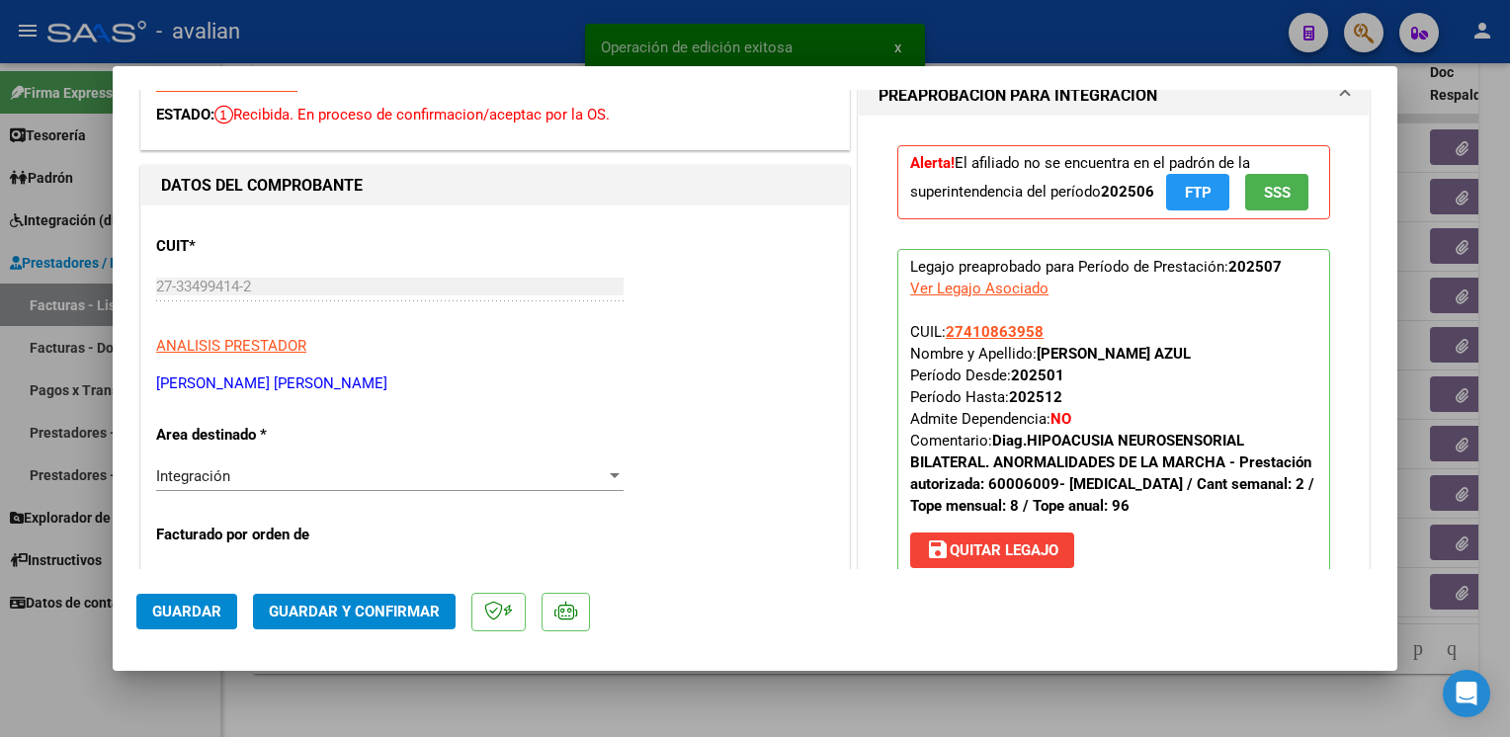
scroll to position [99, 0]
click at [243, 486] on div "Integración Seleccionar Area" at bounding box center [389, 475] width 467 height 30
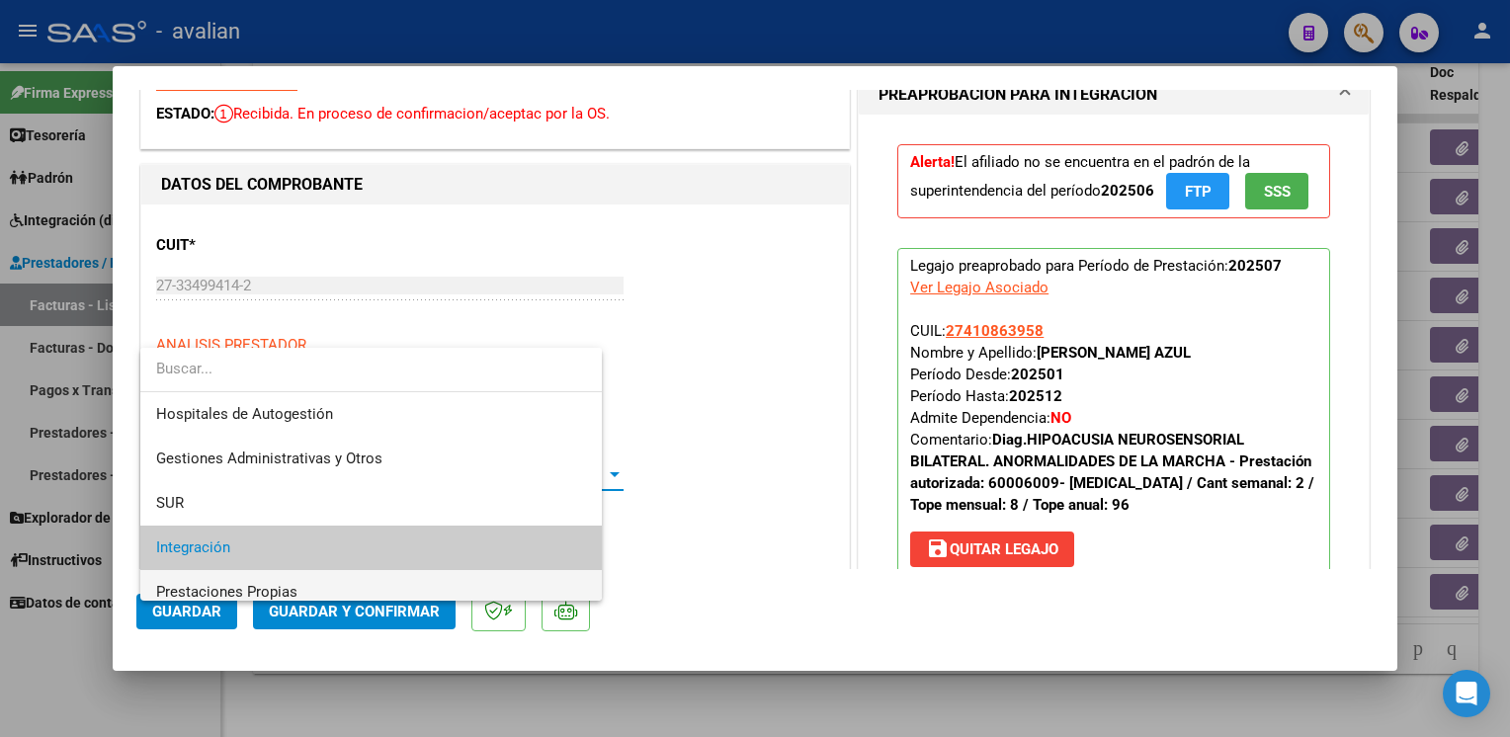
scroll to position [73, 0]
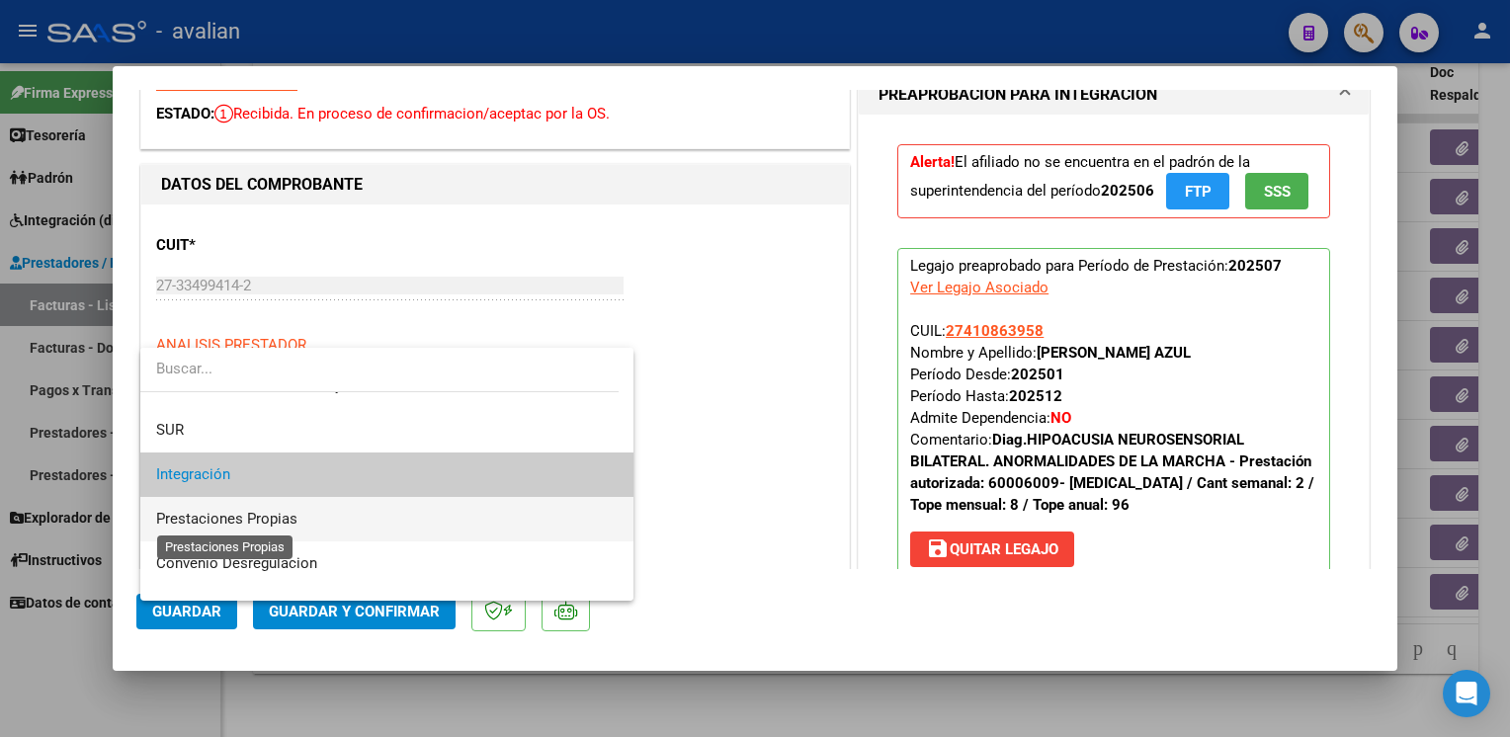
click at [209, 513] on span "Prestaciones Propias" at bounding box center [226, 519] width 141 height 18
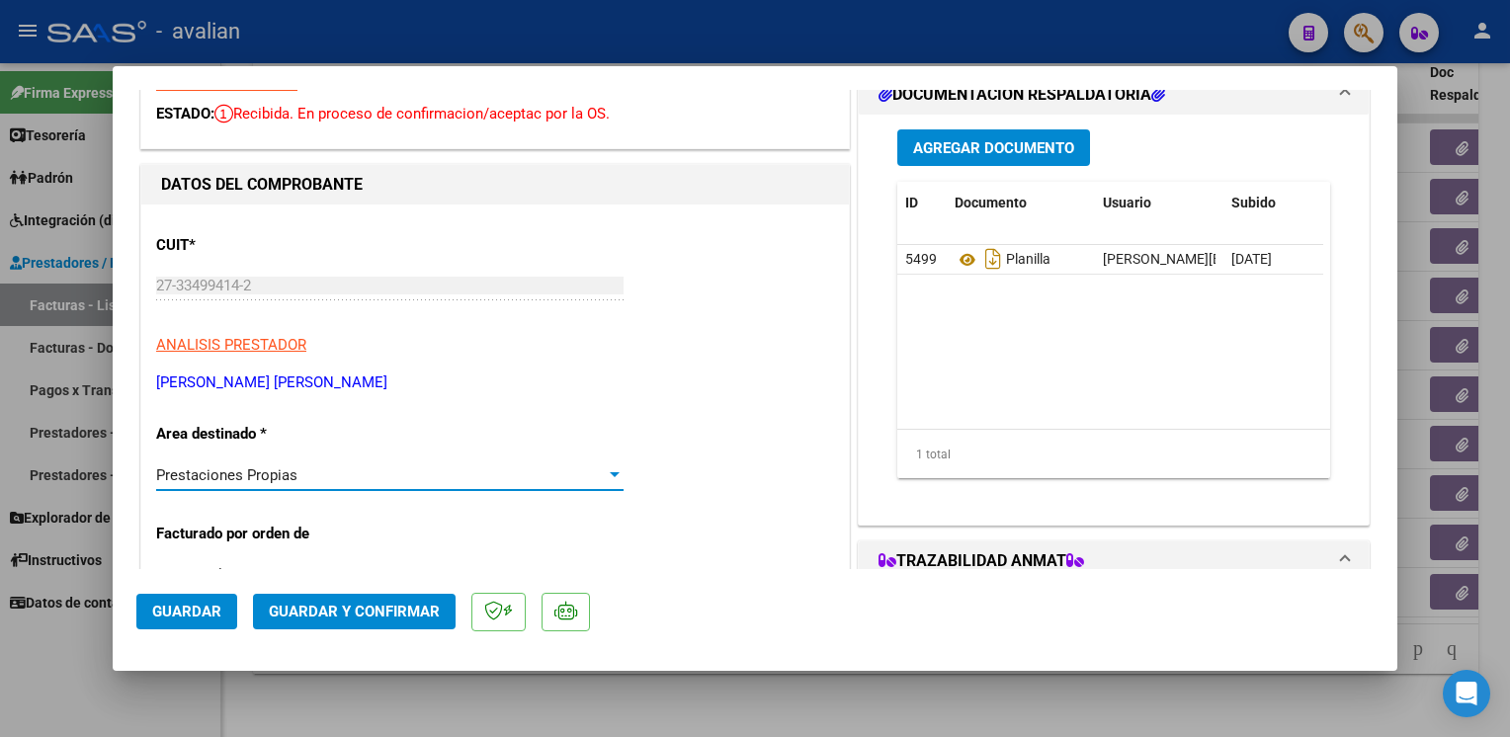
drag, startPoint x: 188, startPoint y: 615, endPoint x: 240, endPoint y: 499, distance: 126.9
click at [187, 615] on span "Guardar" at bounding box center [186, 612] width 69 height 18
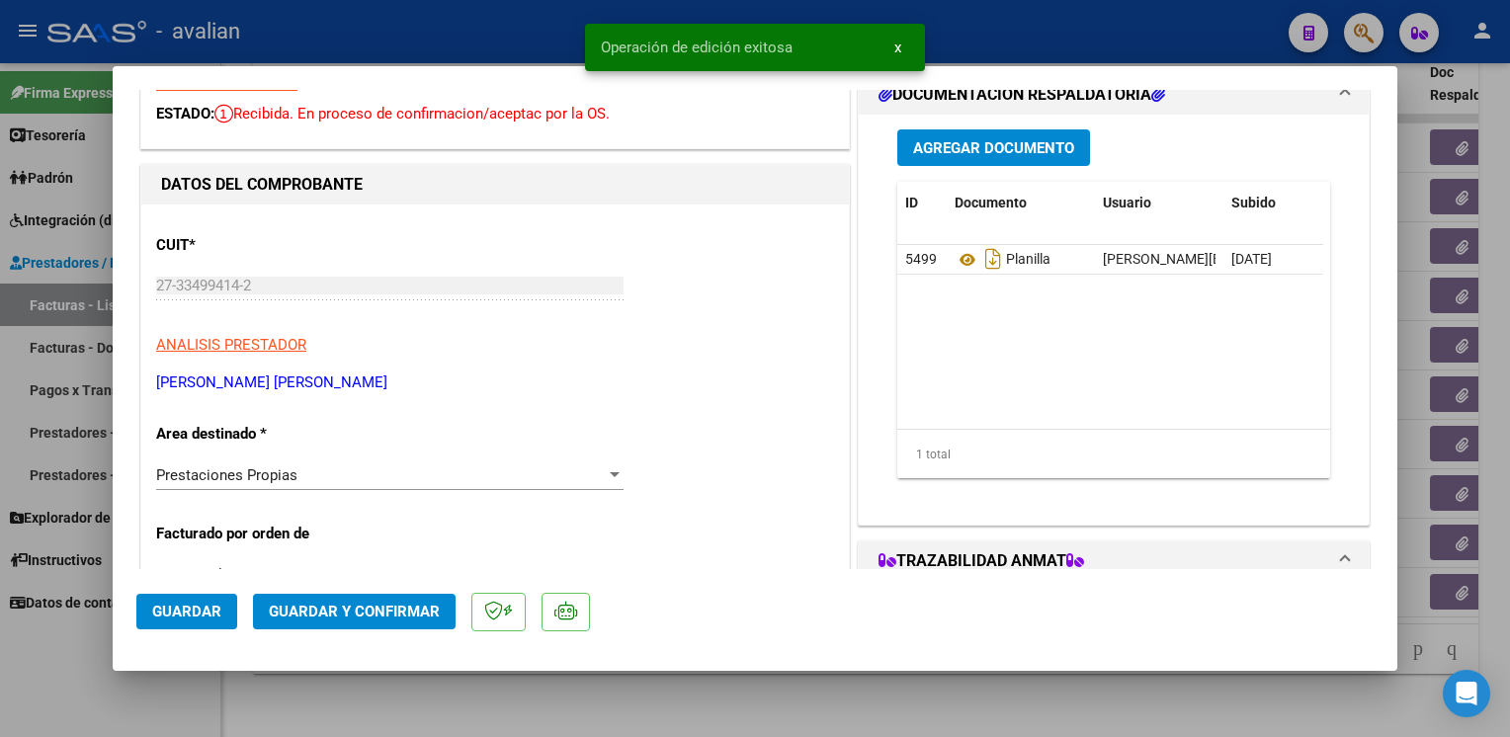
click at [311, 30] on div at bounding box center [755, 368] width 1510 height 737
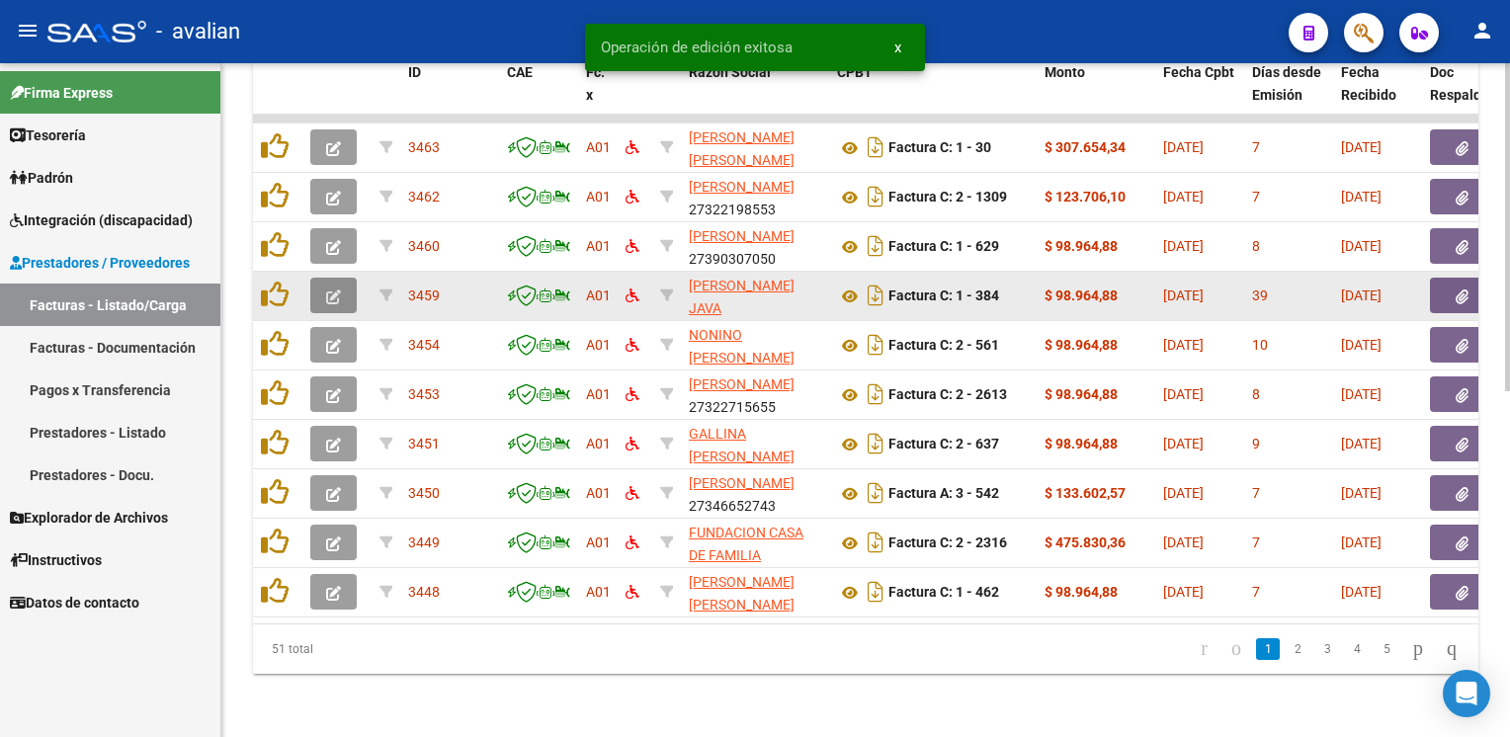
click at [336, 290] on icon "button" at bounding box center [333, 297] width 15 height 15
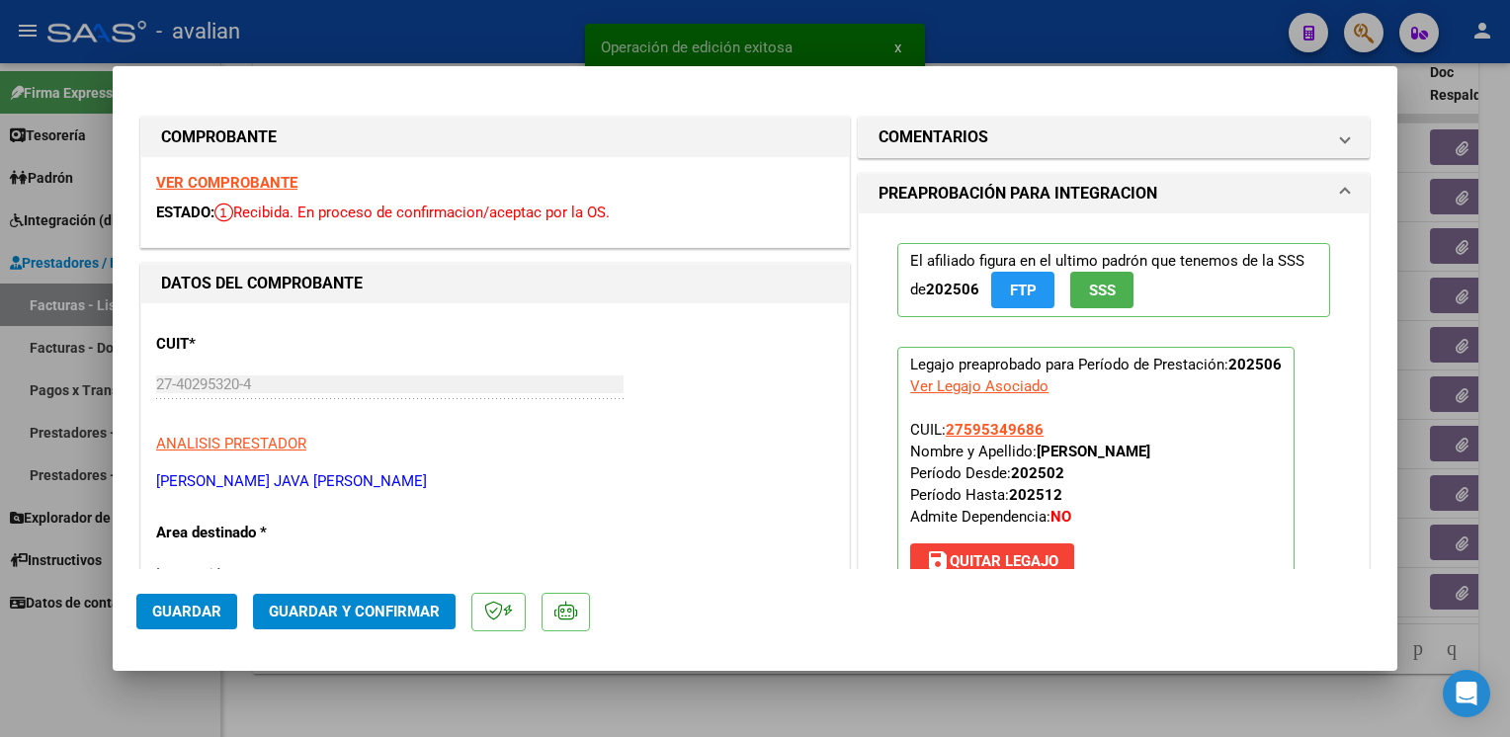
click at [254, 185] on strong "VER COMPROBANTE" at bounding box center [226, 183] width 141 height 18
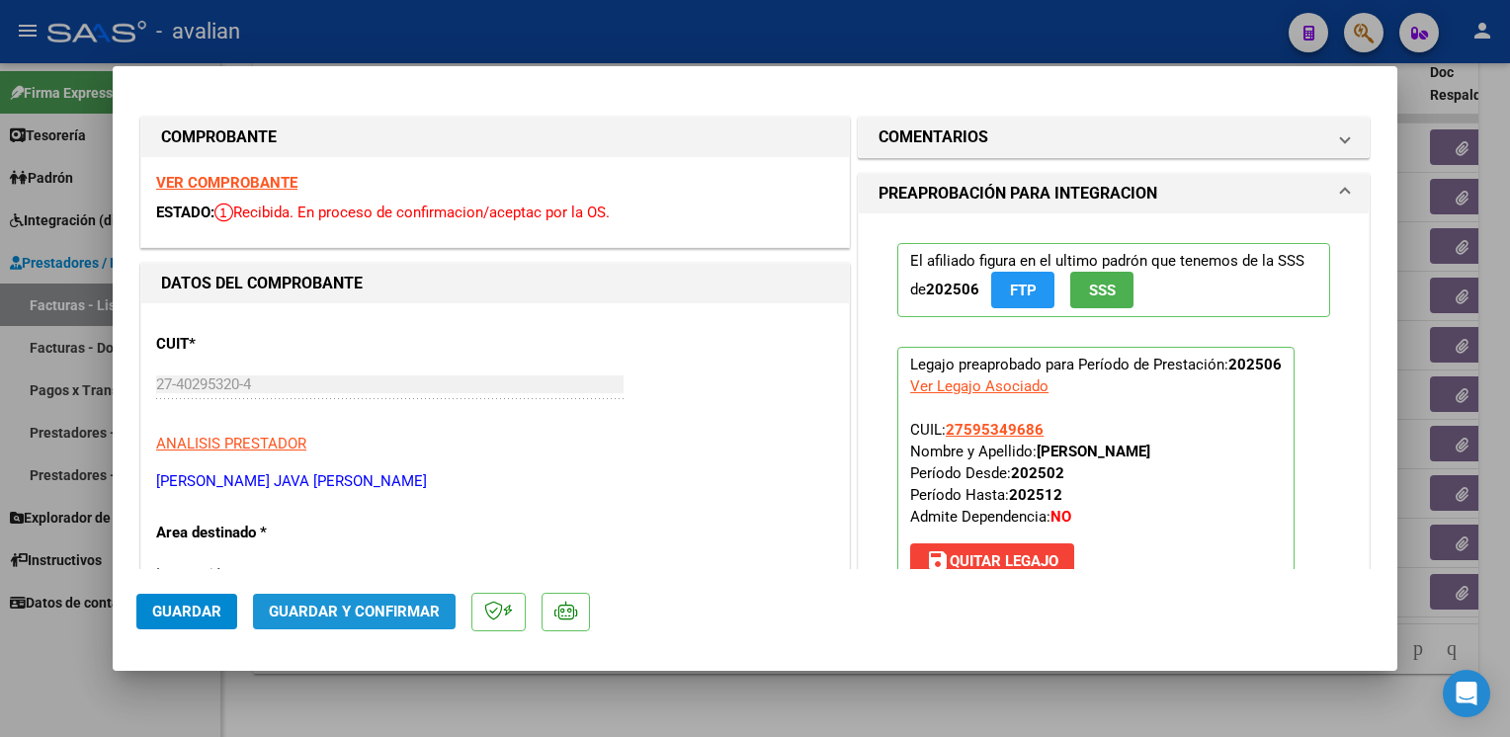
click at [375, 617] on span "Guardar y Confirmar" at bounding box center [354, 612] width 171 height 18
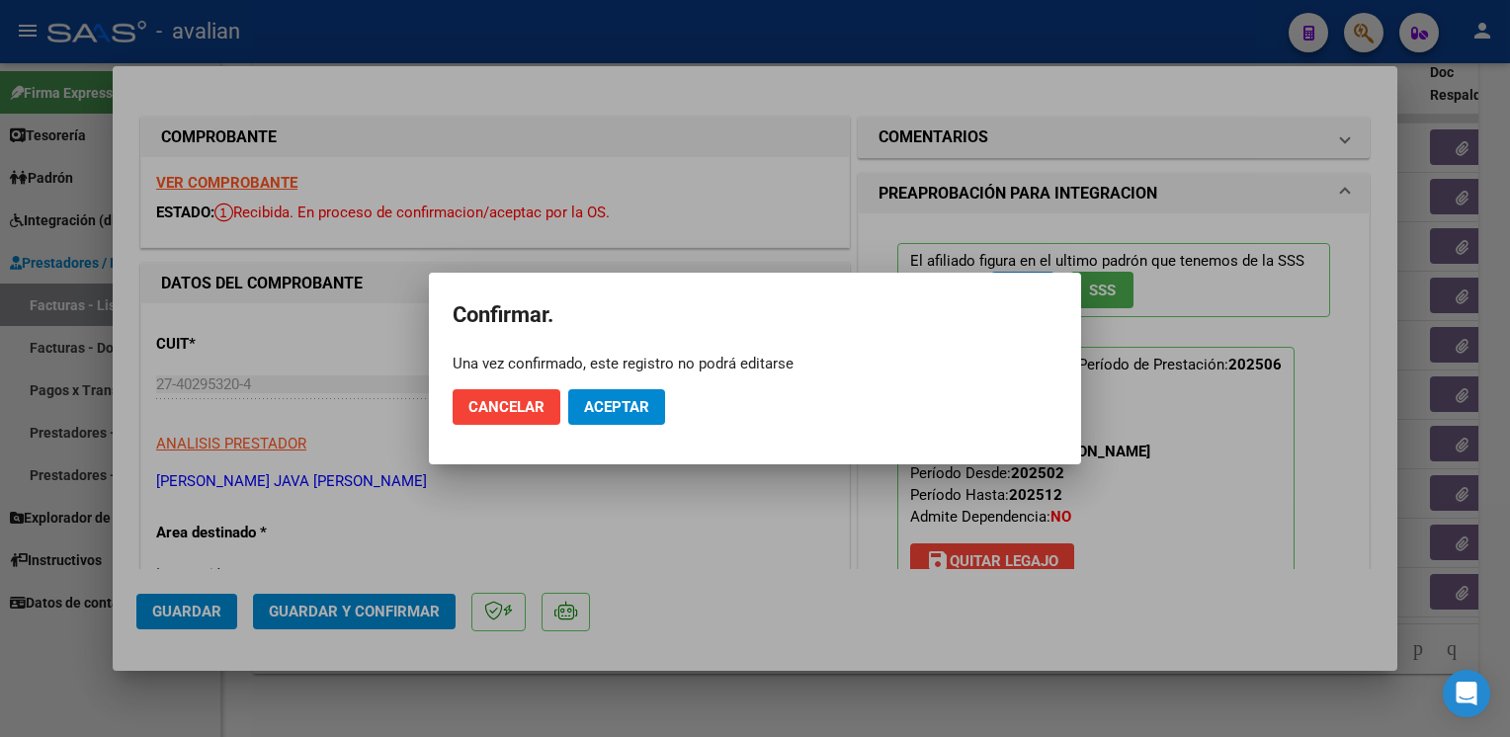
click at [647, 377] on mat-dialog-actions "Cancelar Aceptar" at bounding box center [755, 407] width 605 height 67
click at [640, 401] on span "Aceptar" at bounding box center [616, 407] width 65 height 18
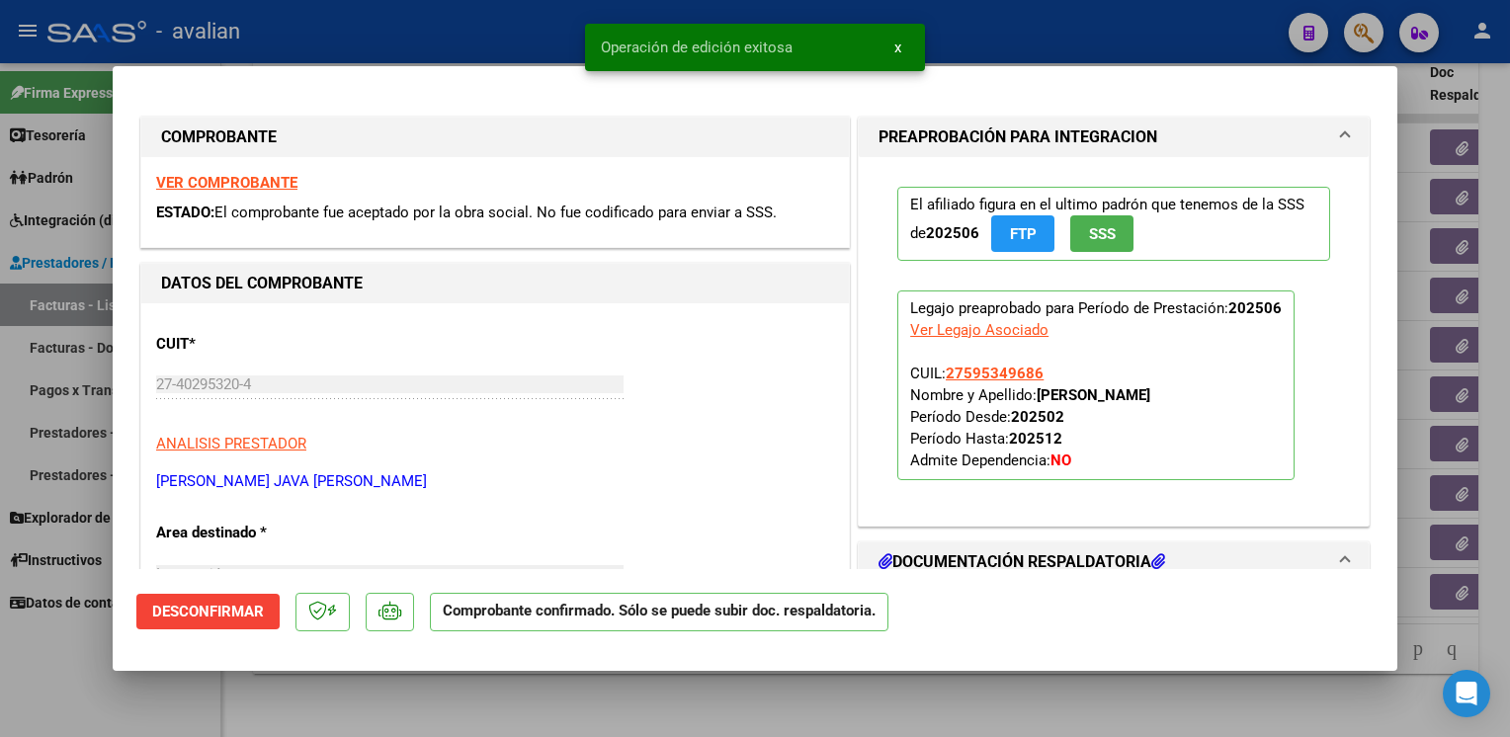
click at [481, 18] on div at bounding box center [755, 368] width 1510 height 737
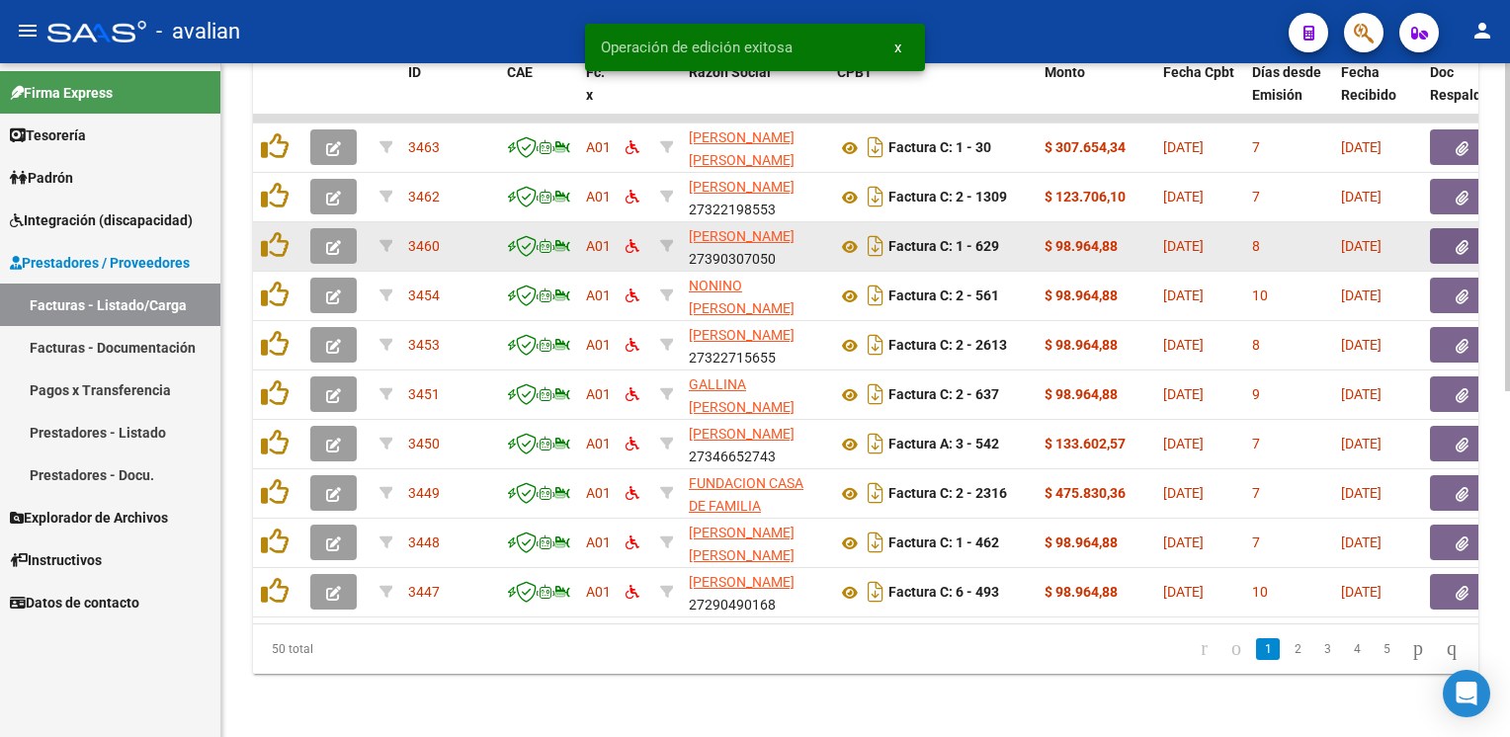
click at [338, 240] on icon "button" at bounding box center [333, 247] width 15 height 15
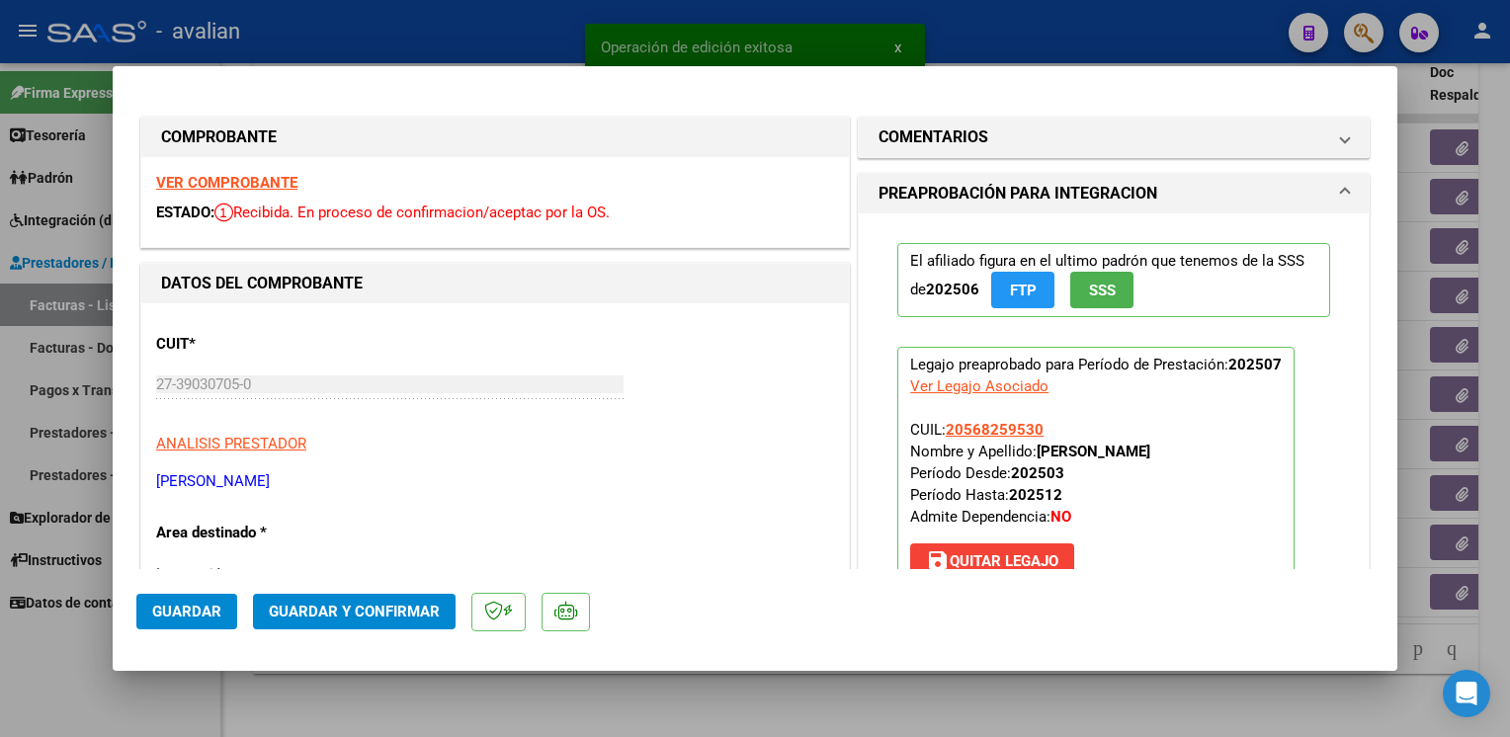
click at [235, 188] on strong "VER COMPROBANTE" at bounding box center [226, 183] width 141 height 18
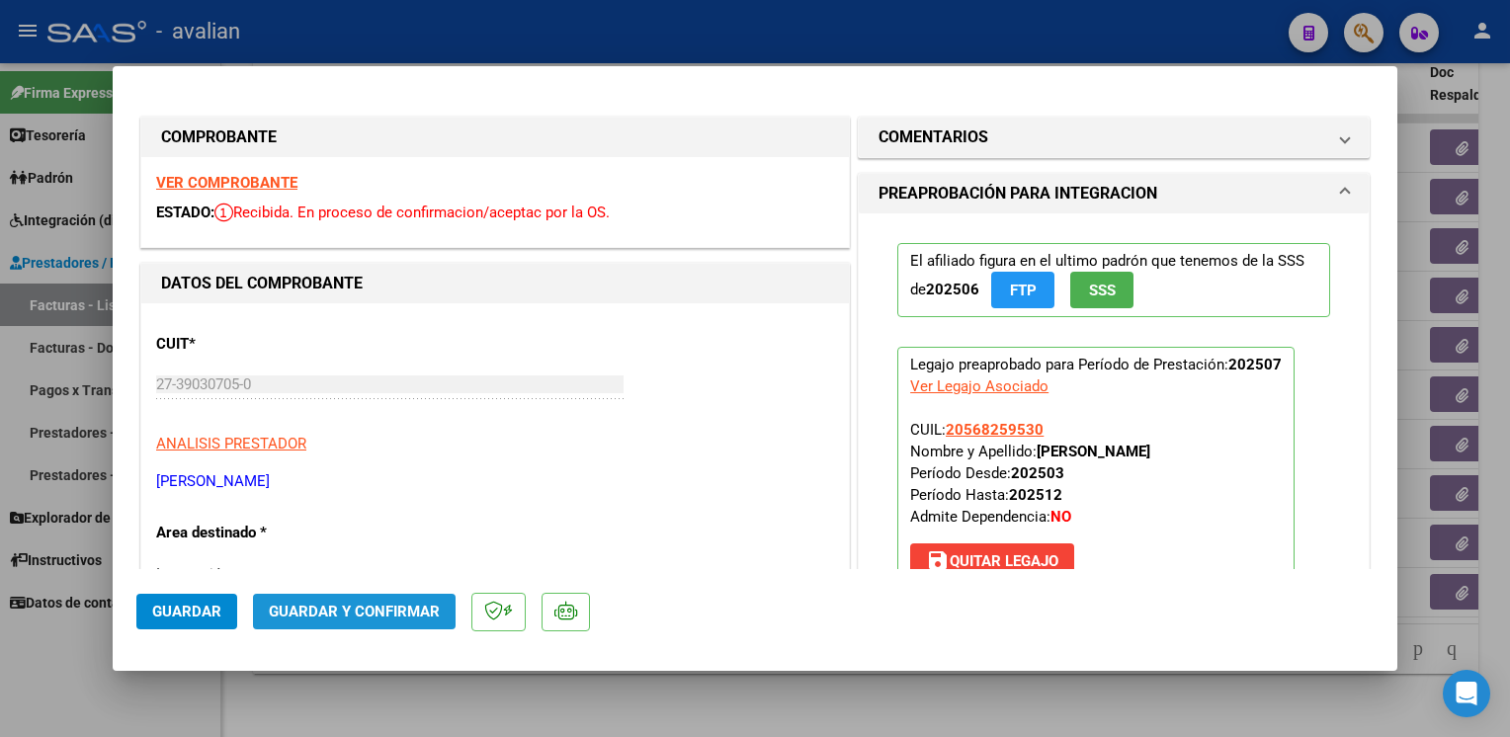
click at [361, 598] on button "Guardar y Confirmar" at bounding box center [354, 612] width 203 height 36
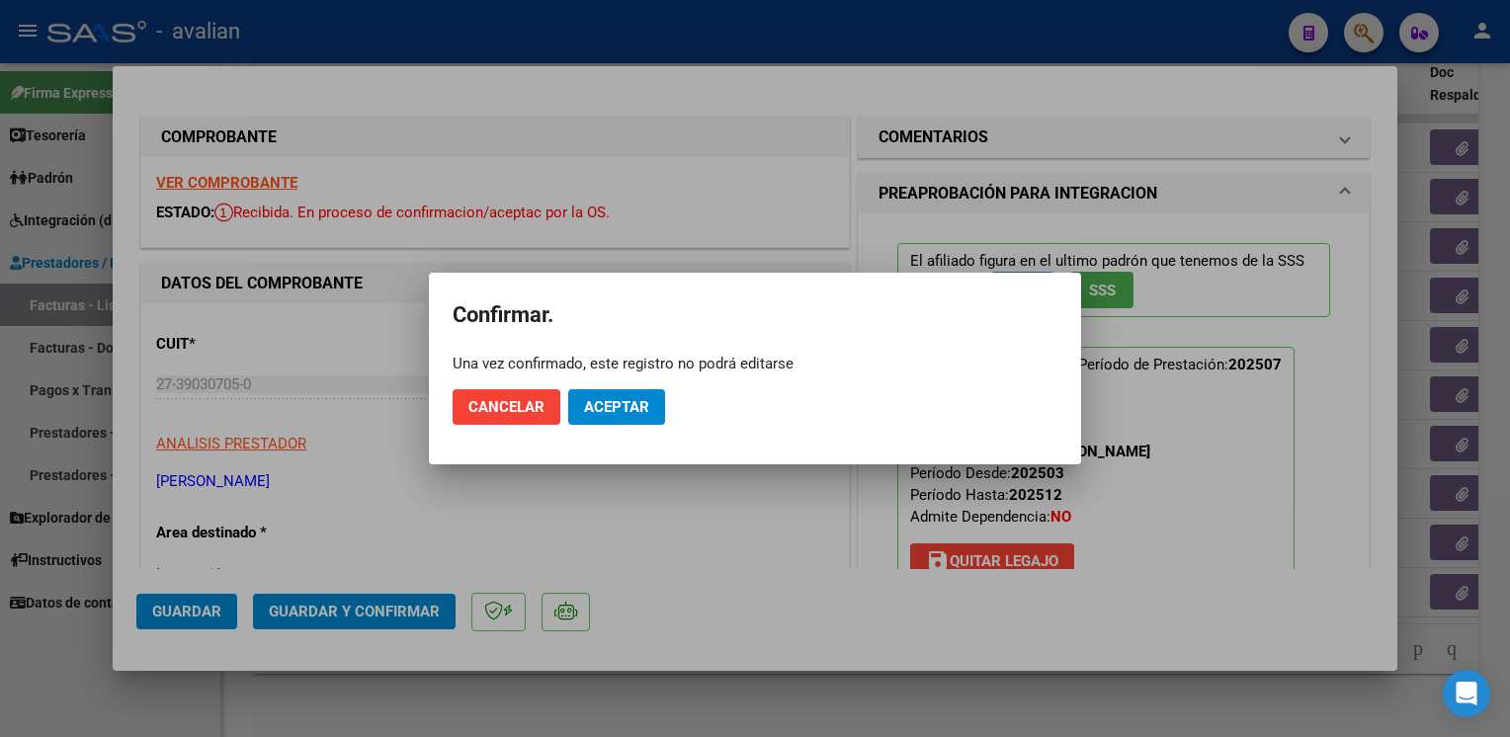
click at [614, 388] on mat-dialog-actions "Cancelar Aceptar" at bounding box center [755, 407] width 605 height 67
drag, startPoint x: 616, startPoint y: 406, endPoint x: 602, endPoint y: 366, distance: 42.8
click at [616, 405] on span "Aceptar" at bounding box center [616, 407] width 65 height 18
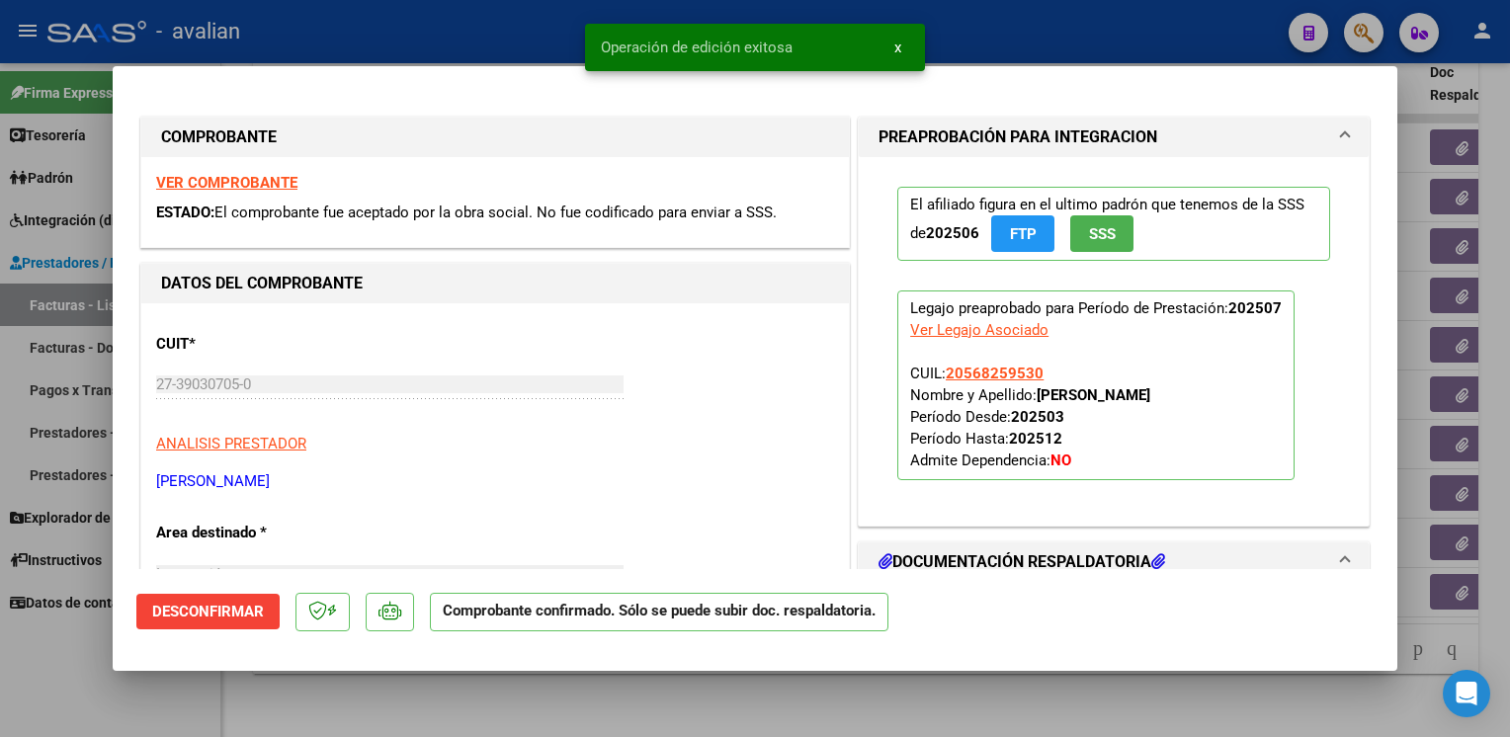
click at [427, 34] on div at bounding box center [755, 368] width 1510 height 737
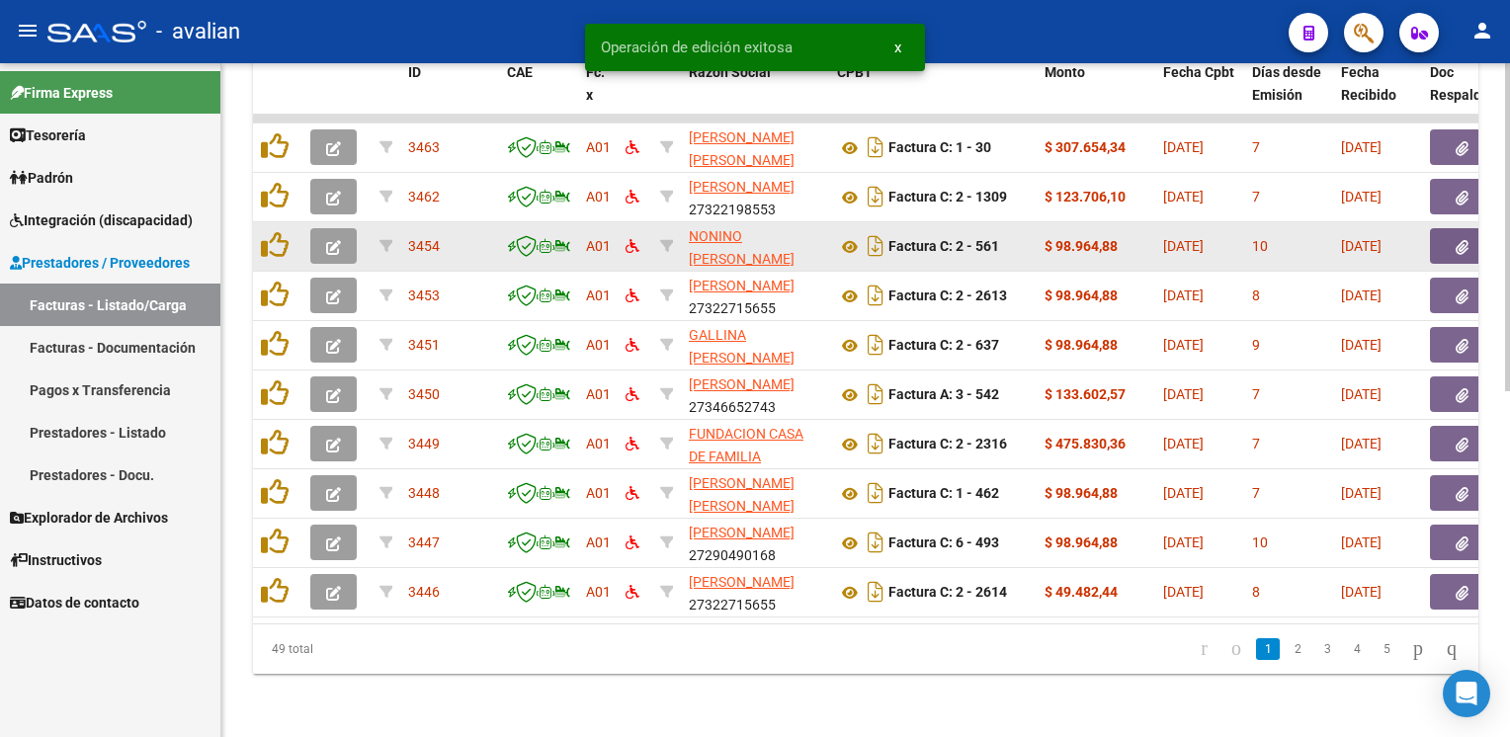
click at [340, 240] on icon "button" at bounding box center [333, 247] width 15 height 15
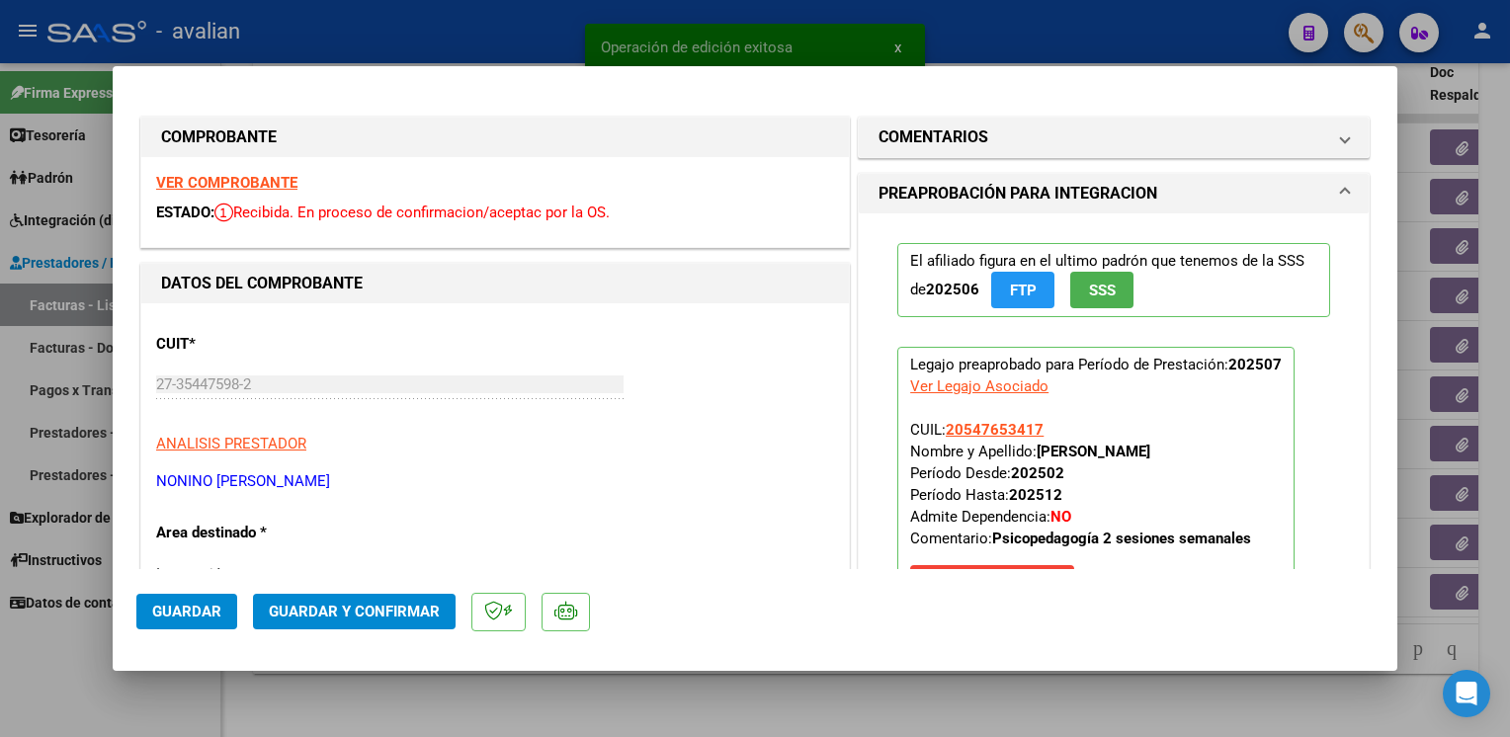
click at [241, 188] on strong "VER COMPROBANTE" at bounding box center [226, 183] width 141 height 18
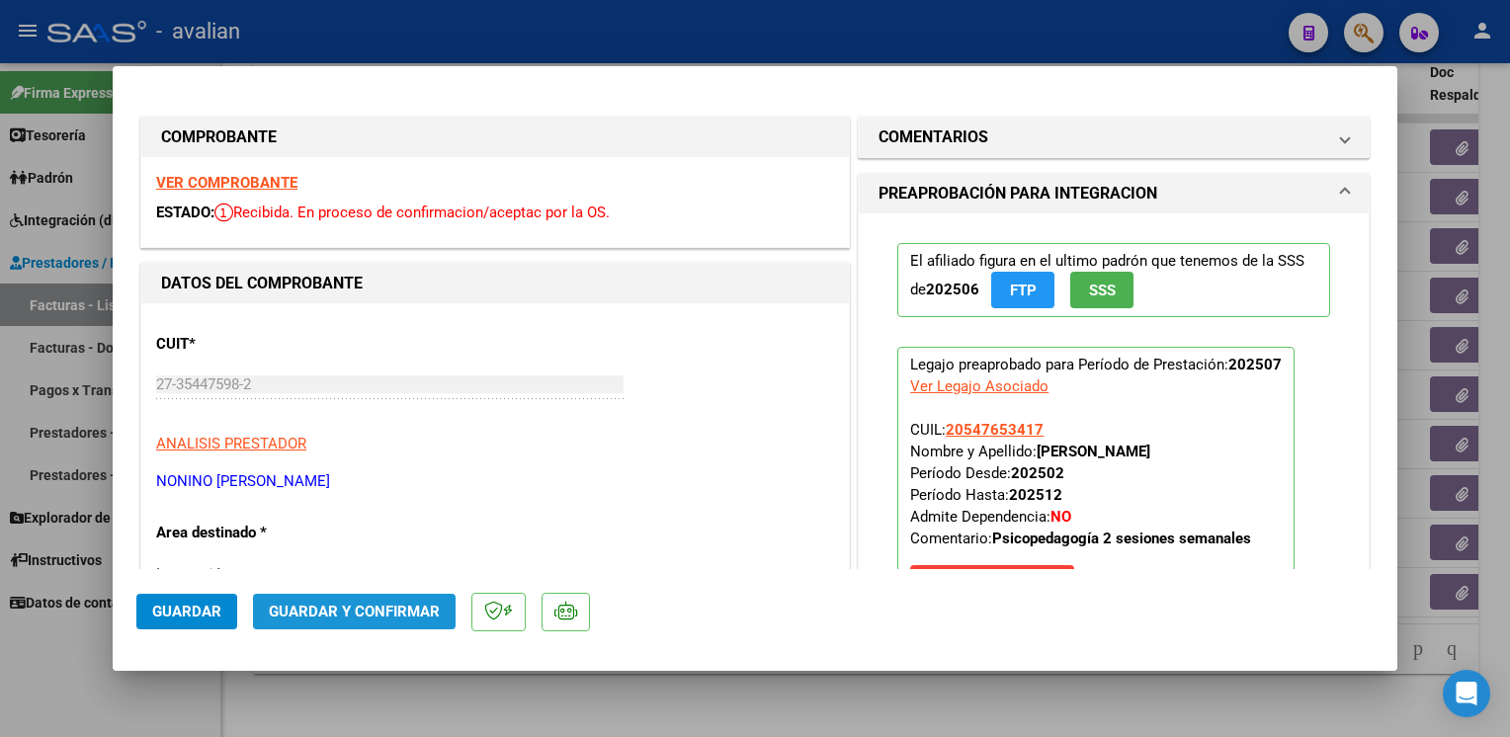
click at [391, 611] on span "Guardar y Confirmar" at bounding box center [354, 612] width 171 height 18
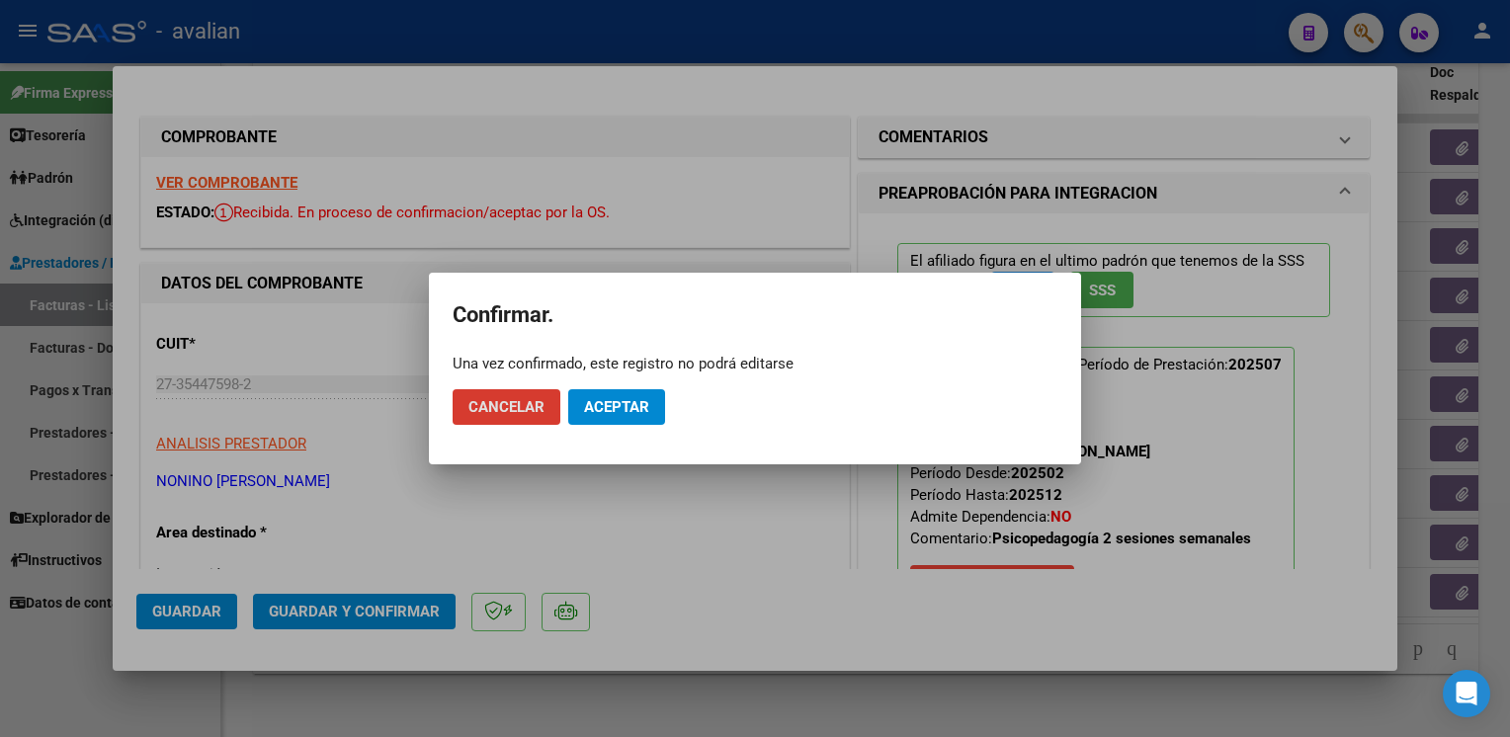
click at [610, 408] on span "Aceptar" at bounding box center [616, 407] width 65 height 18
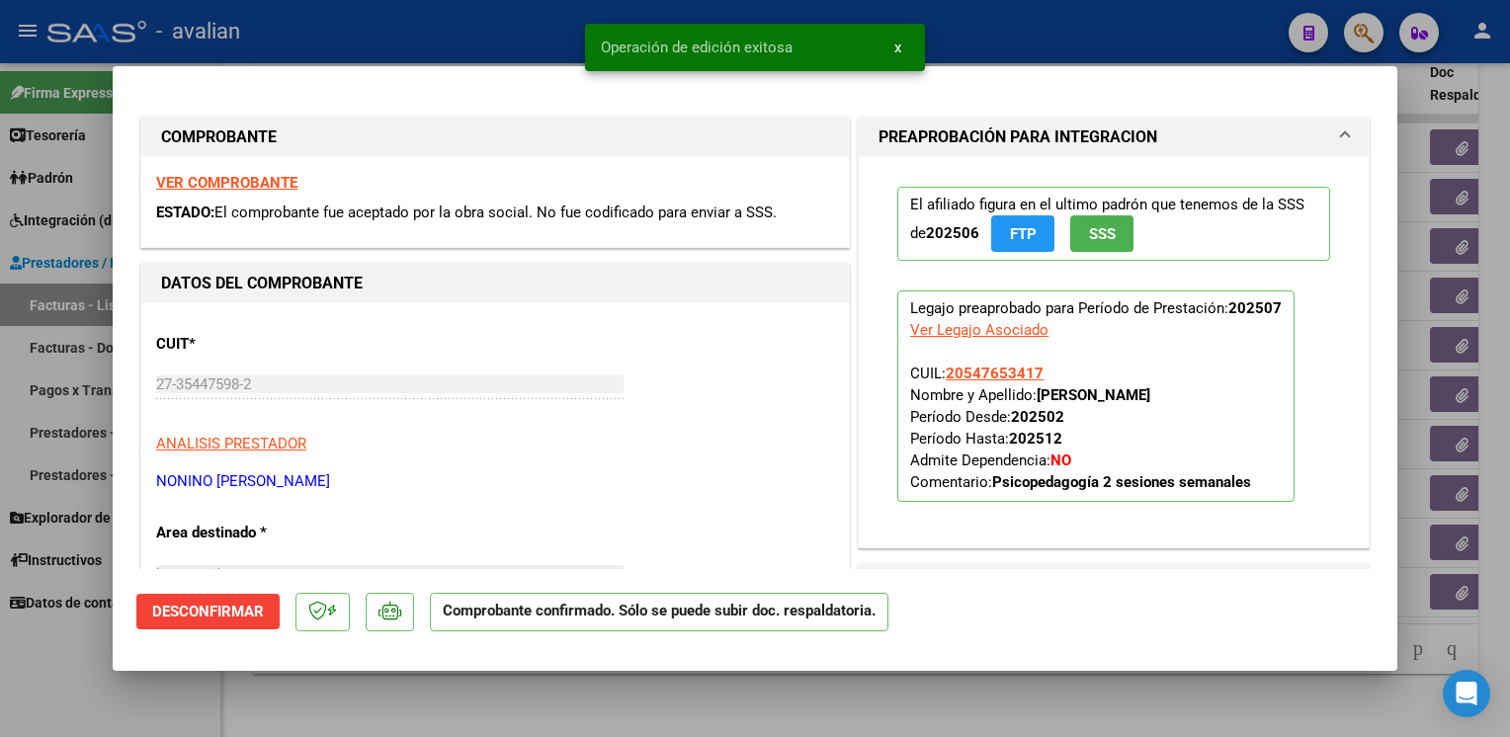
click at [508, 54] on div at bounding box center [755, 368] width 1510 height 737
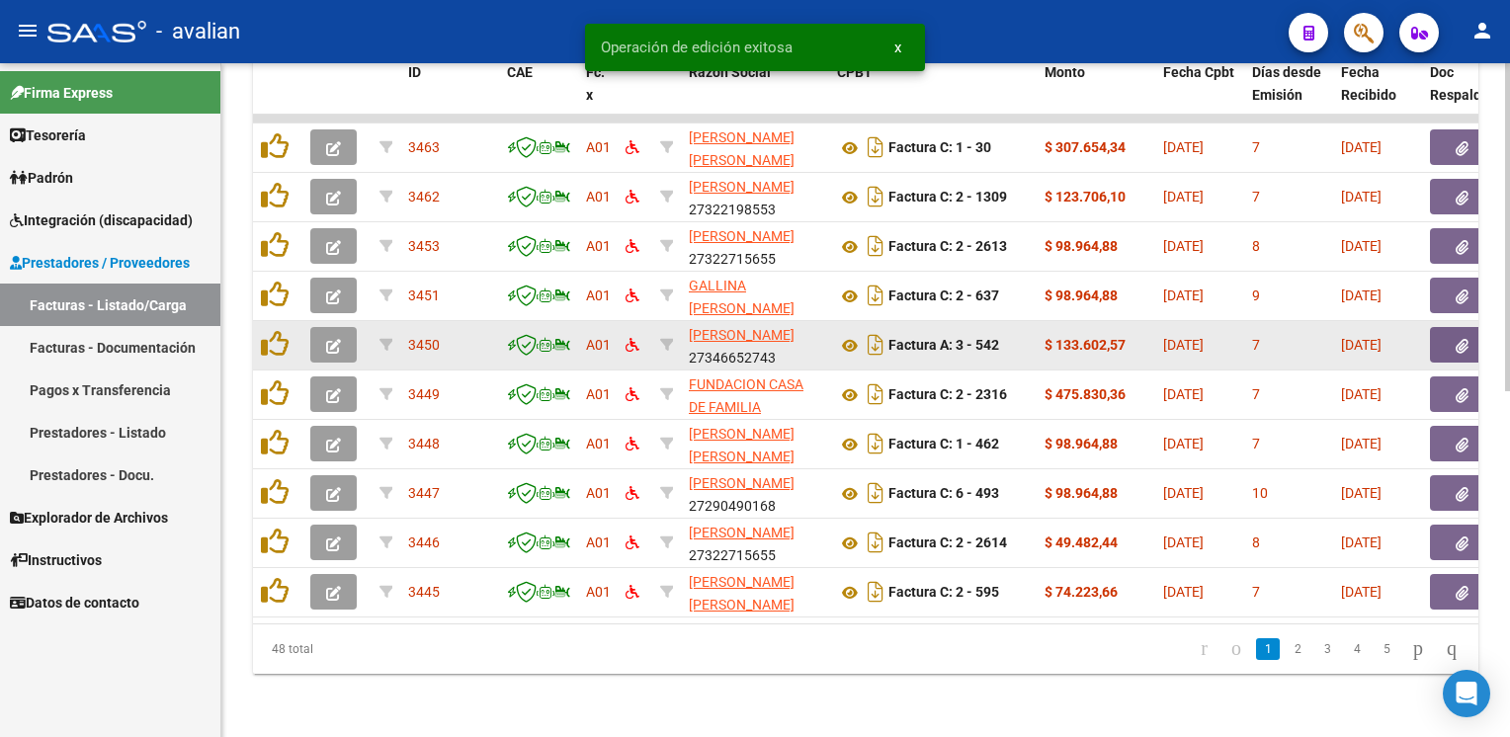
click at [326, 339] on icon "button" at bounding box center [333, 346] width 15 height 15
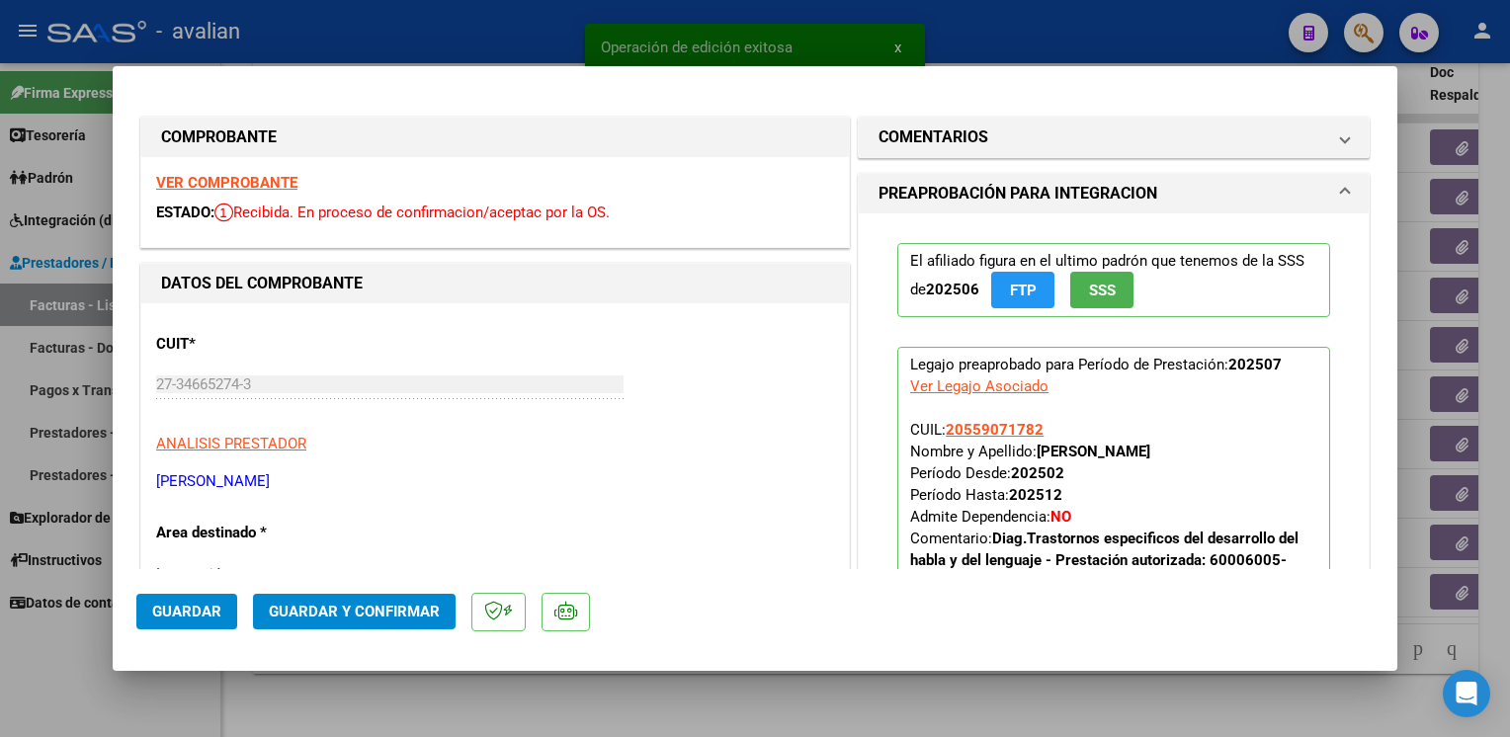
click at [269, 187] on strong "VER COMPROBANTE" at bounding box center [226, 183] width 141 height 18
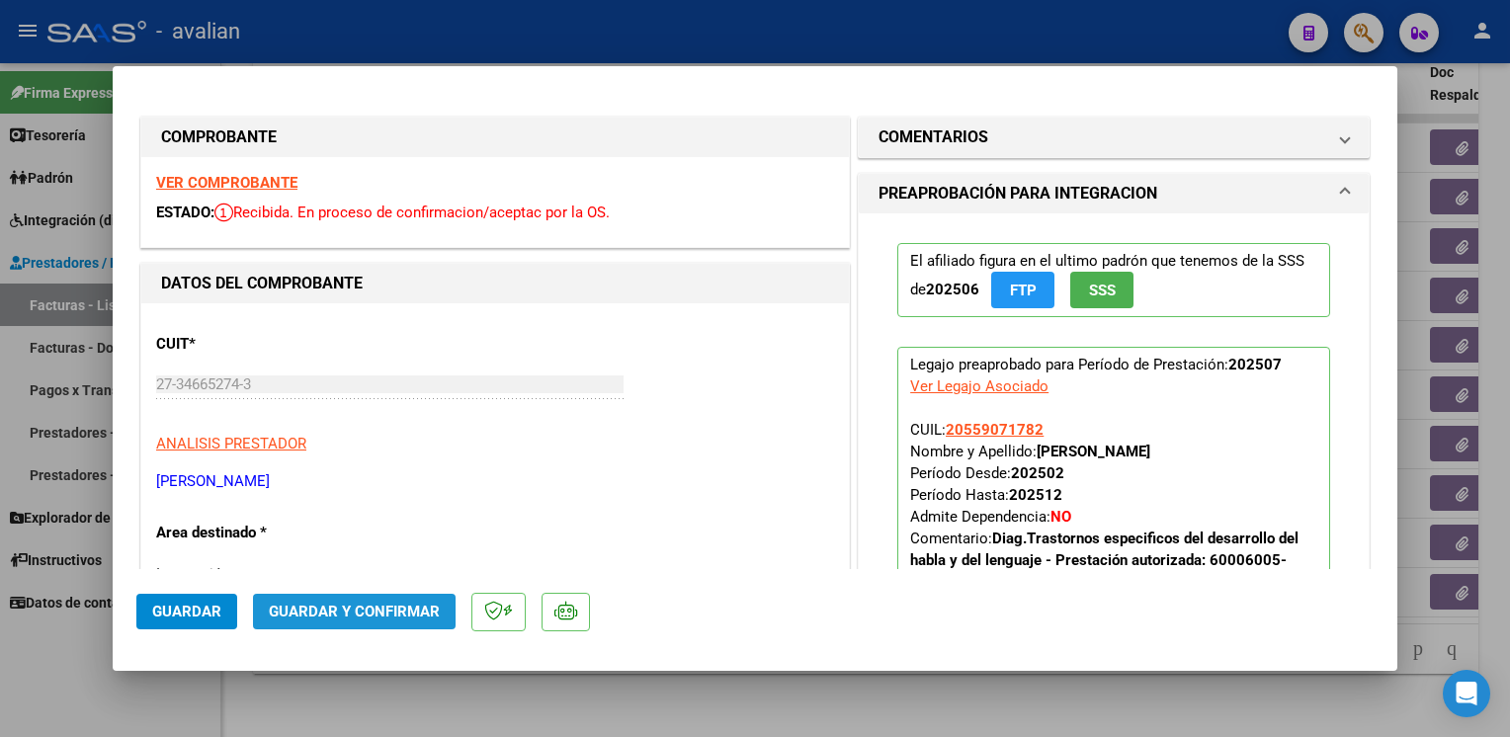
click at [417, 615] on span "Guardar y Confirmar" at bounding box center [354, 612] width 171 height 18
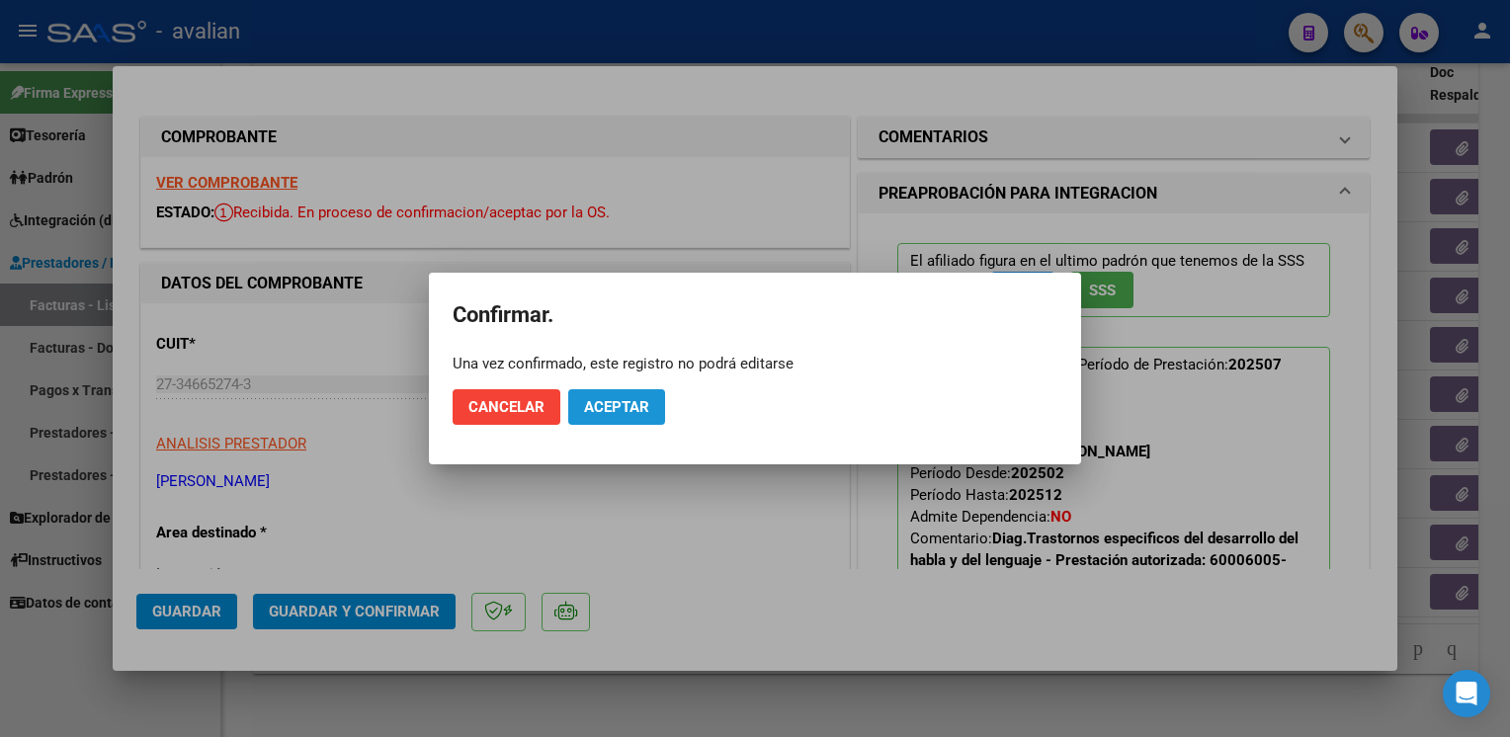
click at [638, 400] on span "Aceptar" at bounding box center [616, 407] width 65 height 18
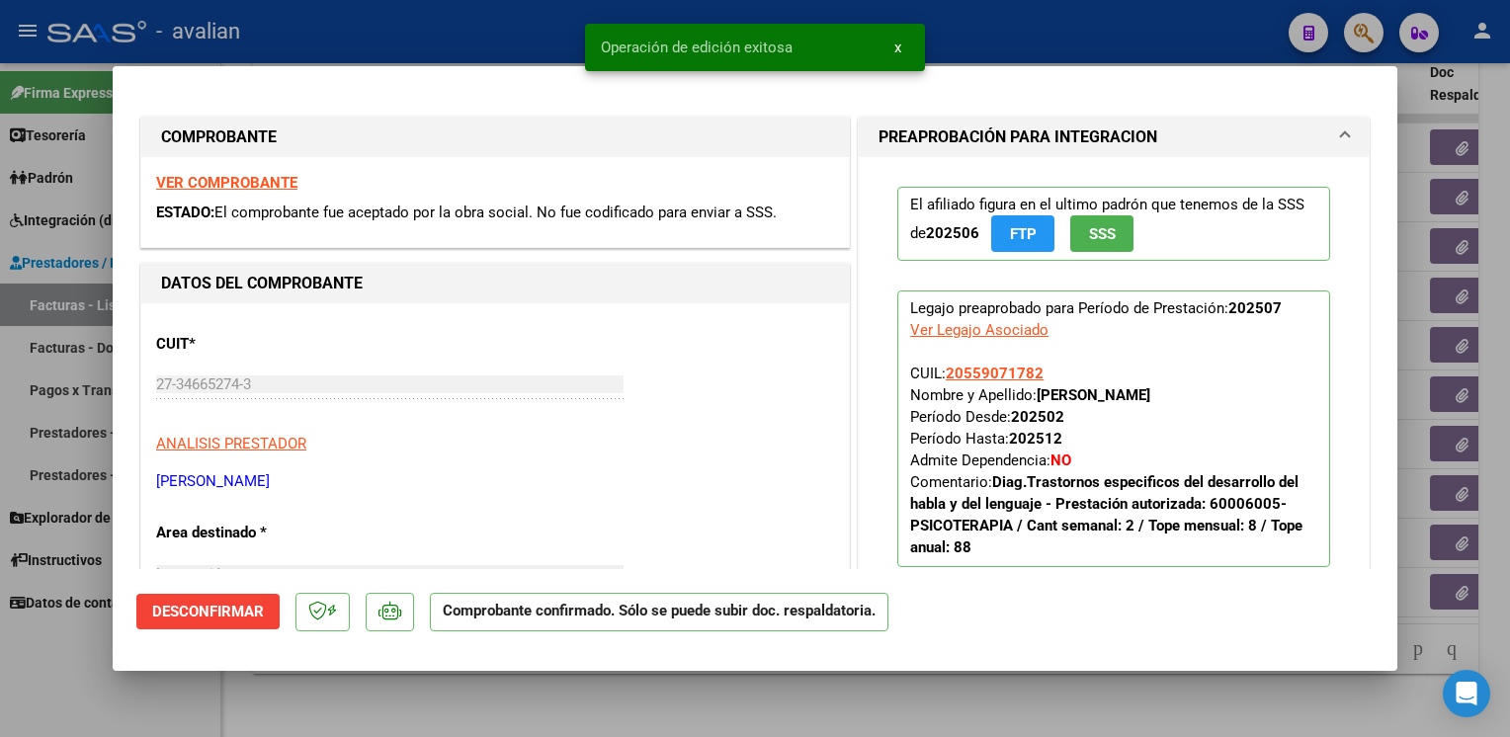
click at [470, 26] on div at bounding box center [755, 368] width 1510 height 737
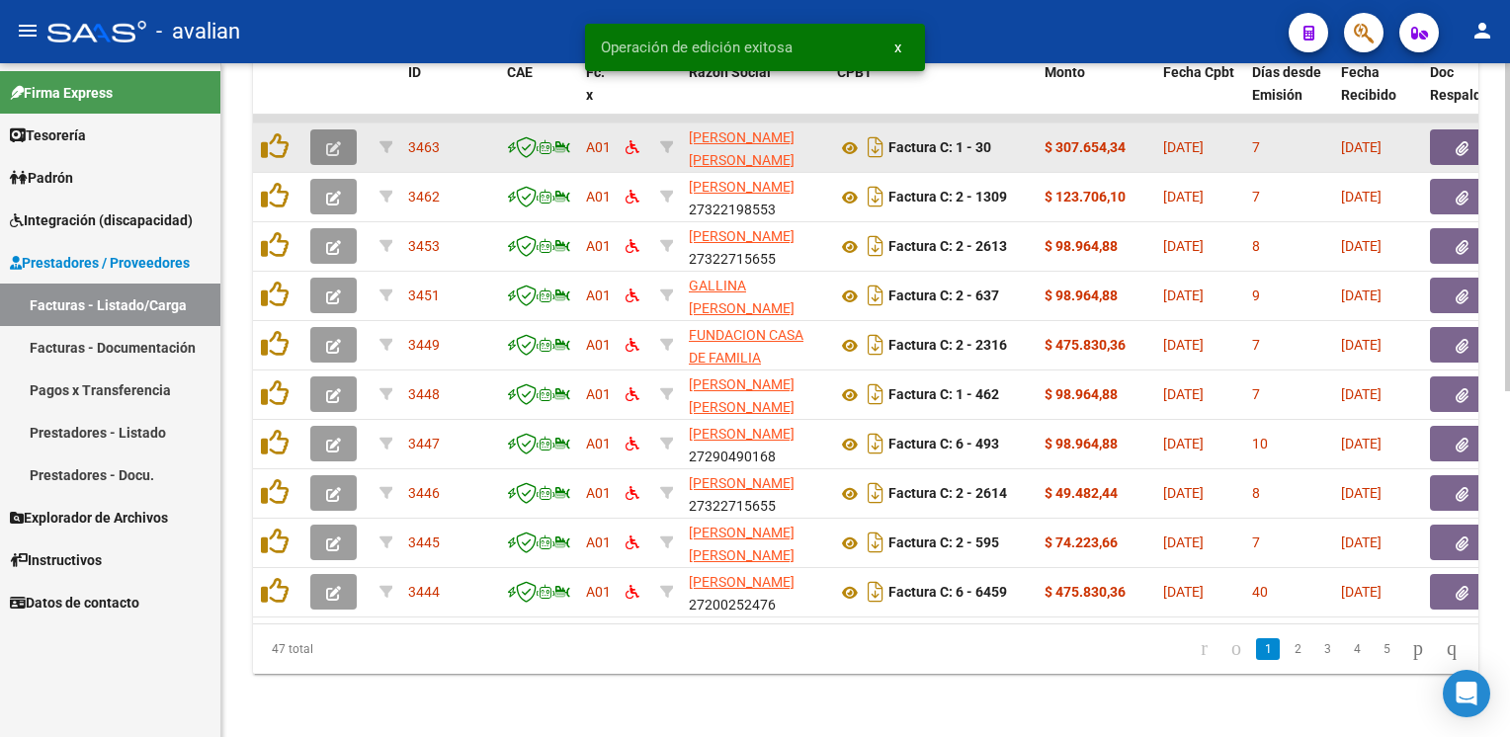
click at [341, 132] on button "button" at bounding box center [333, 147] width 46 height 36
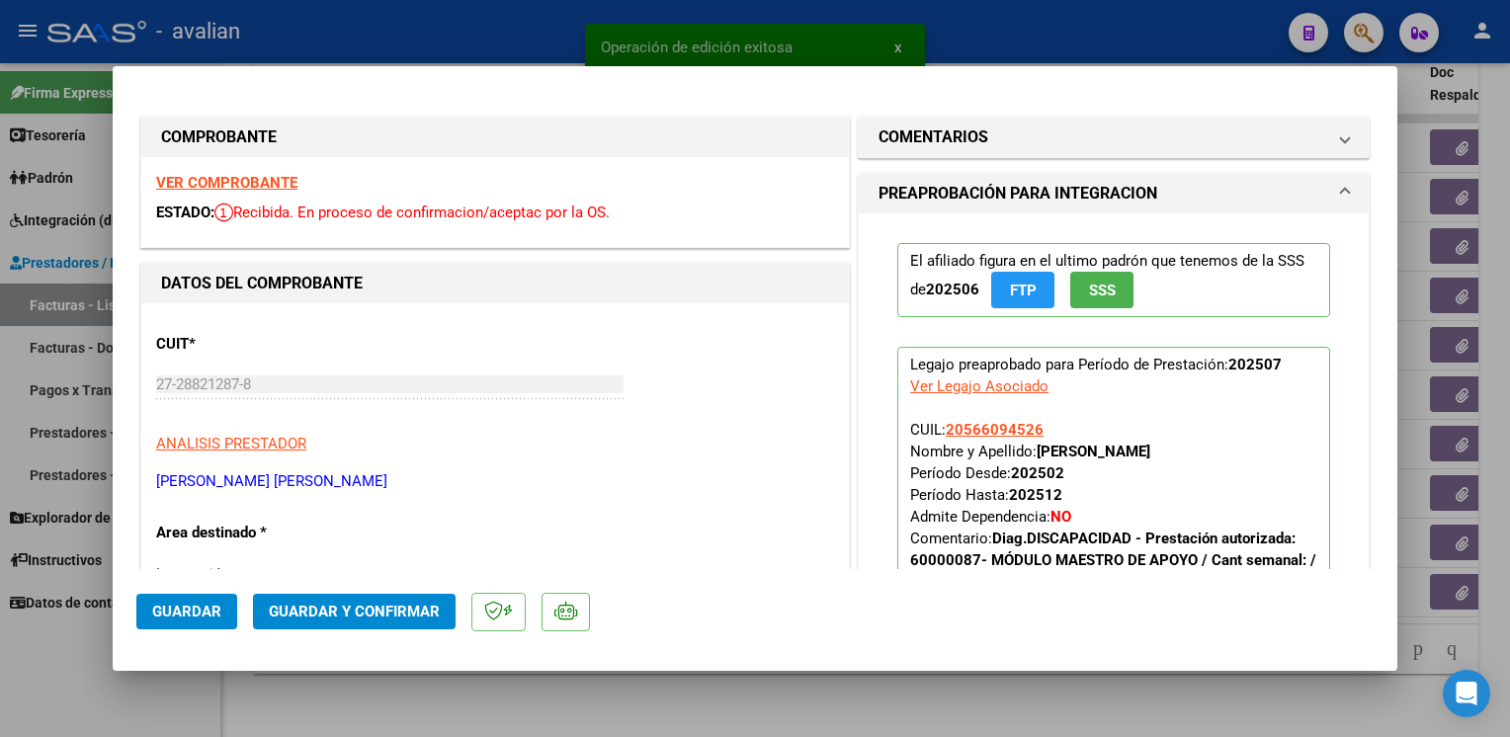
click at [266, 186] on strong "VER COMPROBANTE" at bounding box center [226, 183] width 141 height 18
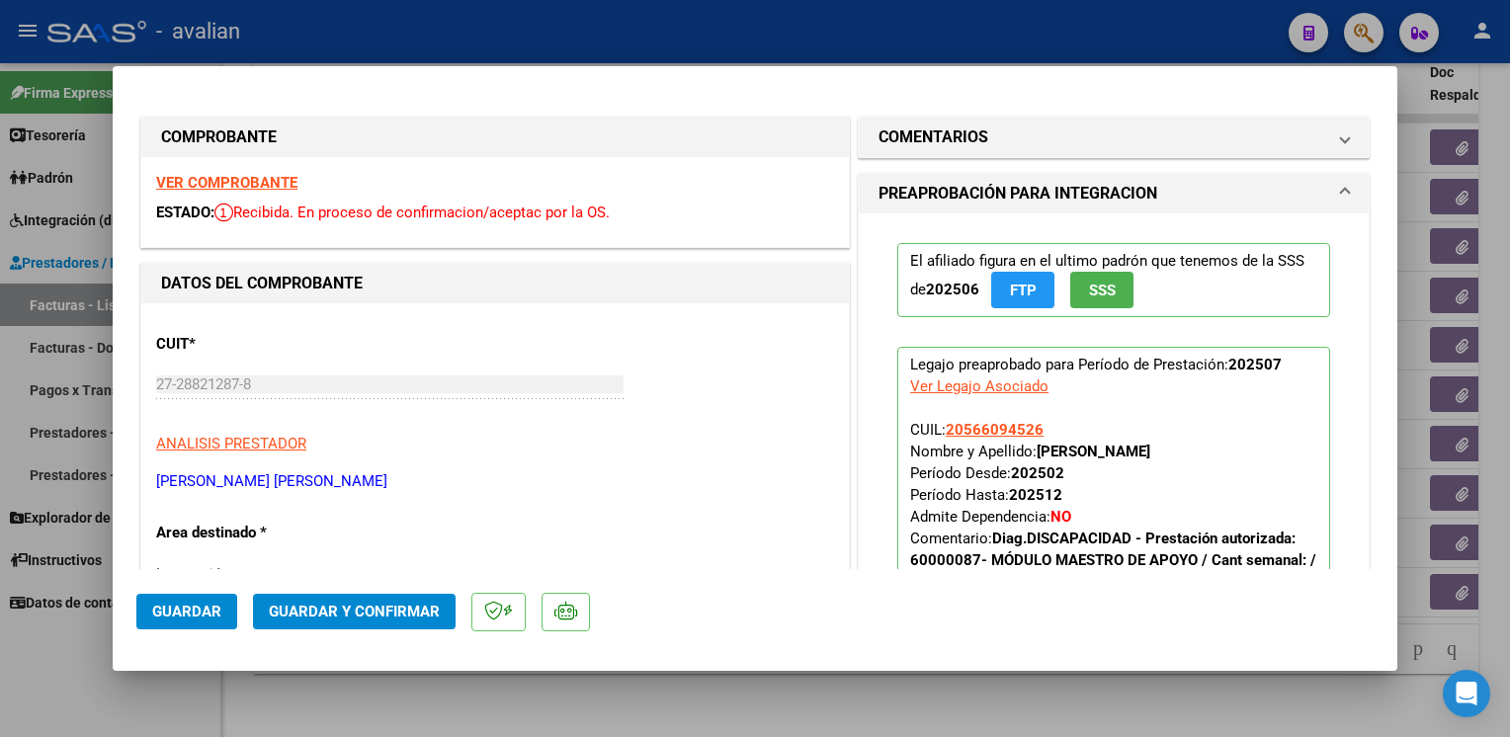
click at [352, 598] on mat-dialog-actions "Guardar Guardar y Confirmar" at bounding box center [754, 608] width 1237 height 78
click at [360, 606] on span "Guardar y Confirmar" at bounding box center [354, 612] width 171 height 18
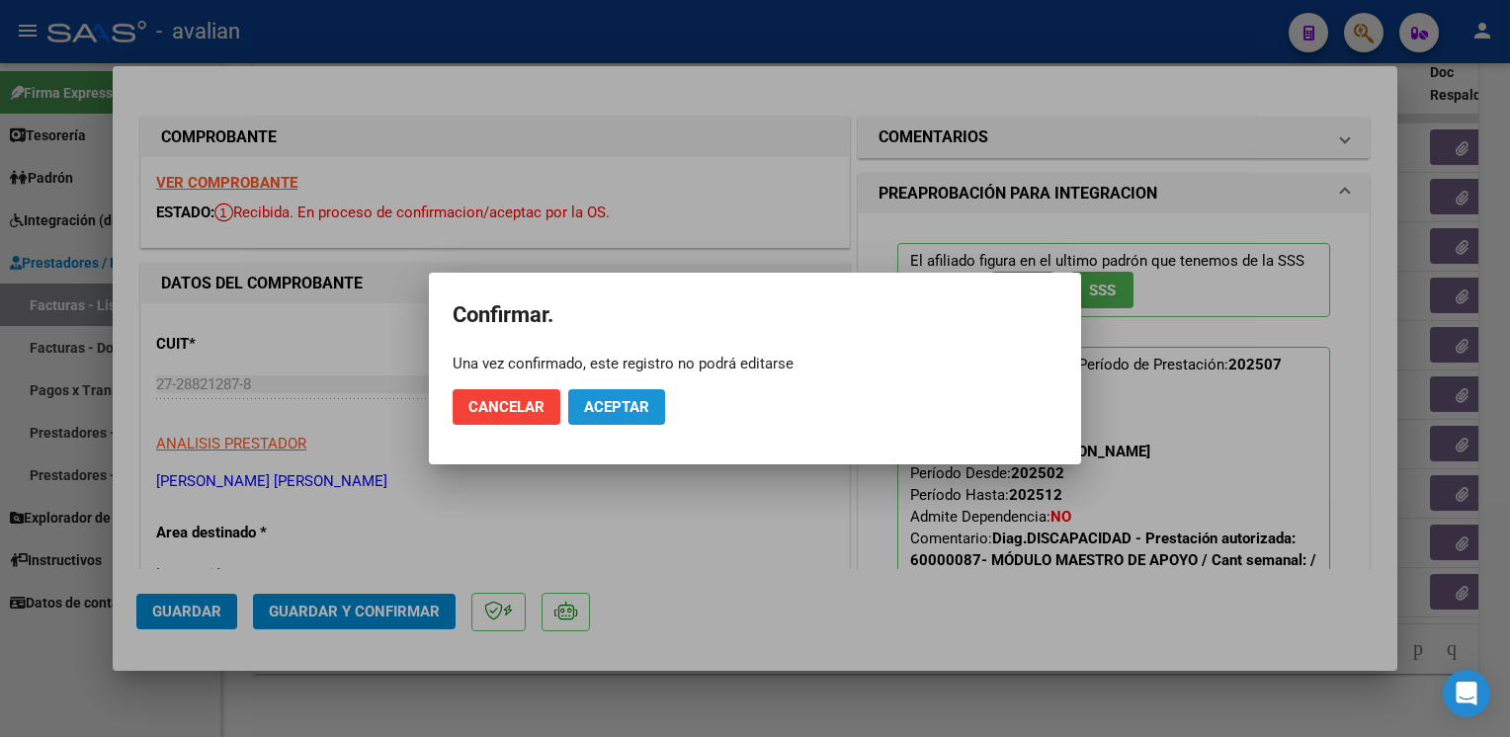
click at [622, 400] on span "Aceptar" at bounding box center [616, 407] width 65 height 18
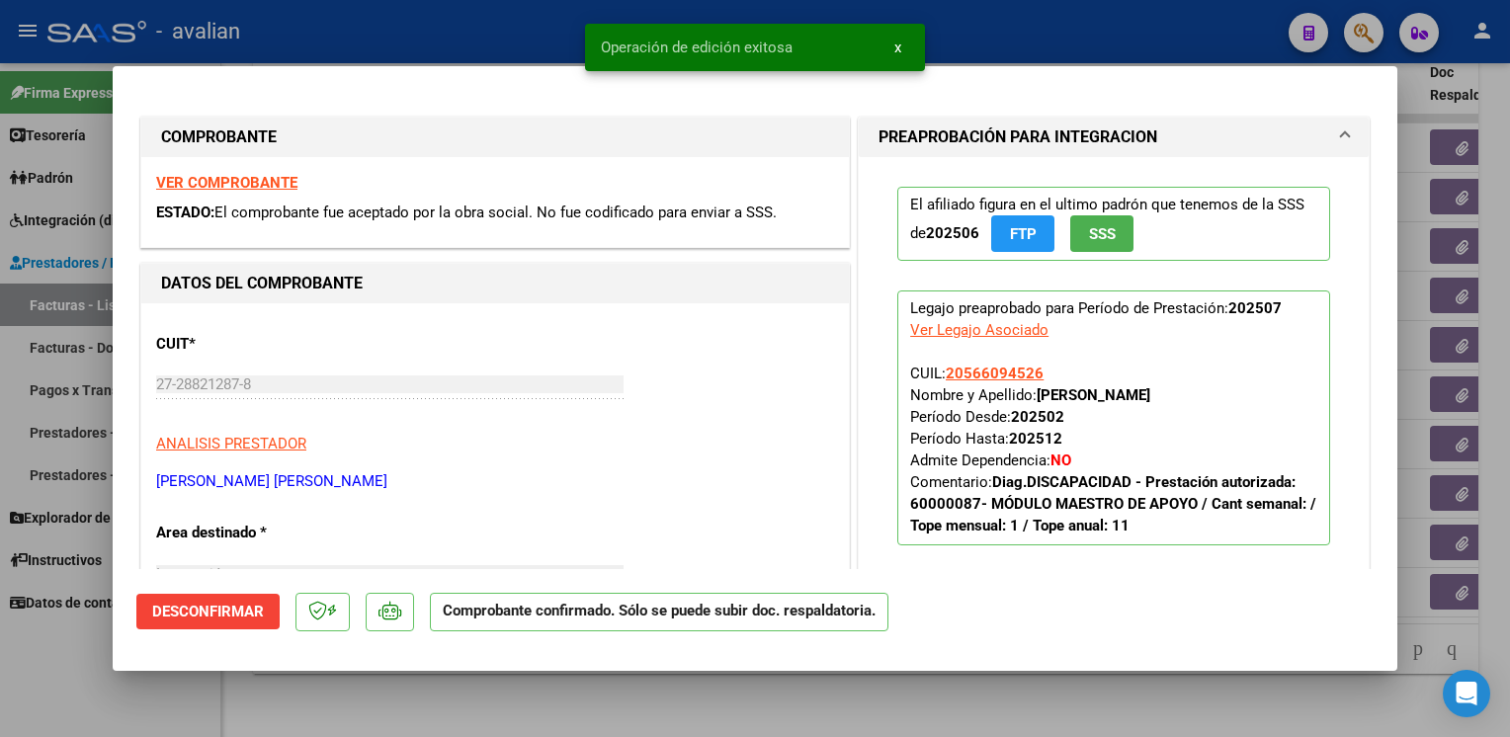
click at [414, 34] on div at bounding box center [755, 368] width 1510 height 737
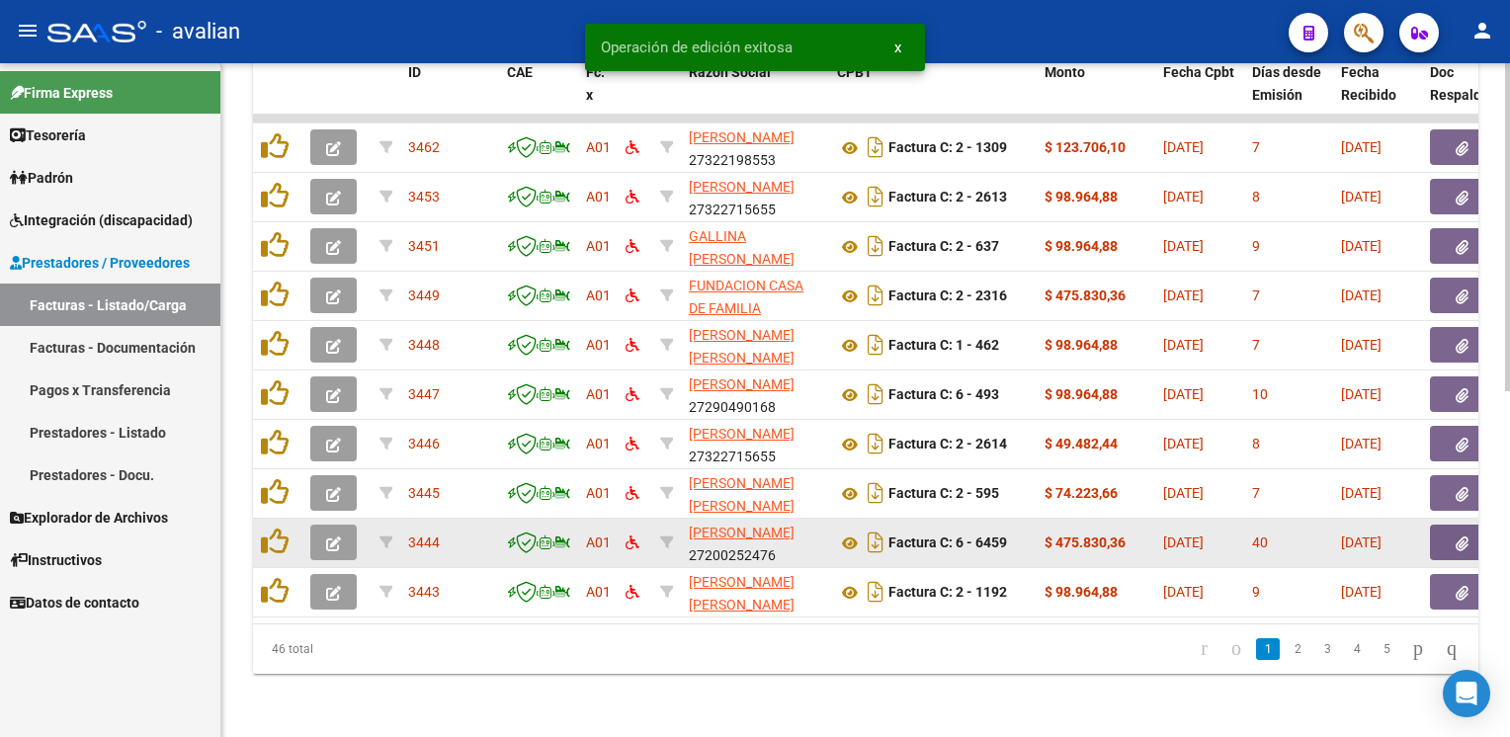
click at [331, 537] on icon "button" at bounding box center [333, 544] width 15 height 15
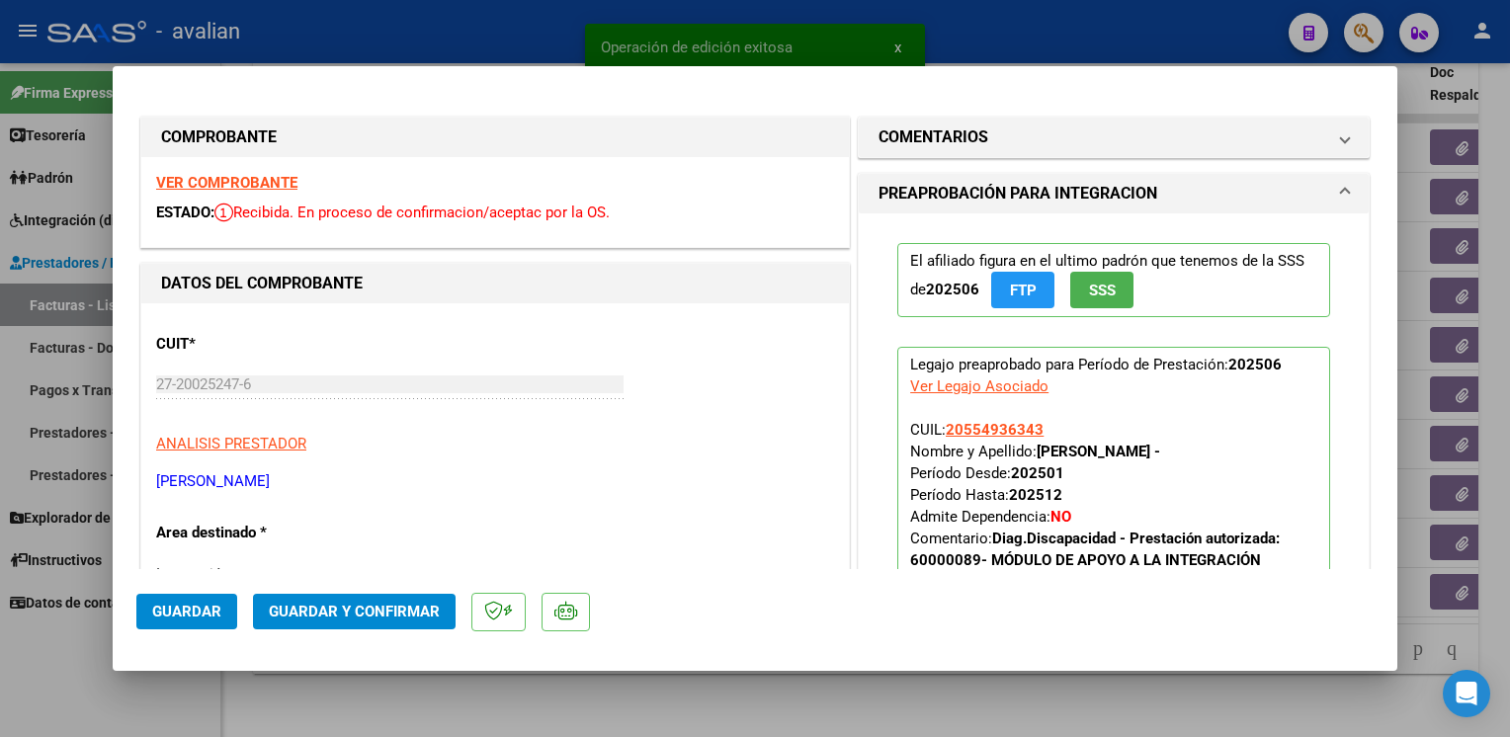
click at [262, 184] on strong "VER COMPROBANTE" at bounding box center [226, 183] width 141 height 18
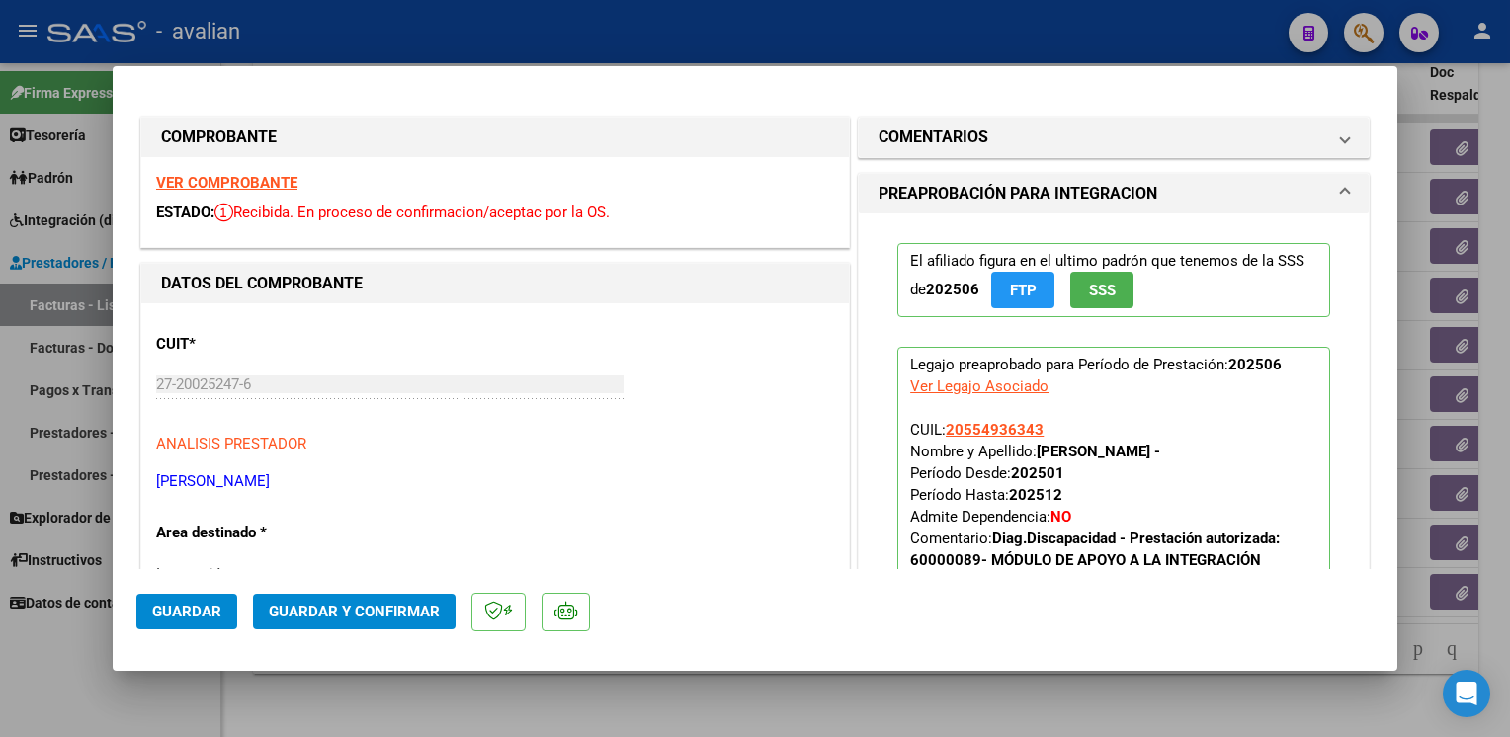
click at [359, 619] on span "Guardar y Confirmar" at bounding box center [354, 612] width 171 height 18
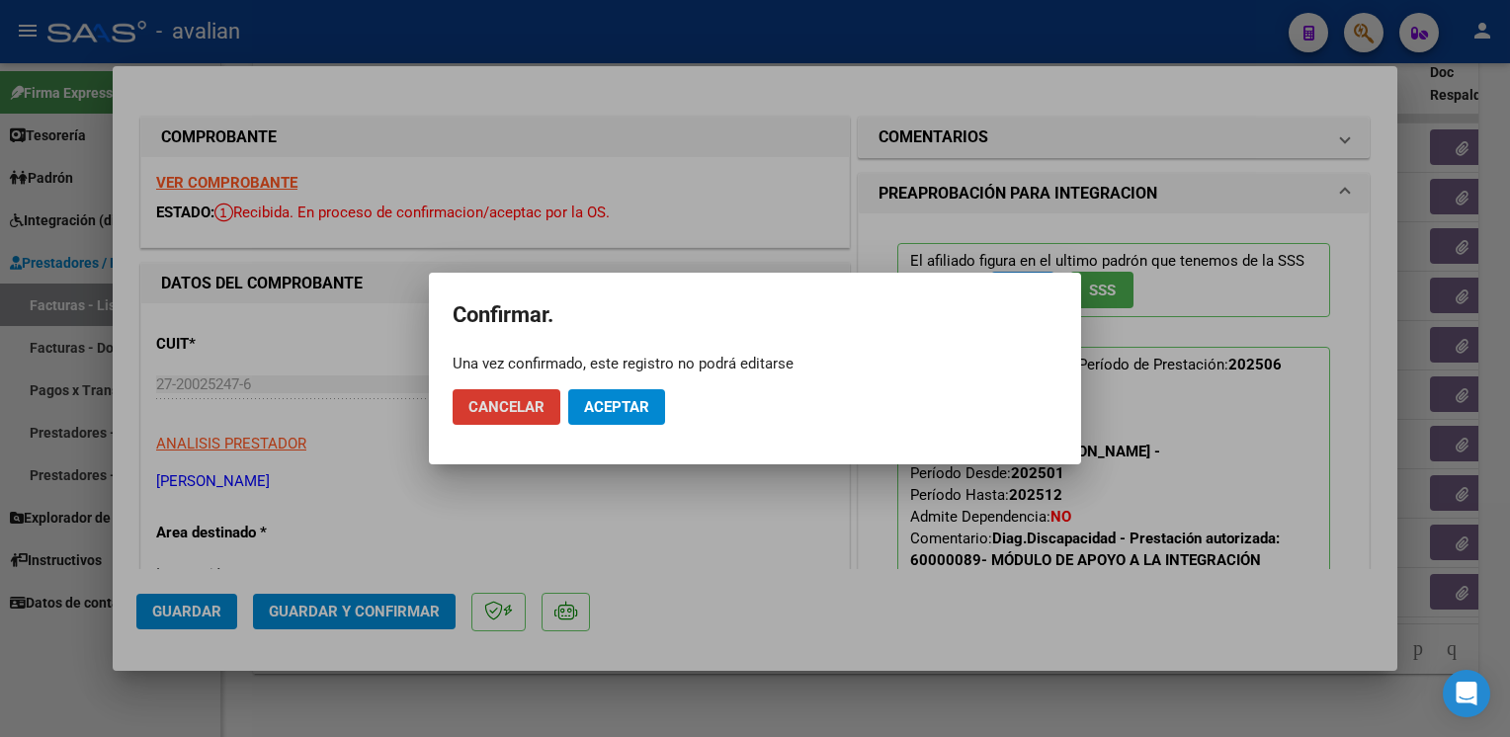
click at [605, 405] on span "Aceptar" at bounding box center [616, 407] width 65 height 18
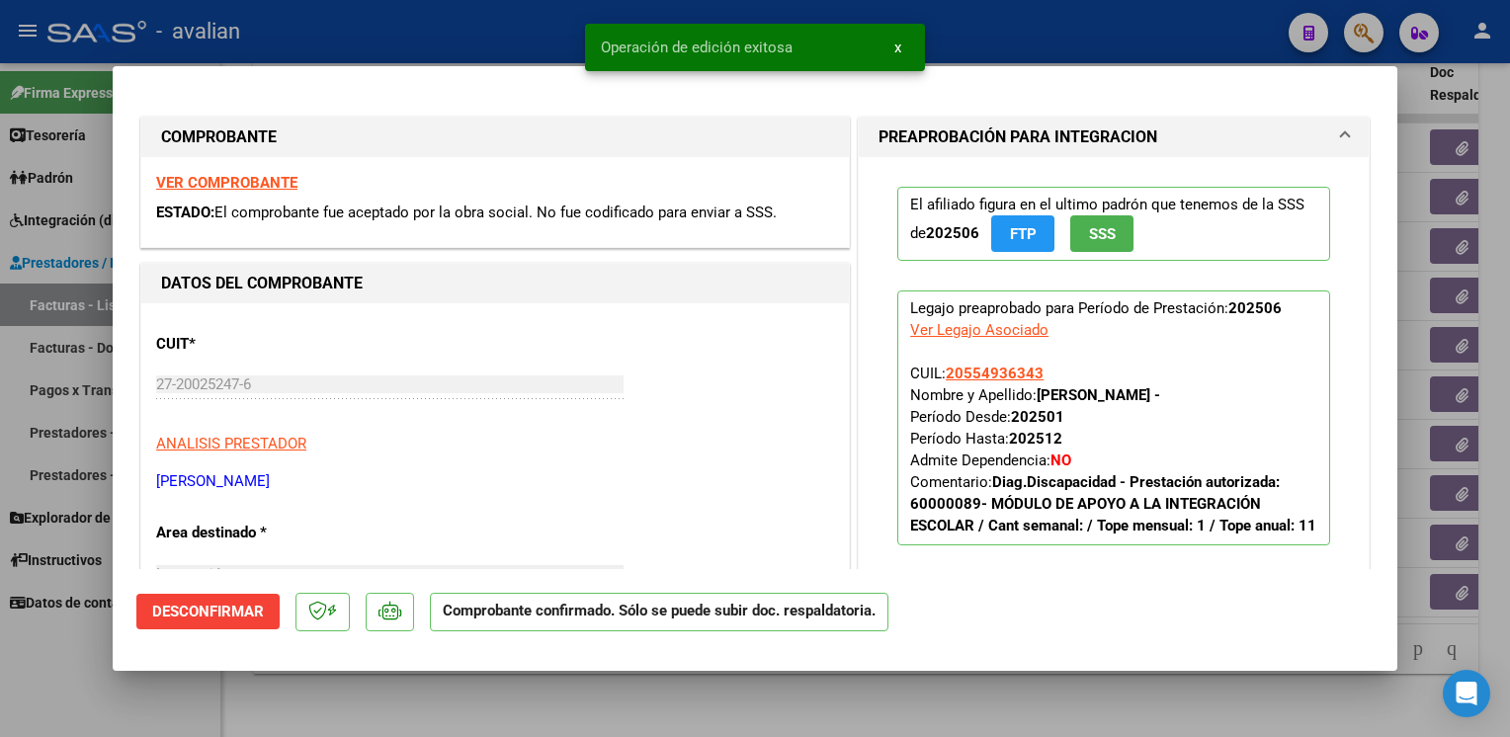
click at [458, 42] on div at bounding box center [755, 368] width 1510 height 737
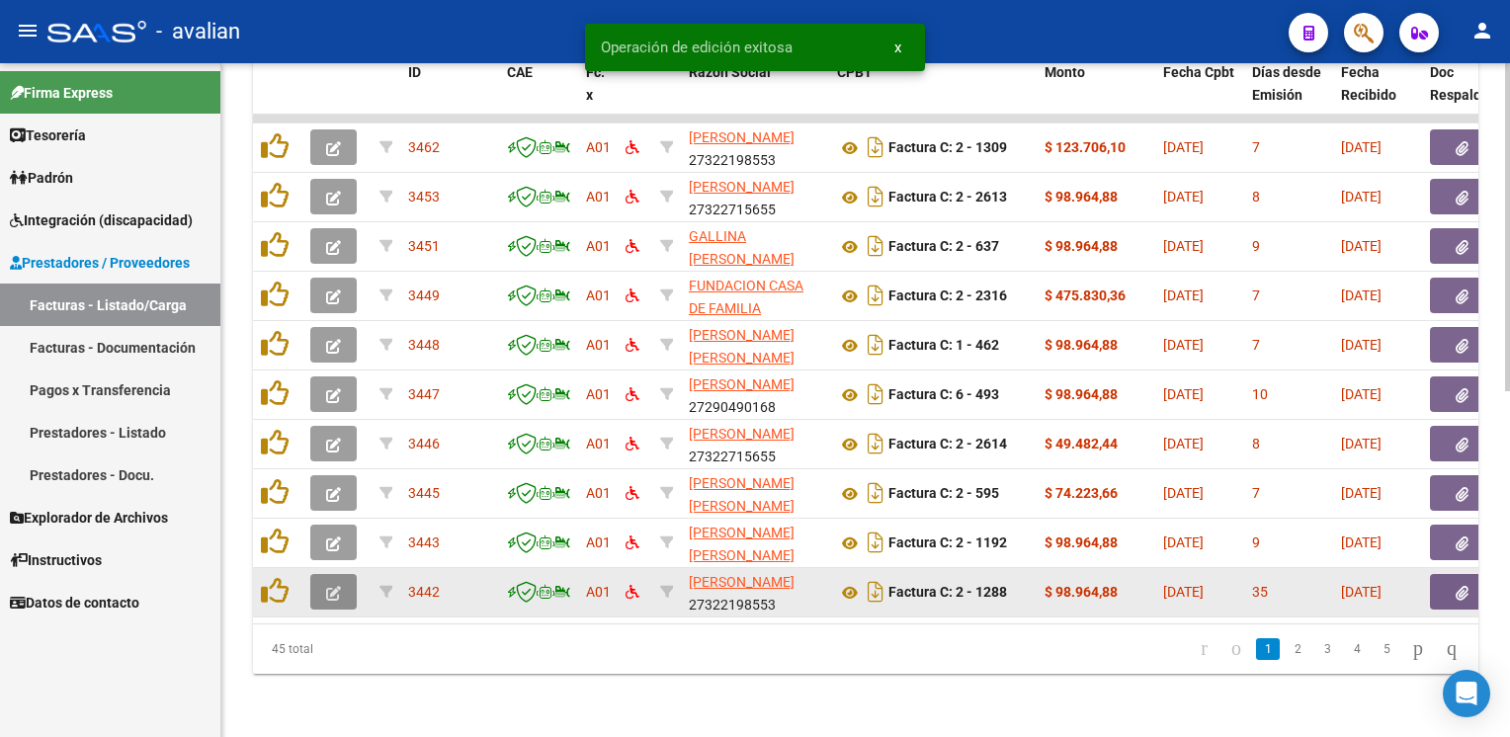
click at [330, 586] on icon "button" at bounding box center [333, 593] width 15 height 15
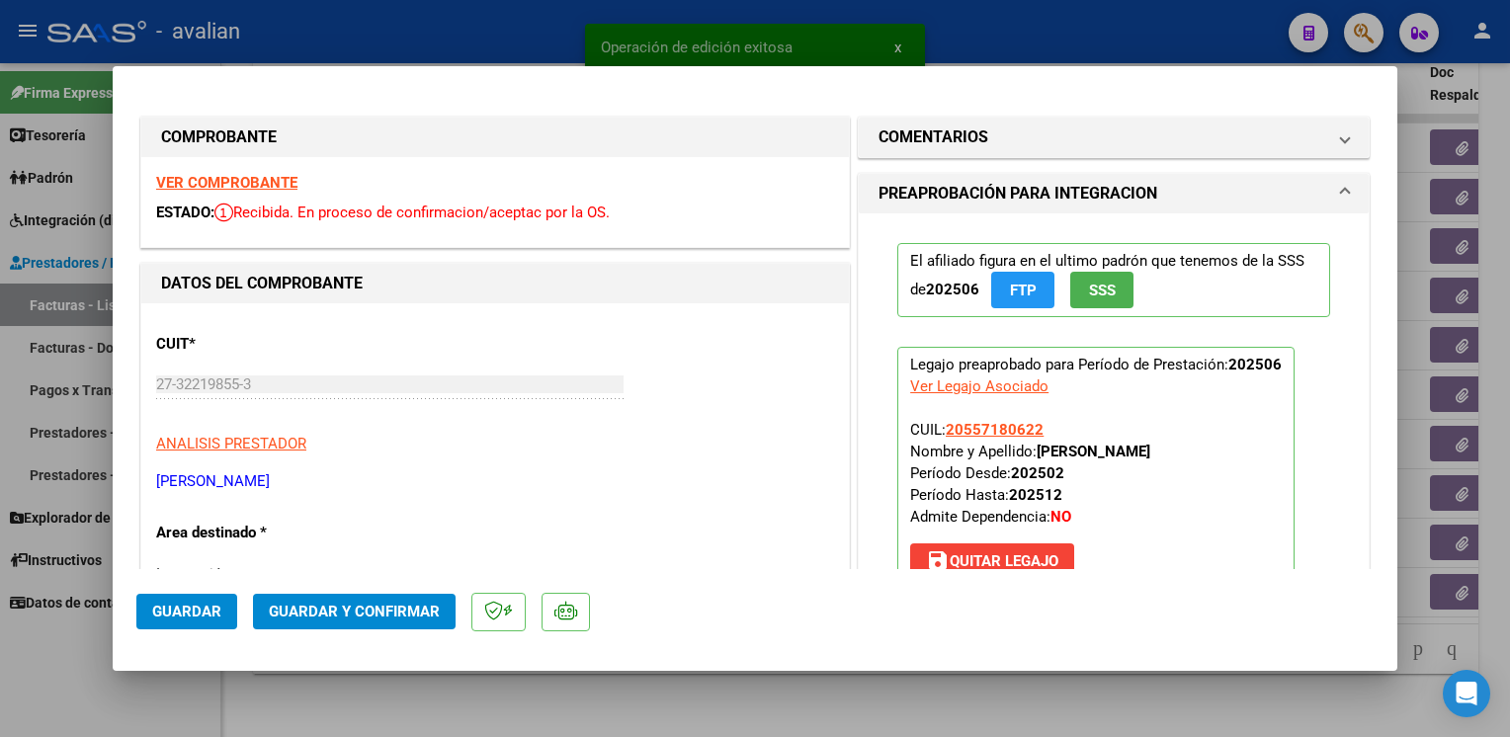
click at [280, 184] on strong "VER COMPROBANTE" at bounding box center [226, 183] width 141 height 18
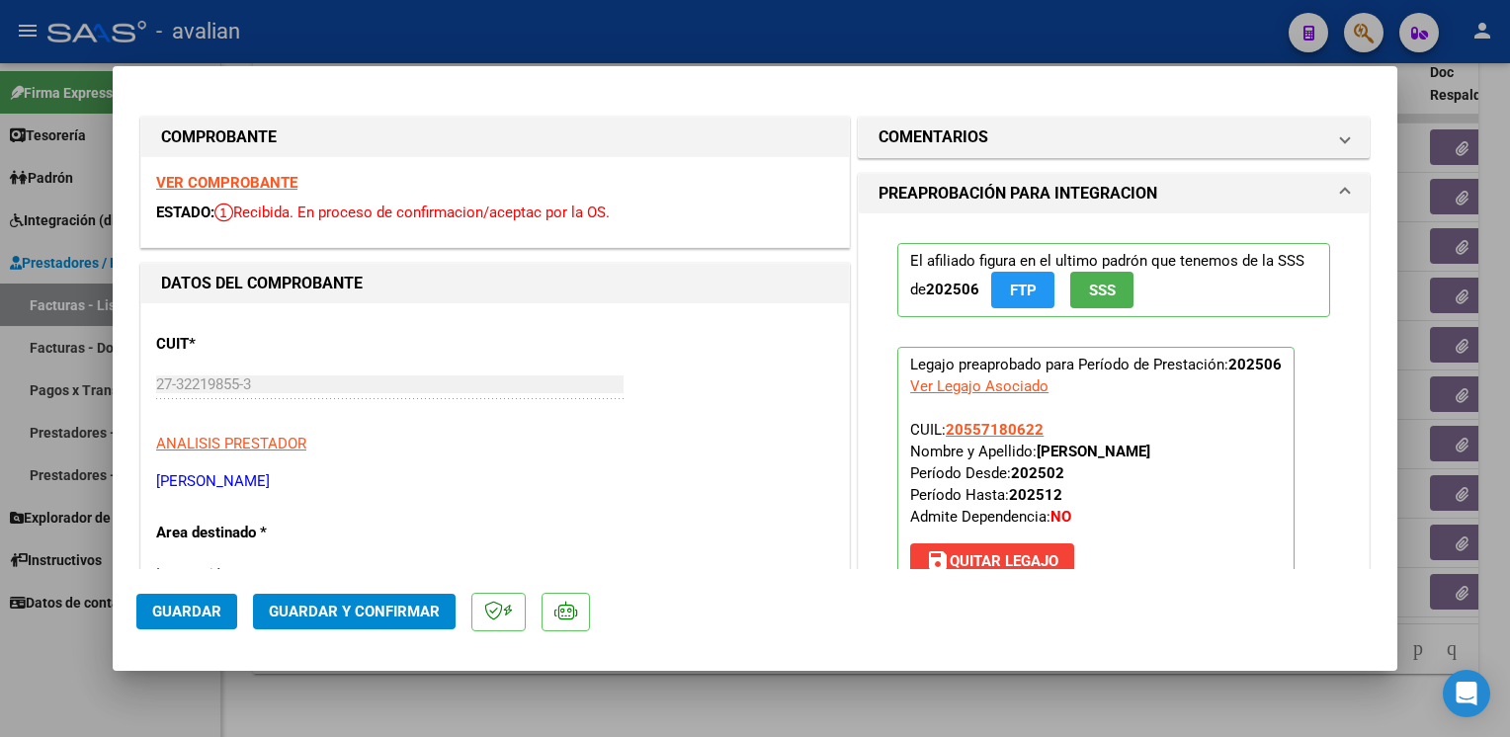
click at [395, 608] on span "Guardar y Confirmar" at bounding box center [354, 612] width 171 height 18
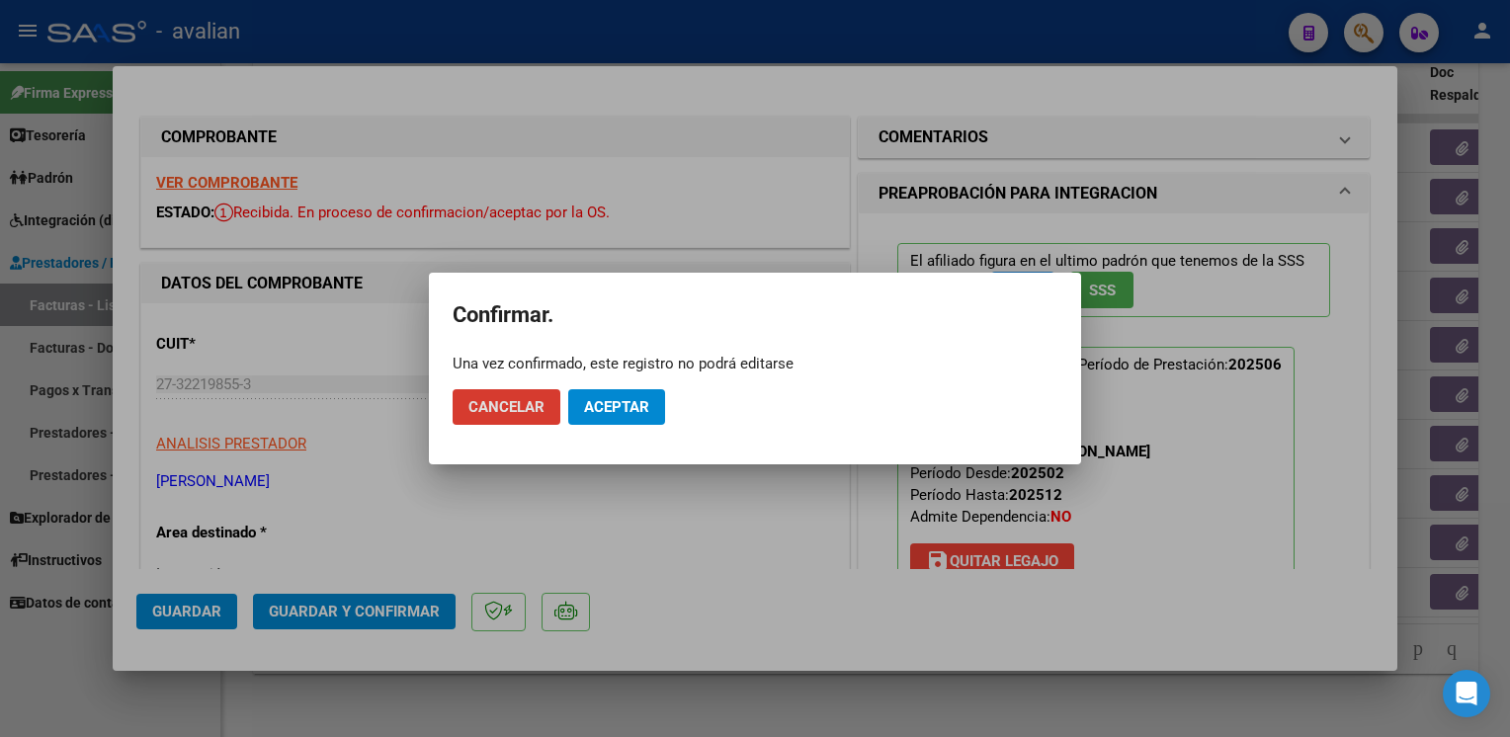
click at [615, 401] on span "Aceptar" at bounding box center [616, 407] width 65 height 18
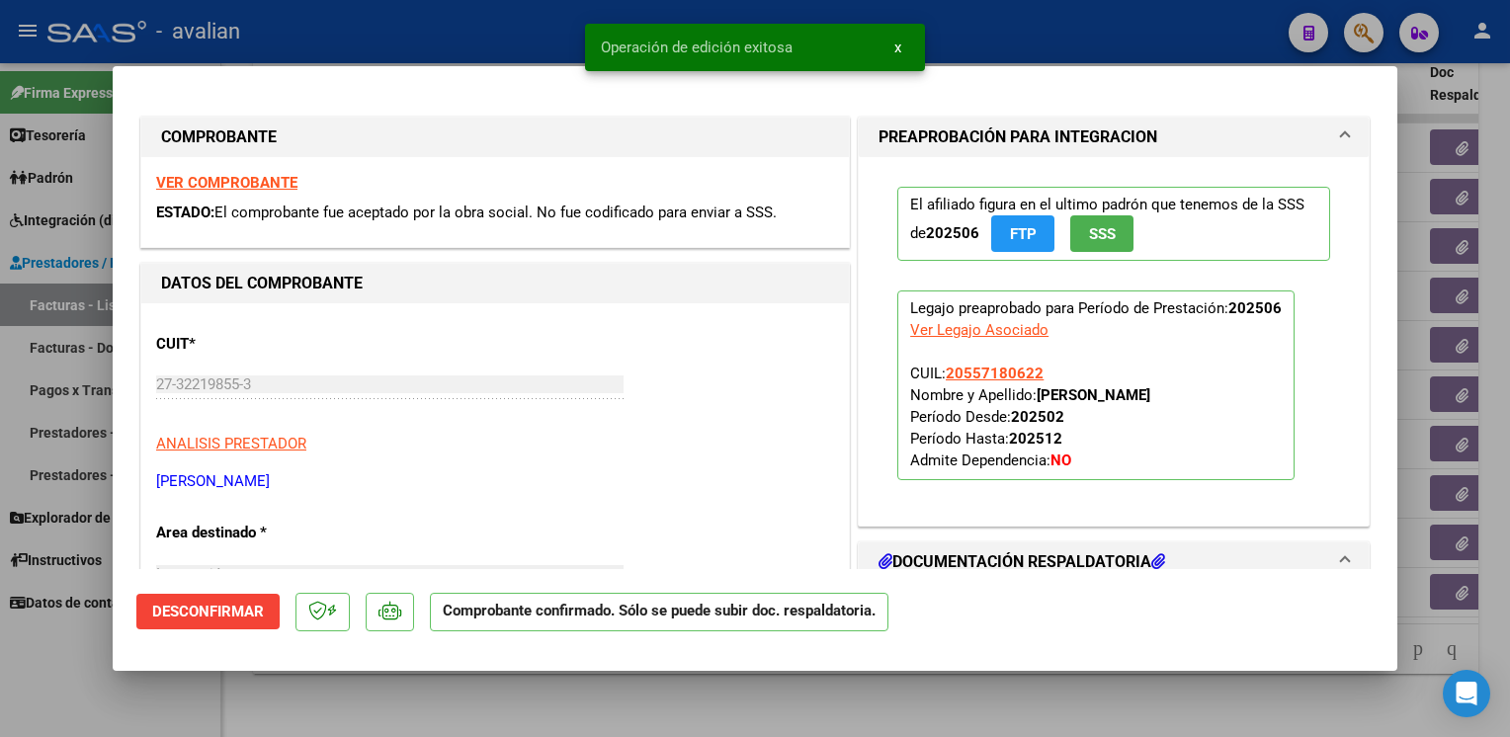
click at [523, 27] on div at bounding box center [755, 368] width 1510 height 737
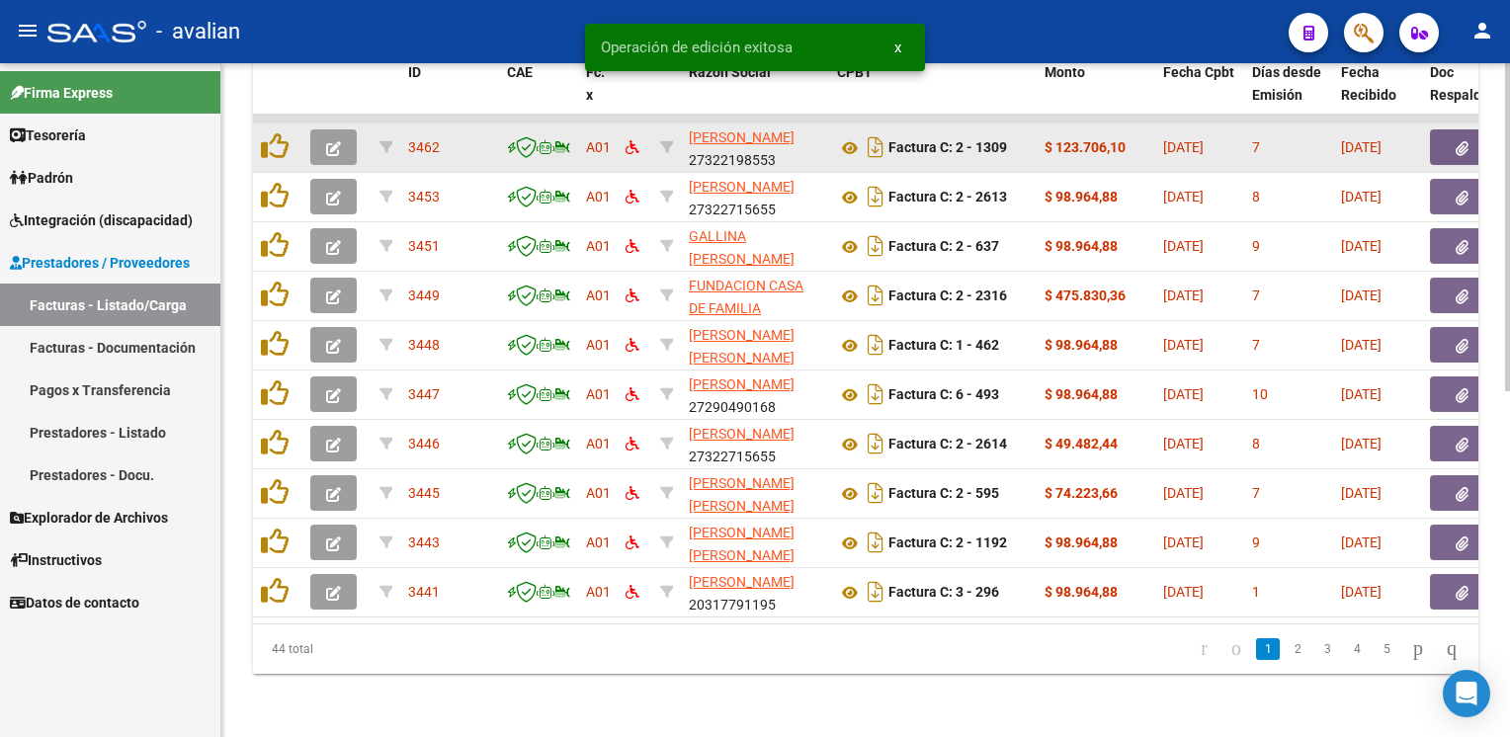
click at [341, 136] on button "button" at bounding box center [333, 147] width 46 height 36
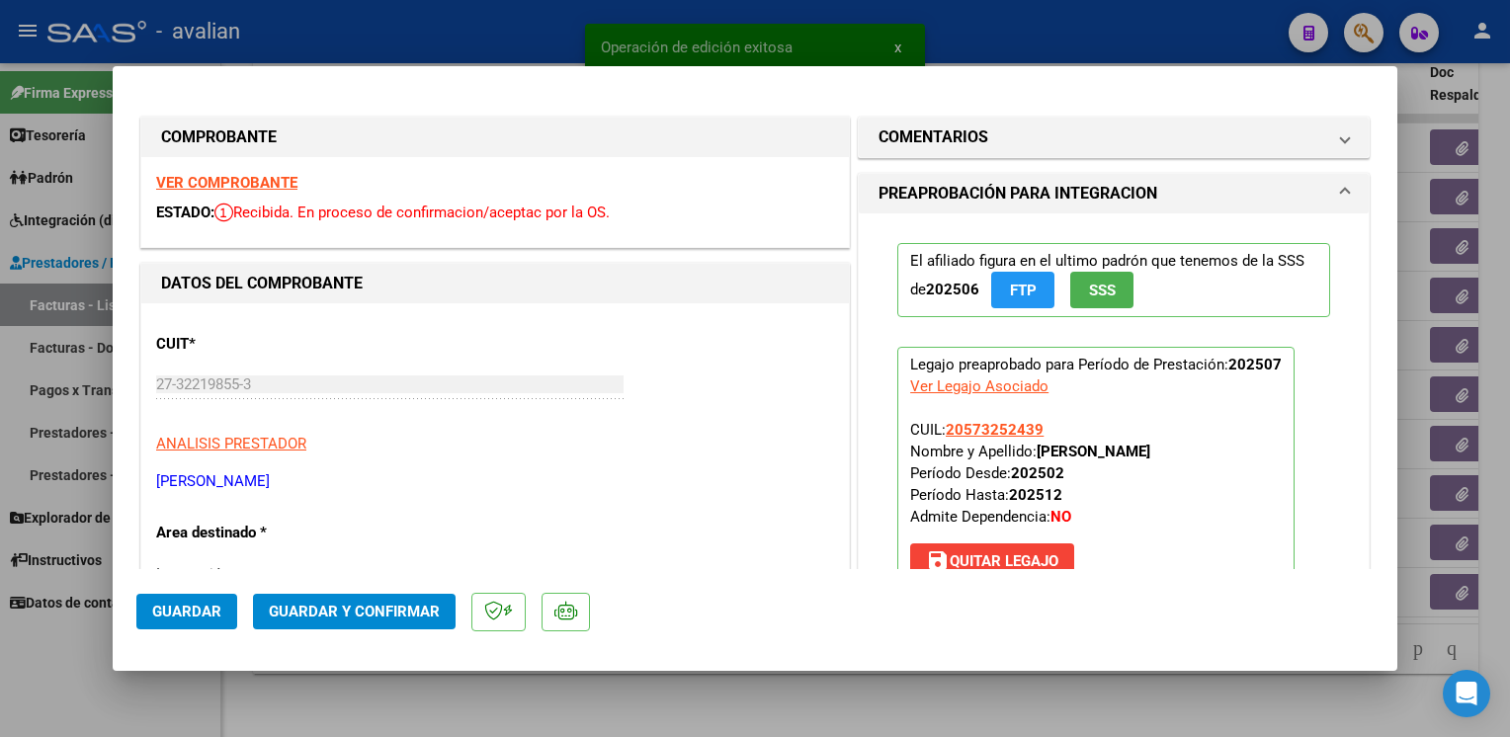
click at [223, 182] on strong "VER COMPROBANTE" at bounding box center [226, 183] width 141 height 18
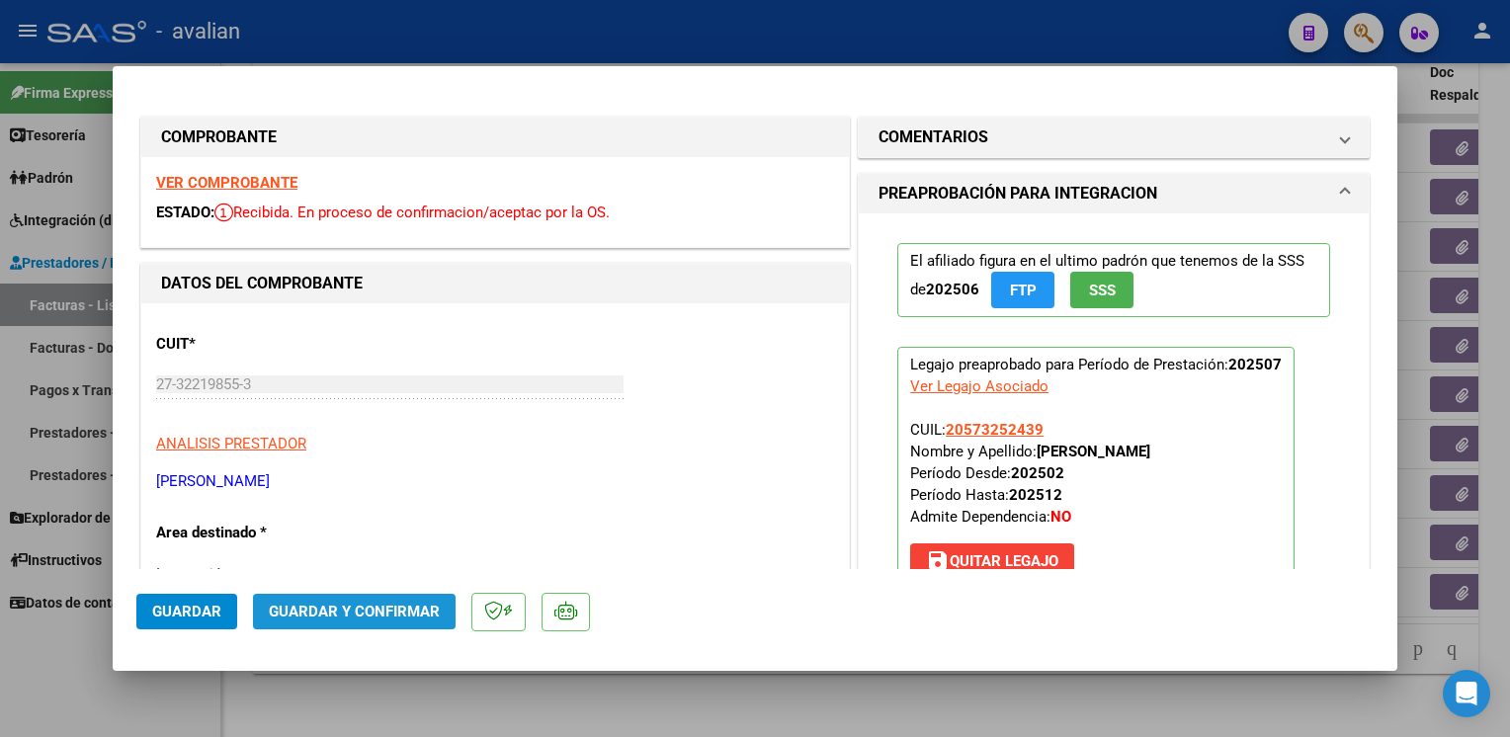
click at [403, 611] on span "Guardar y Confirmar" at bounding box center [354, 612] width 171 height 18
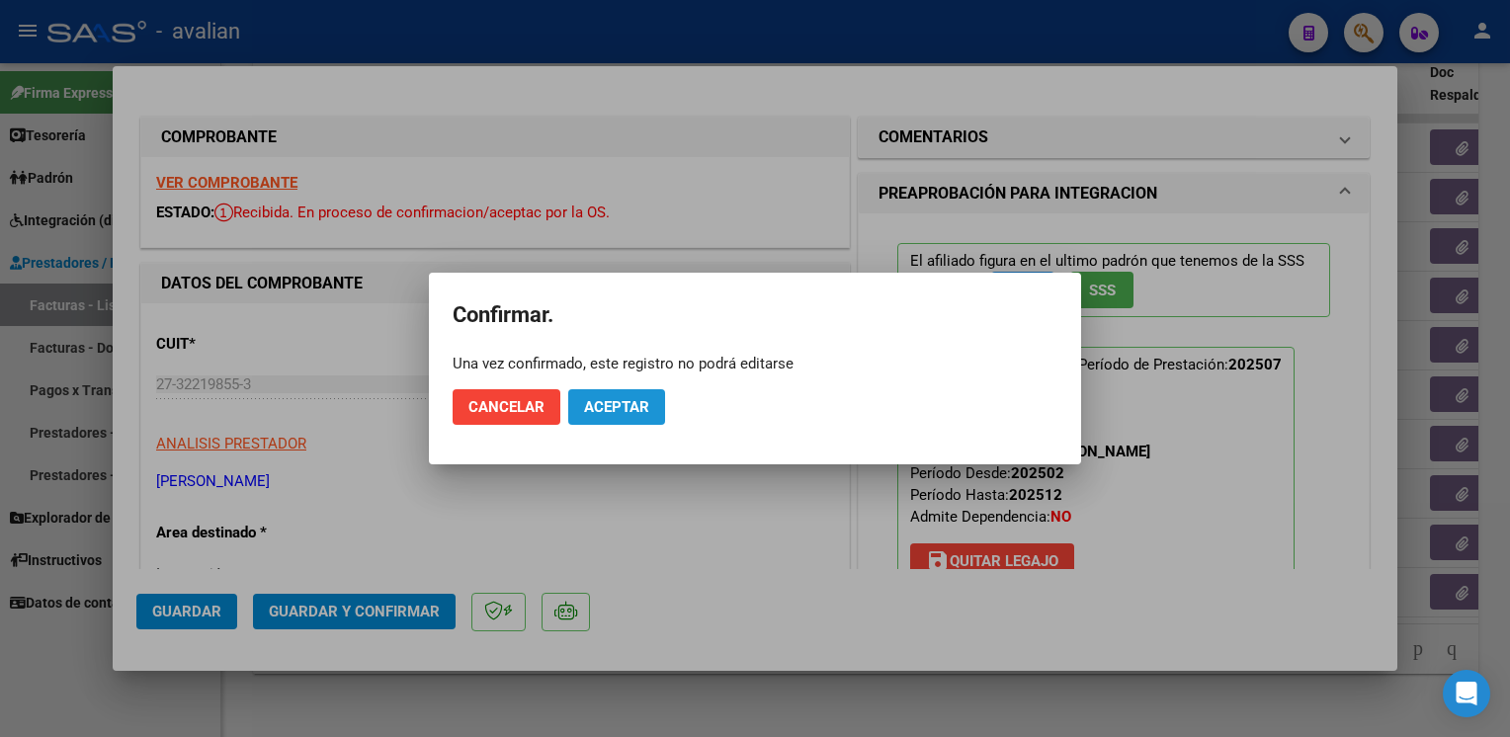
click at [633, 408] on span "Aceptar" at bounding box center [616, 407] width 65 height 18
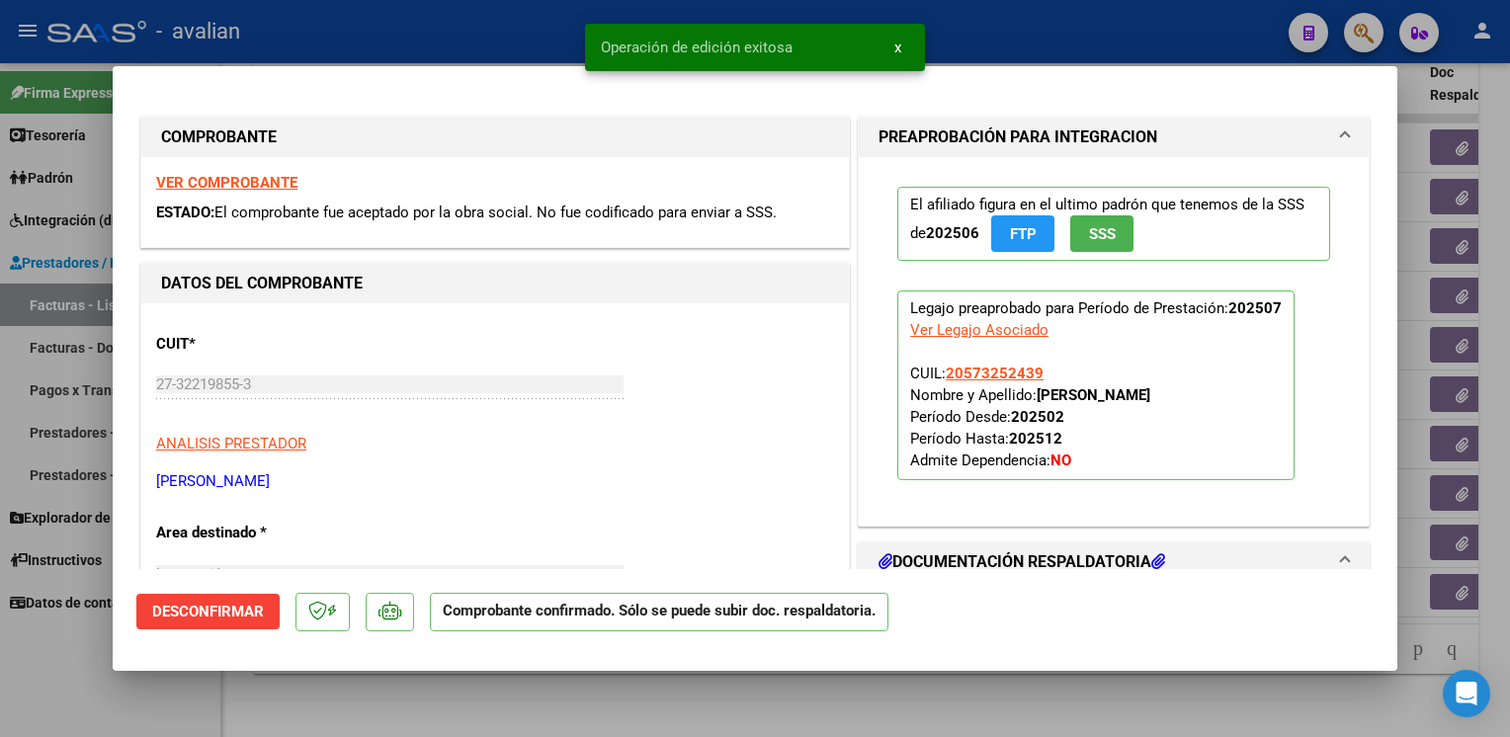
click at [428, 20] on div at bounding box center [755, 368] width 1510 height 737
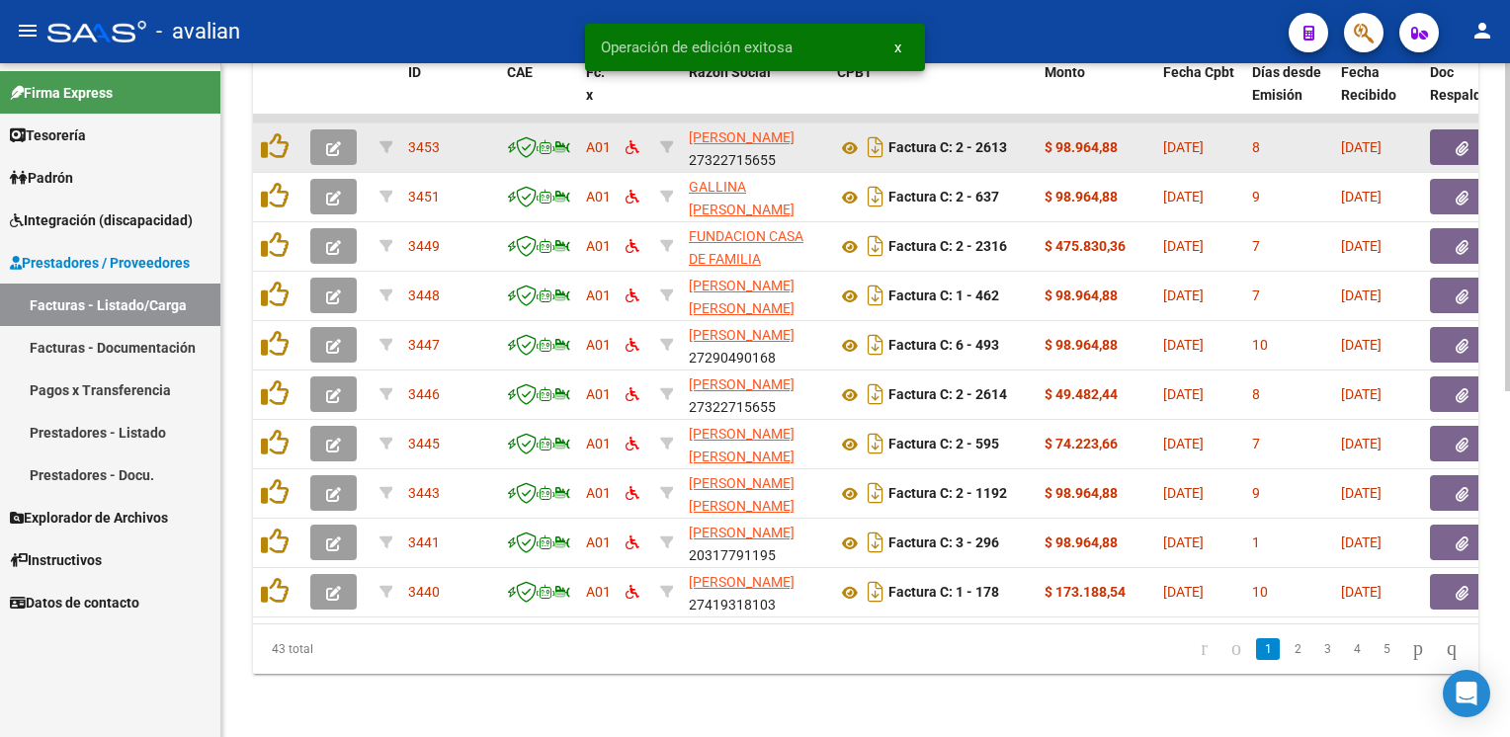
click at [343, 139] on button "button" at bounding box center [333, 147] width 46 height 36
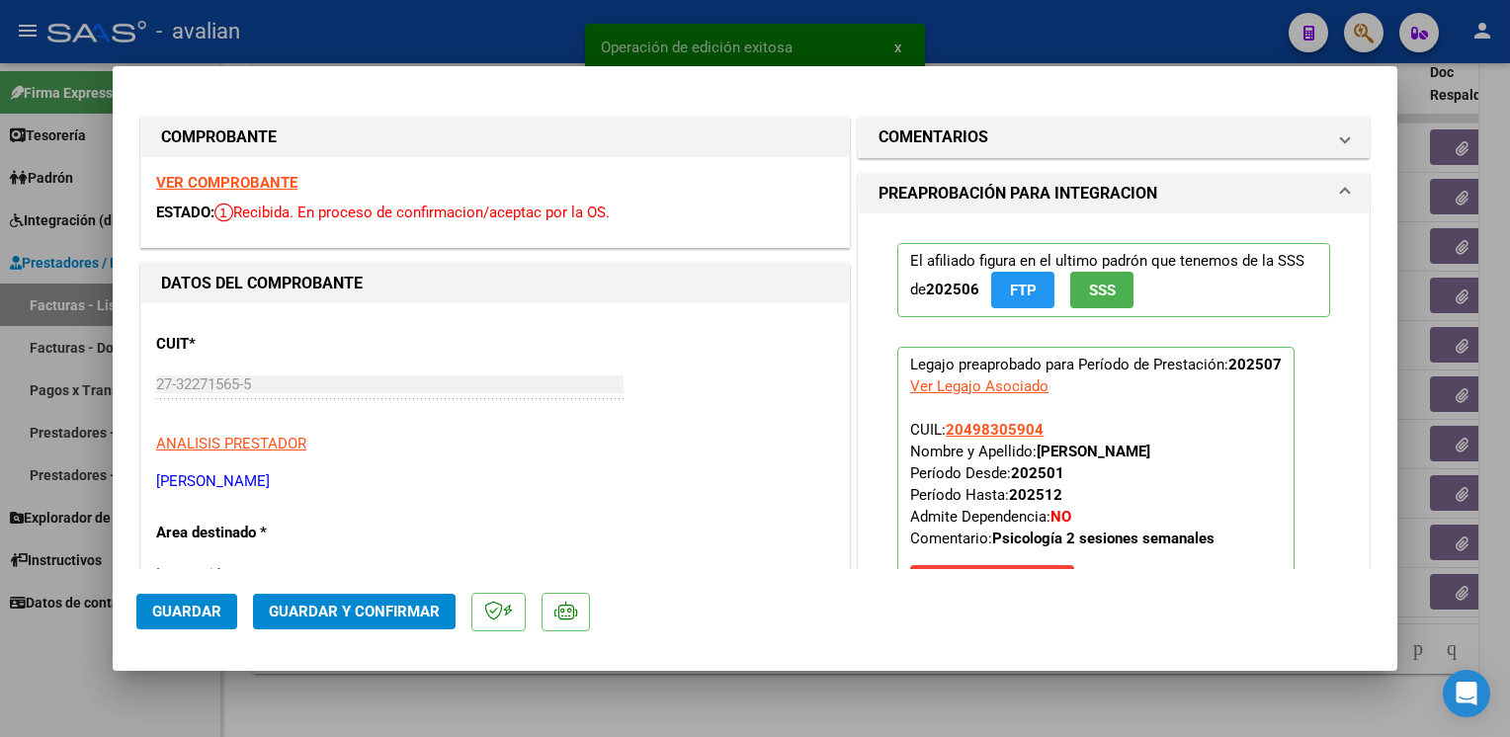
click at [245, 183] on strong "VER COMPROBANTE" at bounding box center [226, 183] width 141 height 18
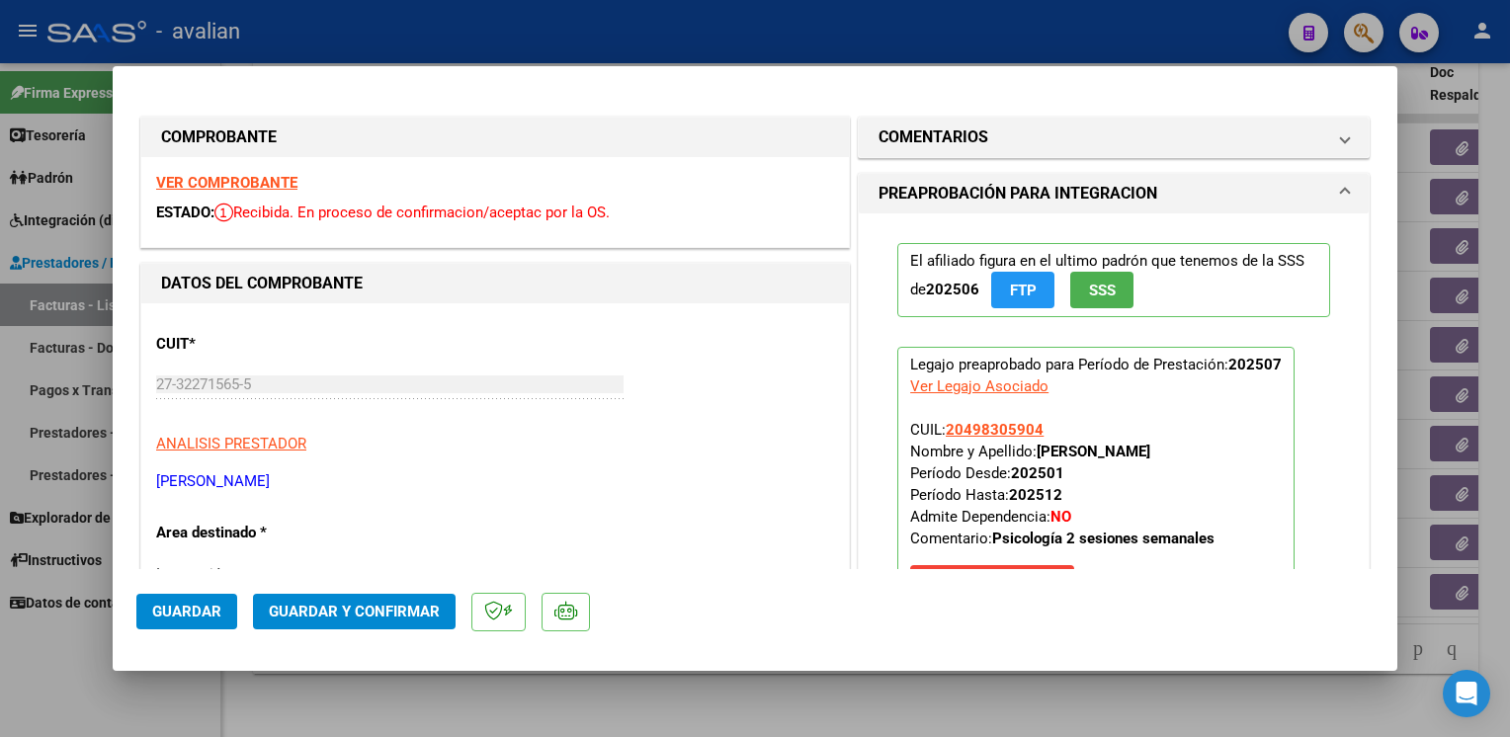
click at [366, 596] on button "Guardar y Confirmar" at bounding box center [354, 612] width 203 height 36
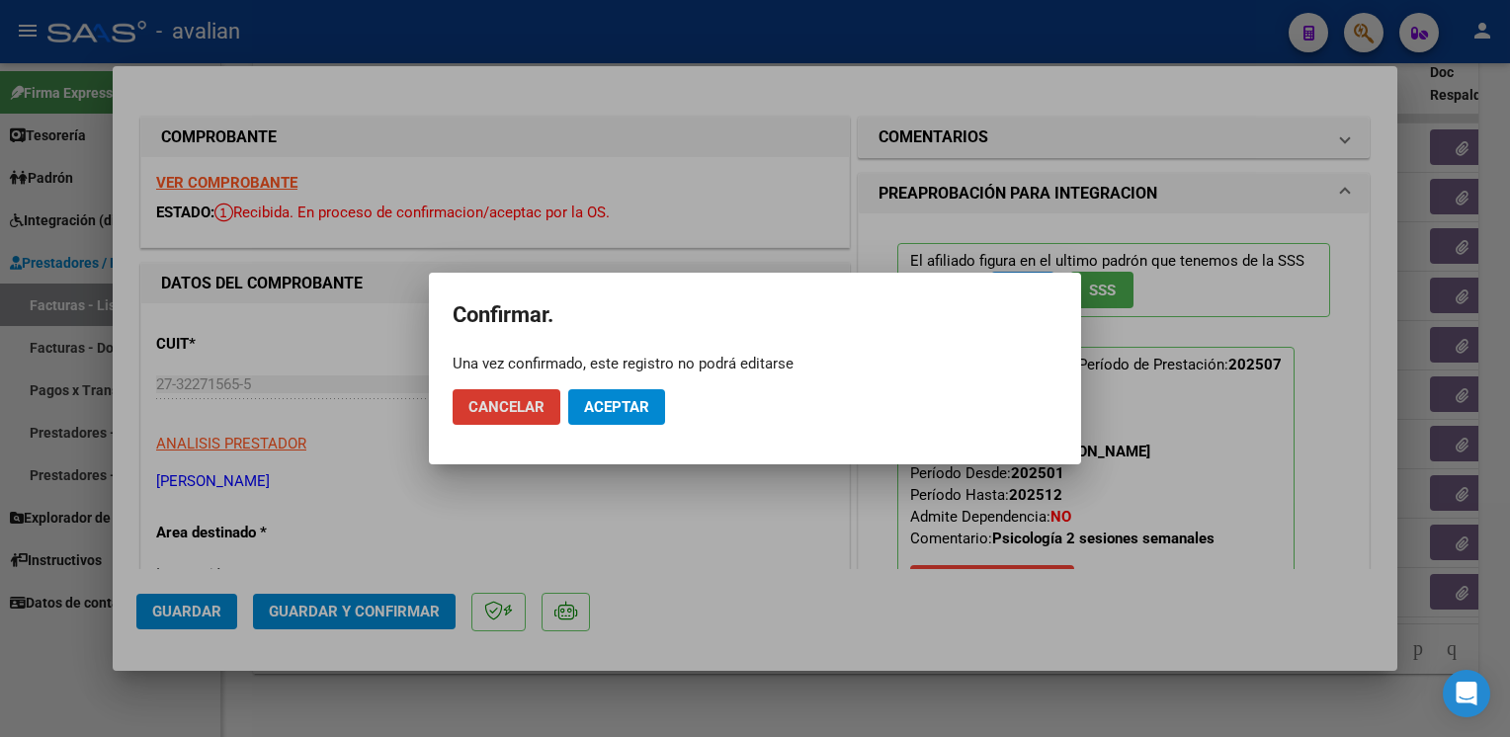
click at [617, 403] on span "Aceptar" at bounding box center [616, 407] width 65 height 18
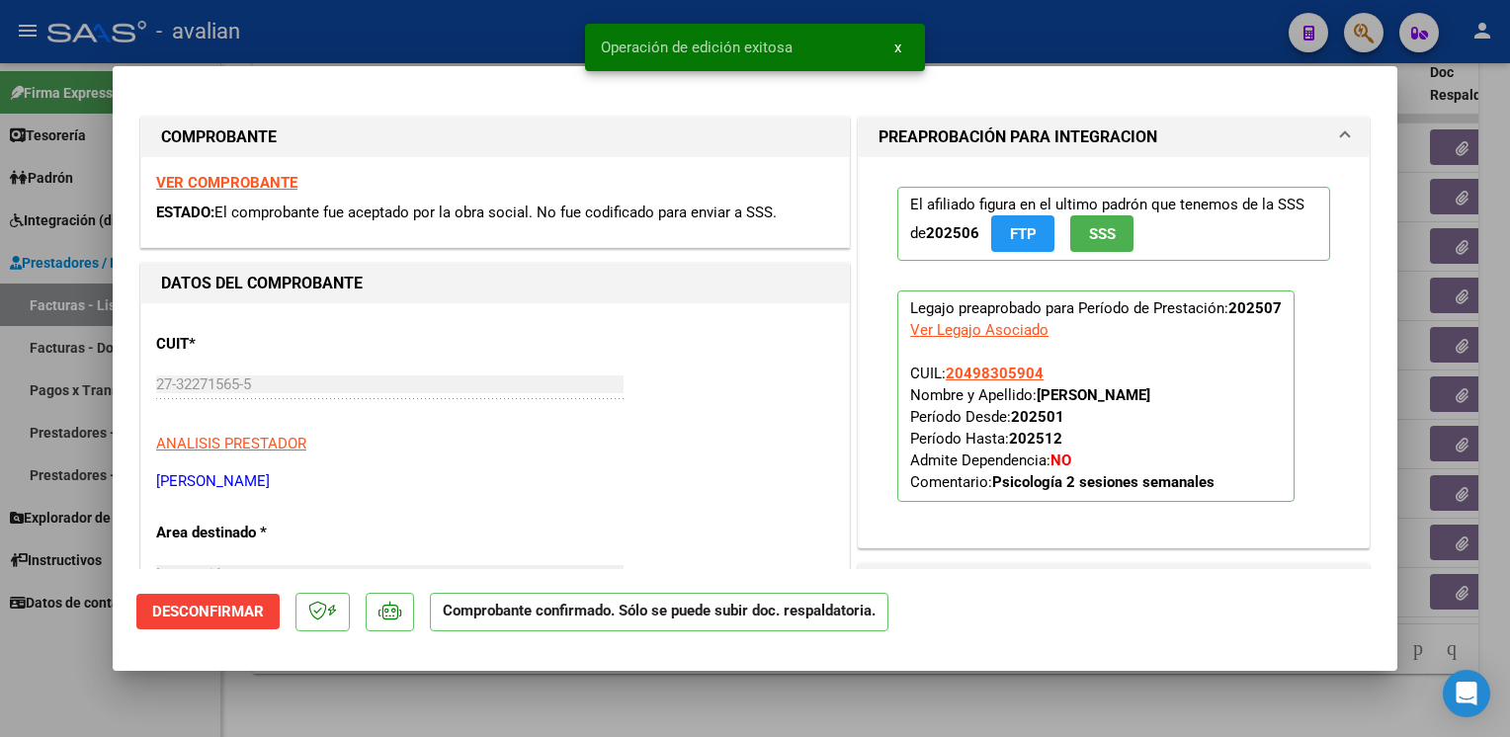
click at [435, 39] on div at bounding box center [755, 368] width 1510 height 737
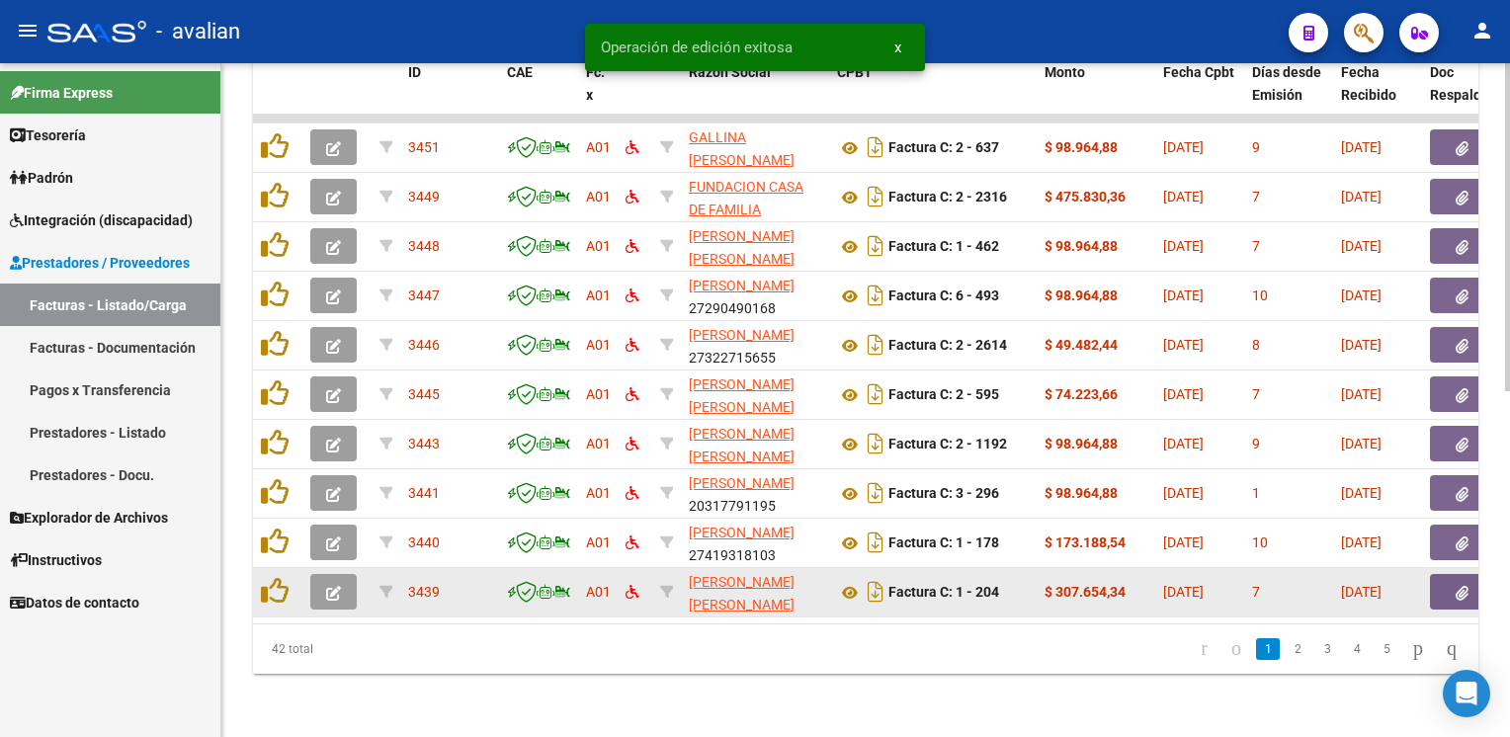
click at [333, 586] on icon "button" at bounding box center [333, 593] width 15 height 15
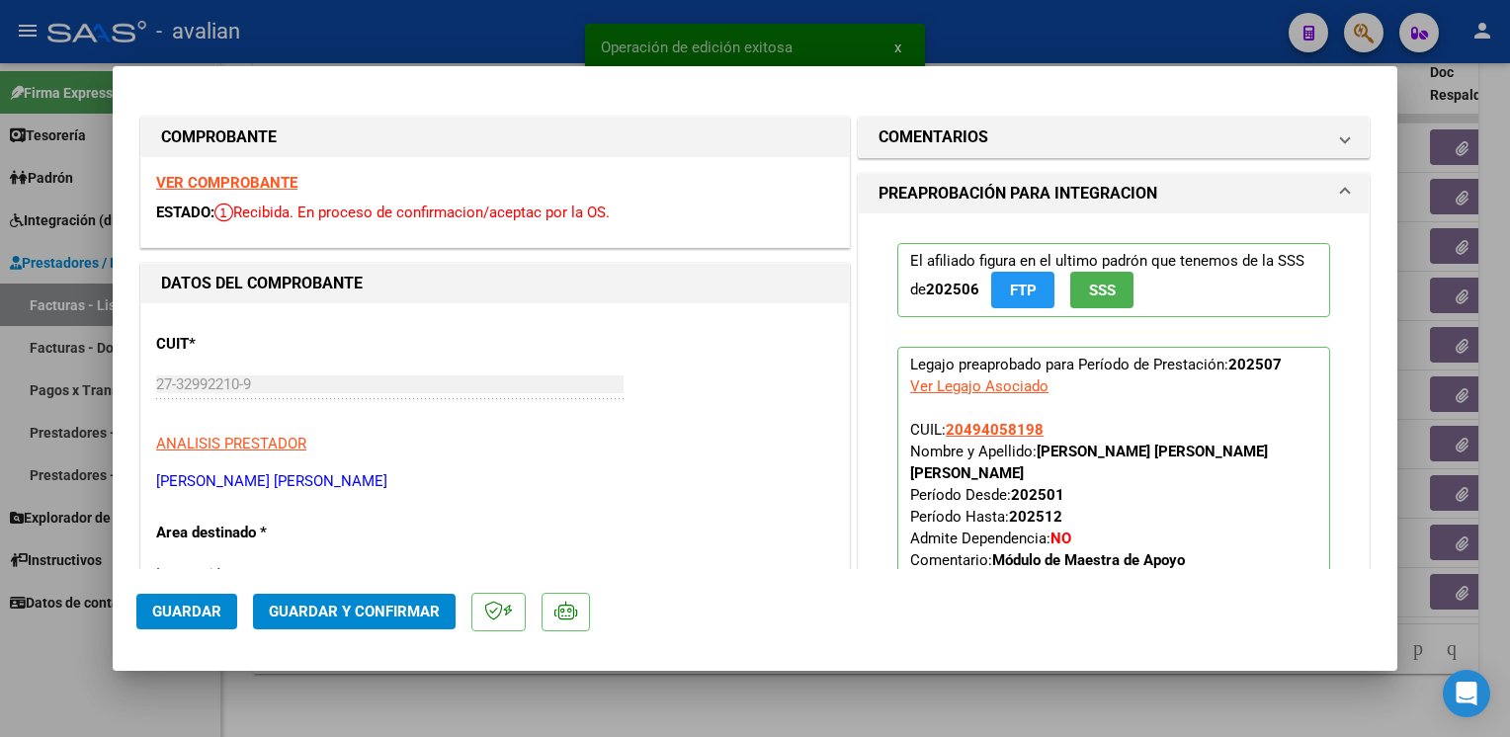
click at [257, 188] on strong "VER COMPROBANTE" at bounding box center [226, 183] width 141 height 18
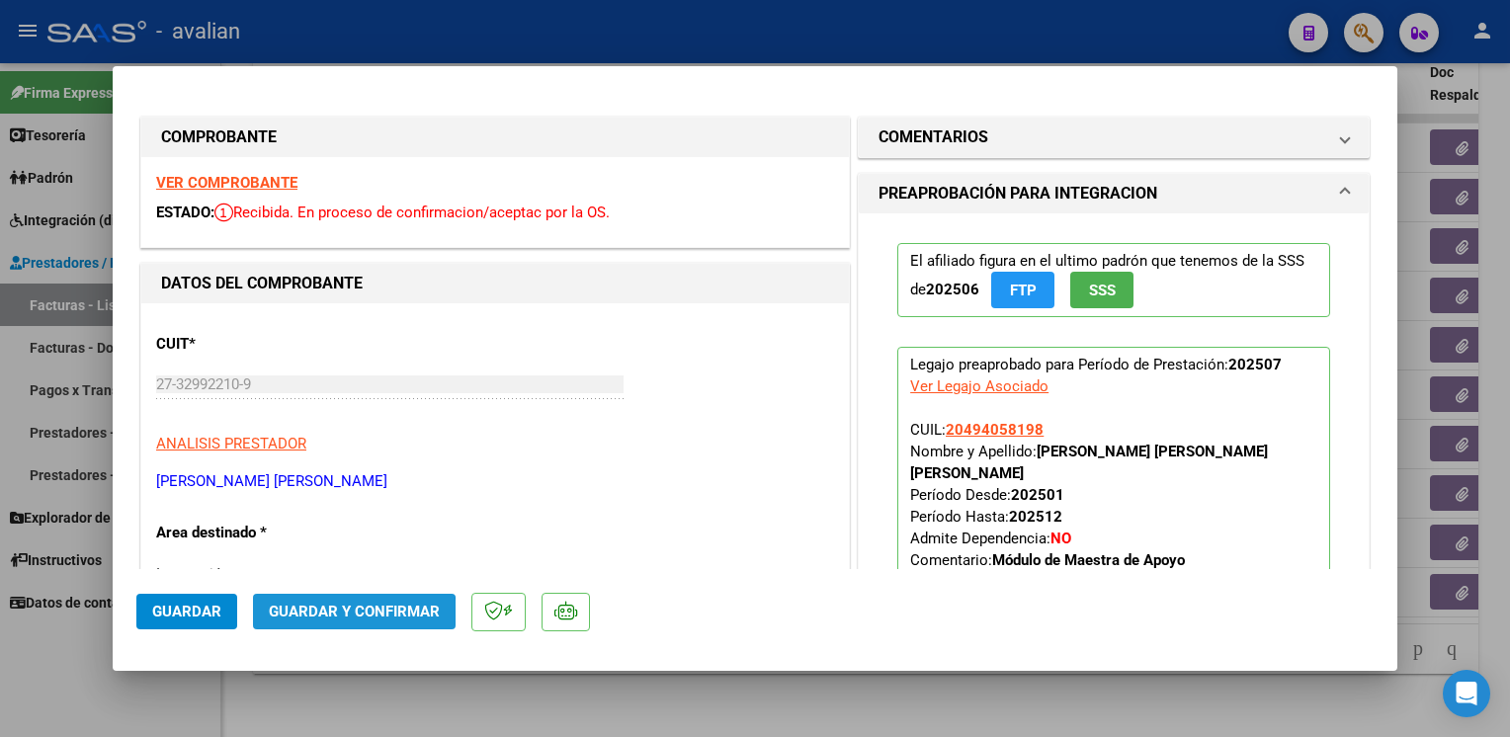
click at [353, 615] on span "Guardar y Confirmar" at bounding box center [354, 612] width 171 height 18
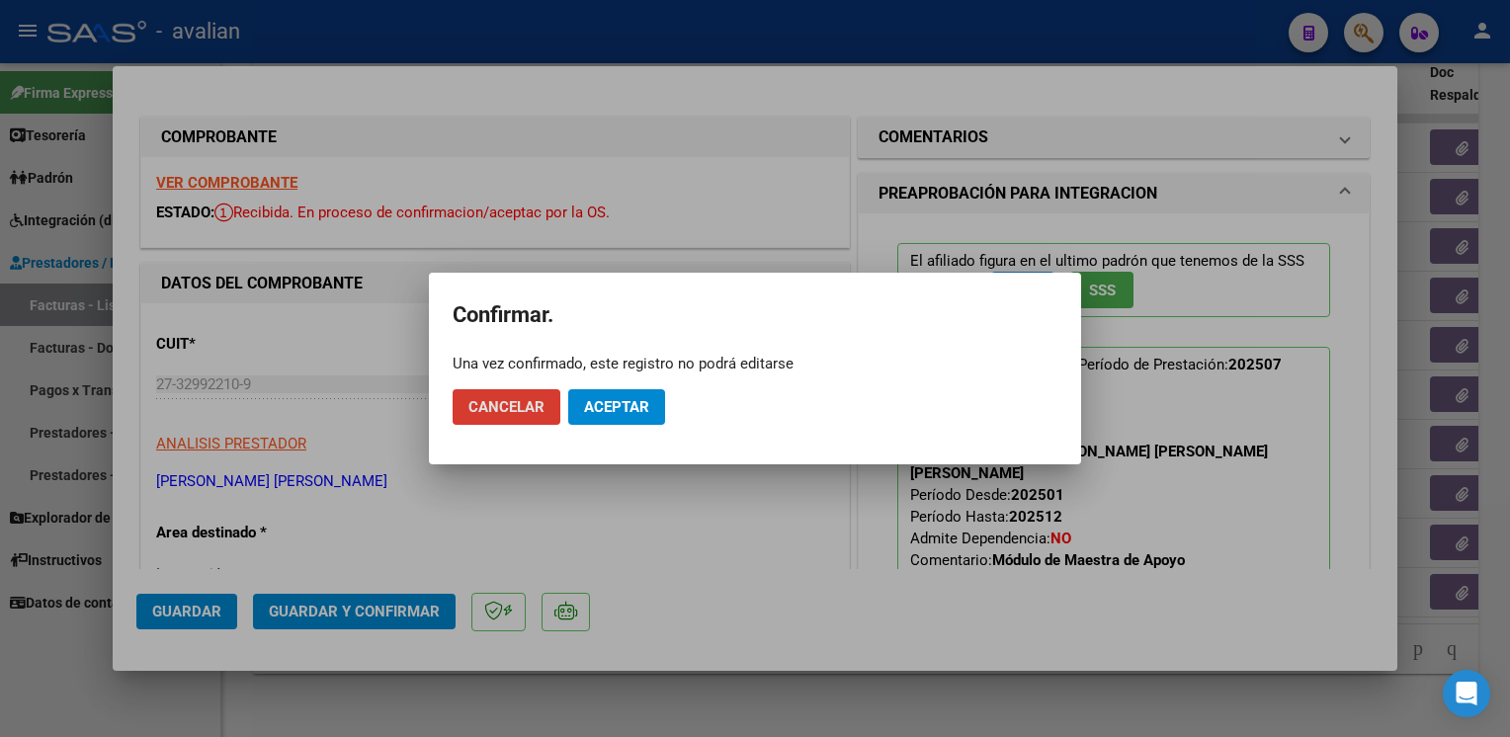
click at [620, 410] on span "Aceptar" at bounding box center [616, 407] width 65 height 18
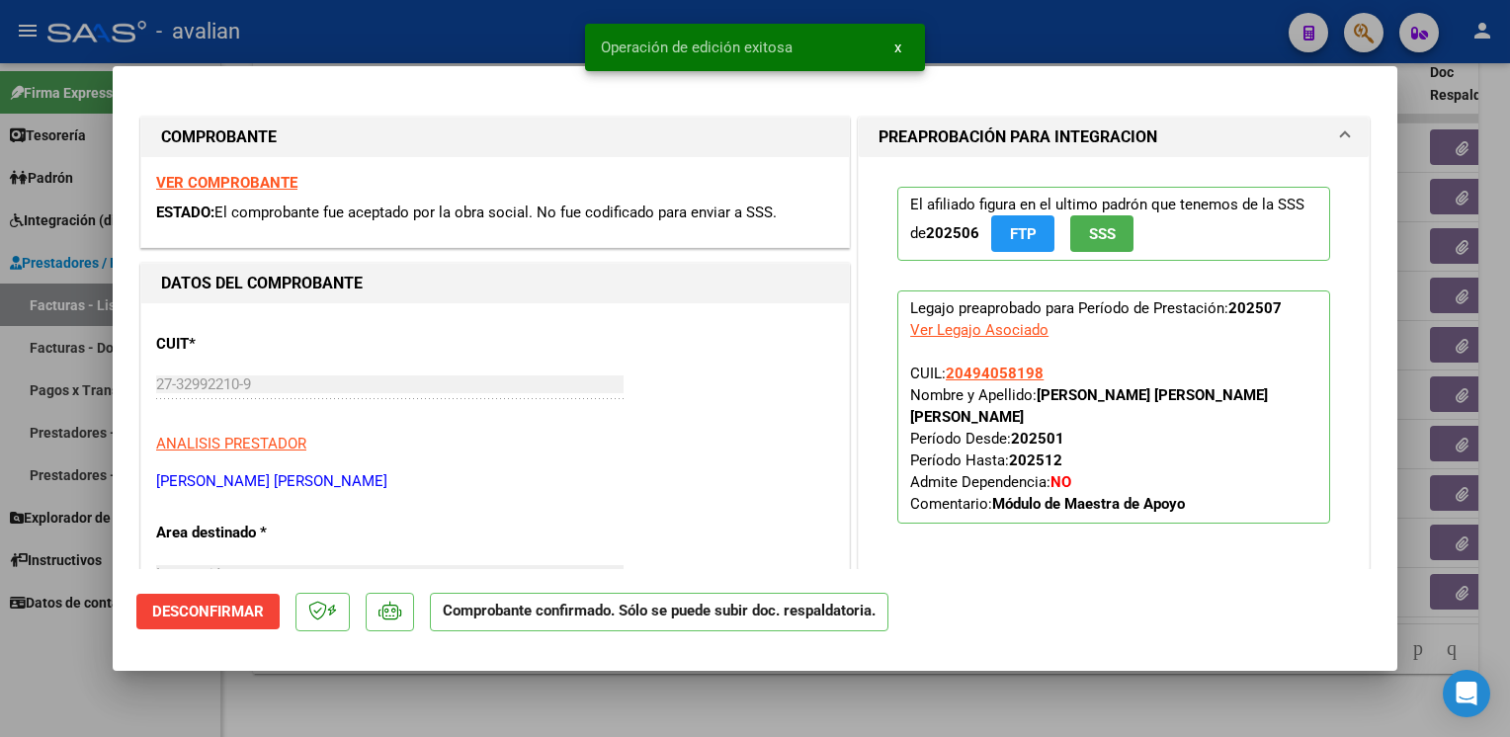
click at [449, 36] on div at bounding box center [755, 368] width 1510 height 737
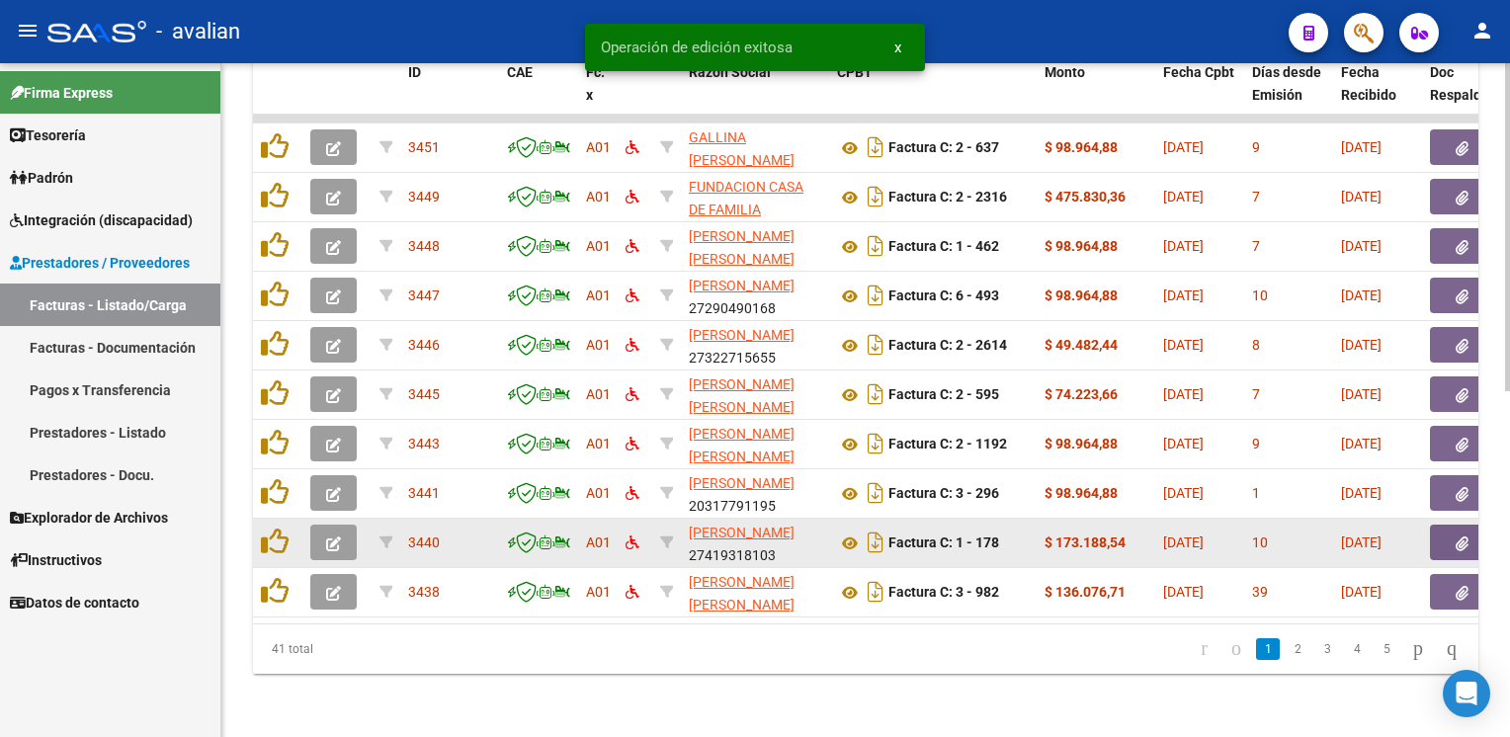
click at [332, 537] on icon "button" at bounding box center [333, 544] width 15 height 15
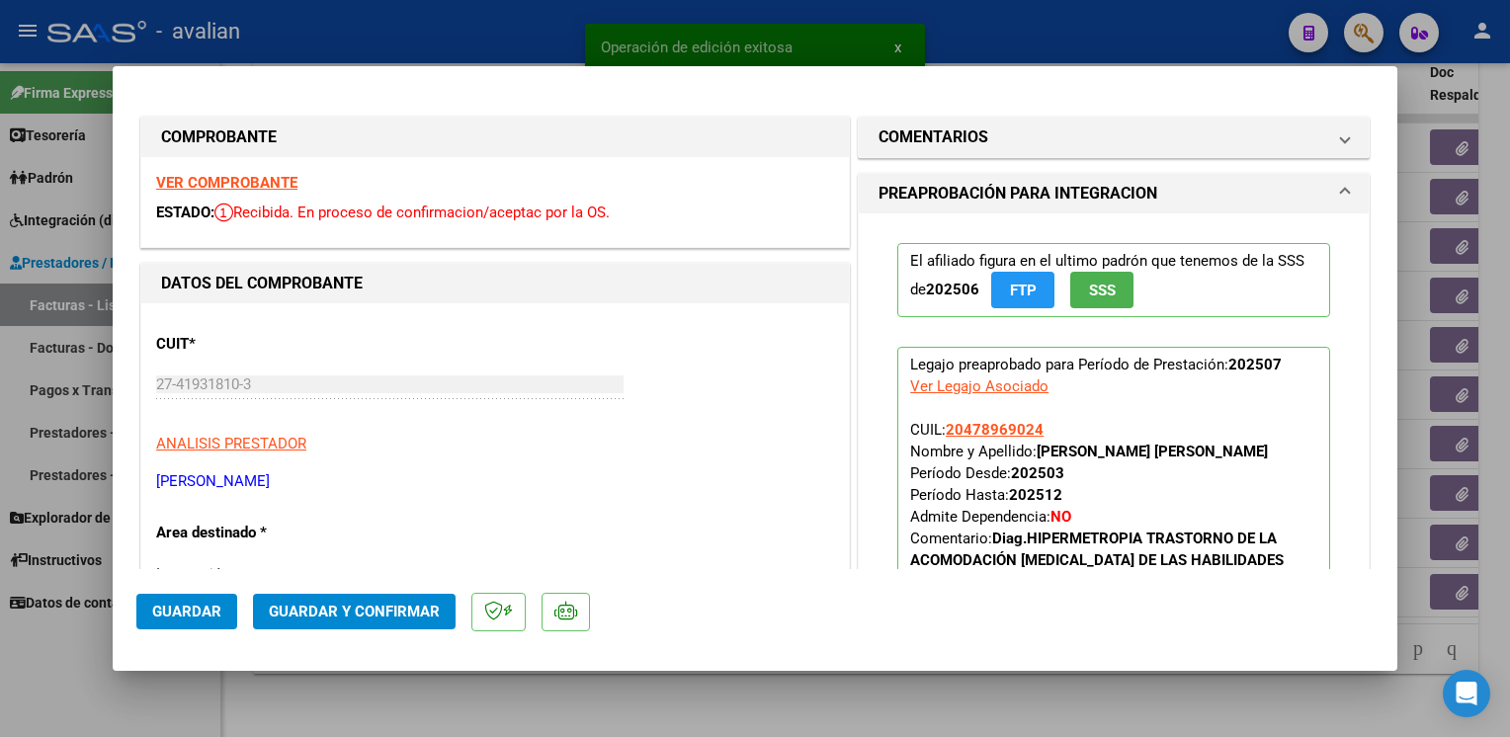
click at [244, 183] on strong "VER COMPROBANTE" at bounding box center [226, 183] width 141 height 18
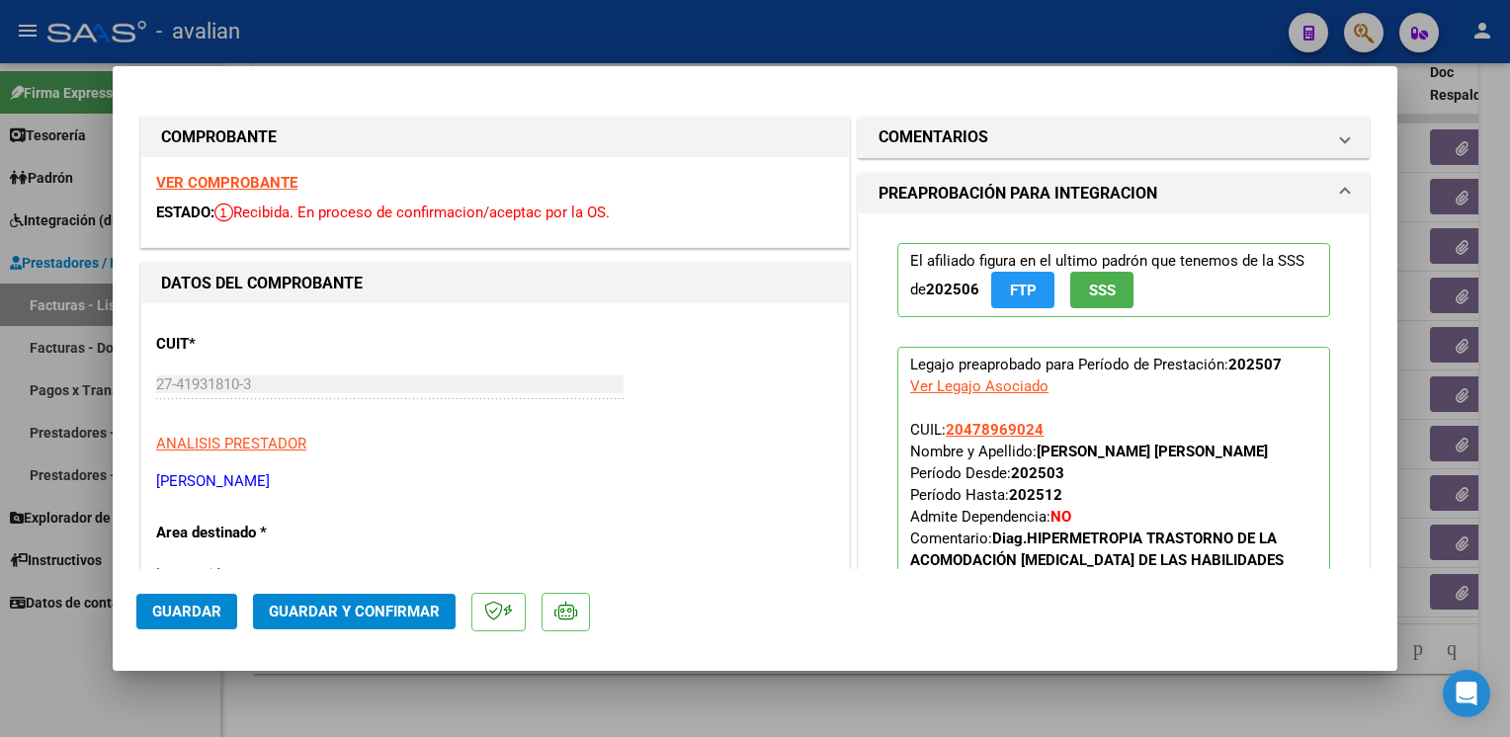
click at [371, 593] on mat-dialog-actions "Guardar Guardar y Confirmar" at bounding box center [754, 608] width 1237 height 78
click at [375, 602] on button "Guardar y Confirmar" at bounding box center [354, 612] width 203 height 36
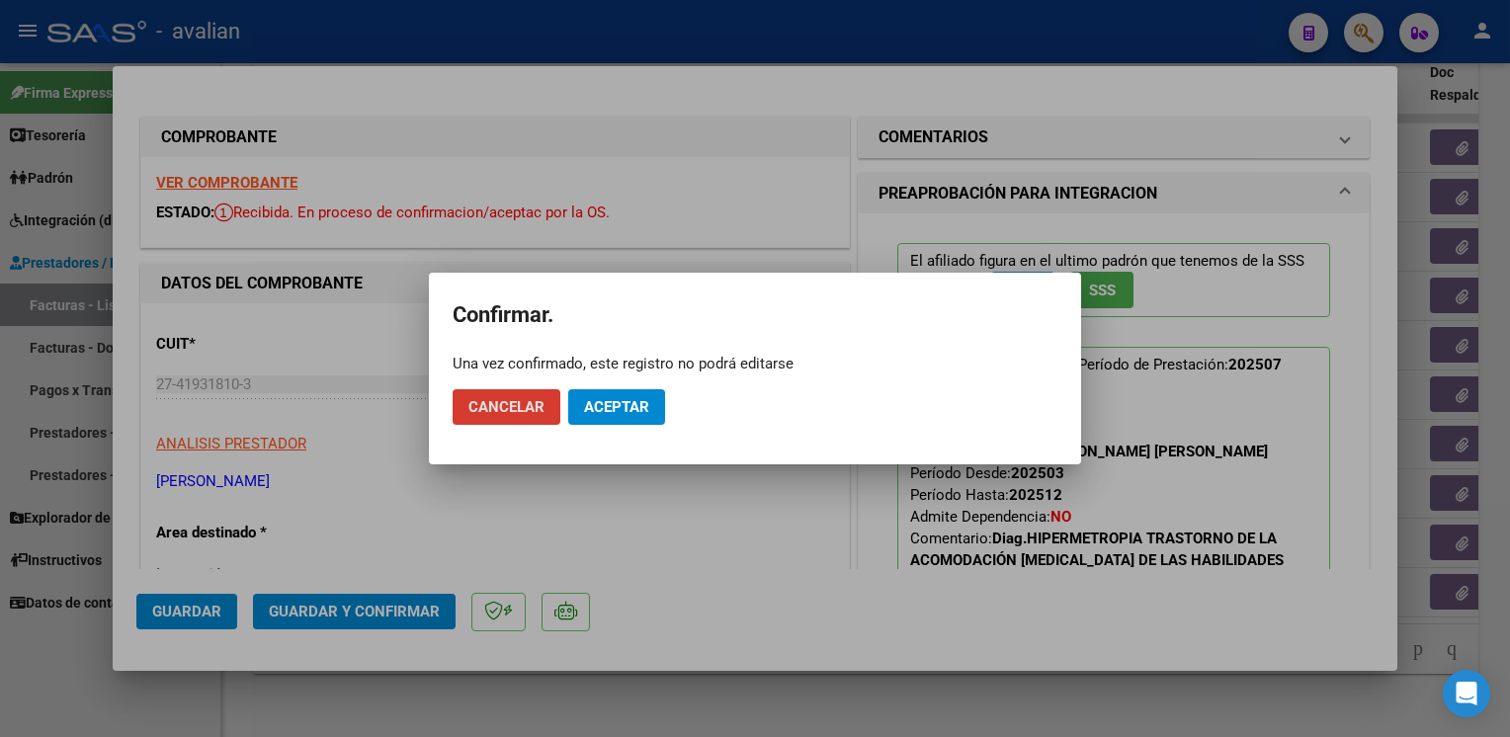
click at [632, 404] on span "Aceptar" at bounding box center [616, 407] width 65 height 18
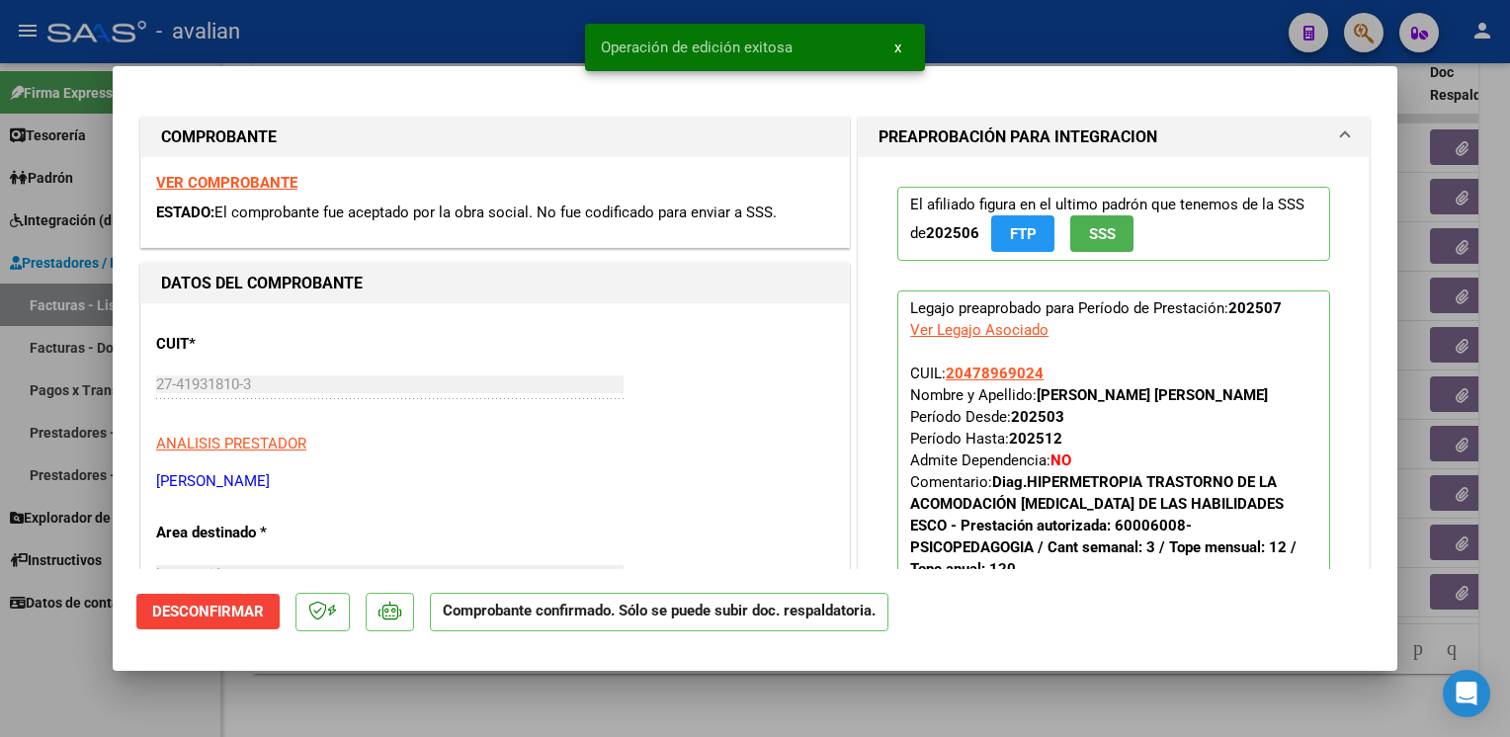
click at [427, 46] on div at bounding box center [755, 368] width 1510 height 737
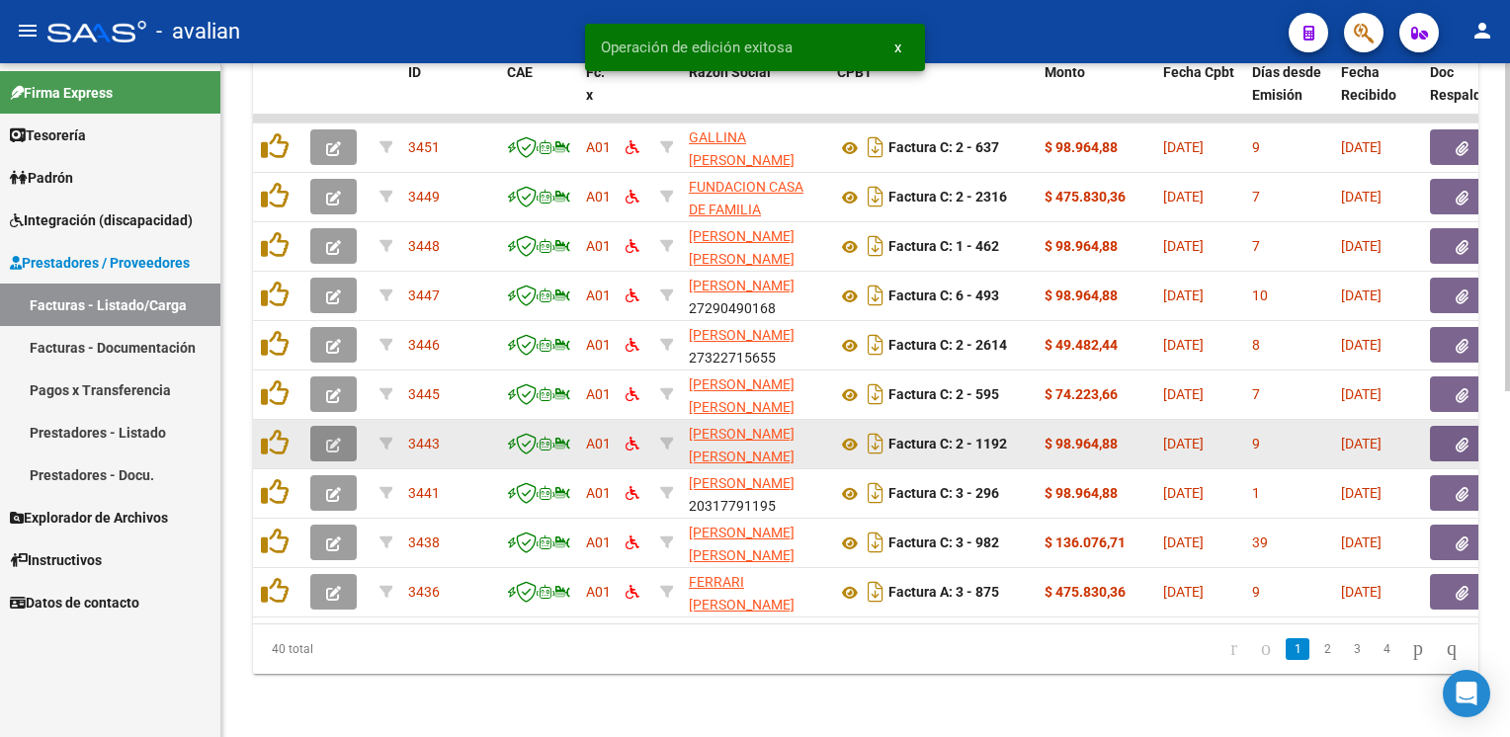
click at [337, 438] on icon "button" at bounding box center [333, 445] width 15 height 15
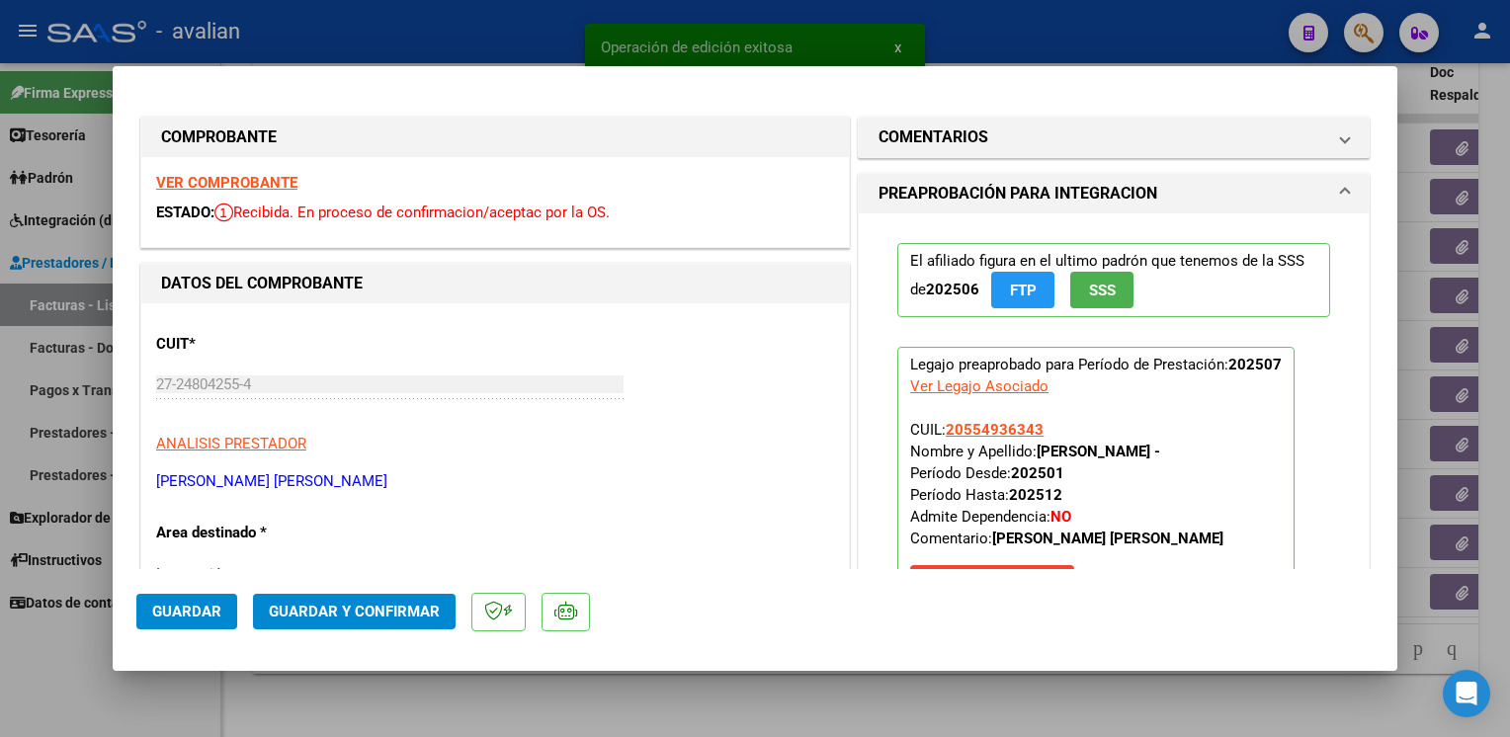
click at [256, 180] on strong "VER COMPROBANTE" at bounding box center [226, 183] width 141 height 18
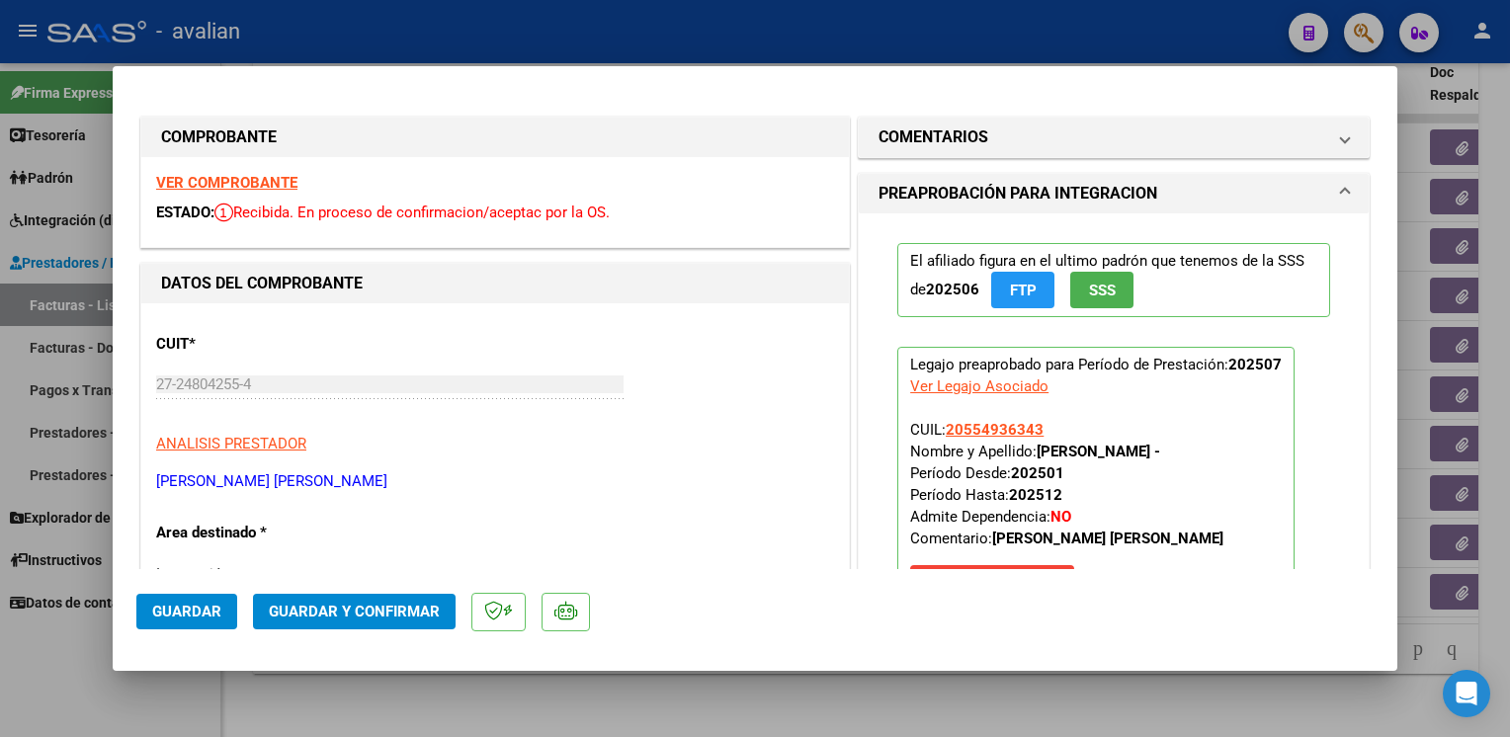
click at [380, 611] on span "Guardar y Confirmar" at bounding box center [354, 612] width 171 height 18
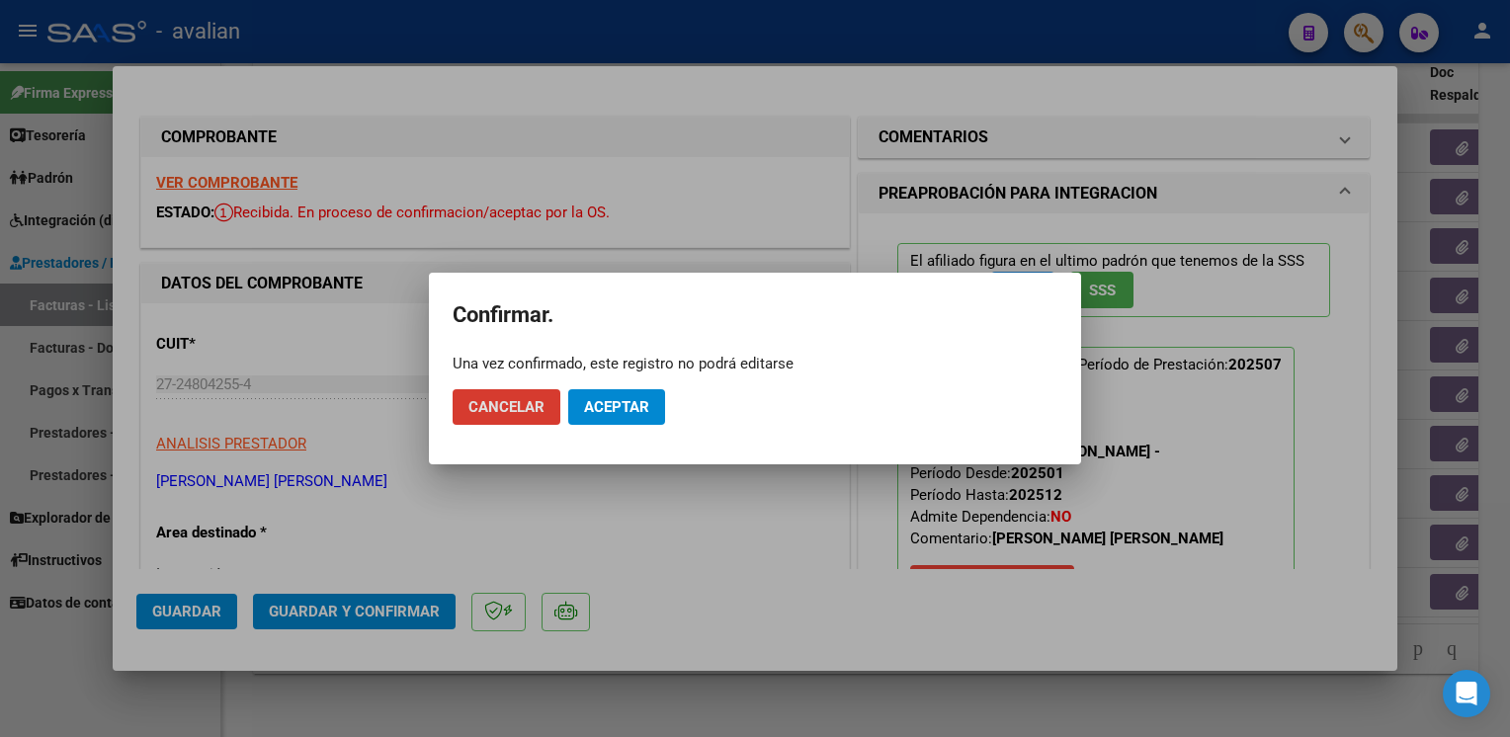
click at [598, 410] on span "Aceptar" at bounding box center [616, 407] width 65 height 18
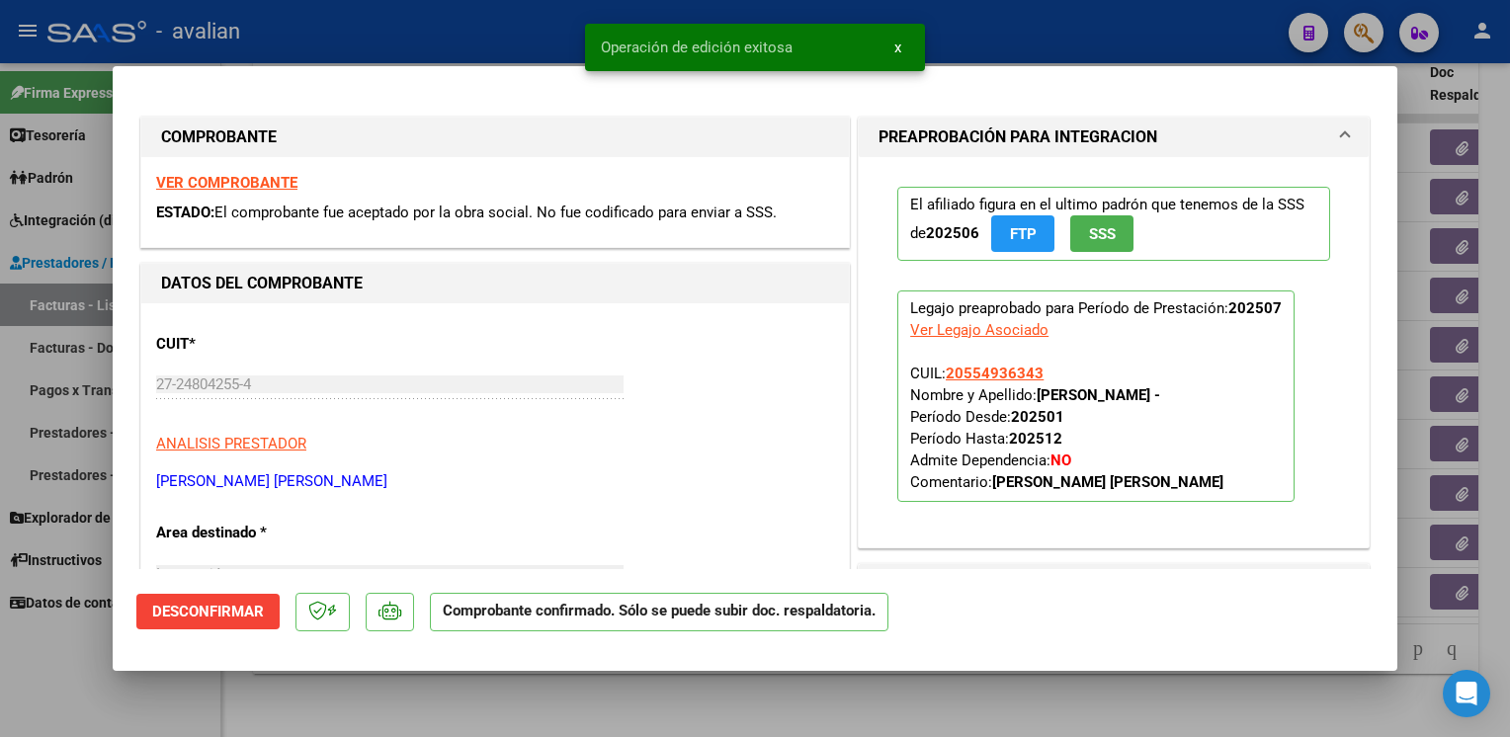
click at [443, 29] on div at bounding box center [755, 368] width 1510 height 737
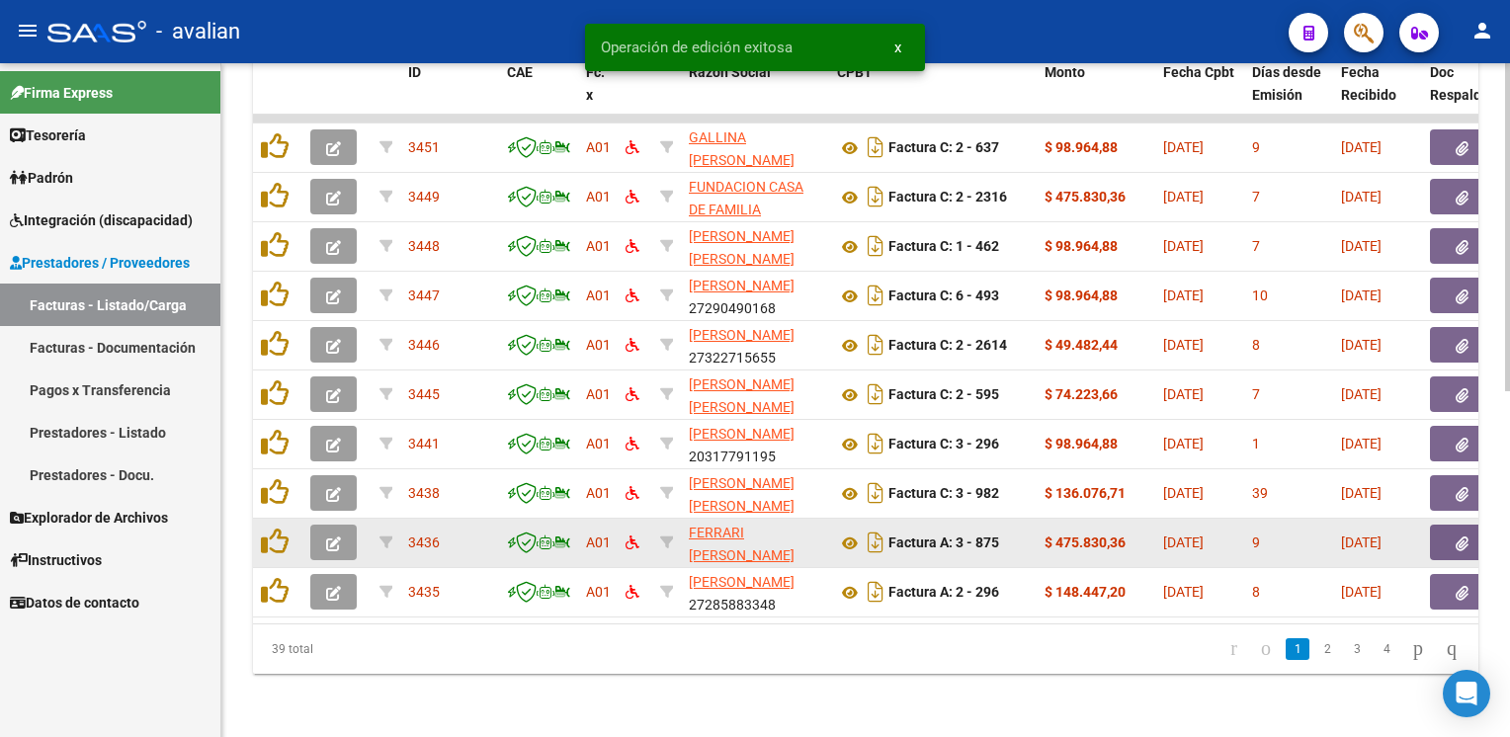
click at [339, 537] on icon "button" at bounding box center [333, 544] width 15 height 15
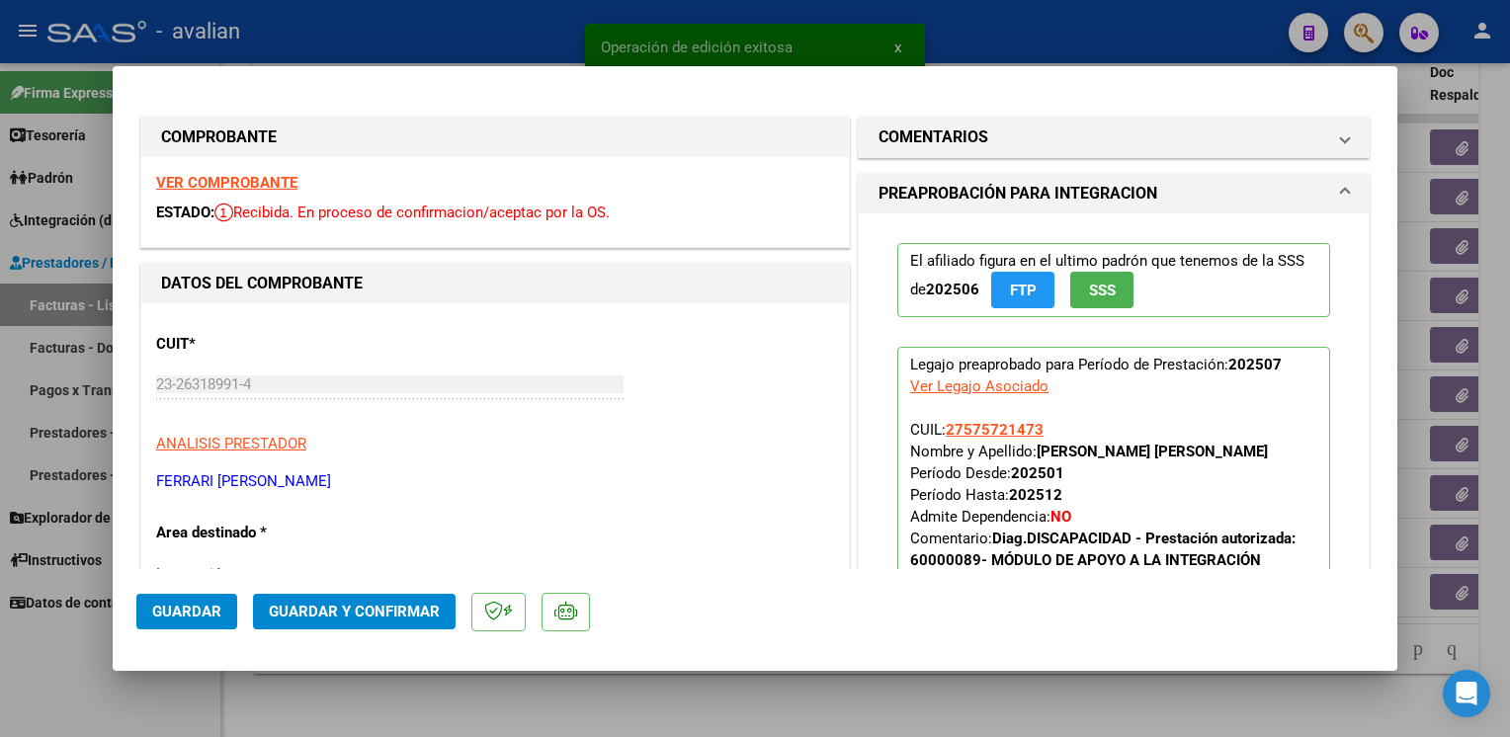
click at [252, 184] on strong "VER COMPROBANTE" at bounding box center [226, 183] width 141 height 18
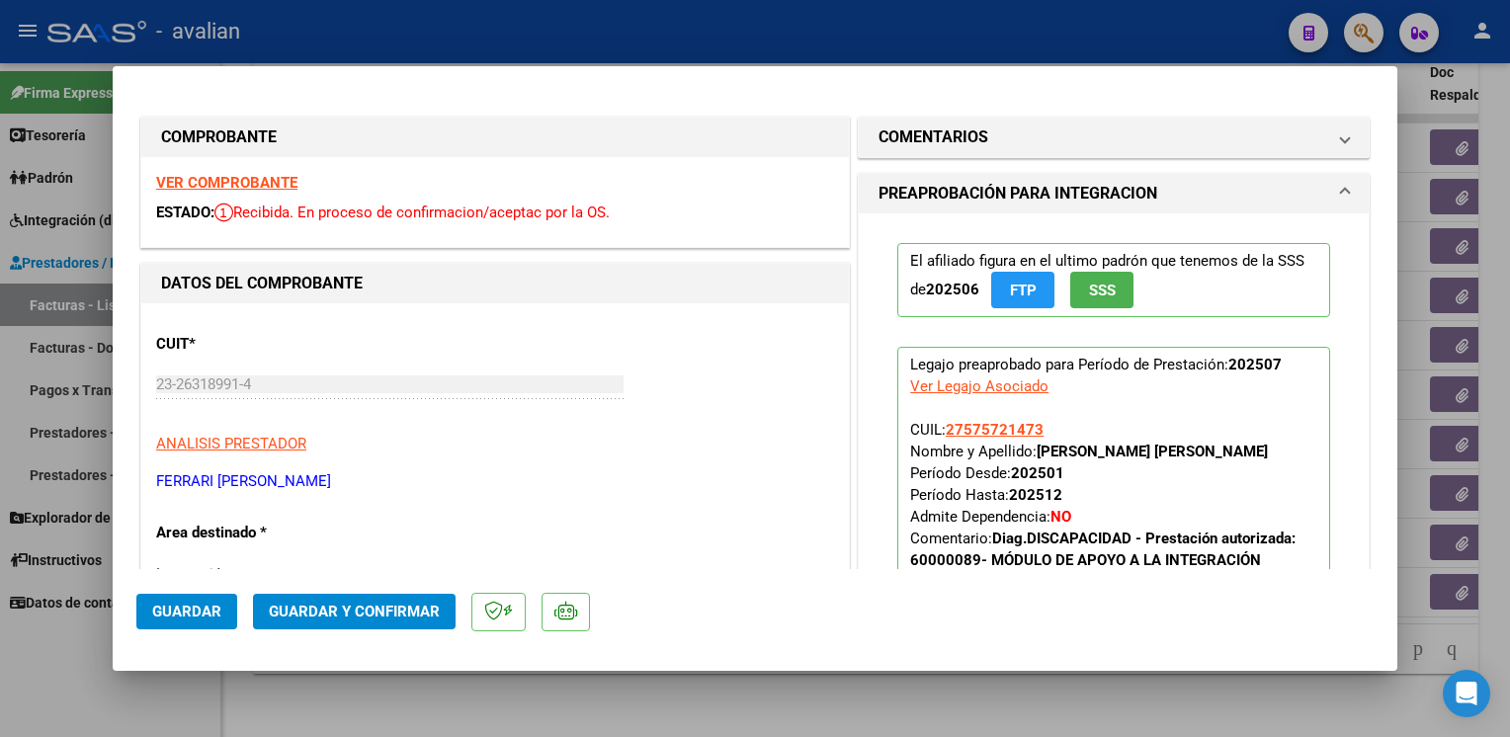
click at [336, 611] on span "Guardar y Confirmar" at bounding box center [354, 612] width 171 height 18
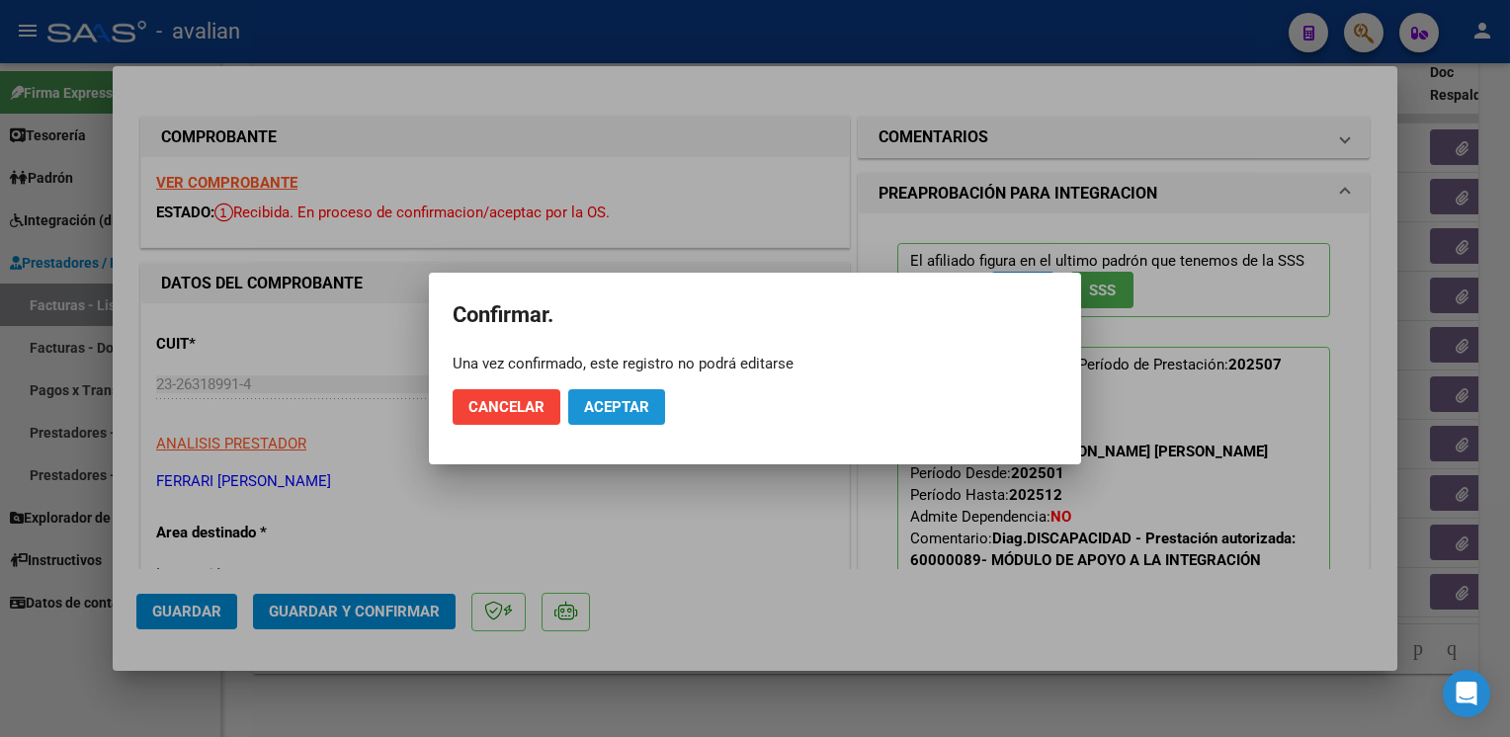
click at [630, 405] on span "Aceptar" at bounding box center [616, 407] width 65 height 18
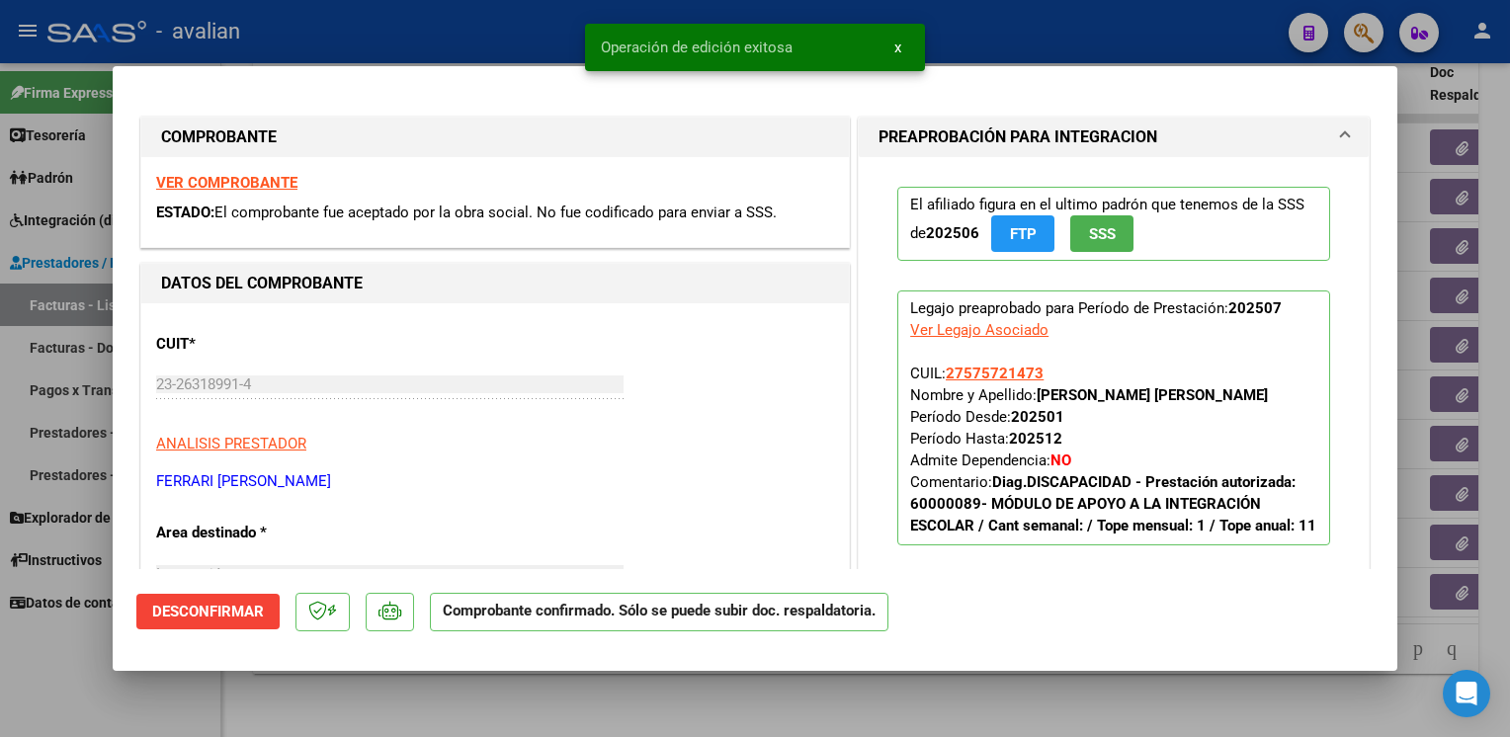
click at [414, 30] on div at bounding box center [755, 368] width 1510 height 737
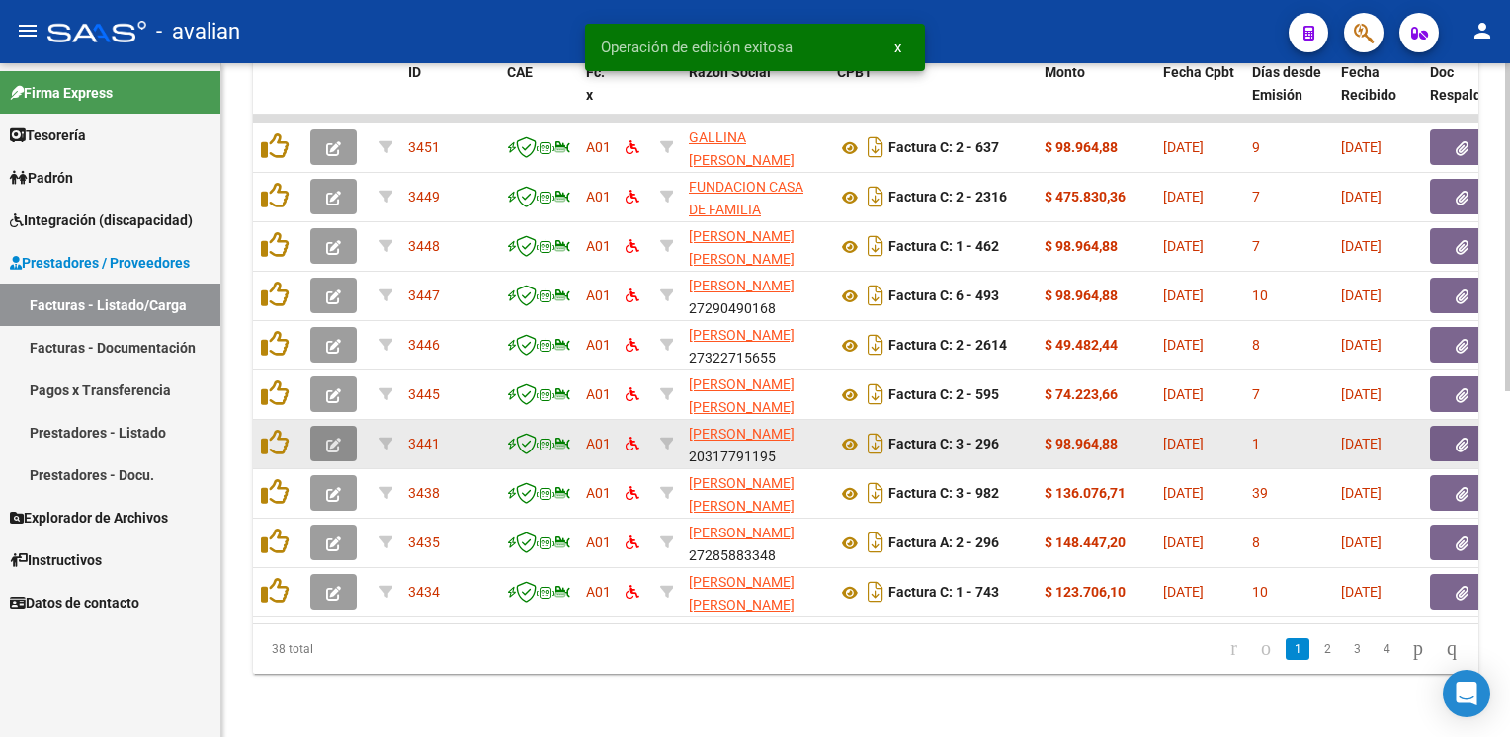
click at [327, 438] on icon "button" at bounding box center [333, 445] width 15 height 15
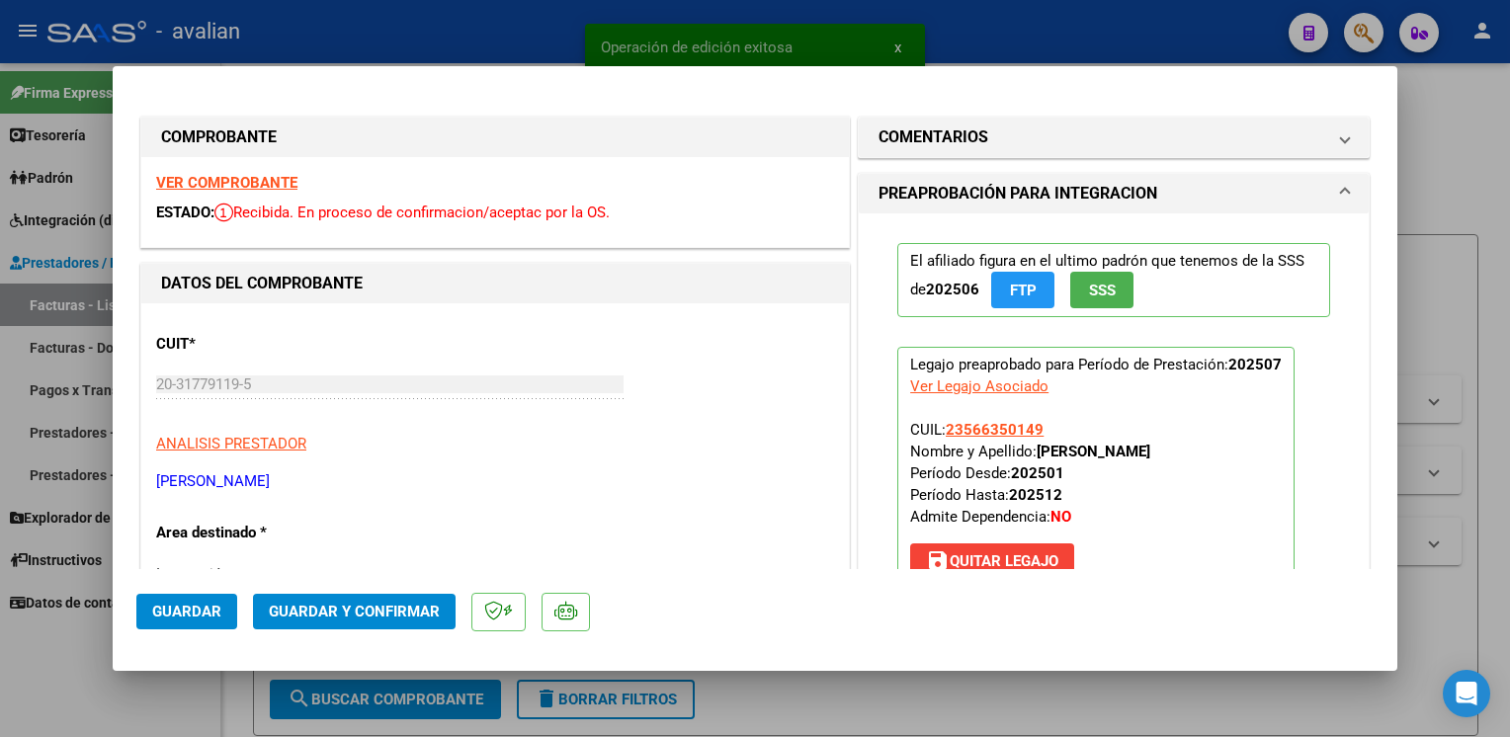
scroll to position [711, 0]
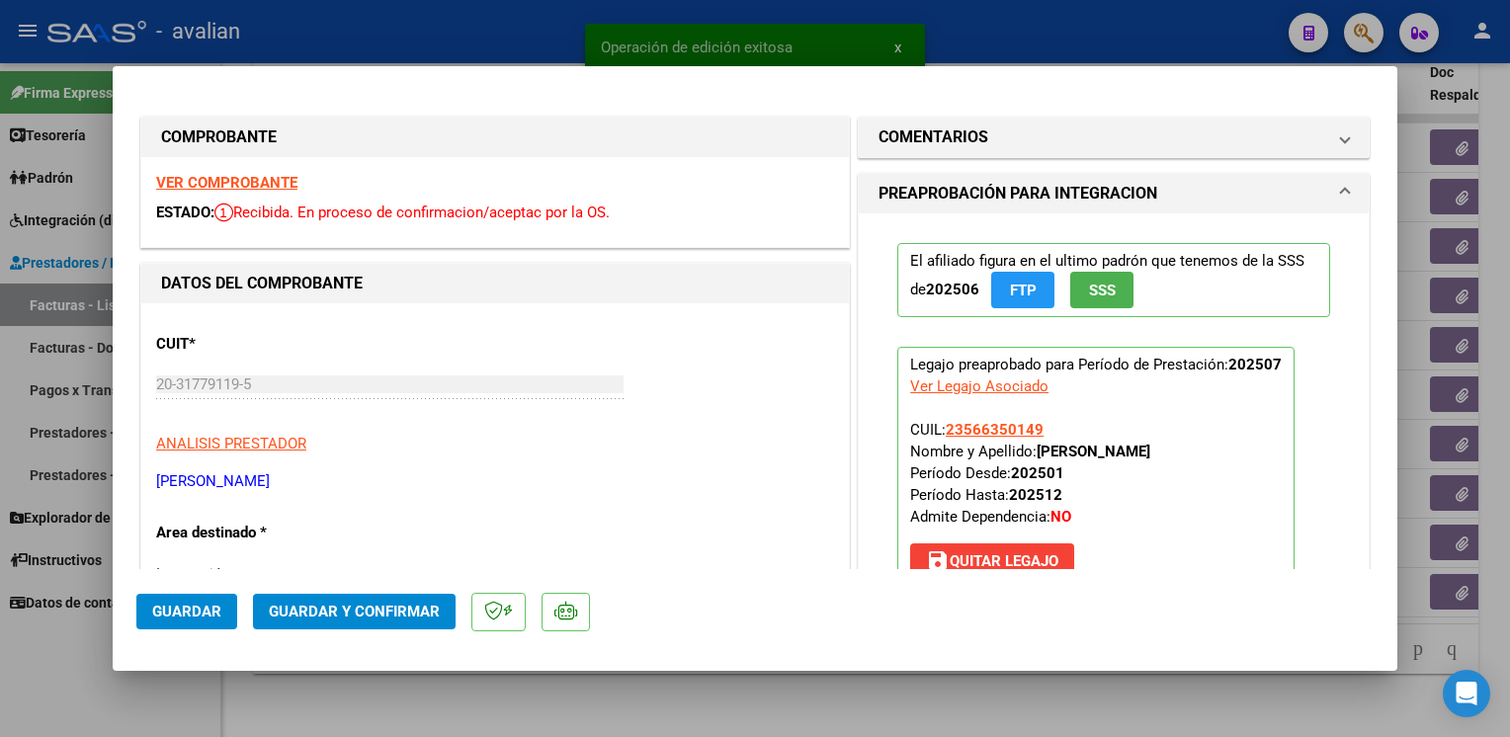
click at [217, 183] on strong "VER COMPROBANTE" at bounding box center [226, 183] width 141 height 18
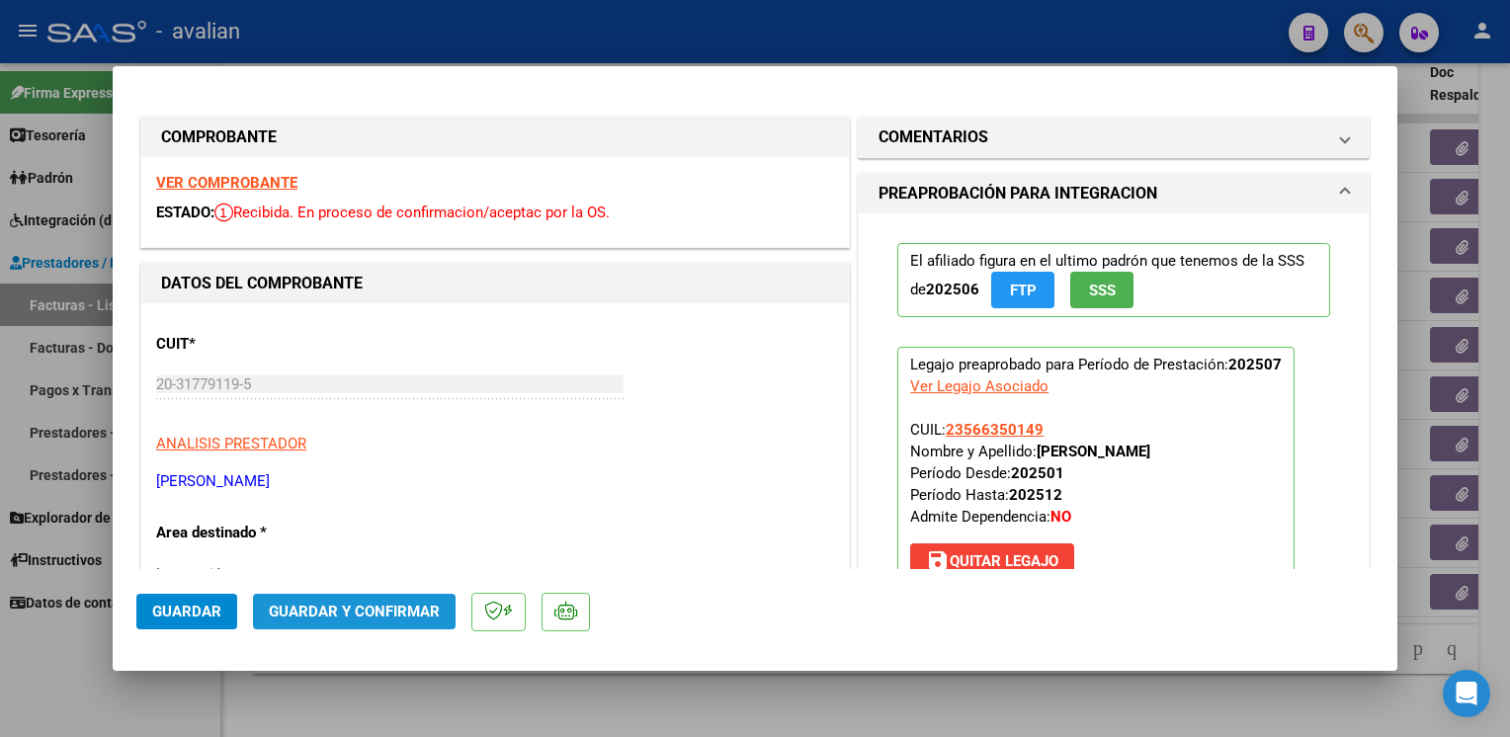
click at [353, 595] on button "Guardar y Confirmar" at bounding box center [354, 612] width 203 height 36
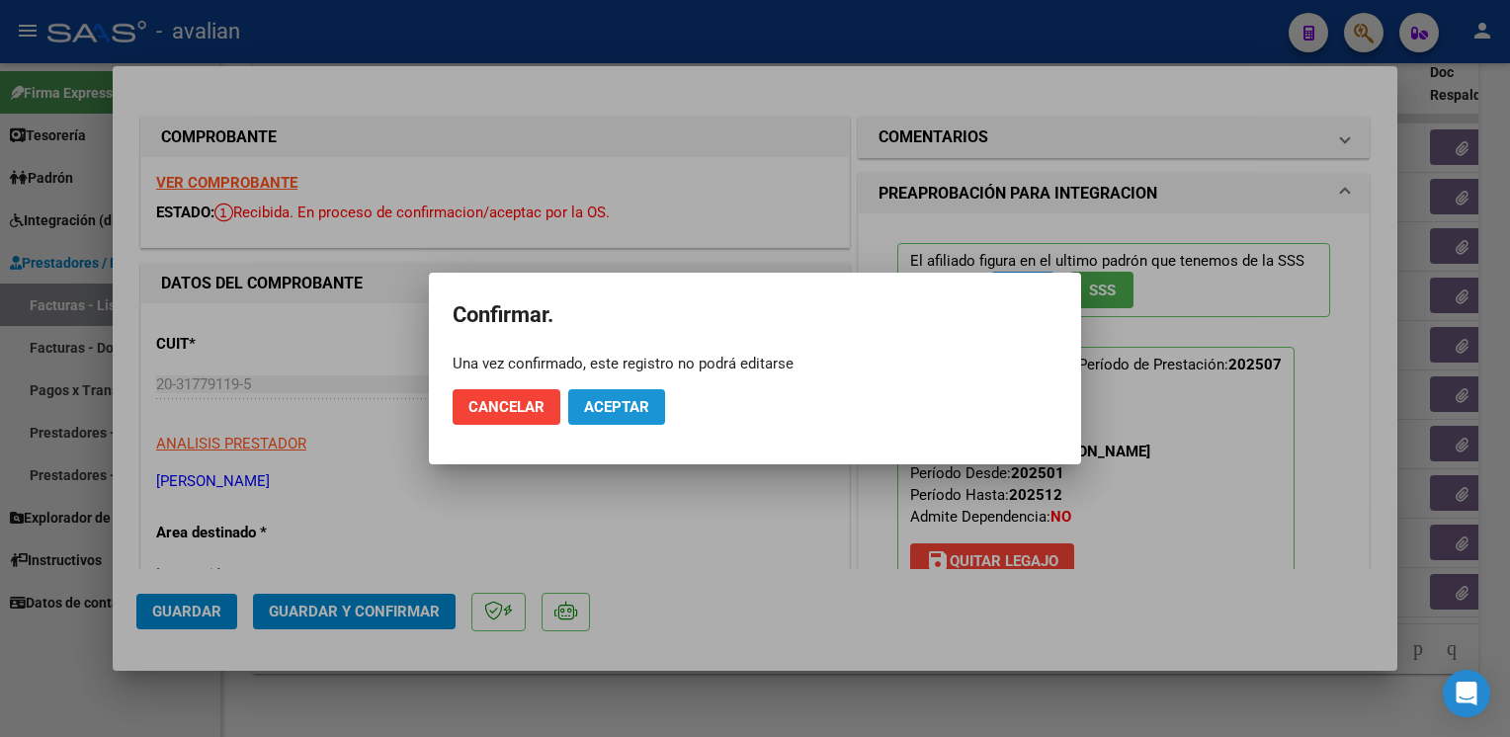
click at [621, 404] on span "Aceptar" at bounding box center [616, 407] width 65 height 18
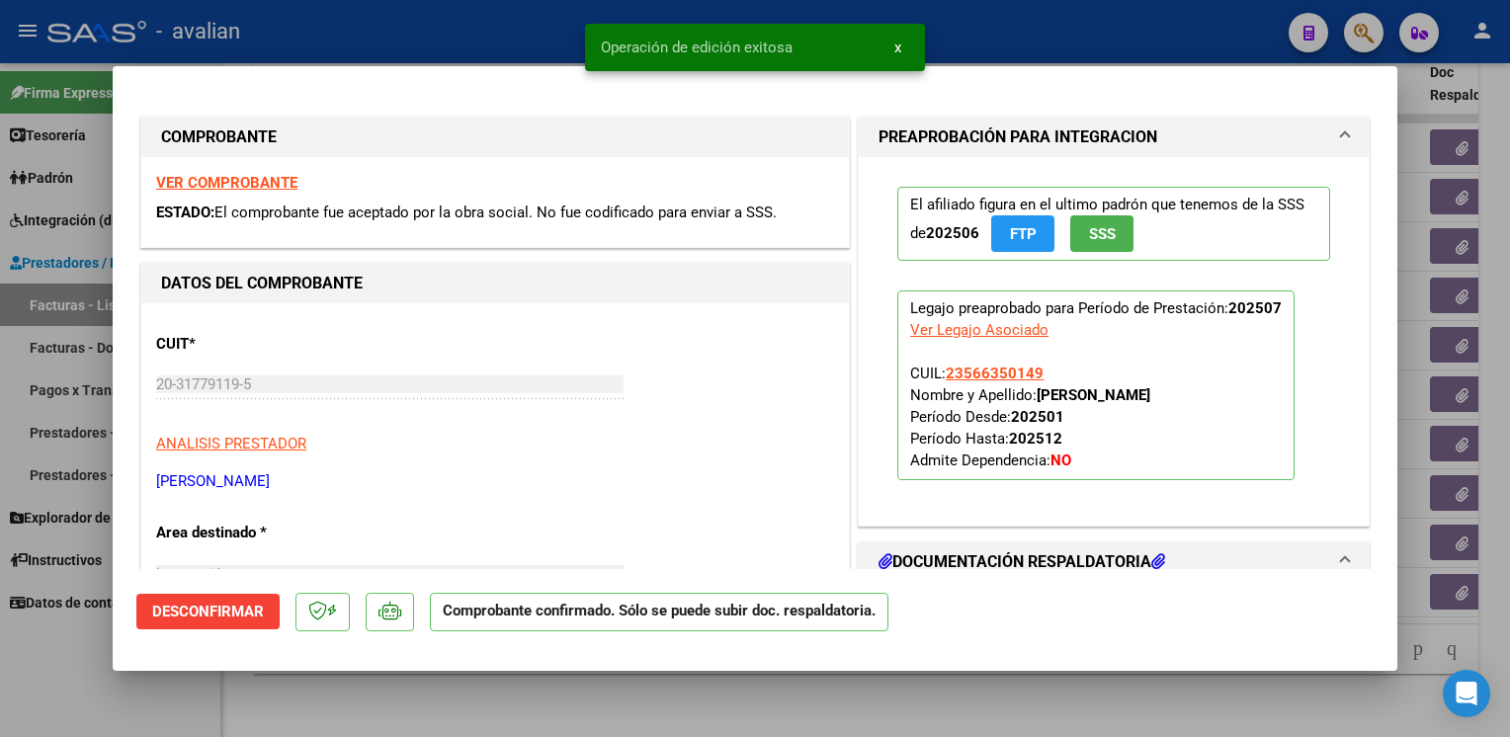
click at [498, 30] on div at bounding box center [755, 368] width 1510 height 737
type input "$ 0,00"
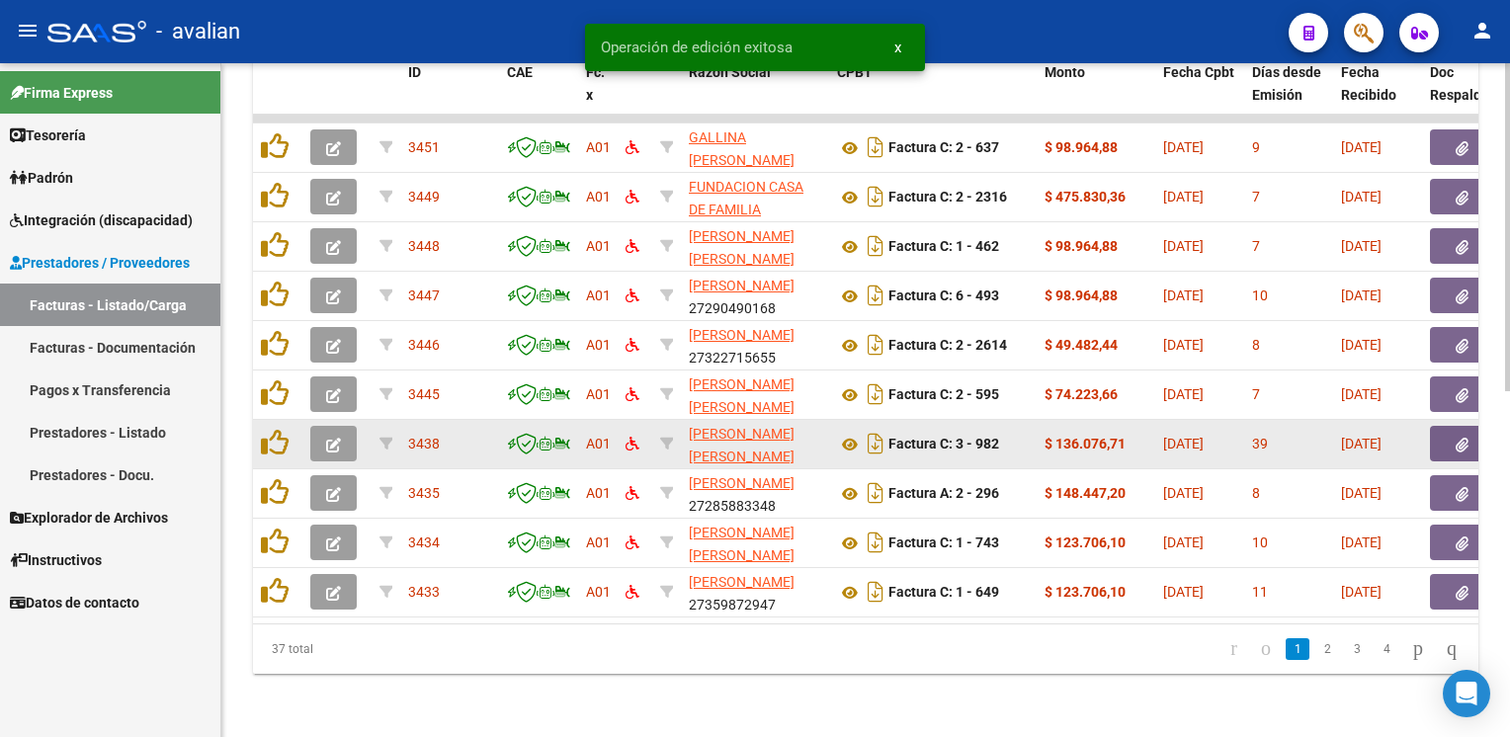
click at [336, 438] on icon "button" at bounding box center [333, 445] width 15 height 15
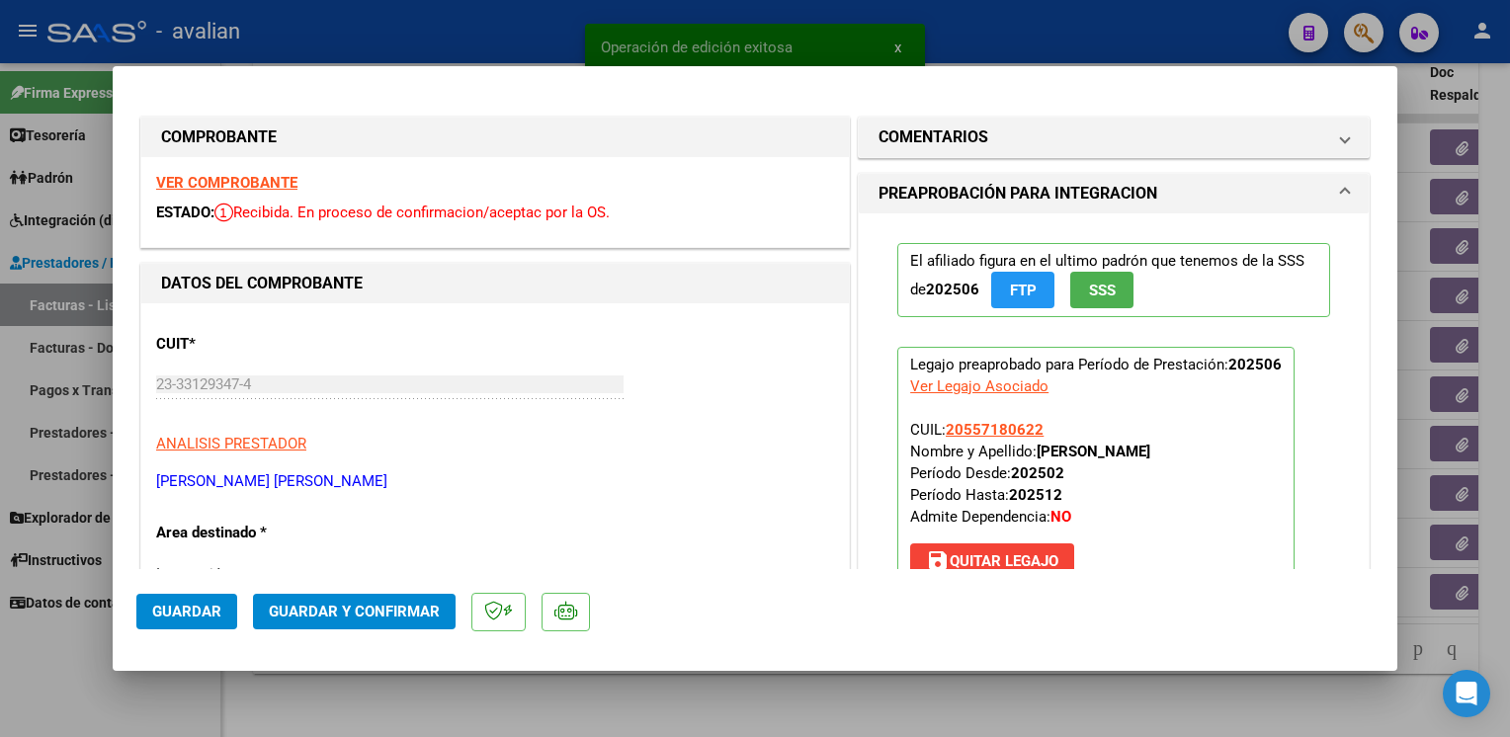
click at [281, 191] on strong "VER COMPROBANTE" at bounding box center [226, 183] width 141 height 18
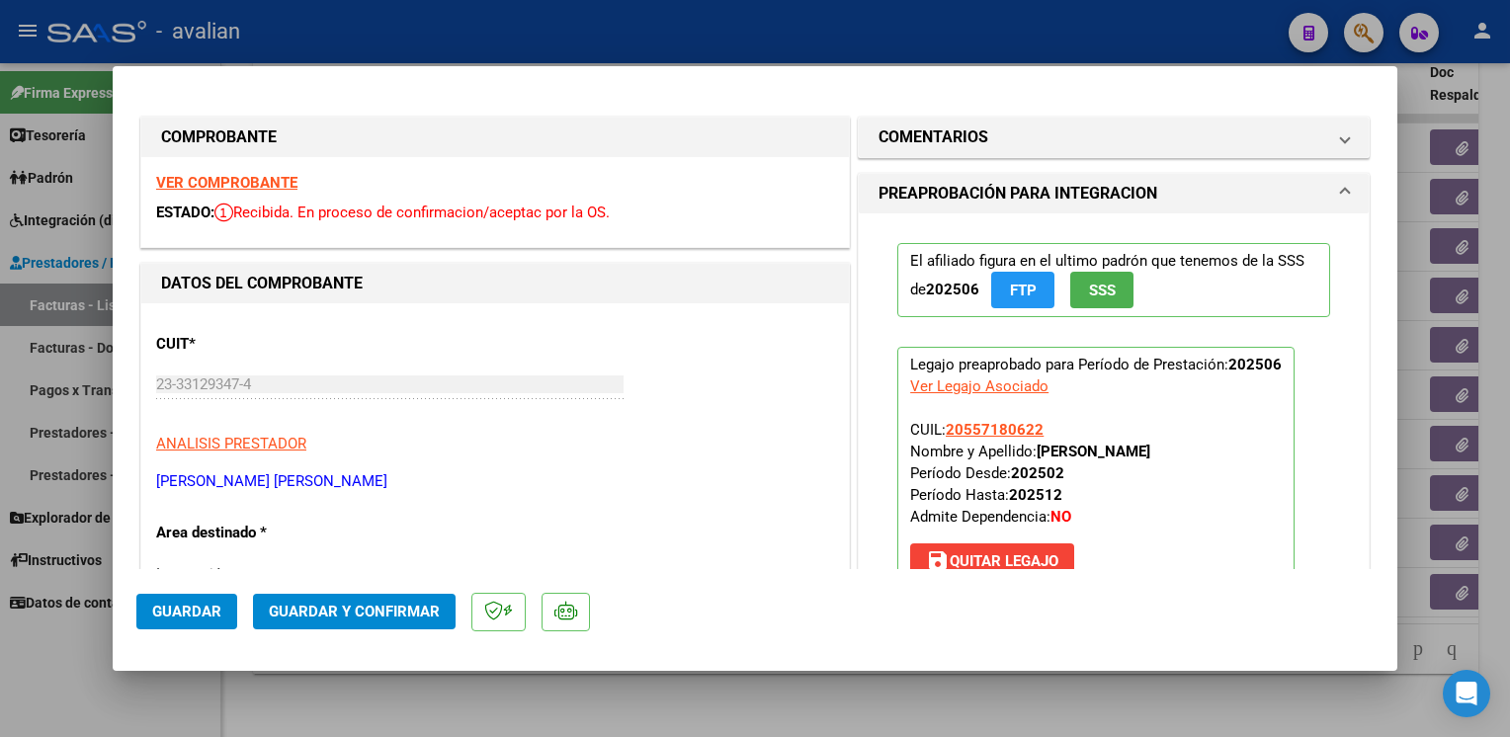
click at [312, 607] on span "Guardar y Confirmar" at bounding box center [354, 612] width 171 height 18
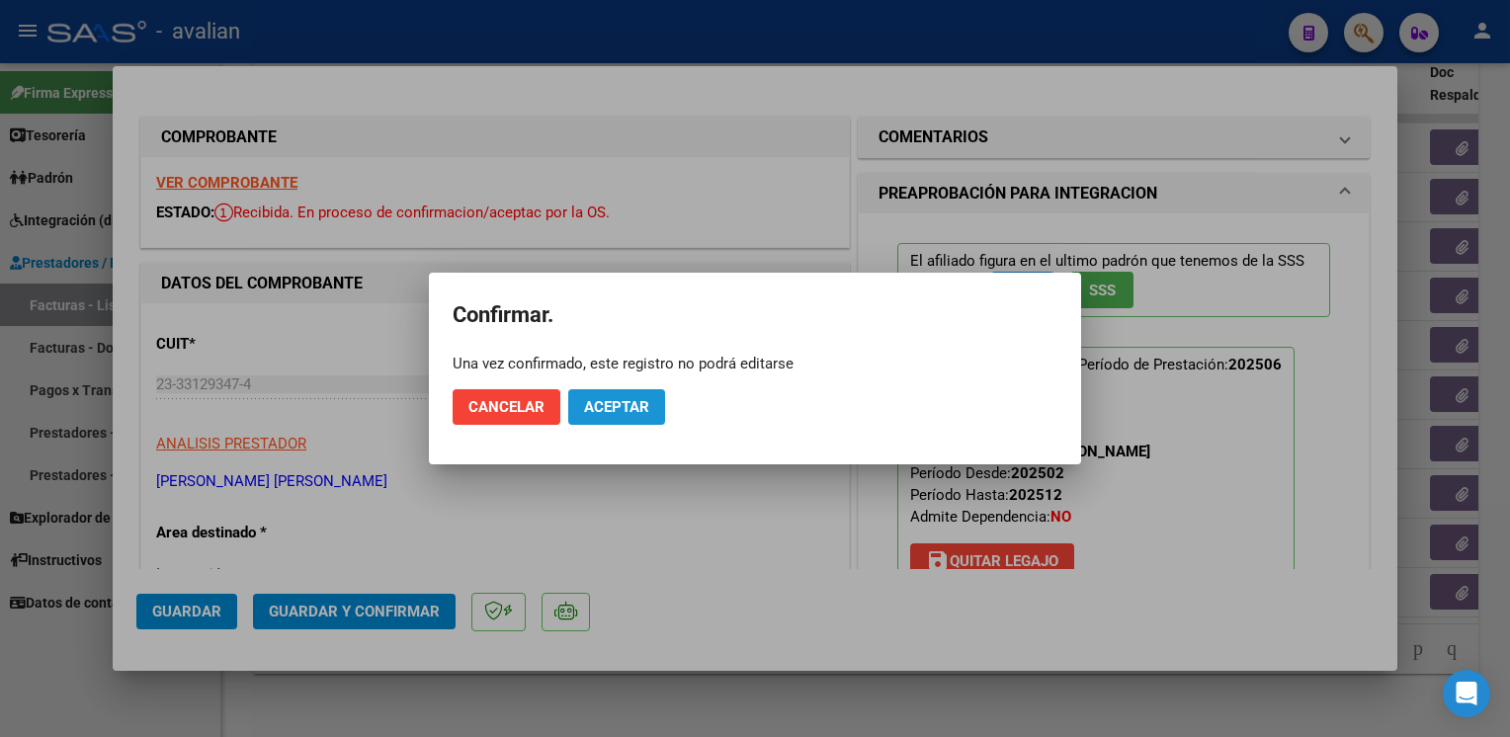
click at [618, 412] on span "Aceptar" at bounding box center [616, 407] width 65 height 18
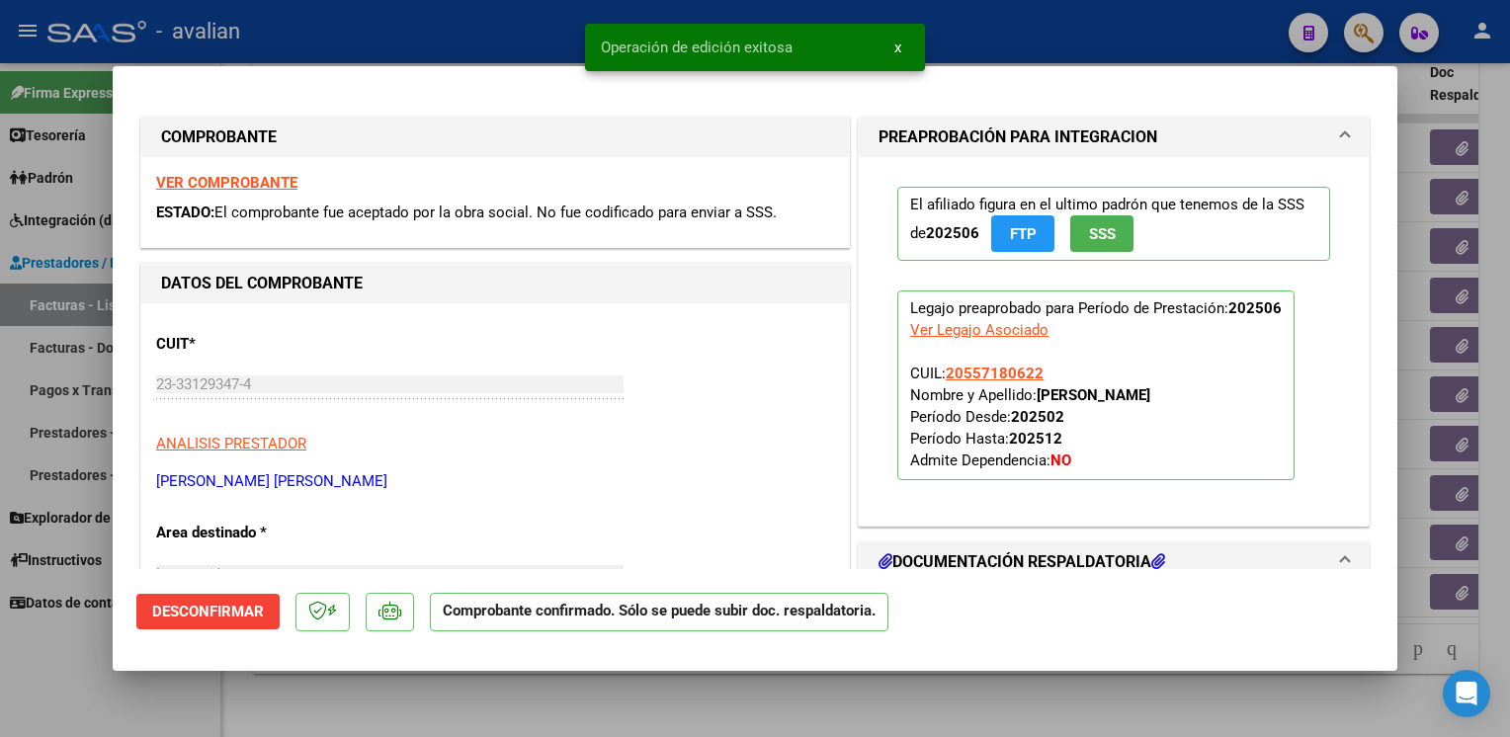
click at [403, 42] on div at bounding box center [755, 368] width 1510 height 737
type input "$ 0,00"
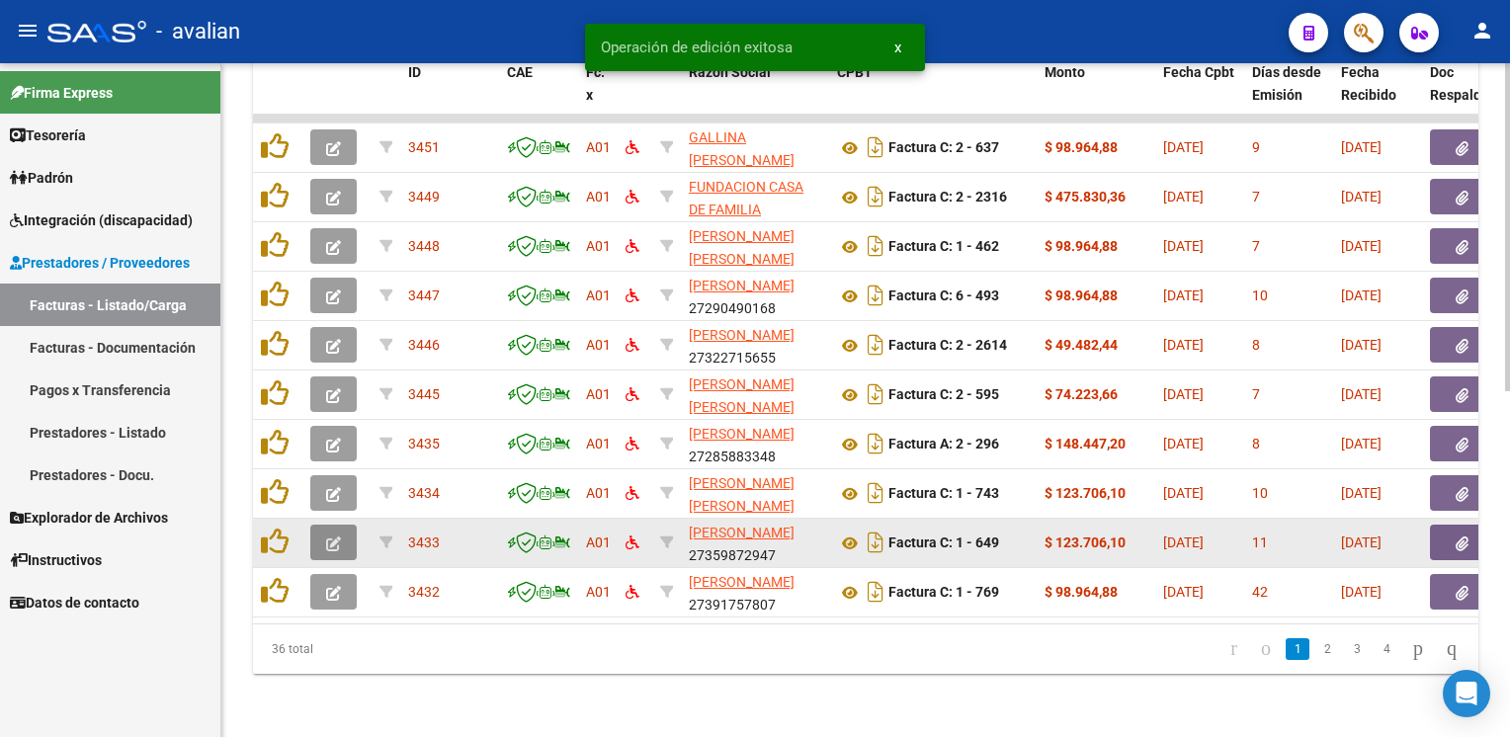
click at [326, 537] on icon "button" at bounding box center [333, 544] width 15 height 15
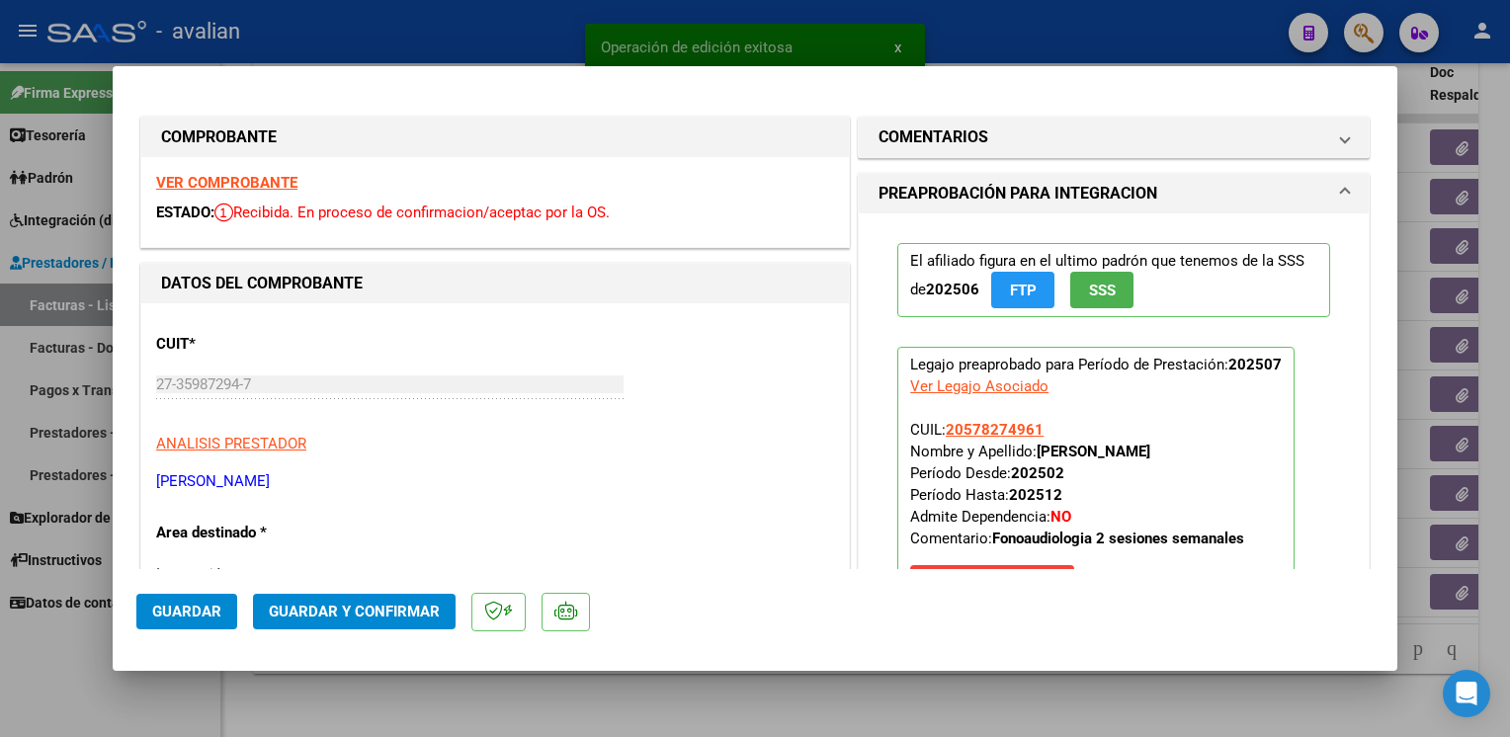
click at [240, 184] on strong "VER COMPROBANTE" at bounding box center [226, 183] width 141 height 18
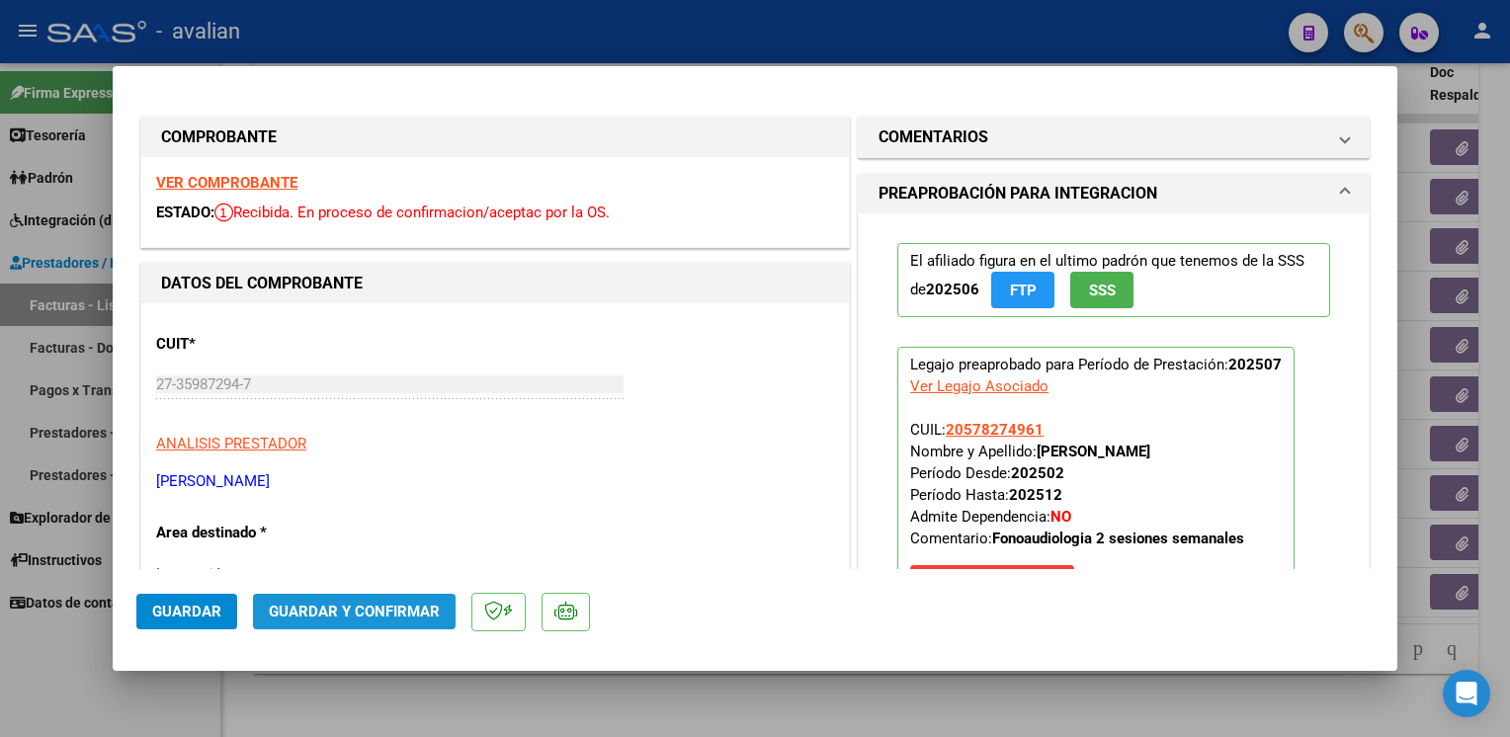
click at [382, 603] on button "Guardar y Confirmar" at bounding box center [354, 612] width 203 height 36
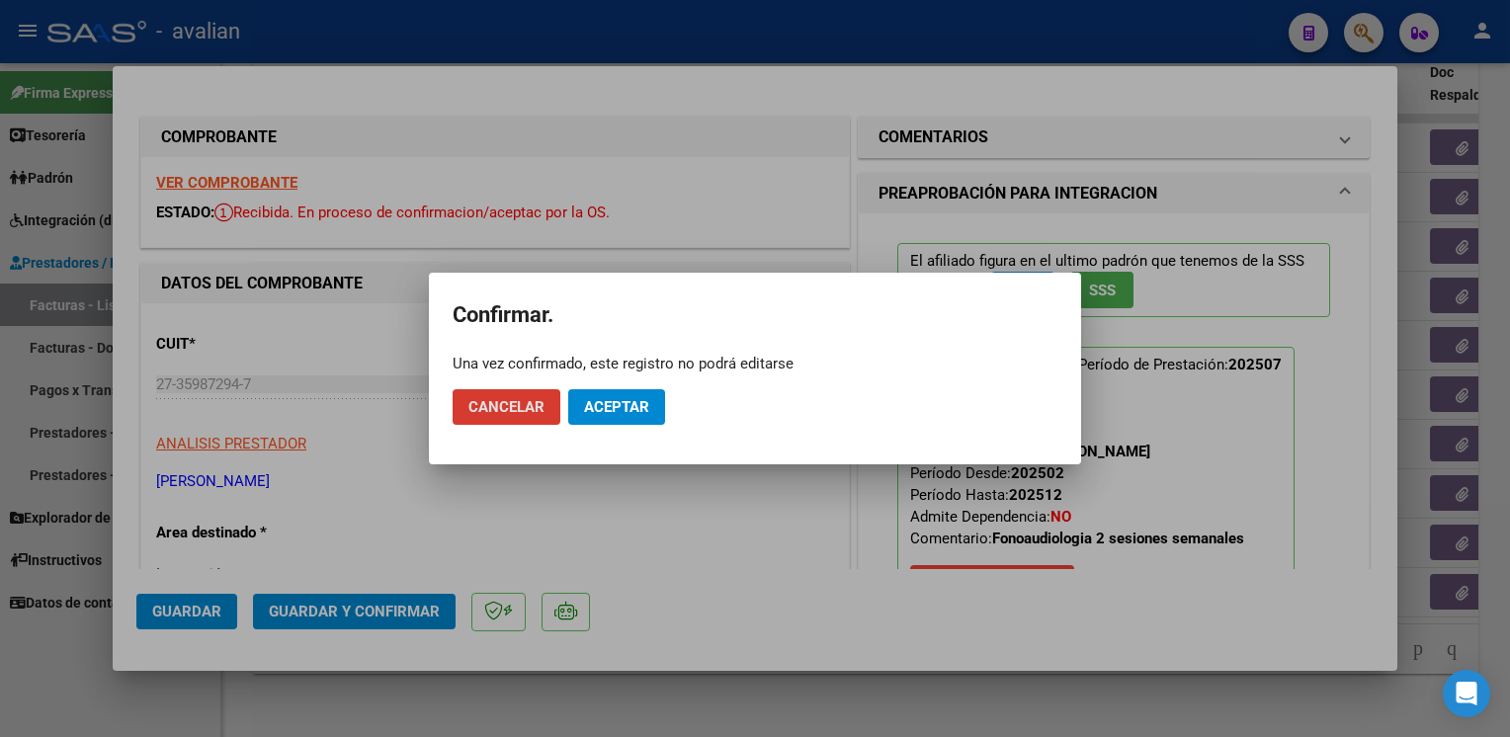
click at [607, 409] on span "Aceptar" at bounding box center [616, 407] width 65 height 18
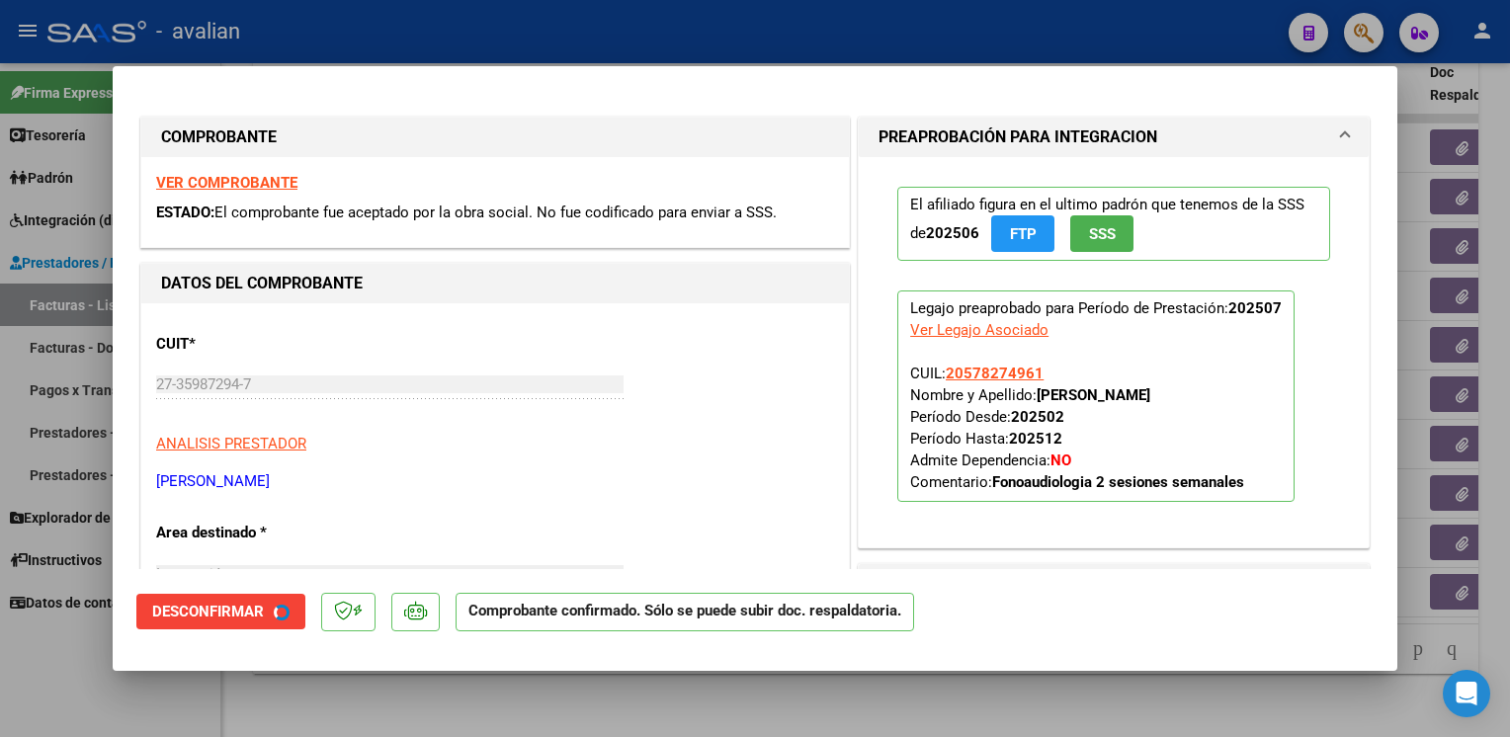
click at [451, 26] on div at bounding box center [755, 368] width 1510 height 737
type input "$ 0,00"
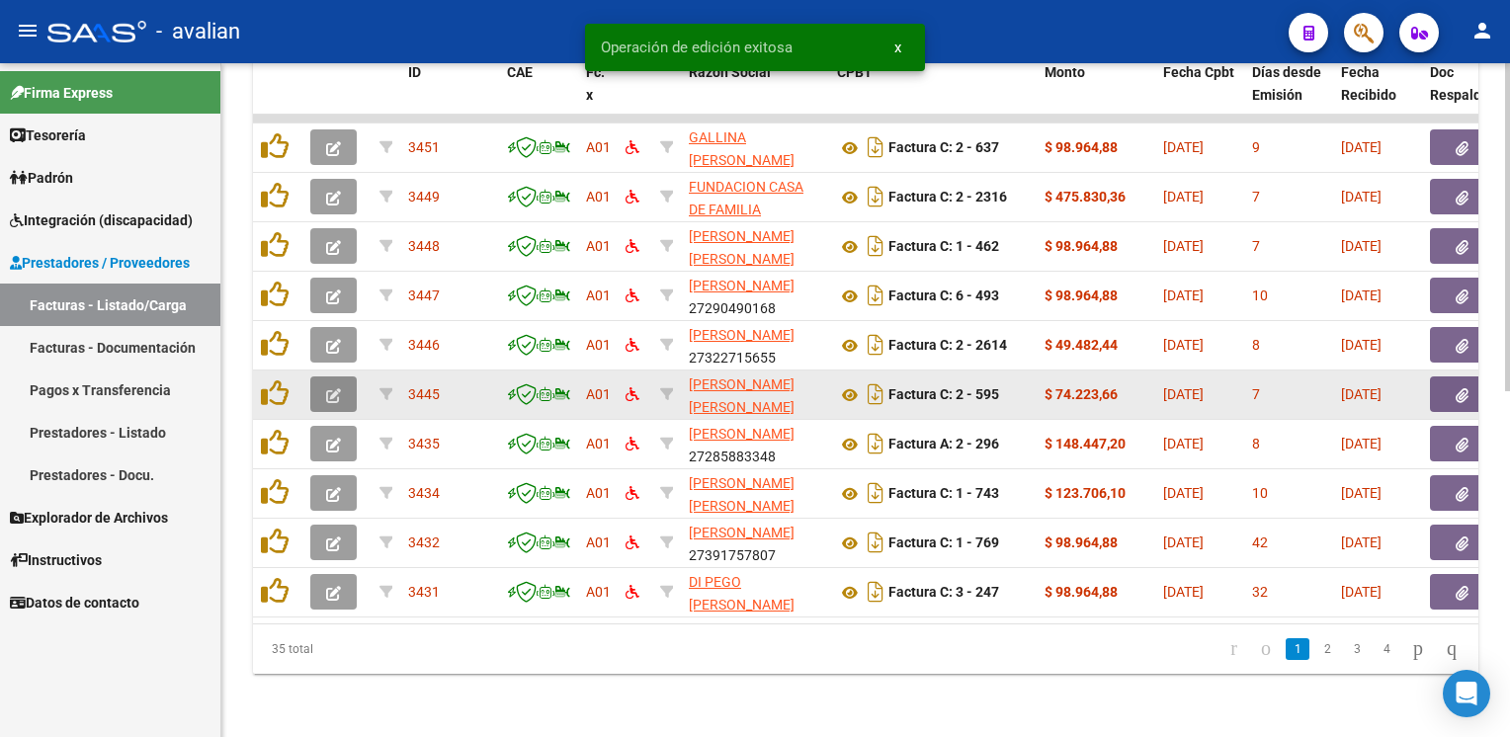
click at [334, 388] on icon "button" at bounding box center [333, 395] width 15 height 15
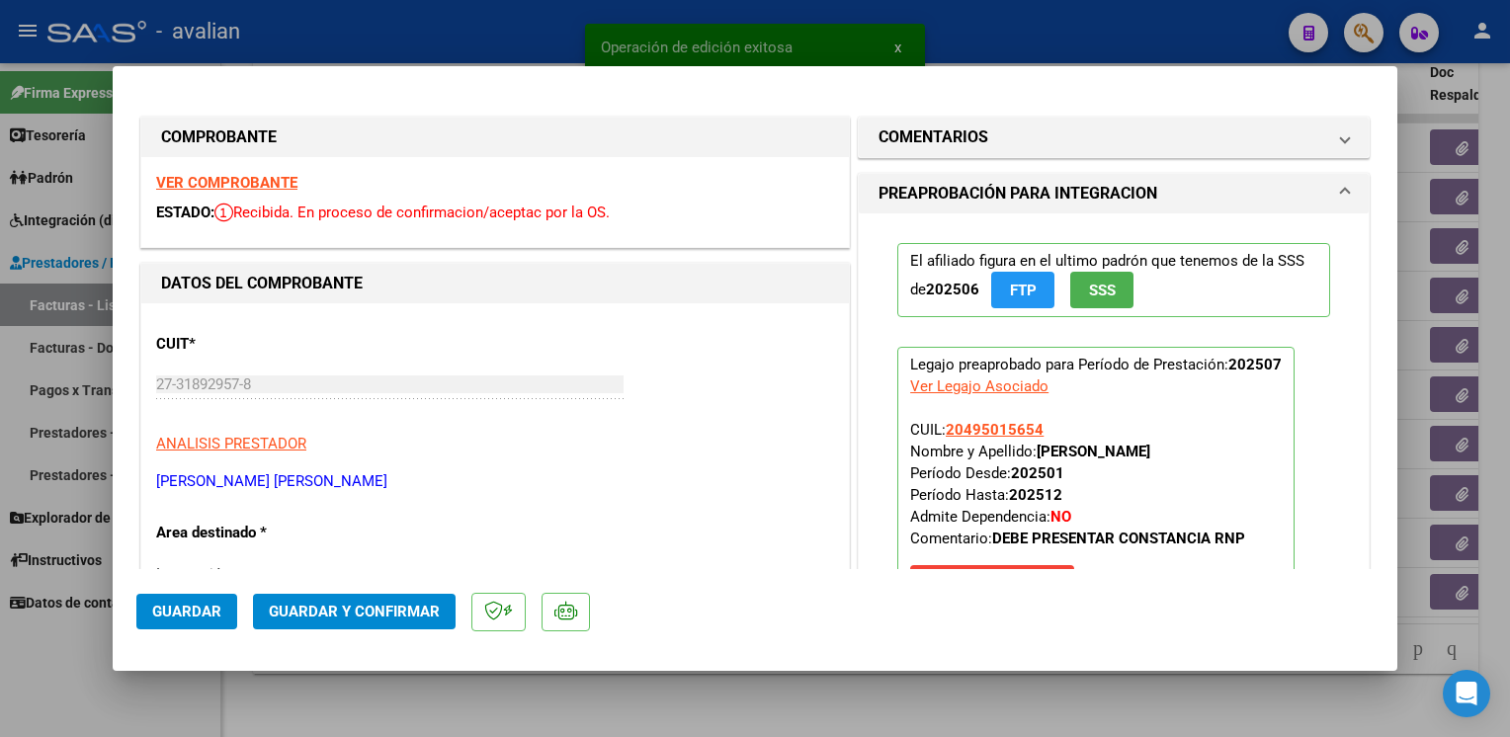
click at [254, 184] on strong "VER COMPROBANTE" at bounding box center [226, 183] width 141 height 18
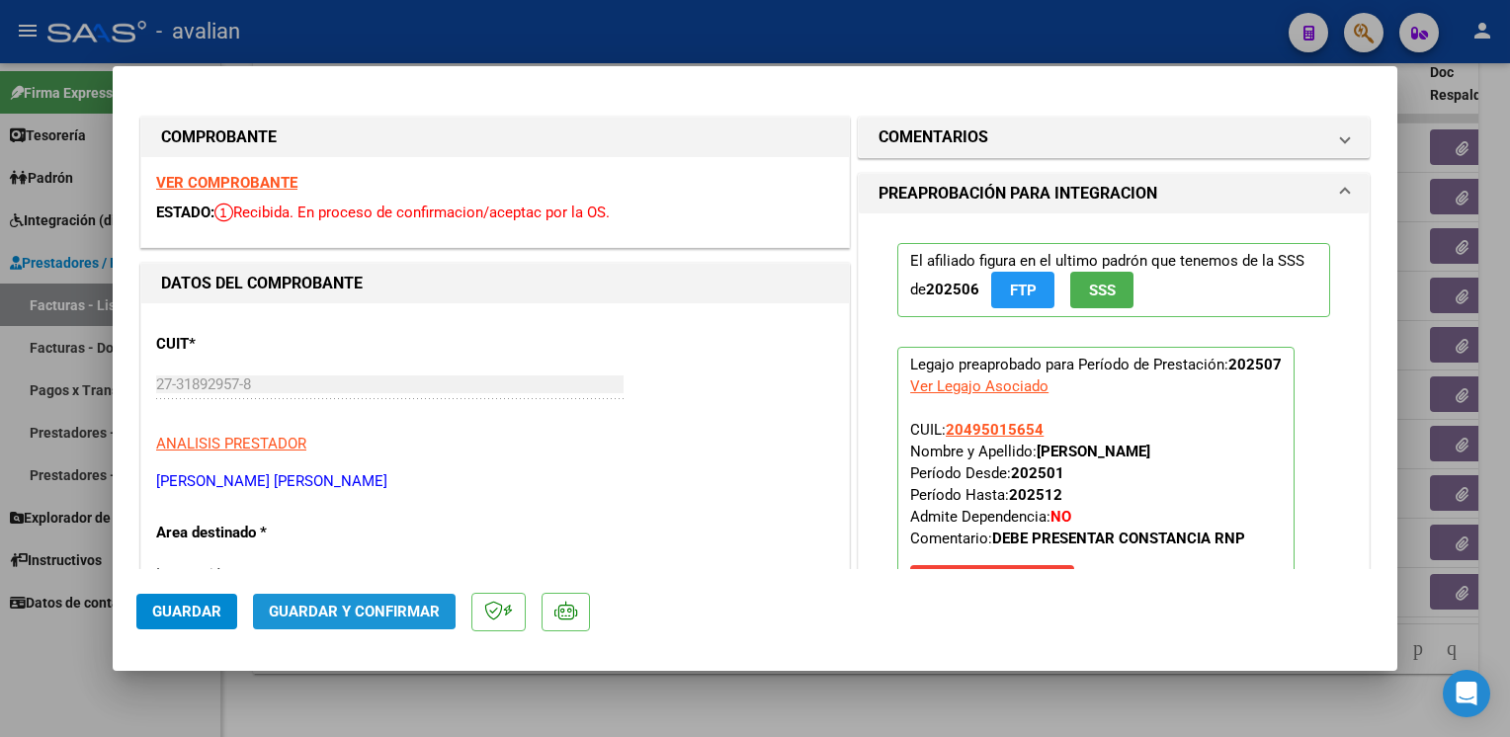
click at [342, 599] on button "Guardar y Confirmar" at bounding box center [354, 612] width 203 height 36
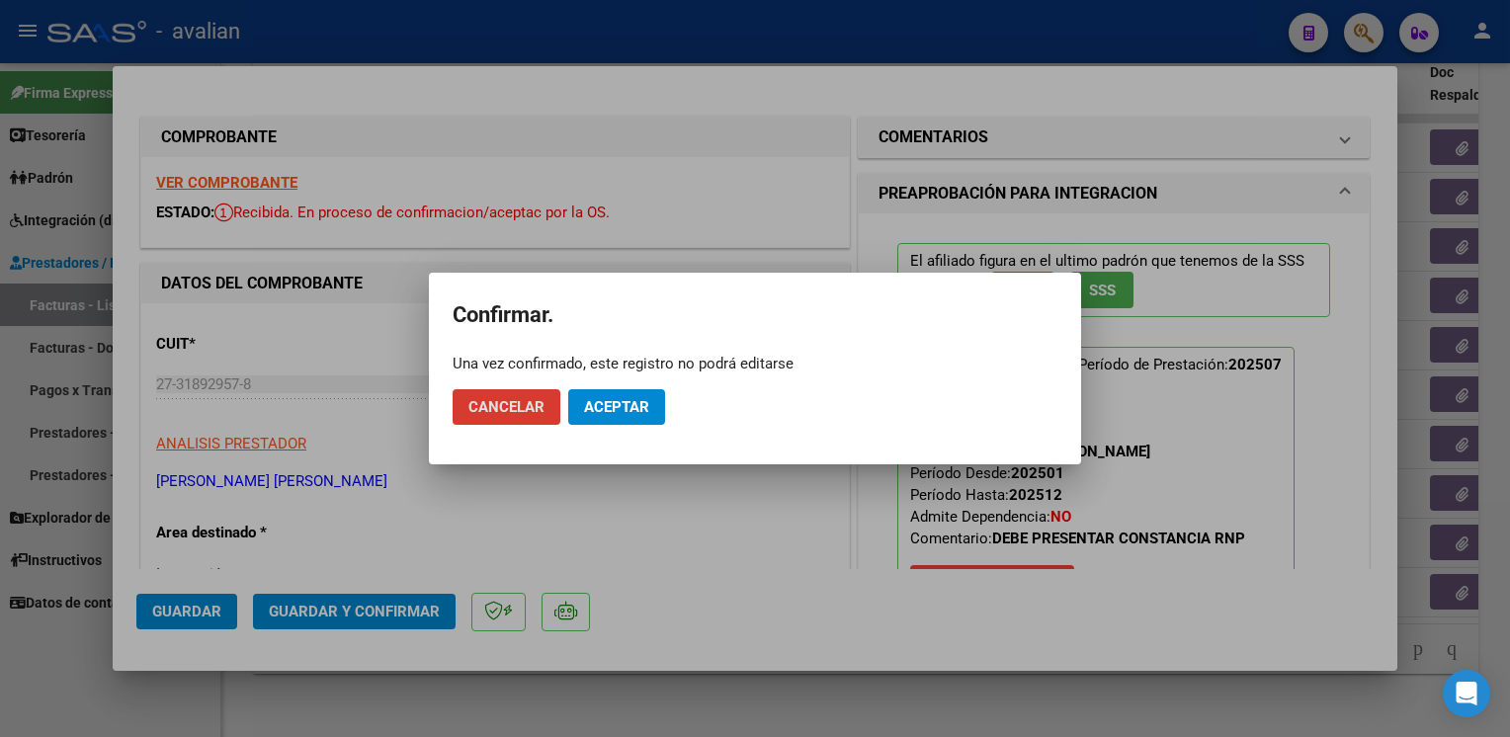
click at [609, 407] on span "Aceptar" at bounding box center [616, 407] width 65 height 18
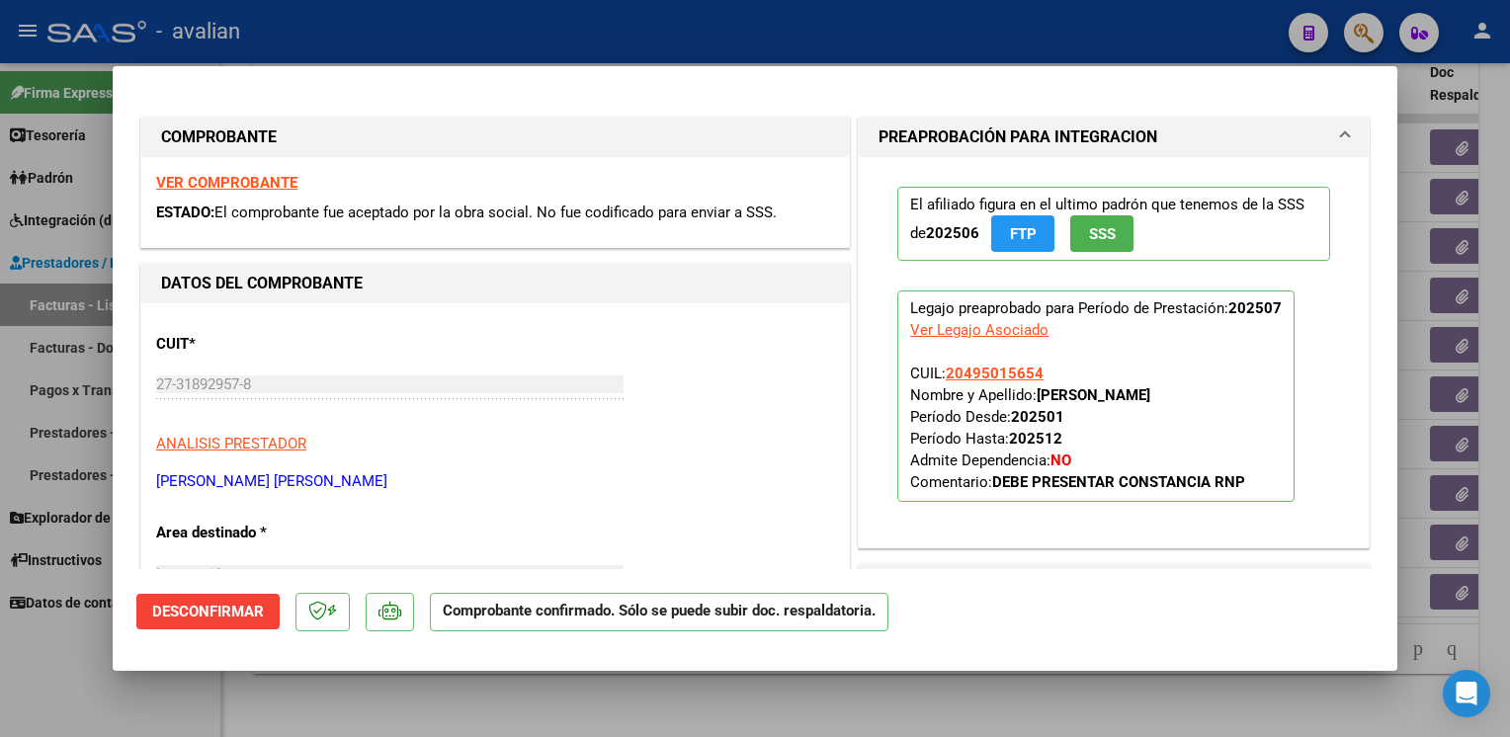
click at [427, 10] on div at bounding box center [755, 368] width 1510 height 737
type input "$ 0,00"
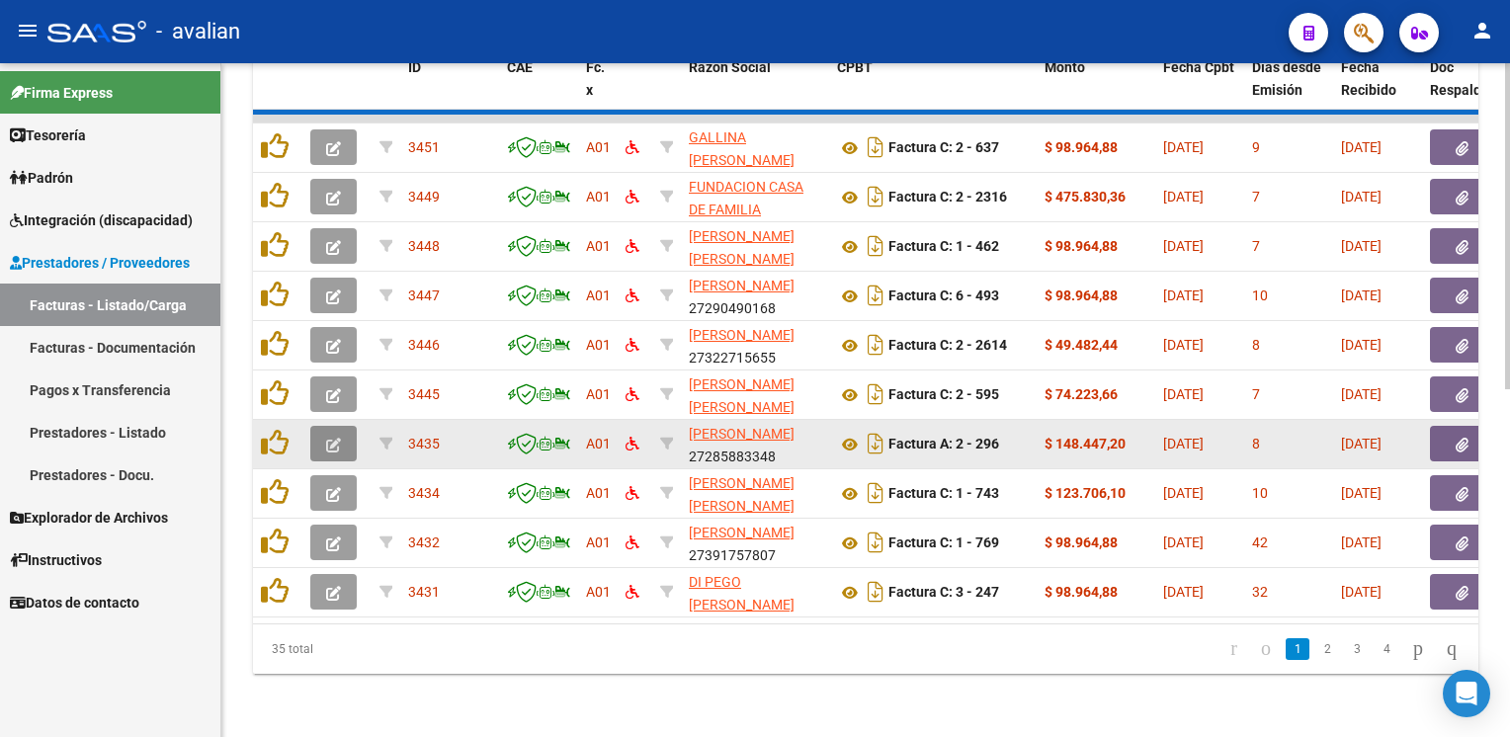
click at [330, 438] on icon "button" at bounding box center [333, 445] width 15 height 15
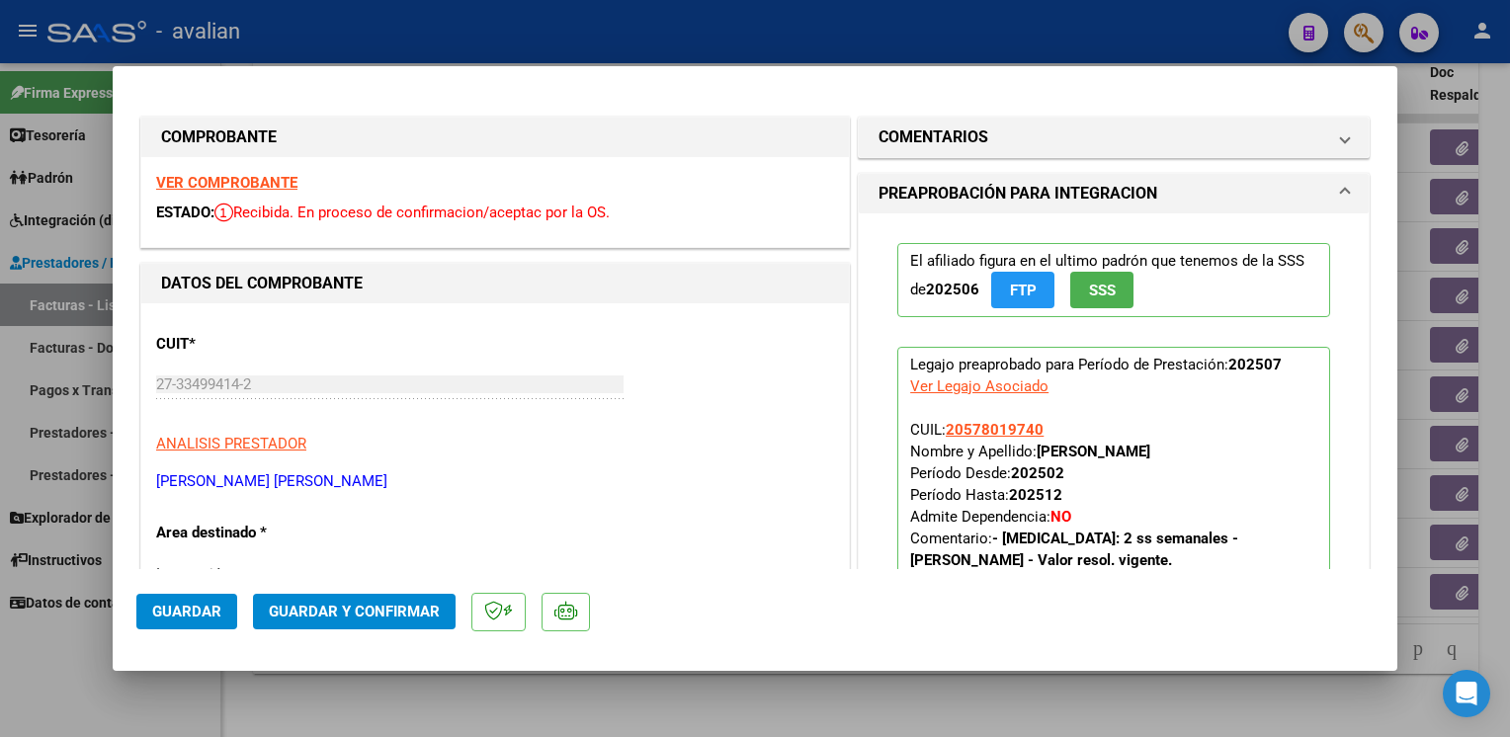
click at [247, 193] on div "VER COMPROBANTE ESTADO: Recibida. En proceso de confirmacion/aceptac por la OS." at bounding box center [495, 202] width 708 height 90
click at [248, 194] on div "VER COMPROBANTE ESTADO: Recibida. En proceso de confirmacion/aceptac por la OS." at bounding box center [495, 202] width 708 height 90
click at [249, 186] on strong "VER COMPROBANTE" at bounding box center [226, 183] width 141 height 18
click at [371, 603] on span "Guardar y Confirmar" at bounding box center [354, 612] width 171 height 18
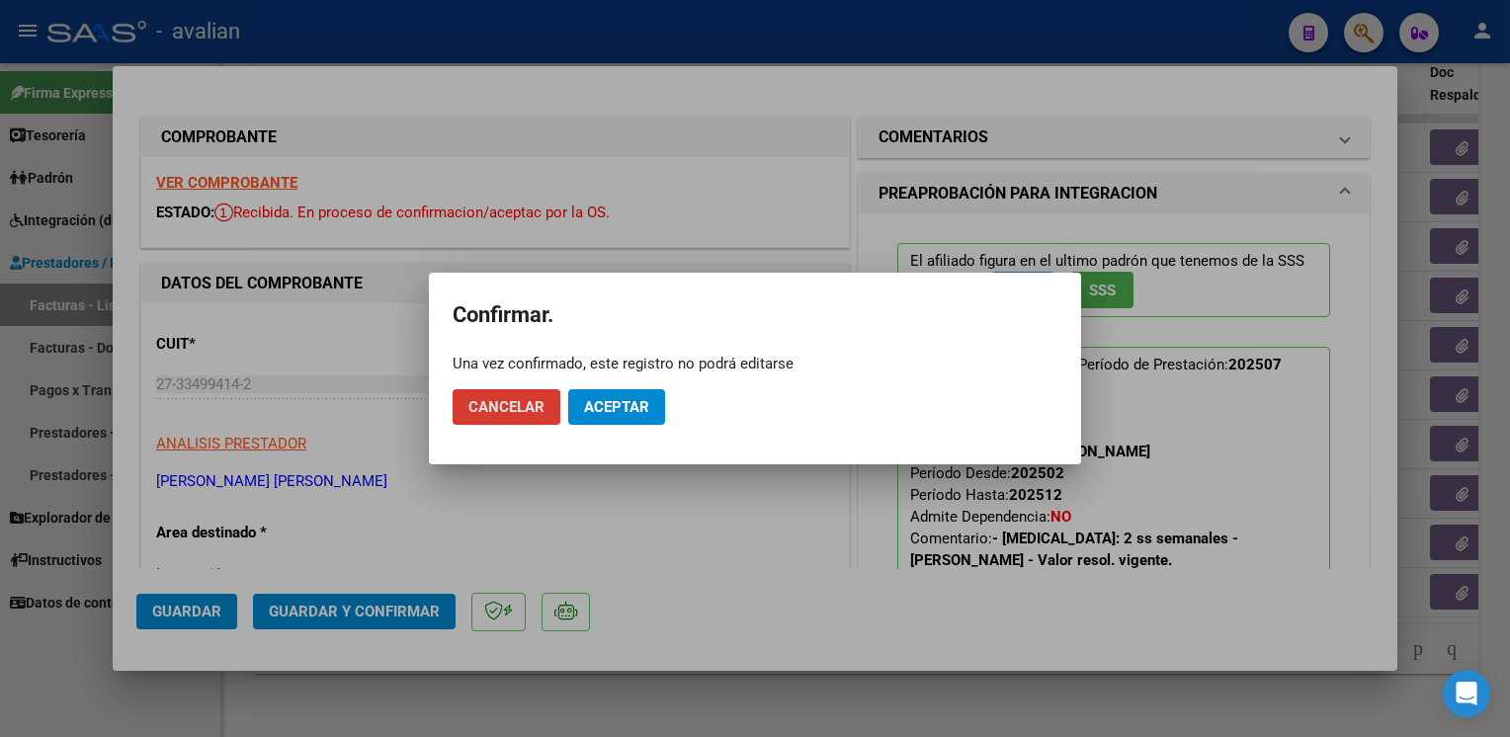
click at [632, 429] on mat-dialog-actions "Cancelar Aceptar" at bounding box center [755, 407] width 605 height 67
click at [633, 407] on span "Aceptar" at bounding box center [616, 407] width 65 height 18
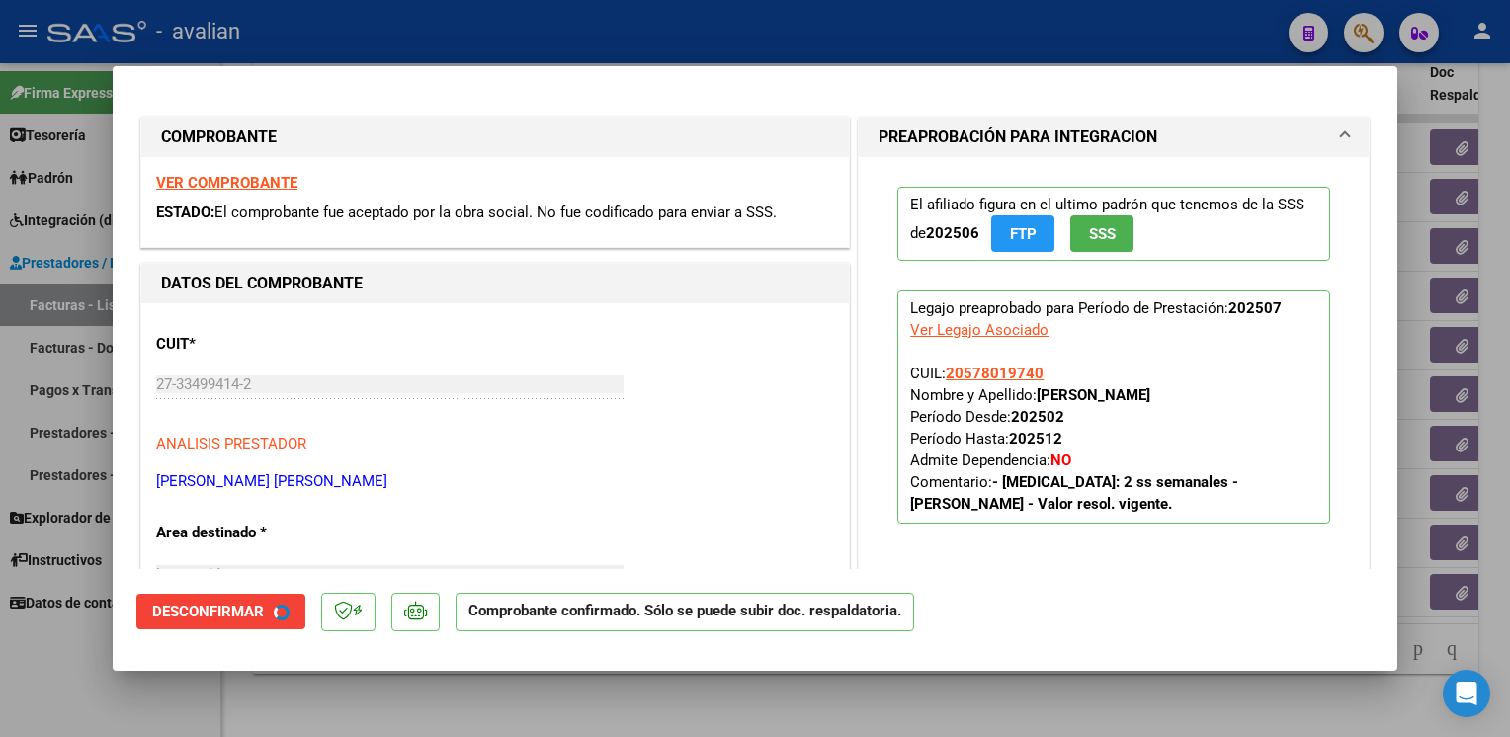
click at [469, 28] on div at bounding box center [755, 368] width 1510 height 737
type input "$ 0,00"
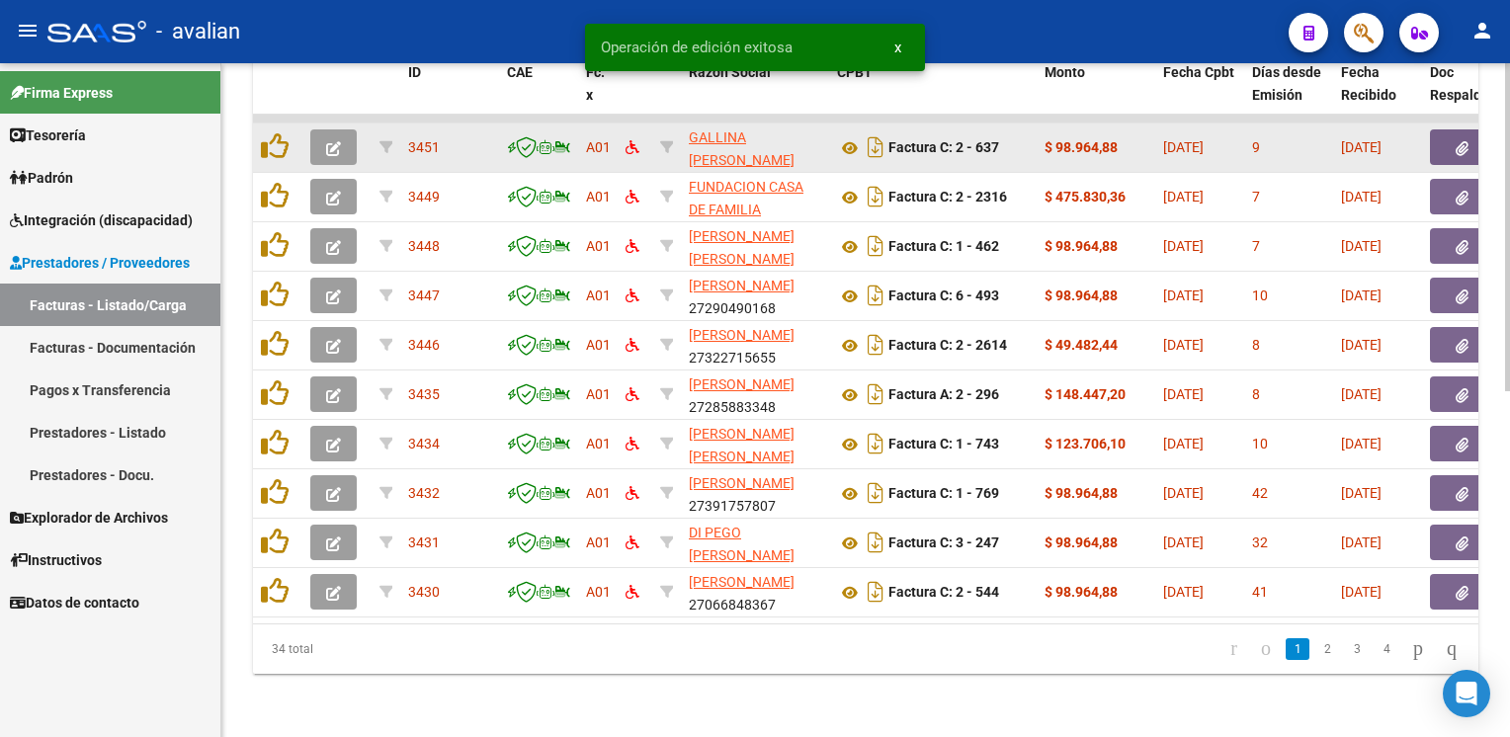
click at [339, 141] on icon "button" at bounding box center [333, 148] width 15 height 15
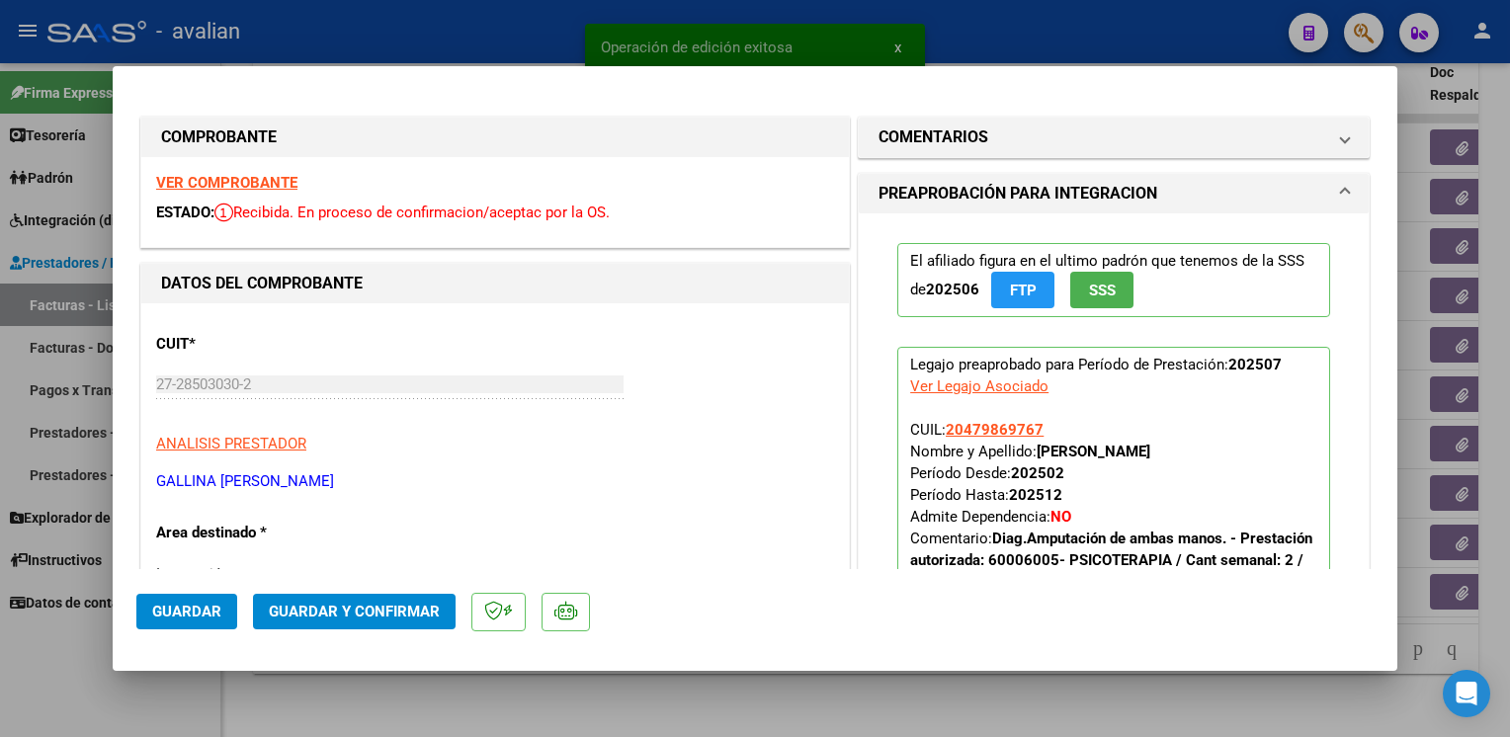
click at [221, 184] on strong "VER COMPROBANTE" at bounding box center [226, 183] width 141 height 18
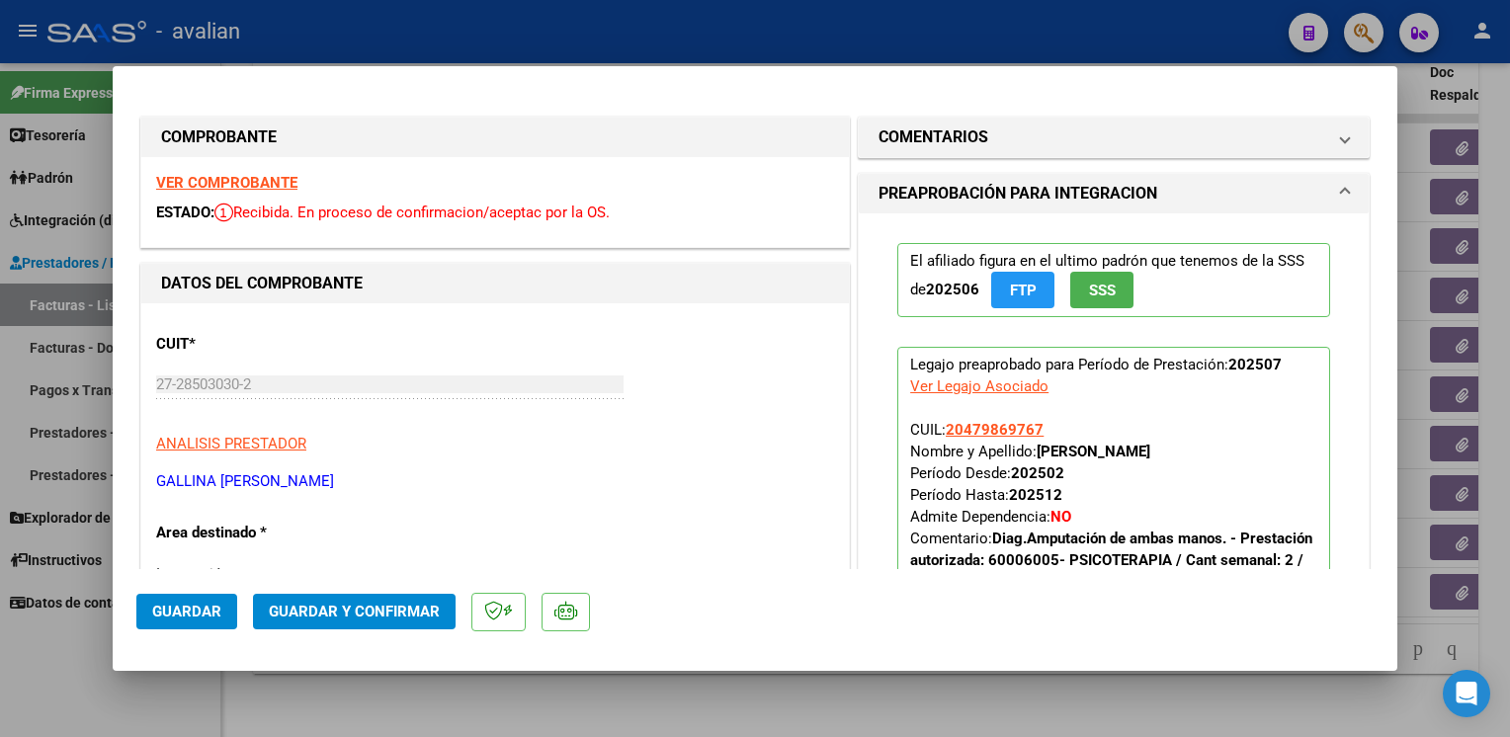
click at [391, 615] on span "Guardar y Confirmar" at bounding box center [354, 612] width 171 height 18
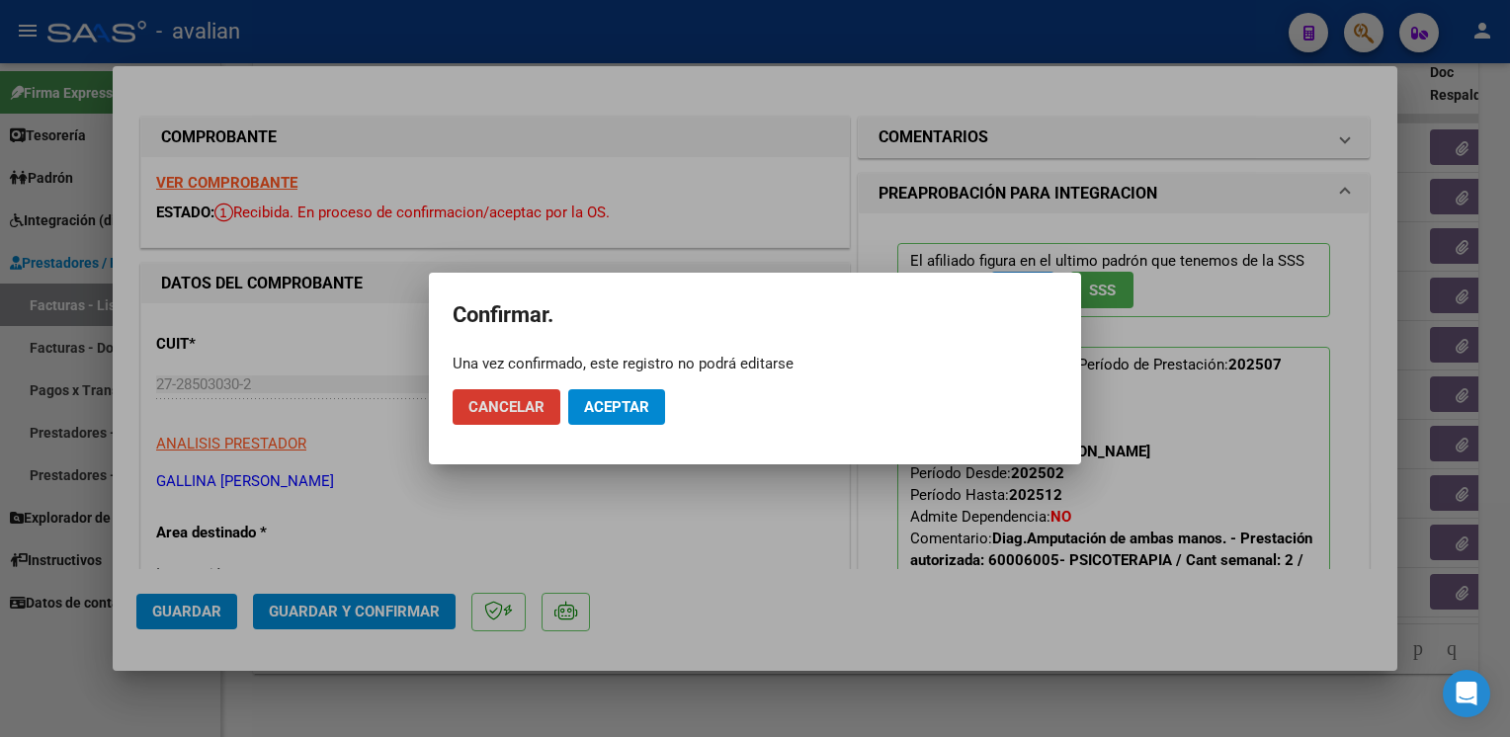
click at [617, 409] on span "Aceptar" at bounding box center [616, 407] width 65 height 18
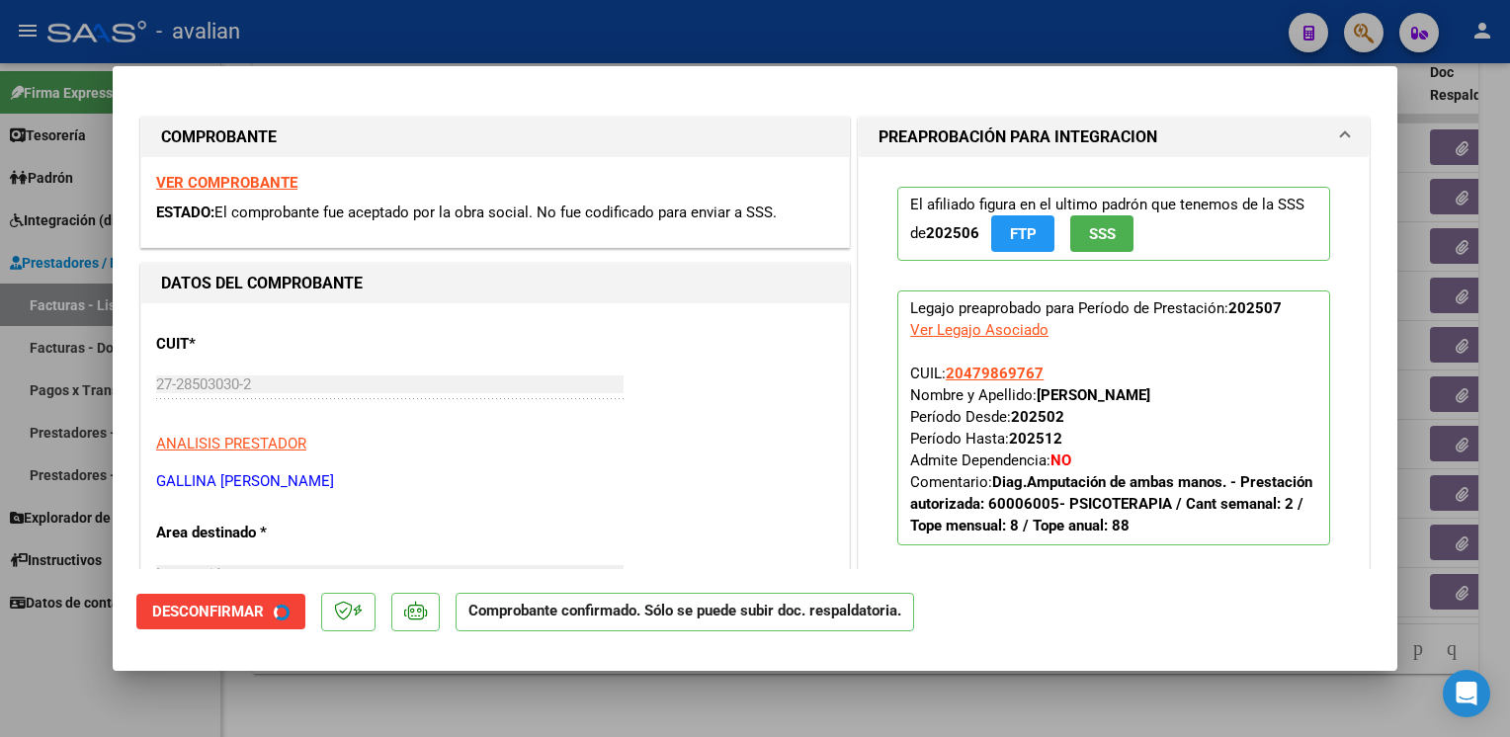
click at [478, 25] on div at bounding box center [755, 368] width 1510 height 737
type input "$ 0,00"
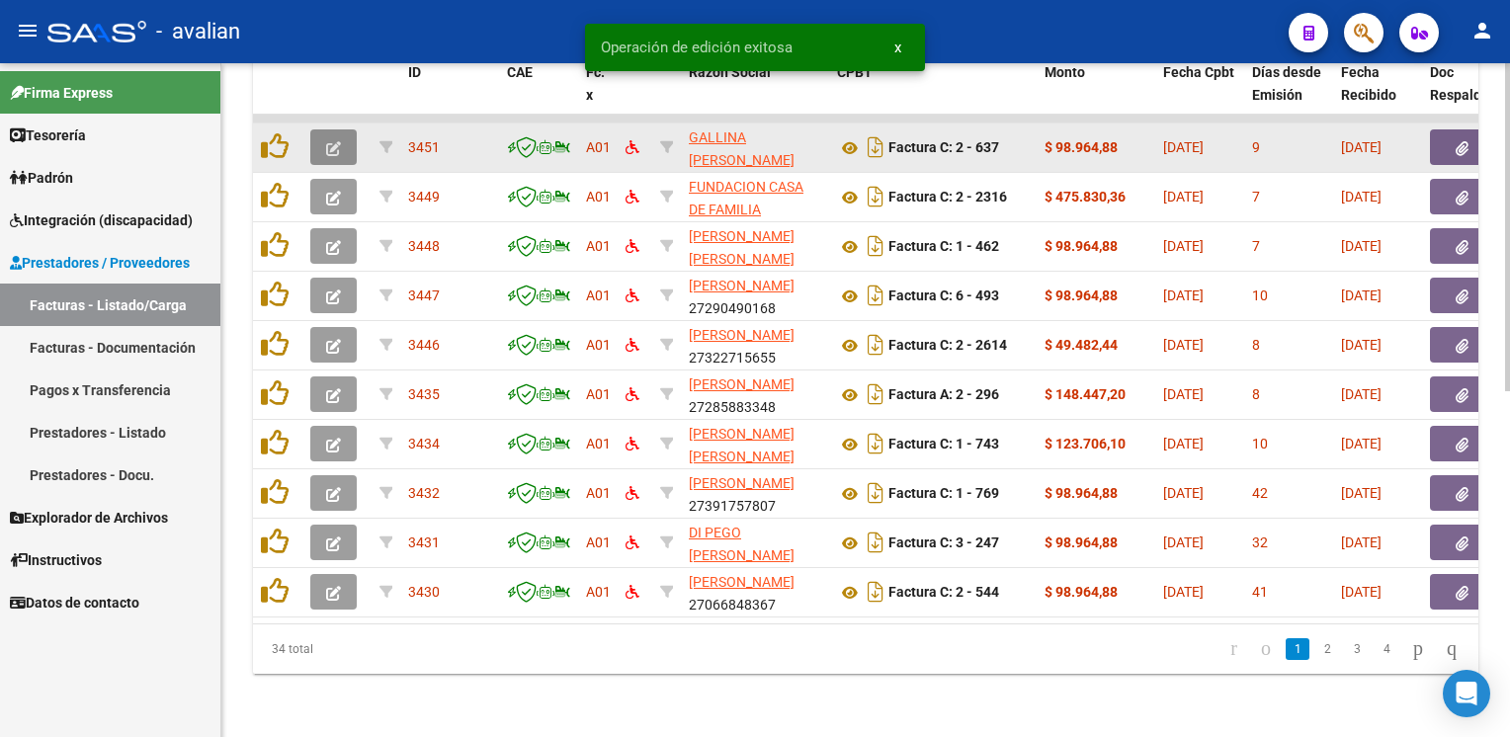
click at [341, 132] on button "button" at bounding box center [333, 147] width 46 height 36
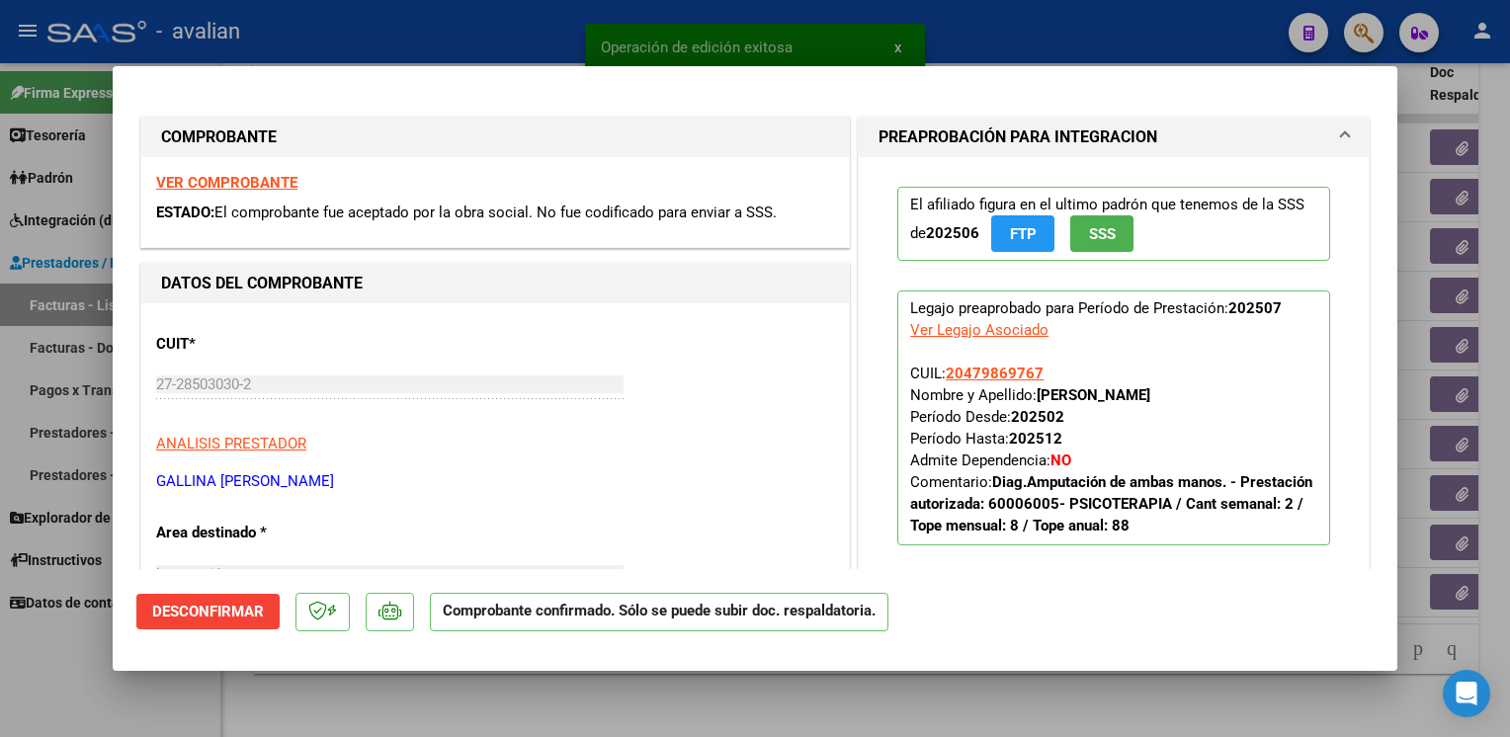
click at [269, 185] on strong "VER COMPROBANTE" at bounding box center [226, 183] width 141 height 18
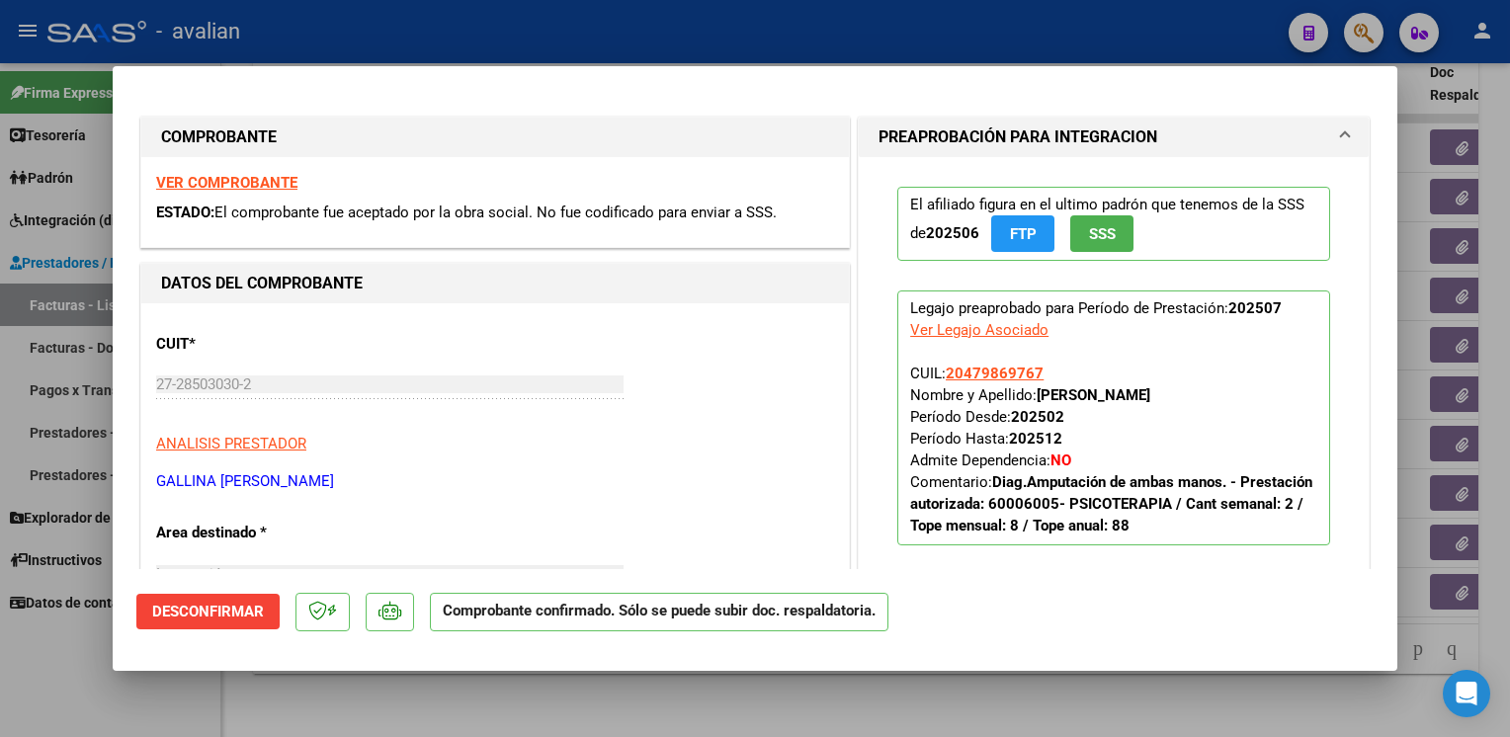
click at [435, 51] on div at bounding box center [755, 368] width 1510 height 737
type input "$ 0,00"
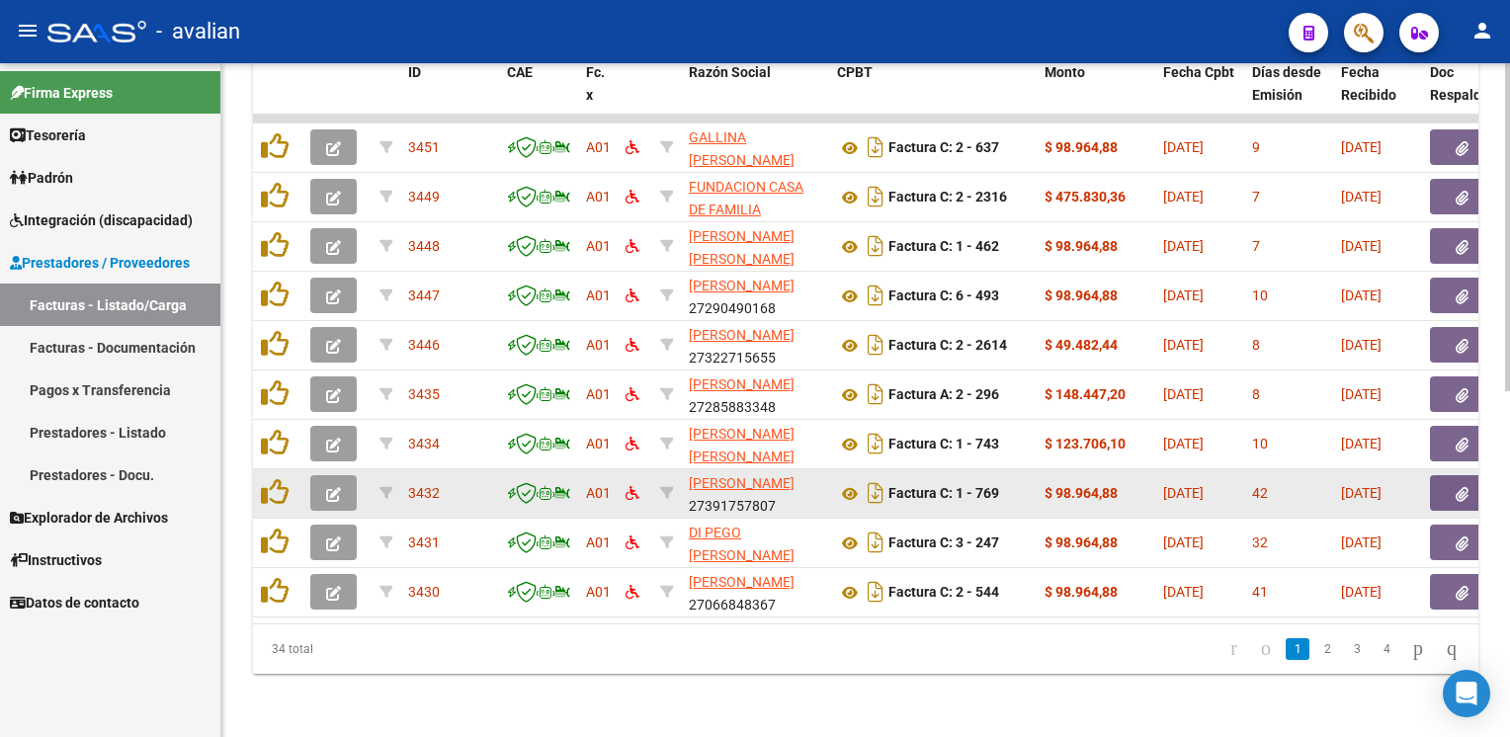
click at [334, 487] on icon "button" at bounding box center [333, 494] width 15 height 15
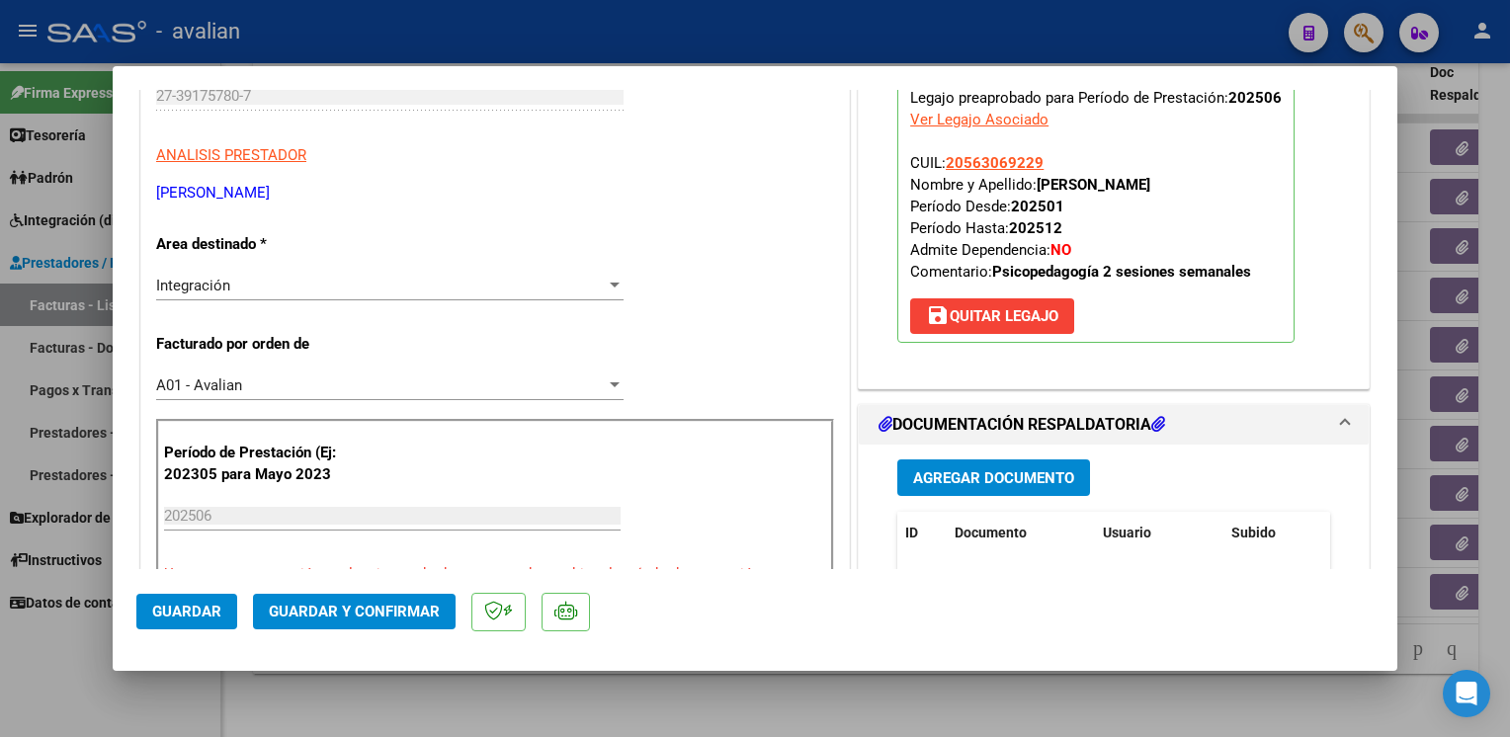
scroll to position [296, 0]
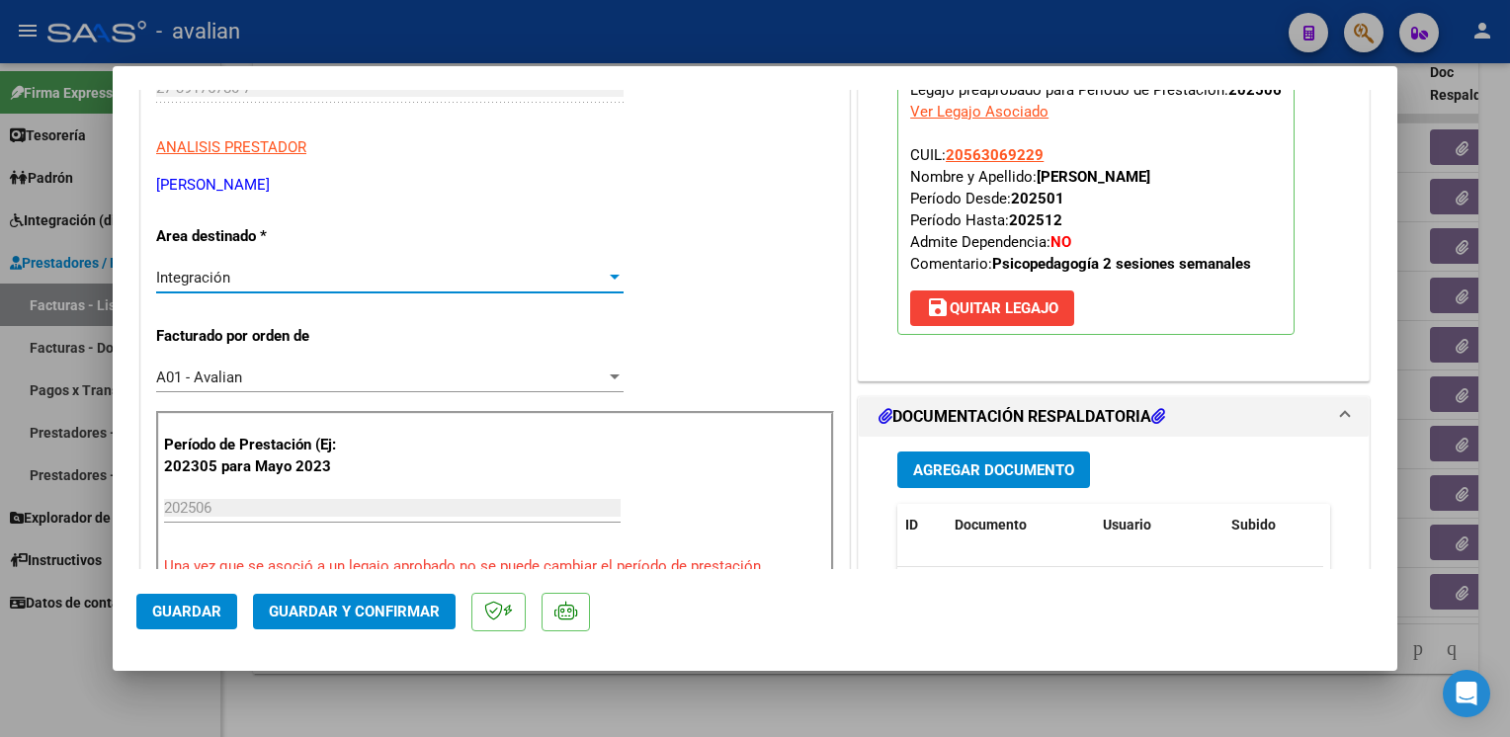
click at [235, 281] on div "Integración" at bounding box center [381, 278] width 450 height 18
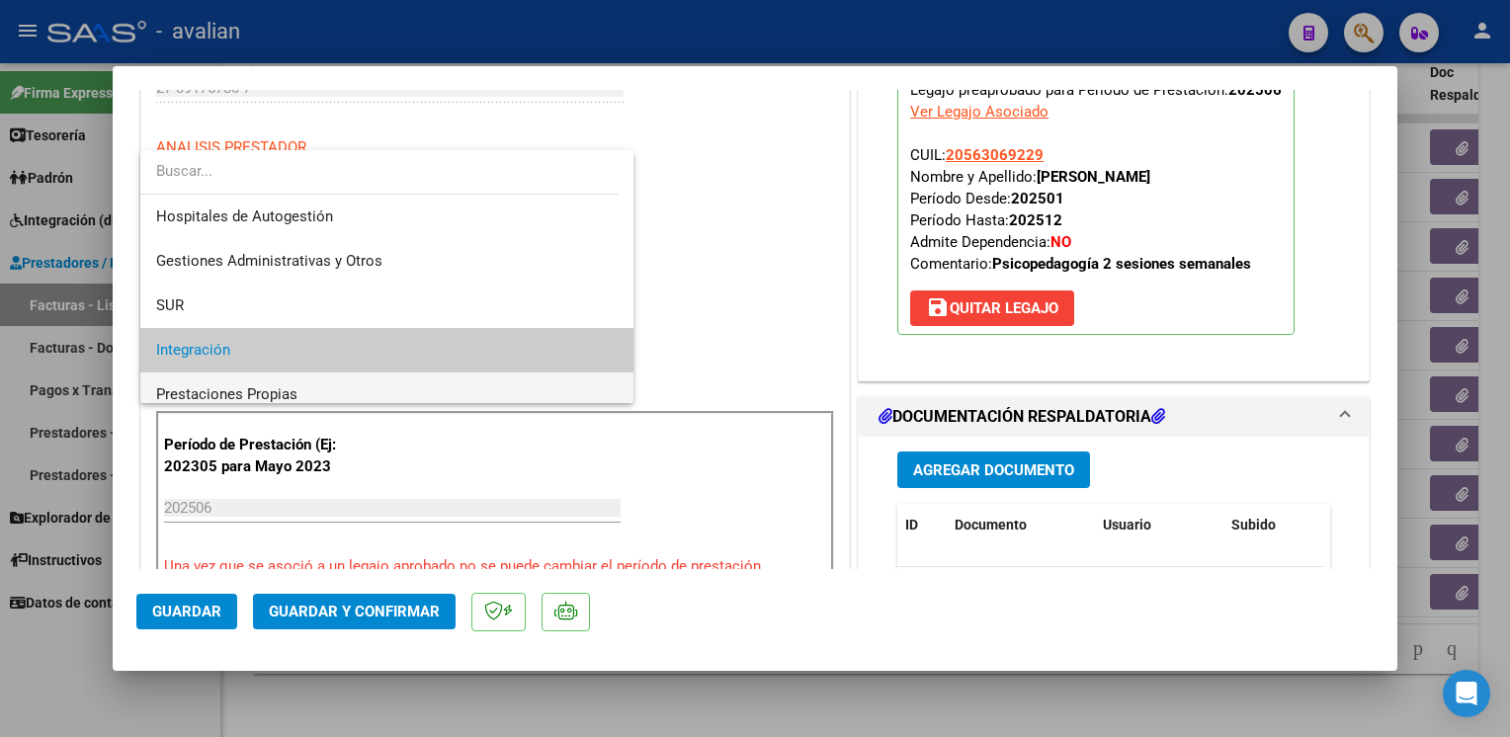
scroll to position [73, 0]
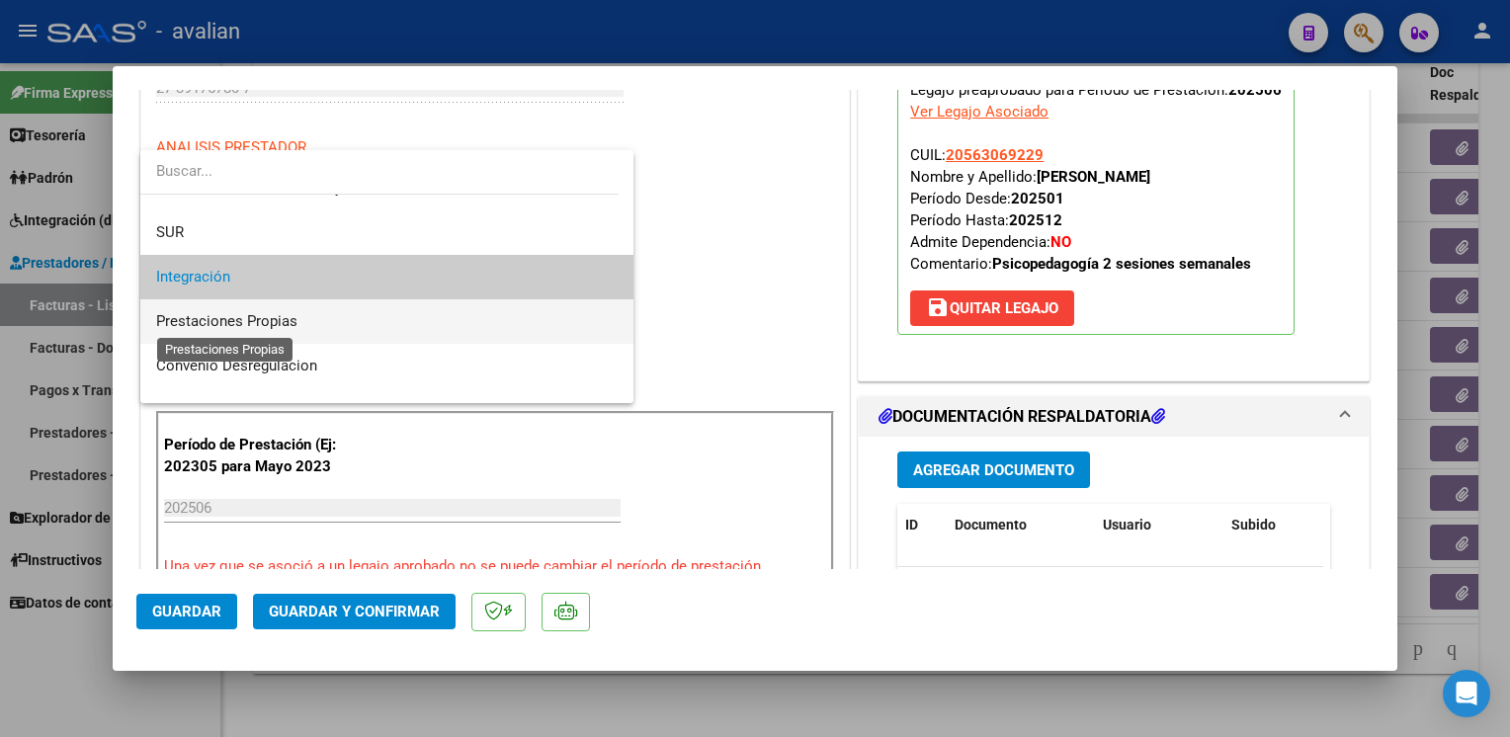
click at [210, 321] on span "Prestaciones Propias" at bounding box center [226, 321] width 141 height 18
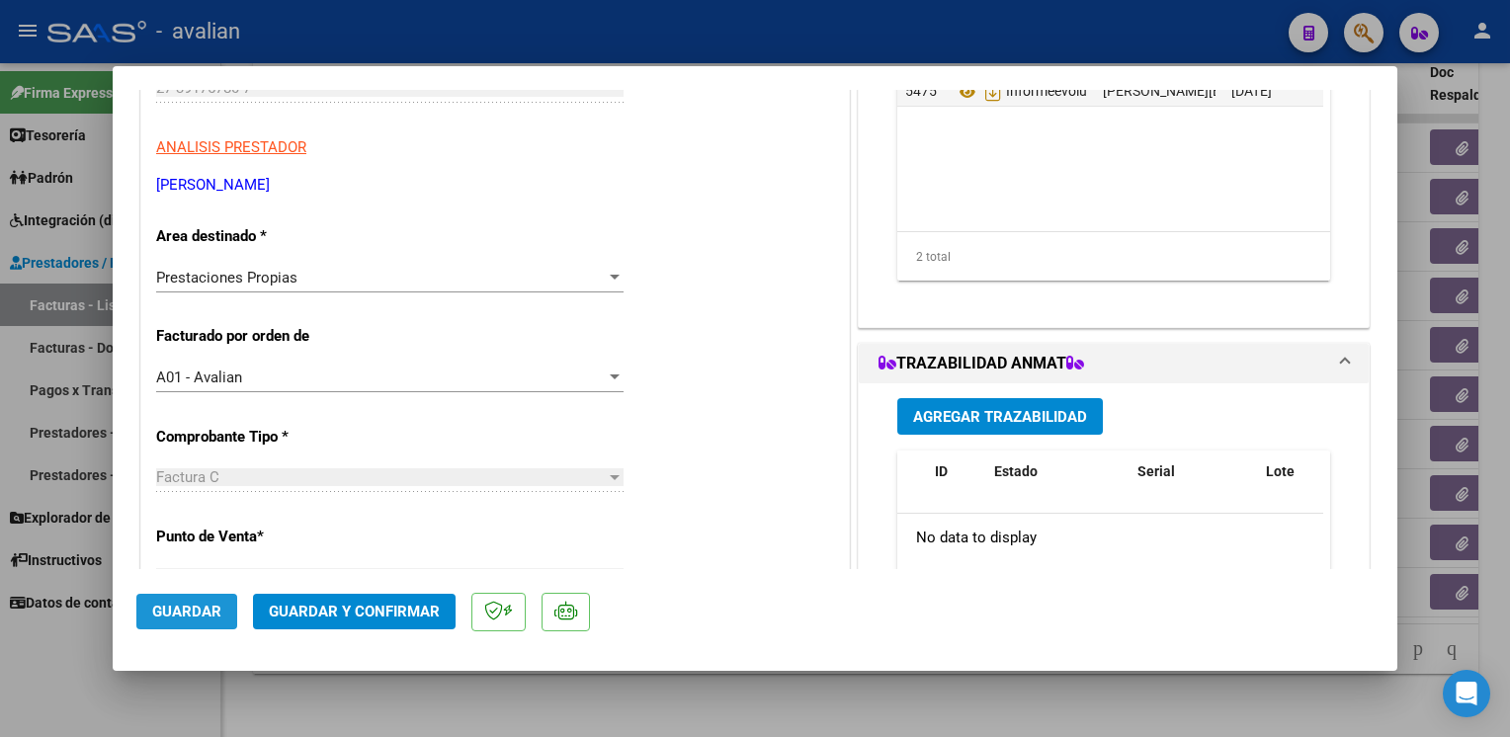
click at [166, 615] on span "Guardar" at bounding box center [186, 612] width 69 height 18
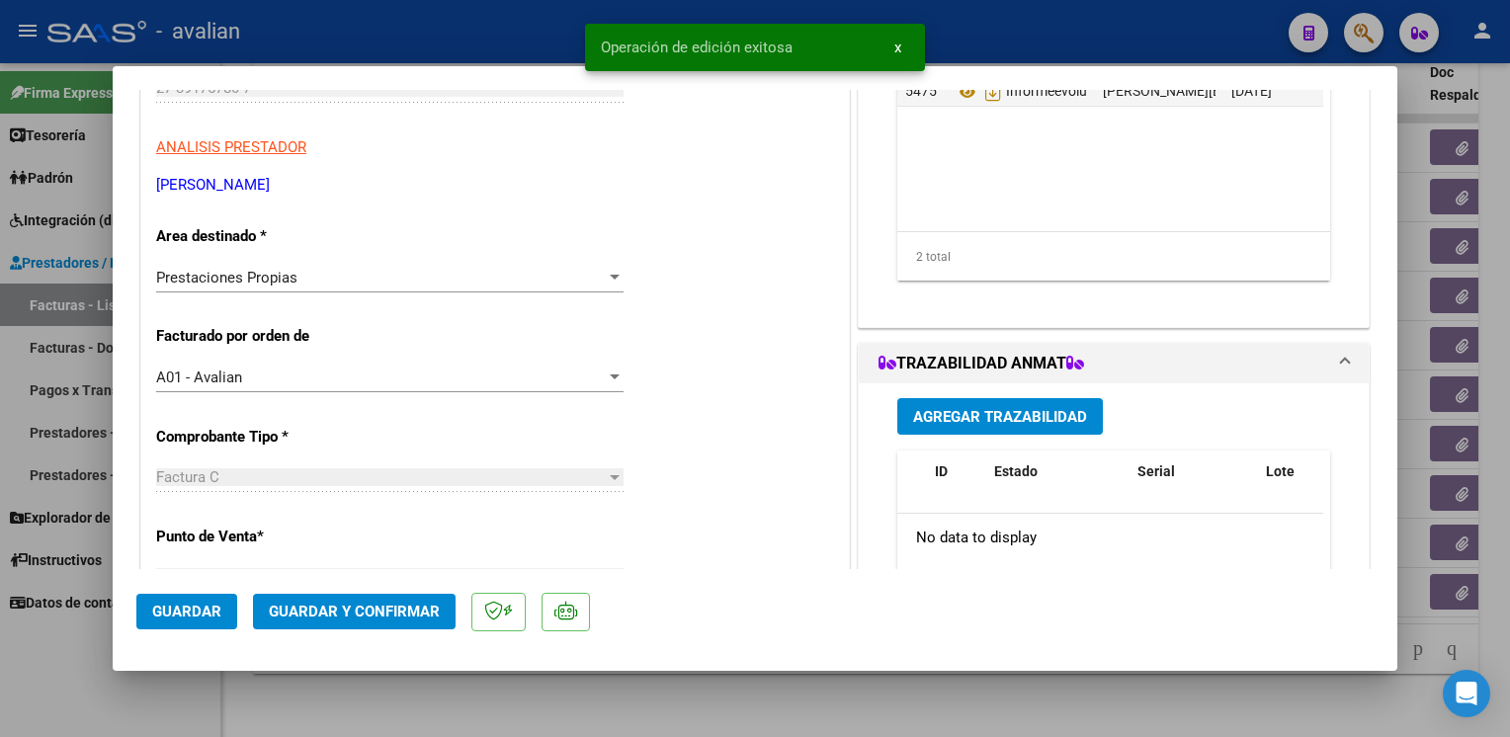
click at [343, 703] on div at bounding box center [755, 368] width 1510 height 737
type input "$ 0,00"
